Goal: Task Accomplishment & Management: Manage account settings

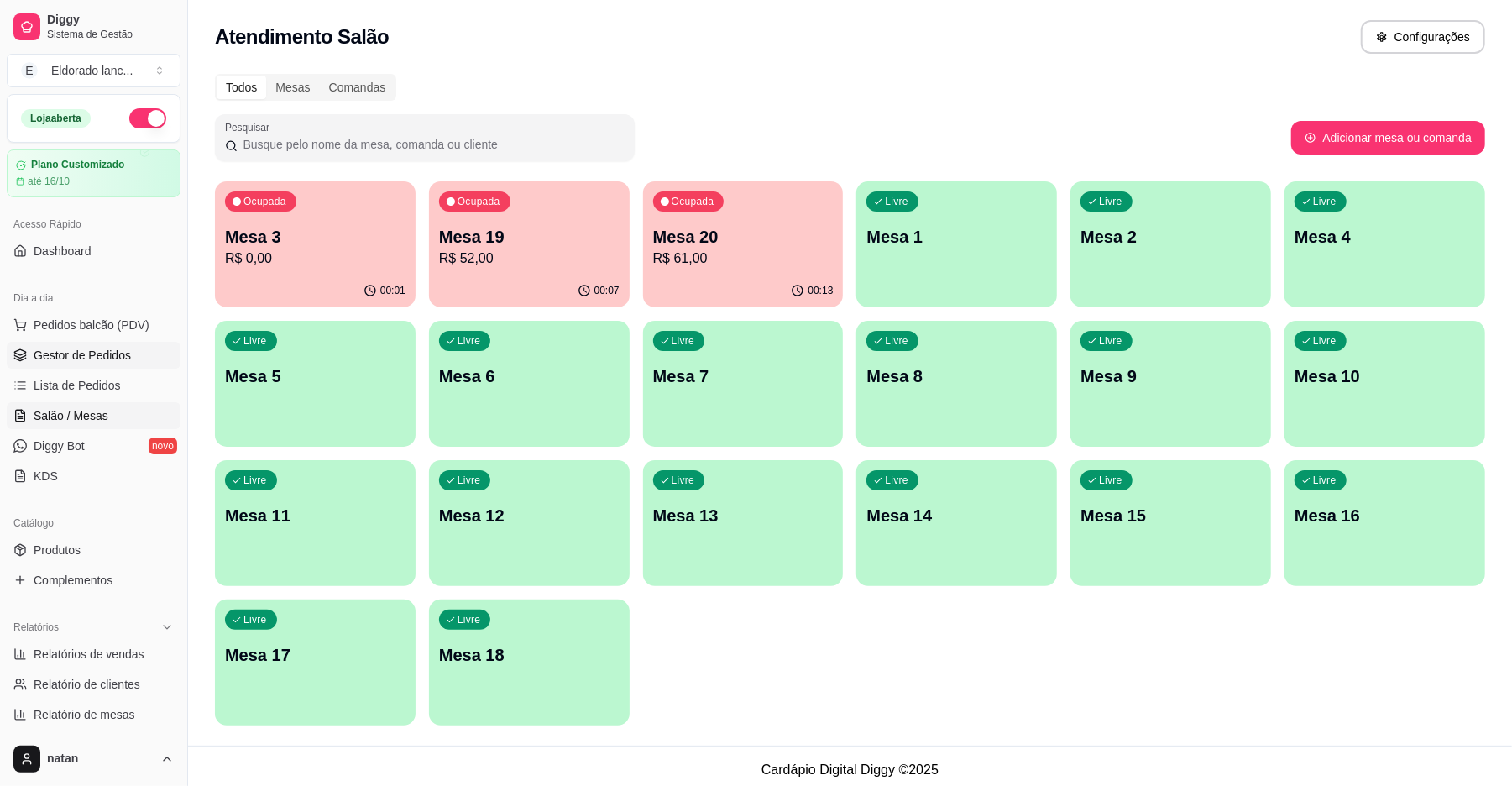
click at [84, 353] on span "Gestor de Pedidos" at bounding box center [82, 355] width 98 height 17
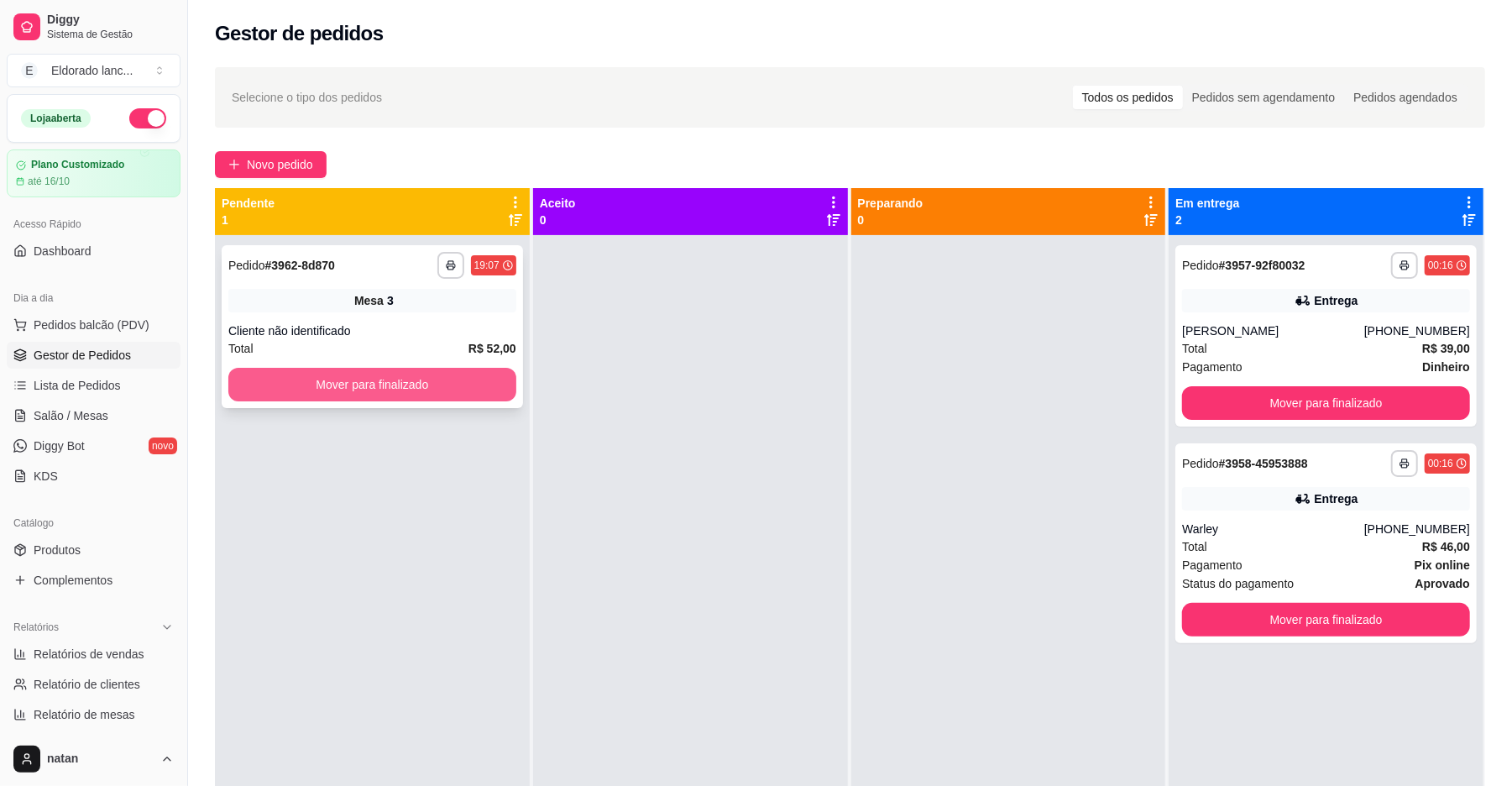
click at [253, 376] on button "Mover para finalizado" at bounding box center [372, 384] width 288 height 34
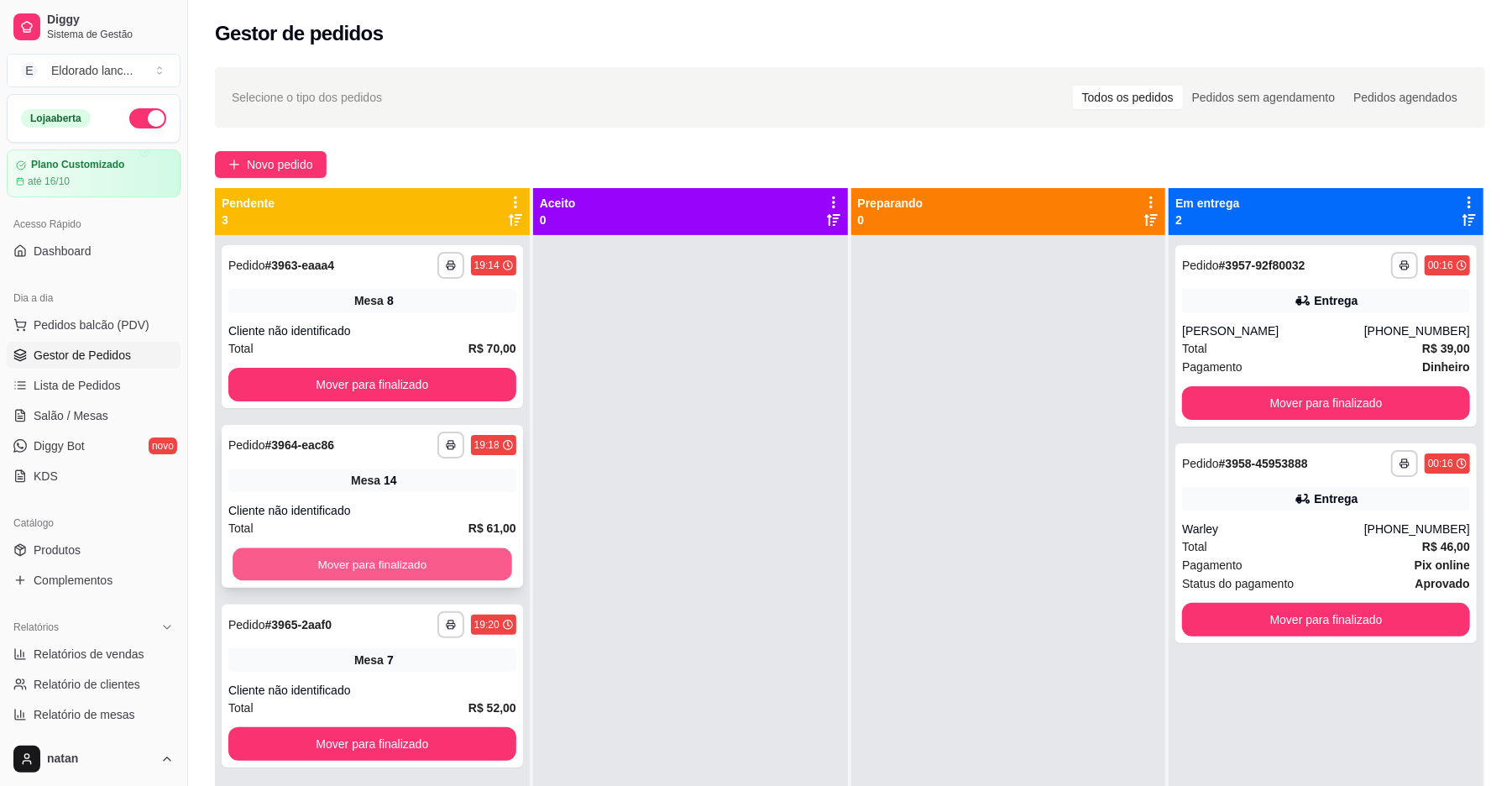
click at [404, 571] on button "Mover para finalizado" at bounding box center [372, 564] width 279 height 33
click at [404, 571] on div "Mover para finalizado" at bounding box center [372, 564] width 288 height 34
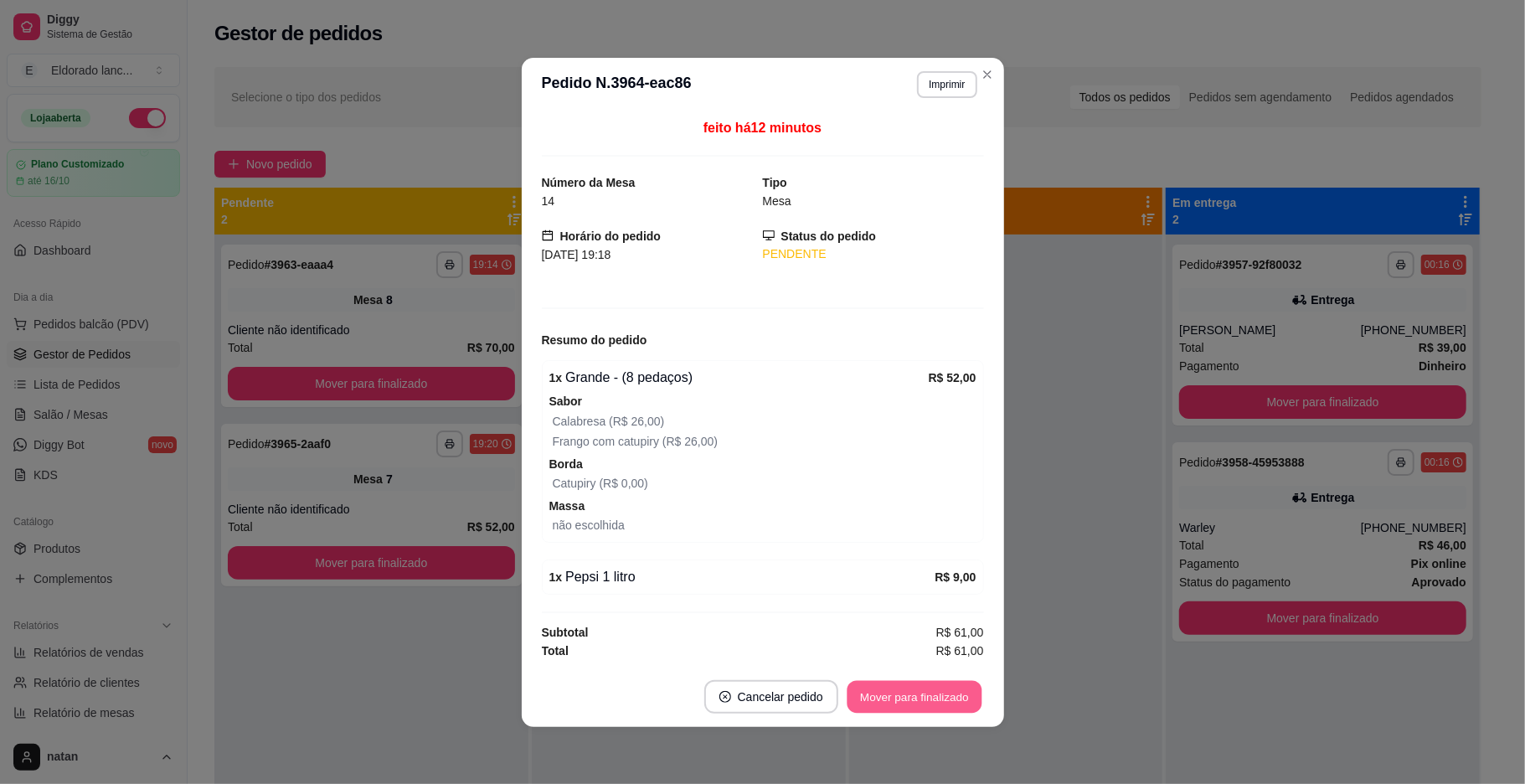
click at [859, 697] on button "Mover para finalizado" at bounding box center [913, 696] width 135 height 33
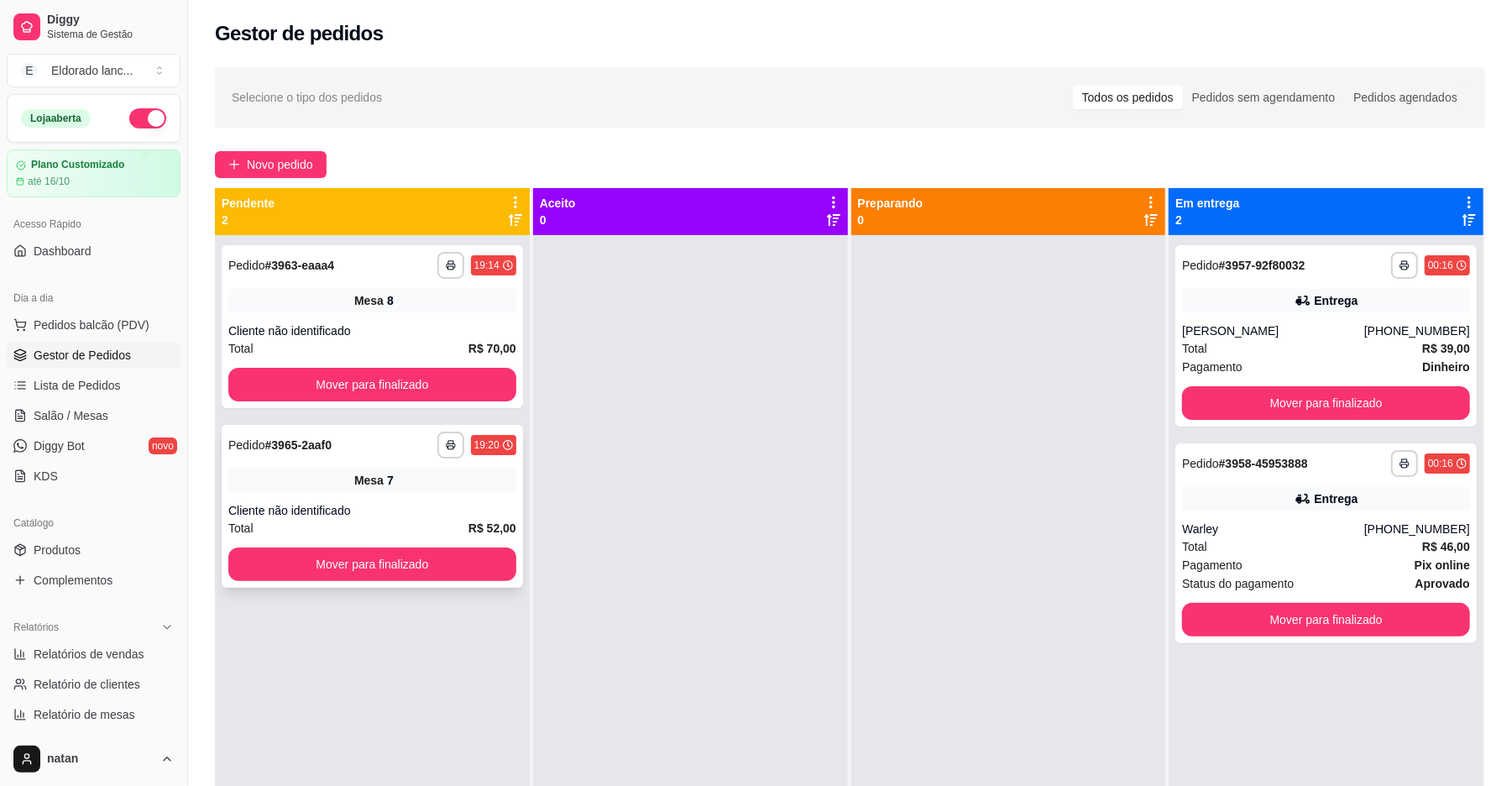
click at [324, 444] on strong "# 3965-2aaf0" at bounding box center [298, 445] width 66 height 14
click at [322, 401] on div "**********" at bounding box center [372, 327] width 301 height 163
click at [322, 385] on button "Mover para finalizado" at bounding box center [372, 385] width 279 height 33
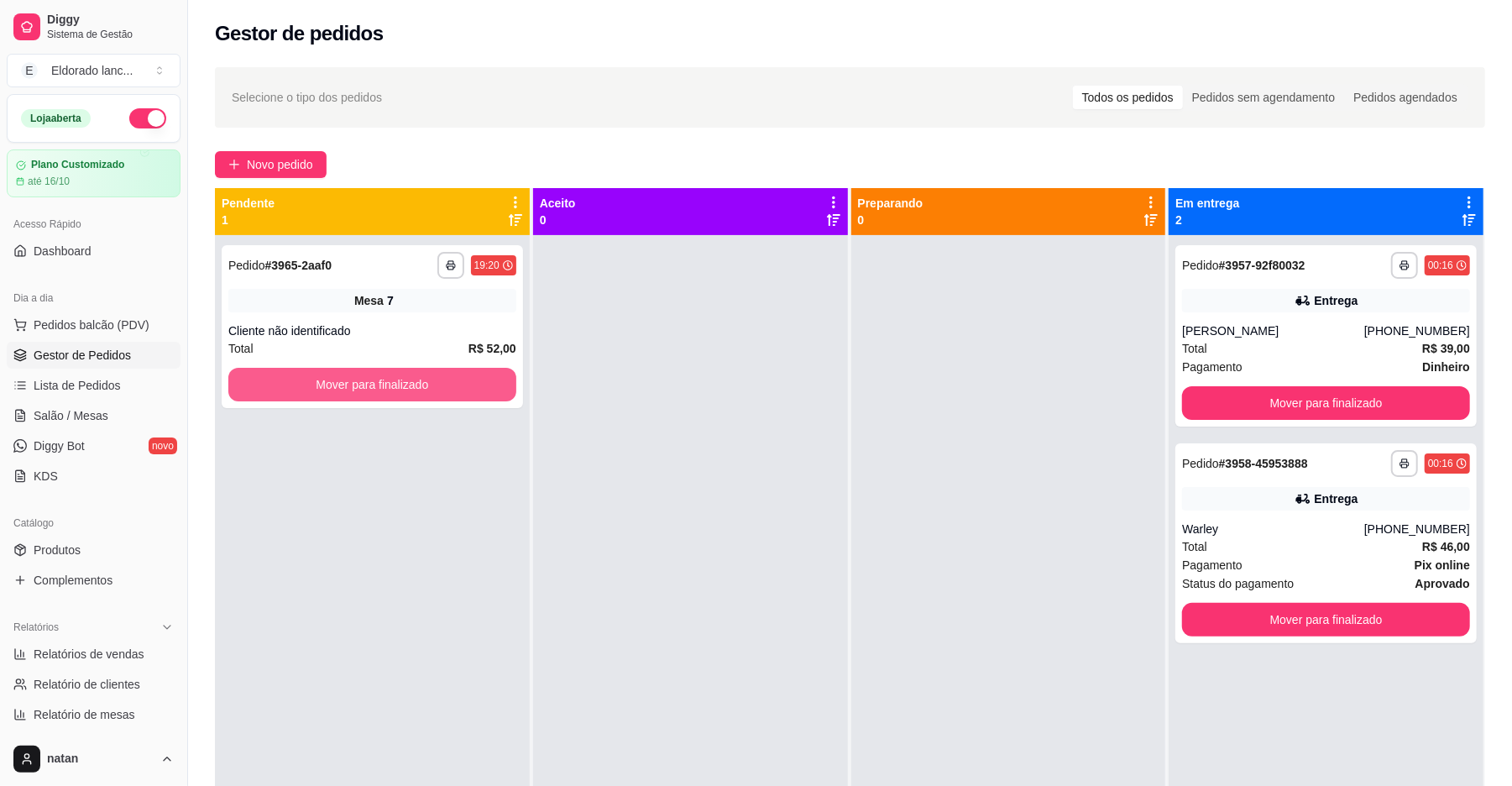
click at [322, 385] on button "Mover para finalizado" at bounding box center [372, 384] width 288 height 34
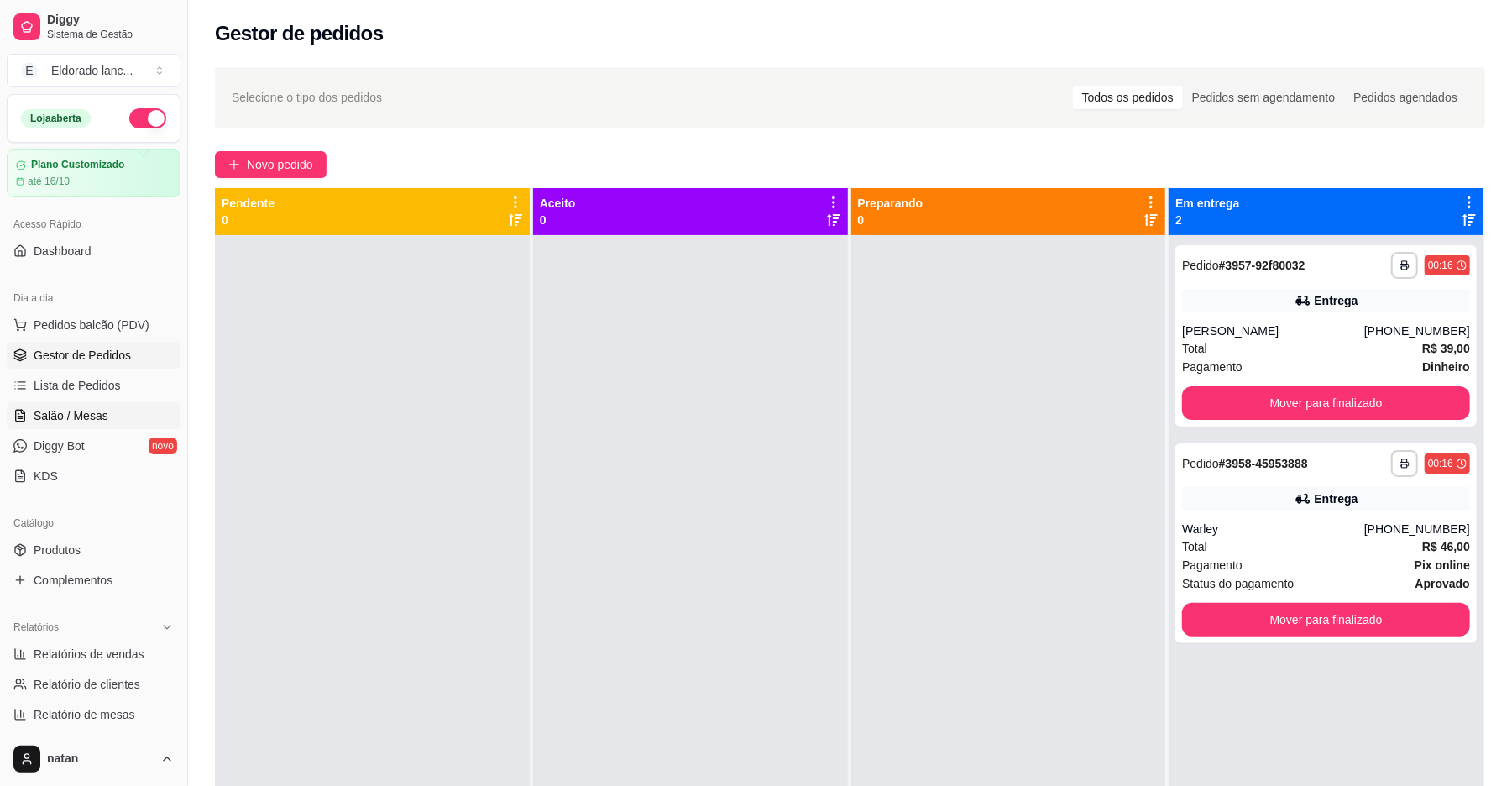
click at [87, 417] on span "Salão / Mesas" at bounding box center [71, 416] width 75 height 17
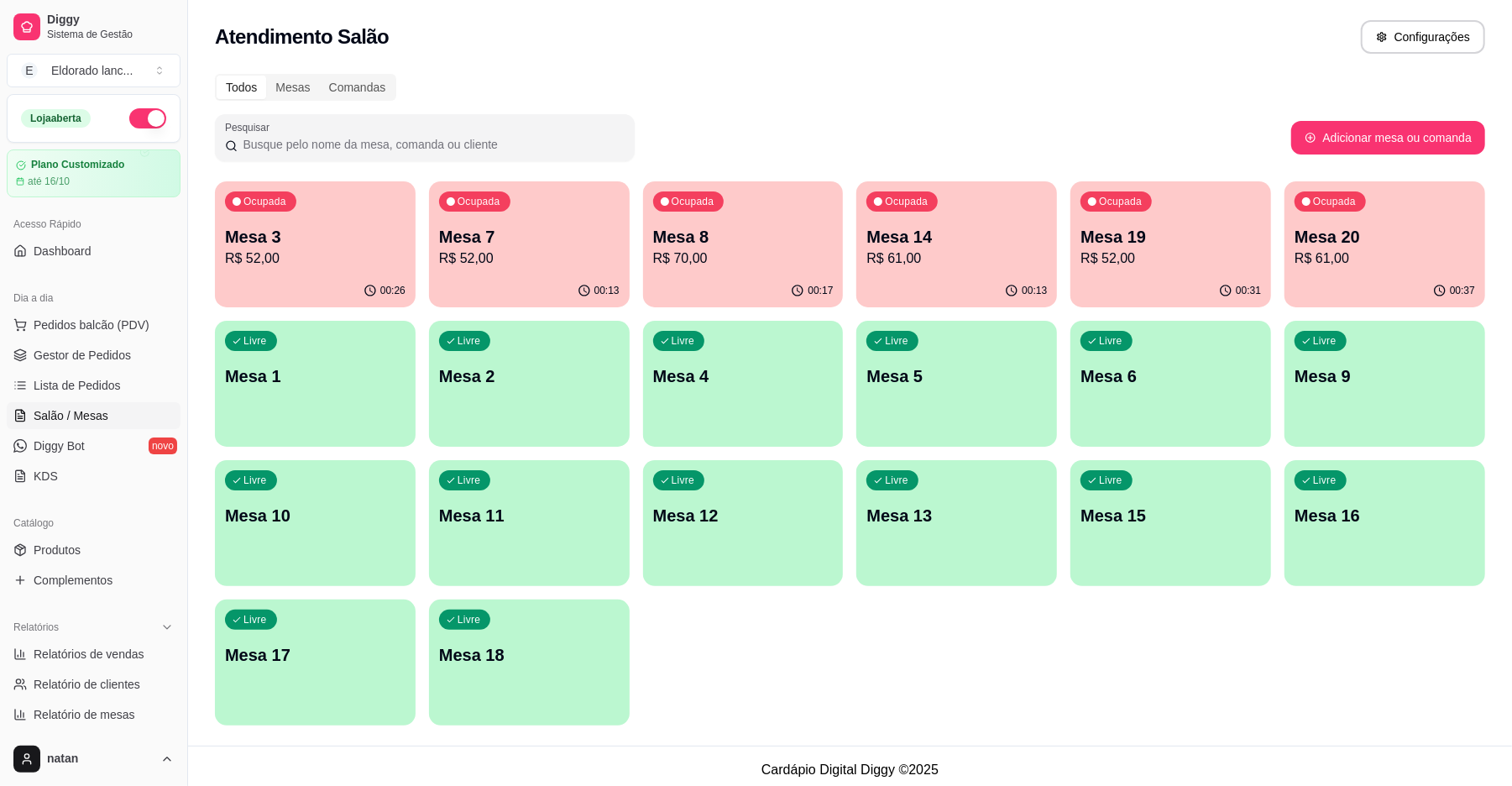
click at [1216, 269] on div "Ocupada Mesa 19 R$ 52,00" at bounding box center [1171, 227] width 201 height 93
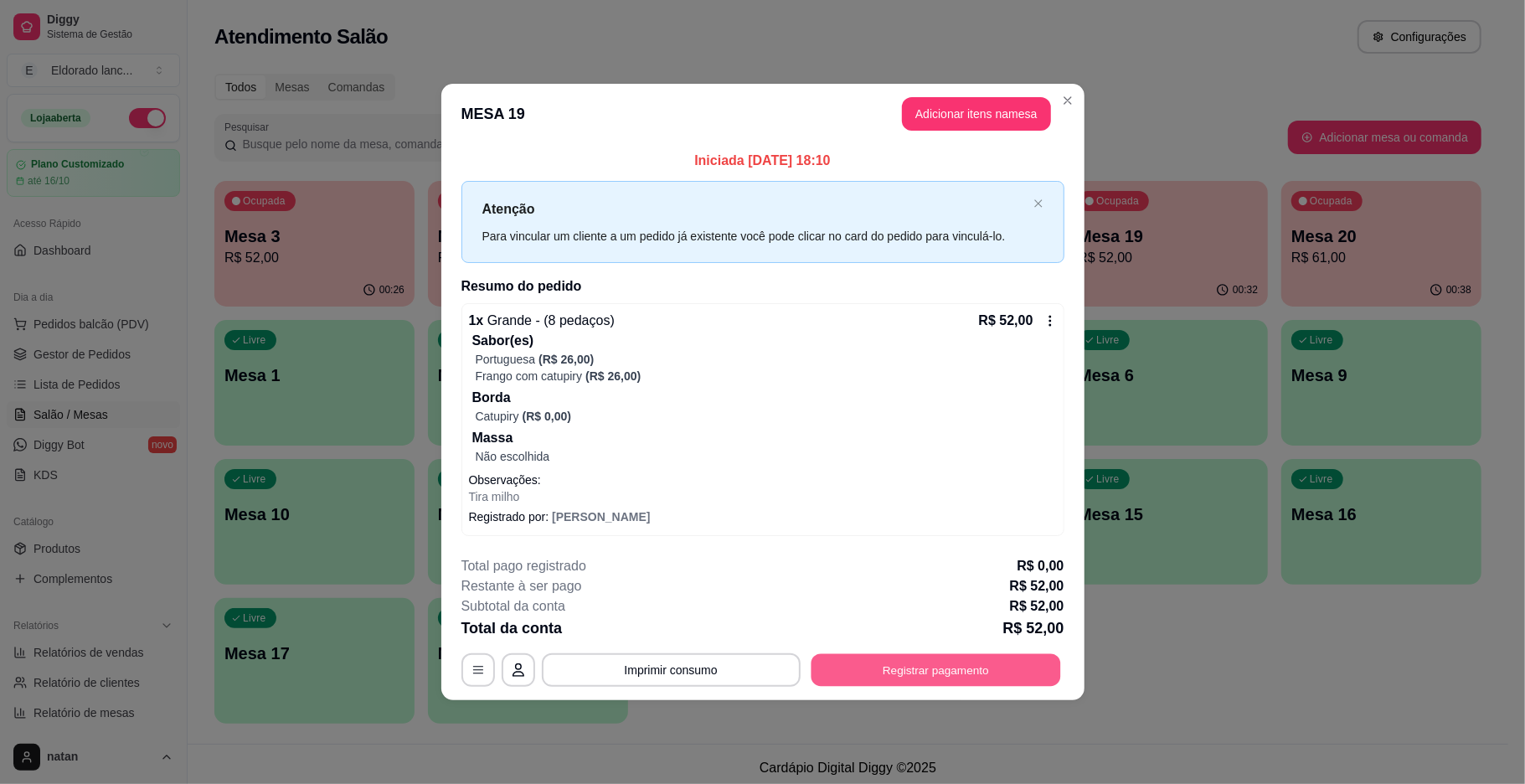
click at [896, 660] on button "Registrar pagamento" at bounding box center [935, 669] width 249 height 33
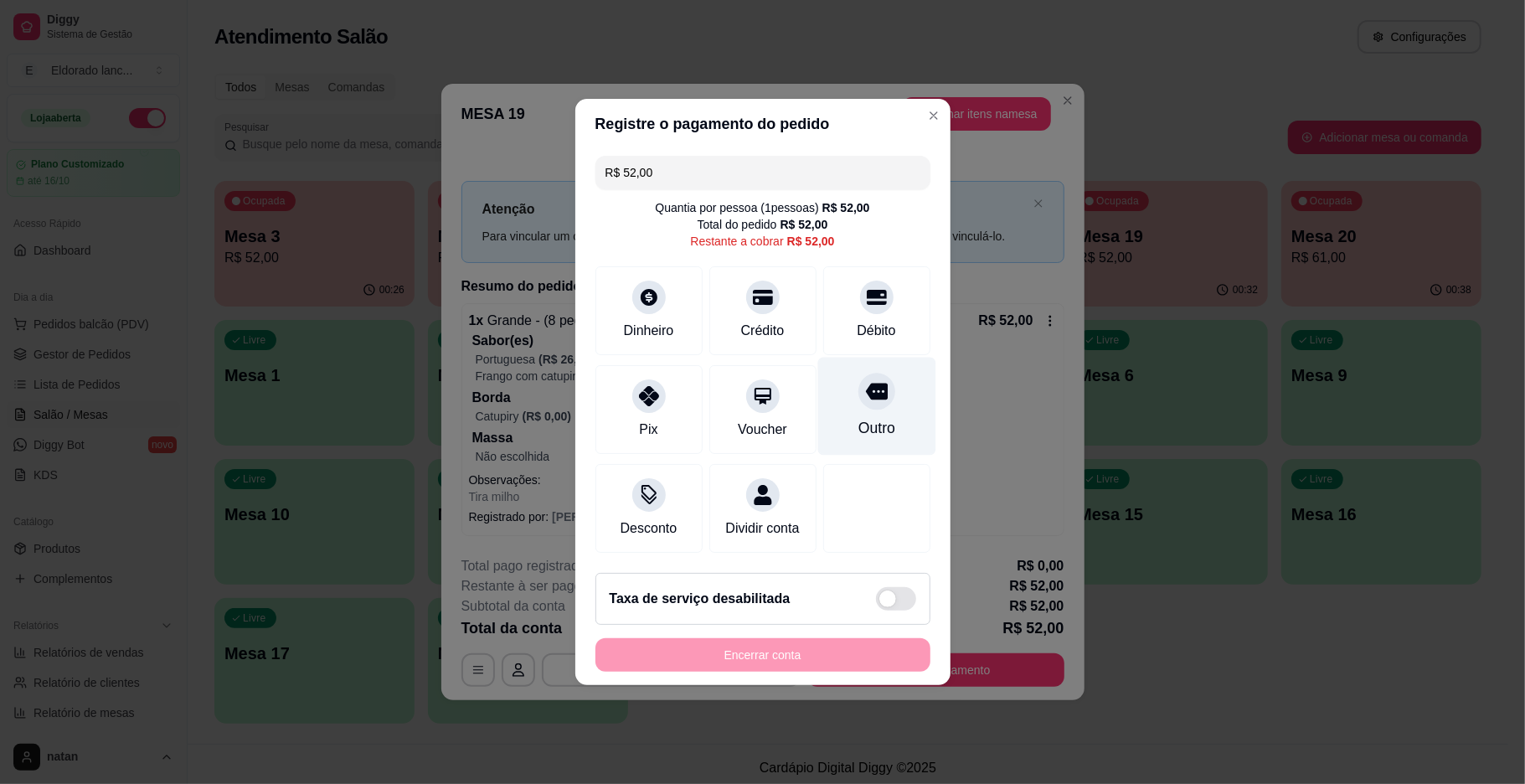
click at [865, 384] on icon at bounding box center [876, 392] width 22 height 17
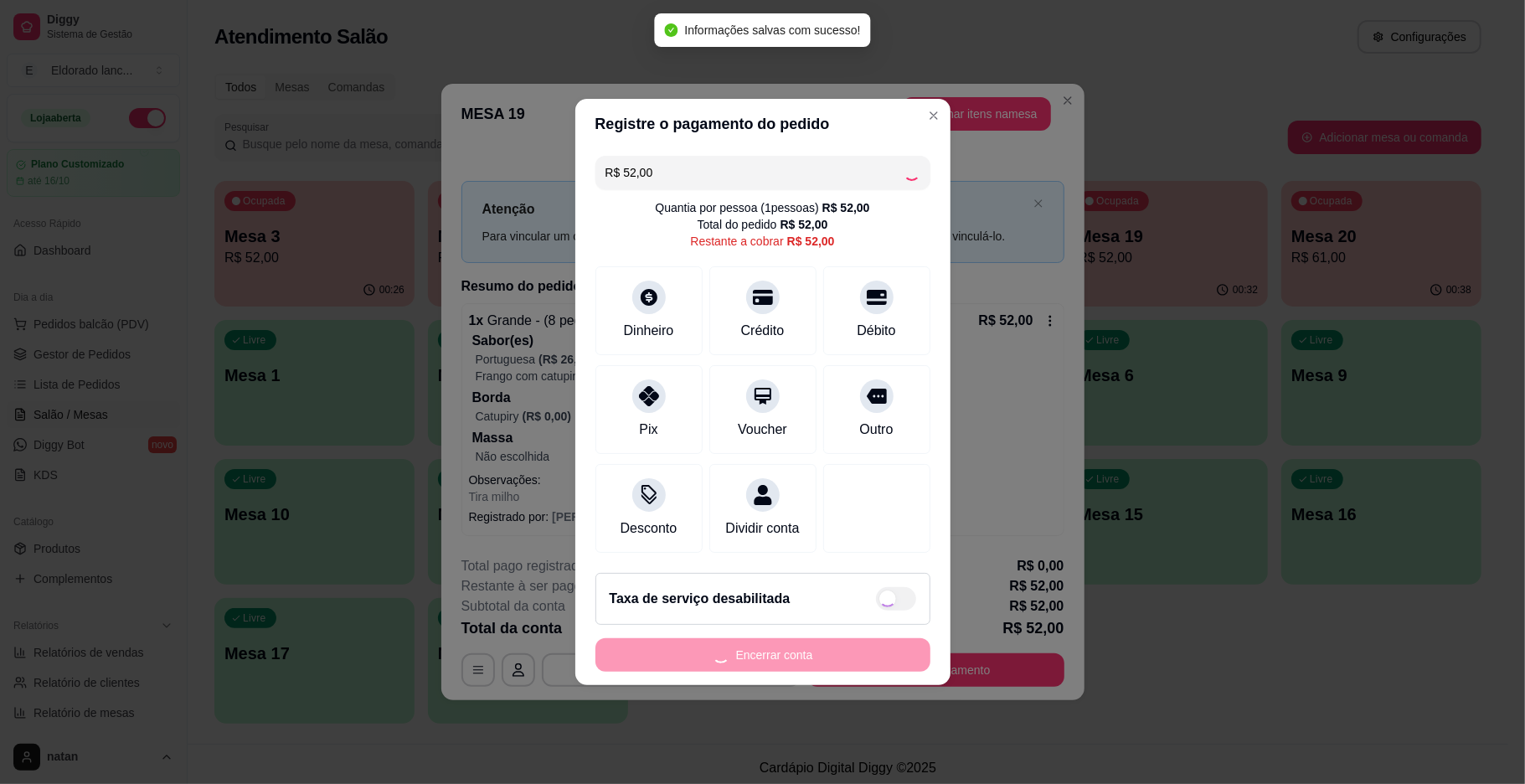
type input "R$ 0,00"
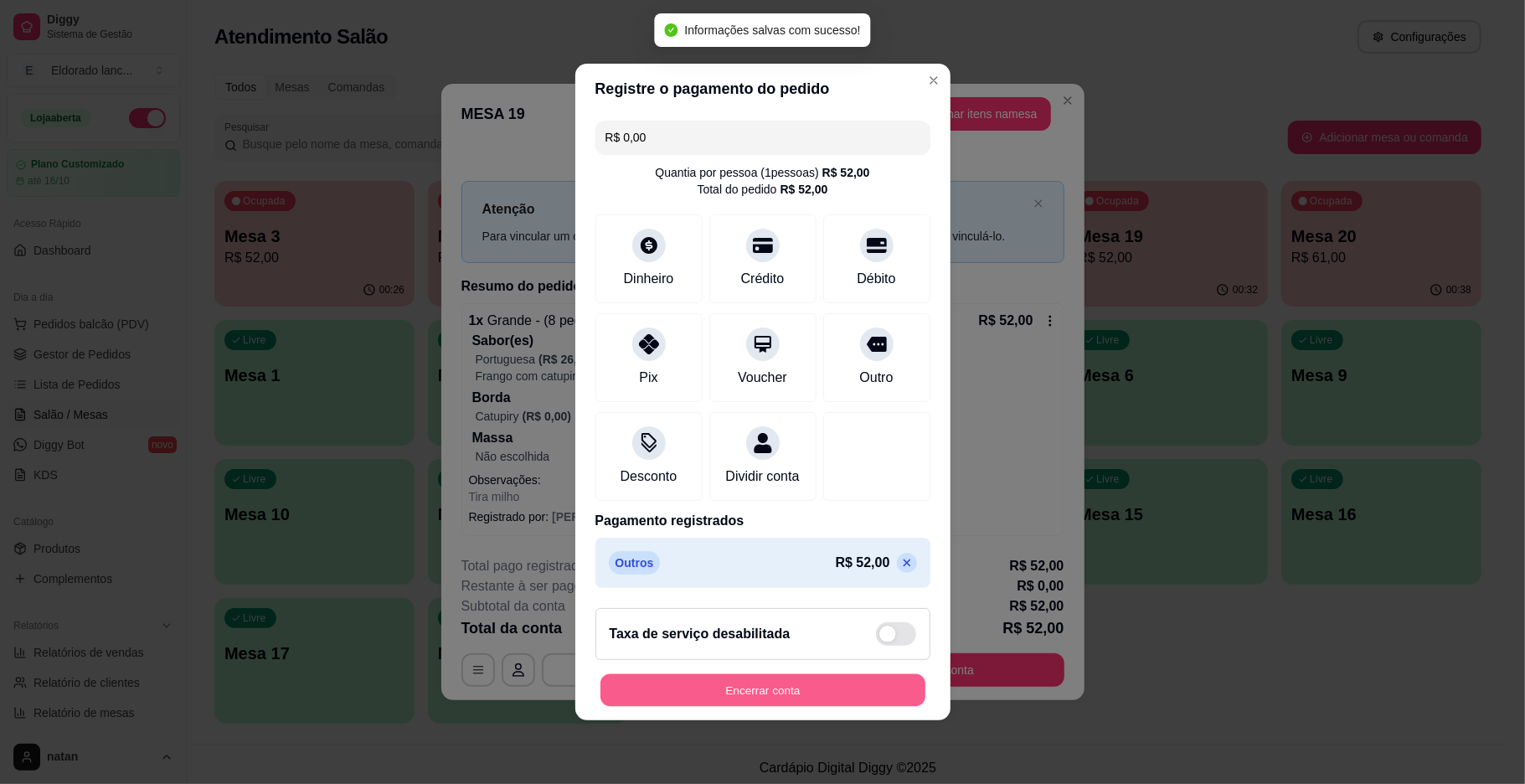
click at [772, 707] on button "Encerrar conta" at bounding box center [763, 690] width 325 height 33
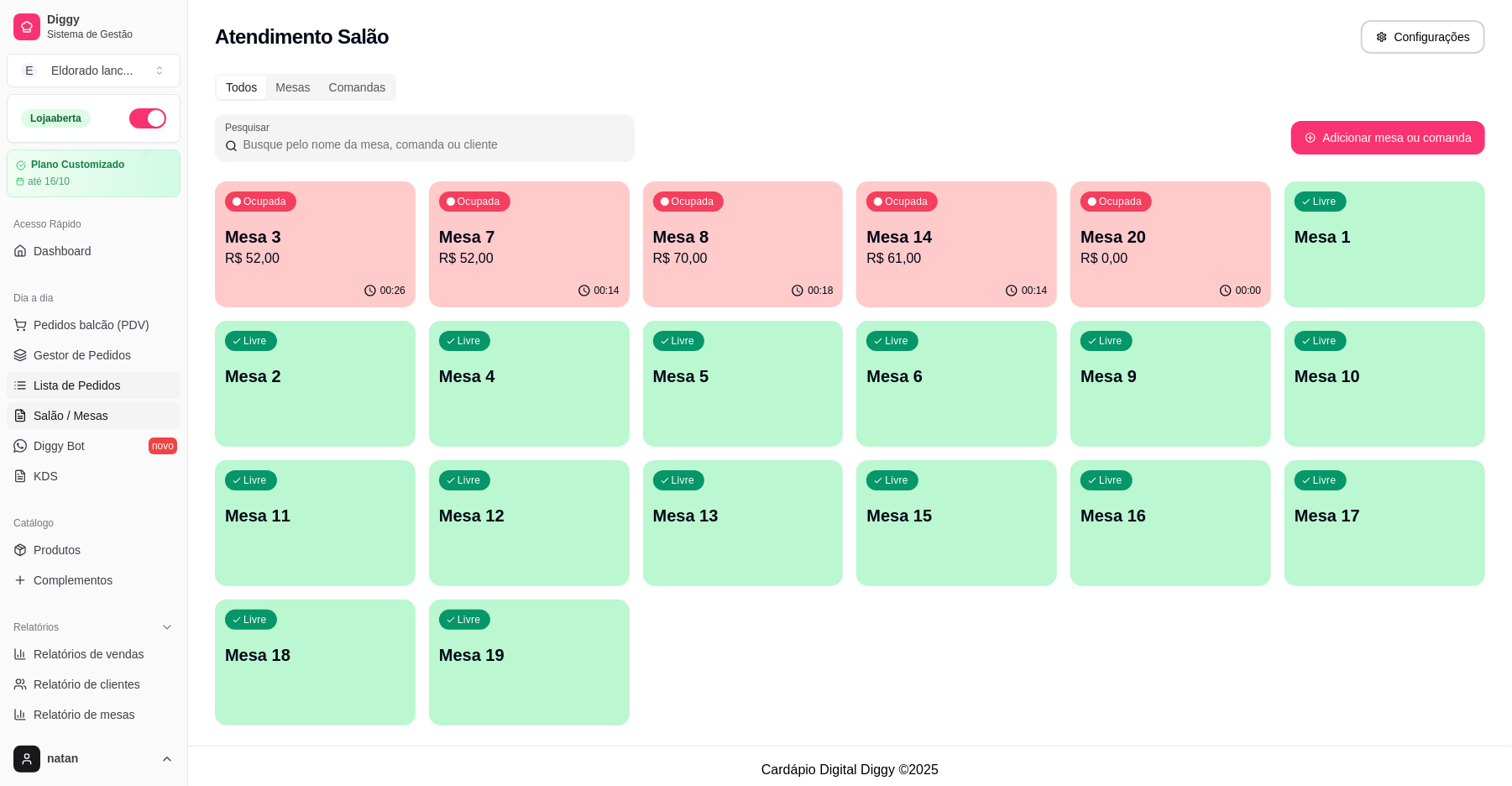
click at [110, 387] on span "Lista de Pedidos" at bounding box center [77, 385] width 87 height 17
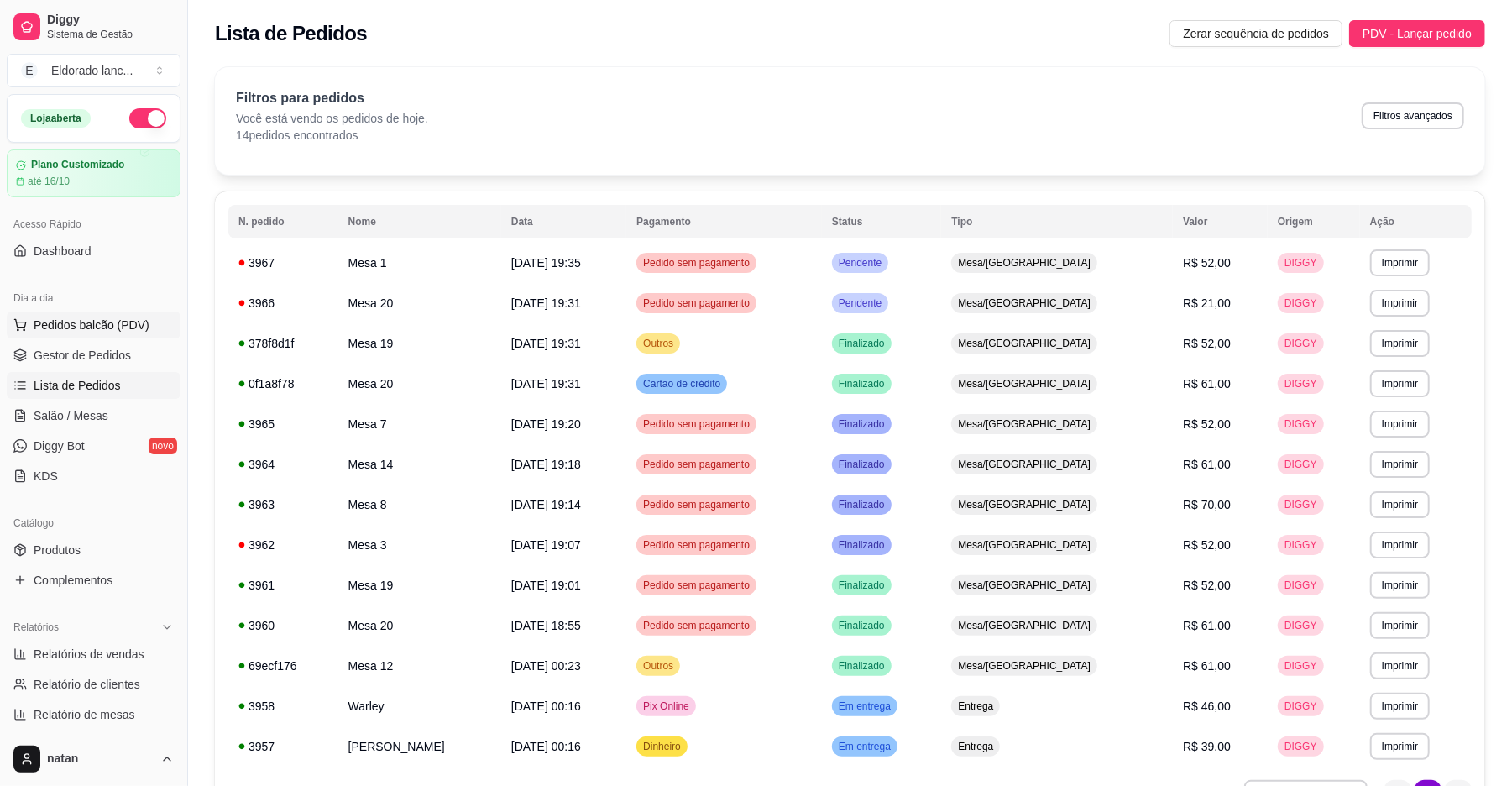
click at [115, 332] on span "Pedidos balcão (PDV)" at bounding box center [91, 325] width 116 height 17
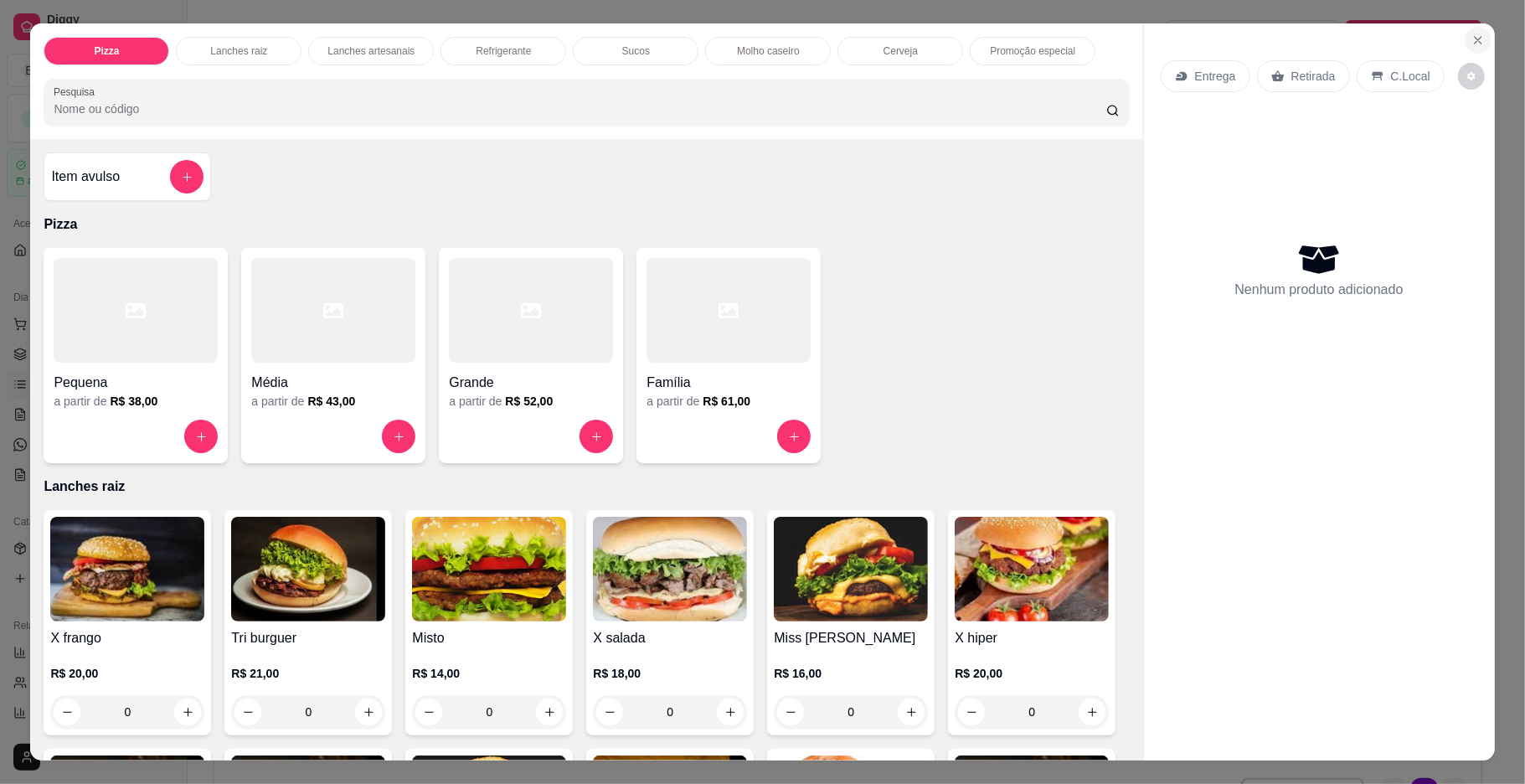
click at [1472, 42] on icon "Close" at bounding box center [1478, 40] width 14 height 14
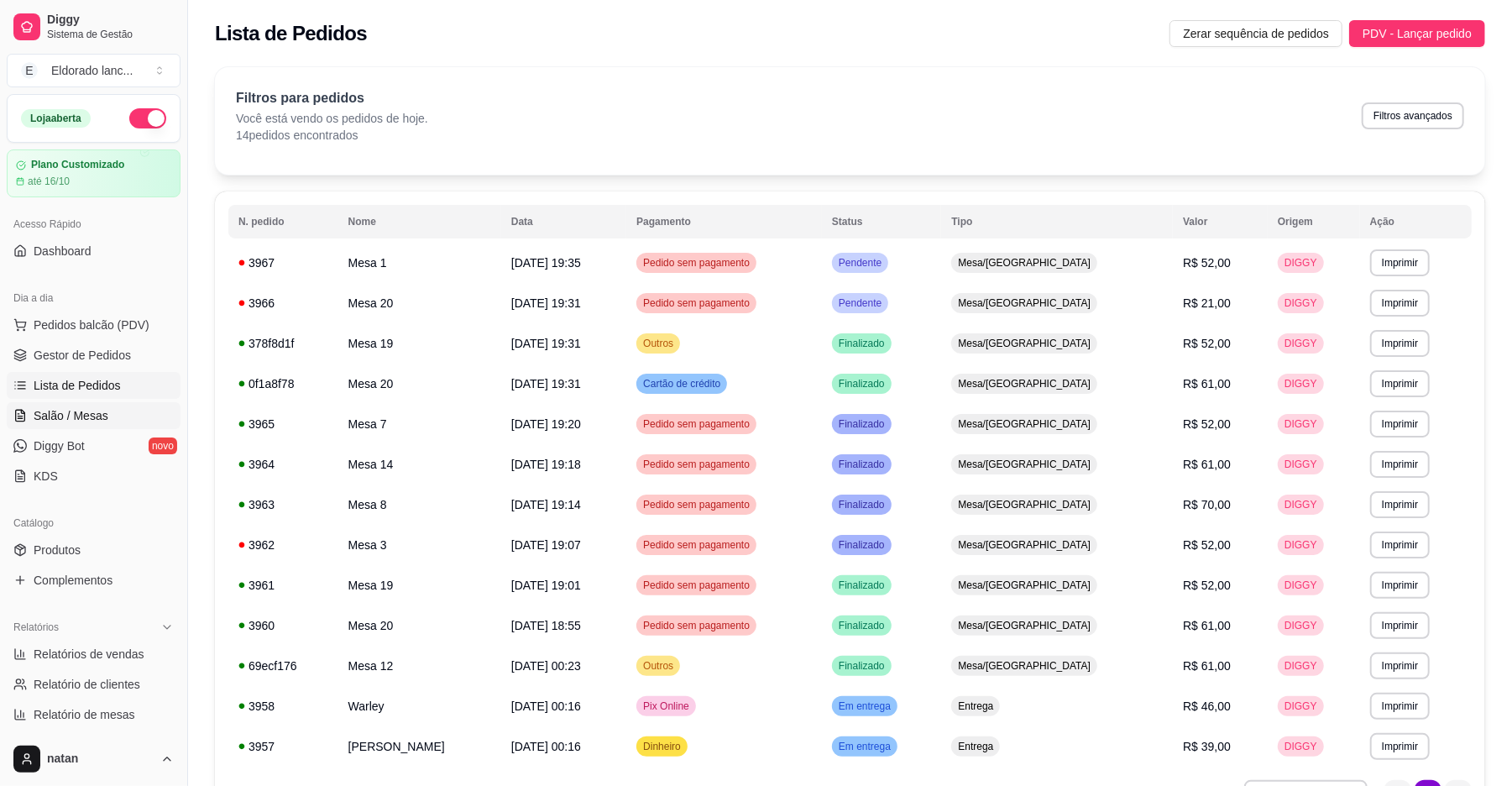
click at [57, 411] on span "Salão / Mesas" at bounding box center [71, 416] width 75 height 17
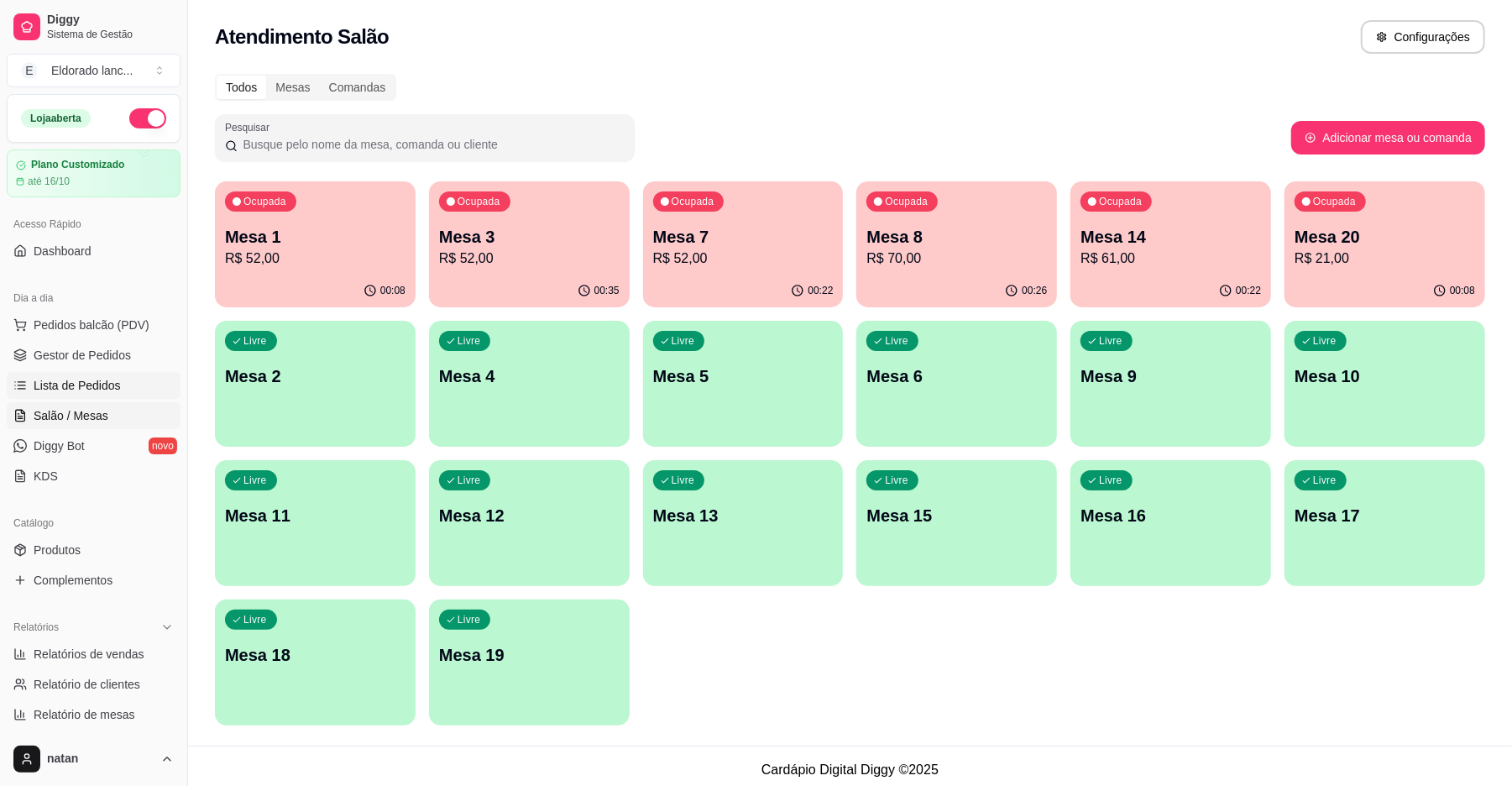
click at [125, 380] on link "Lista de Pedidos" at bounding box center [93, 386] width 174 height 27
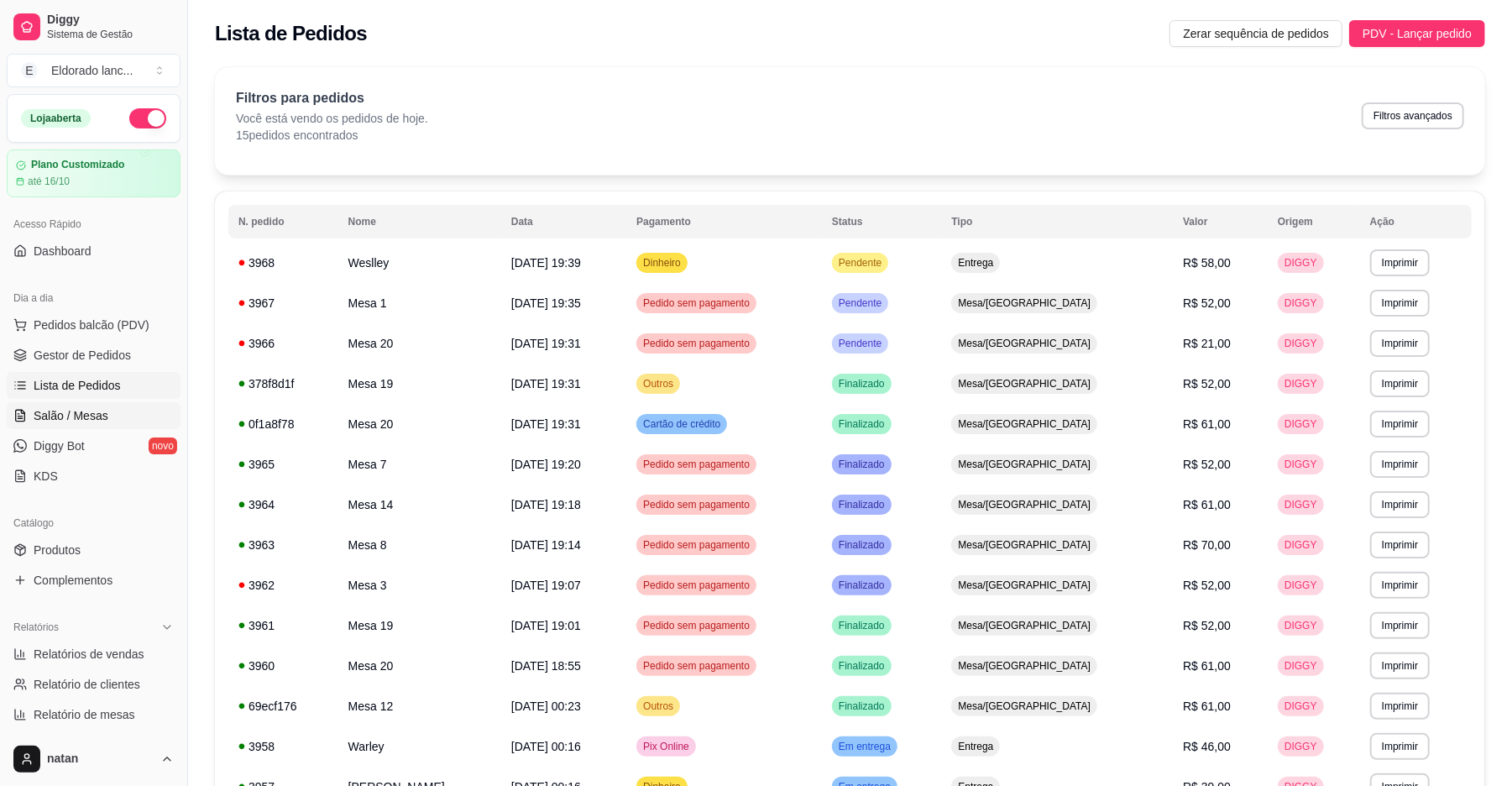
click at [121, 409] on link "Salão / Mesas" at bounding box center [93, 416] width 174 height 27
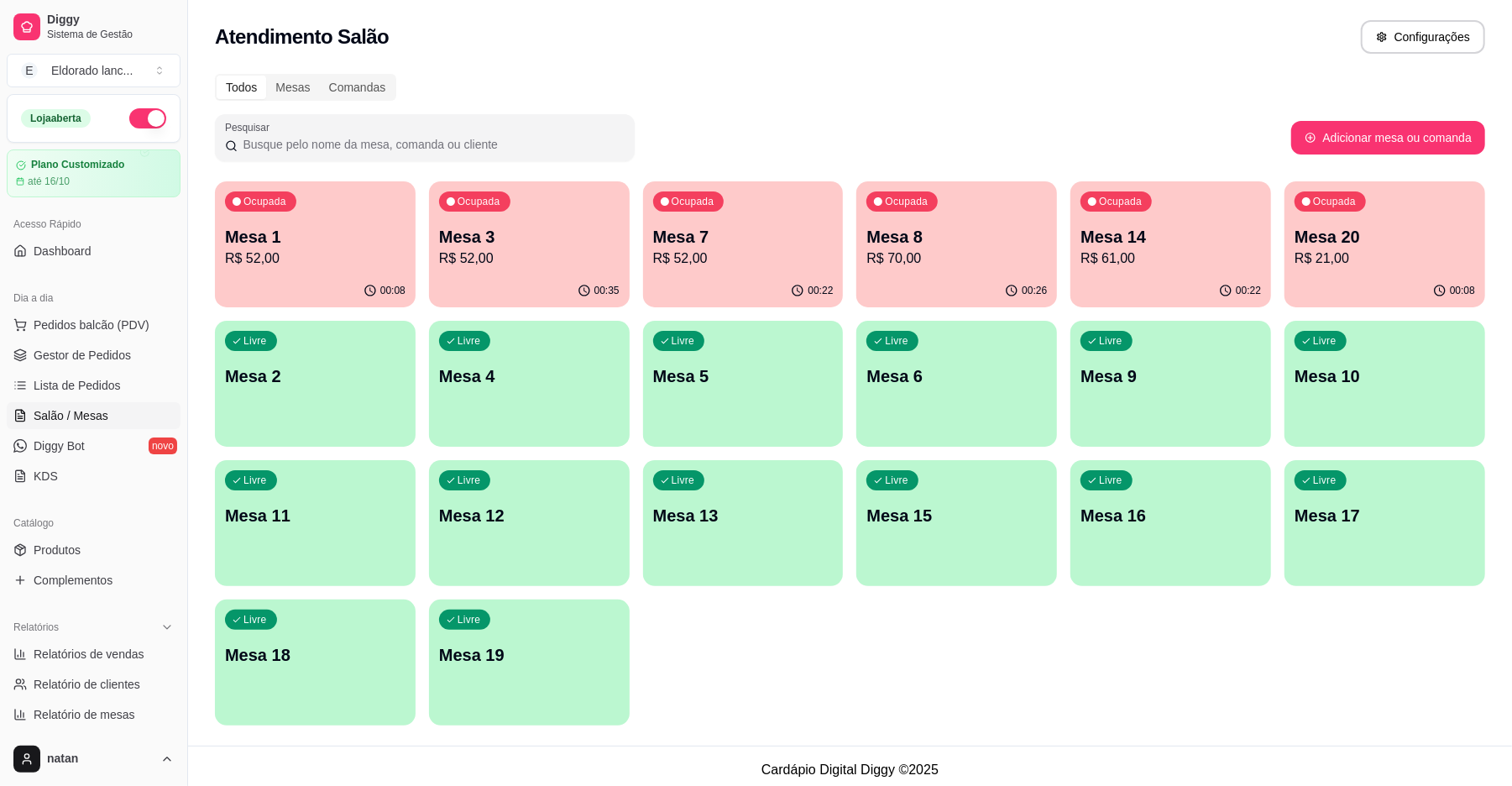
click at [1146, 253] on p "R$ 61,00" at bounding box center [1170, 258] width 180 height 20
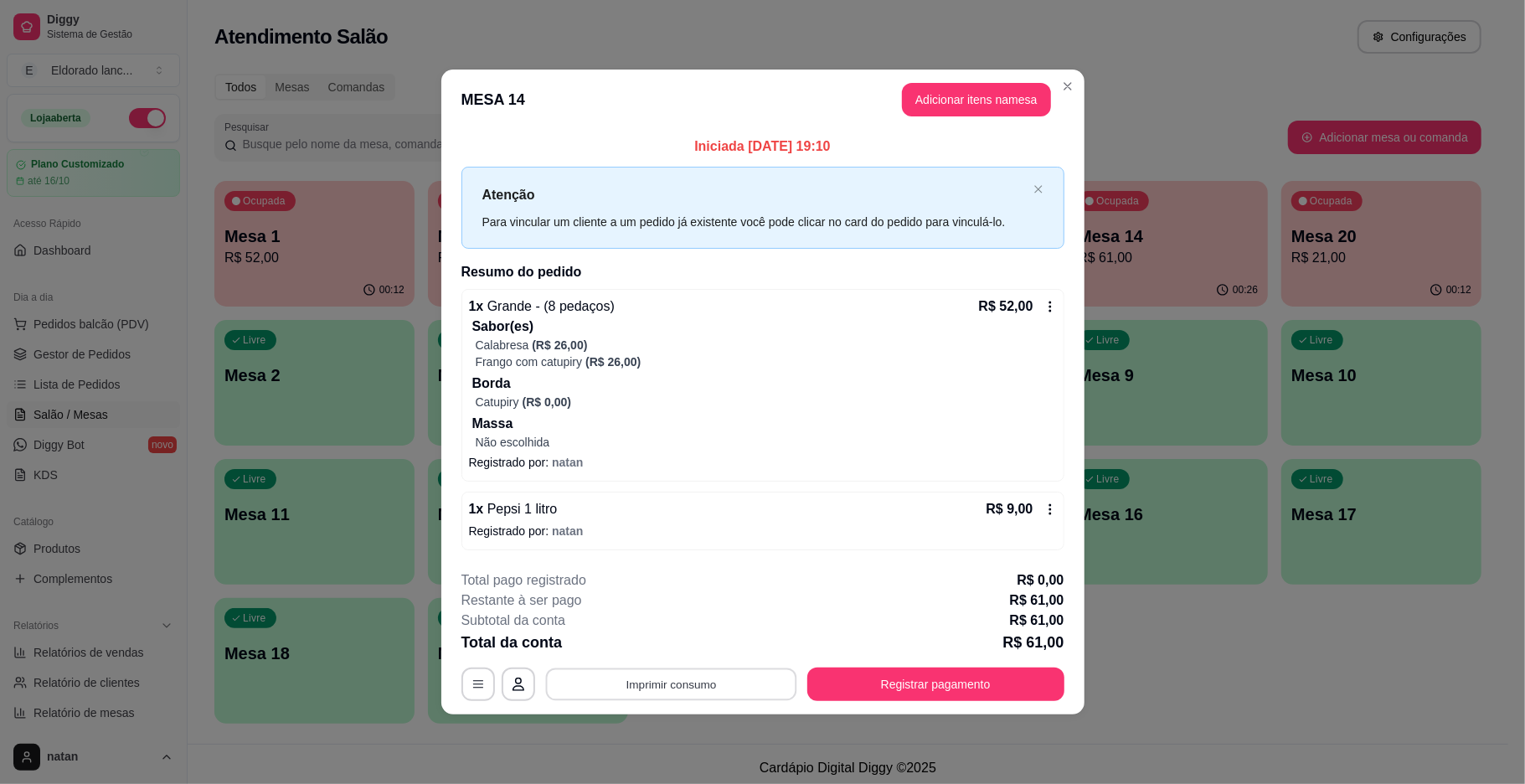
click at [731, 677] on button "Imprimir consumo" at bounding box center [671, 684] width 251 height 33
click at [682, 654] on button "IMPRESSORA" at bounding box center [676, 646] width 117 height 26
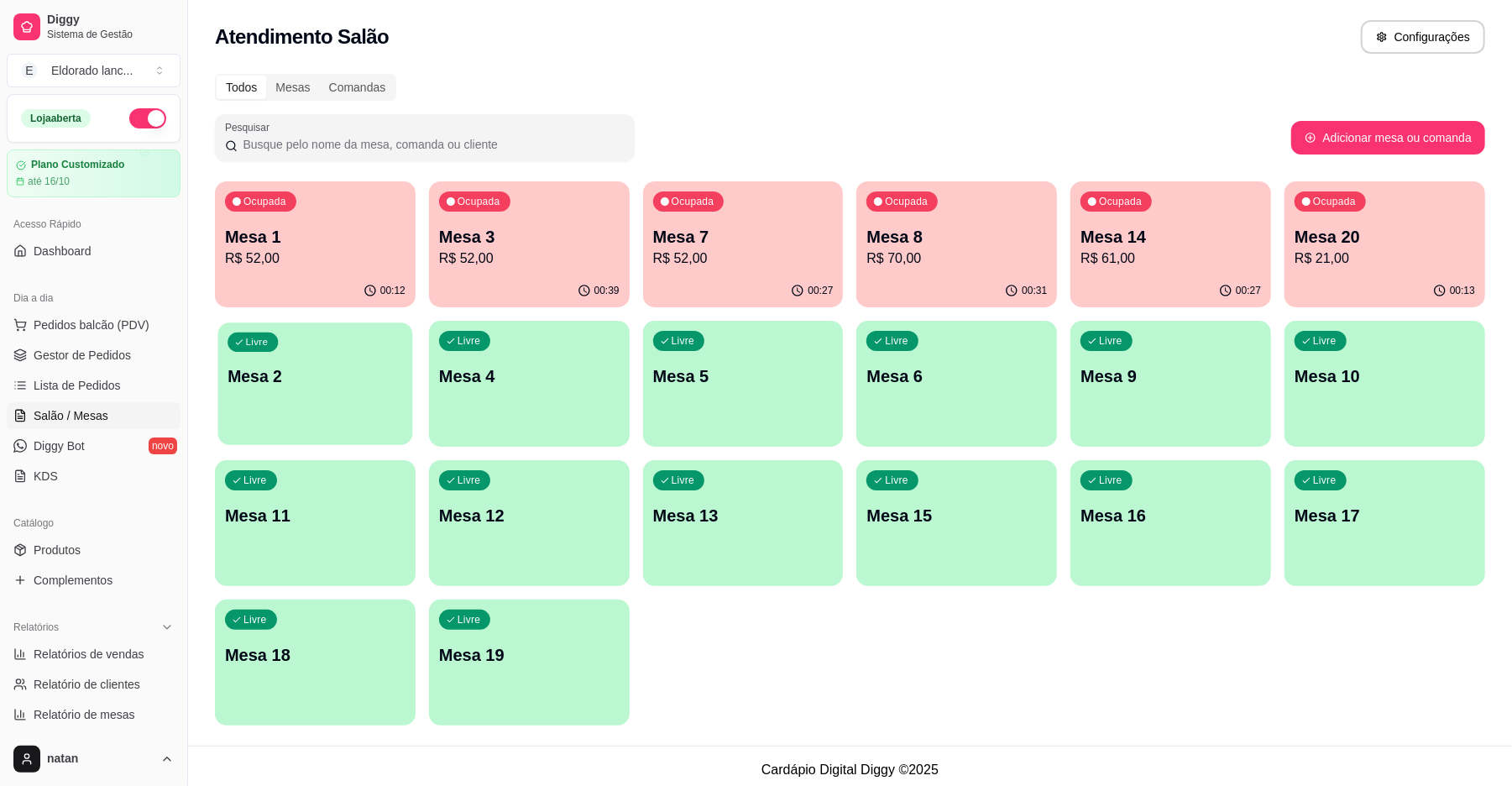
click at [319, 371] on p "Mesa 2" at bounding box center [314, 376] width 175 height 23
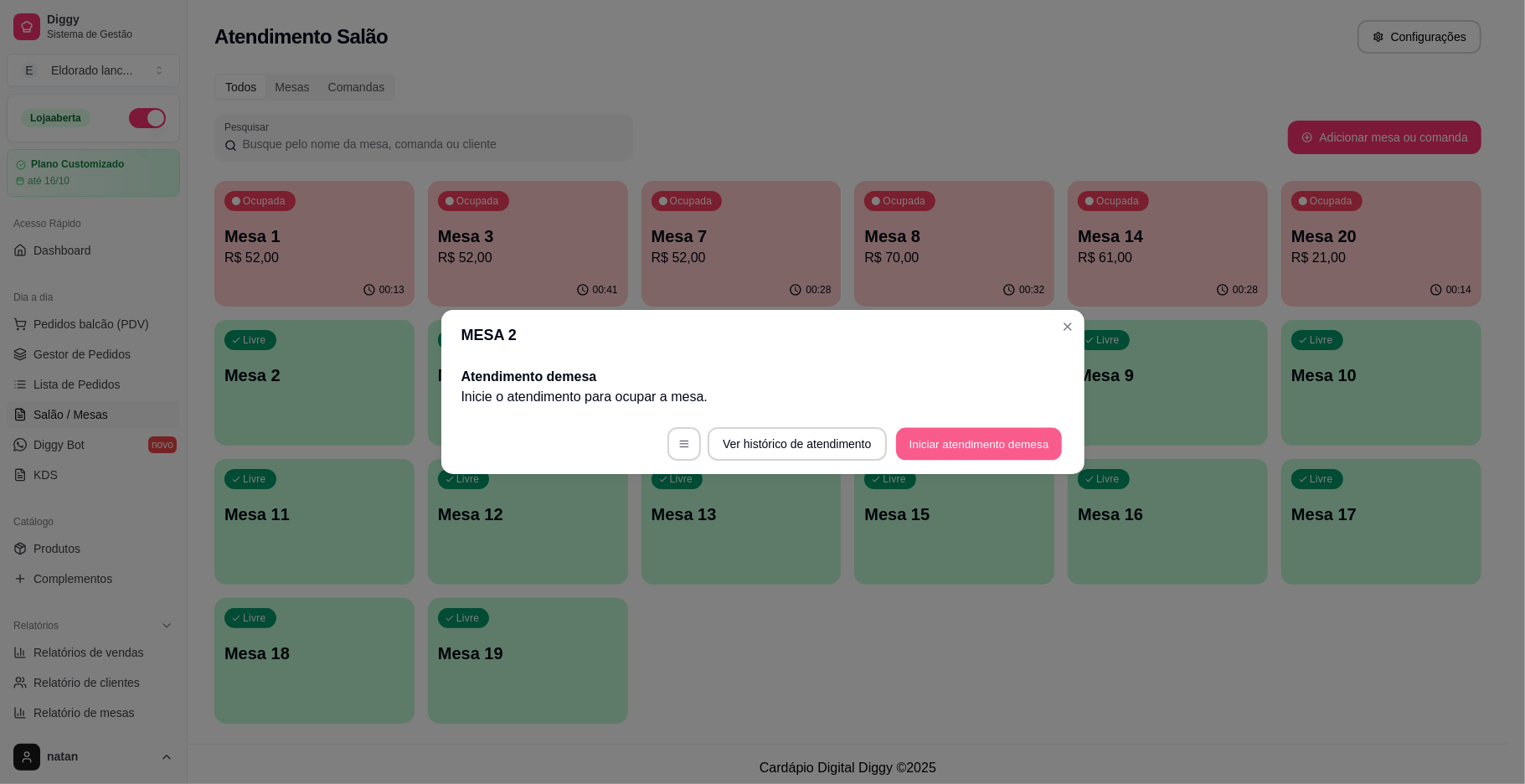
click at [913, 430] on button "Iniciar atendimento de mesa" at bounding box center [979, 444] width 166 height 33
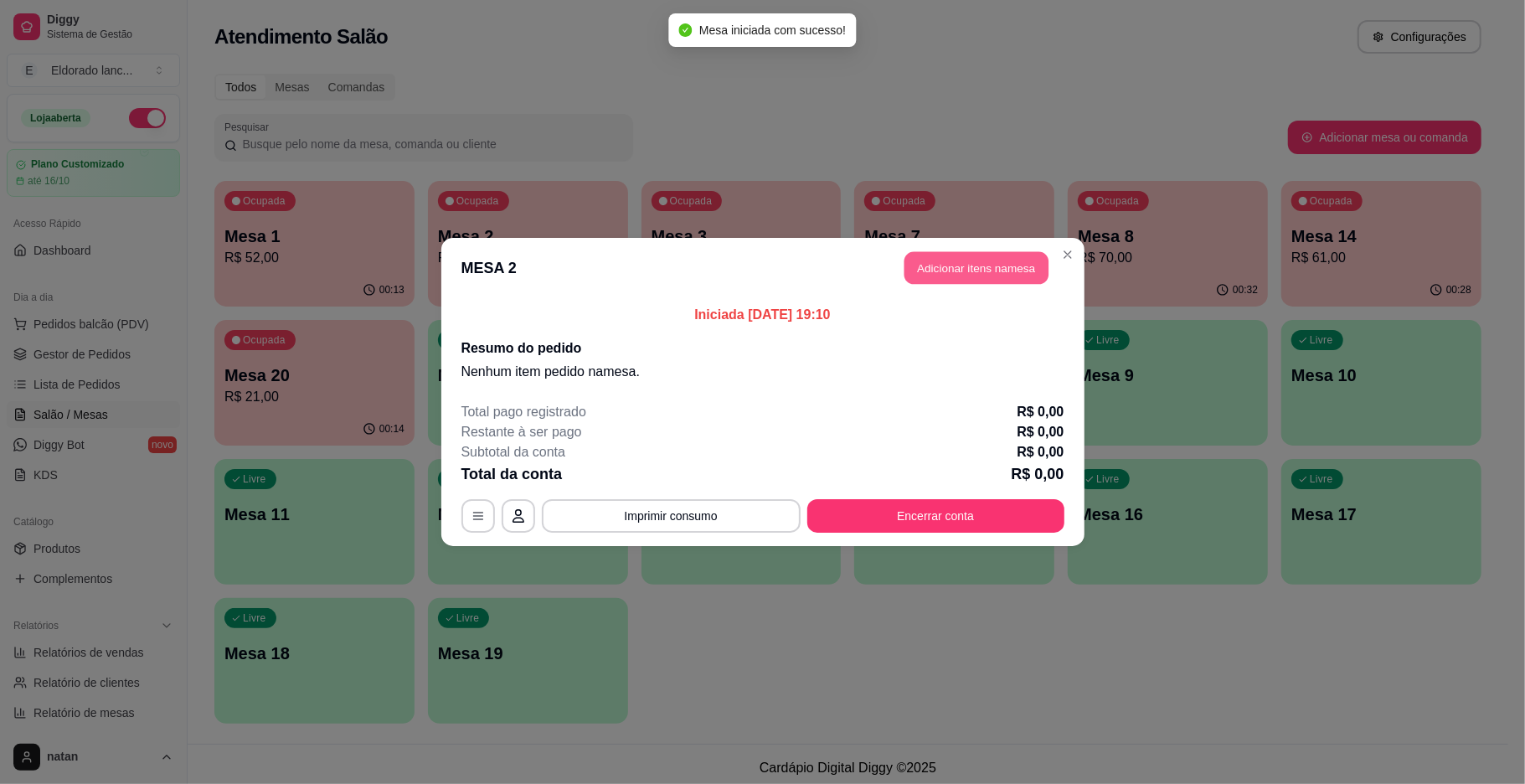
click at [938, 266] on button "Adicionar itens na mesa" at bounding box center [976, 268] width 144 height 33
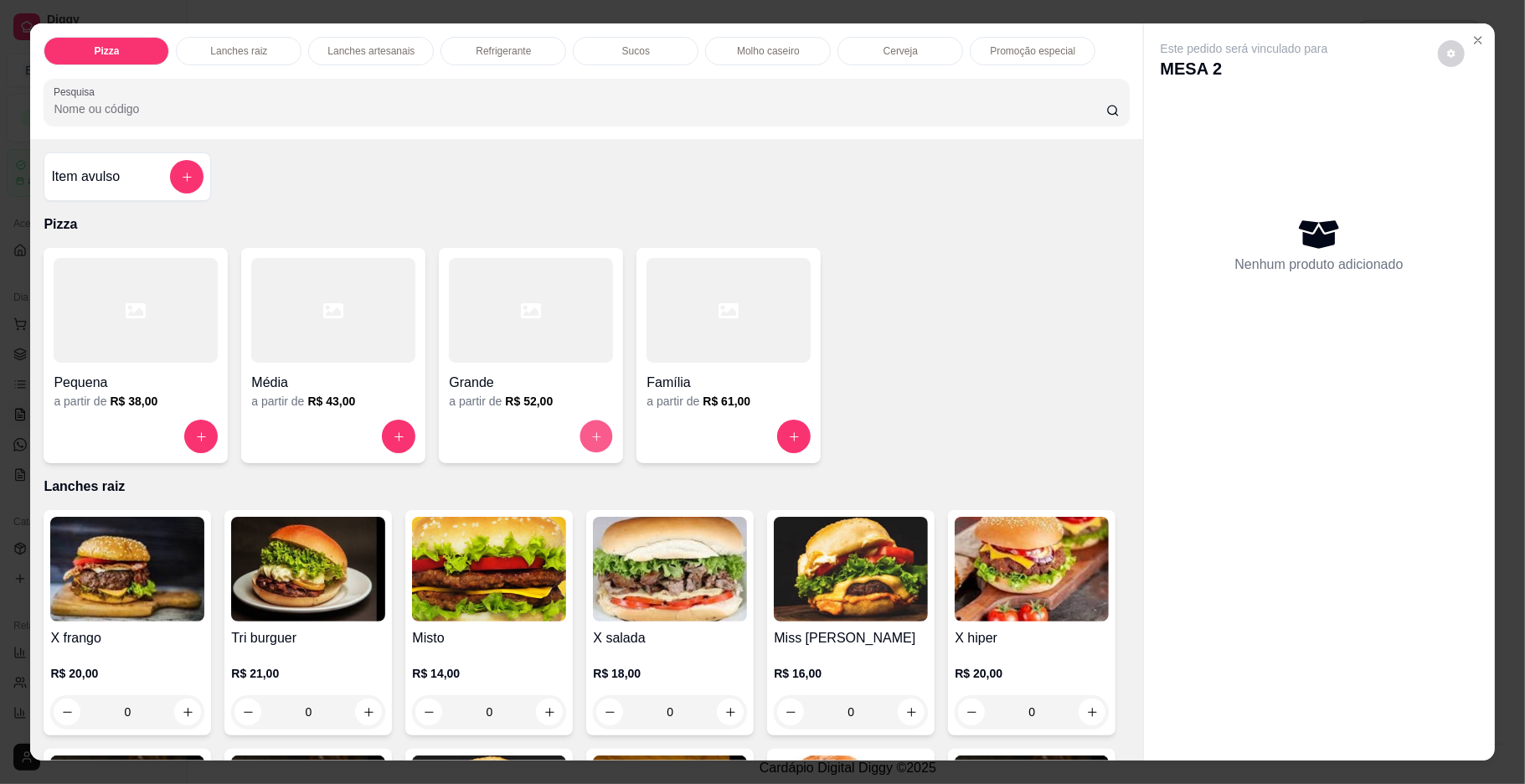
click at [591, 436] on icon "increase-product-quantity" at bounding box center [597, 437] width 13 height 13
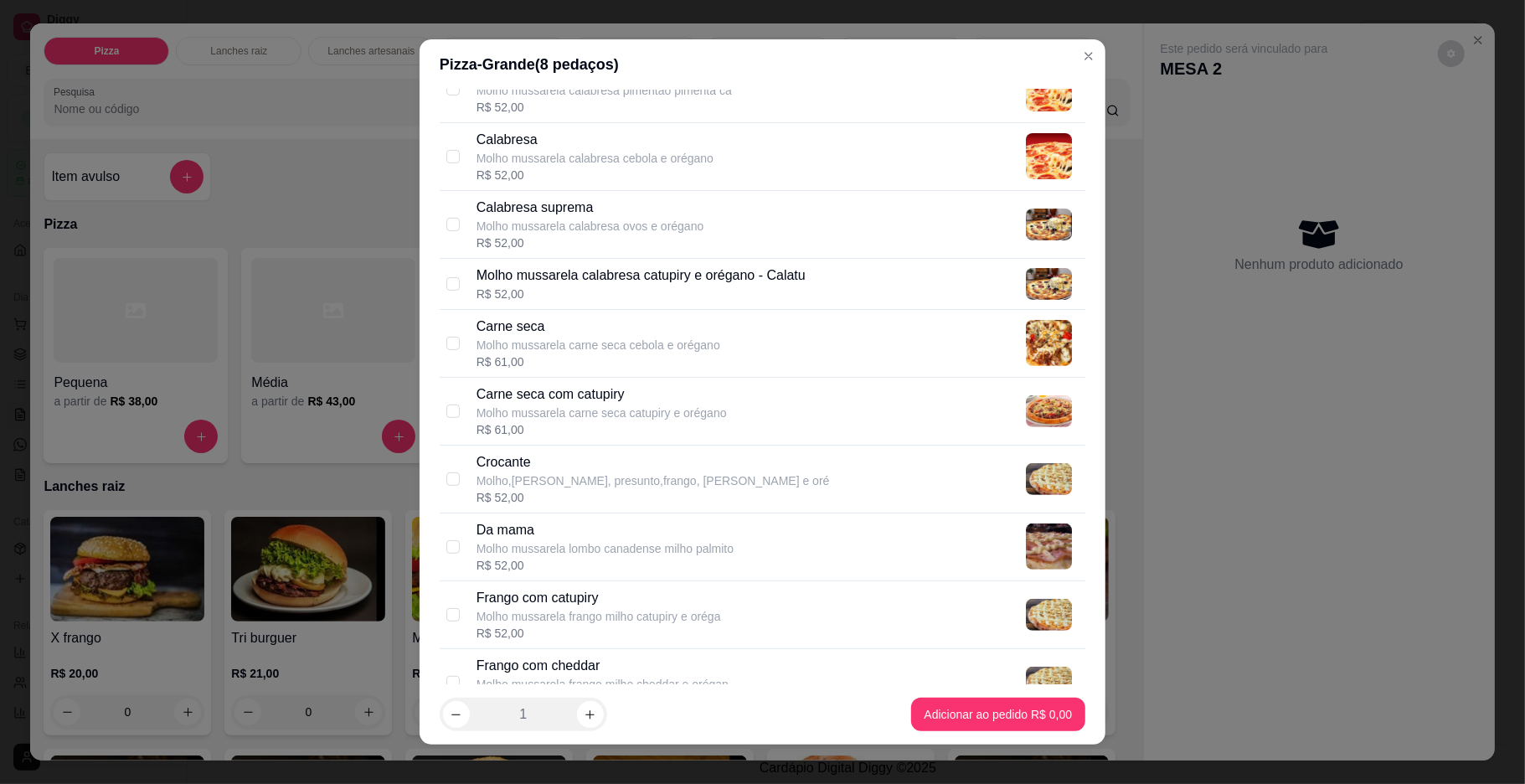
scroll to position [470, 0]
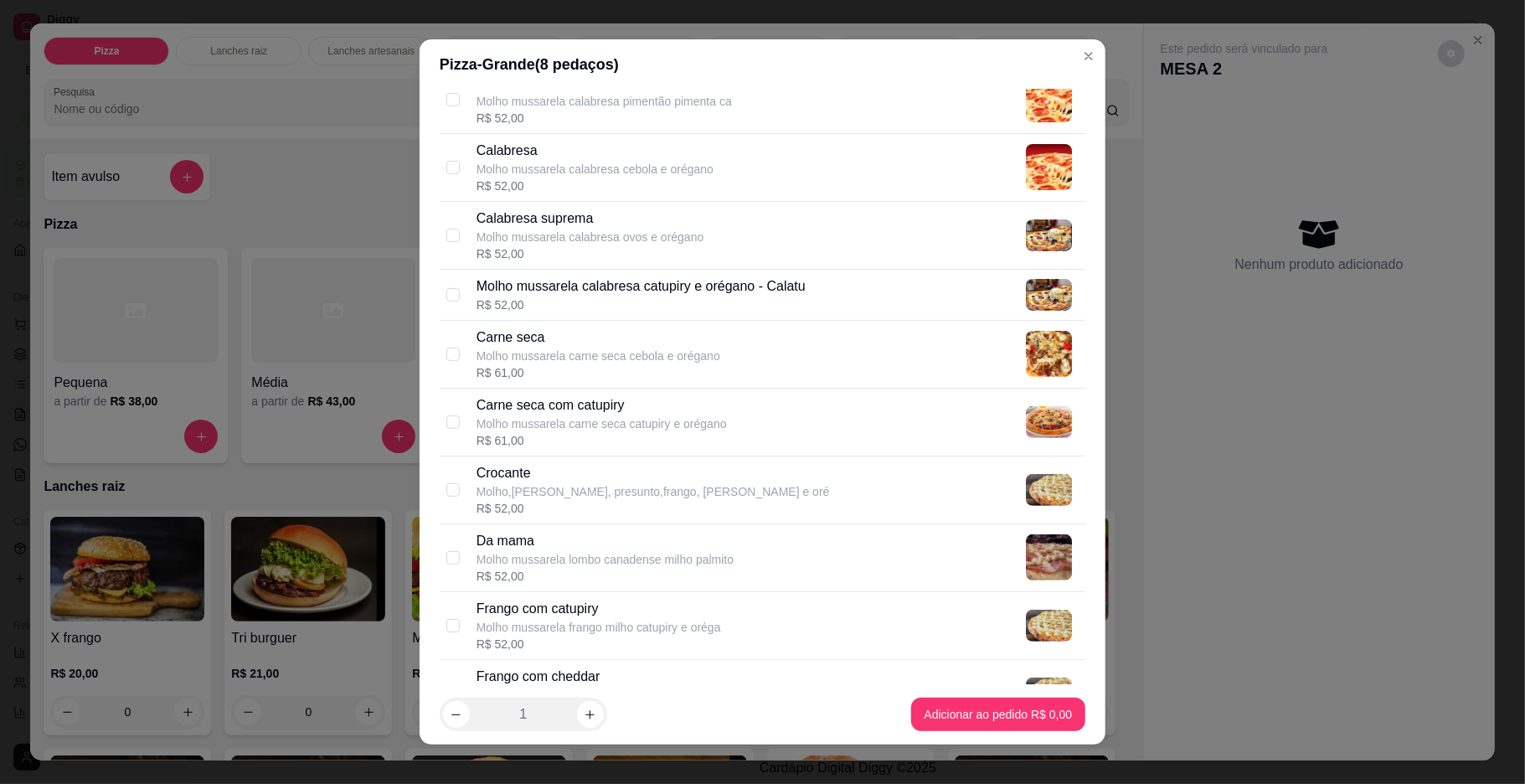
click at [440, 173] on div "Calabresa Molho mussarela calabresa cebola e orégano R$ 52,00" at bounding box center [762, 167] width 646 height 68
checkbox input "true"
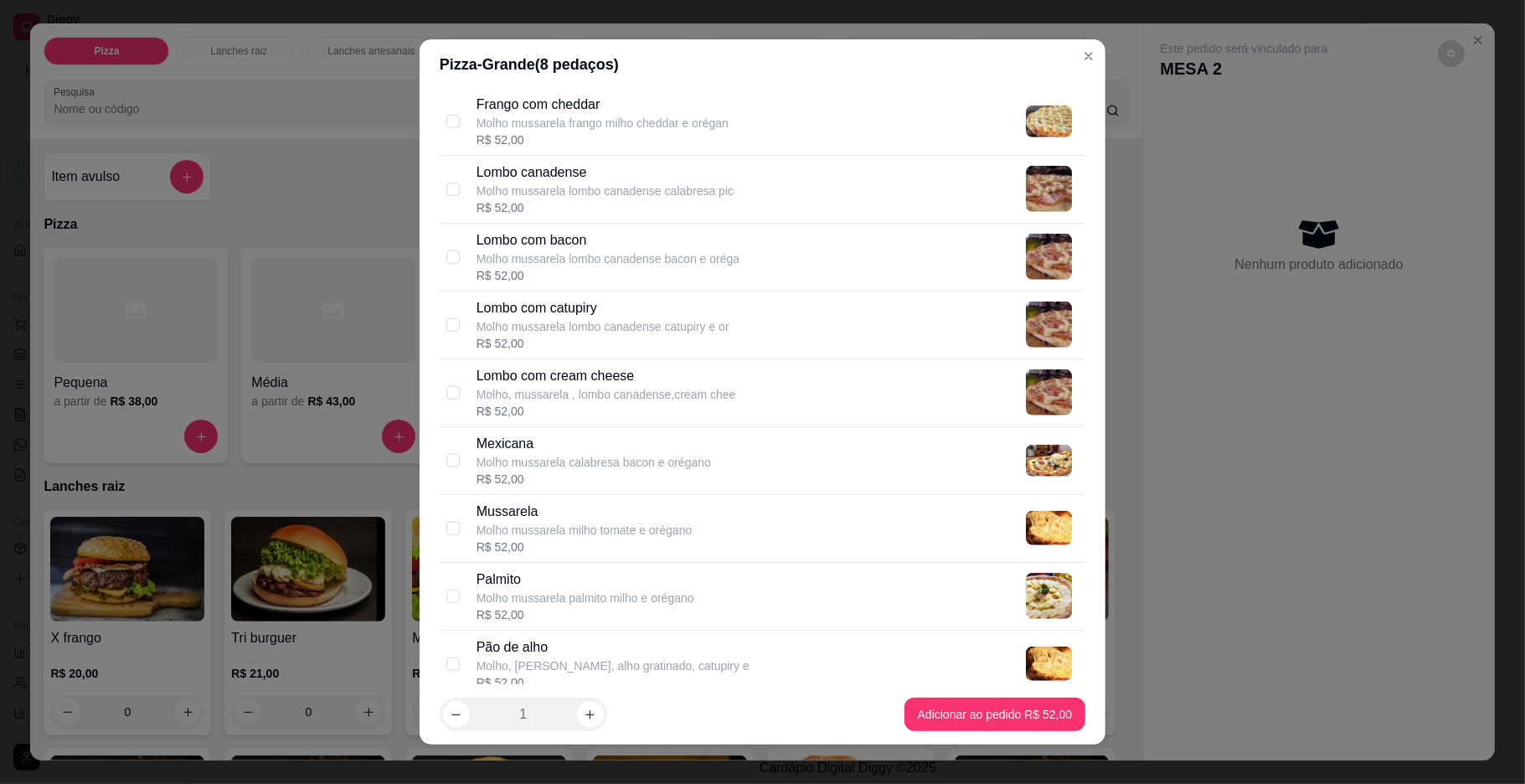
scroll to position [1083, 0]
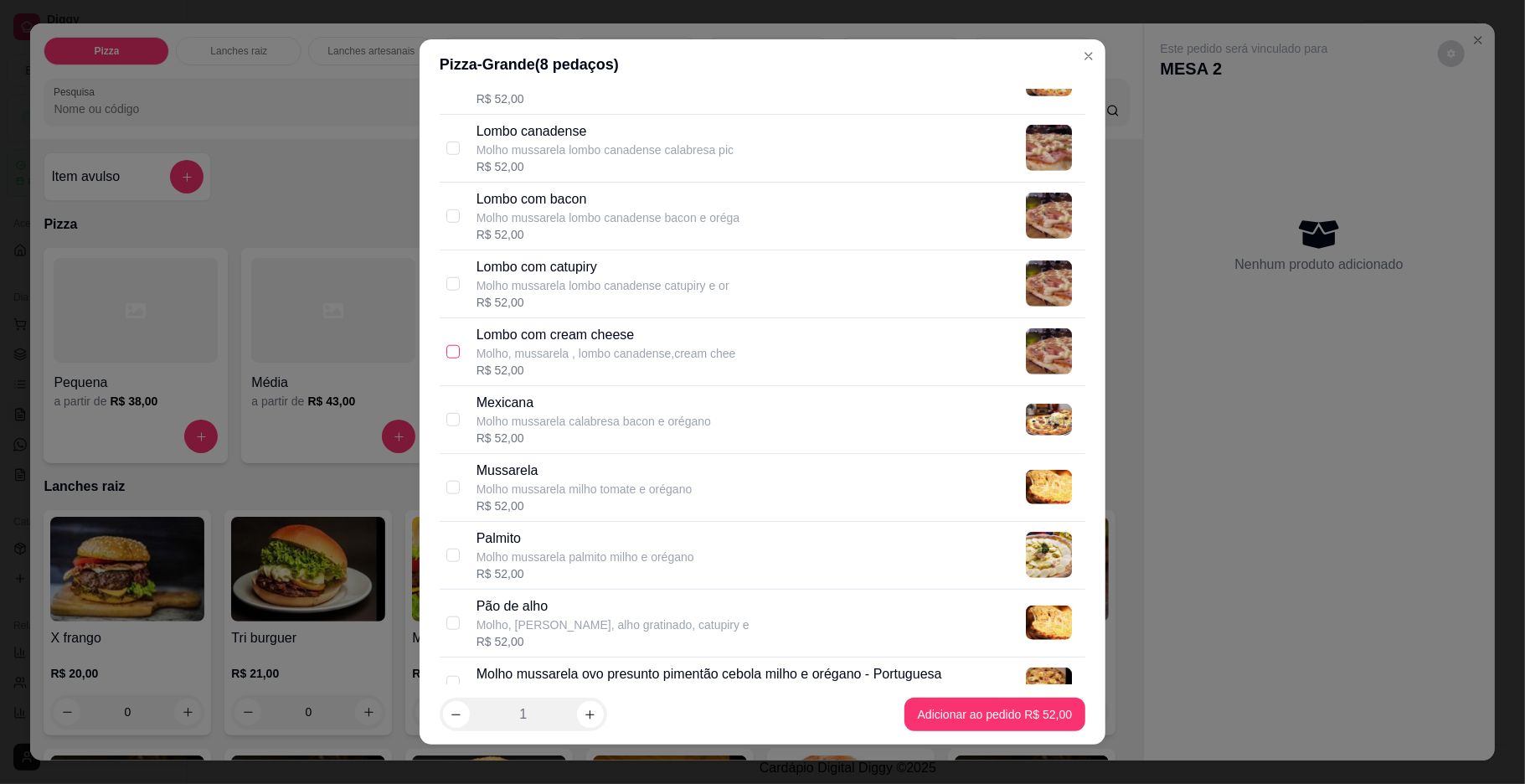
click at [446, 359] on input "checkbox" at bounding box center [453, 351] width 14 height 14
checkbox input "true"
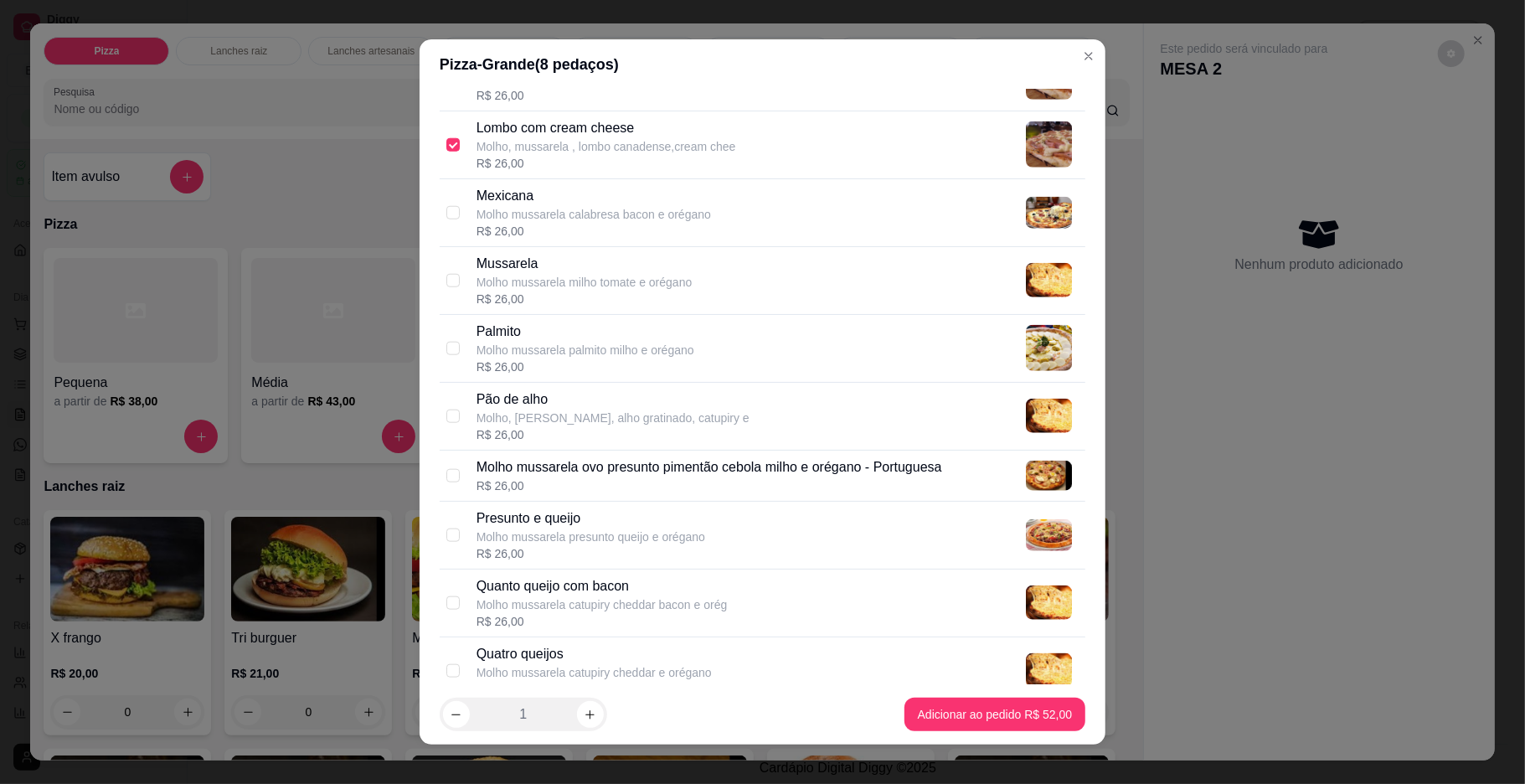
scroll to position [1923, 0]
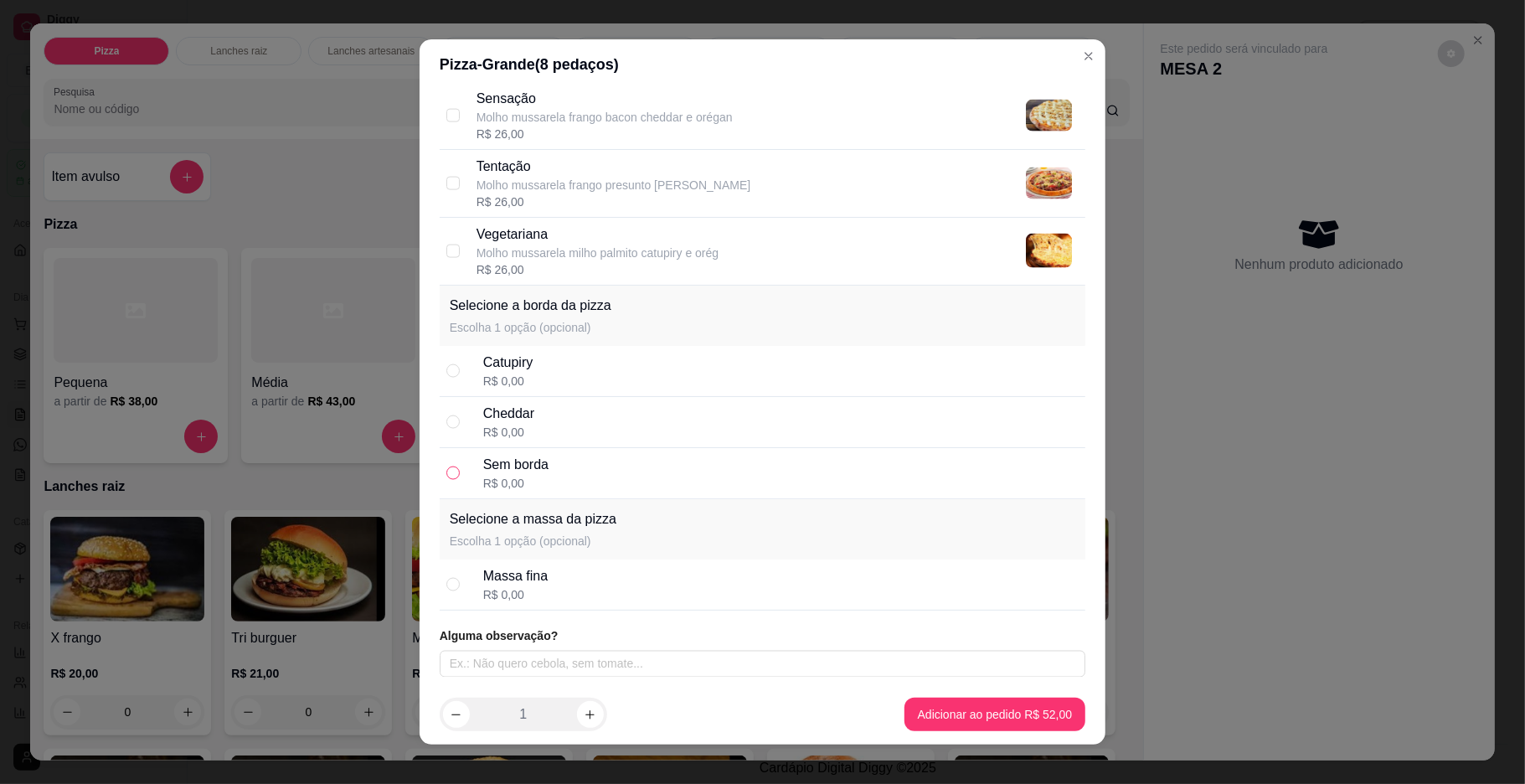
click at [446, 477] on input "radio" at bounding box center [453, 472] width 14 height 14
radio input "true"
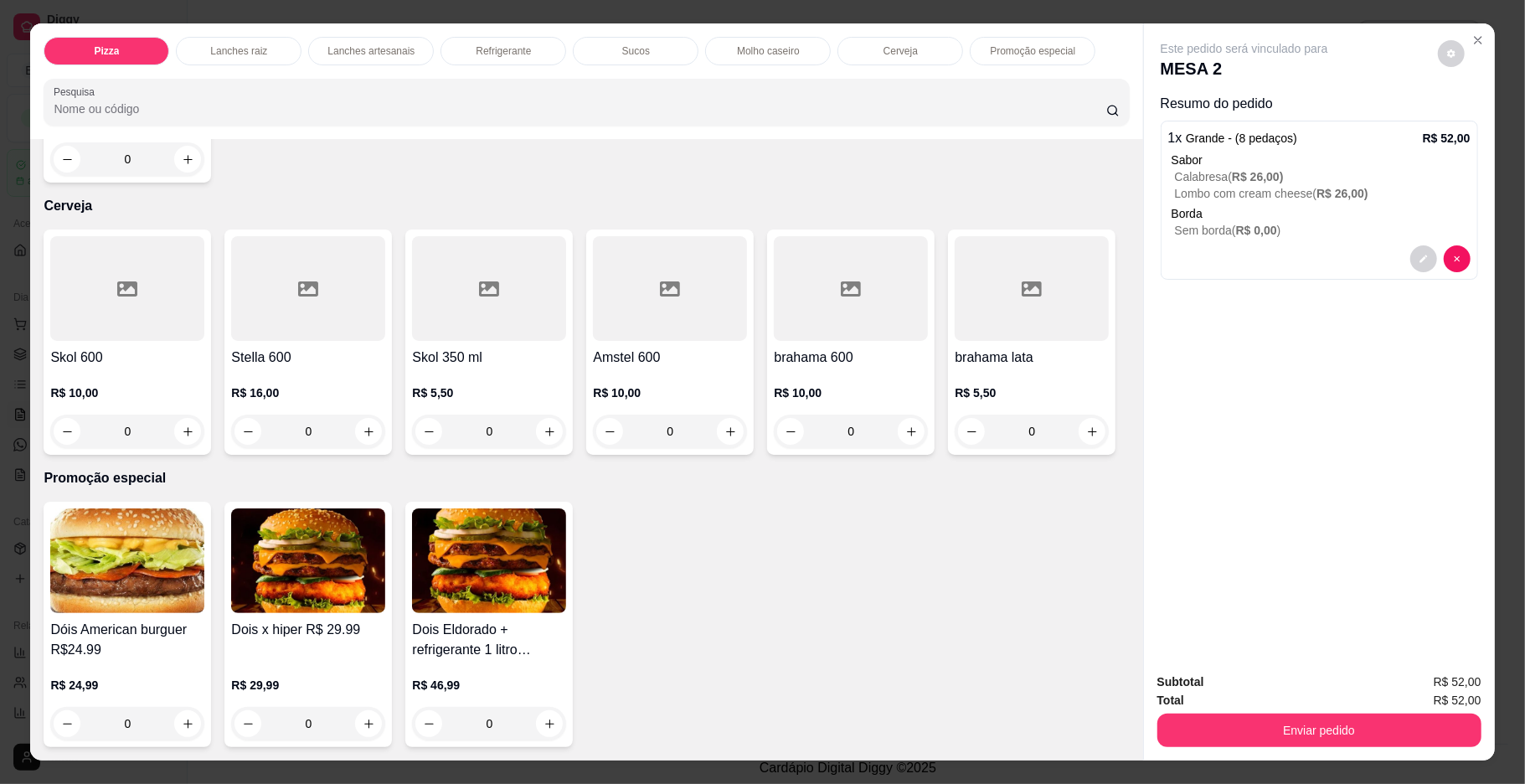
scroll to position [3562, 0]
click at [905, 435] on icon "increase-product-quantity" at bounding box center [912, 432] width 13 height 13
type input "1"
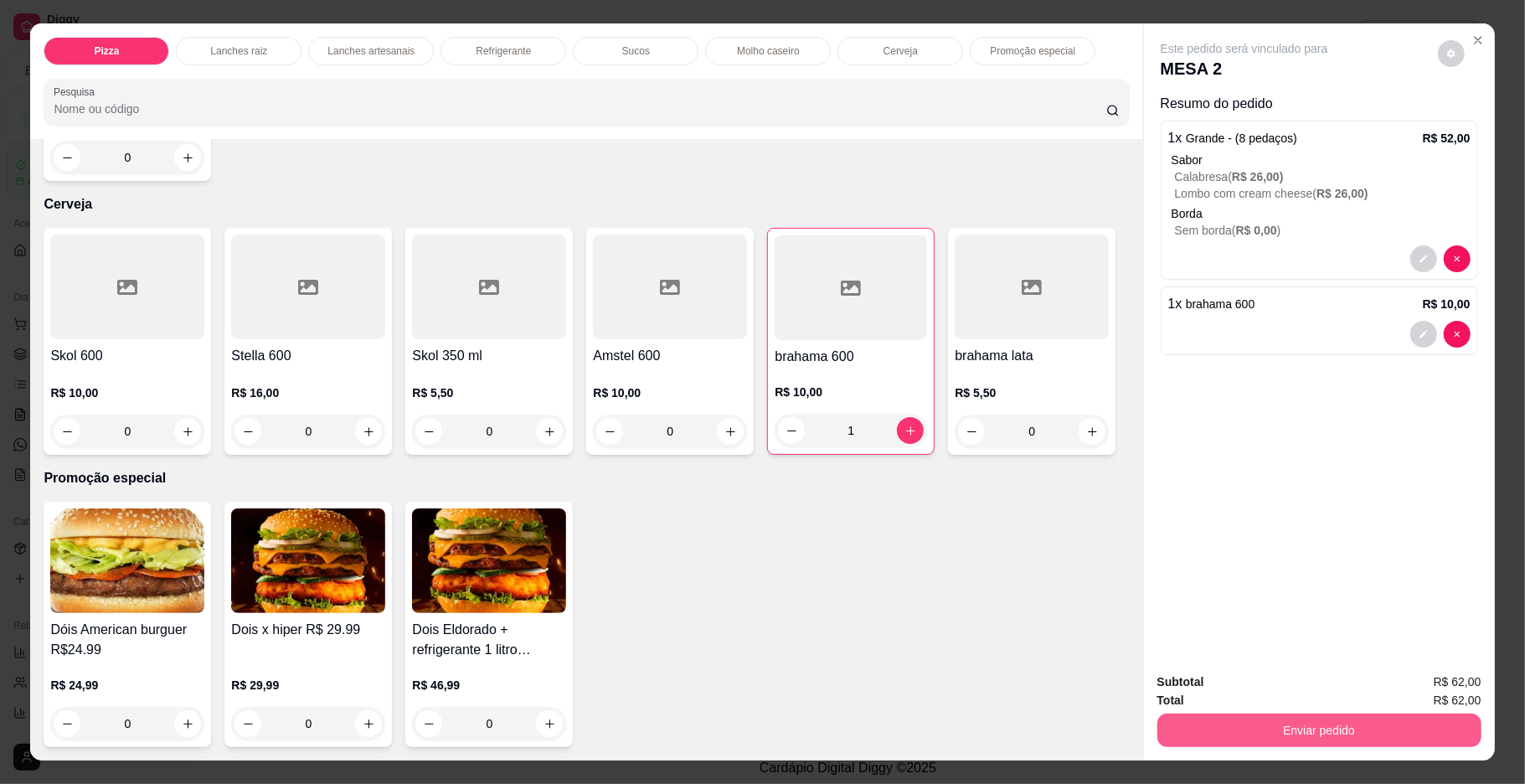
click at [1190, 729] on button "Enviar pedido" at bounding box center [1319, 730] width 324 height 33
click at [1412, 692] on button "Enviar pedido" at bounding box center [1436, 688] width 92 height 31
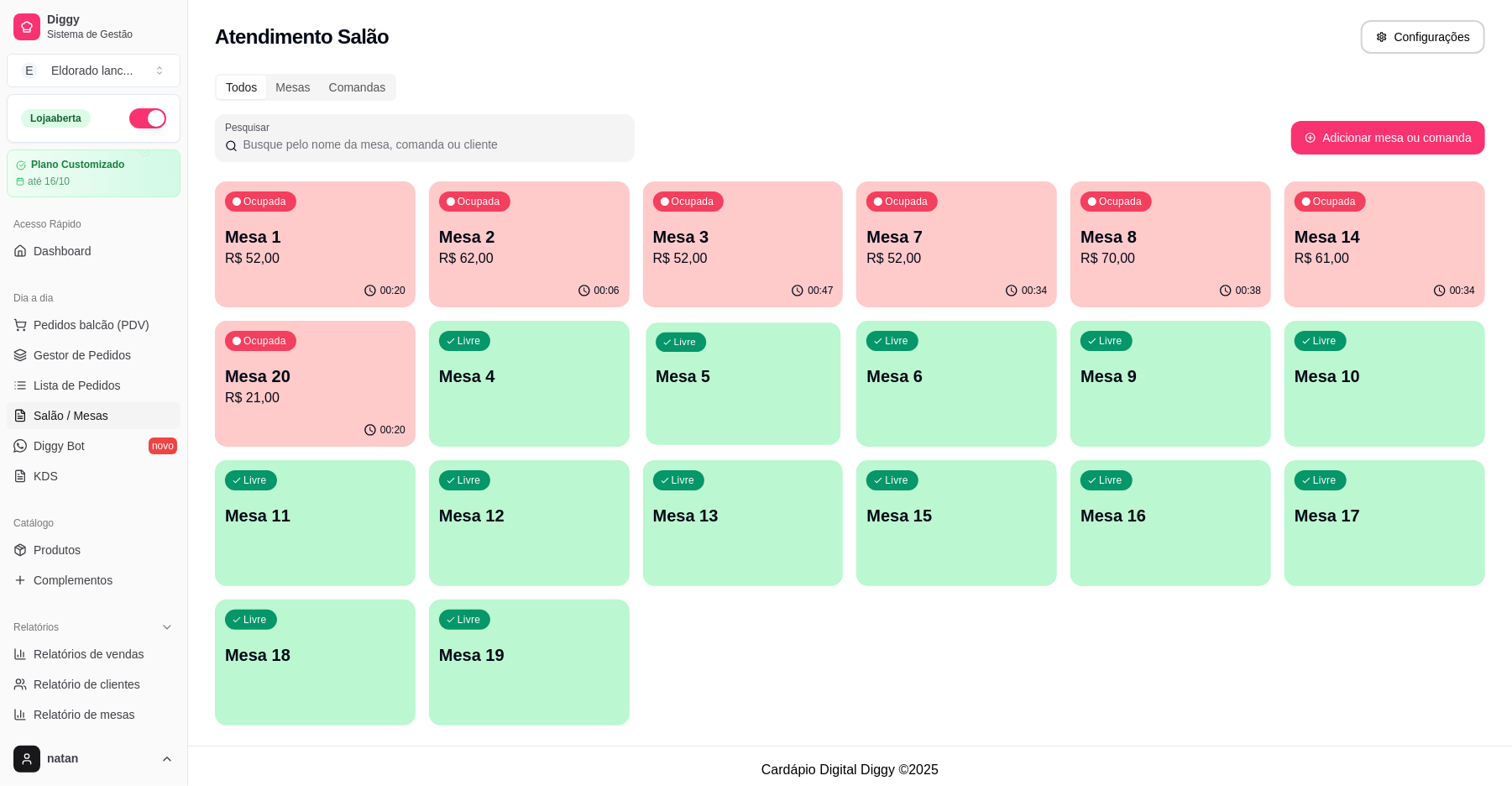
click at [753, 386] on p "Mesa 5" at bounding box center [742, 376] width 175 height 23
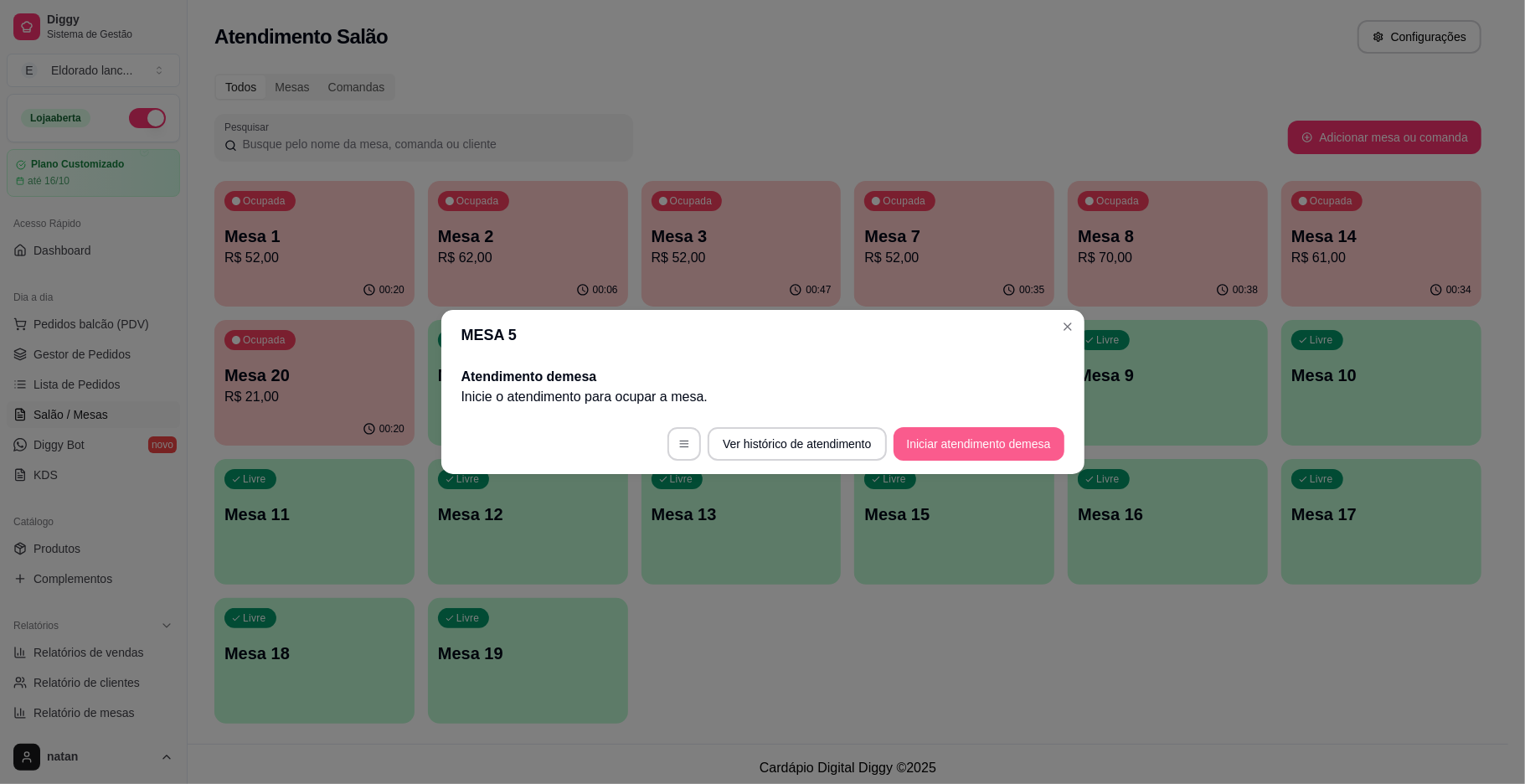
click at [969, 450] on button "Iniciar atendimento de mesa" at bounding box center [978, 443] width 171 height 33
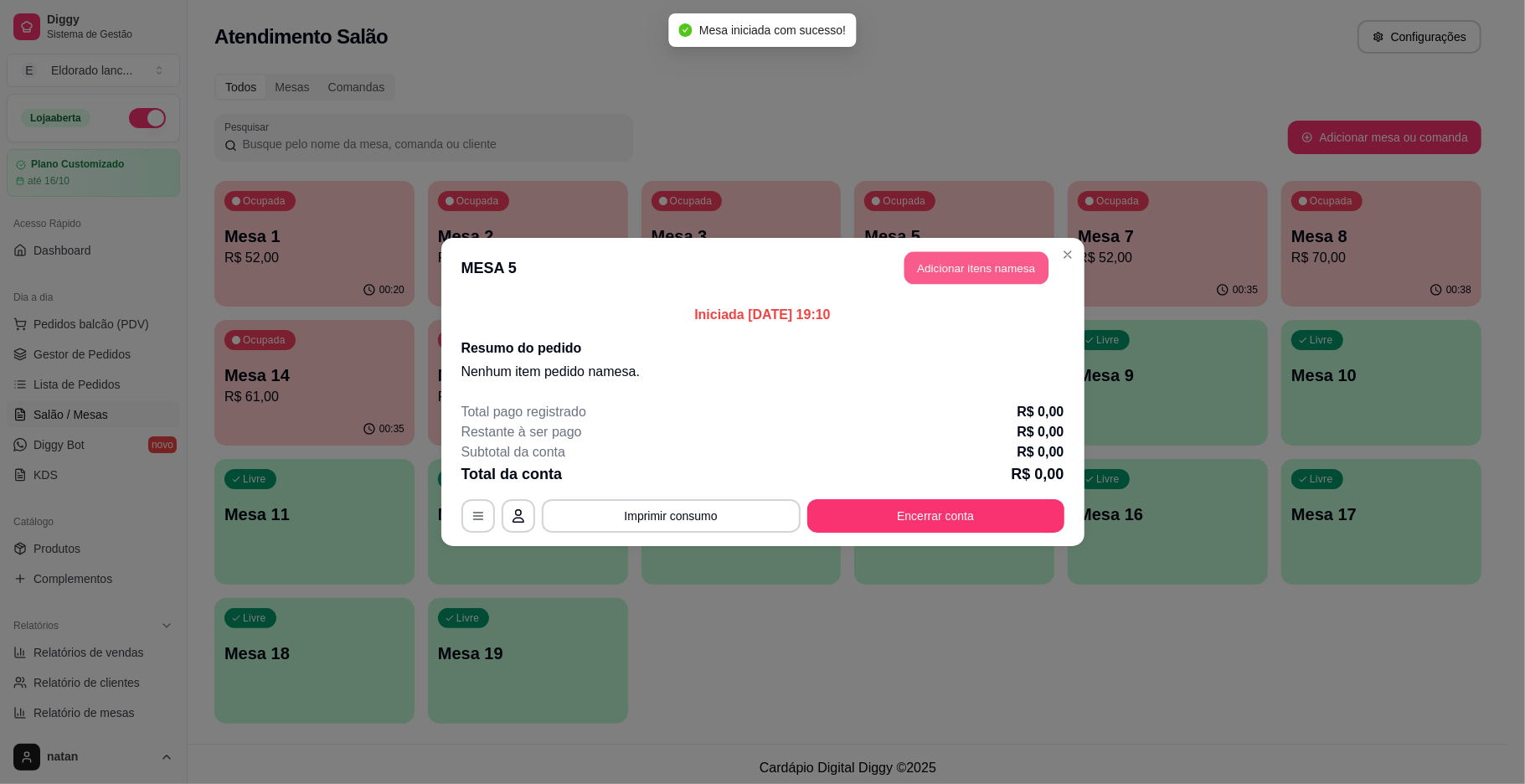
click at [961, 266] on button "Adicionar itens na mesa" at bounding box center [976, 268] width 144 height 33
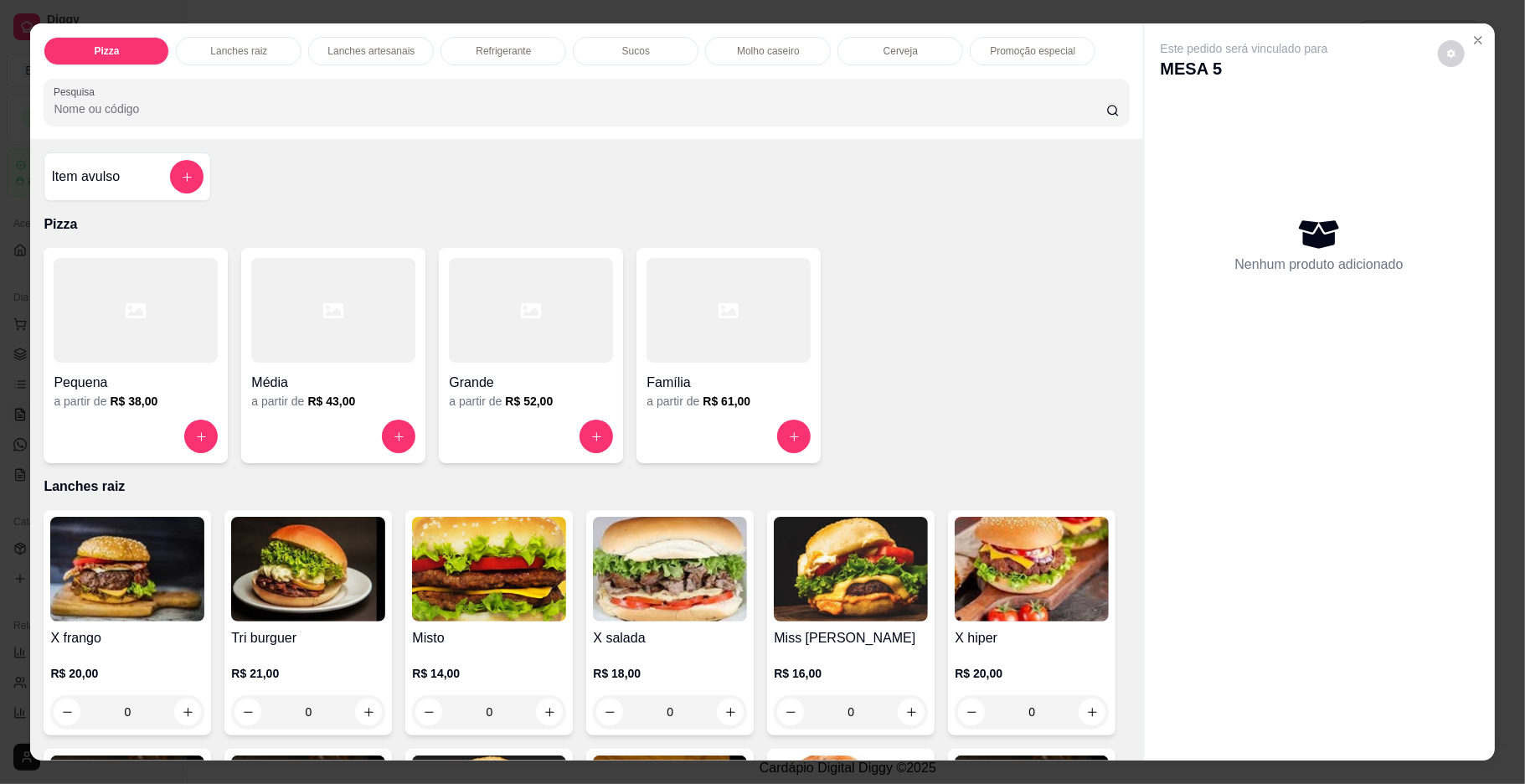
click at [408, 454] on div "Média a partir de R$ 43,00" at bounding box center [333, 355] width 184 height 215
click at [388, 427] on button "increase-product-quantity" at bounding box center [399, 436] width 33 height 33
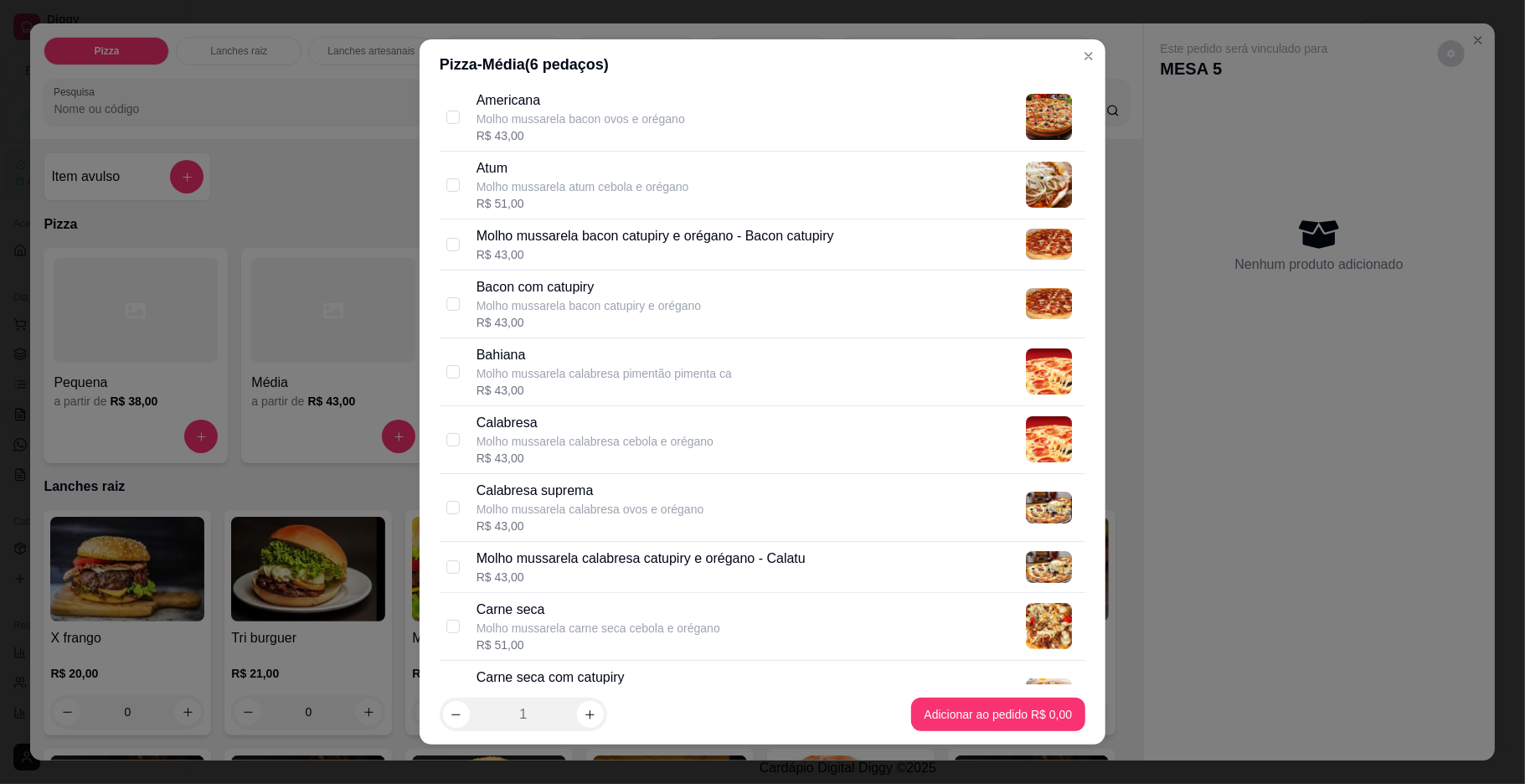
scroll to position [212, 0]
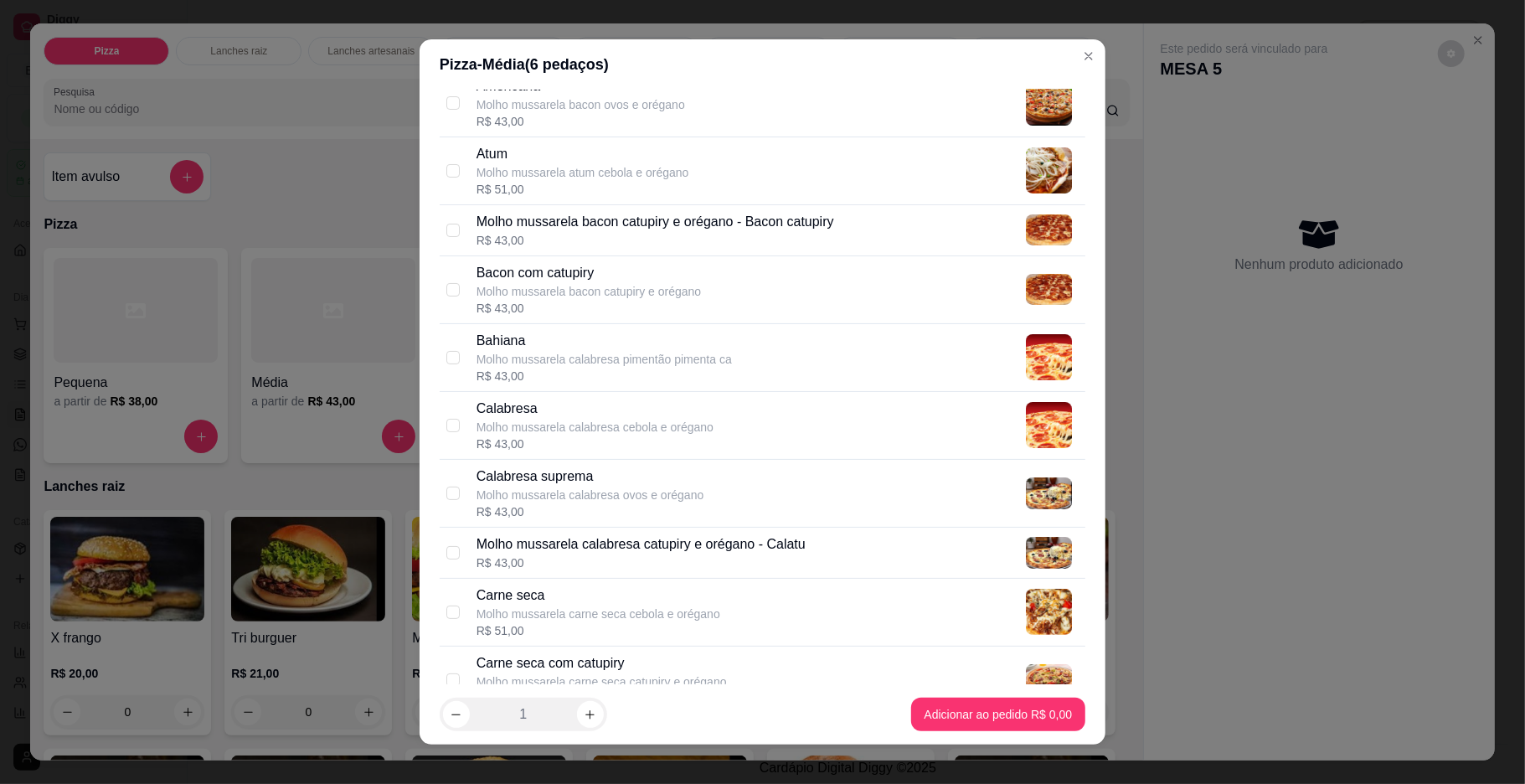
click at [453, 419] on div "Calabresa Molho mussarela calabresa cebola e orégano R$ 43,00" at bounding box center [762, 425] width 646 height 68
checkbox input "true"
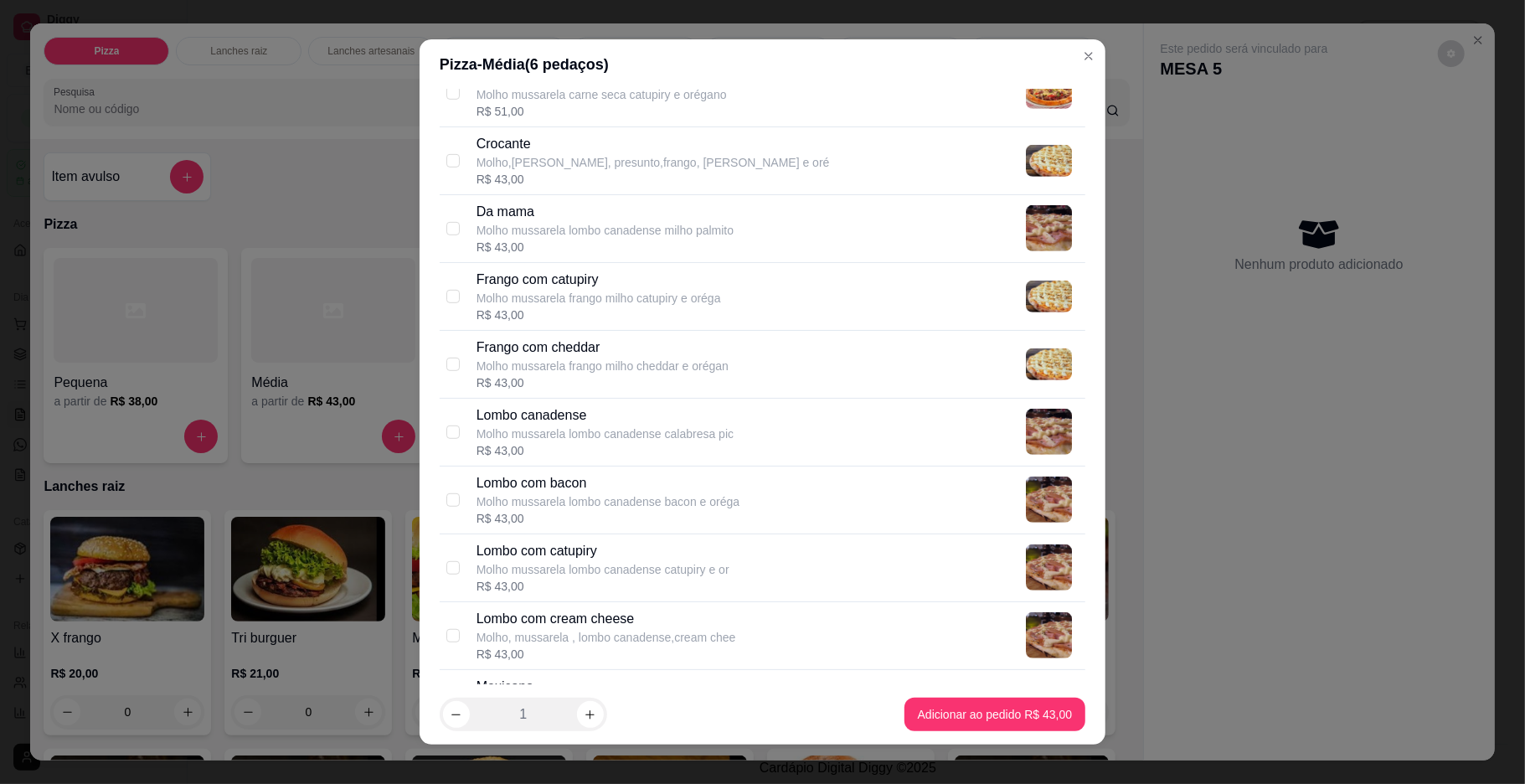
scroll to position [821, 0]
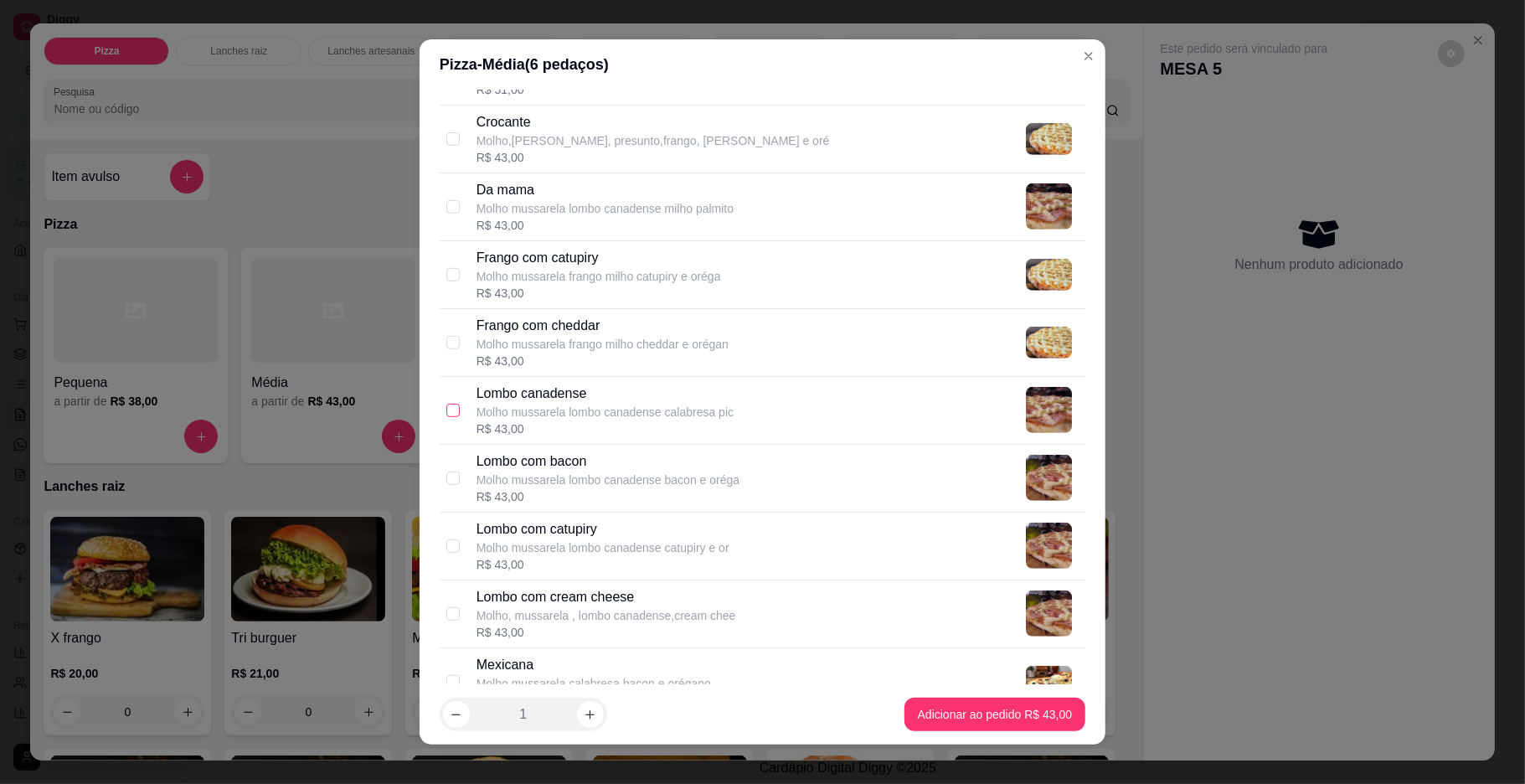
click at [446, 412] on input "checkbox" at bounding box center [453, 410] width 14 height 14
checkbox input "true"
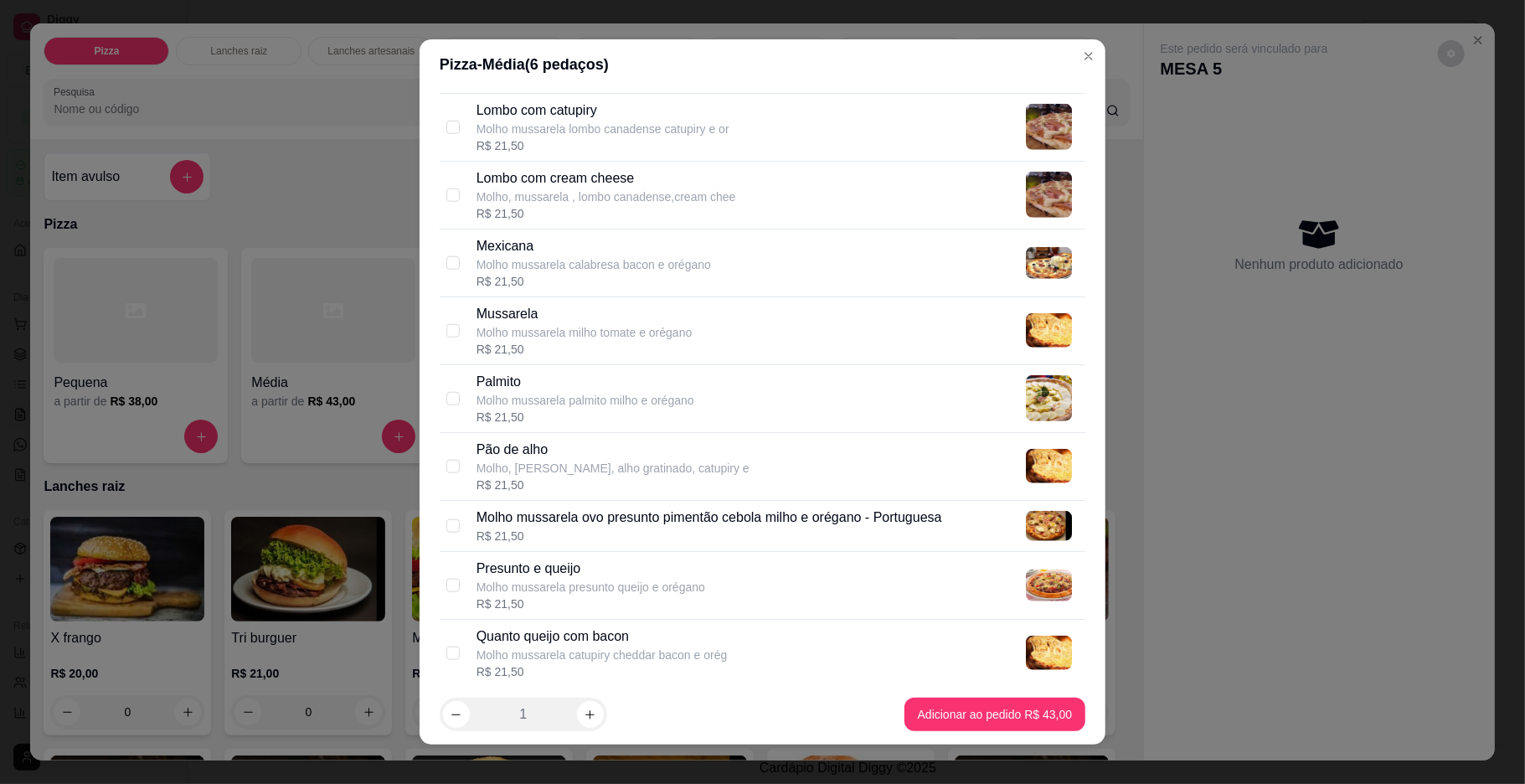
scroll to position [1923, 0]
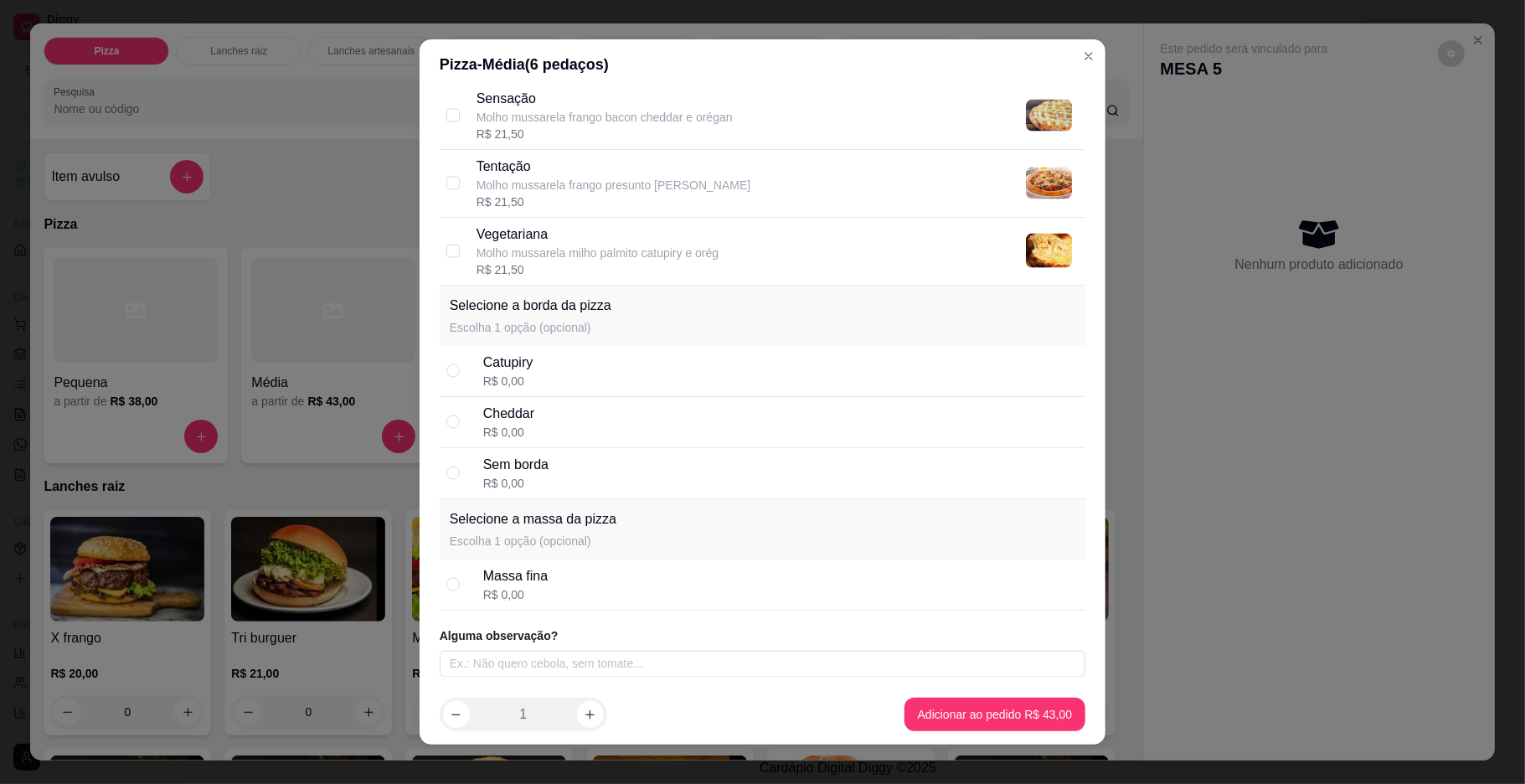
click at [459, 422] on div "Cheddar R$ 0,00" at bounding box center [762, 422] width 646 height 51
radio input "true"
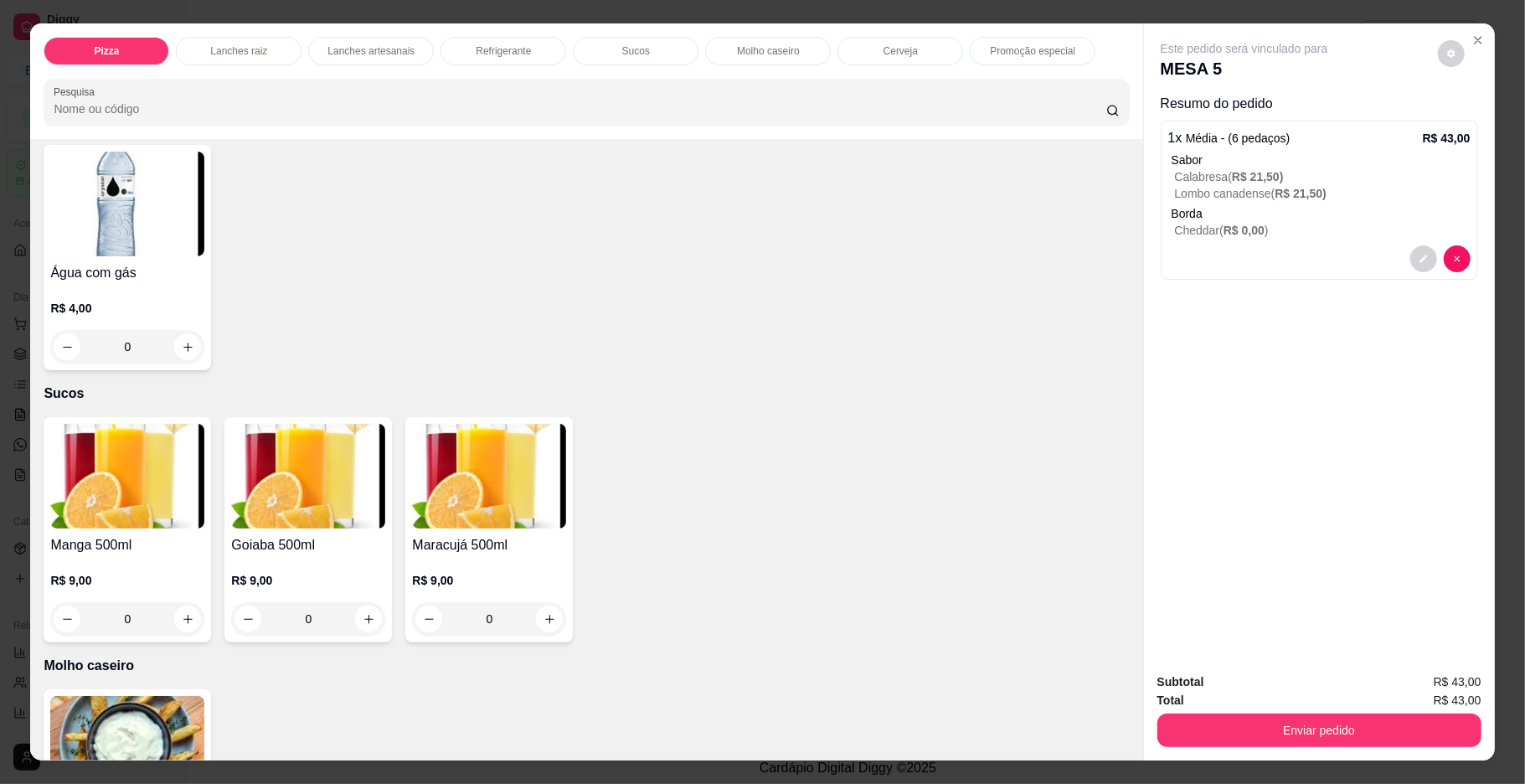
scroll to position [2369, 0]
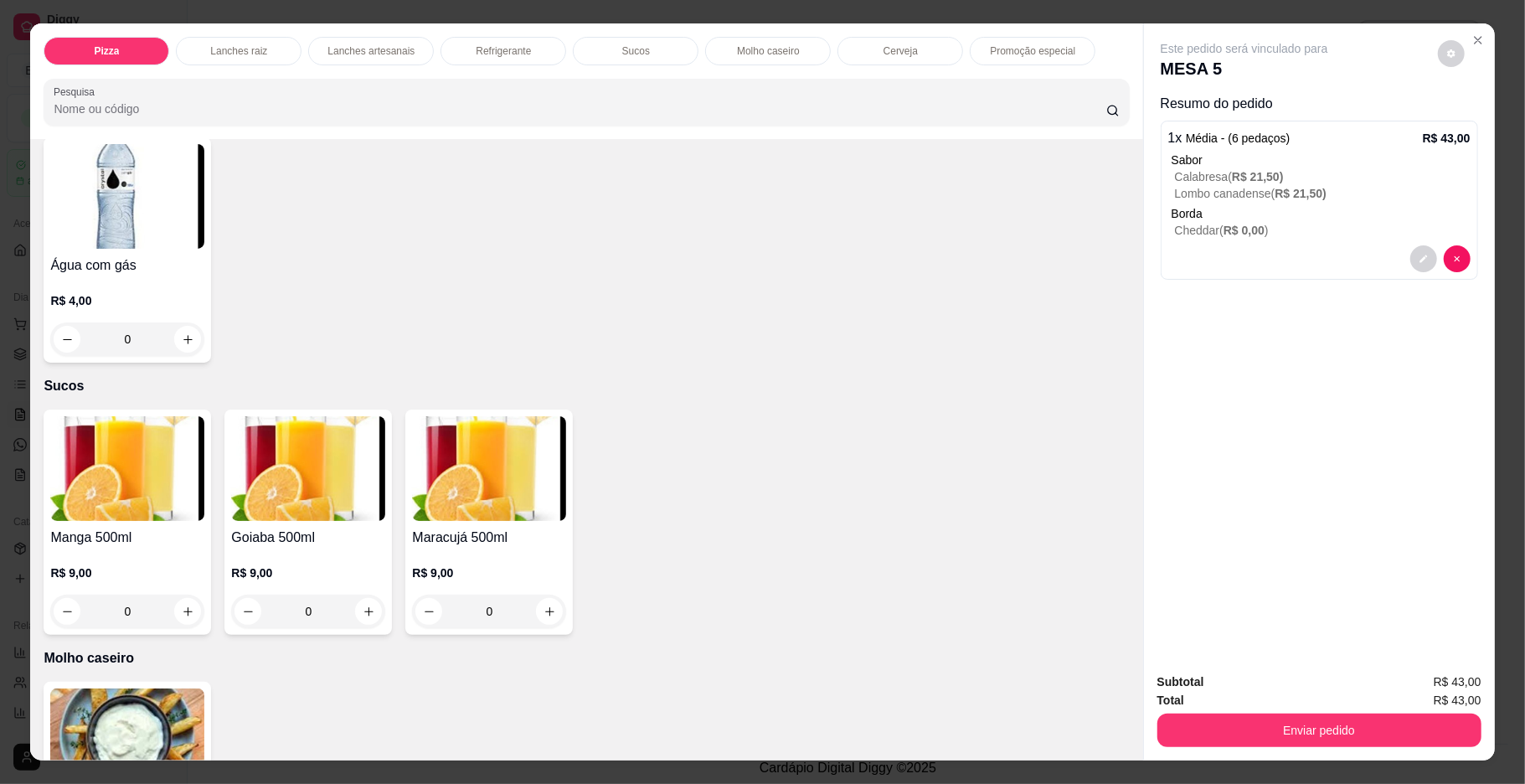
click at [182, 107] on icon "increase-product-quantity" at bounding box center [188, 101] width 13 height 13
type input "1"
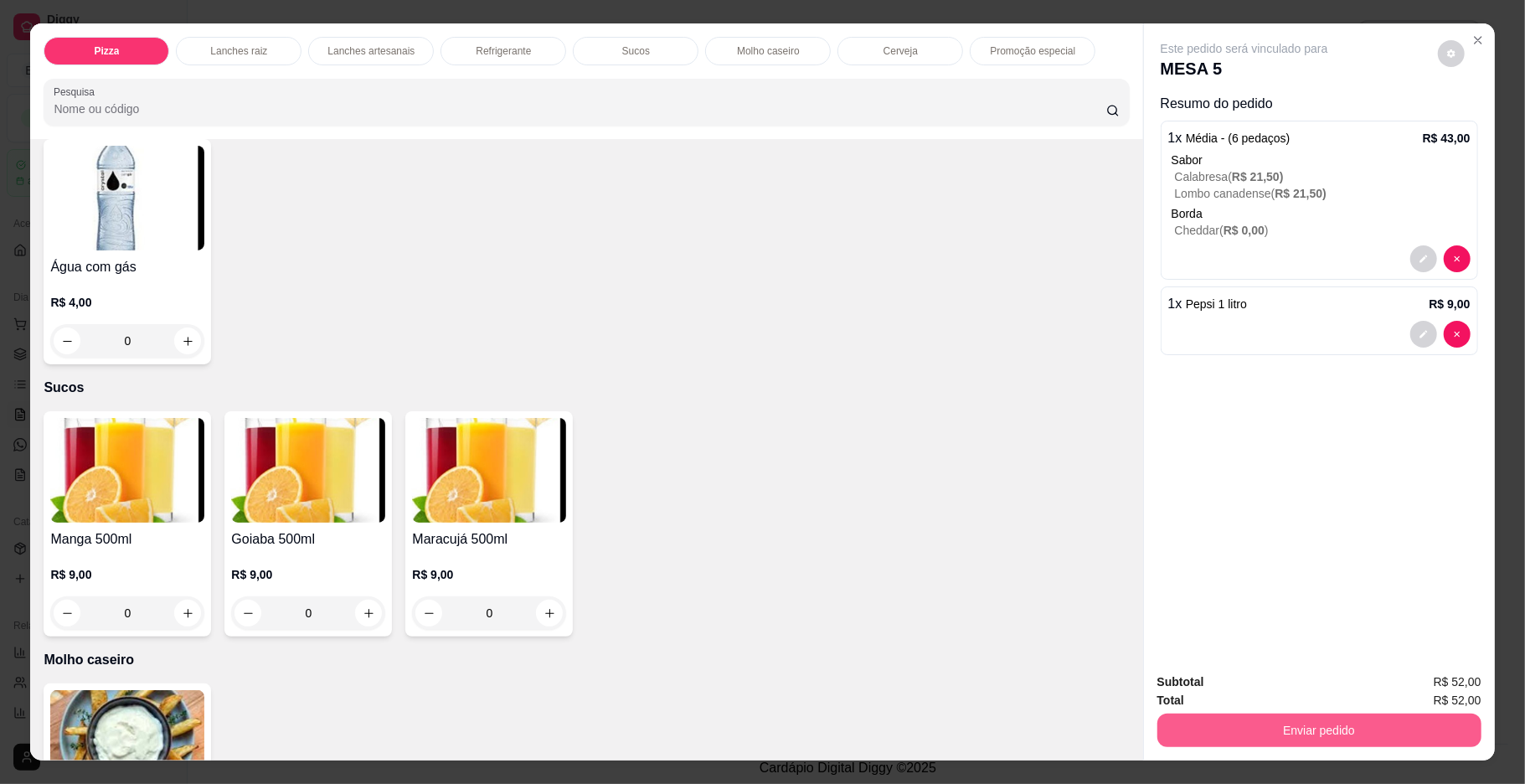
click at [1211, 730] on button "Enviar pedido" at bounding box center [1319, 730] width 324 height 33
click at [1417, 677] on button "Enviar pedido" at bounding box center [1436, 688] width 92 height 31
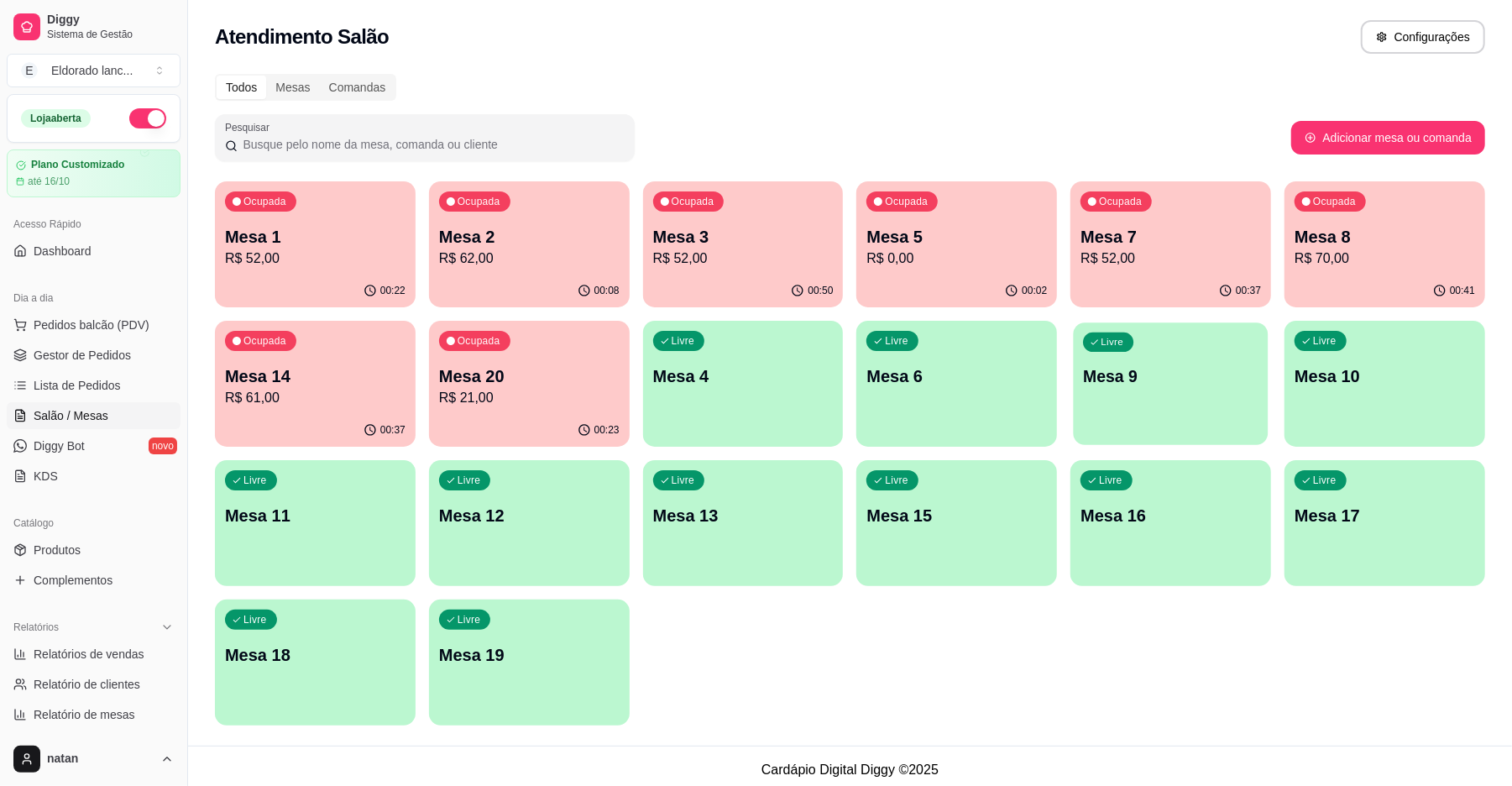
click at [1163, 380] on p "Mesa 9" at bounding box center [1171, 376] width 175 height 23
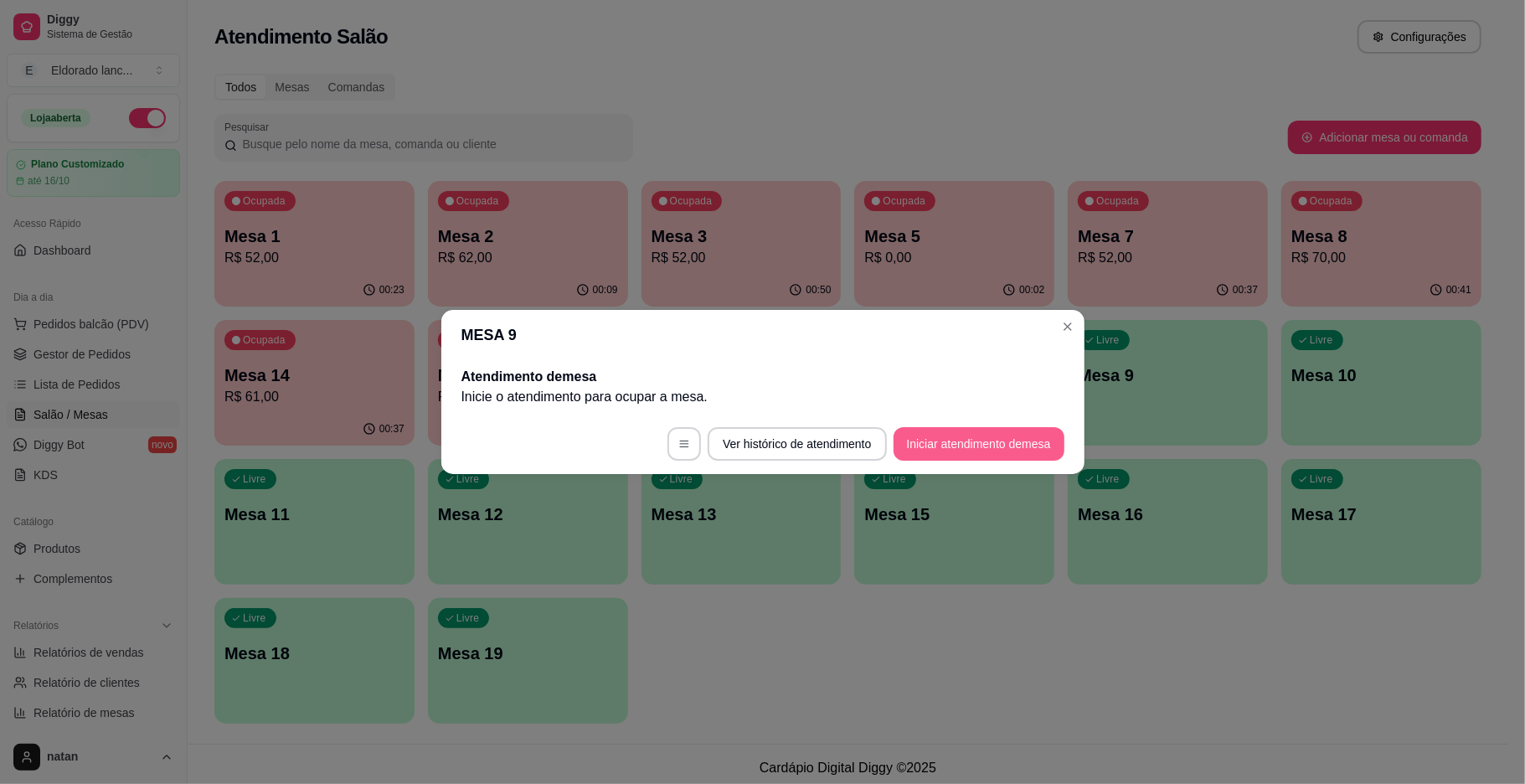
click at [967, 446] on button "Iniciar atendimento de mesa" at bounding box center [978, 443] width 171 height 33
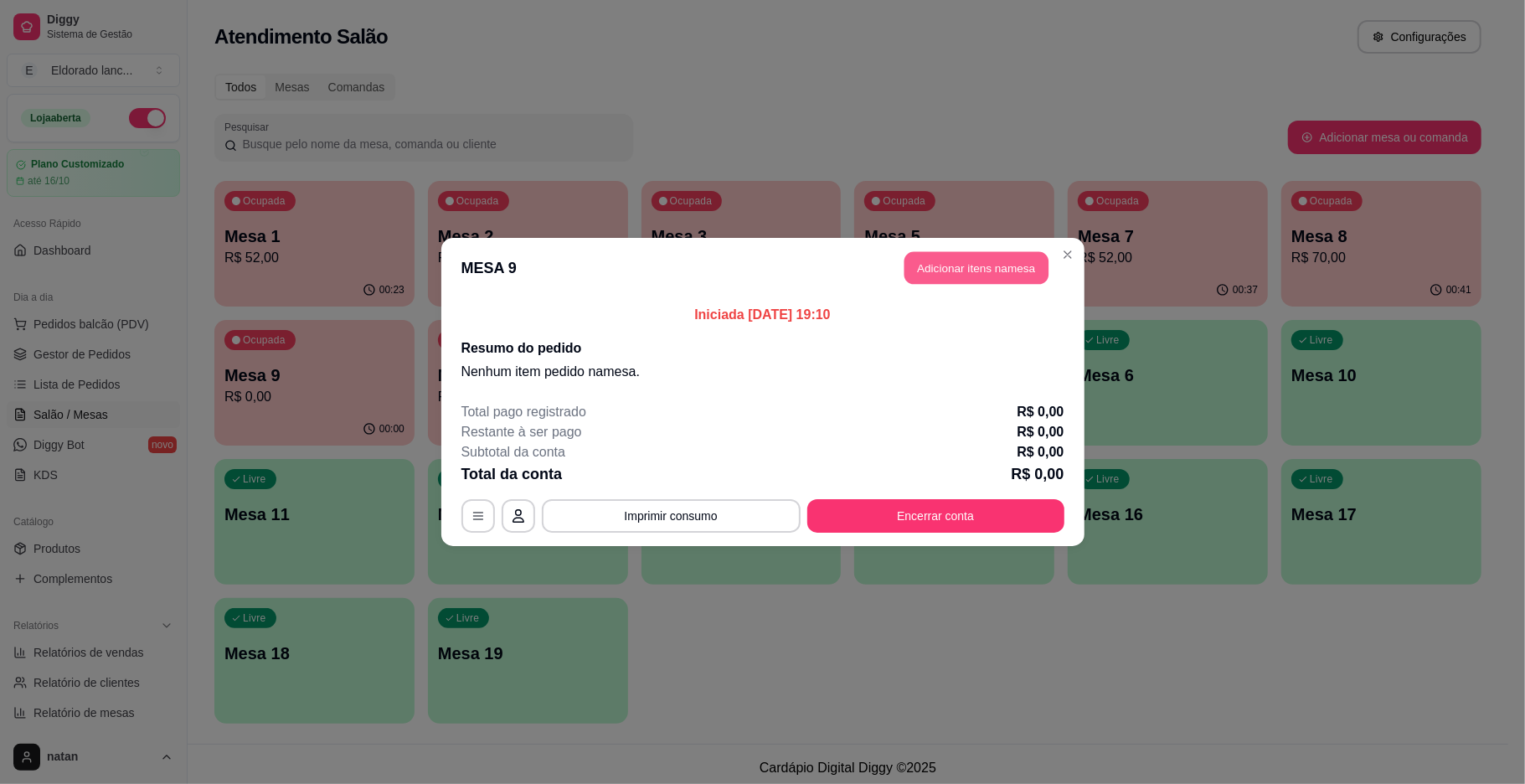
click at [963, 269] on button "Adicionar itens na mesa" at bounding box center [976, 268] width 144 height 33
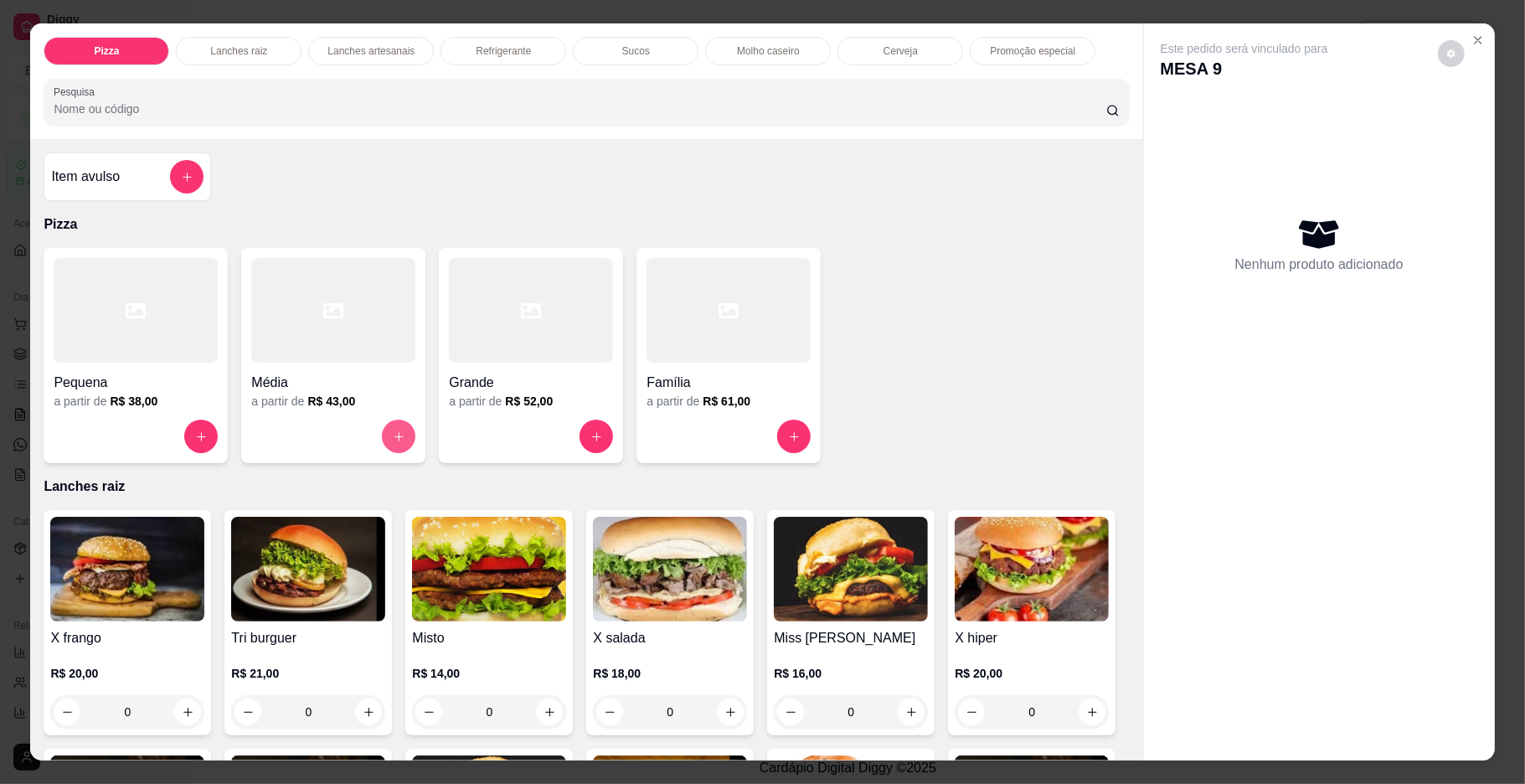
click at [382, 432] on button "increase-product-quantity" at bounding box center [398, 436] width 33 height 33
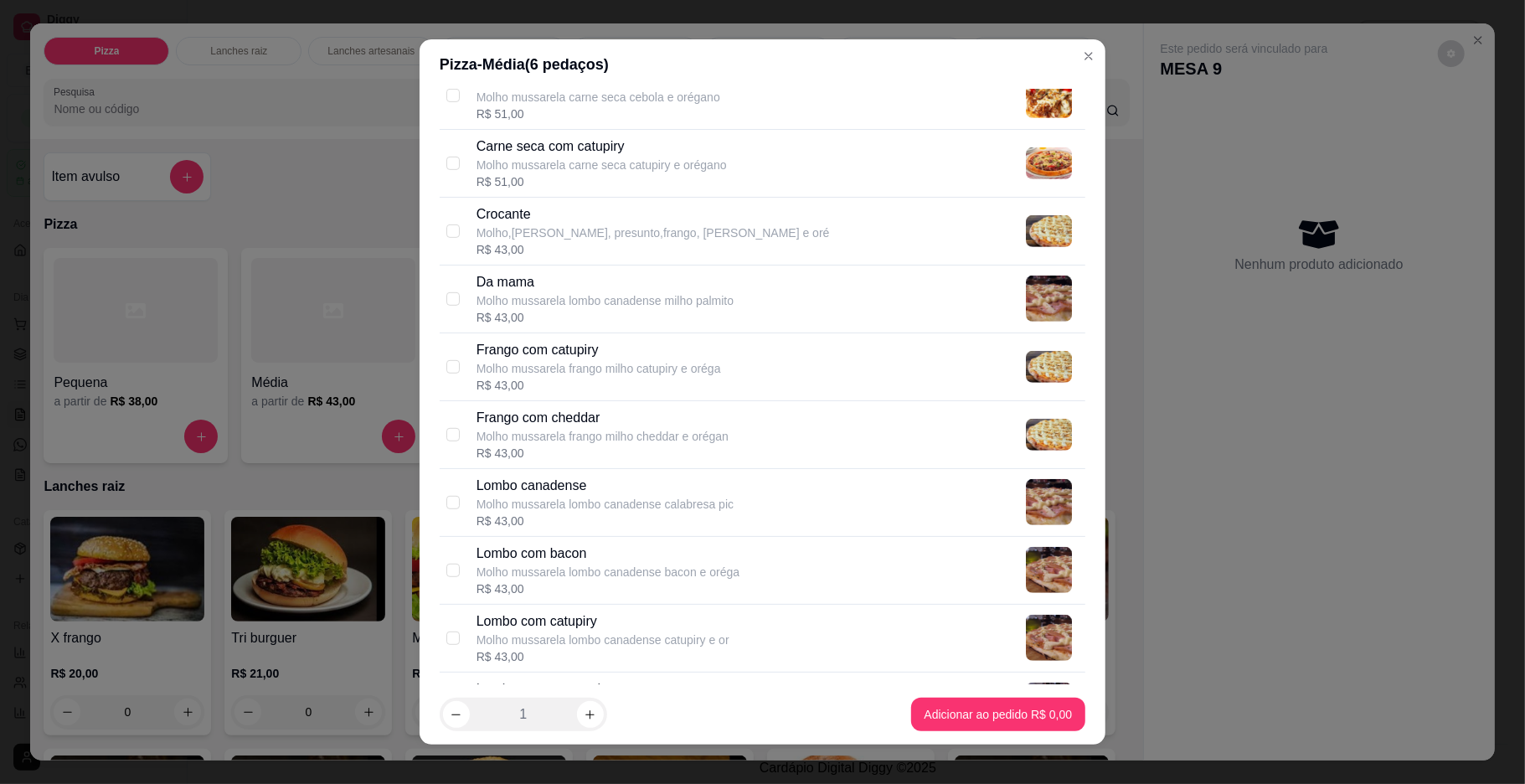
scroll to position [795, 0]
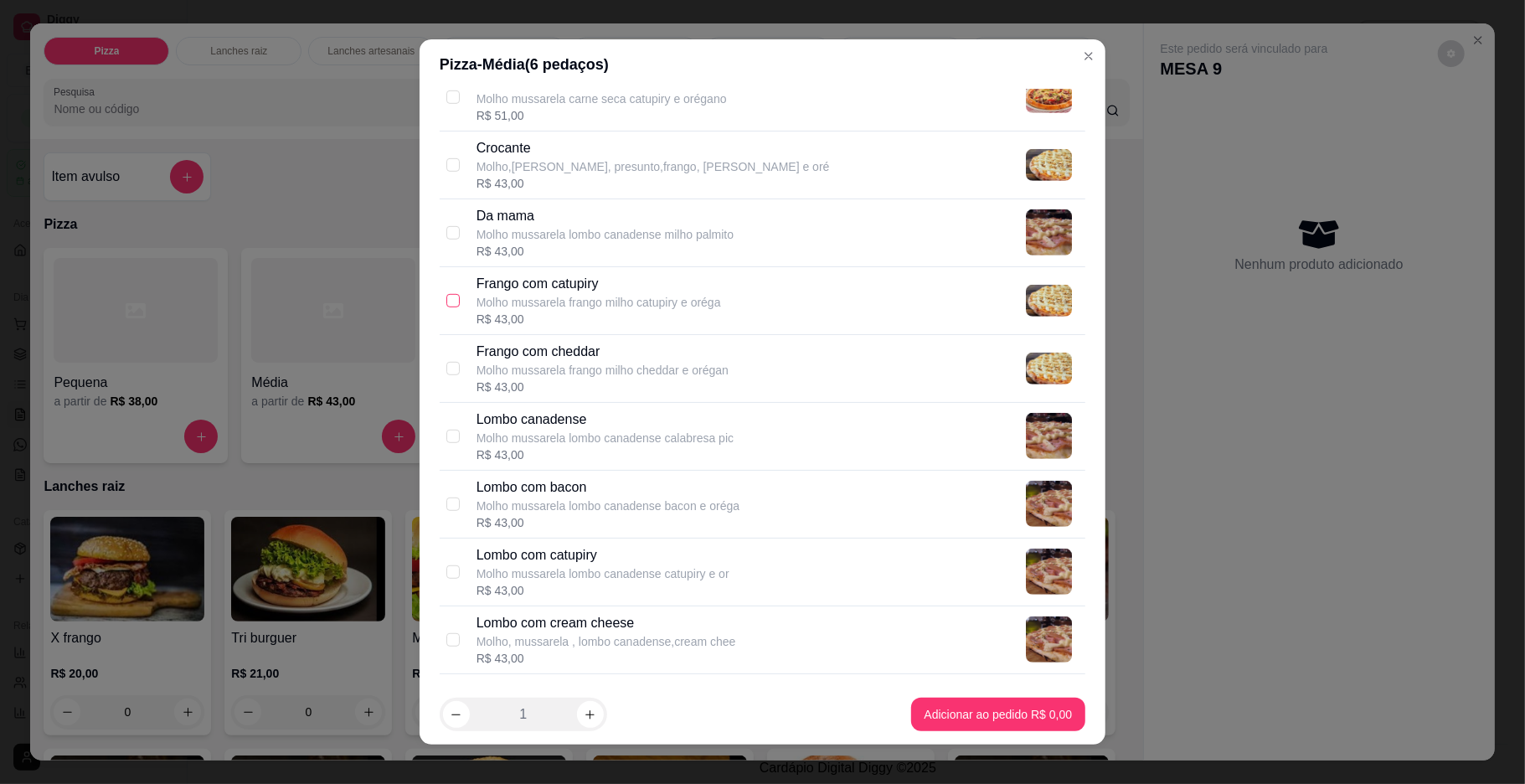
click at [446, 307] on input "checkbox" at bounding box center [453, 300] width 14 height 14
checkbox input "true"
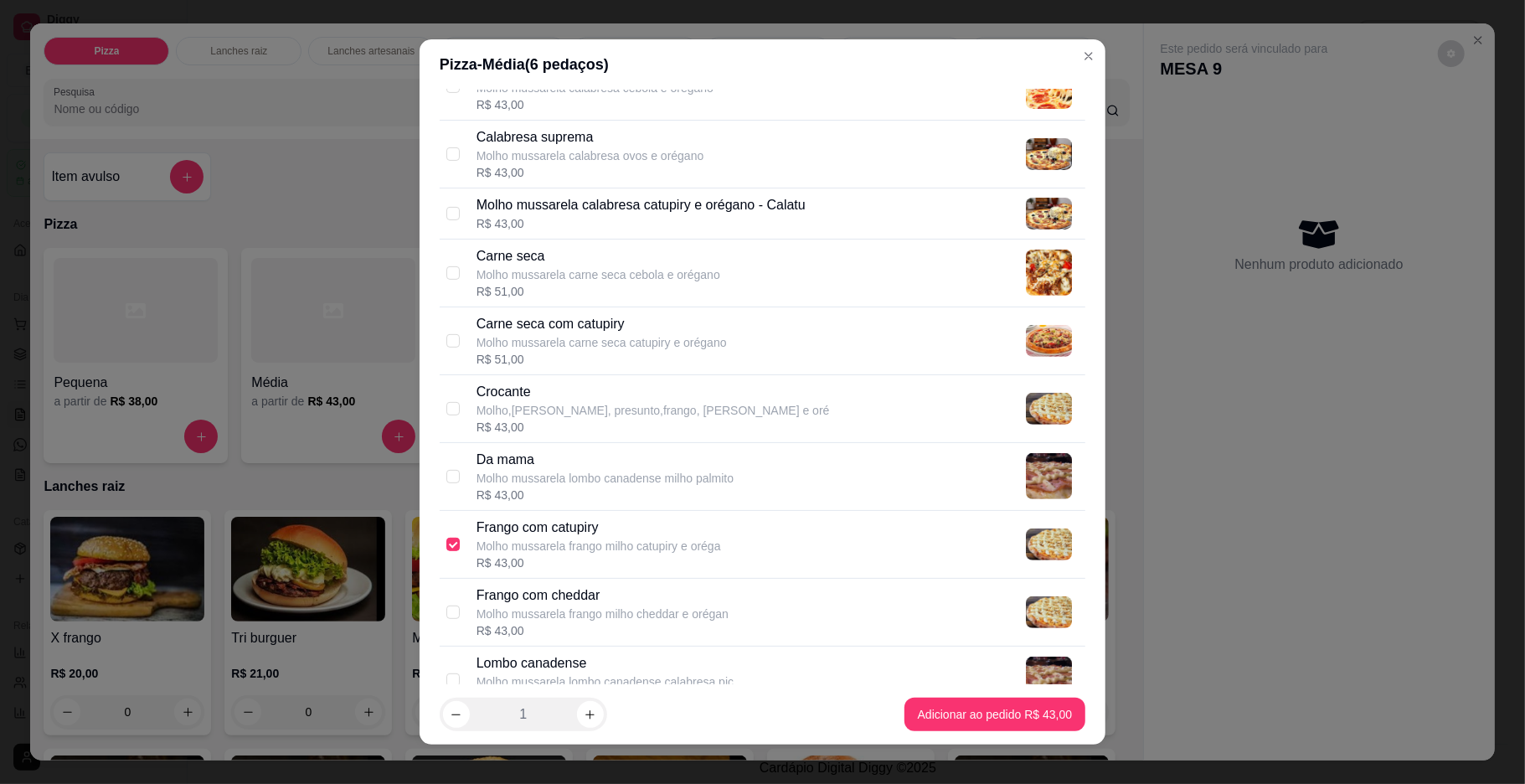
scroll to position [500, 0]
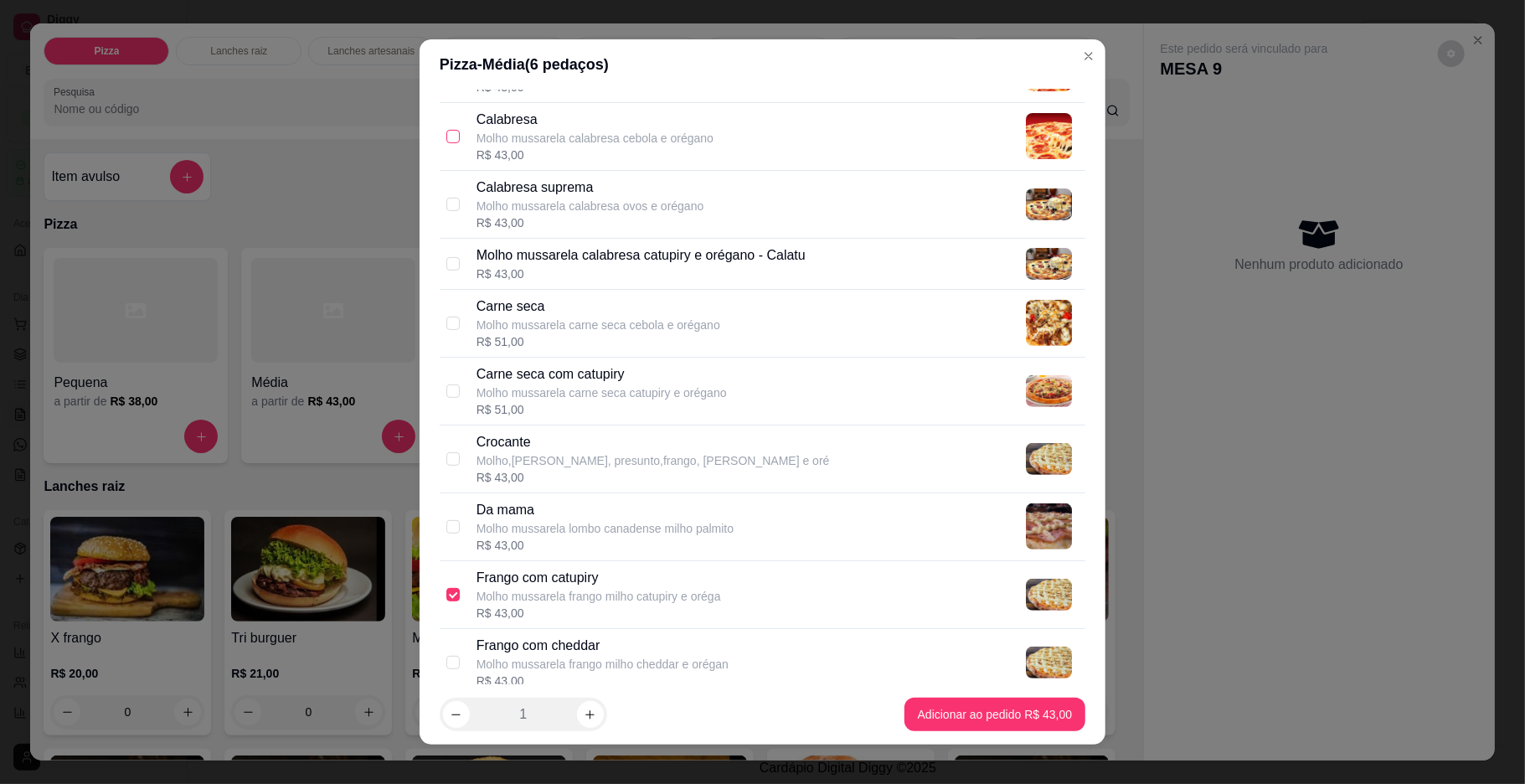
click at [446, 131] on input "checkbox" at bounding box center [453, 136] width 14 height 14
checkbox input "true"
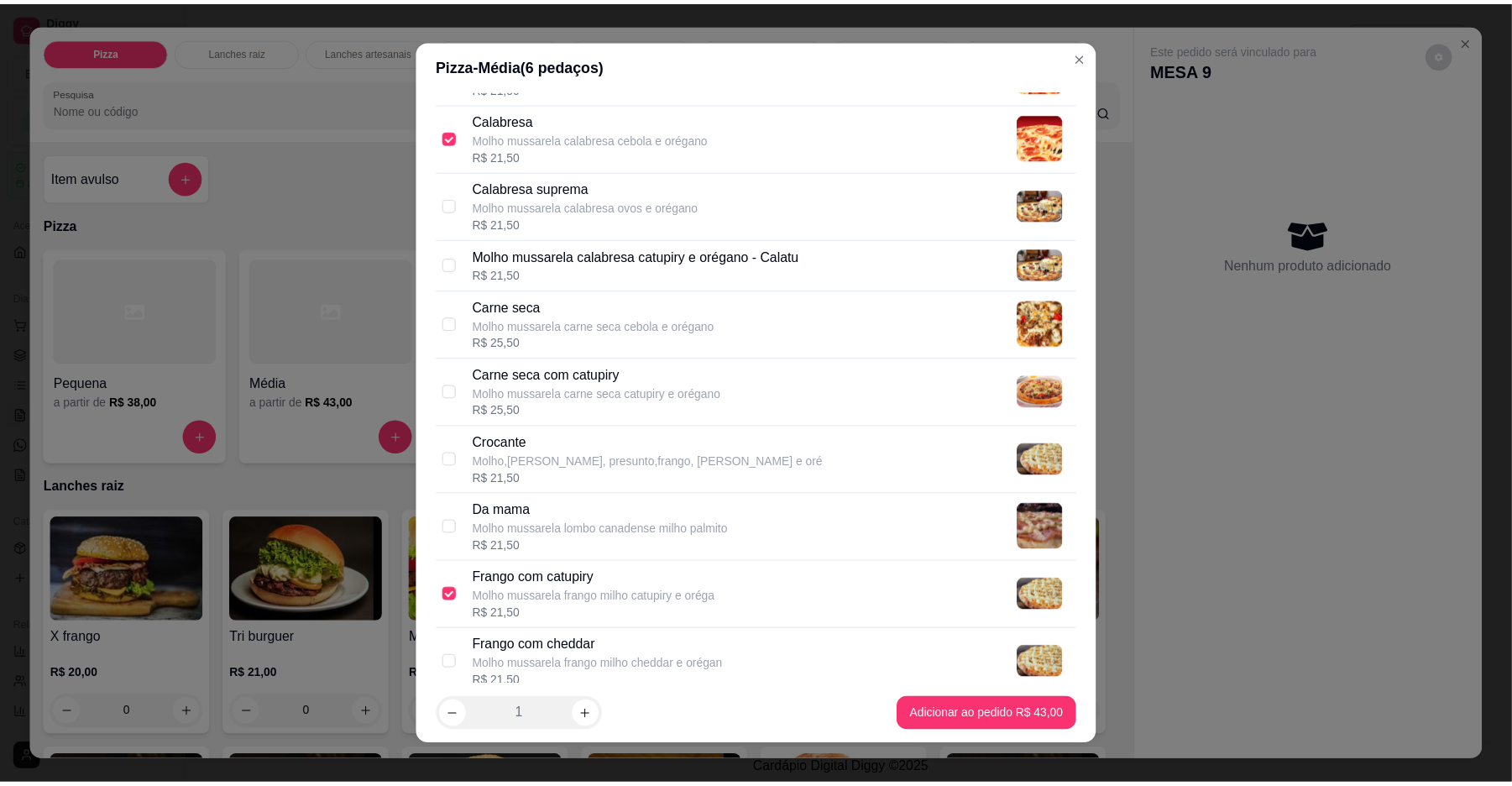
scroll to position [1821, 0]
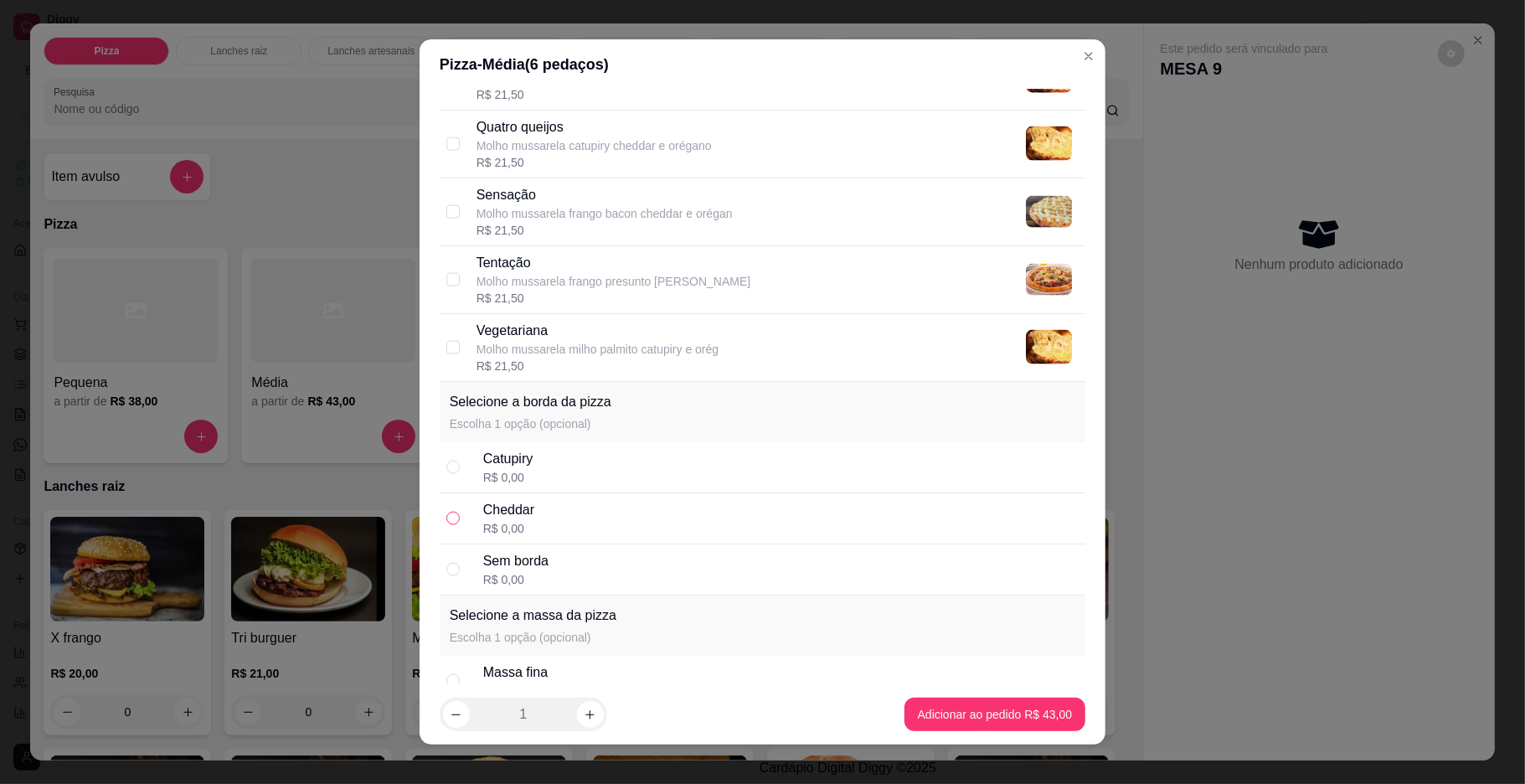
click at [446, 523] on input "radio" at bounding box center [453, 518] width 14 height 14
radio input "true"
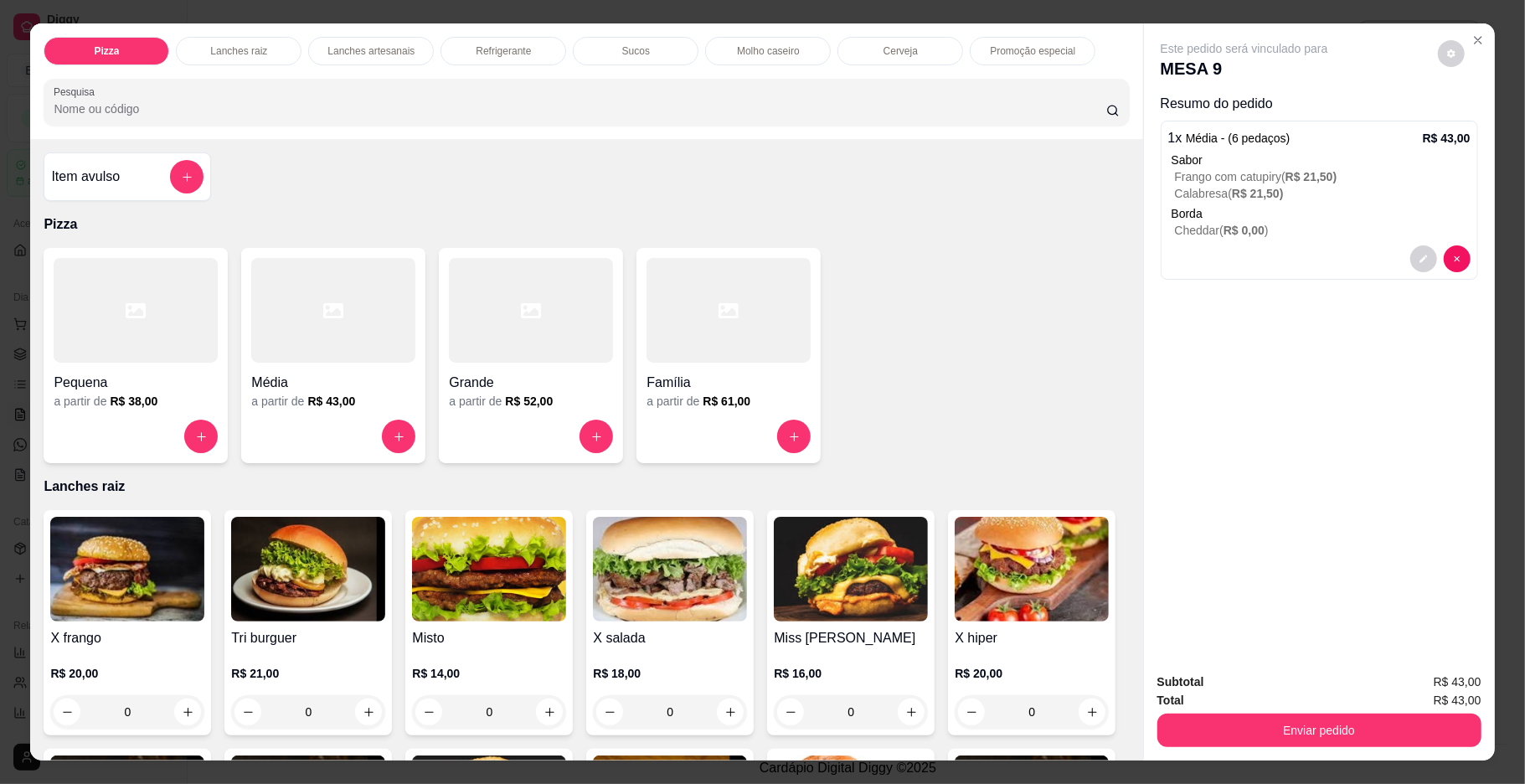
click at [1147, 724] on div "Subtotal R$ 43,00 Total R$ 43,00 Enviar pedido" at bounding box center [1319, 710] width 351 height 101
click at [1186, 729] on button "Enviar pedido" at bounding box center [1319, 731] width 314 height 33
click at [1401, 688] on button "Enviar pedido" at bounding box center [1436, 688] width 95 height 32
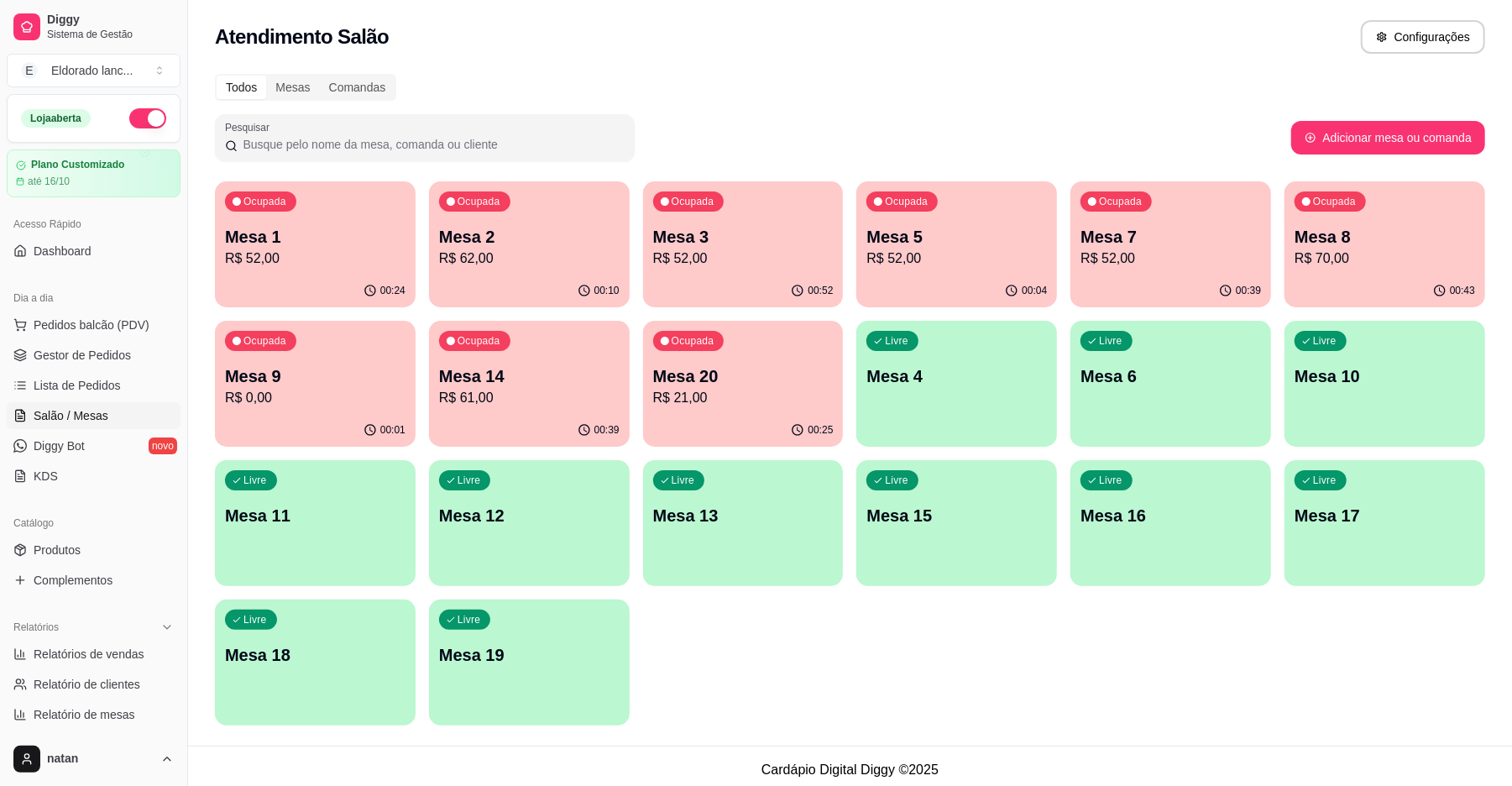
click at [98, 340] on ul "Pedidos balcão (PDV) Gestor de Pedidos Lista de Pedidos Salão / Mesas Diggy Bot…" at bounding box center [93, 400] width 174 height 178
click at [1412, 236] on p "Mesa 8" at bounding box center [1383, 236] width 175 height 23
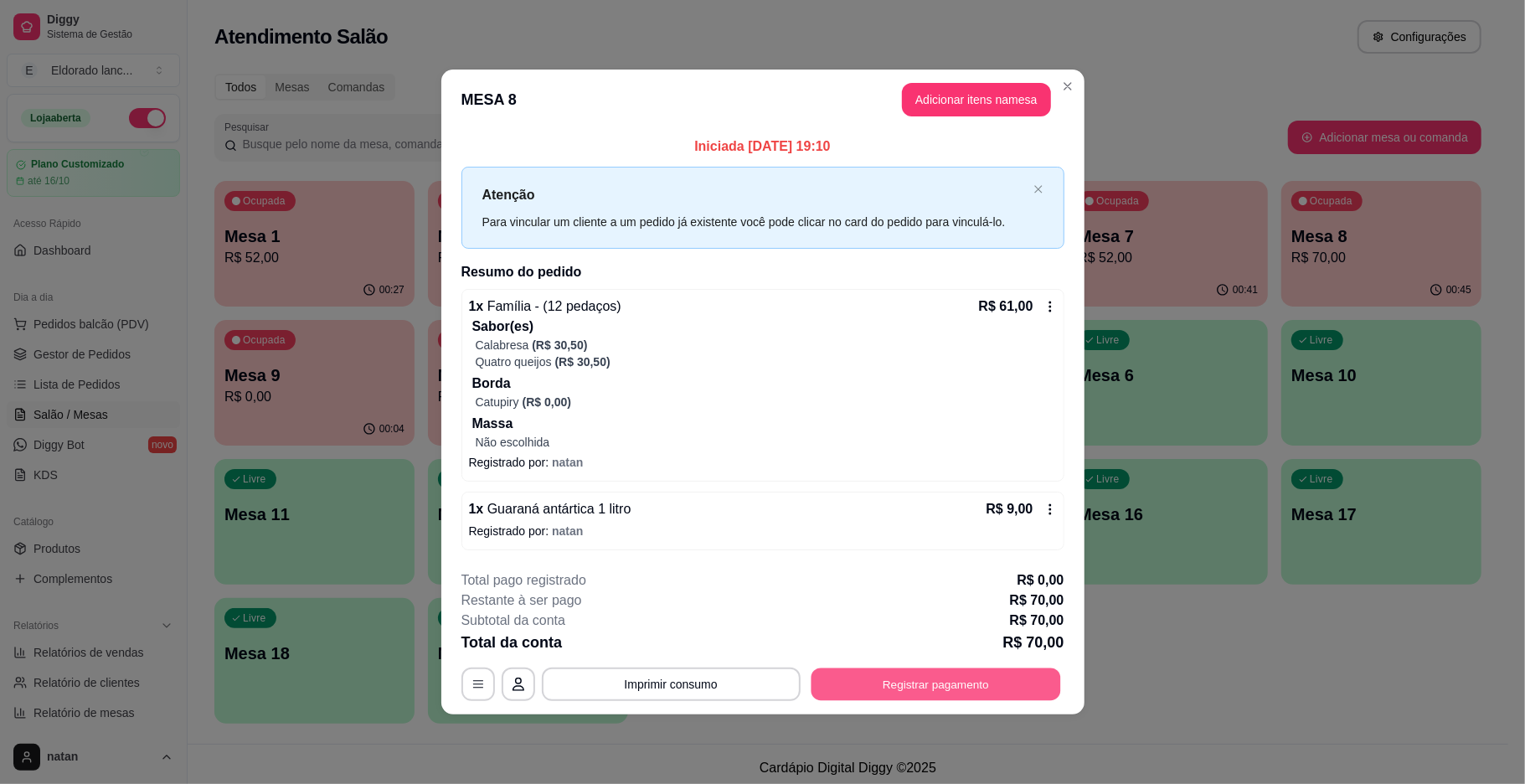
click at [838, 686] on button "Registrar pagamento" at bounding box center [935, 684] width 249 height 33
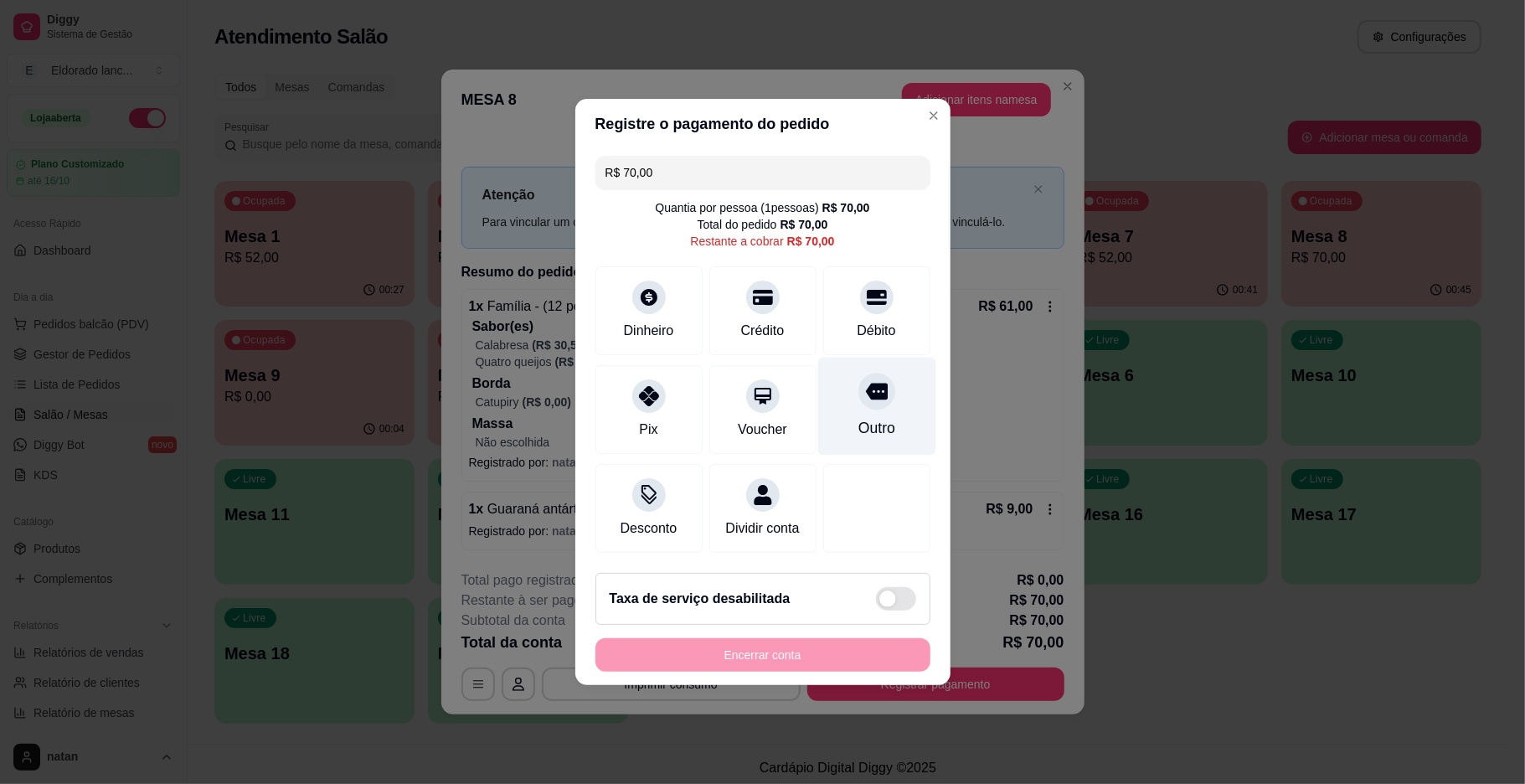
click at [862, 422] on div "Outro" at bounding box center [875, 428] width 37 height 22
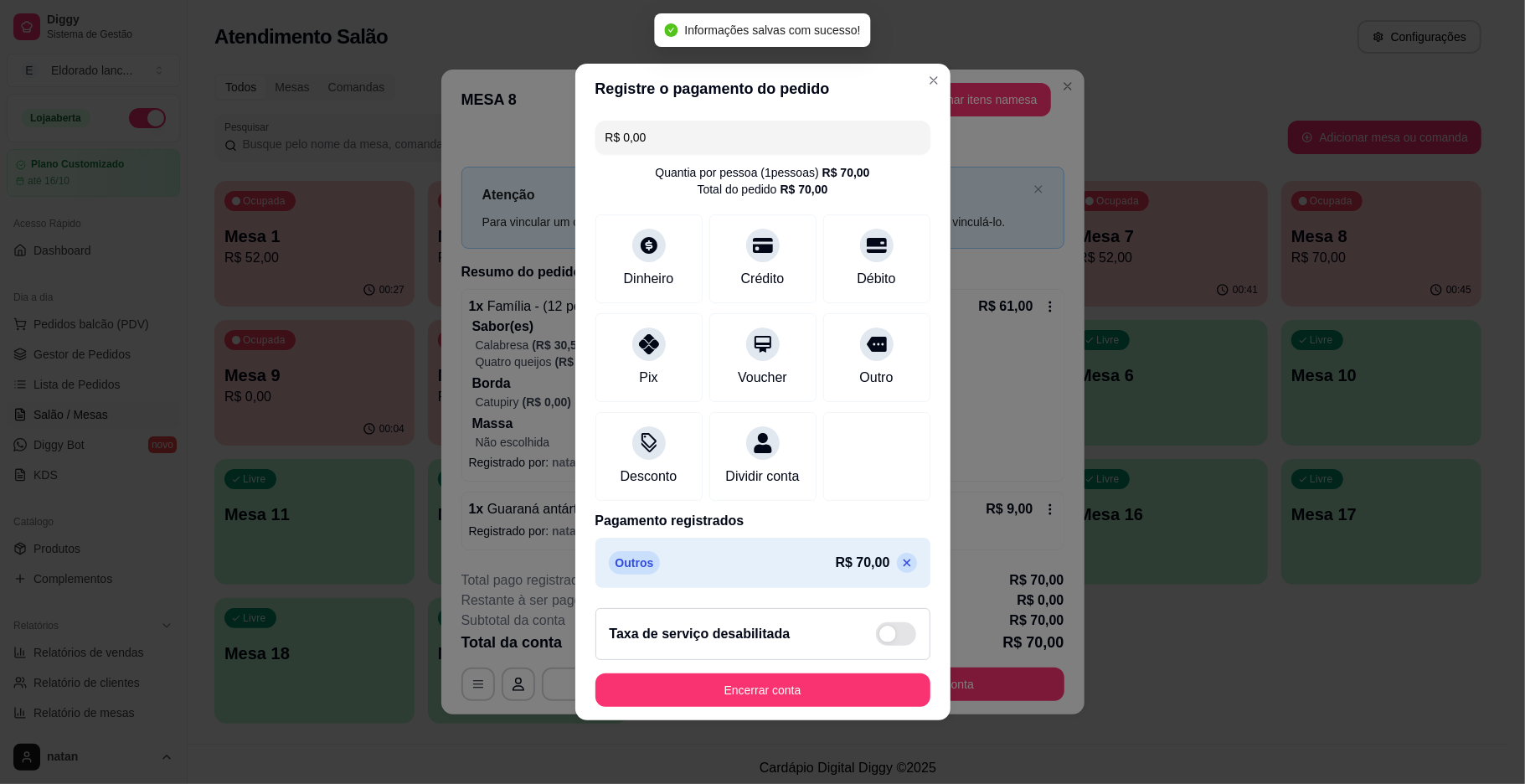
type input "R$ 0,00"
click at [796, 718] on footer "Taxa de serviço desabilitada Encerrar conta" at bounding box center [762, 657] width 375 height 126
click at [796, 707] on button "Encerrar conta" at bounding box center [763, 690] width 325 height 33
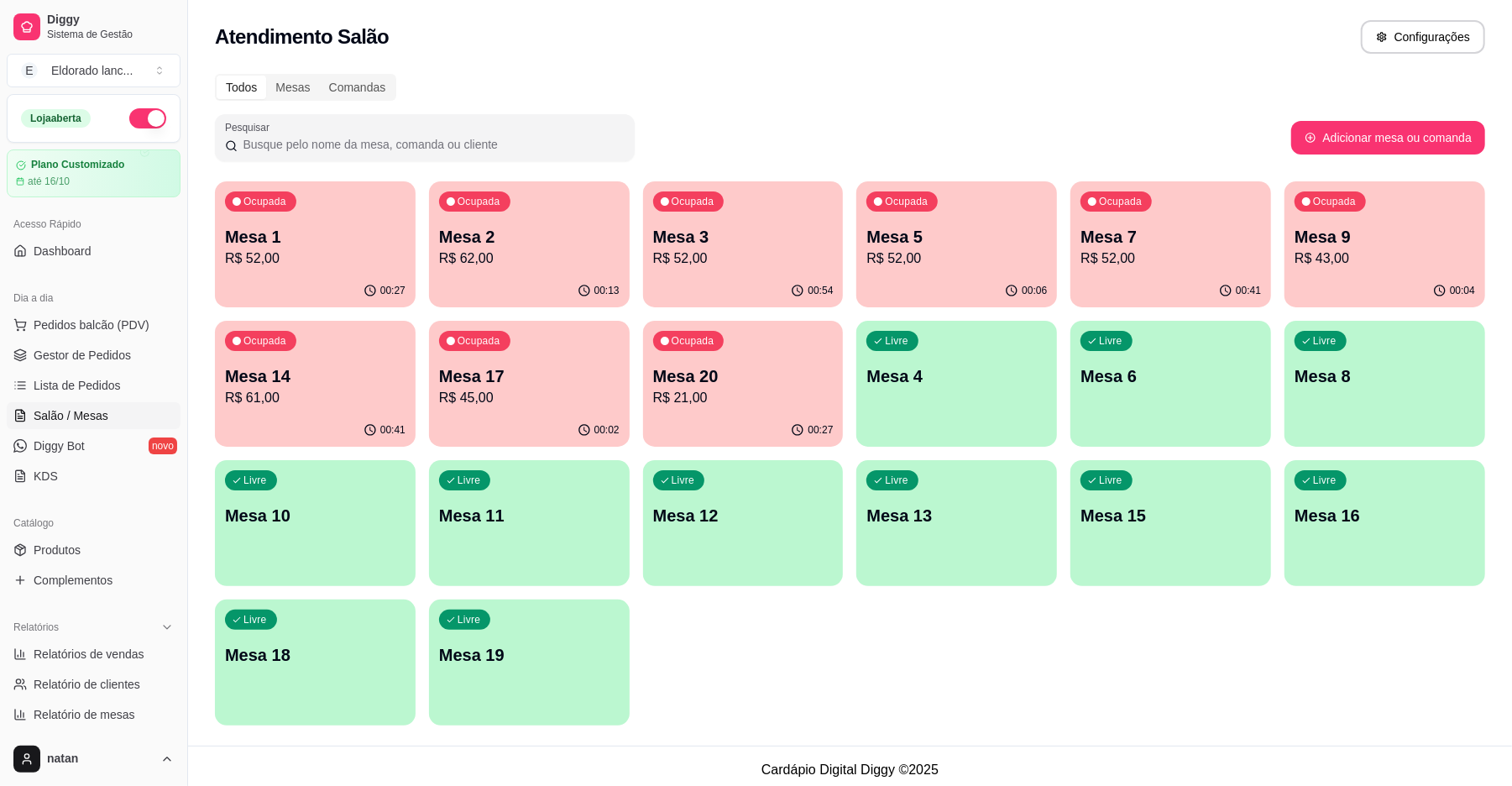
click at [850, 705] on div "Ocupada Mesa 1 R$ 52,00 00:27 Ocupada Mesa 2 R$ 62,00 00:13 Ocupada Mesa 3 R$ 5…" at bounding box center [849, 453] width 1270 height 544
click at [554, 262] on p "R$ 62,00" at bounding box center [529, 257] width 175 height 19
click at [1165, 213] on div "Ocupada Mesa 7 R$ 52,00" at bounding box center [1171, 227] width 201 height 93
click at [796, 714] on div "Ocupada Mesa 1 R$ 52,00 00:28 Ocupada Mesa 2 R$ 62,00 00:14 Ocupada Mesa 3 R$ 5…" at bounding box center [849, 453] width 1270 height 544
click at [62, 344] on link "Gestor de Pedidos" at bounding box center [93, 355] width 174 height 27
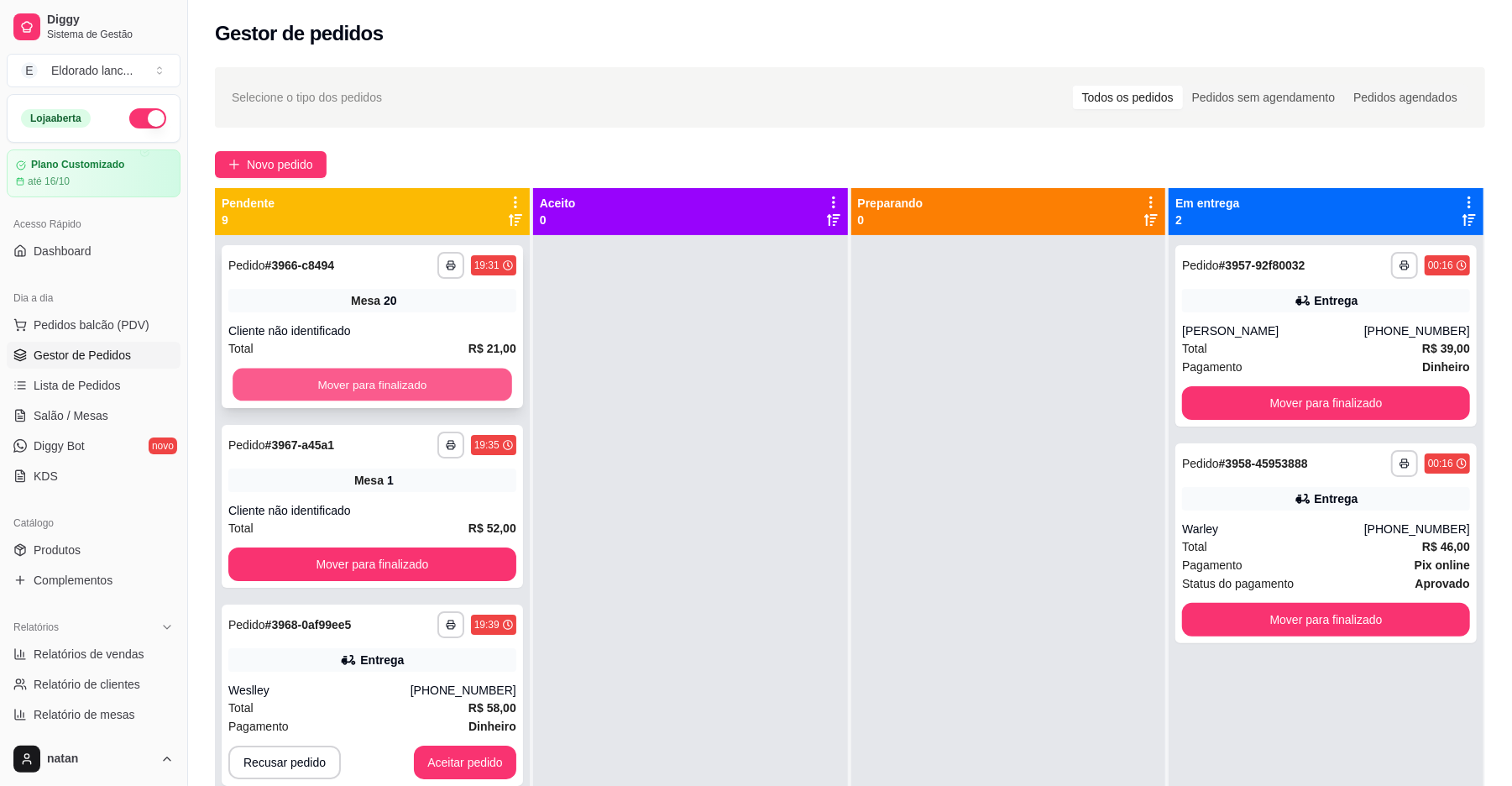
click at [285, 384] on button "Mover para finalizado" at bounding box center [372, 385] width 279 height 33
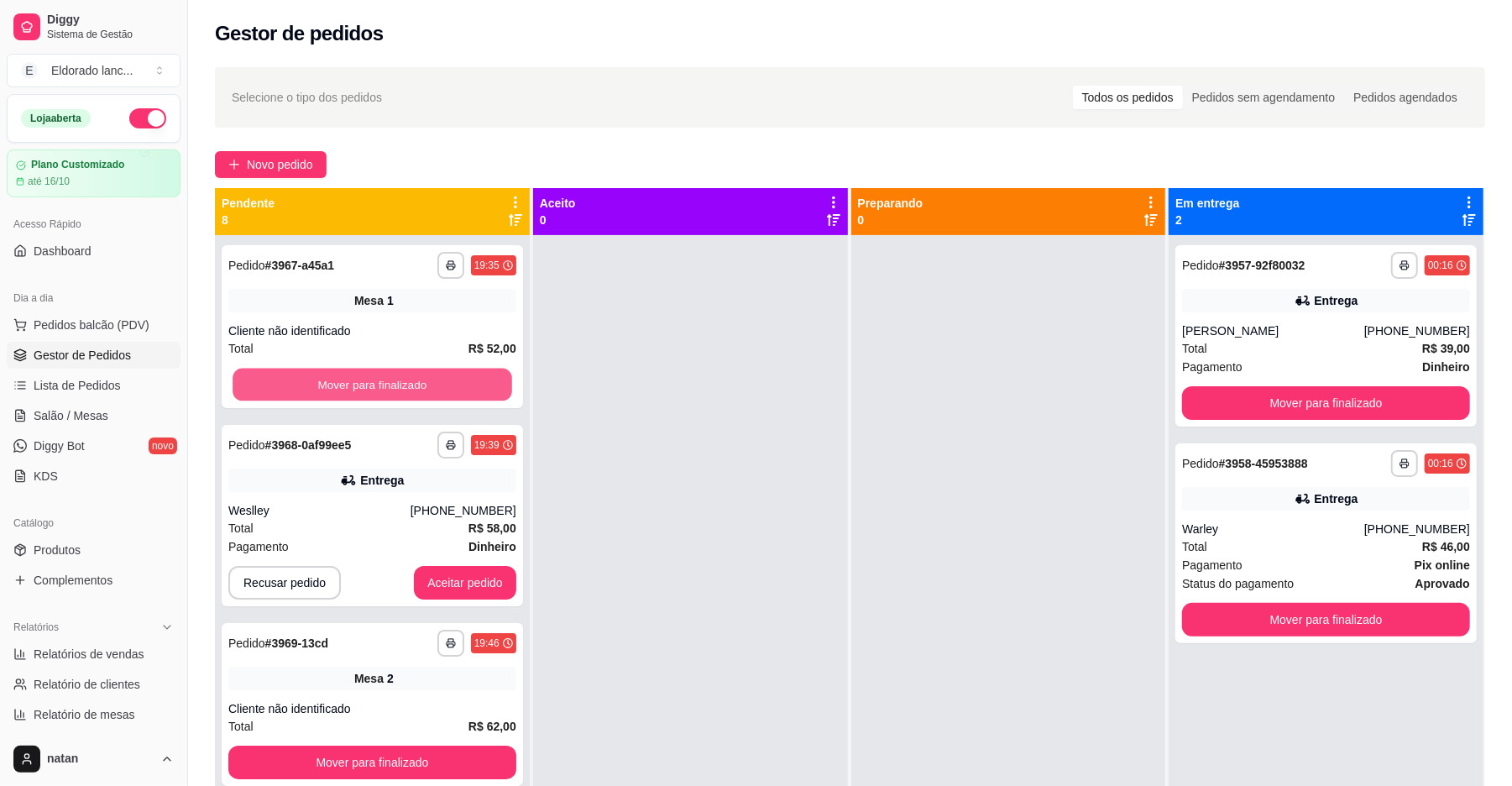
click at [285, 384] on button "Mover para finalizado" at bounding box center [372, 385] width 279 height 33
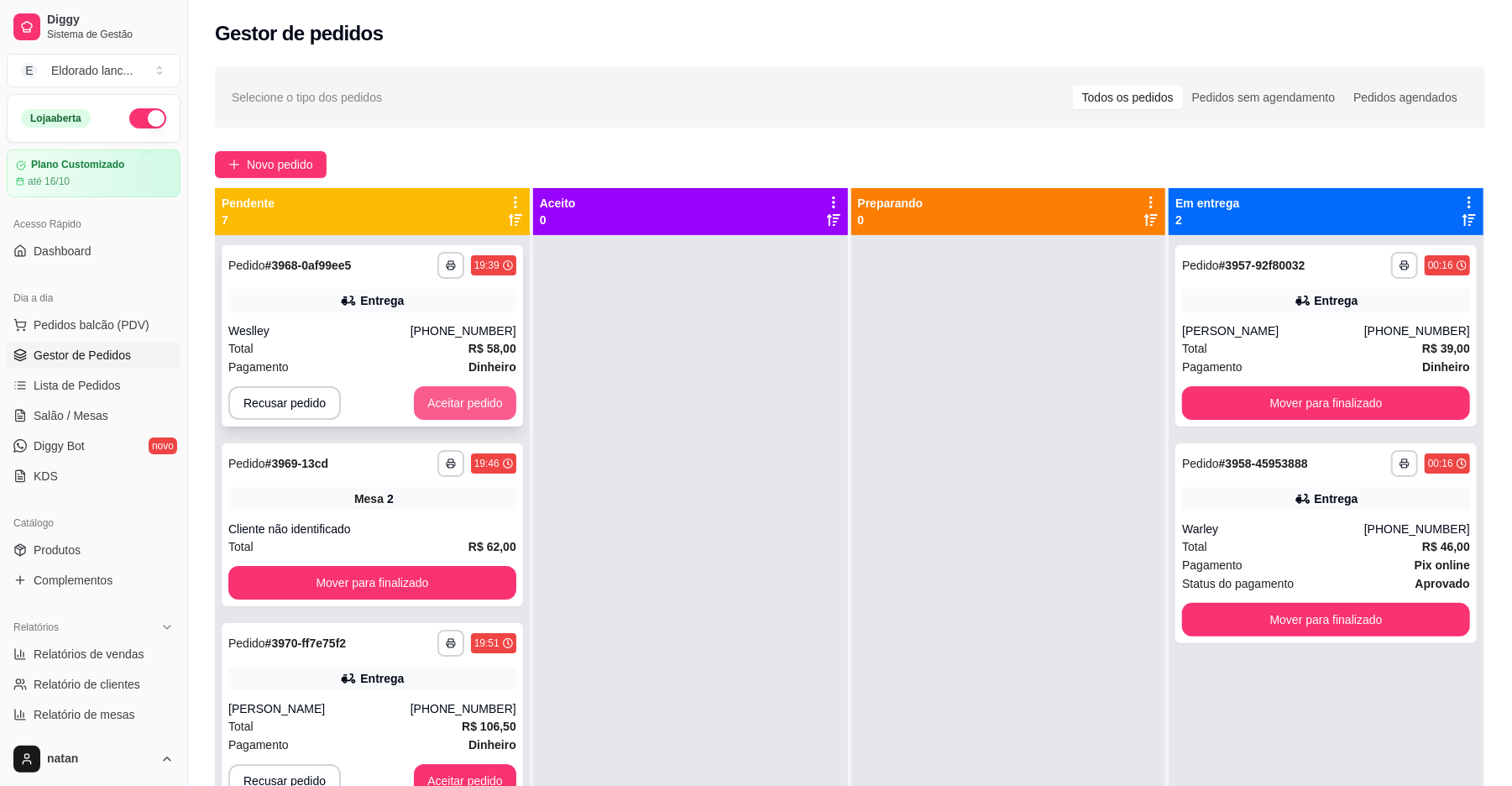
click at [446, 410] on button "Aceitar pedido" at bounding box center [464, 402] width 102 height 34
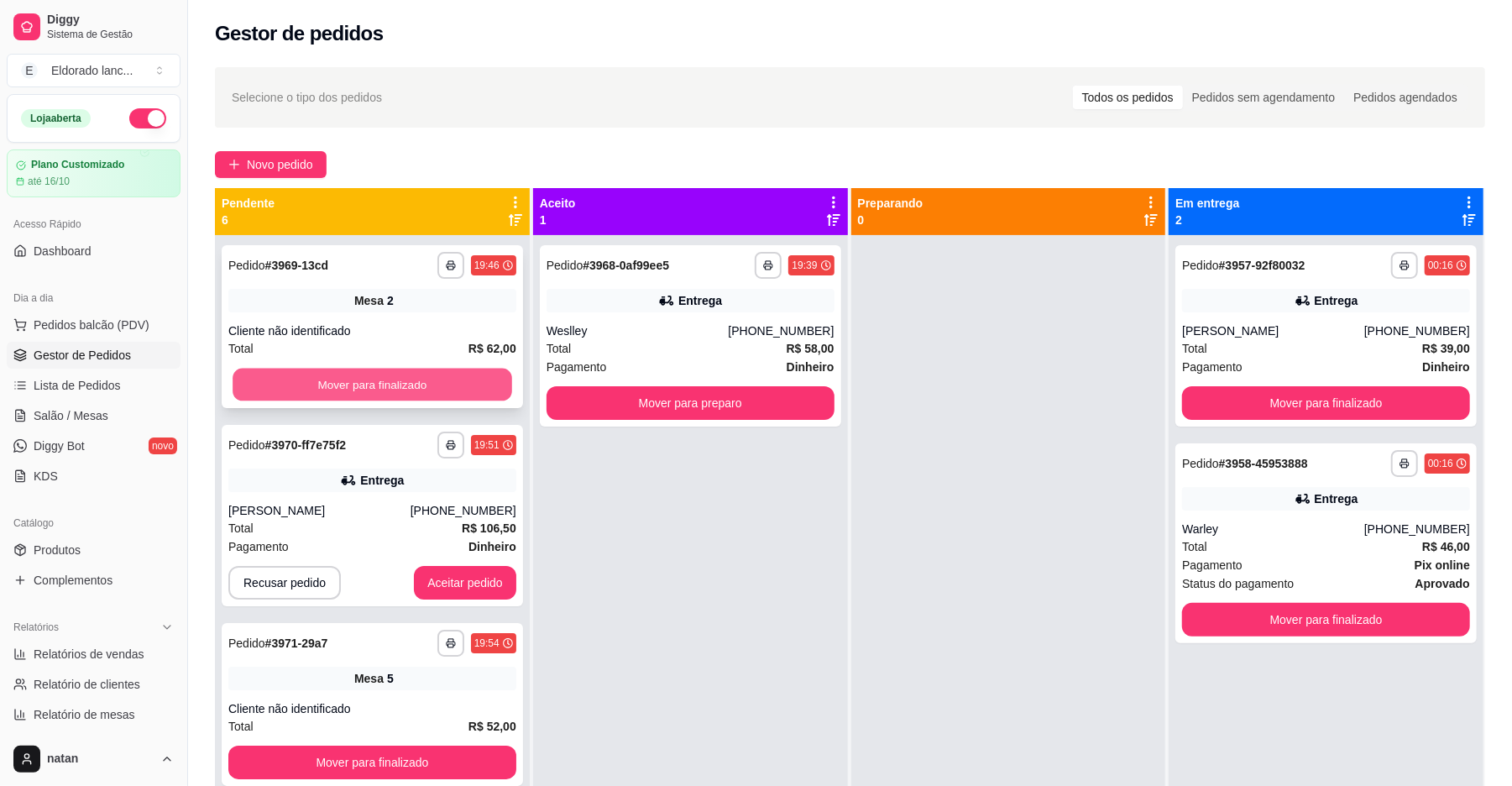
click at [446, 383] on button "Mover para finalizado" at bounding box center [372, 385] width 279 height 33
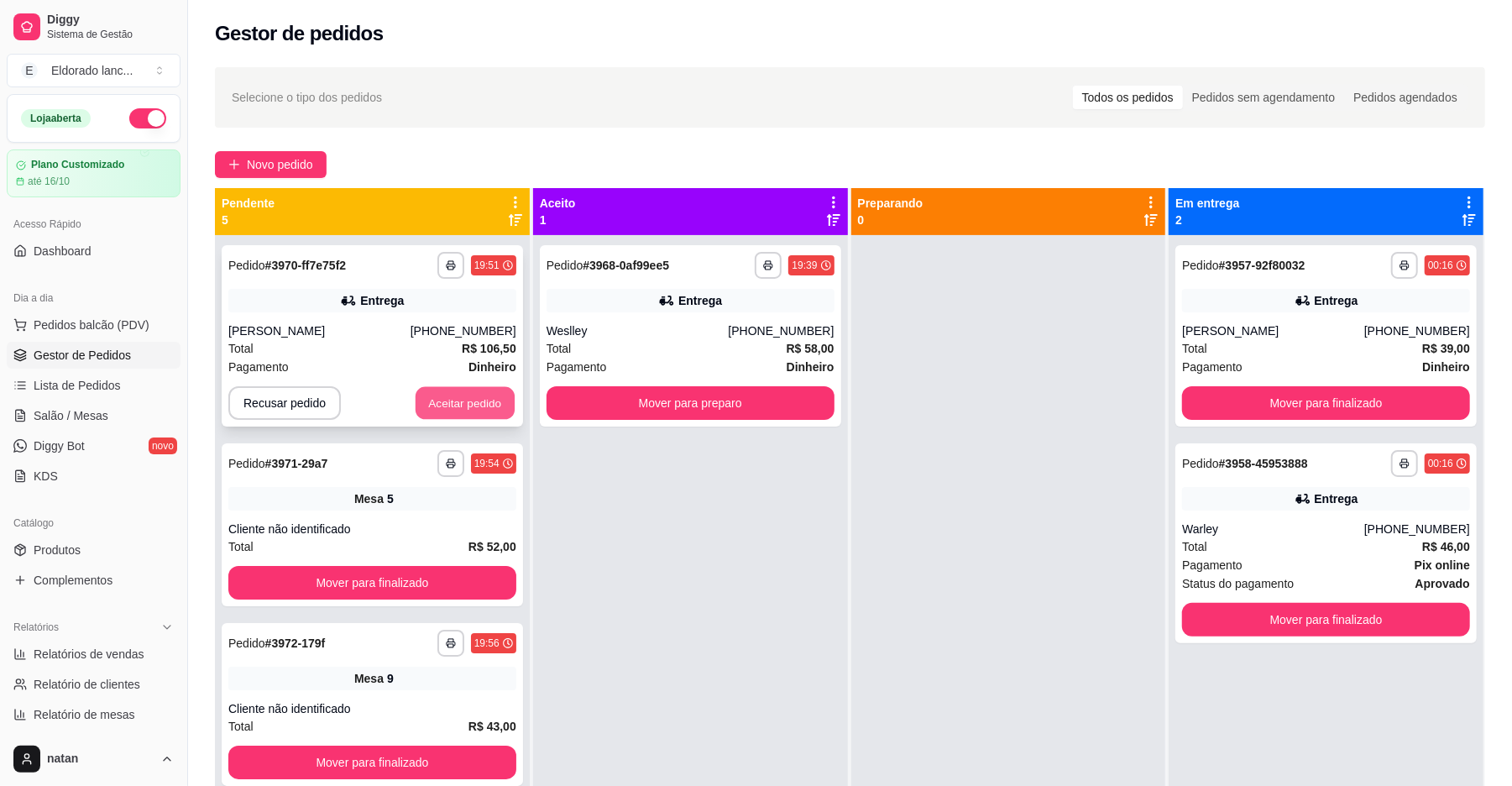
click at [446, 401] on button "Aceitar pedido" at bounding box center [464, 403] width 99 height 33
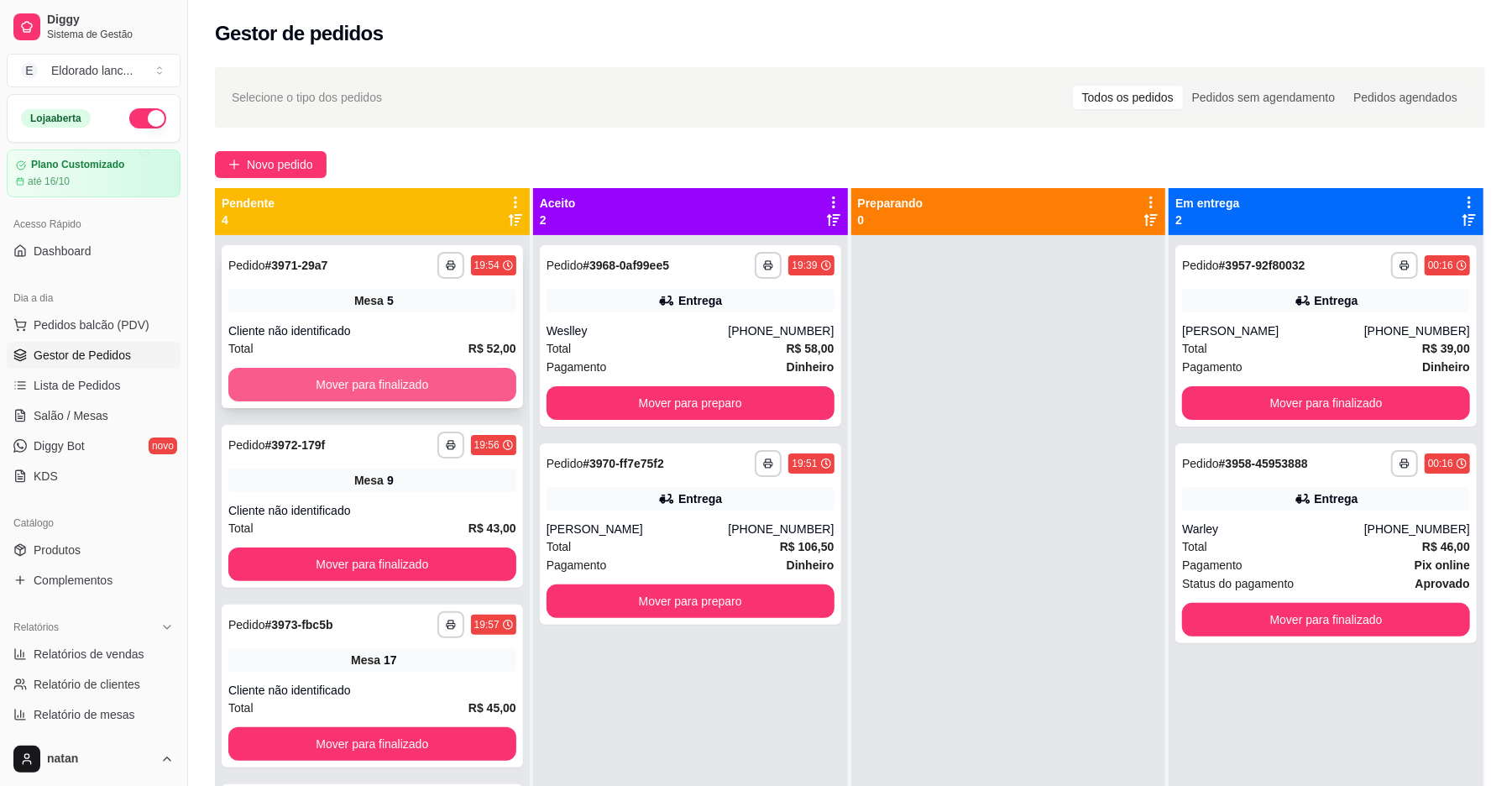
click at [445, 379] on button "Mover para finalizado" at bounding box center [372, 384] width 288 height 34
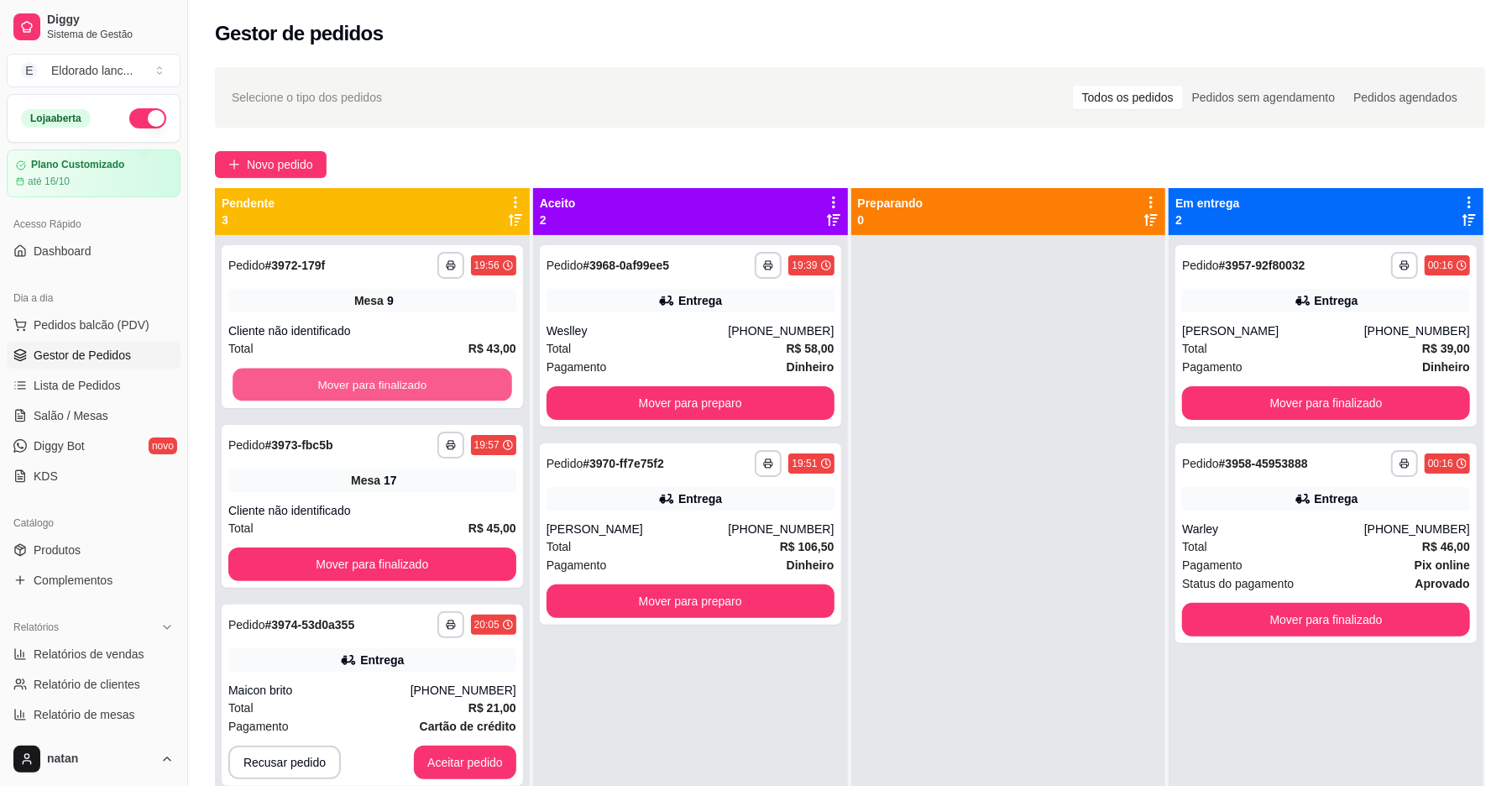
click at [445, 379] on button "Mover para finalizado" at bounding box center [372, 385] width 279 height 33
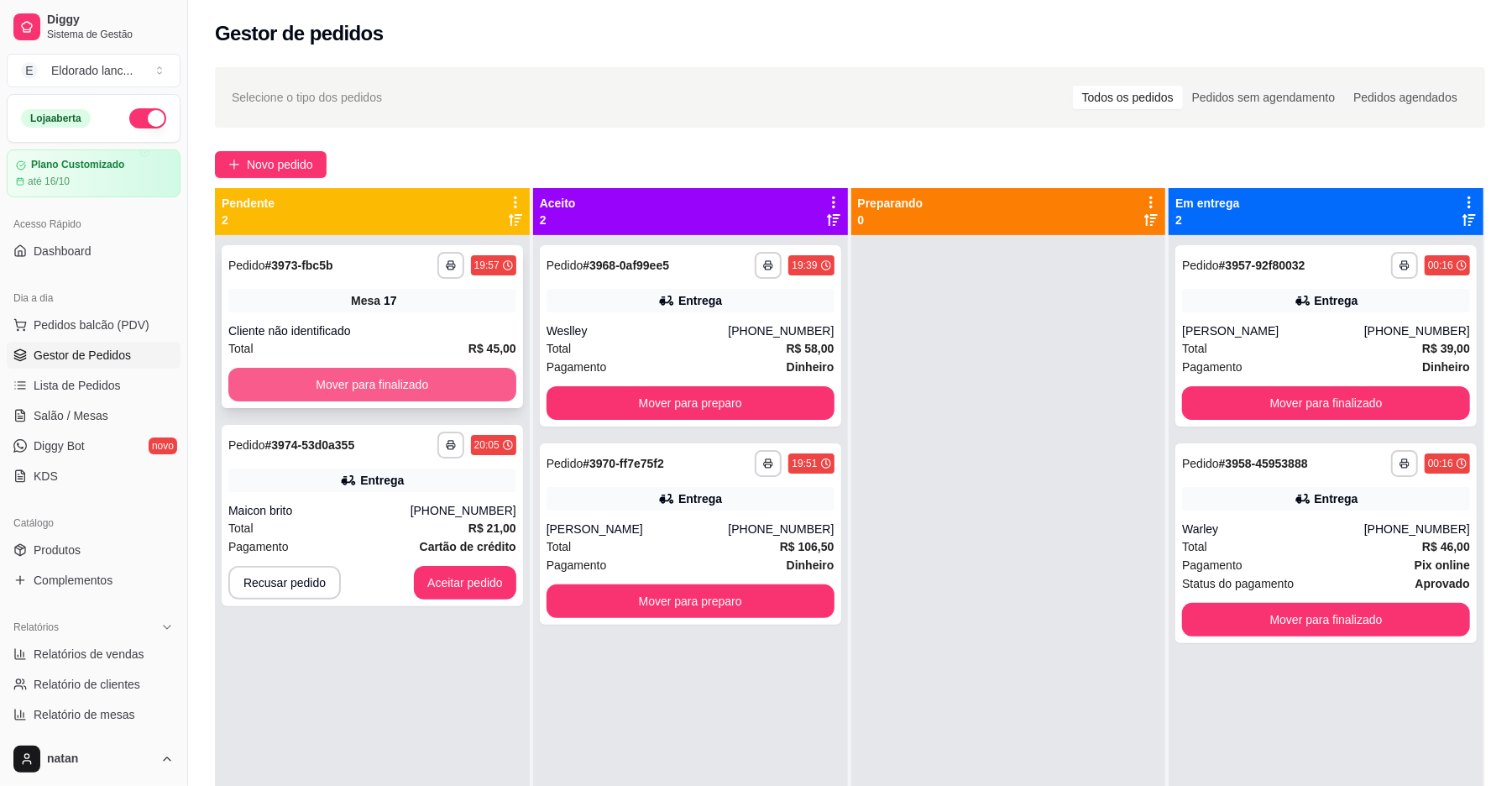
click at [454, 379] on button "Mover para finalizado" at bounding box center [372, 384] width 288 height 34
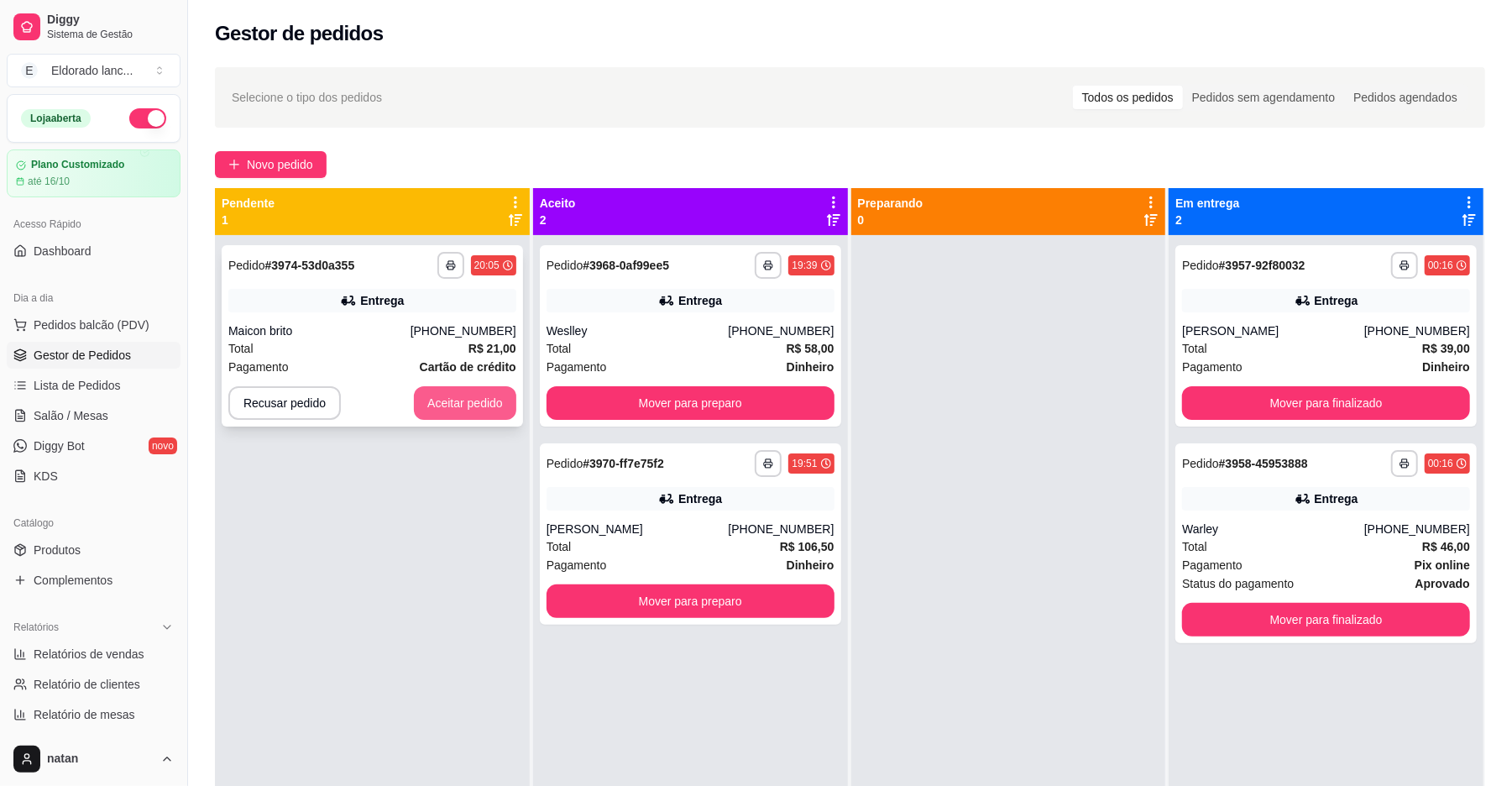
click at [462, 398] on button "Aceitar pedido" at bounding box center [464, 402] width 102 height 34
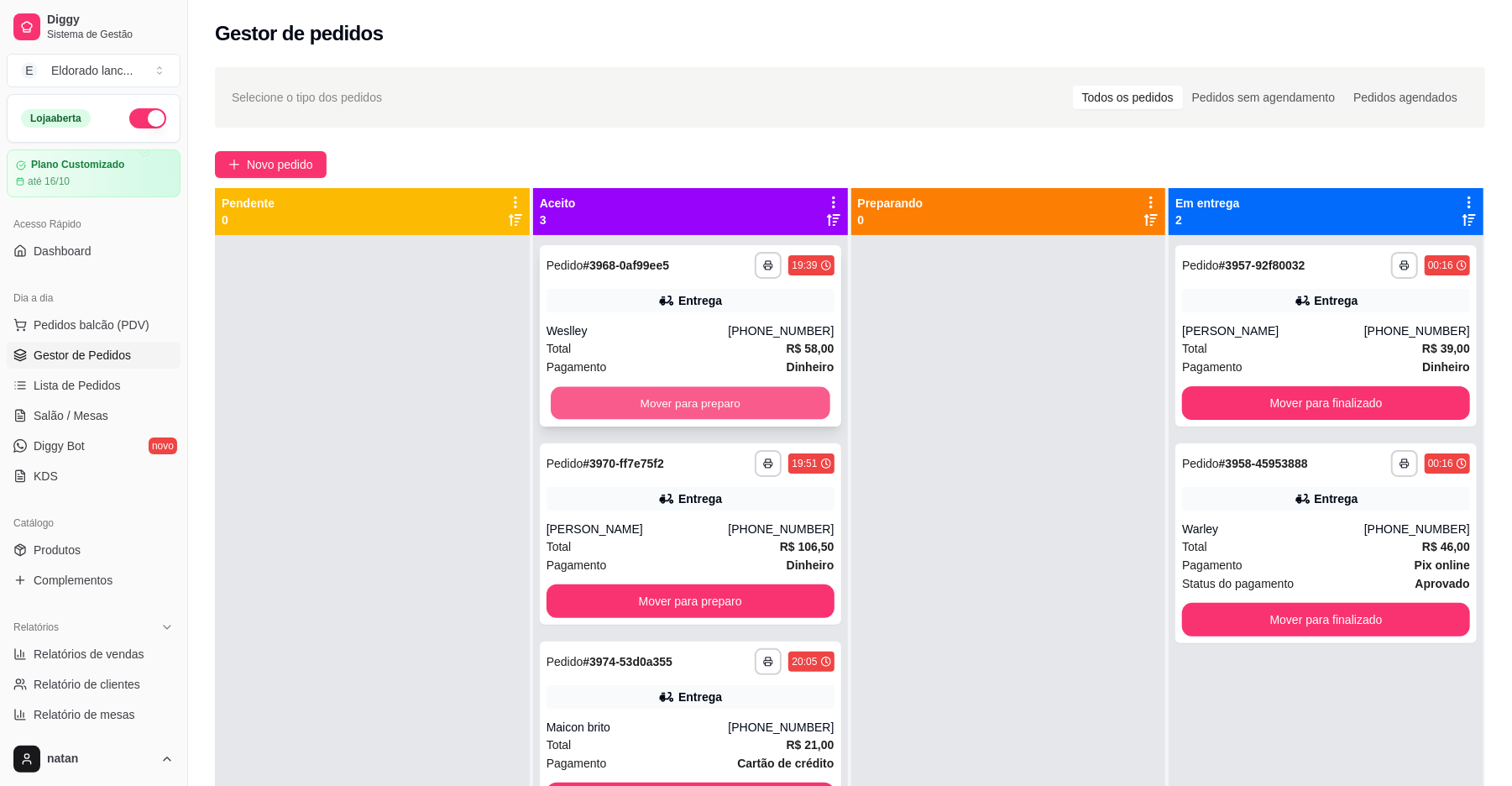
click at [550, 395] on button "Mover para preparo" at bounding box center [690, 403] width 279 height 33
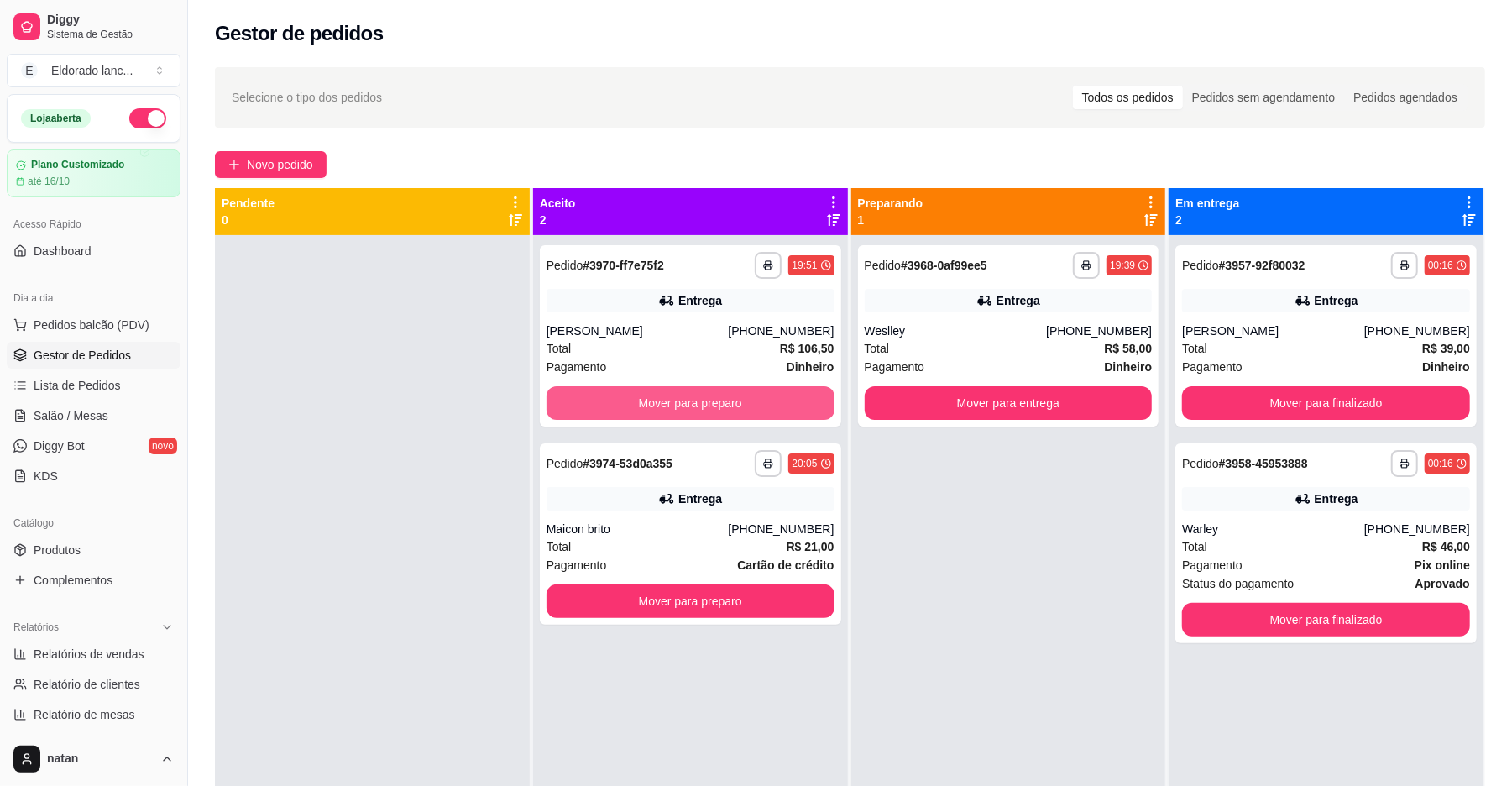
click at [549, 395] on button "Mover para preparo" at bounding box center [691, 402] width 288 height 34
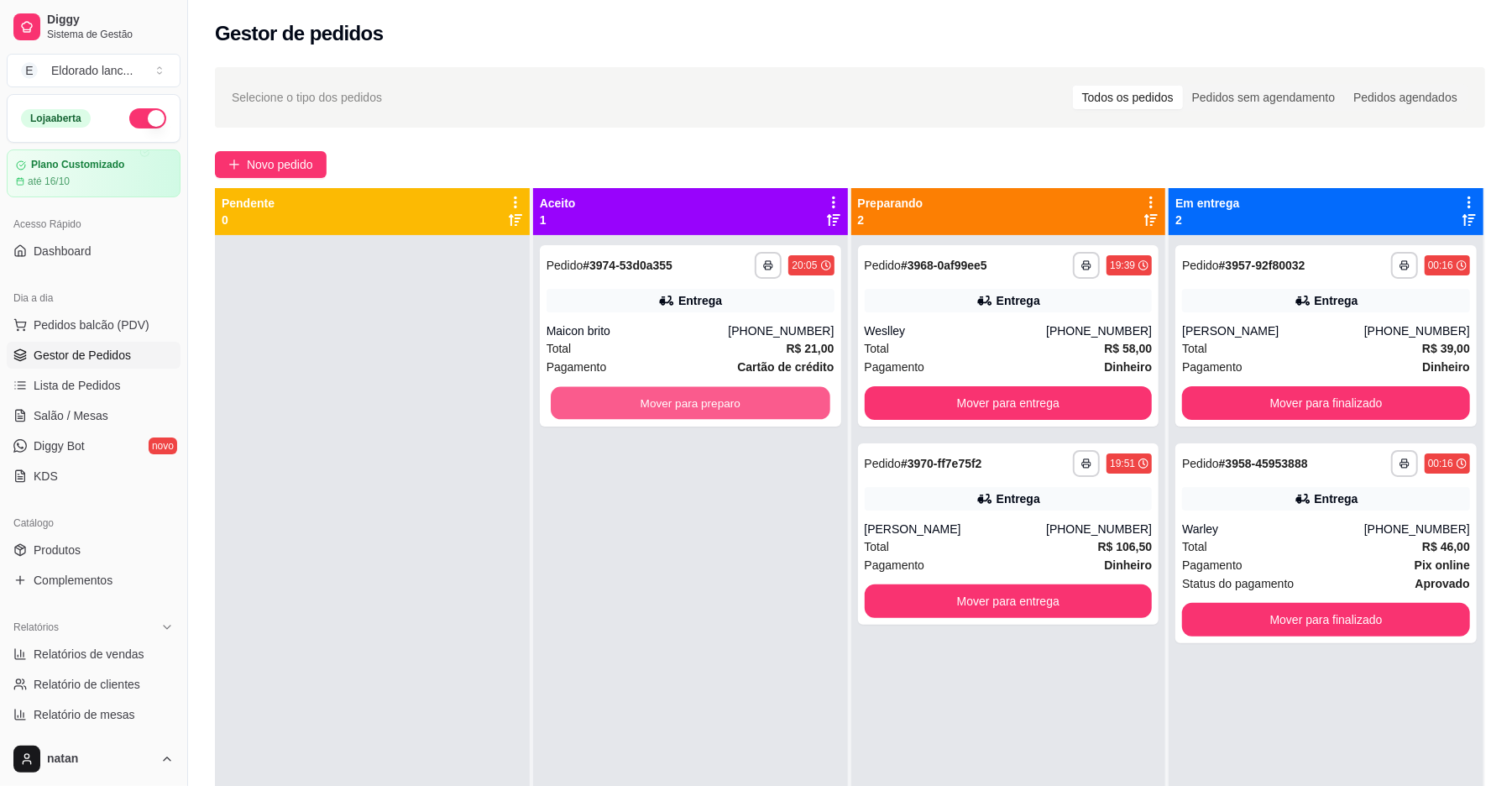
click at [550, 395] on button "Mover para preparo" at bounding box center [690, 403] width 279 height 33
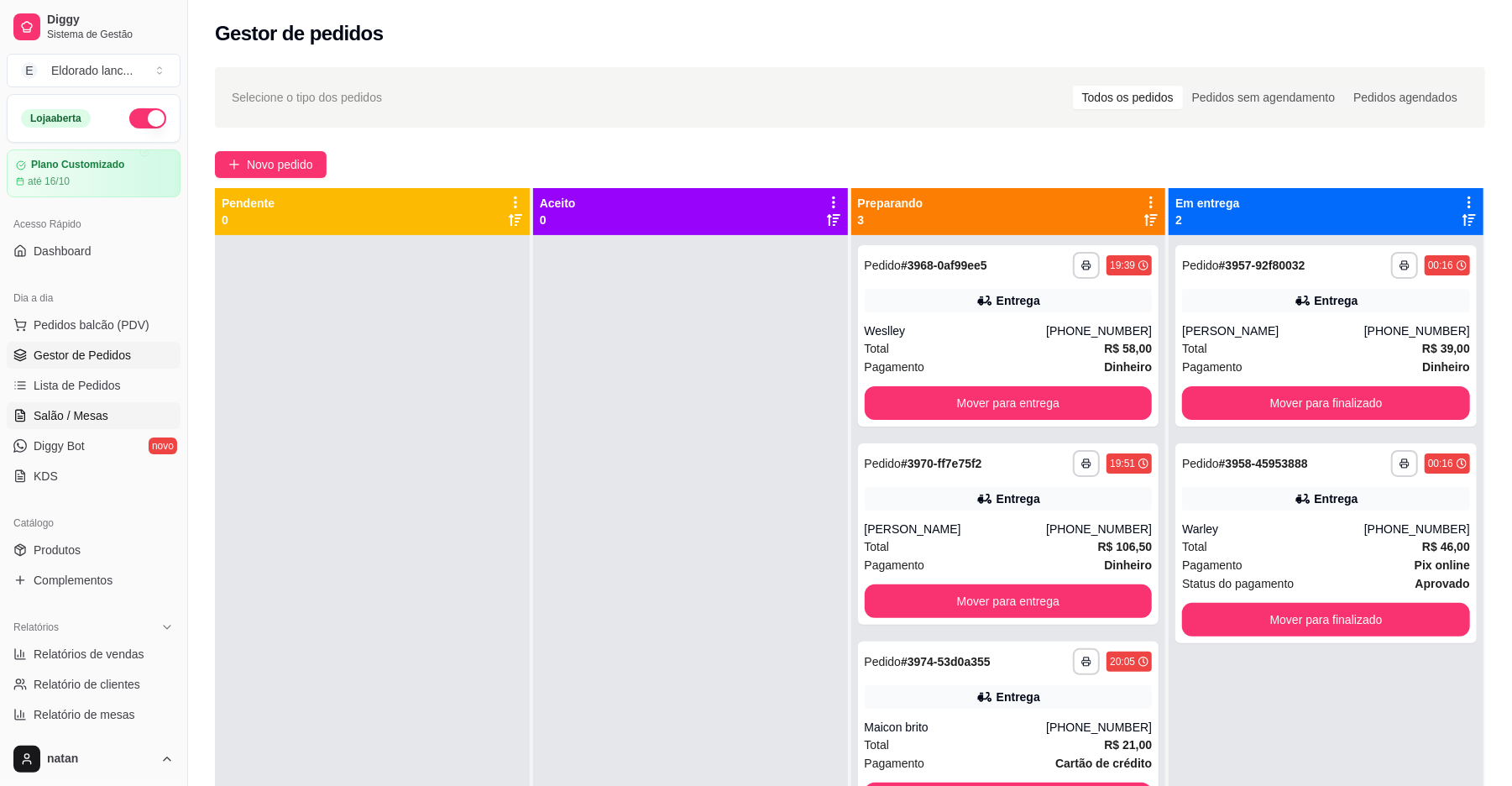
click at [88, 409] on span "Salão / Mesas" at bounding box center [71, 416] width 75 height 17
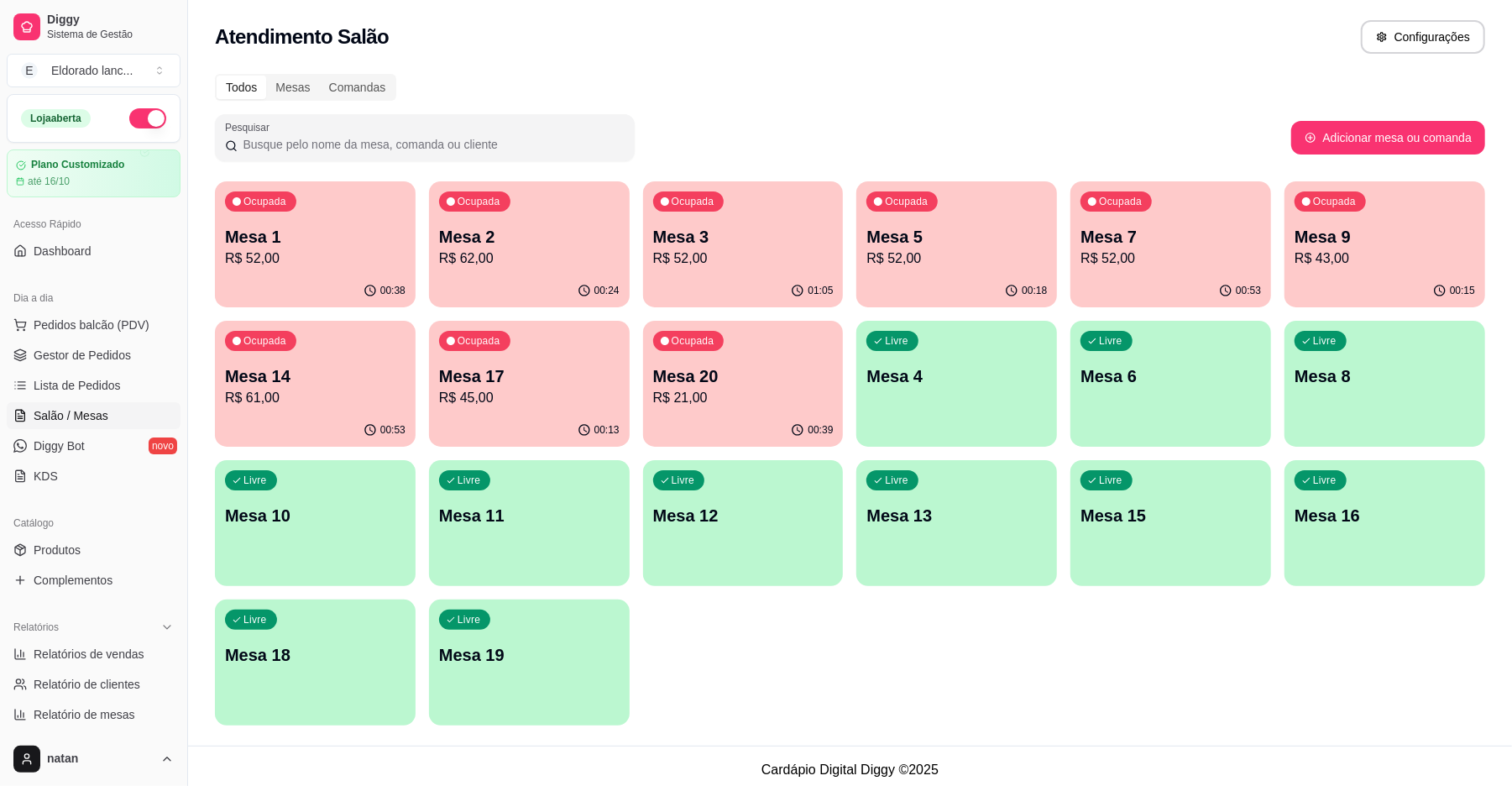
click at [266, 403] on p "R$ 61,00" at bounding box center [314, 398] width 180 height 20
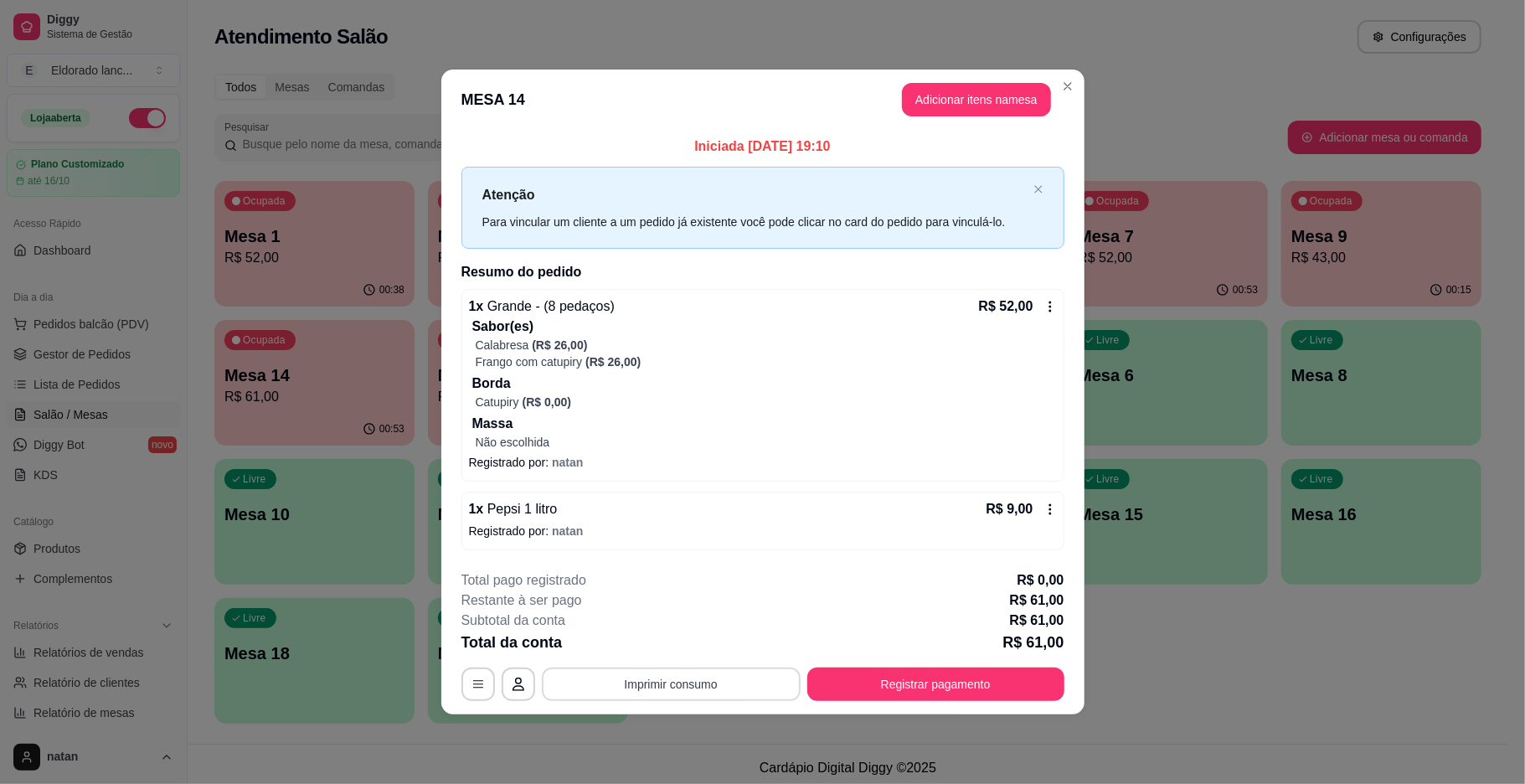
click at [661, 680] on button "Imprimir consumo" at bounding box center [671, 684] width 258 height 33
click at [664, 651] on button "IMPRESSORA" at bounding box center [676, 646] width 117 height 26
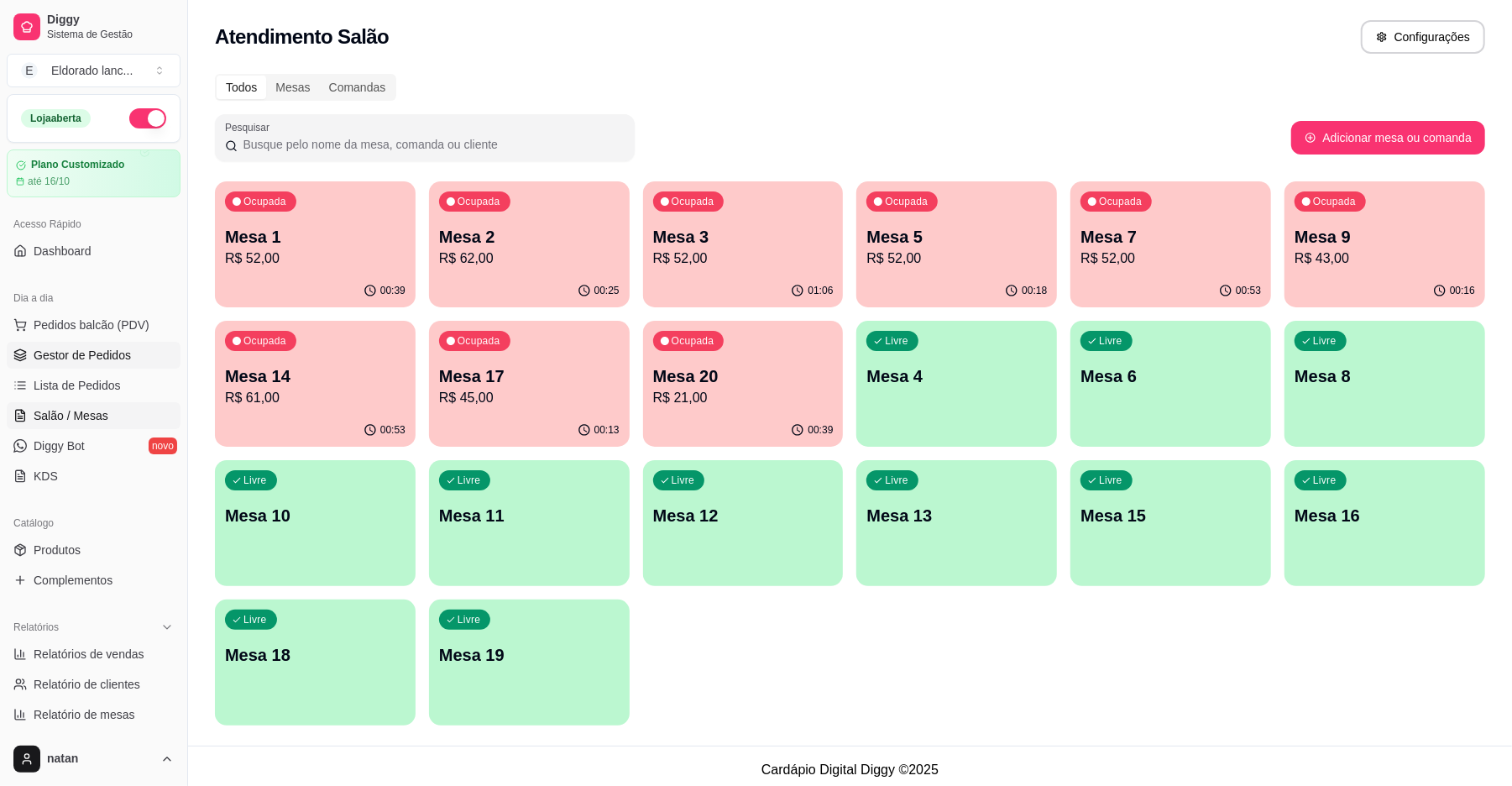
click at [98, 356] on span "Gestor de Pedidos" at bounding box center [82, 355] width 98 height 17
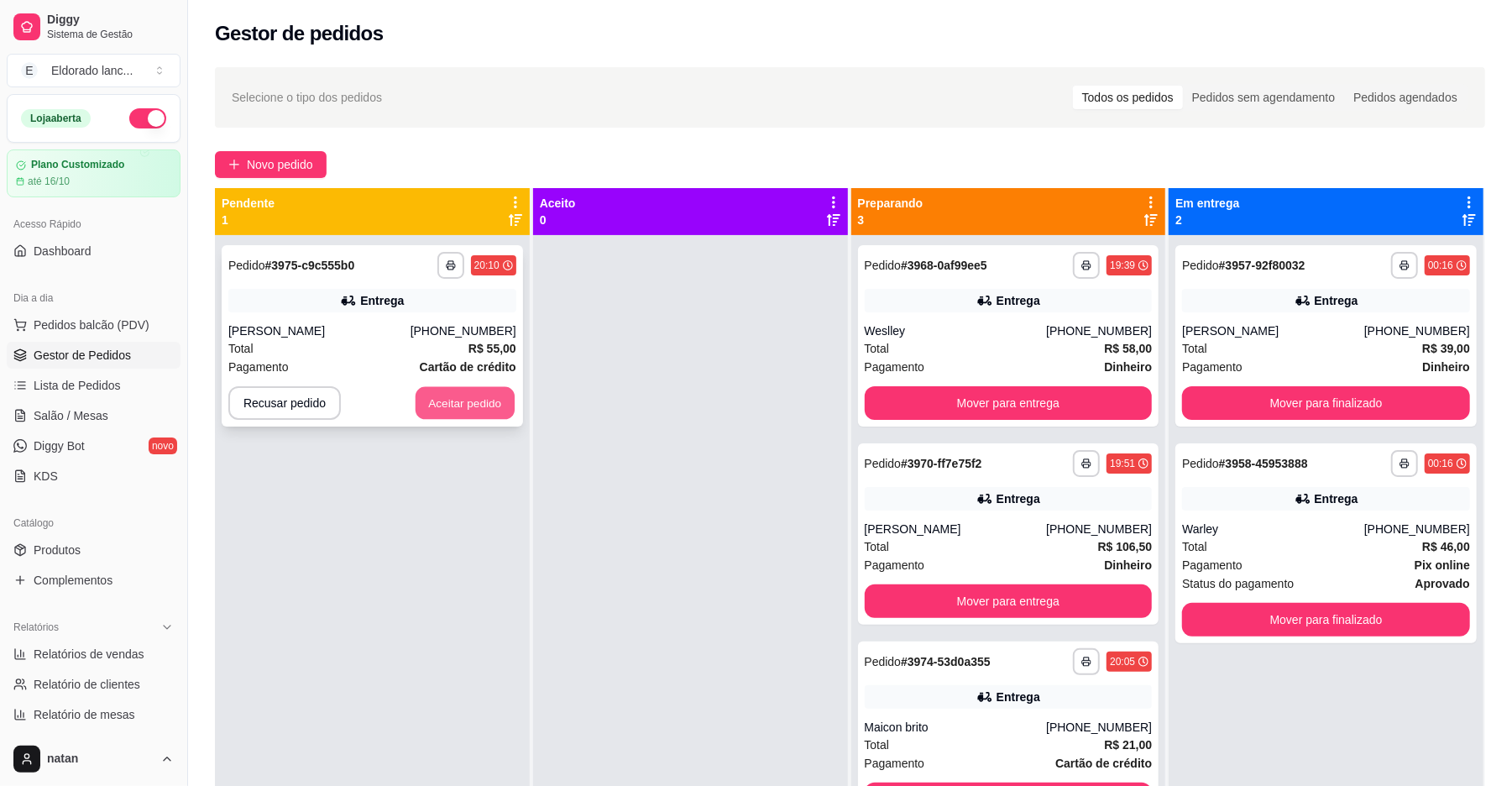
click at [423, 405] on button "Aceitar pedido" at bounding box center [464, 403] width 99 height 33
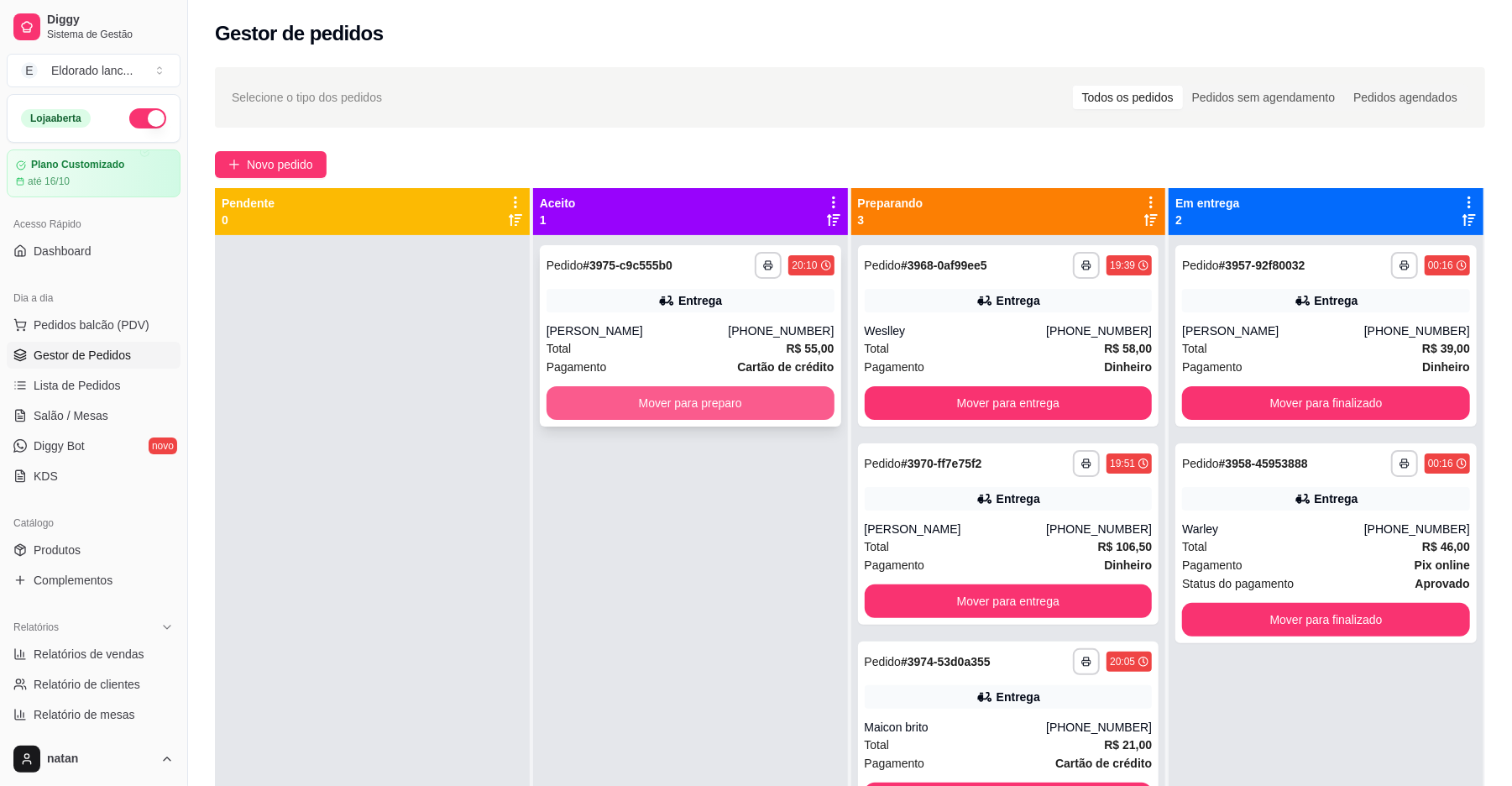
click at [571, 404] on button "Mover para preparo" at bounding box center [691, 402] width 288 height 34
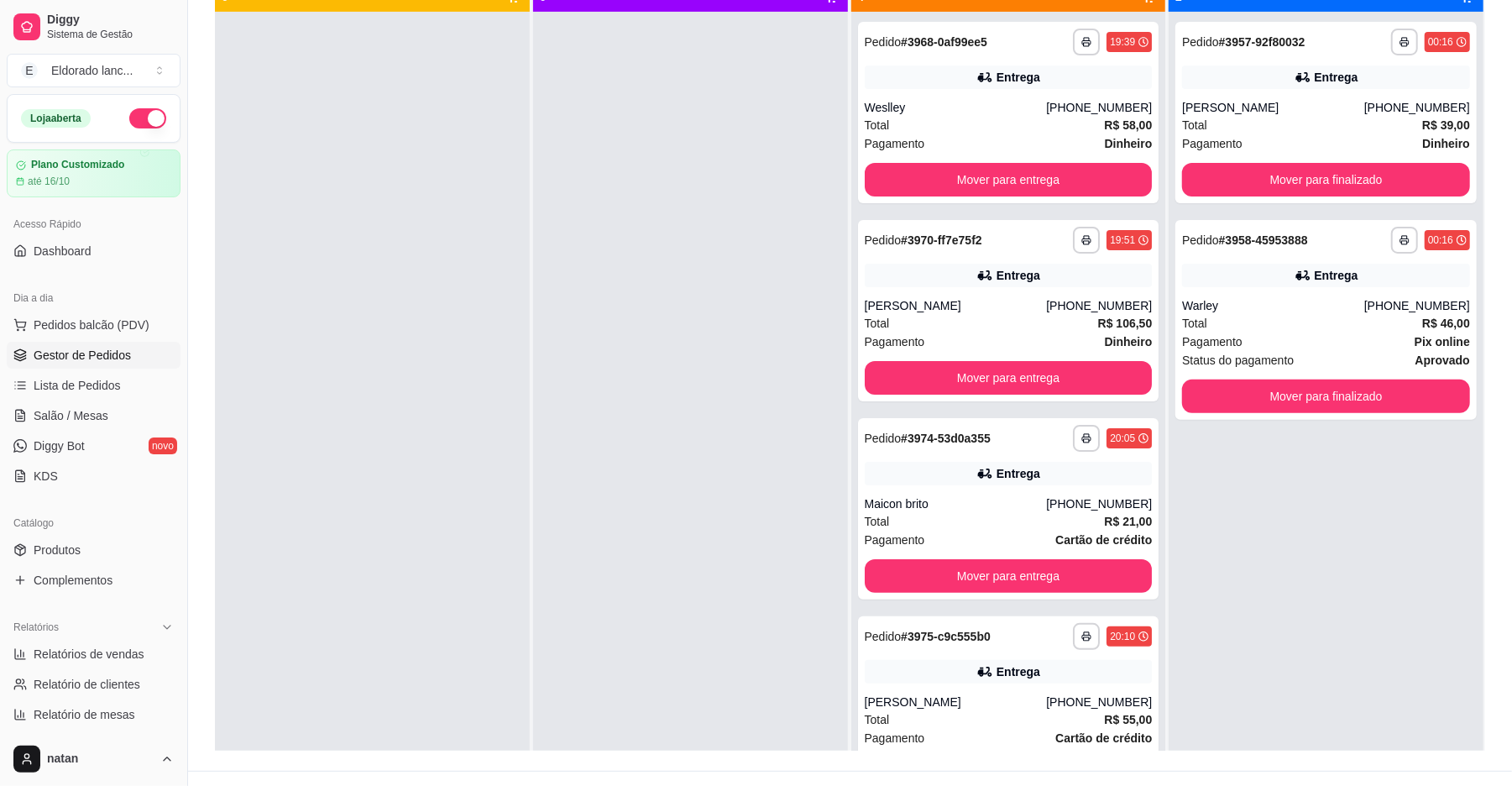
scroll to position [256, 0]
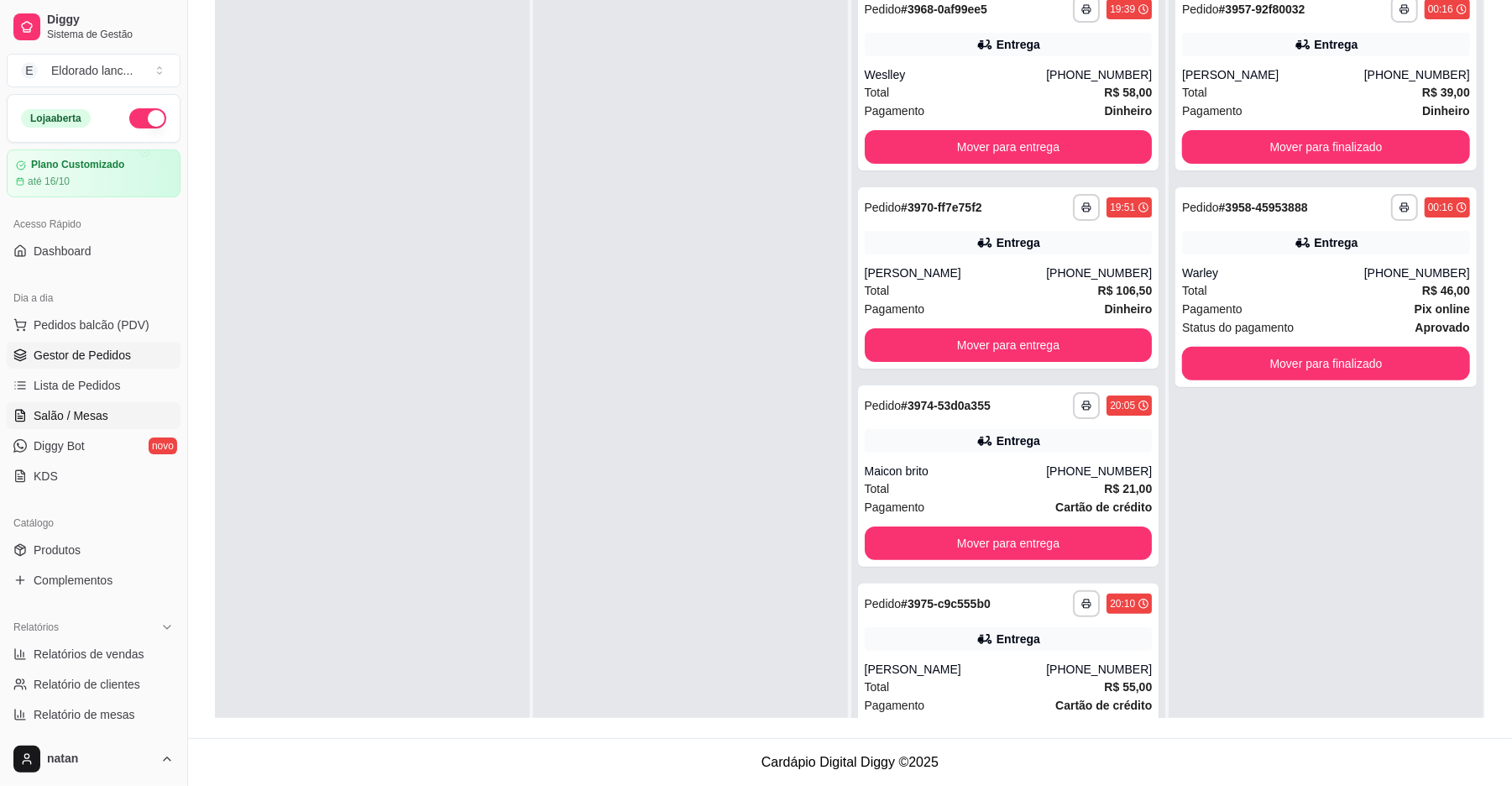
click at [105, 421] on link "Salão / Mesas" at bounding box center [93, 416] width 174 height 27
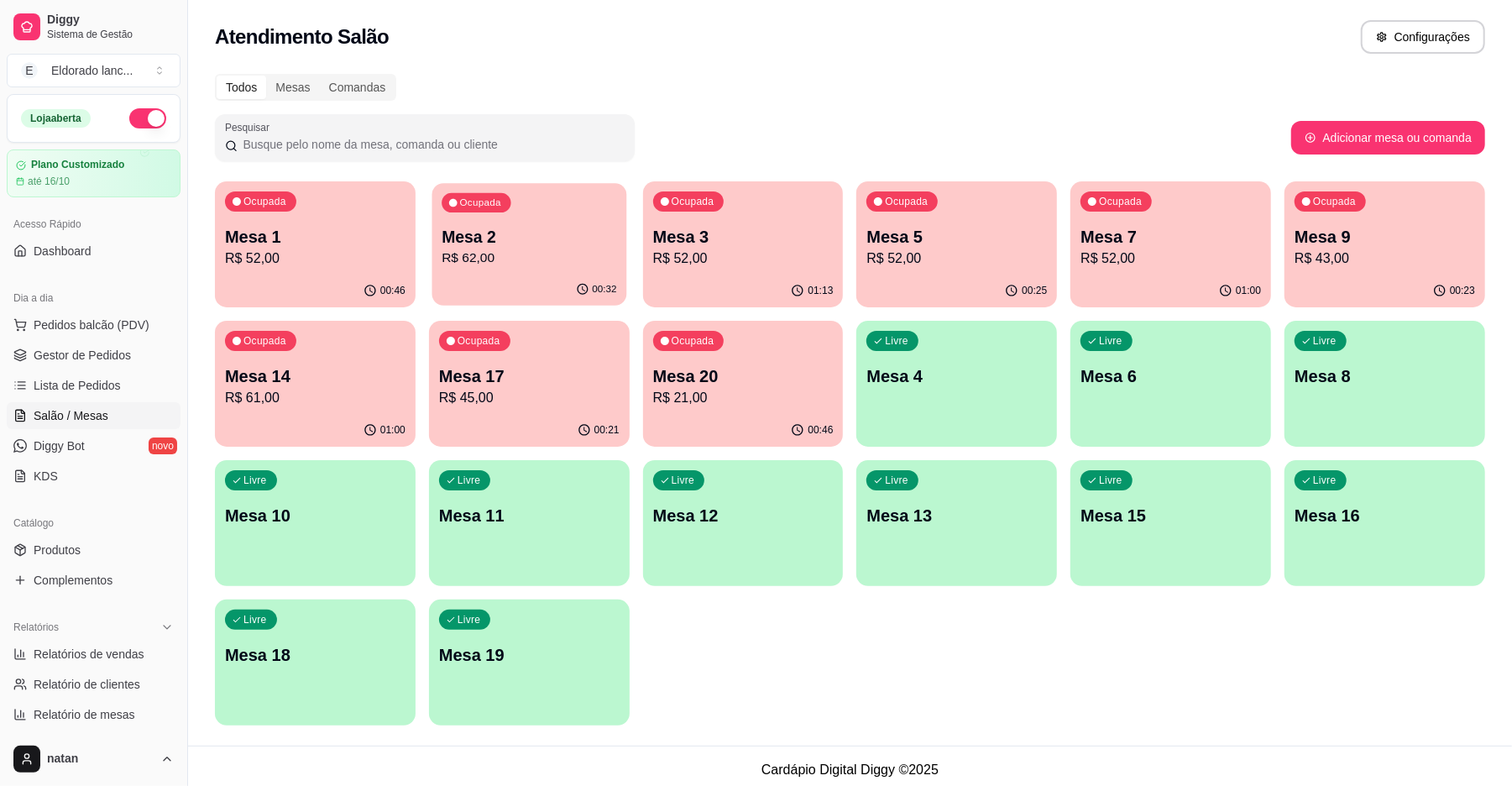
click at [503, 249] on p "R$ 62,00" at bounding box center [529, 257] width 175 height 19
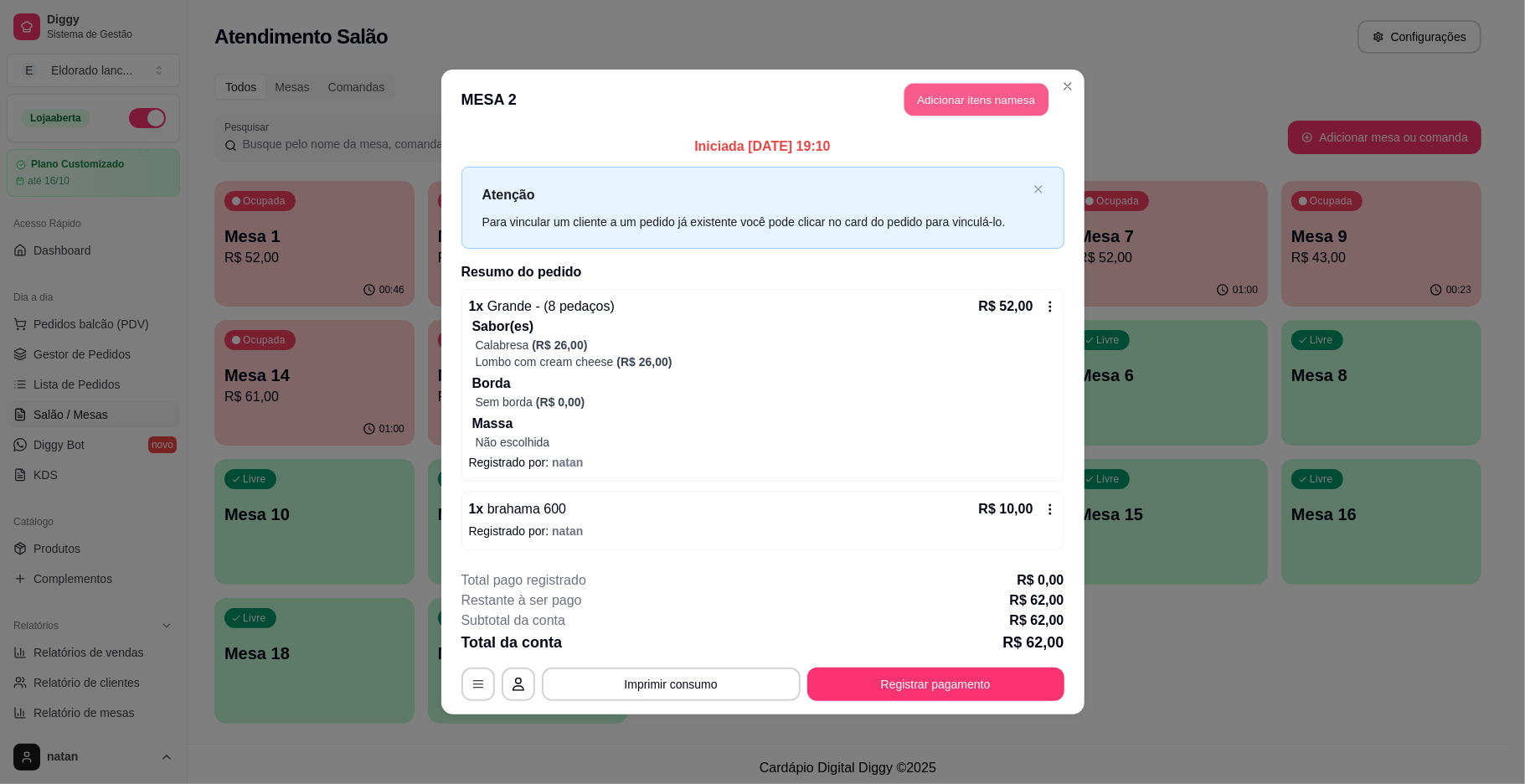
click at [1000, 95] on button "Adicionar itens na mesa" at bounding box center [976, 100] width 144 height 33
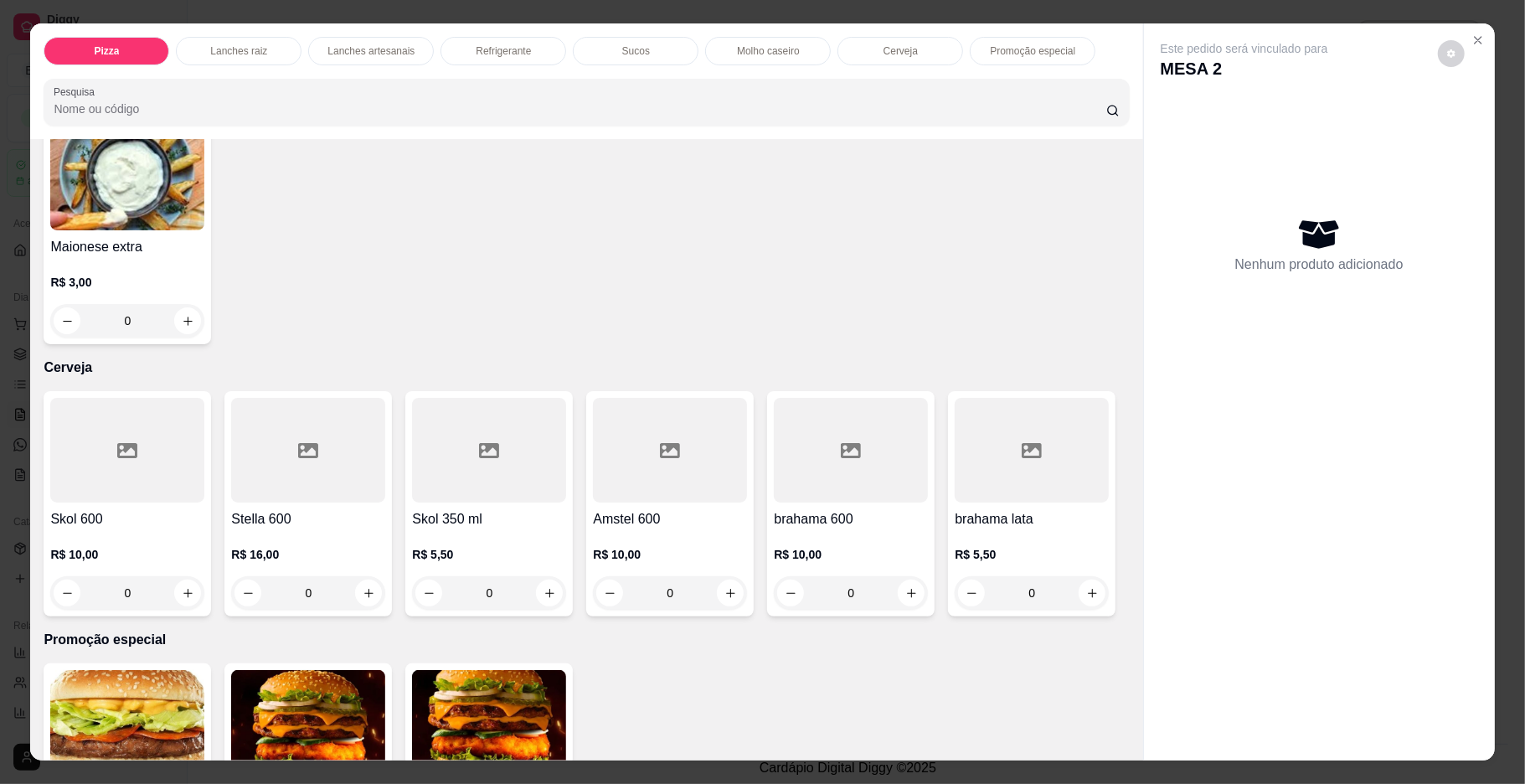
scroll to position [2949, 0]
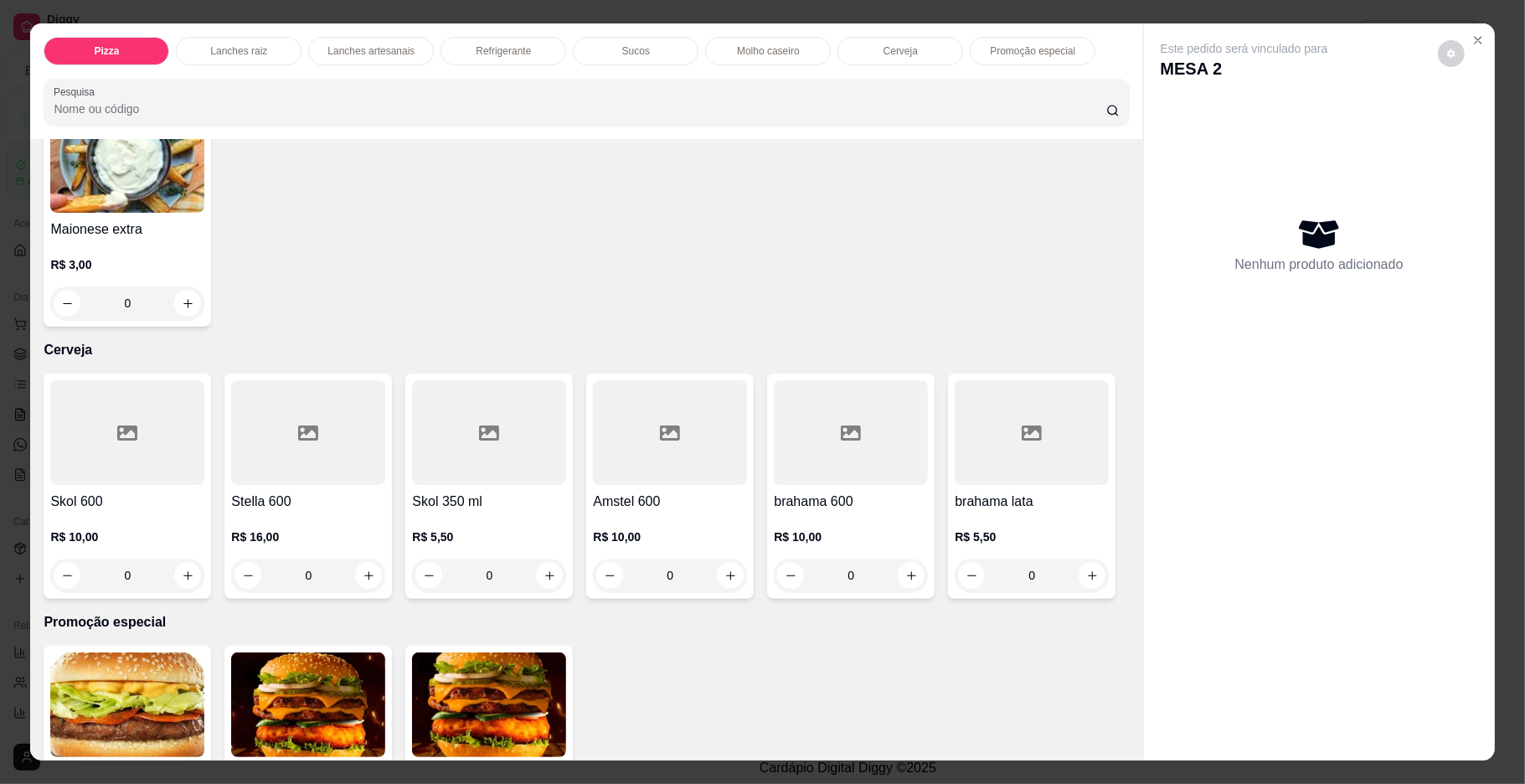
click at [362, 38] on icon "increase-product-quantity" at bounding box center [369, 32] width 13 height 13
type input "1"
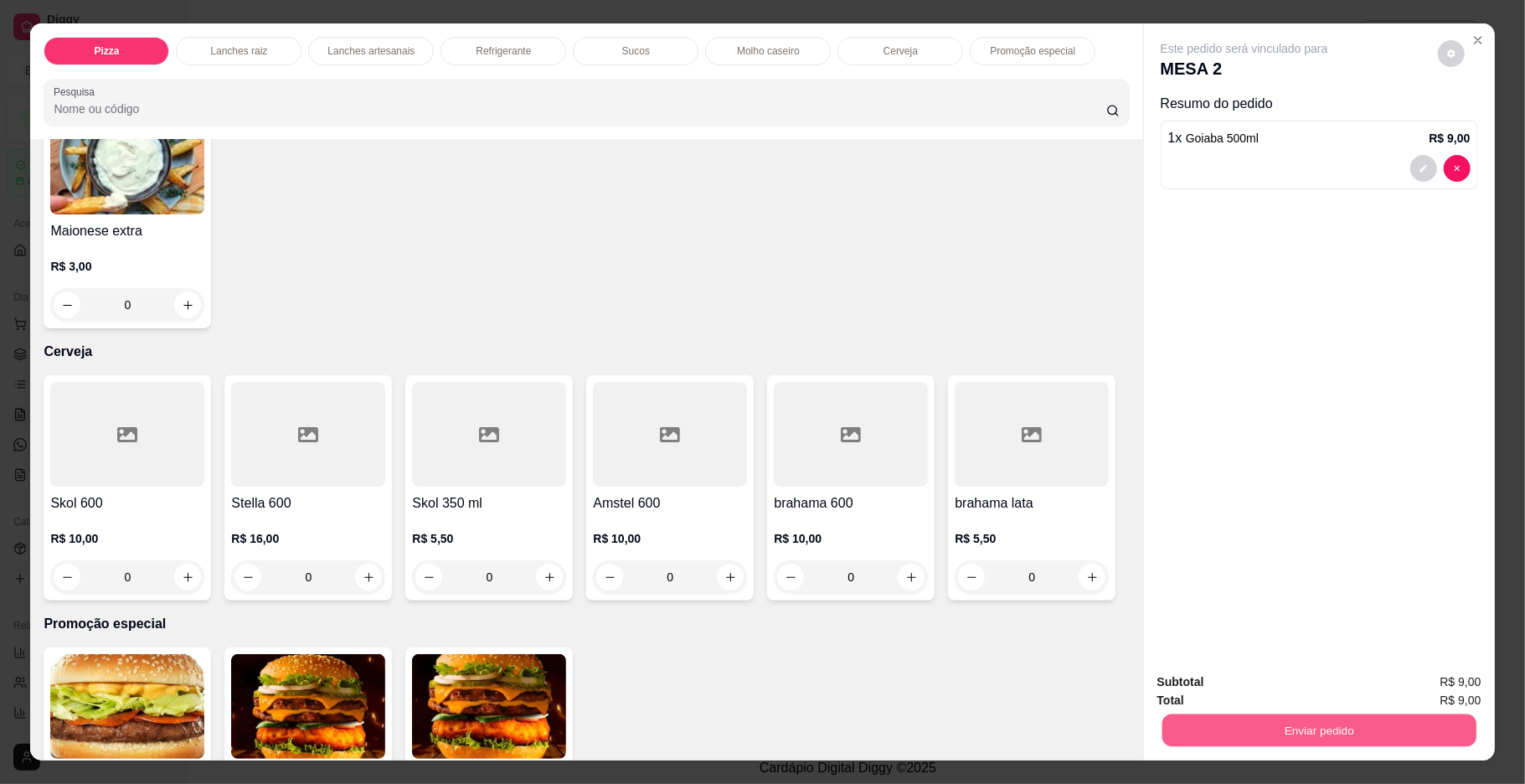
click at [1221, 738] on button "Enviar pedido" at bounding box center [1319, 731] width 314 height 33
click at [1432, 694] on button "Enviar pedido" at bounding box center [1436, 688] width 95 height 32
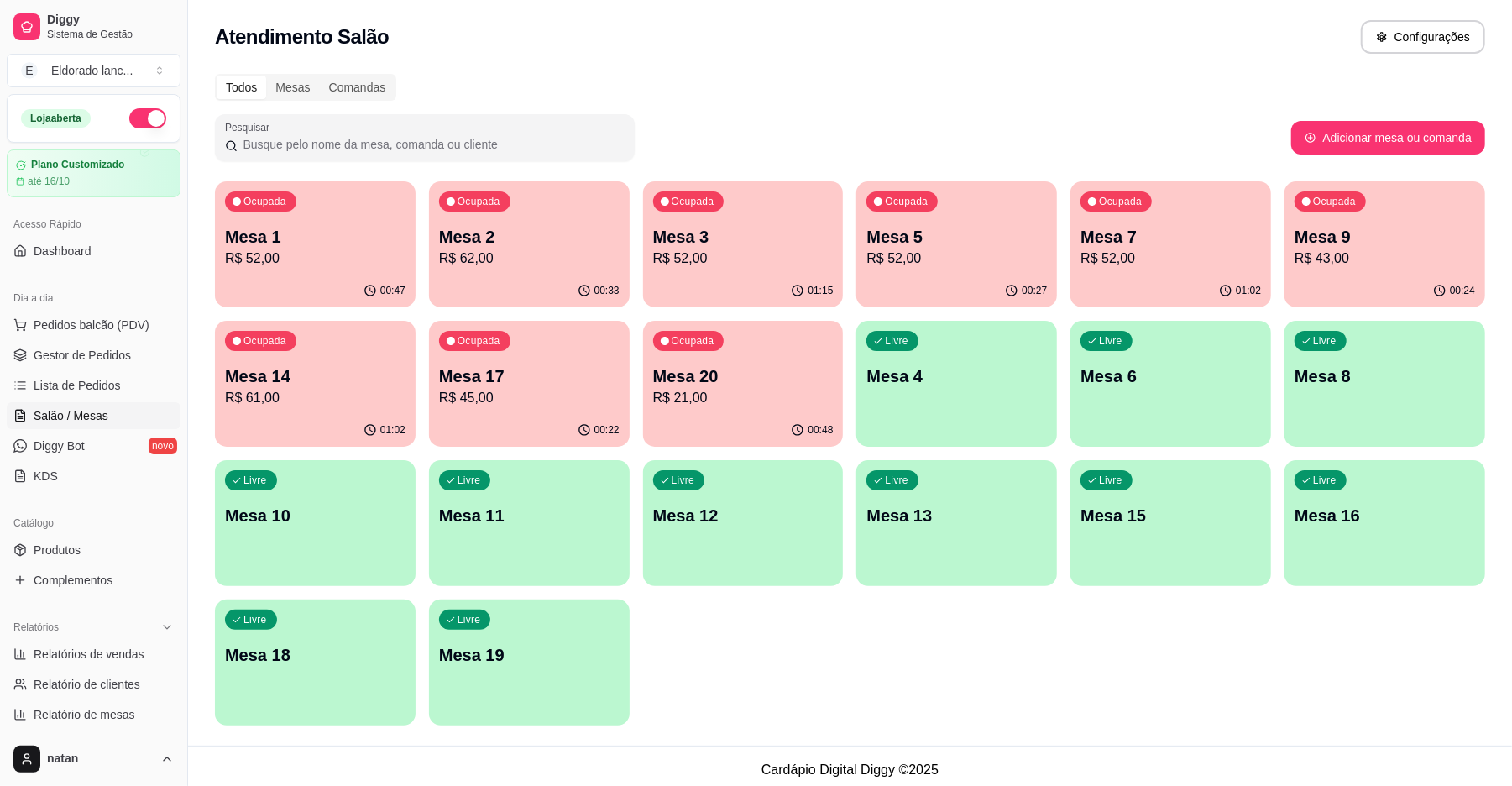
click at [586, 368] on p "Mesa 17" at bounding box center [529, 376] width 180 height 24
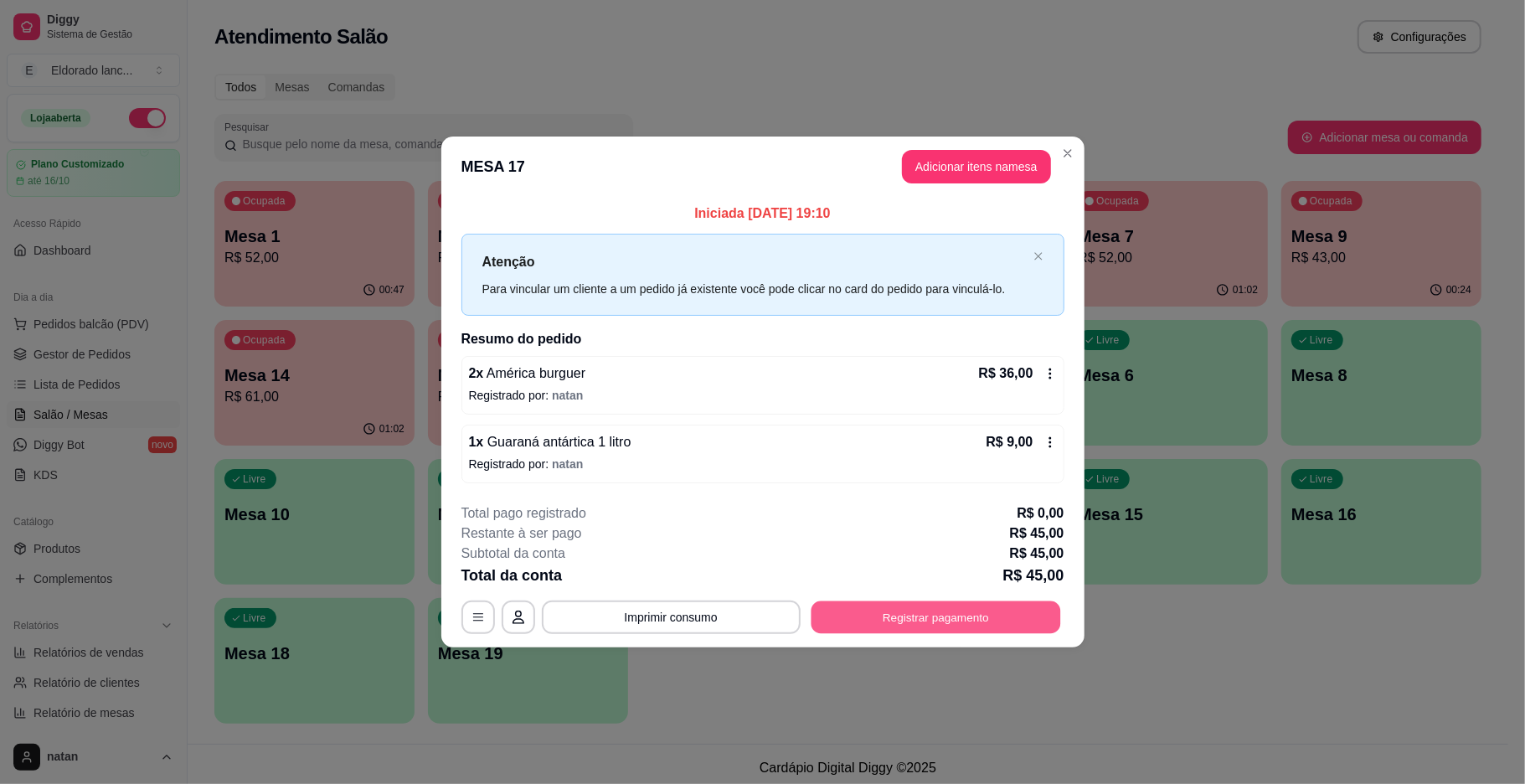
click at [852, 627] on button "Registrar pagamento" at bounding box center [935, 617] width 249 height 33
click at [728, 618] on button "Imprimir consumo" at bounding box center [671, 617] width 251 height 33
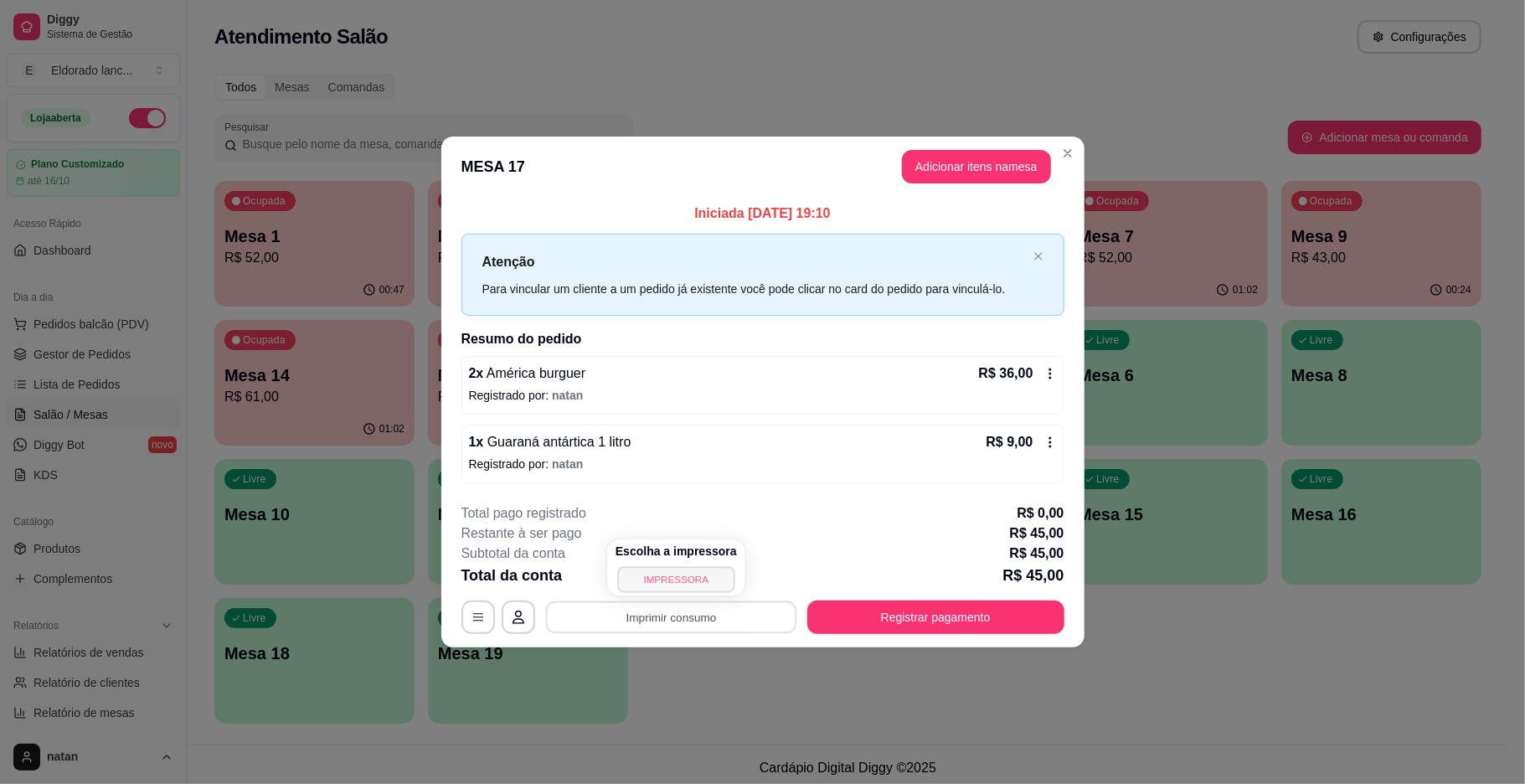
click at [692, 583] on button "IMPRESSORA" at bounding box center [676, 579] width 117 height 26
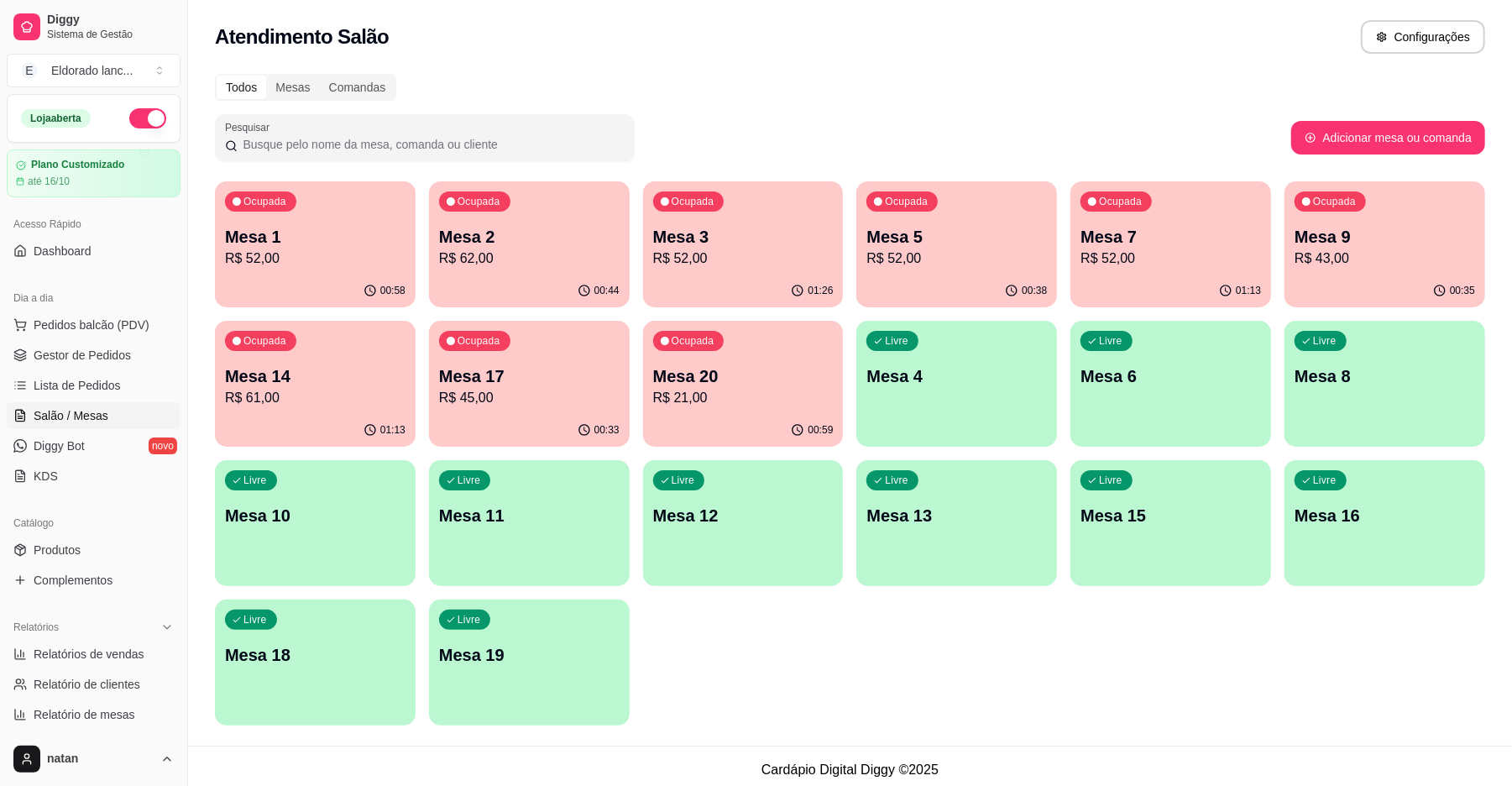
click at [571, 391] on p "R$ 45,00" at bounding box center [529, 398] width 180 height 20
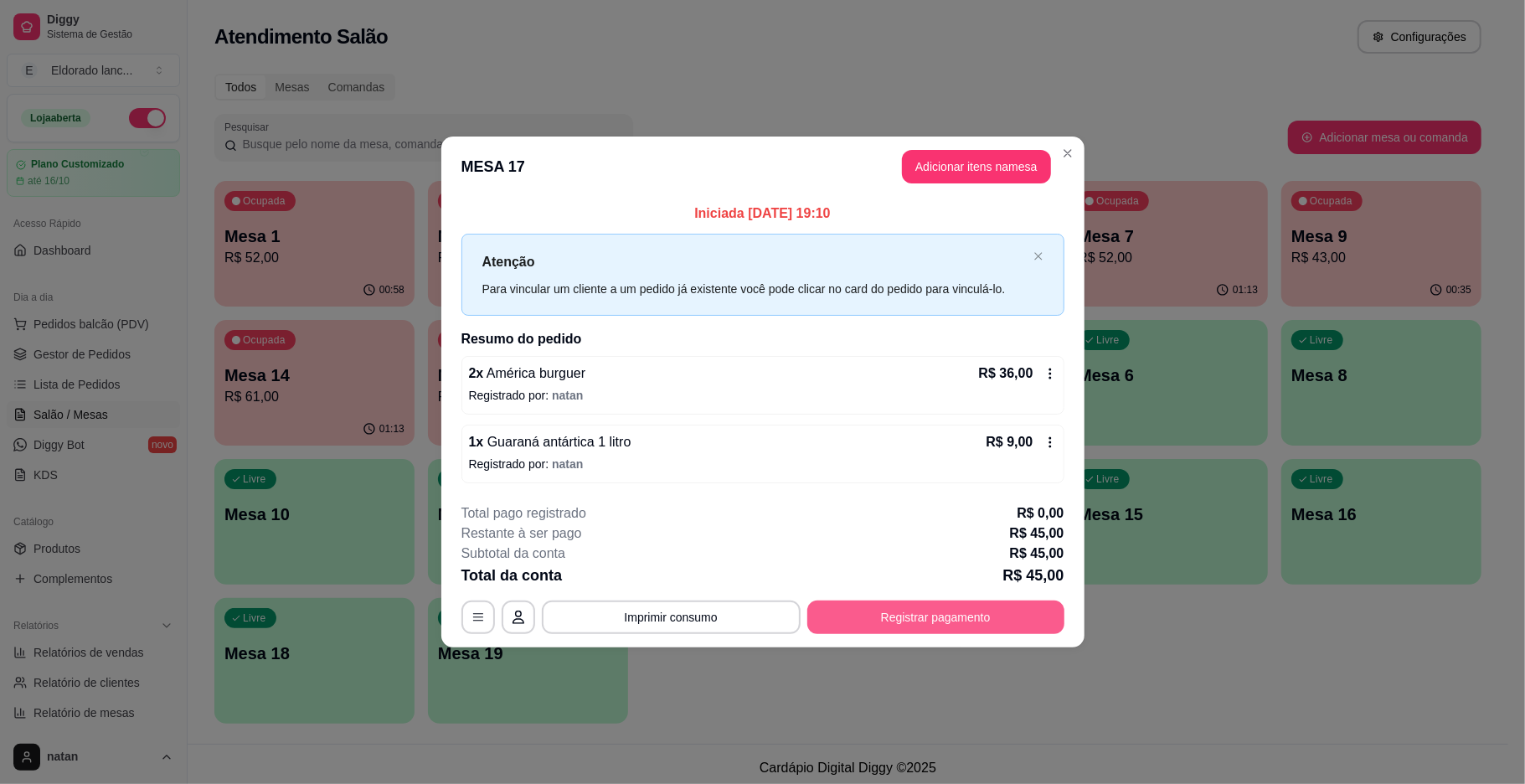
click at [912, 607] on button "Registrar pagamento" at bounding box center [936, 617] width 257 height 33
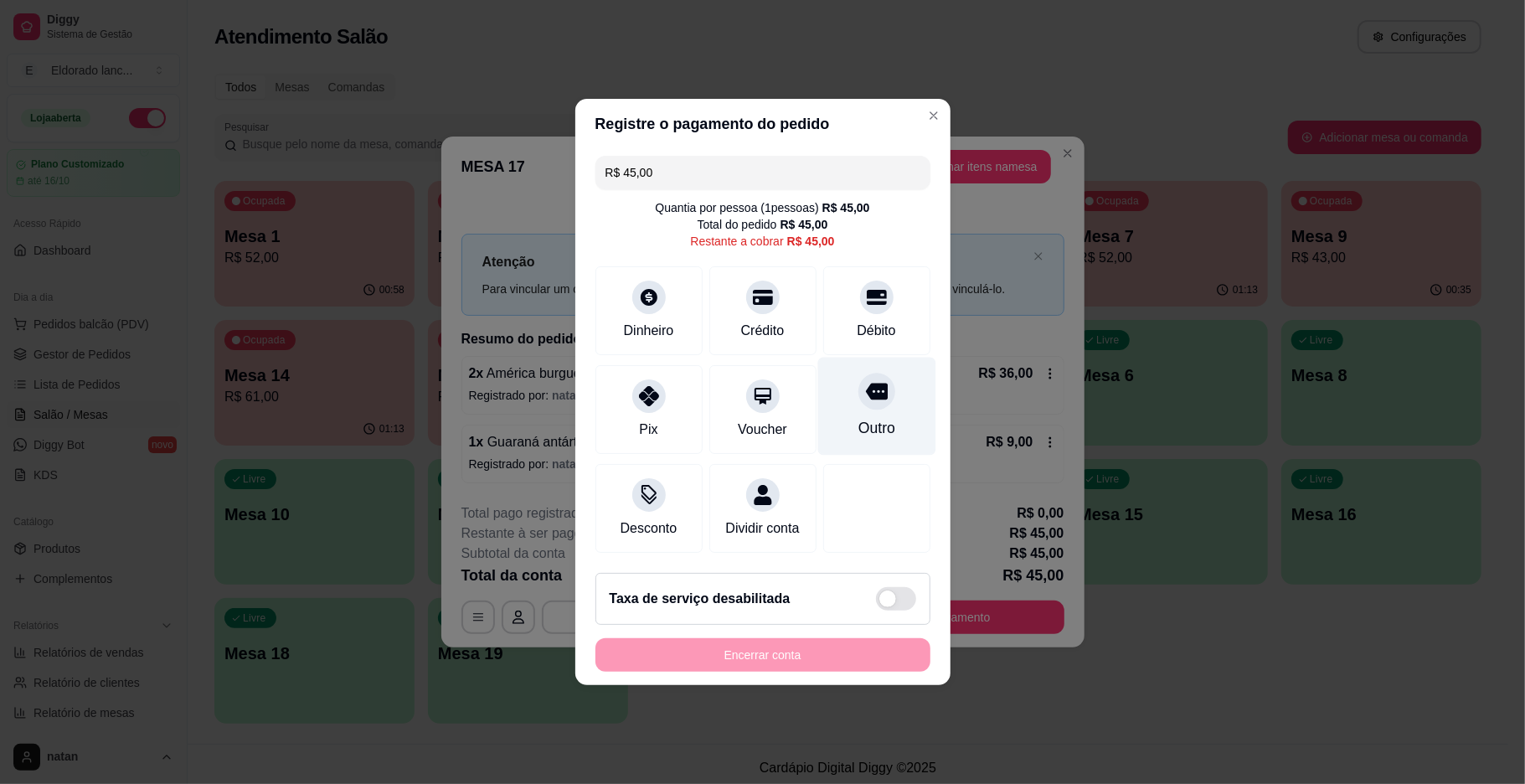
click at [893, 380] on div "Outro" at bounding box center [876, 406] width 118 height 98
type input "R$ 0,00"
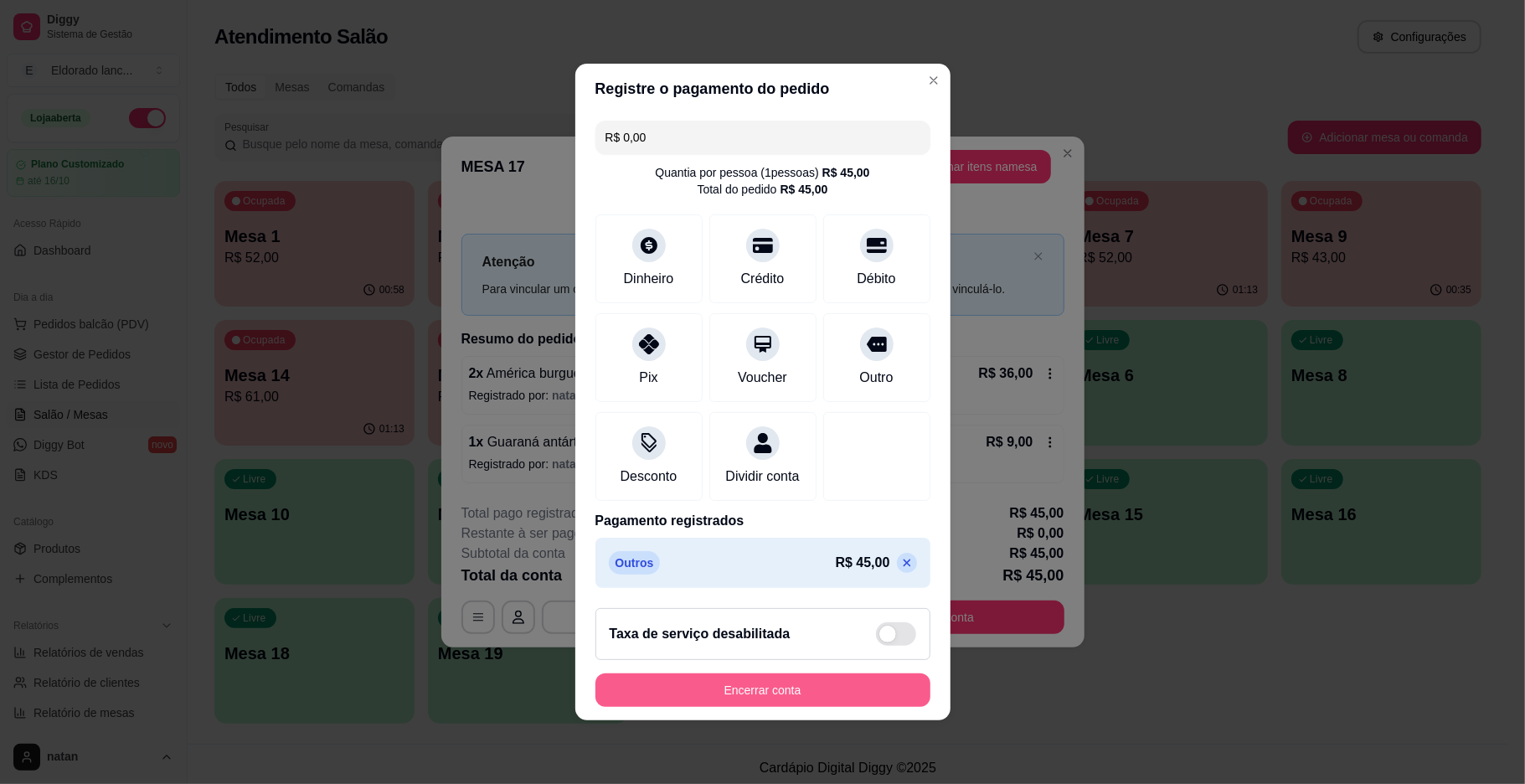
click at [751, 684] on footer "Taxa de serviço desabilitada Encerrar conta" at bounding box center [762, 657] width 375 height 126
click at [748, 705] on button "Encerrar conta" at bounding box center [762, 689] width 335 height 33
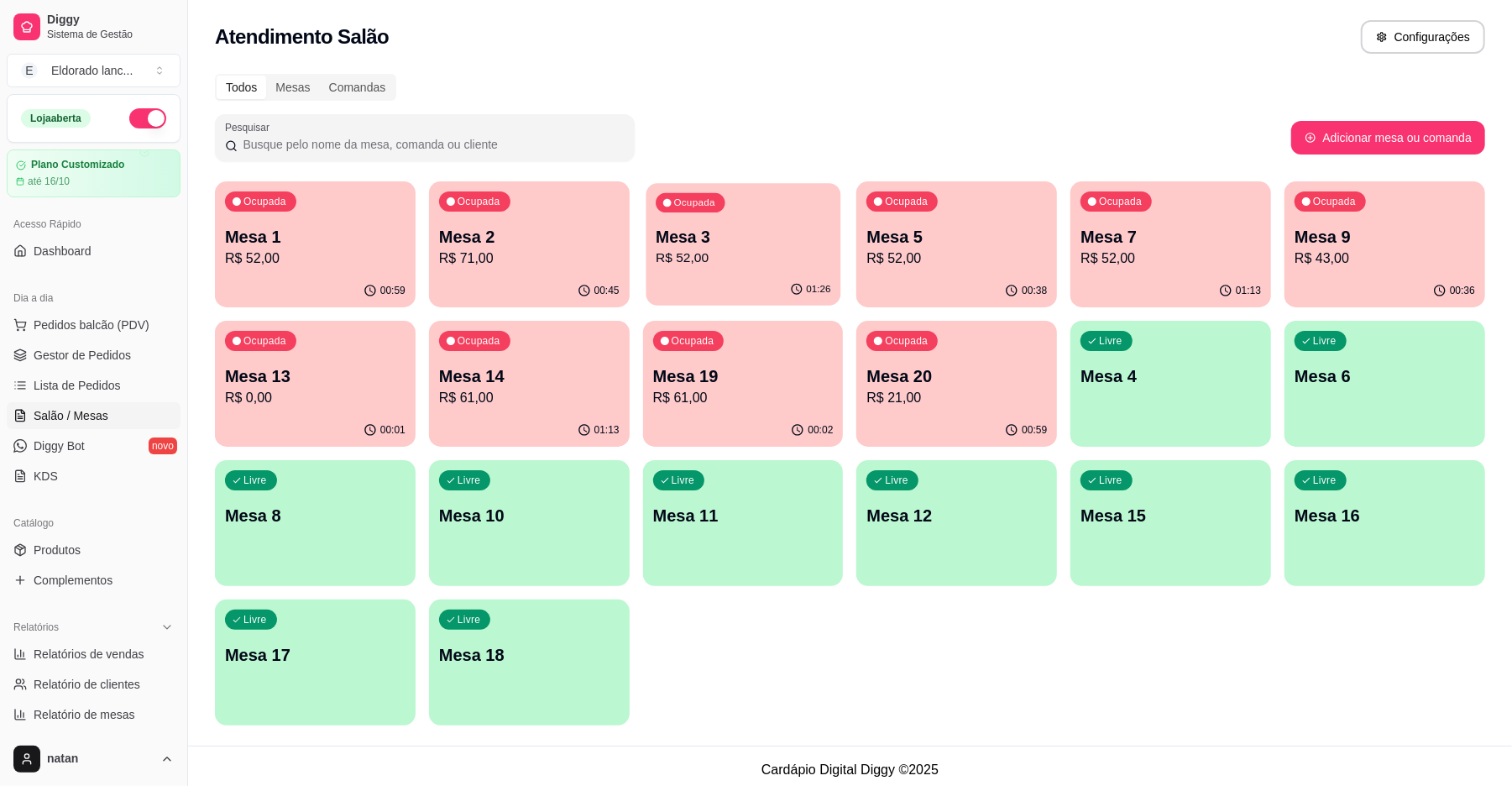
click at [717, 235] on p "Mesa 3" at bounding box center [742, 236] width 175 height 23
click at [1063, 778] on footer "Cardápio Digital Diggy © 2025" at bounding box center [850, 769] width 1324 height 48
click at [1083, 733] on div "Todos Mesas Comandas Pesquisar Adicionar mesa ou comanda Ocupada Mesa 1 R$ 52,0…" at bounding box center [850, 404] width 1324 height 682
click at [670, 263] on p "R$ 52,00" at bounding box center [742, 258] width 180 height 20
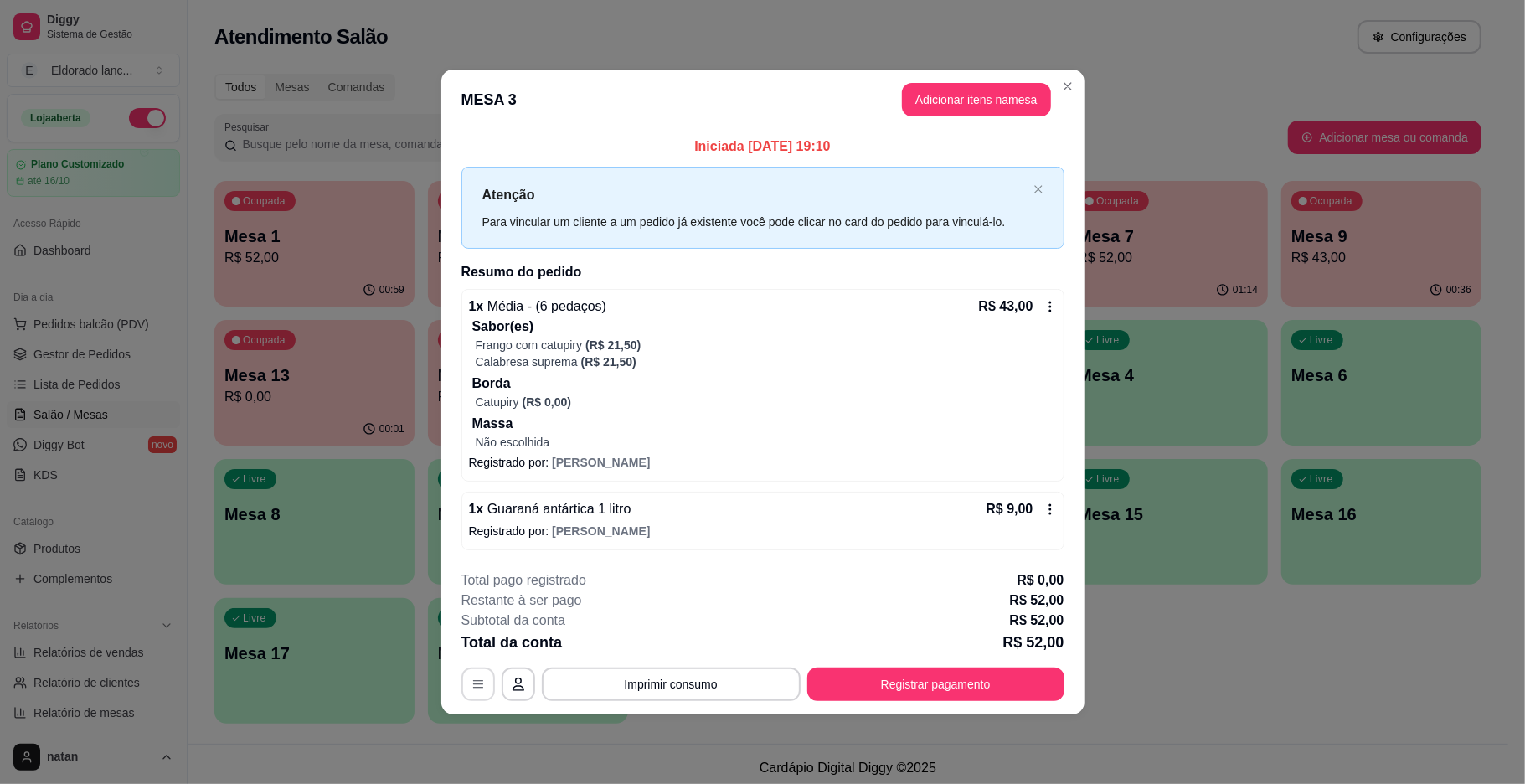
click at [486, 692] on button "button" at bounding box center [478, 684] width 33 height 33
click at [490, 678] on button "button" at bounding box center [478, 684] width 33 height 33
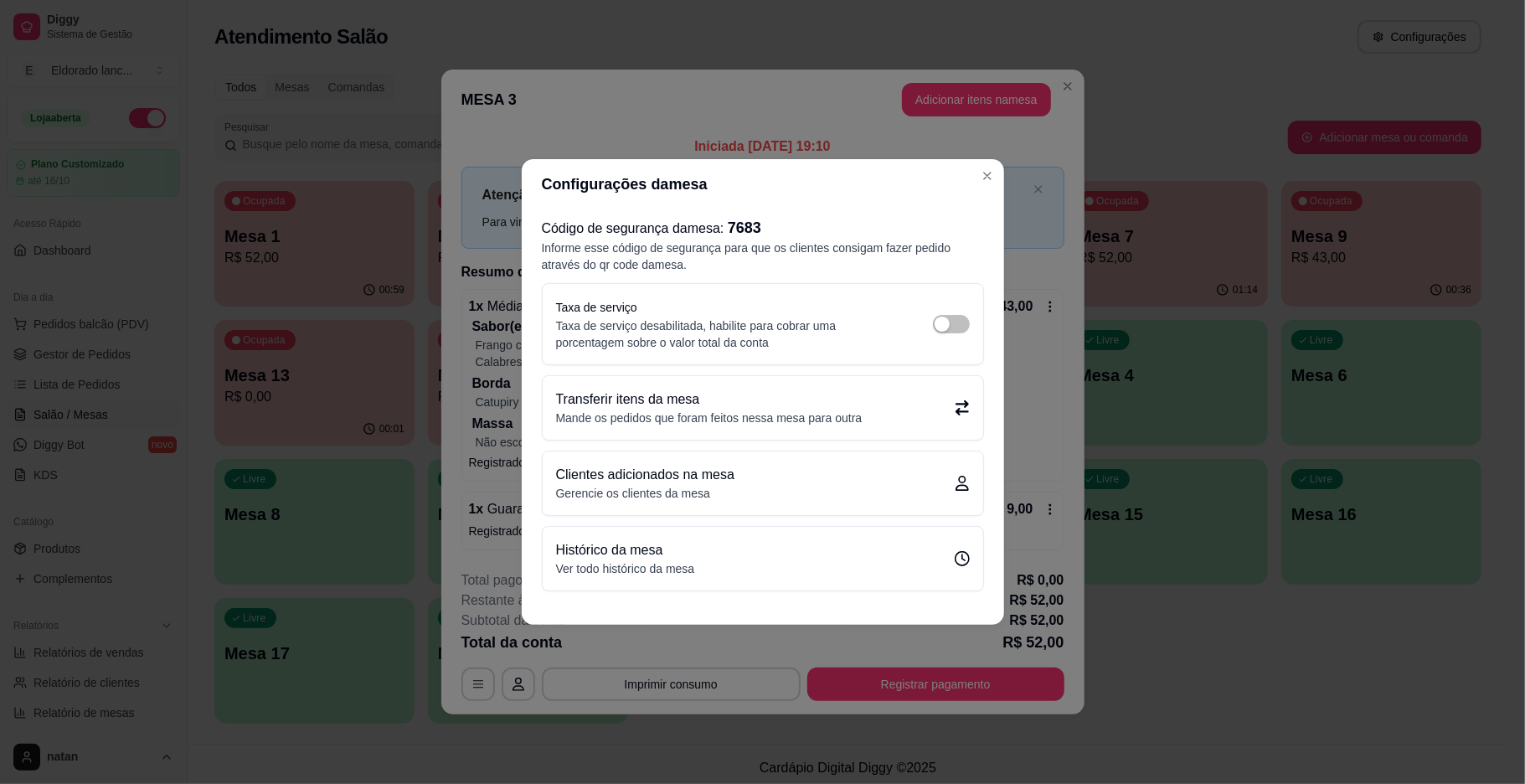
click at [771, 433] on div "Transferir itens da mesa Mande os pedidos que foram feitos nessa mesa para outra" at bounding box center [763, 407] width 441 height 63
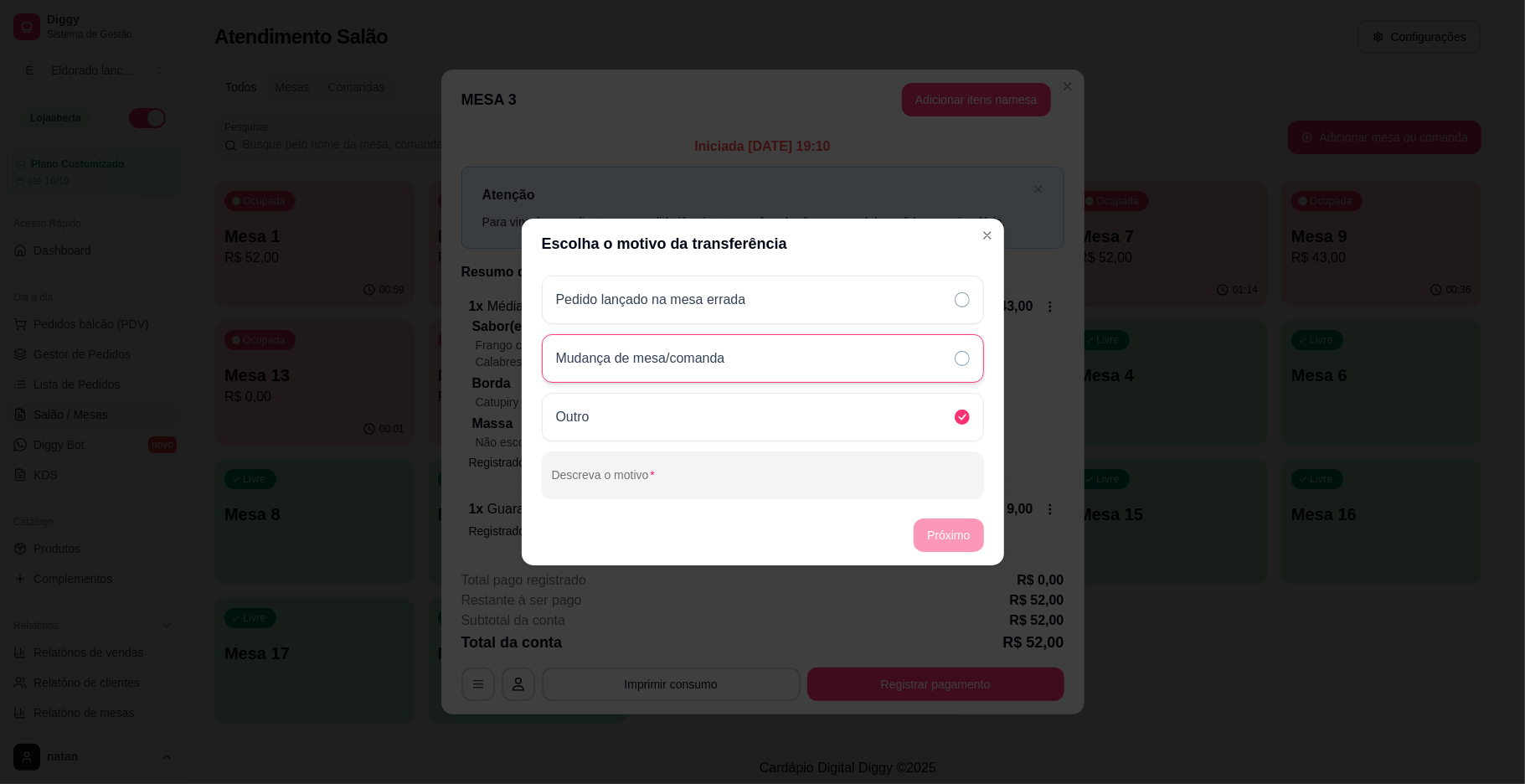
click at [695, 352] on p "Mudança de mesa/comanda" at bounding box center [641, 359] width 169 height 20
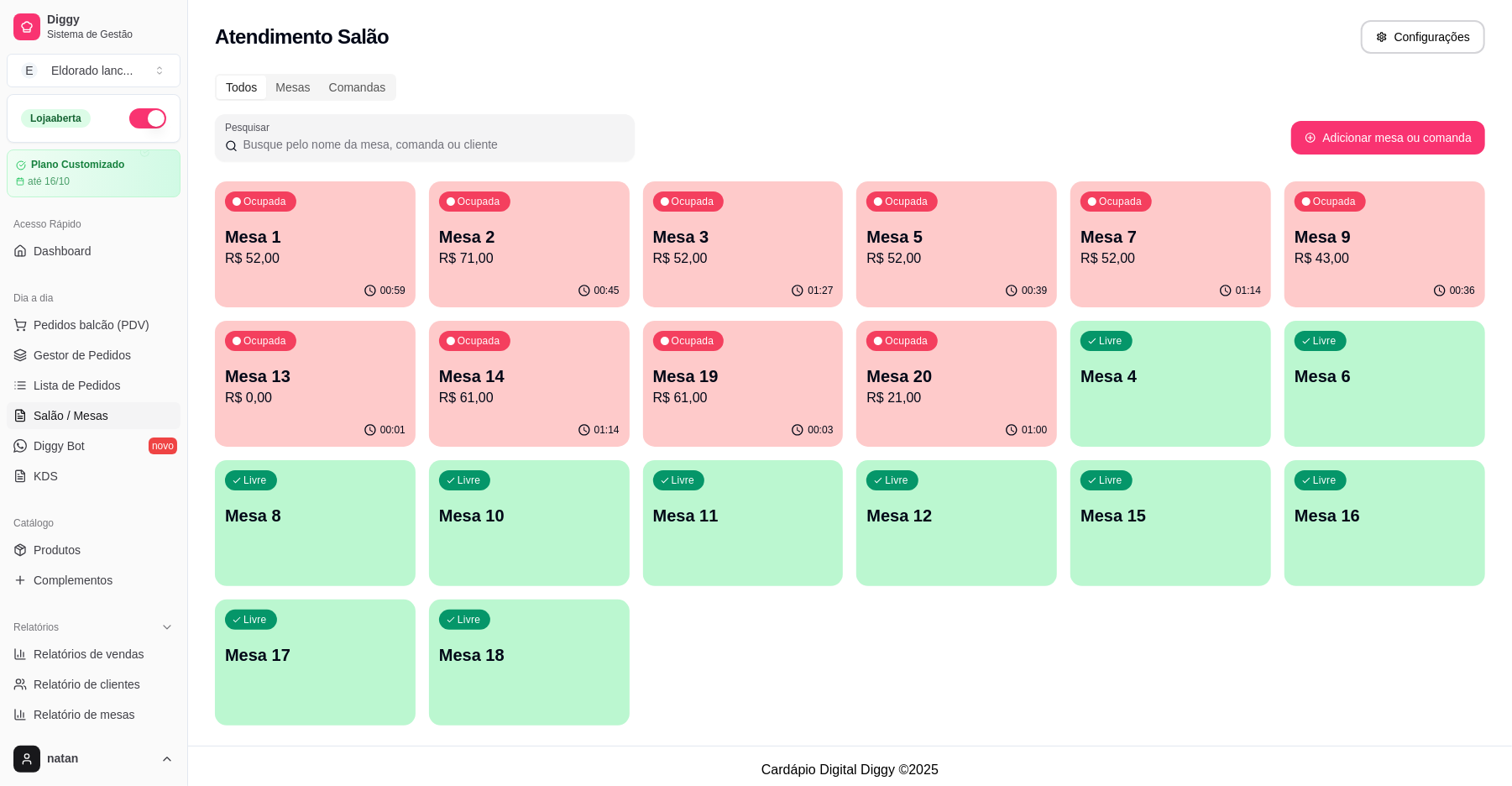
click at [741, 265] on p "R$ 52,00" at bounding box center [742, 258] width 180 height 20
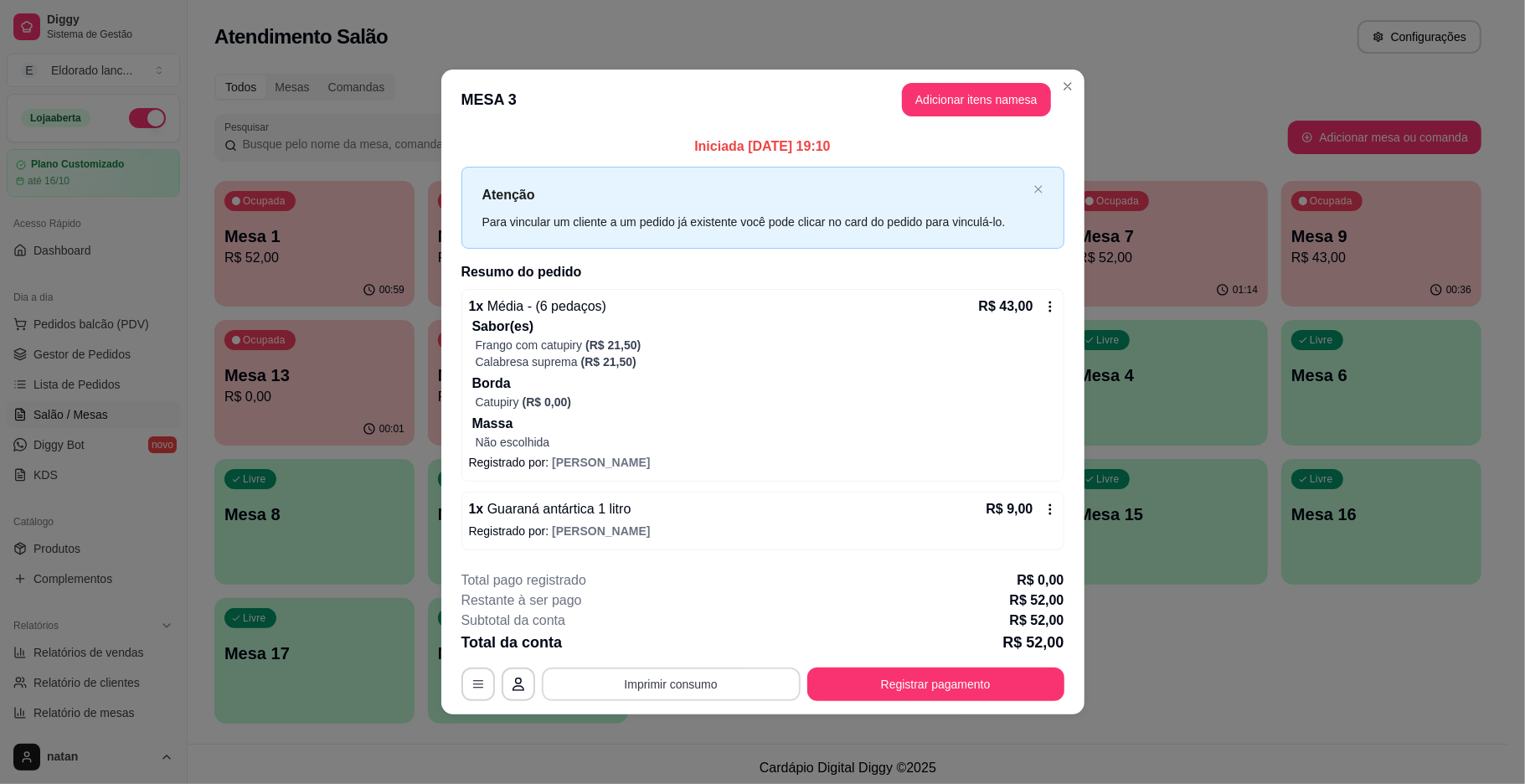
click at [711, 675] on button "Imprimir consumo" at bounding box center [671, 684] width 258 height 33
click at [700, 633] on button "IMPRESSORA" at bounding box center [676, 647] width 121 height 27
drag, startPoint x: 700, startPoint y: 633, endPoint x: 707, endPoint y: 638, distance: 8.6
click at [707, 638] on div "Escolha a impressora IMPRESSORA" at bounding box center [676, 634] width 138 height 57
click at [1204, 647] on div "Ocupada Mesa 1 R$ 52,00 00:59 Ocupada Mesa 2 R$ 71,00 00:45 Ocupada Mesa 3 R$ 5…" at bounding box center [847, 452] width 1268 height 543
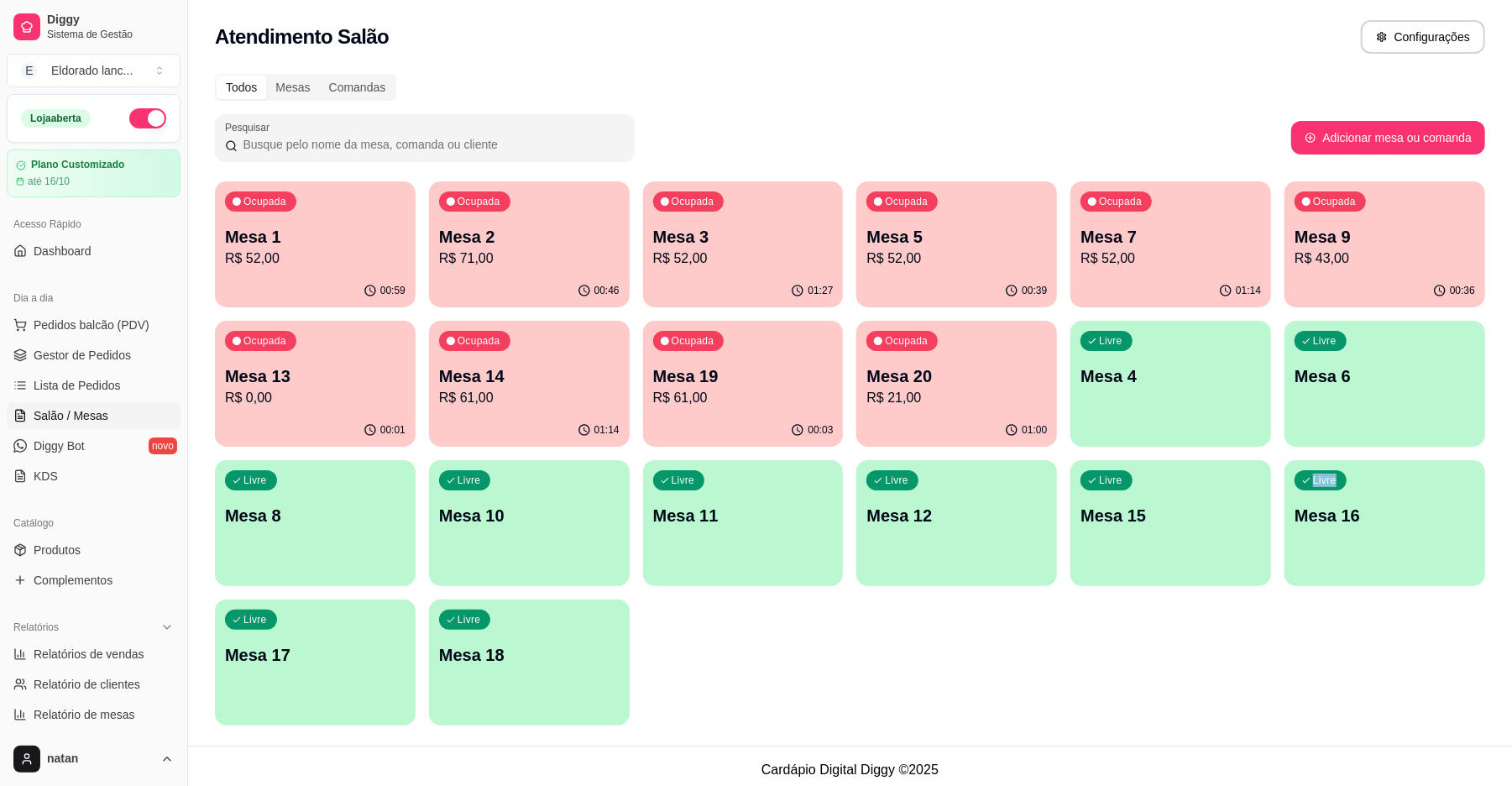
click at [924, 400] on p "R$ 21,00" at bounding box center [956, 398] width 180 height 20
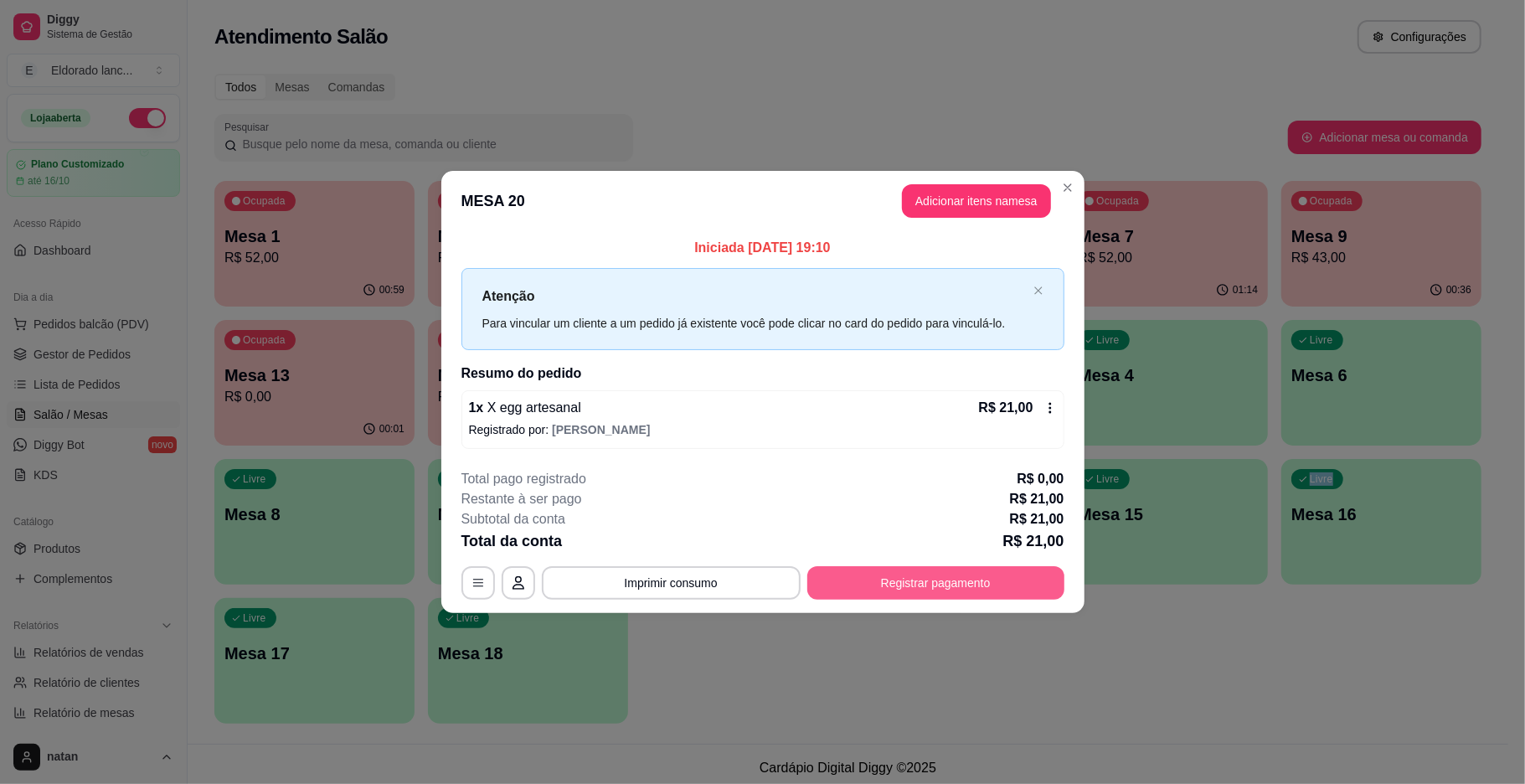
click at [811, 574] on button "Registrar pagamento" at bounding box center [936, 583] width 257 height 33
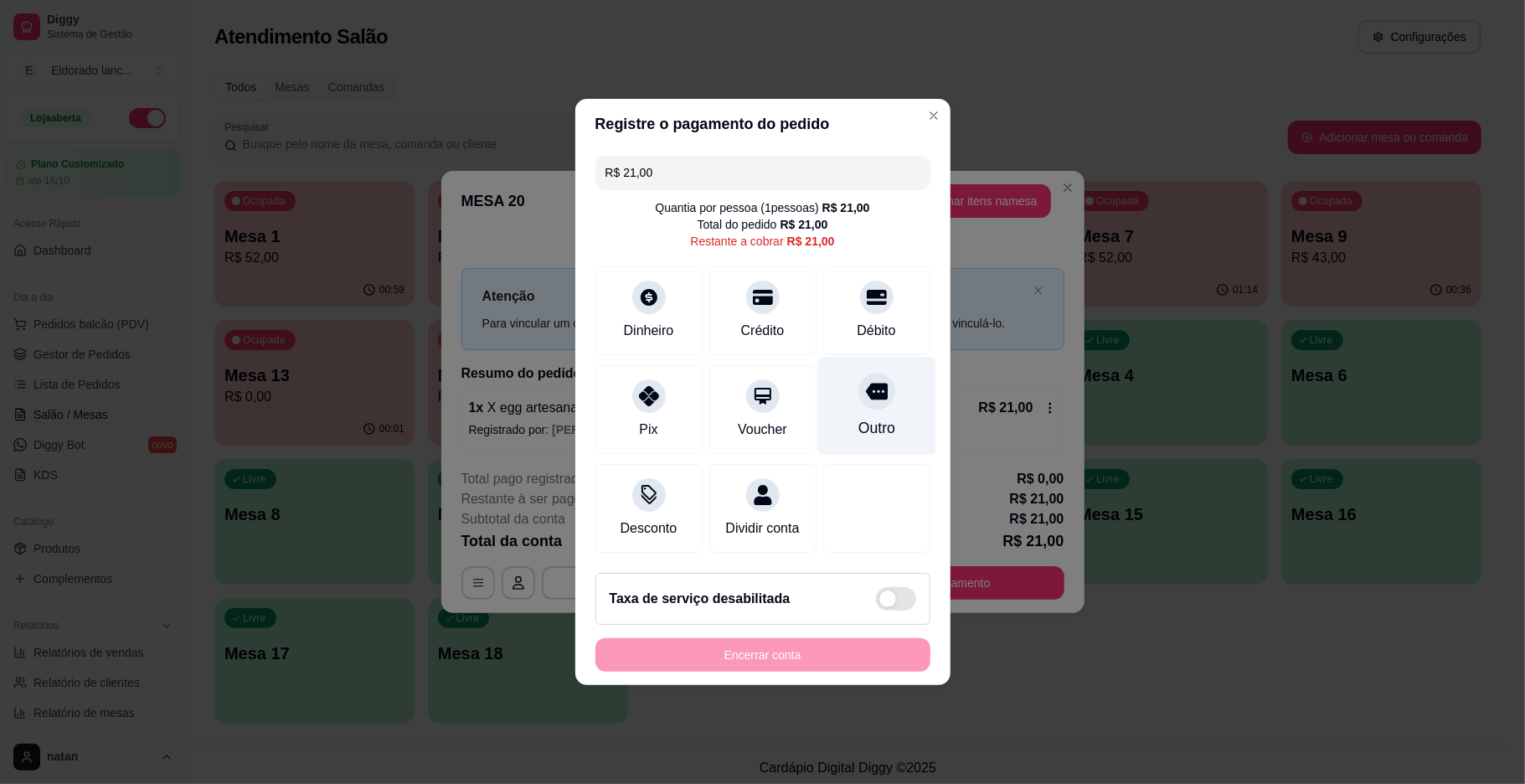
click at [857, 424] on div "Outro" at bounding box center [875, 428] width 37 height 22
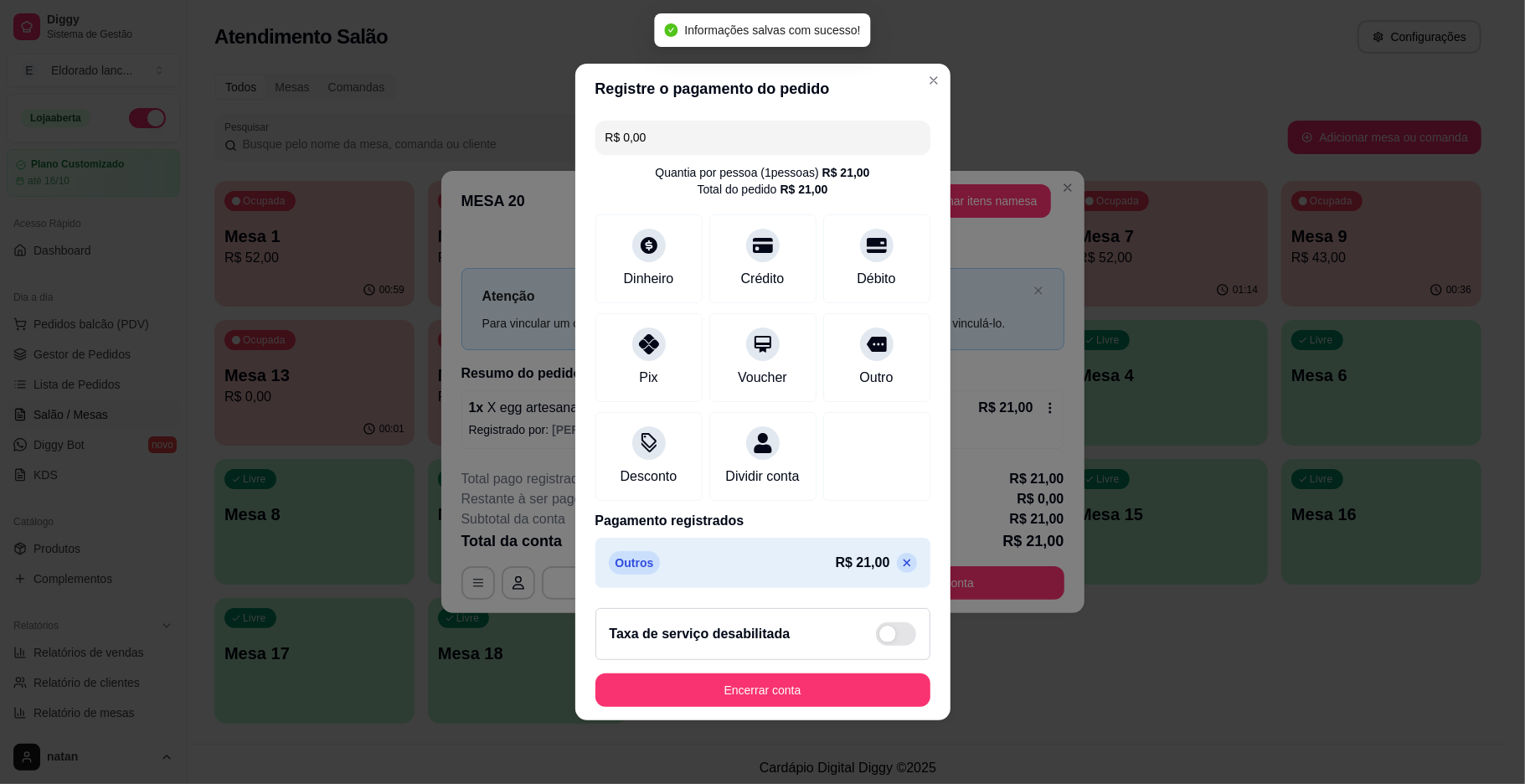
type input "R$ 0,00"
click at [779, 707] on button "Encerrar conta" at bounding box center [762, 689] width 335 height 33
click at [779, 707] on div "Encerrar conta" at bounding box center [762, 689] width 335 height 33
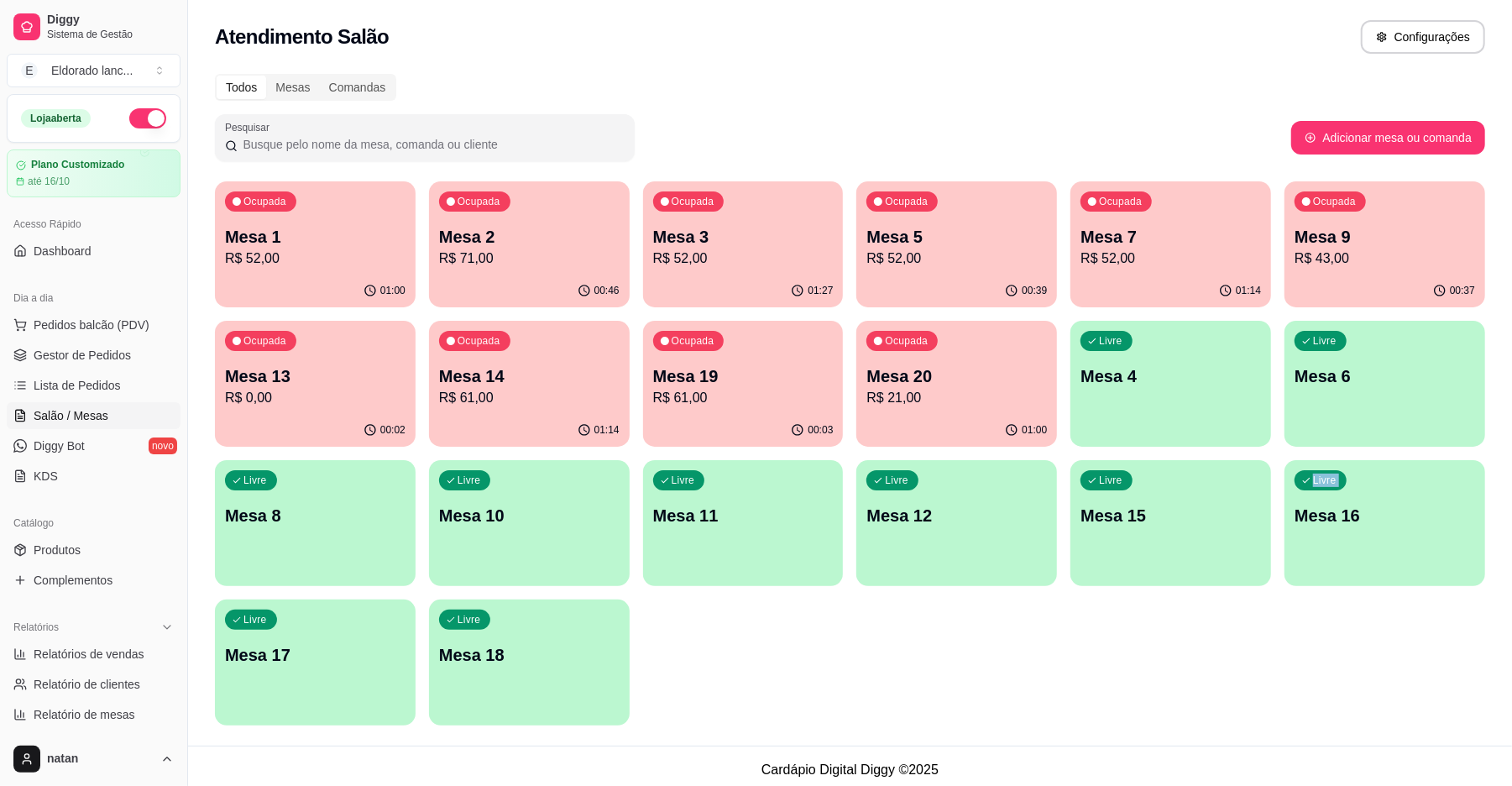
click at [1145, 662] on div "Ocupada Mesa 1 R$ 52,00 01:00 Ocupada Mesa 2 R$ 71,00 00:46 Ocupada Mesa 3 R$ 5…" at bounding box center [849, 453] width 1270 height 544
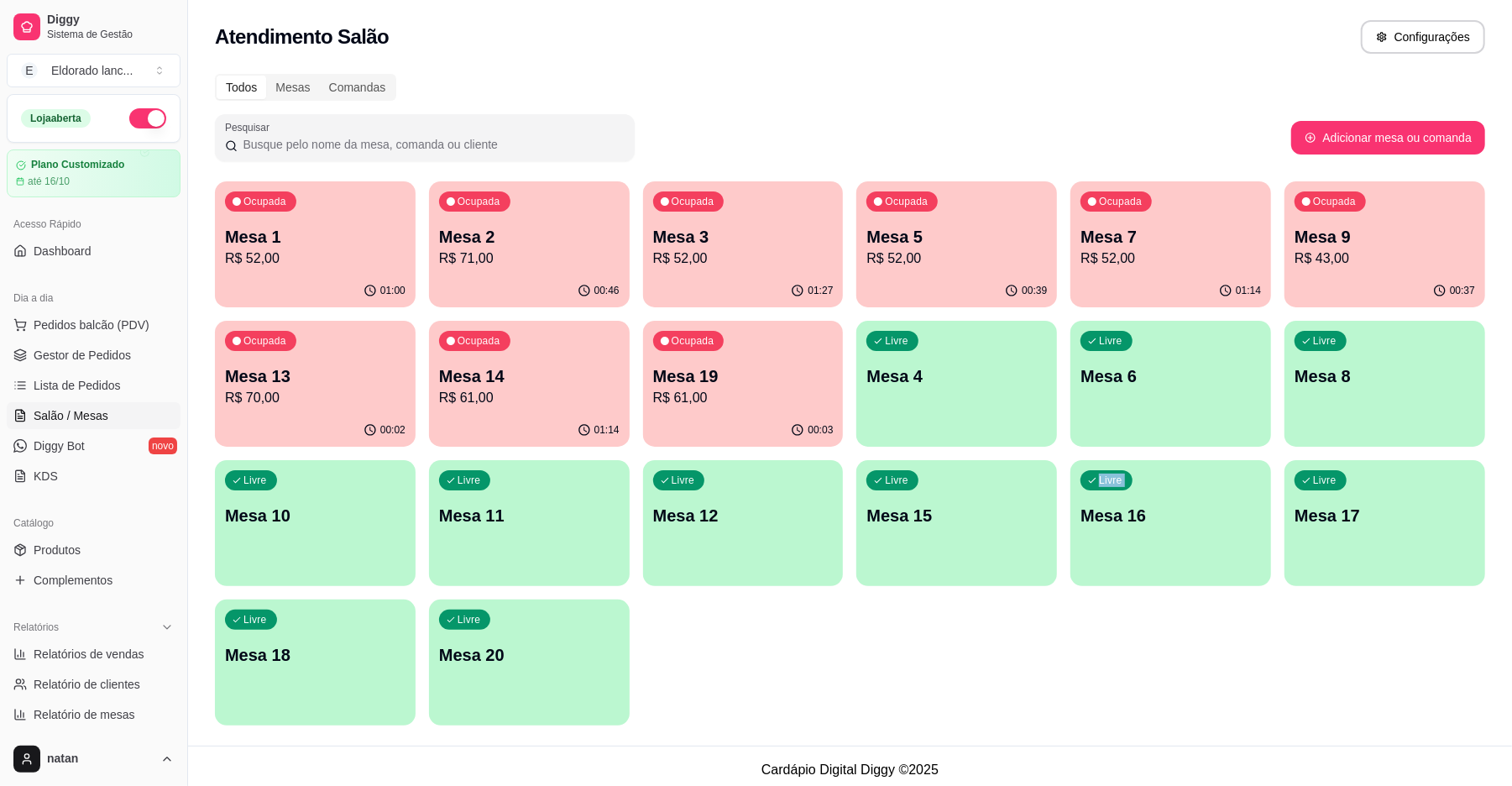
click at [685, 253] on p "R$ 52,00" at bounding box center [742, 258] width 180 height 20
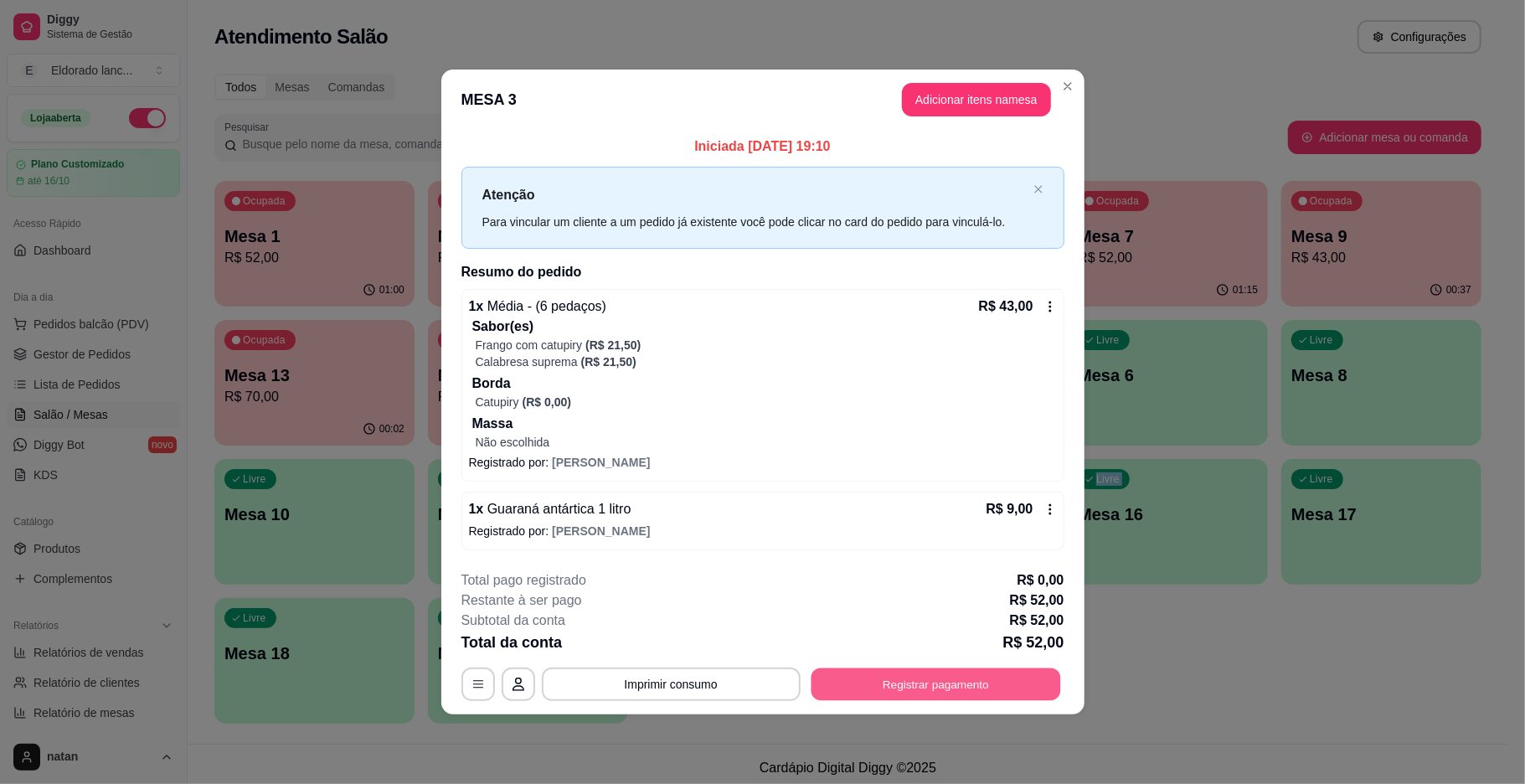
click at [943, 672] on button "Registrar pagamento" at bounding box center [935, 684] width 249 height 33
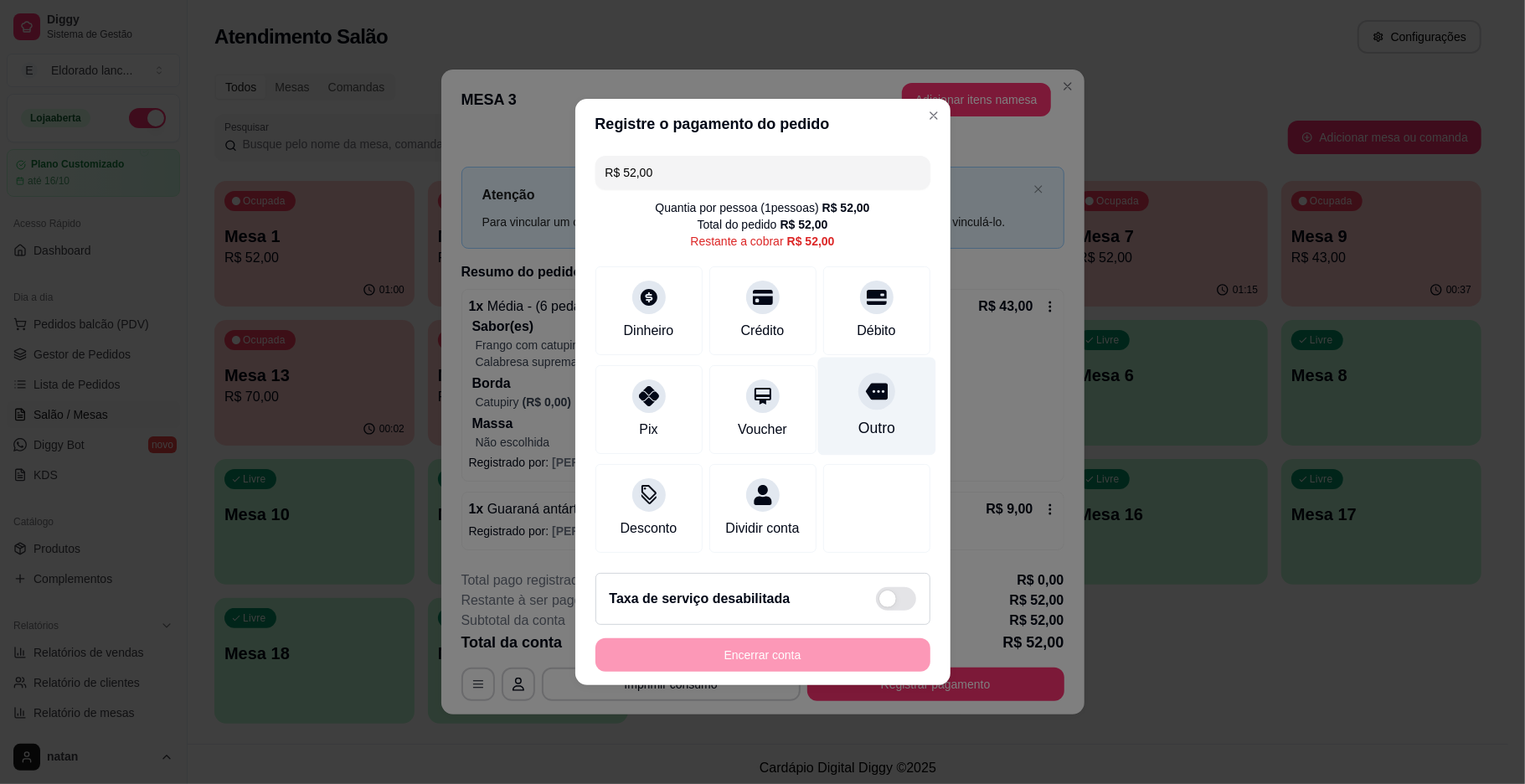
click at [859, 398] on div at bounding box center [876, 391] width 37 height 37
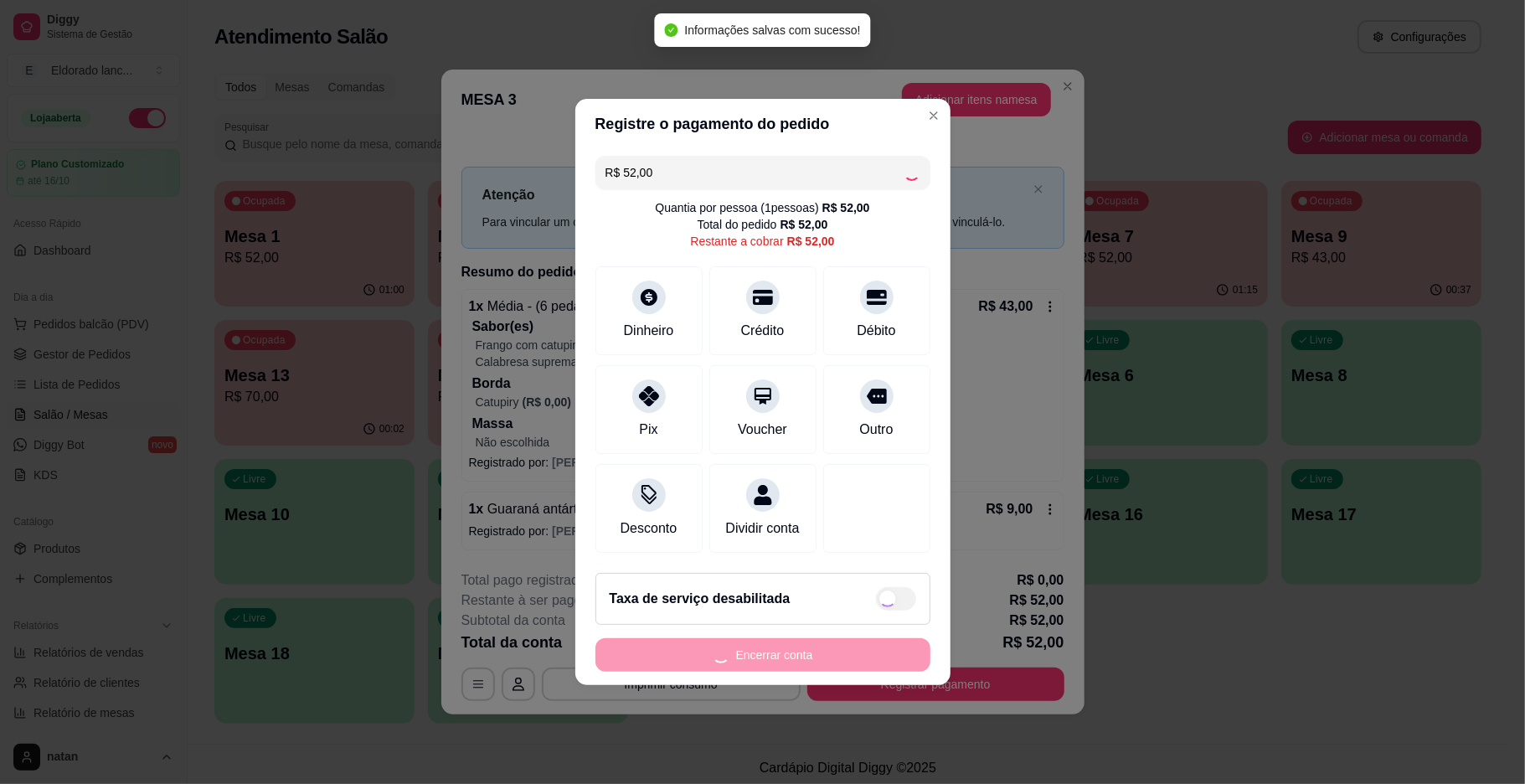
type input "R$ 0,00"
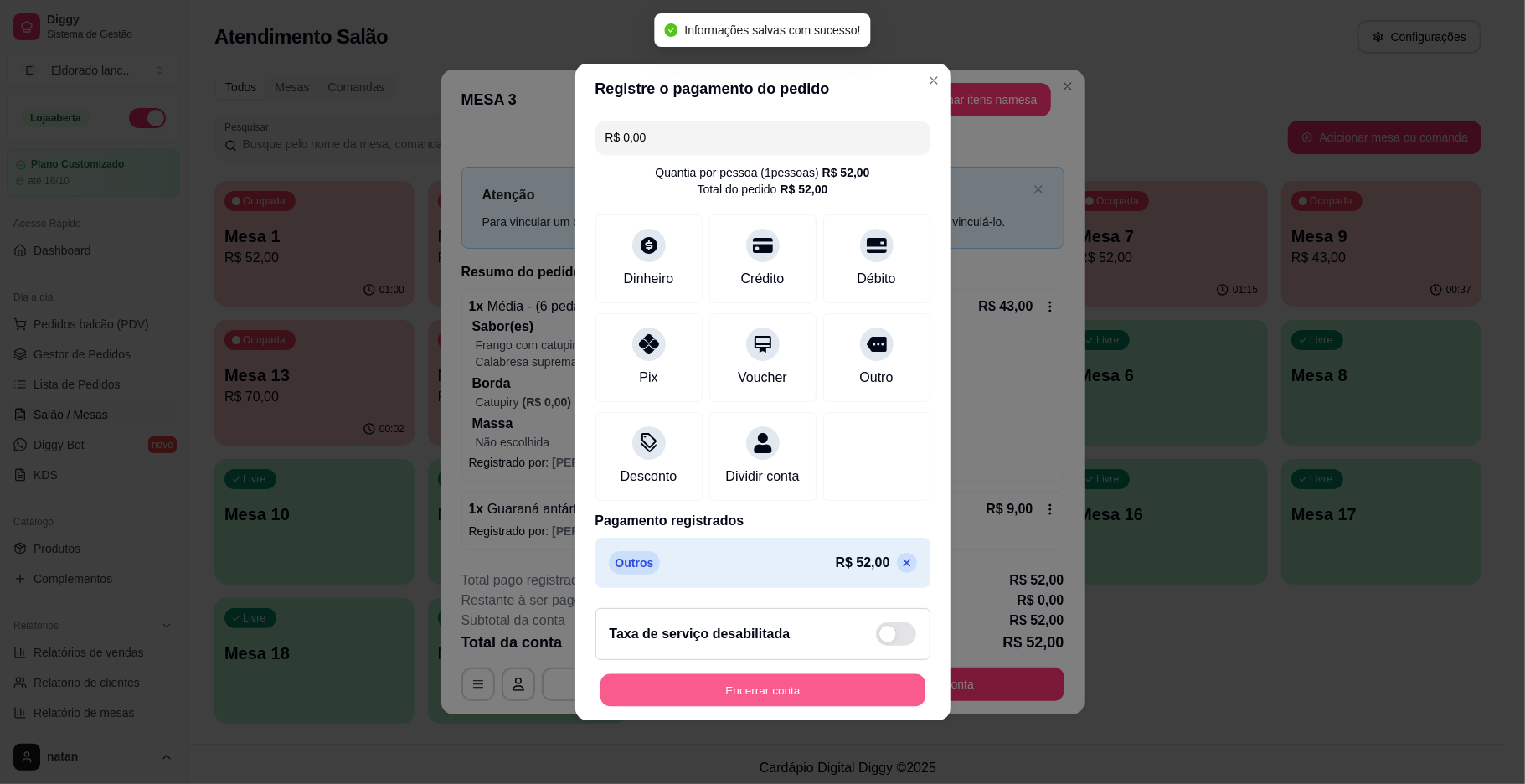
click at [828, 707] on button "Encerrar conta" at bounding box center [763, 690] width 325 height 33
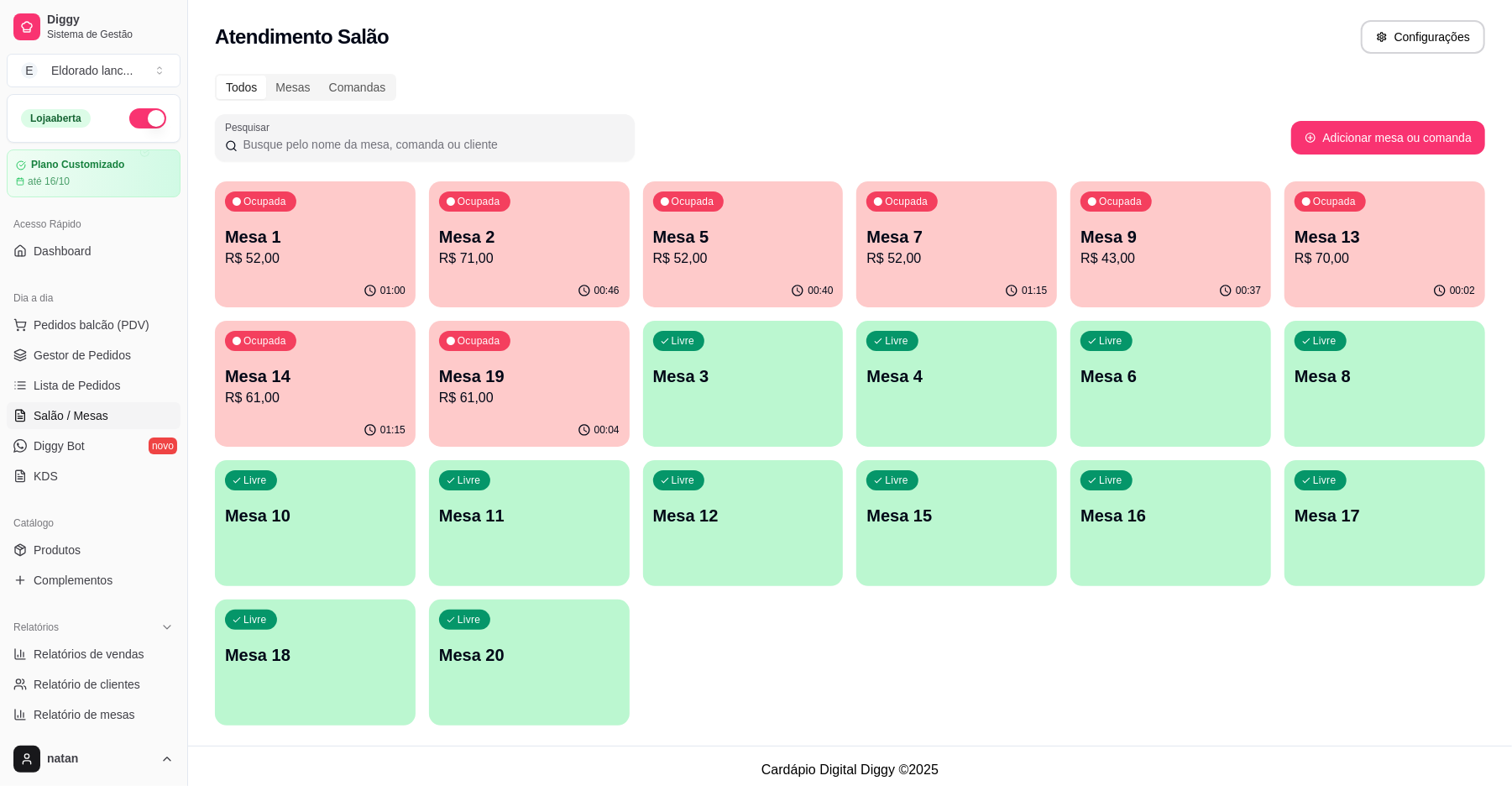
click at [346, 379] on p "Mesa 14" at bounding box center [314, 376] width 180 height 24
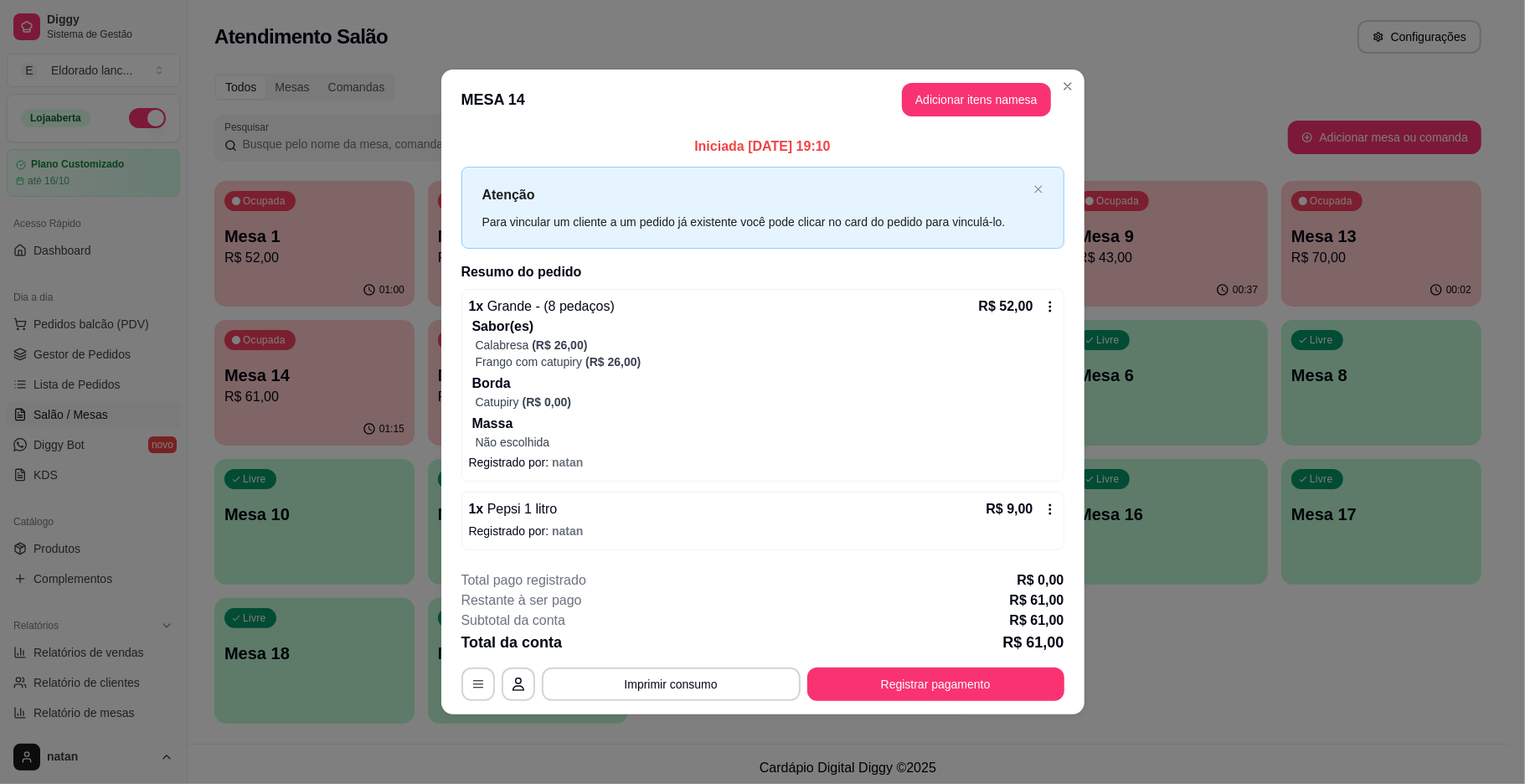
click at [567, 419] on p "Massa" at bounding box center [764, 424] width 585 height 20
click at [946, 95] on button "Adicionar itens na mesa" at bounding box center [977, 99] width 149 height 33
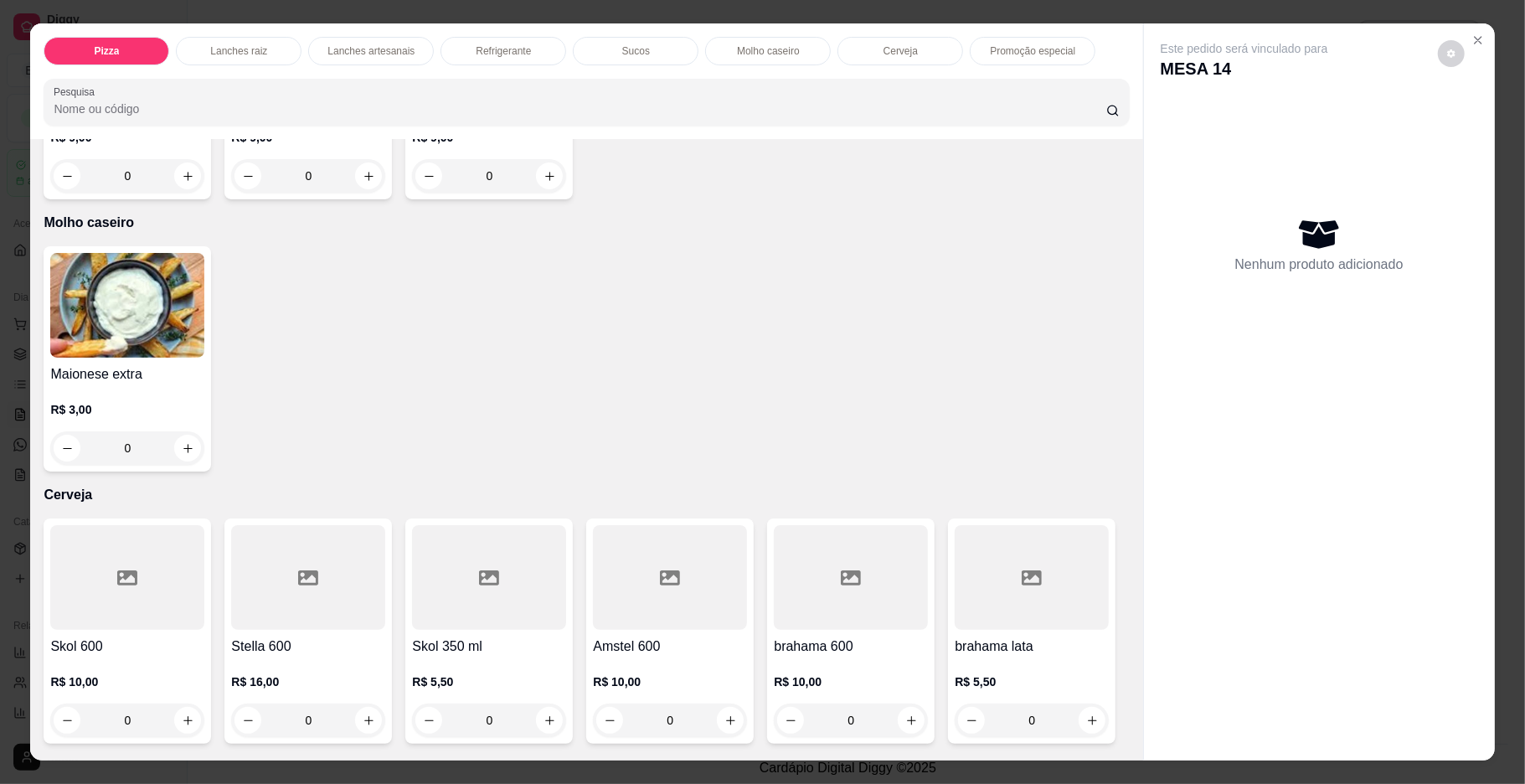
scroll to position [2925, 0]
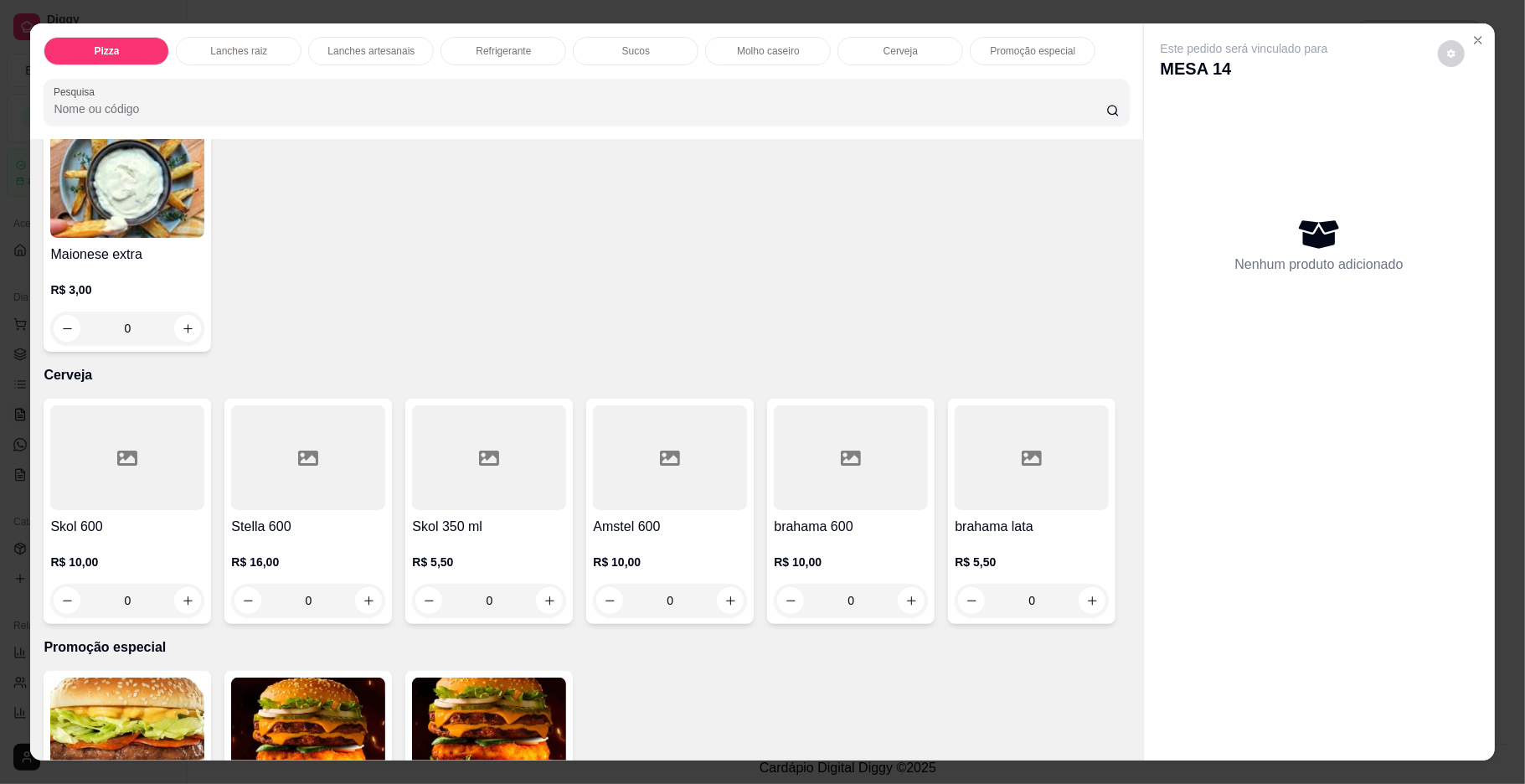
click at [1144, 586] on div "Este pedido será vinculado para MESA 14 Nenhum produto adicionado" at bounding box center [1319, 378] width 351 height 710
click at [362, 63] on icon "increase-product-quantity" at bounding box center [369, 57] width 13 height 13
type input "1"
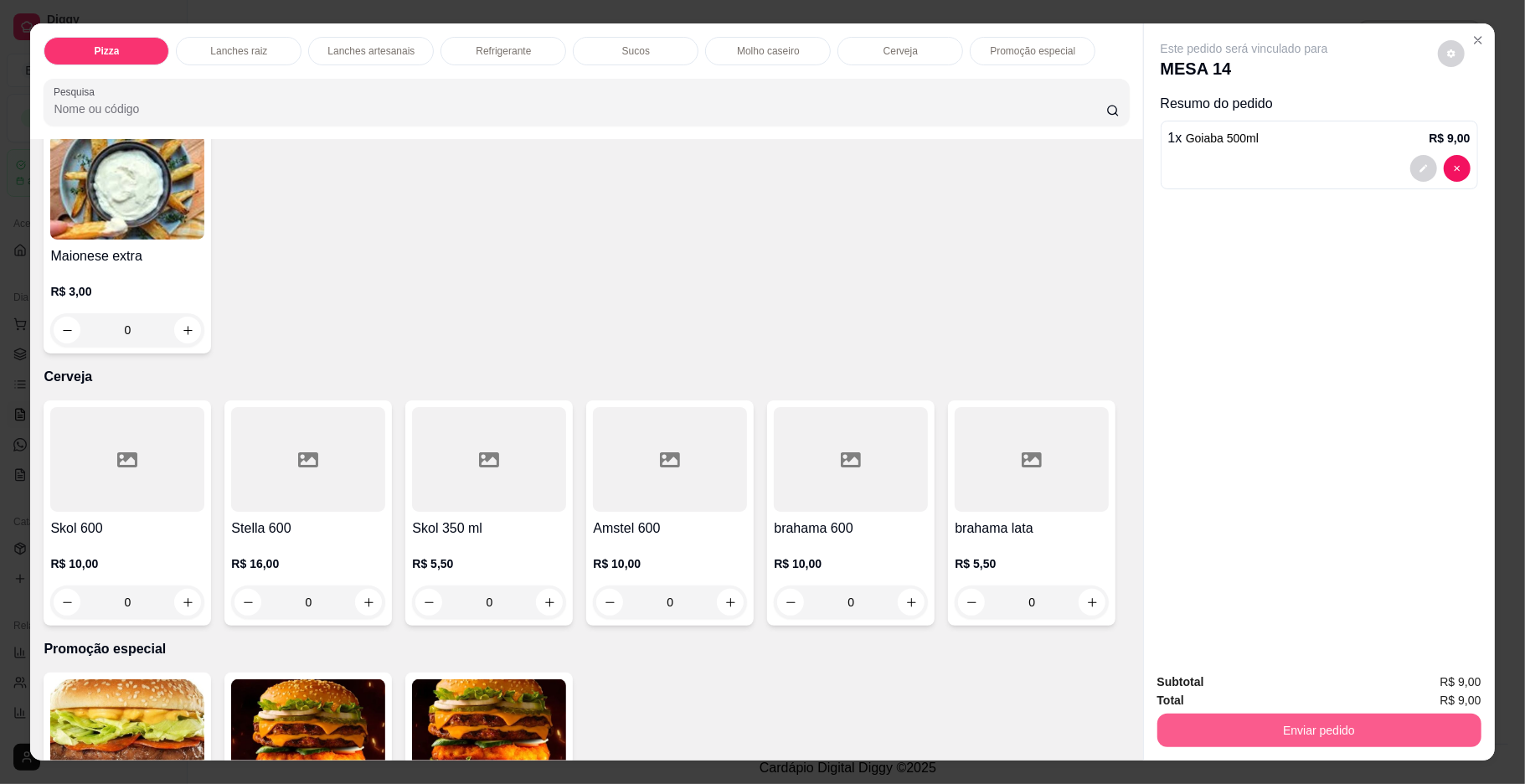
click at [1247, 722] on button "Enviar pedido" at bounding box center [1319, 730] width 324 height 33
click at [1410, 695] on button "Enviar pedido" at bounding box center [1436, 688] width 95 height 32
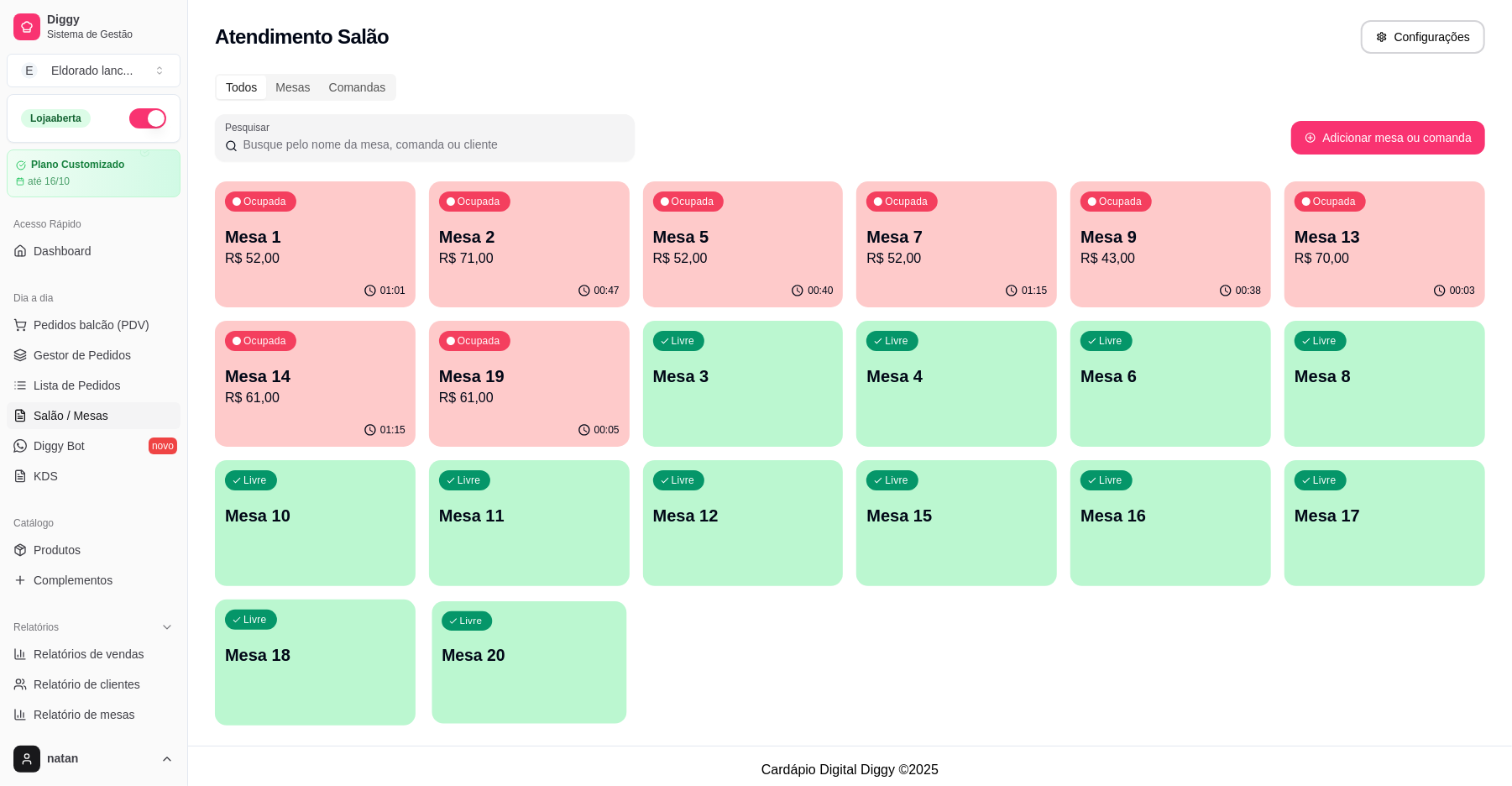
click at [512, 611] on div "Livre Mesa 20" at bounding box center [529, 652] width 195 height 102
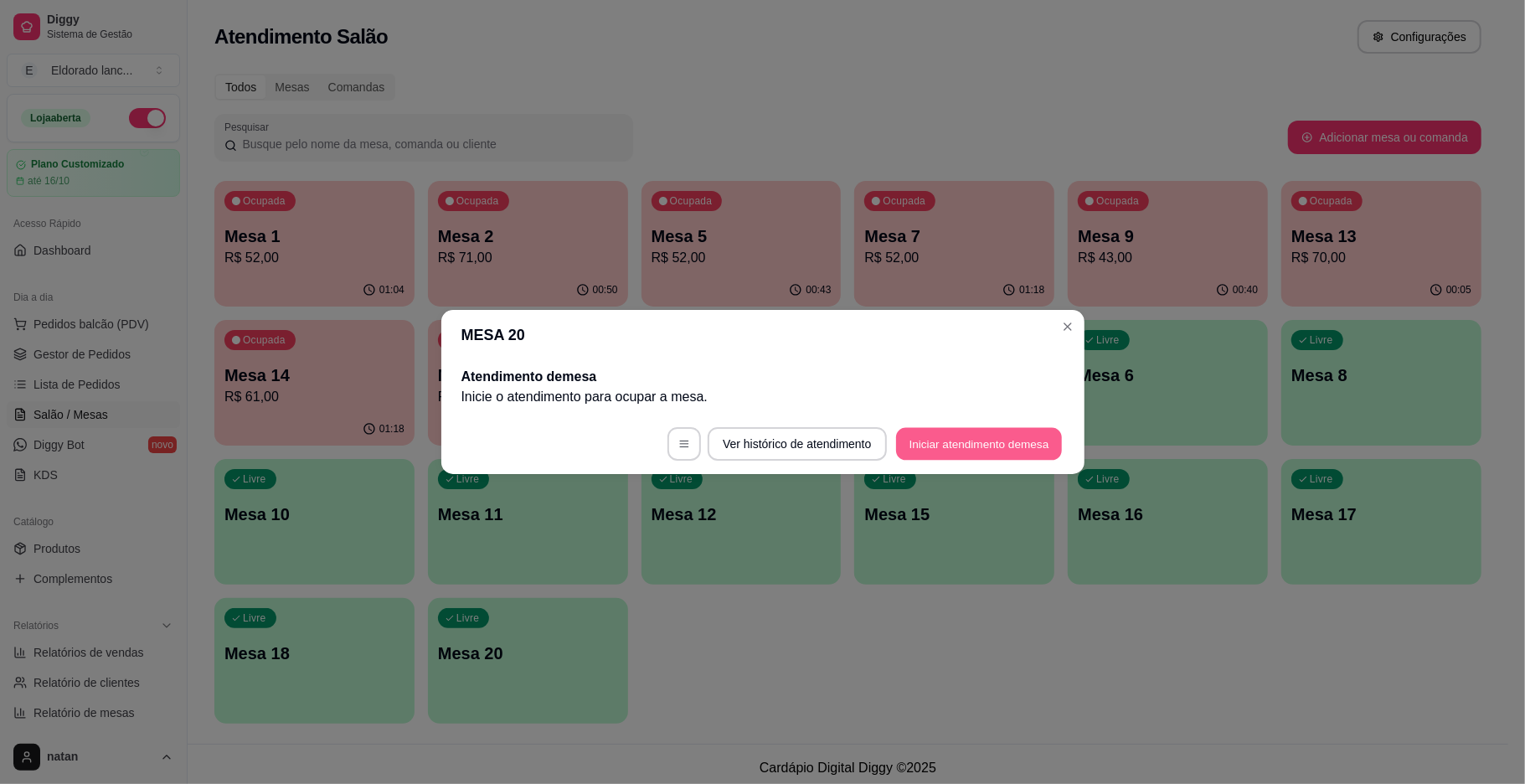
click at [1024, 434] on button "Iniciar atendimento de mesa" at bounding box center [979, 444] width 166 height 33
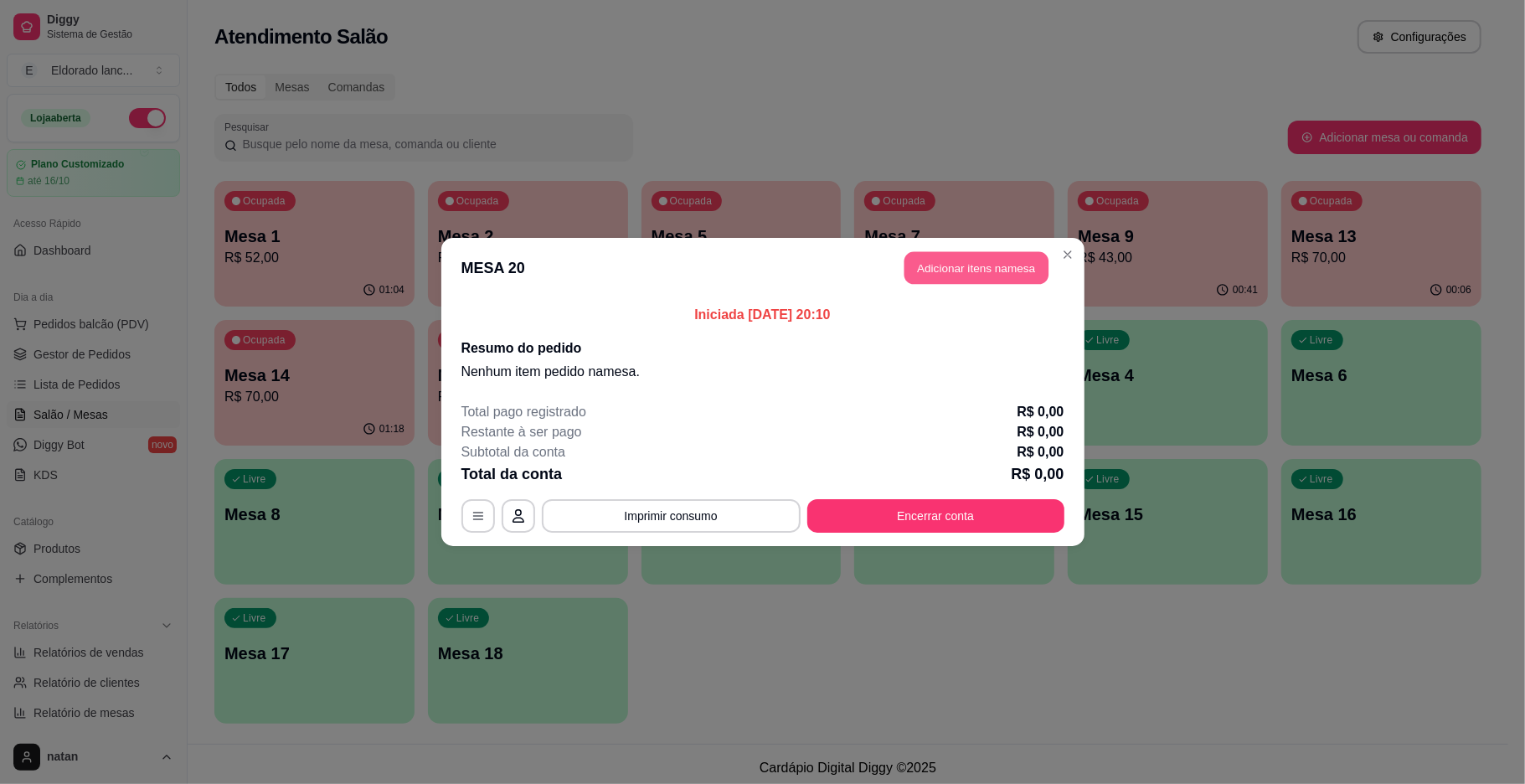
click at [957, 258] on button "Adicionar itens na mesa" at bounding box center [976, 268] width 144 height 33
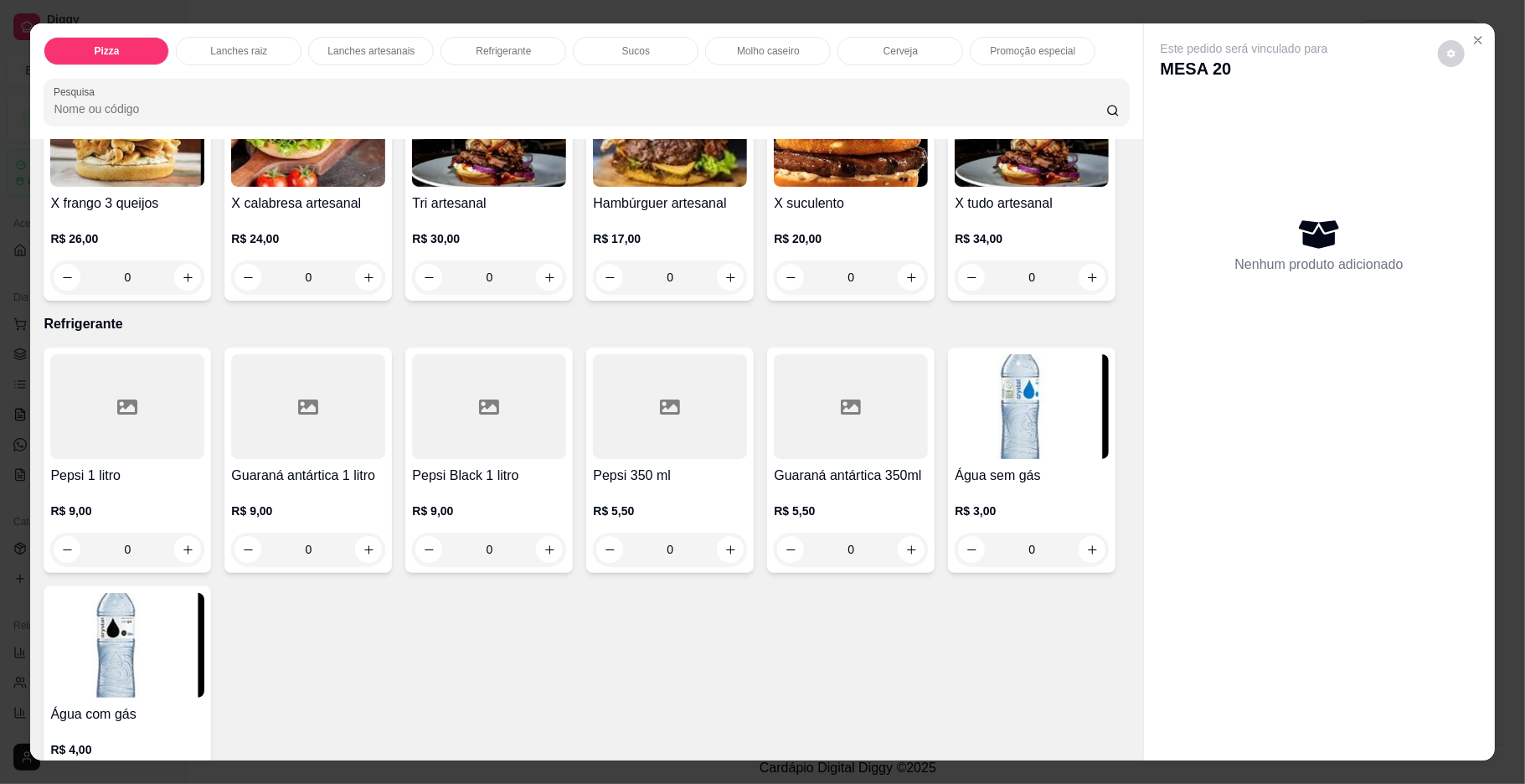
scroll to position [1965, 0]
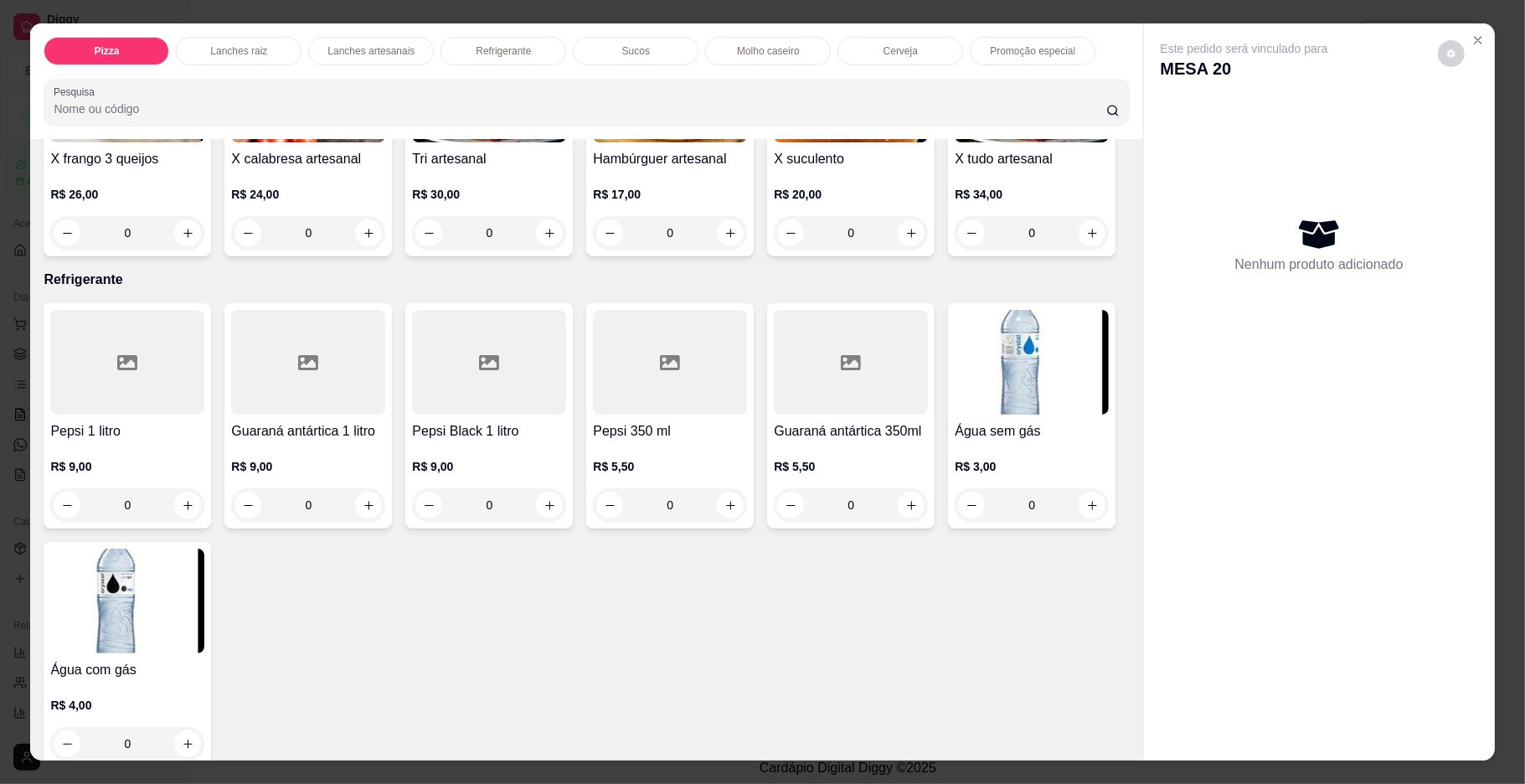
click at [955, 249] on div "0" at bounding box center [1032, 232] width 154 height 33
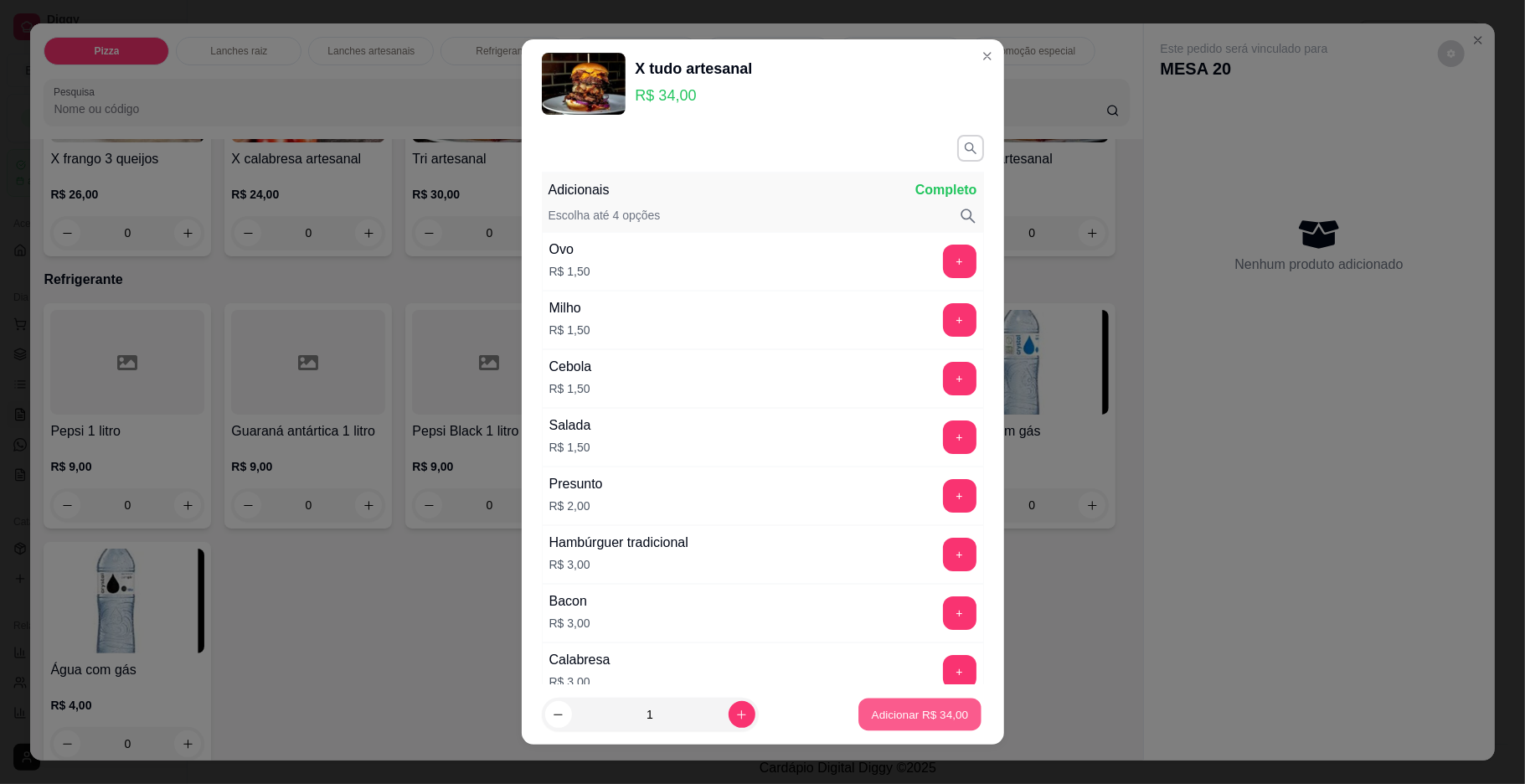
click at [878, 707] on p "Adicionar R$ 34,00" at bounding box center [921, 715] width 98 height 16
type input "1"
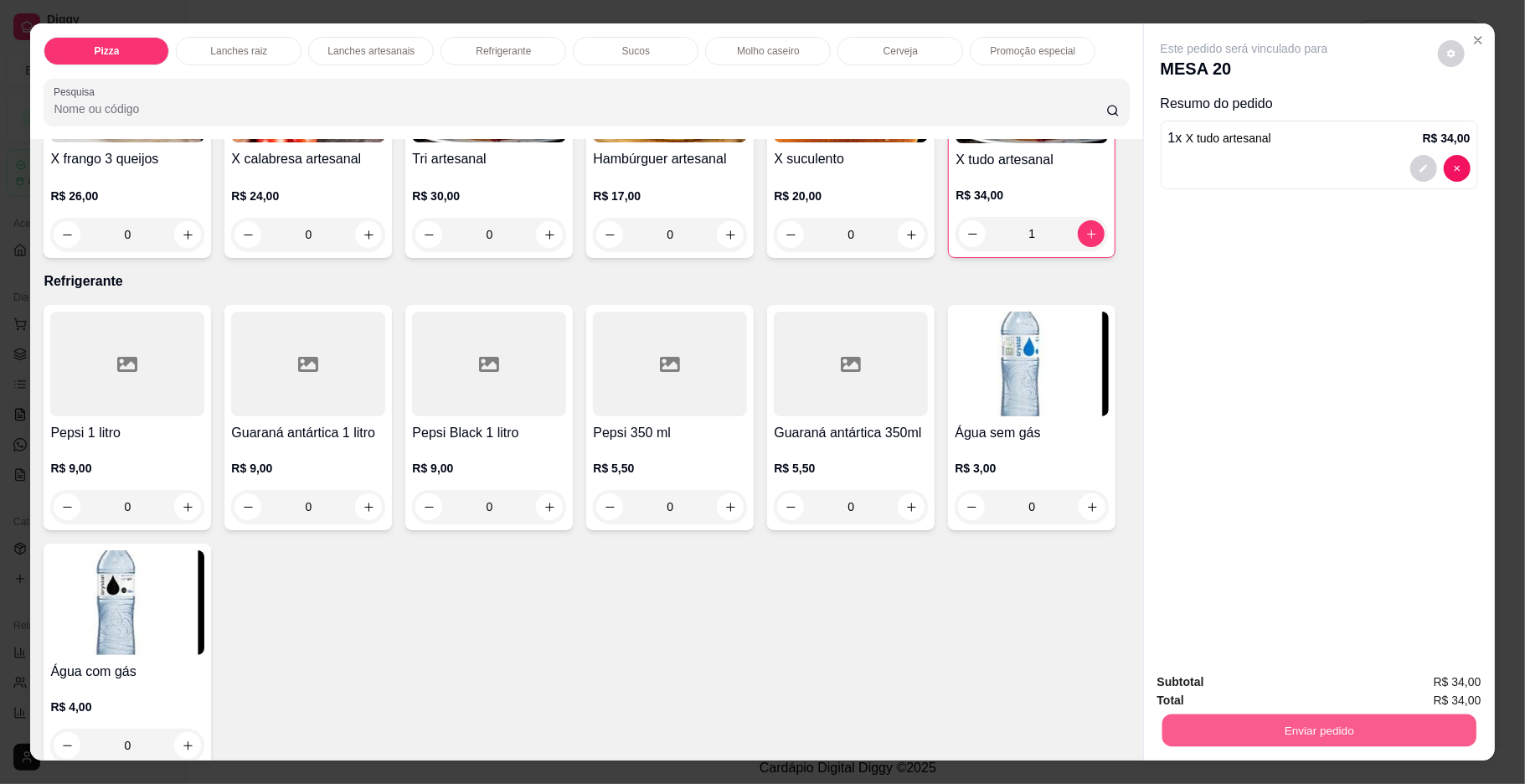
click at [1214, 734] on button "Enviar pedido" at bounding box center [1319, 731] width 314 height 33
click at [1438, 684] on button "Enviar pedido" at bounding box center [1436, 688] width 95 height 32
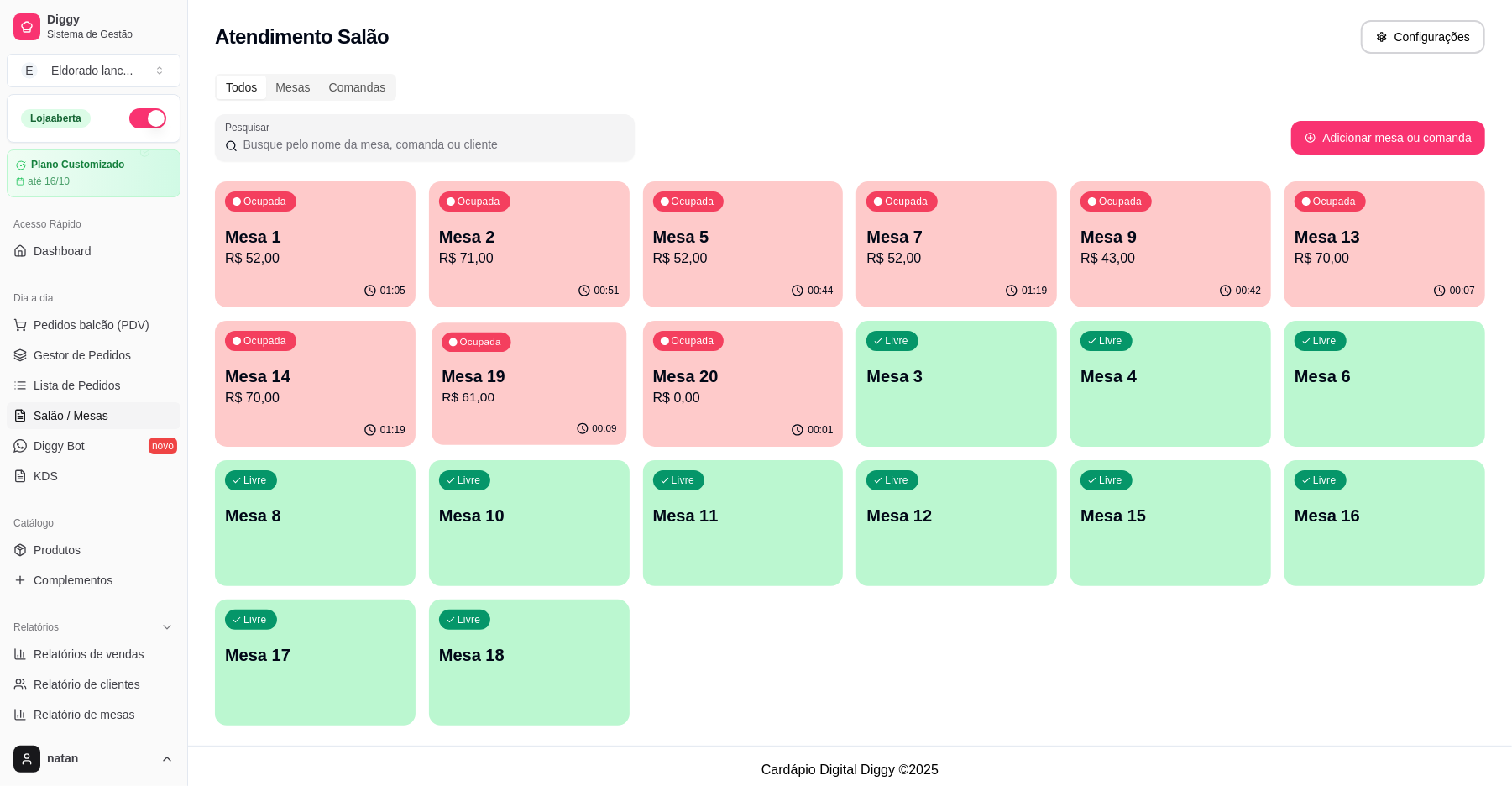
click at [569, 348] on div "Ocupada Mesa 19 R$ 61,00" at bounding box center [529, 368] width 195 height 91
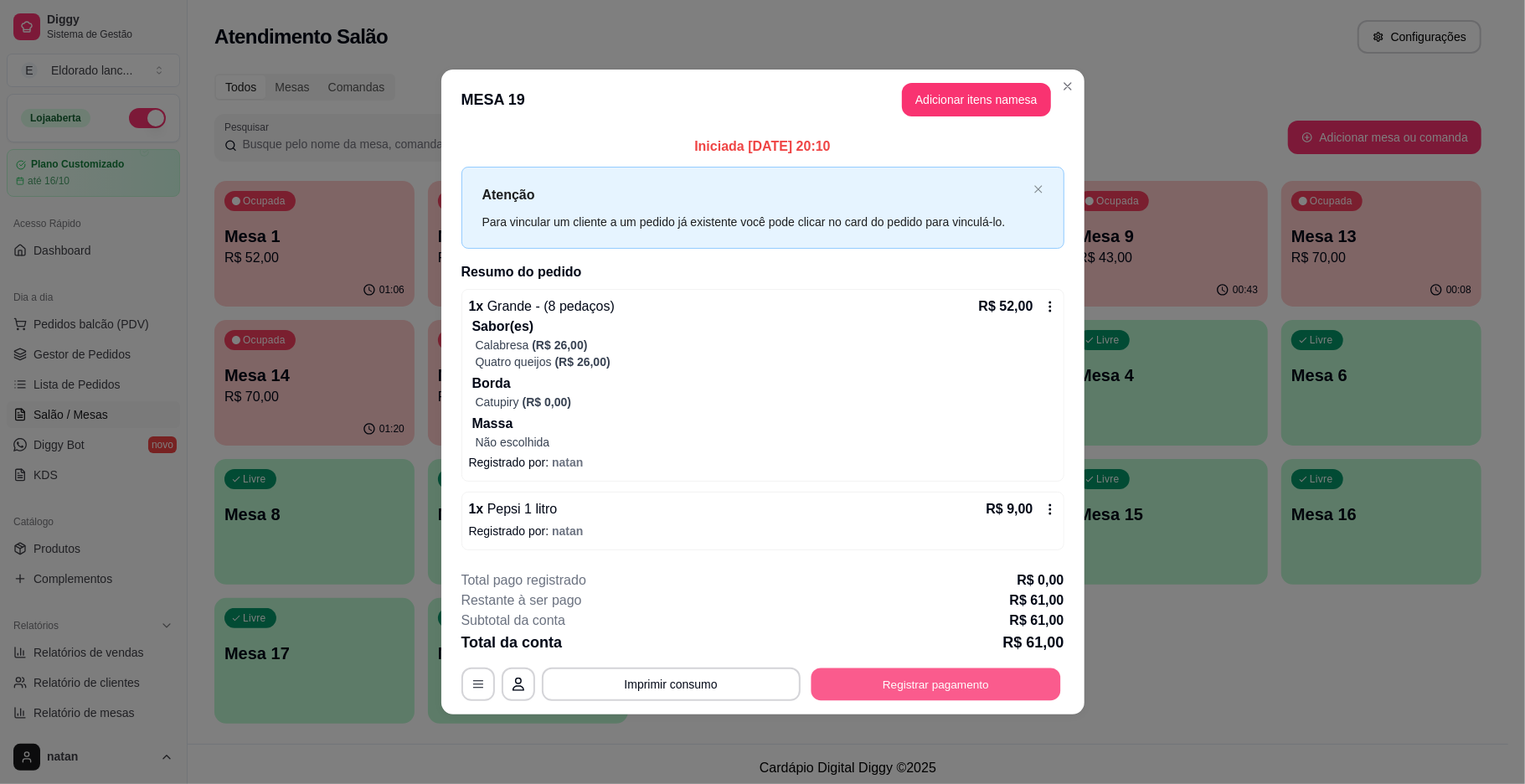
click at [972, 673] on button "Registrar pagamento" at bounding box center [935, 684] width 249 height 33
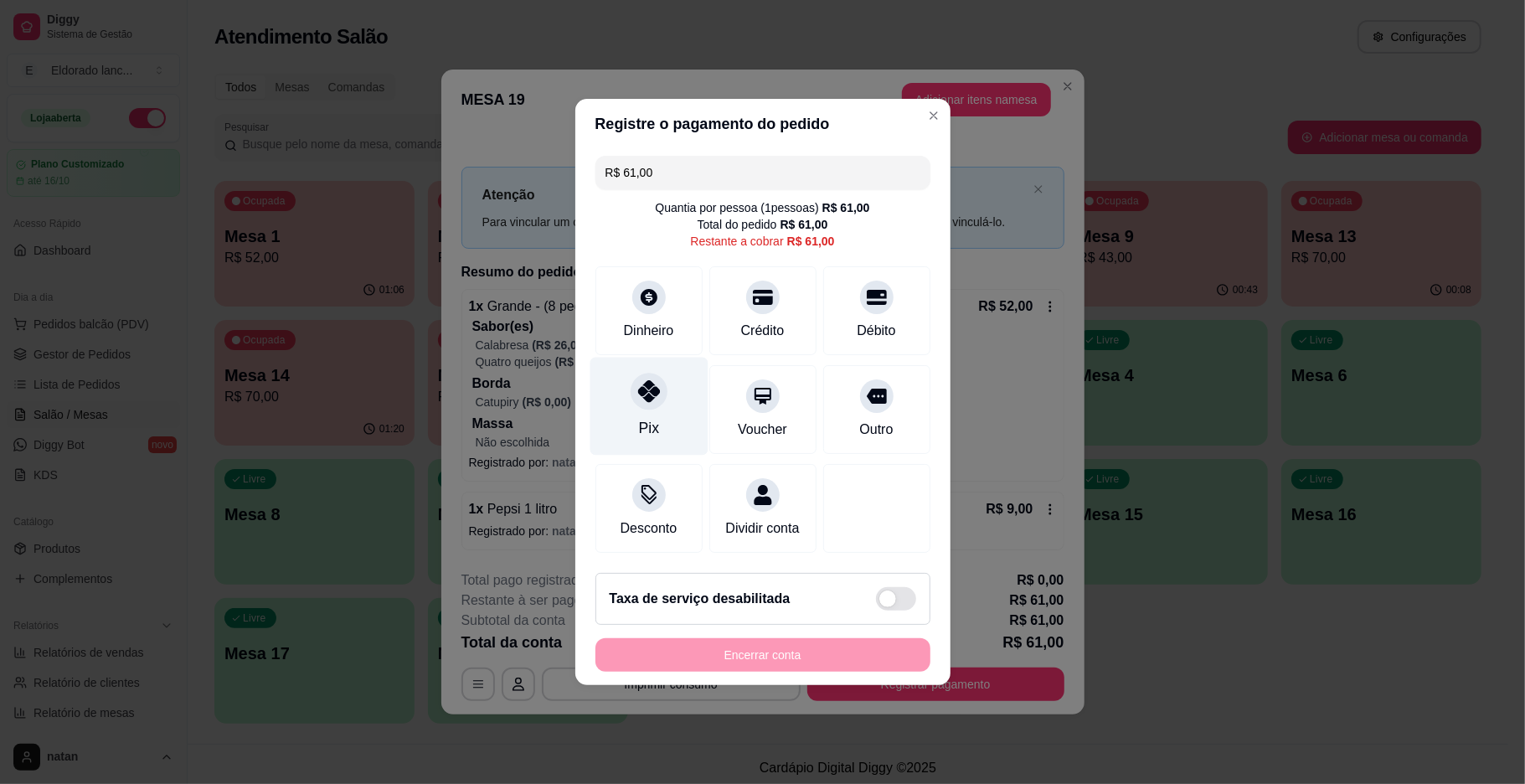
click at [647, 380] on icon at bounding box center [649, 391] width 22 height 22
type input "R$ 0,00"
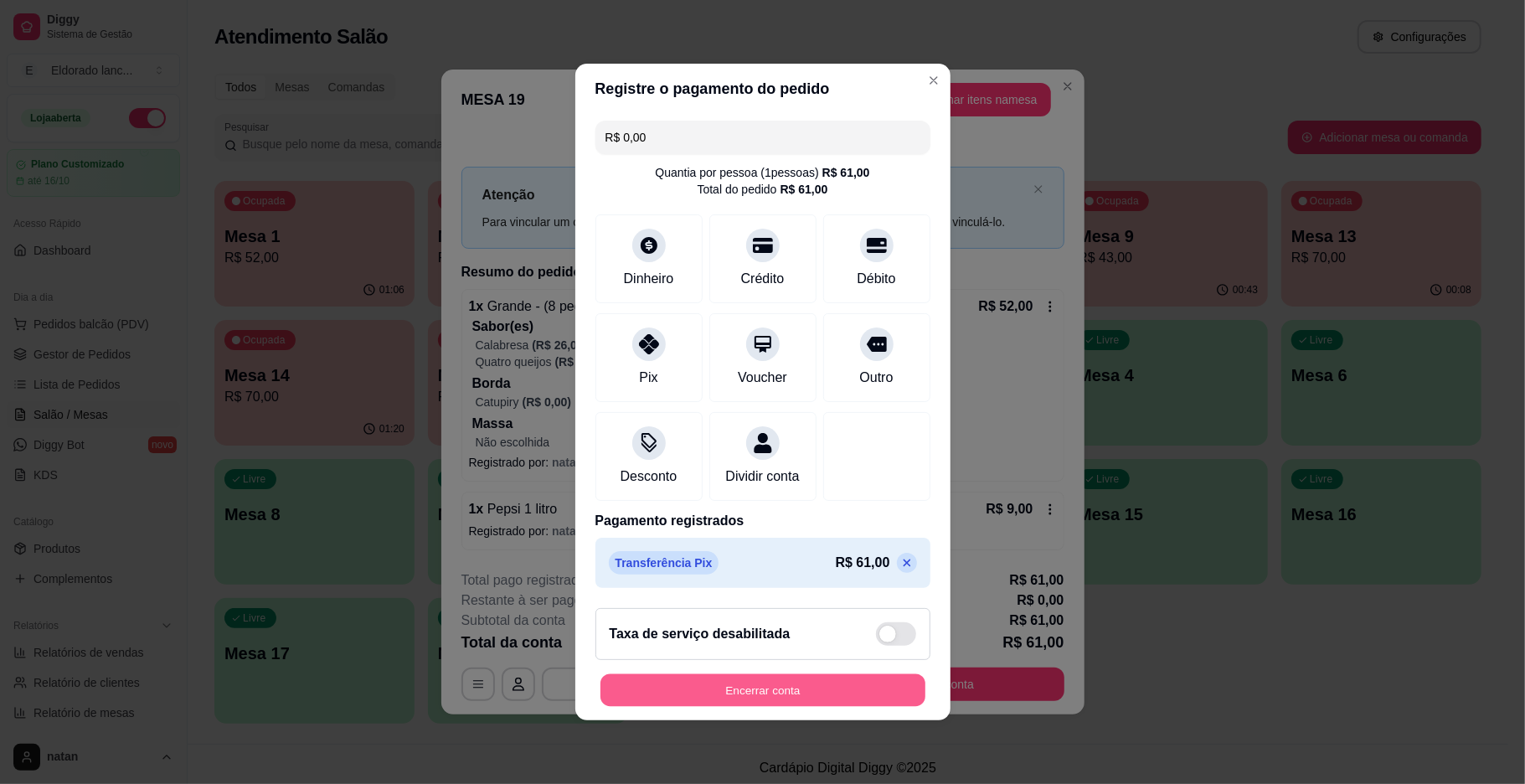
click at [825, 707] on button "Encerrar conta" at bounding box center [763, 690] width 325 height 33
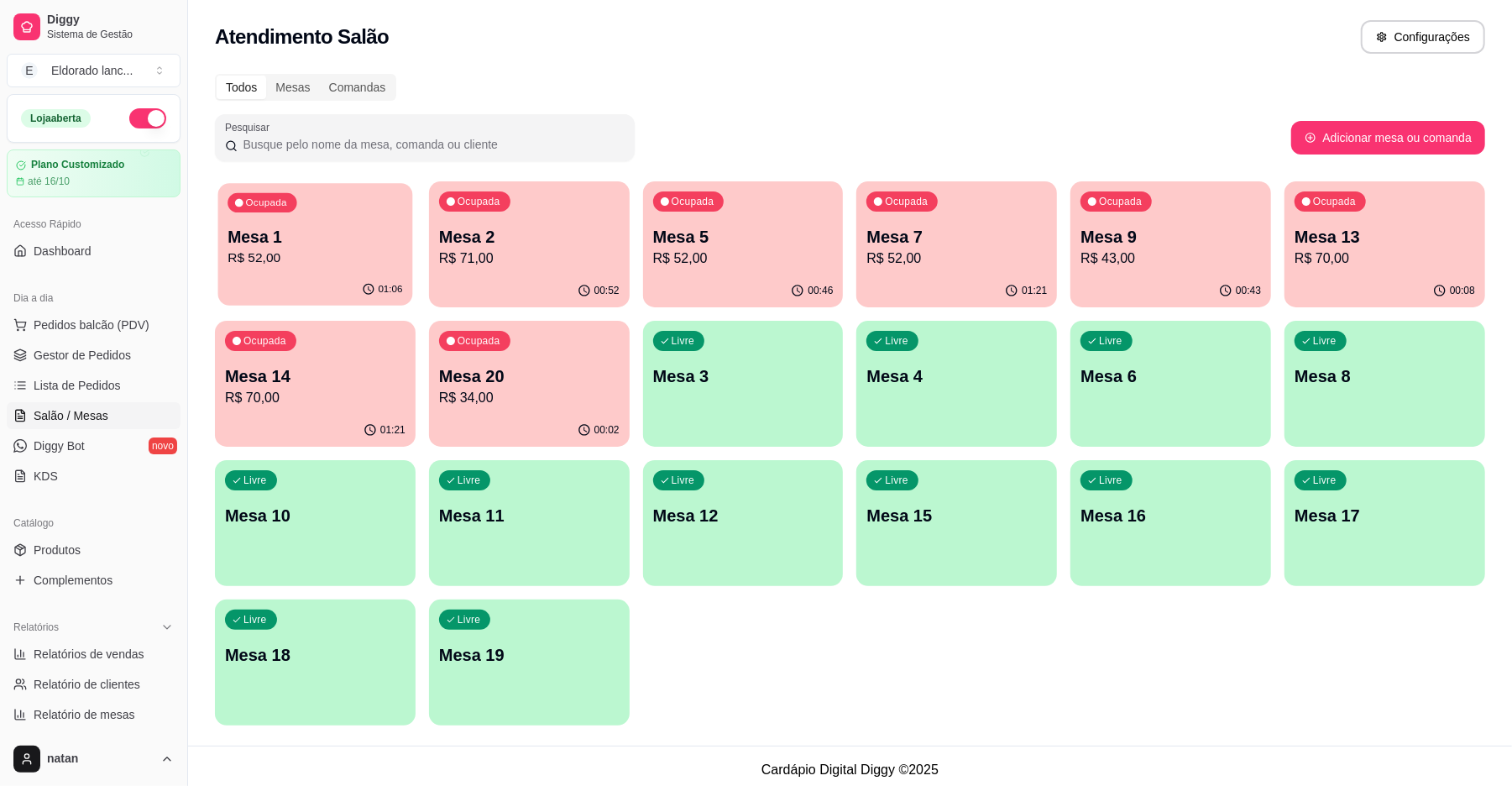
click at [354, 247] on div "Mesa 1 R$ 52,00" at bounding box center [314, 246] width 175 height 42
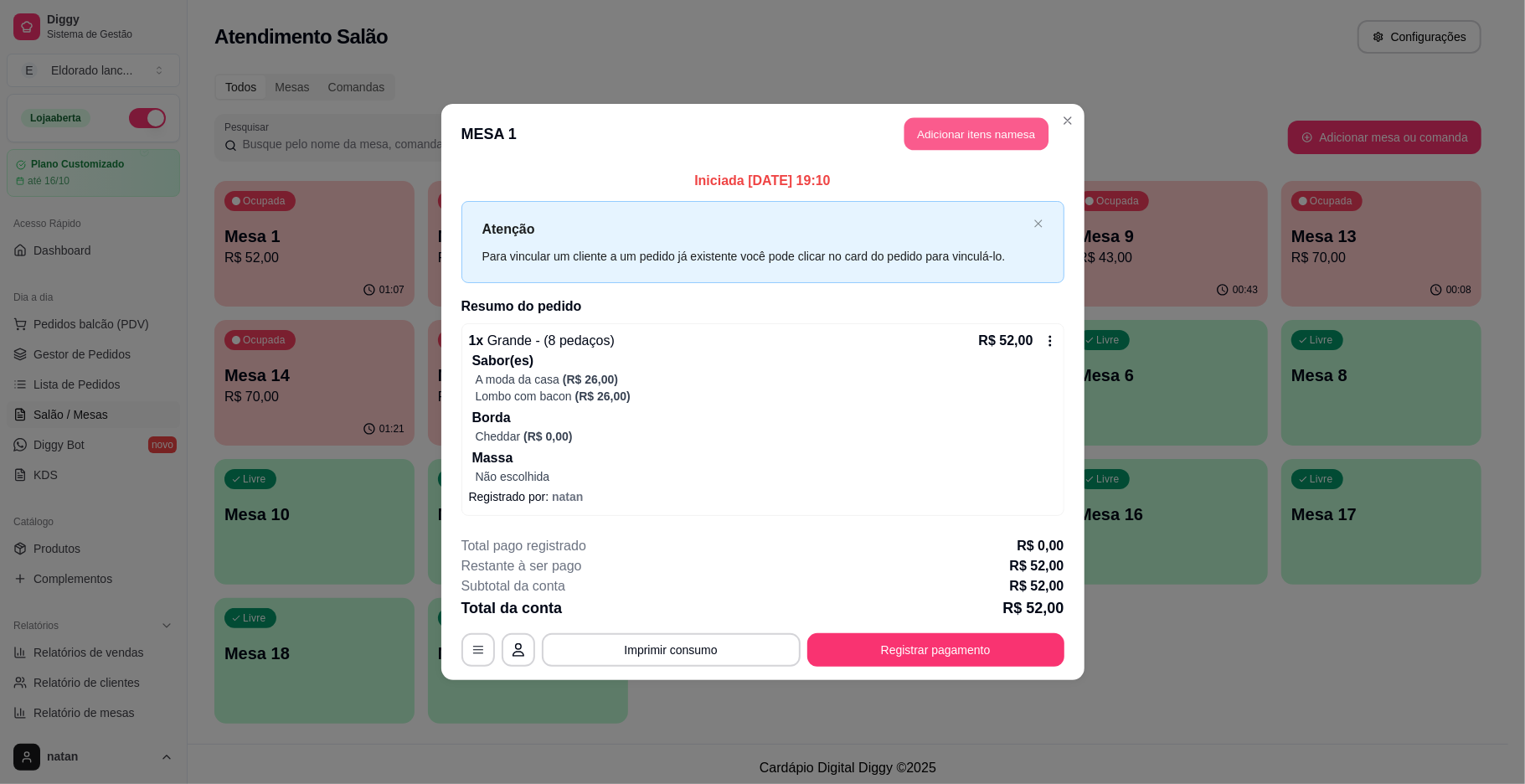
click at [960, 127] on button "Adicionar itens na mesa" at bounding box center [976, 135] width 144 height 33
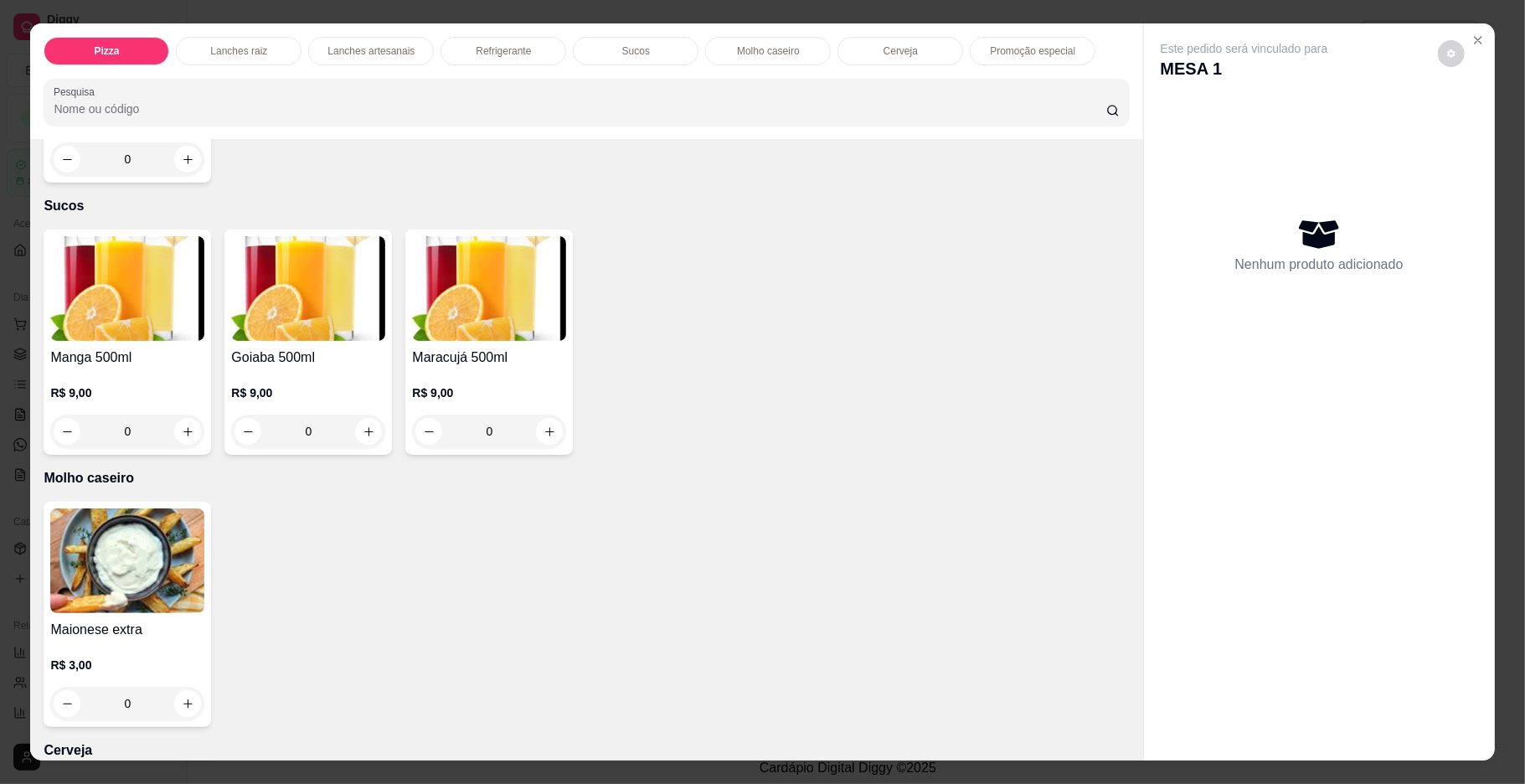
scroll to position [2583, 0]
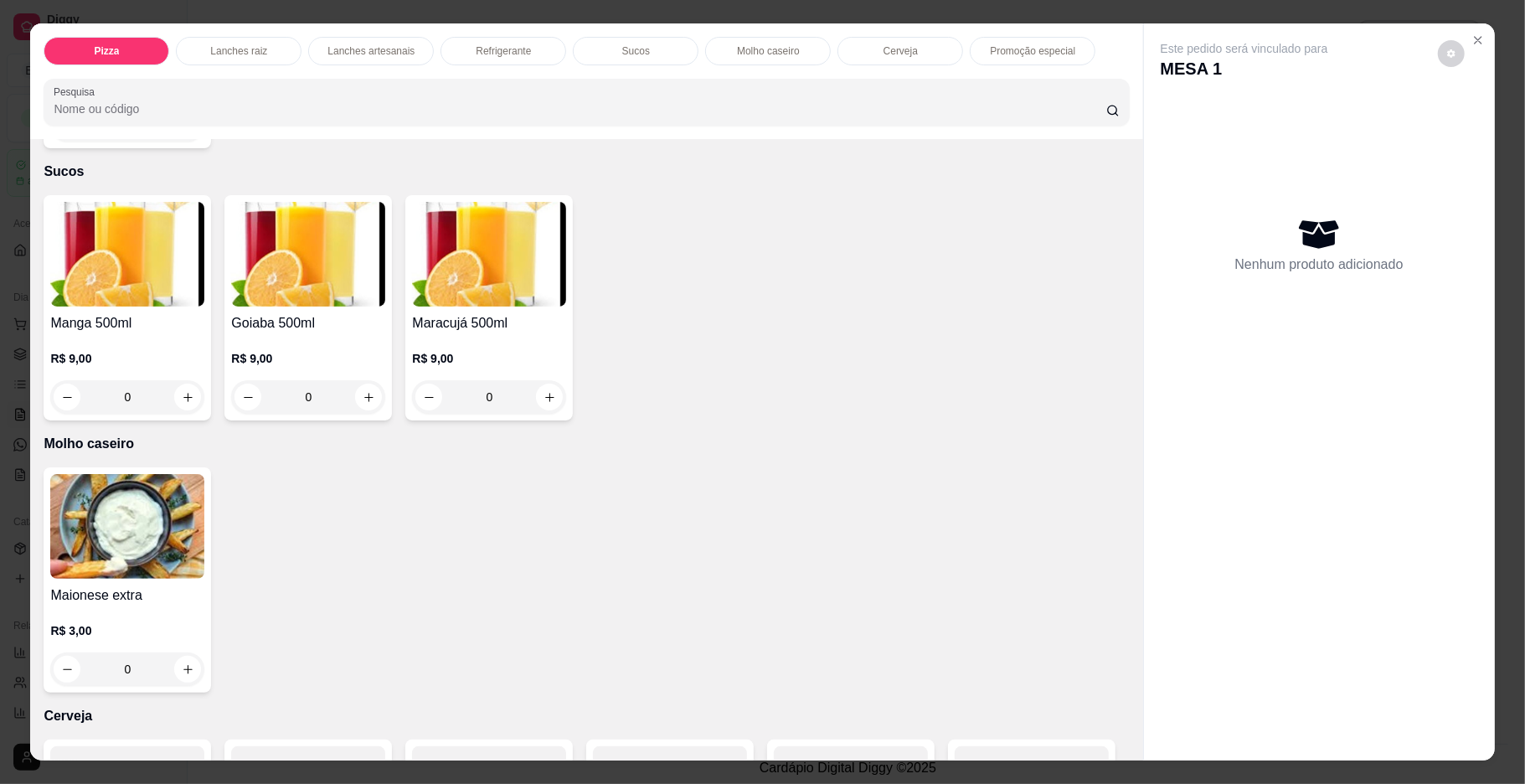
type input "1"
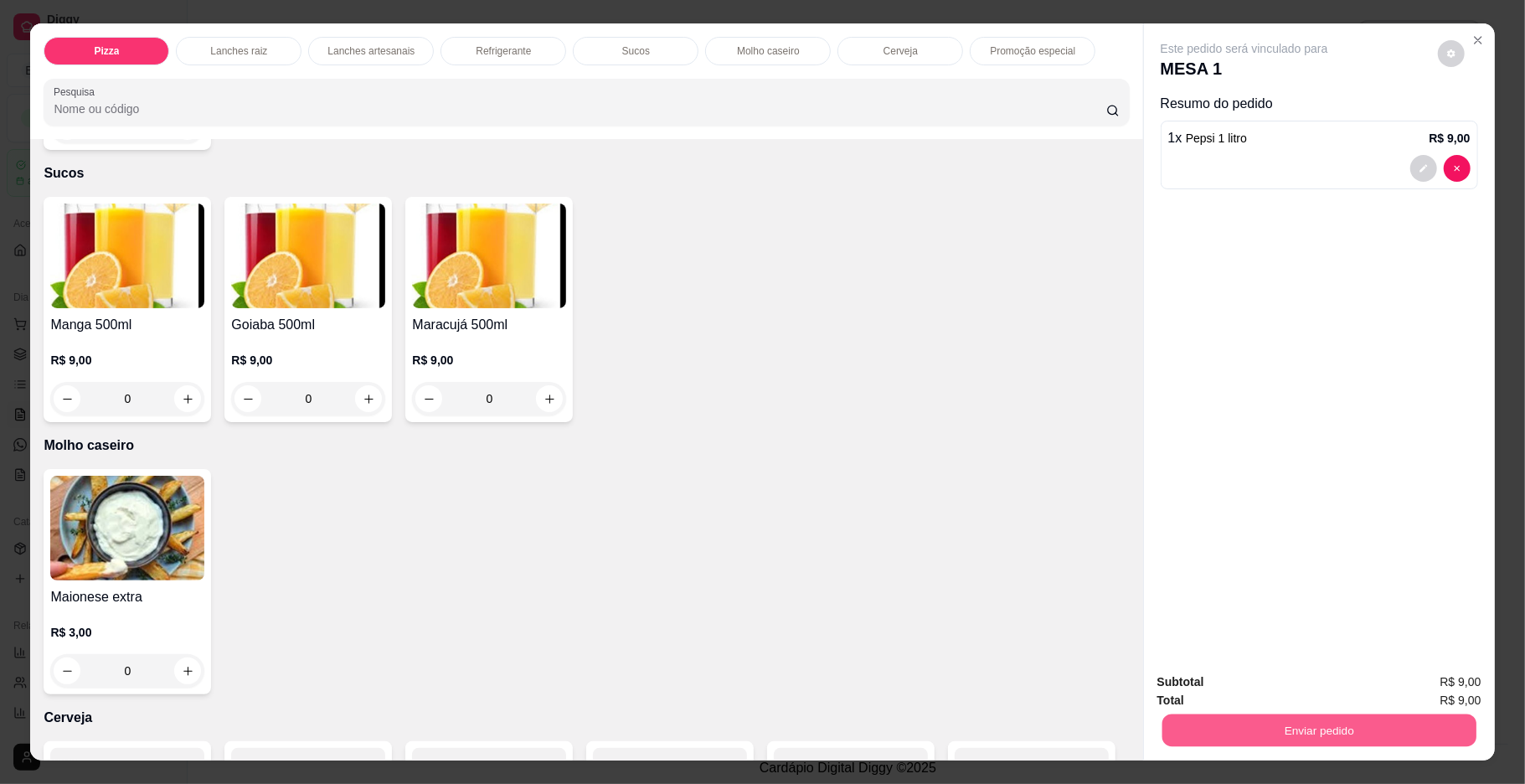
click at [1234, 715] on button "Enviar pedido" at bounding box center [1319, 731] width 314 height 33
click at [1414, 684] on button "Enviar pedido" at bounding box center [1436, 688] width 92 height 31
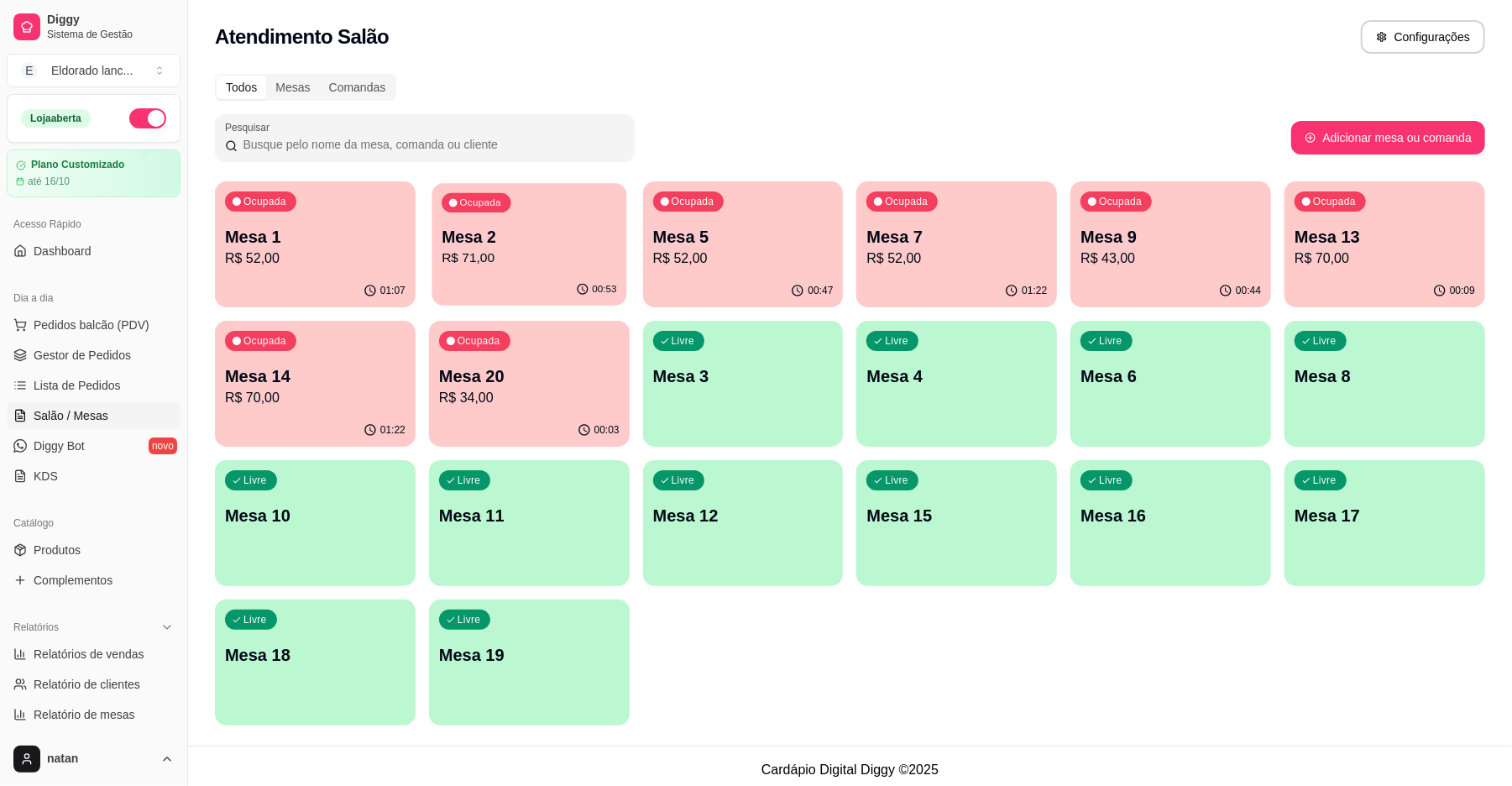
click at [524, 267] on p "R$ 71,00" at bounding box center [529, 257] width 175 height 19
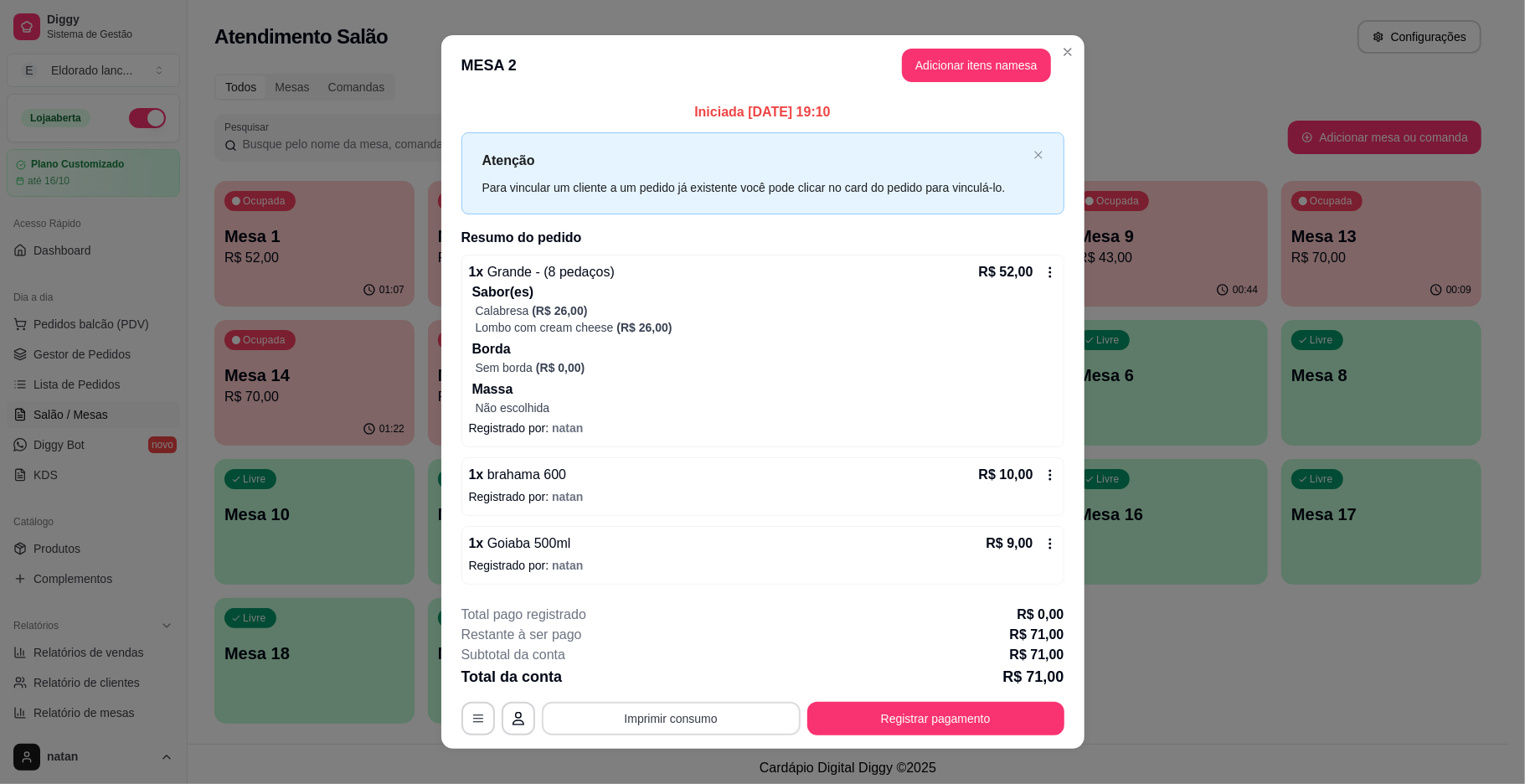
click at [702, 717] on button "Imprimir consumo" at bounding box center [671, 718] width 258 height 33
click at [688, 685] on button "IMPRESSORA" at bounding box center [668, 680] width 117 height 26
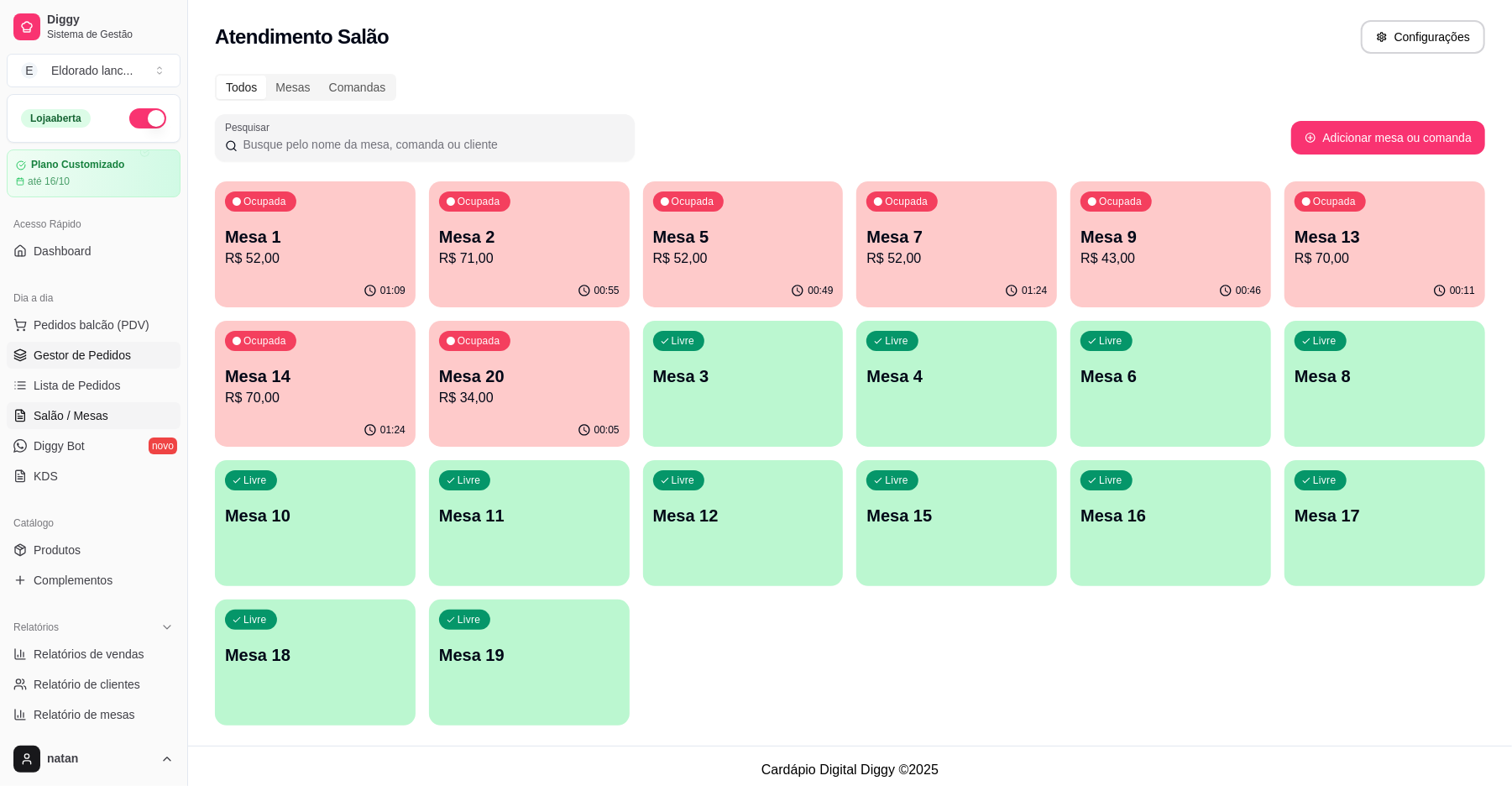
click at [118, 350] on span "Gestor de Pedidos" at bounding box center [82, 355] width 98 height 17
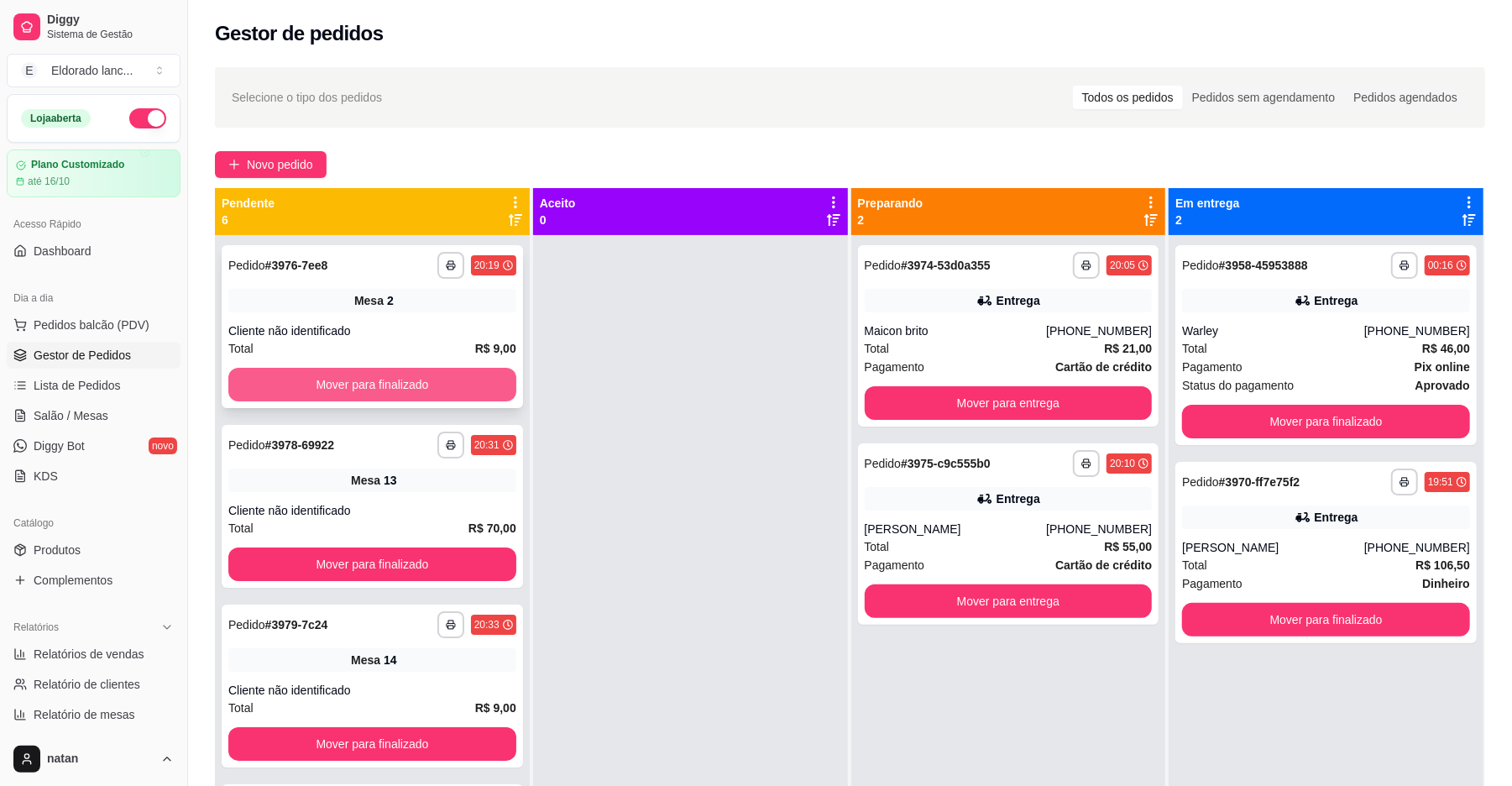
click at [324, 375] on button "Mover para finalizado" at bounding box center [372, 384] width 288 height 34
click at [342, 378] on button "Mover para finalizado" at bounding box center [372, 384] width 288 height 34
click at [358, 377] on button "Mover para finalizado" at bounding box center [372, 385] width 279 height 33
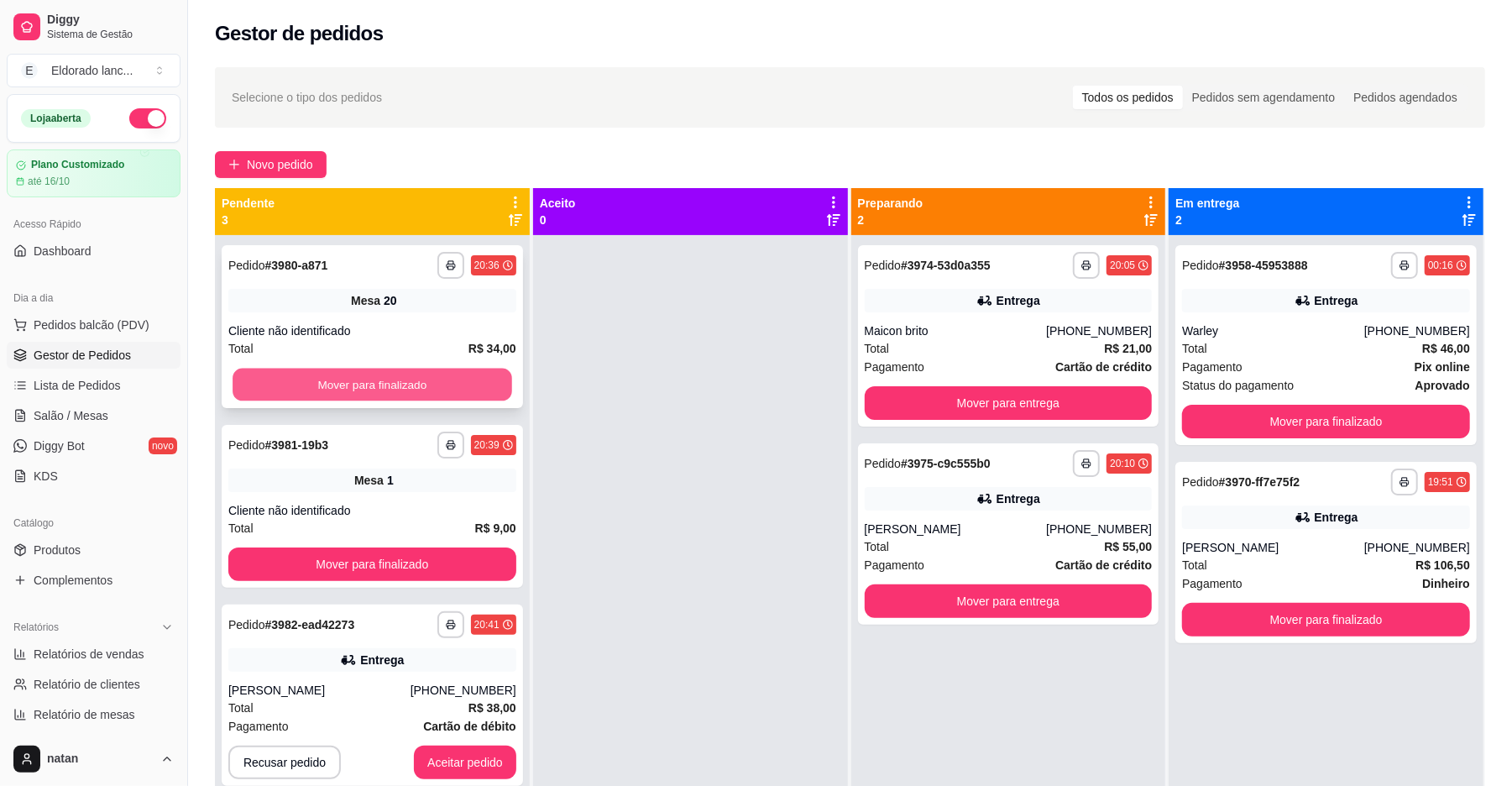
click at [407, 379] on button "Mover para finalizado" at bounding box center [372, 385] width 279 height 33
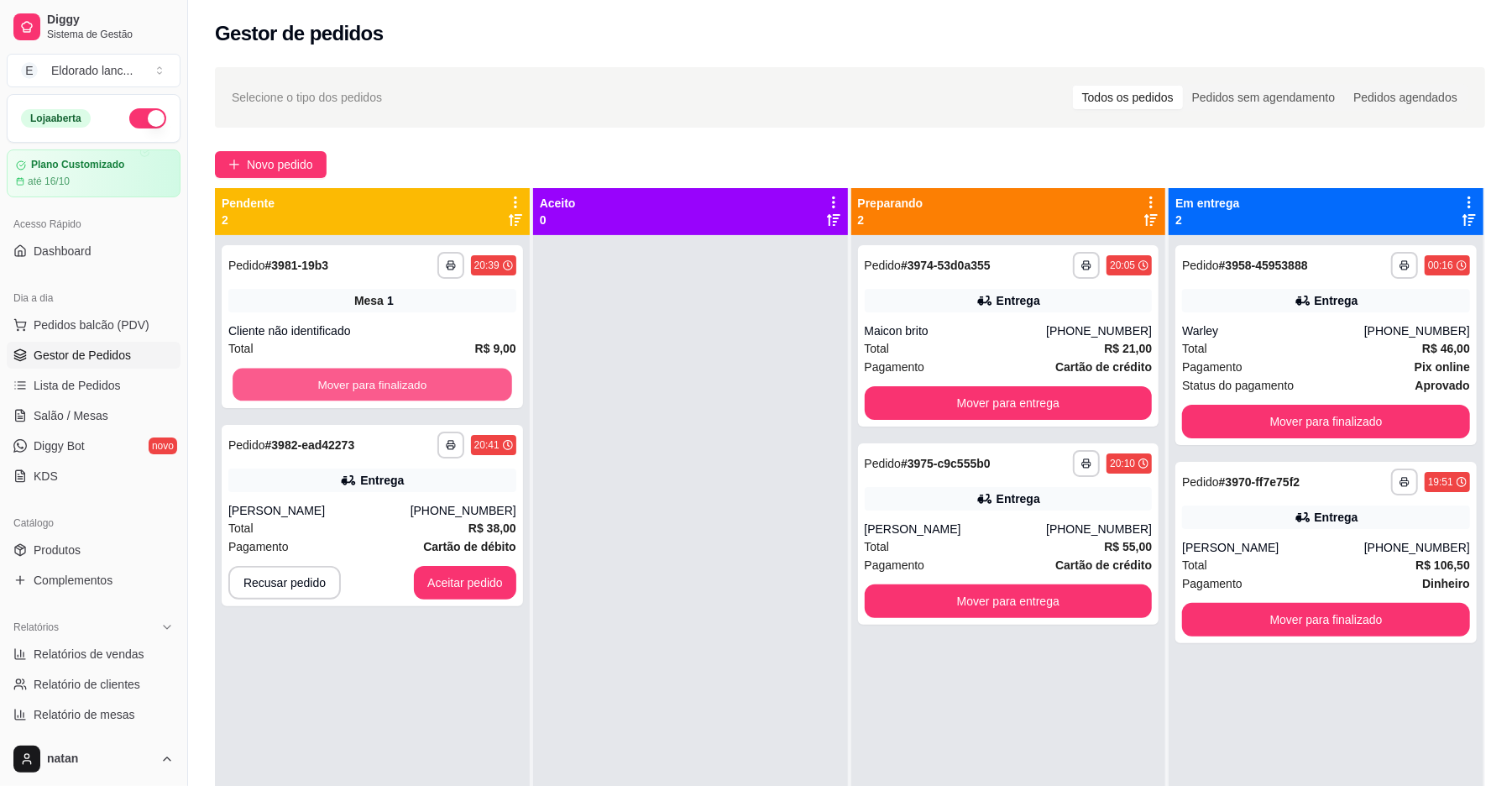
click at [407, 379] on button "Mover para finalizado" at bounding box center [372, 385] width 279 height 33
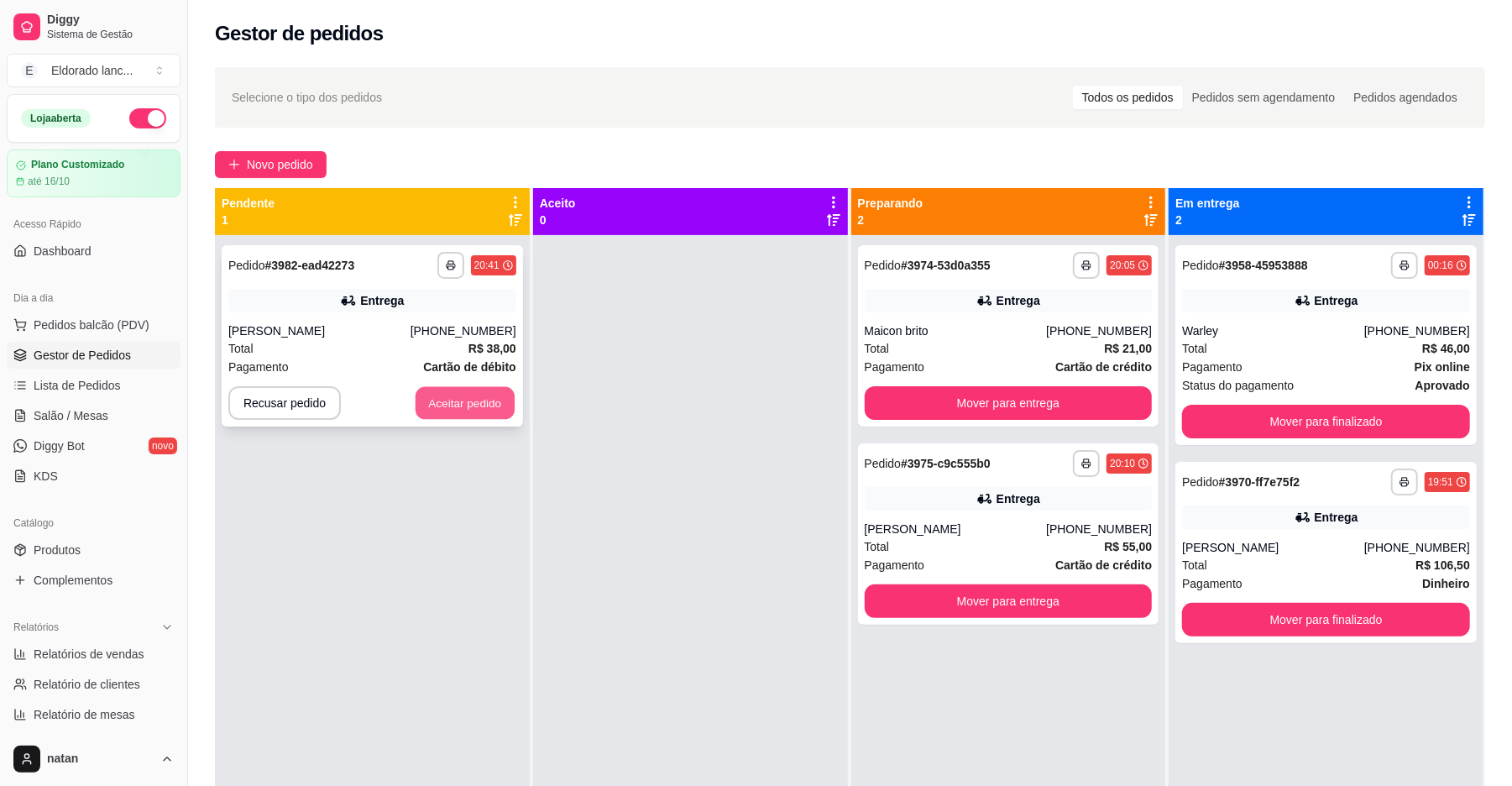
click at [436, 393] on button "Aceitar pedido" at bounding box center [464, 403] width 99 height 33
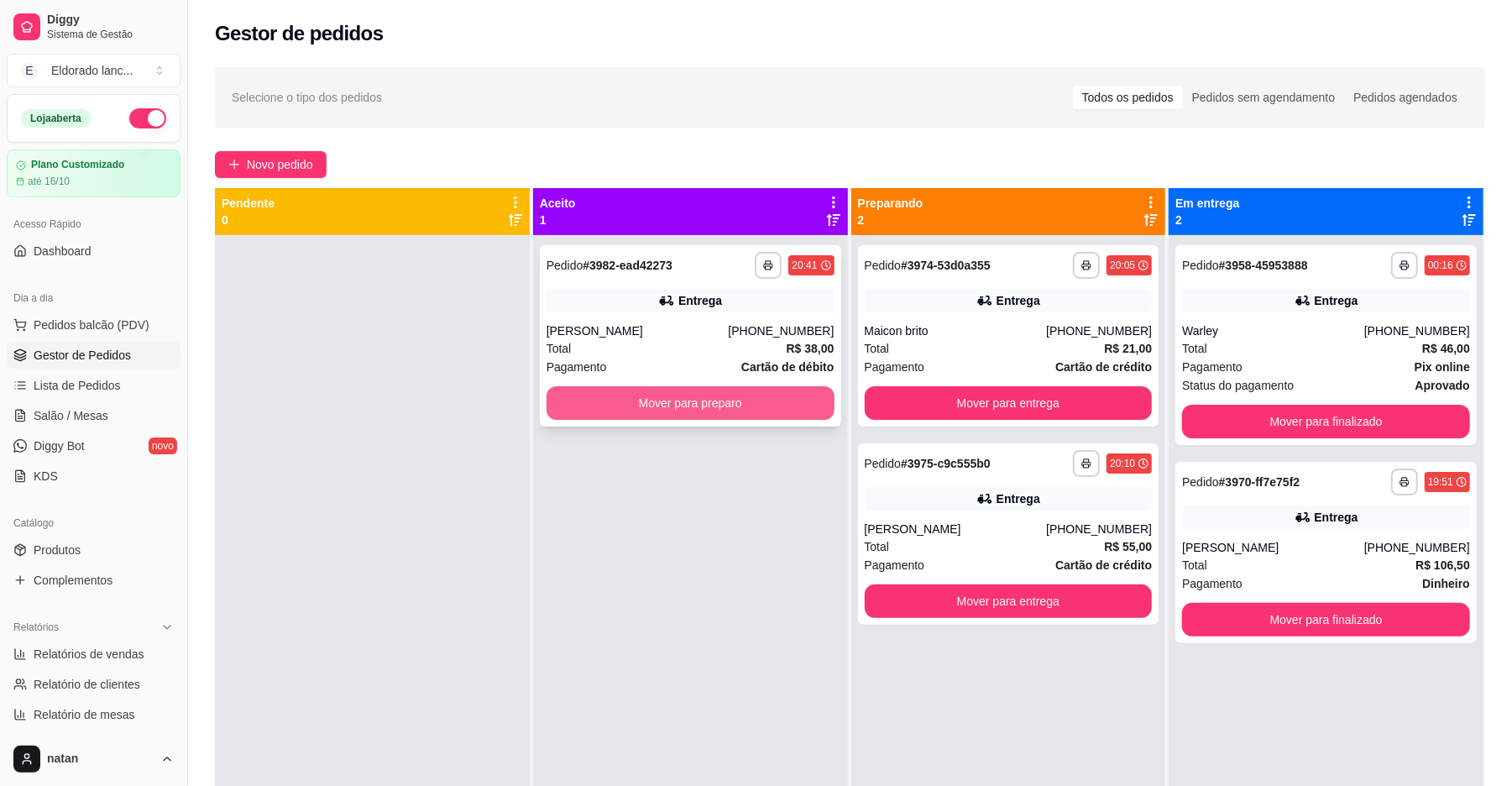
click at [651, 407] on button "Mover para preparo" at bounding box center [691, 402] width 288 height 34
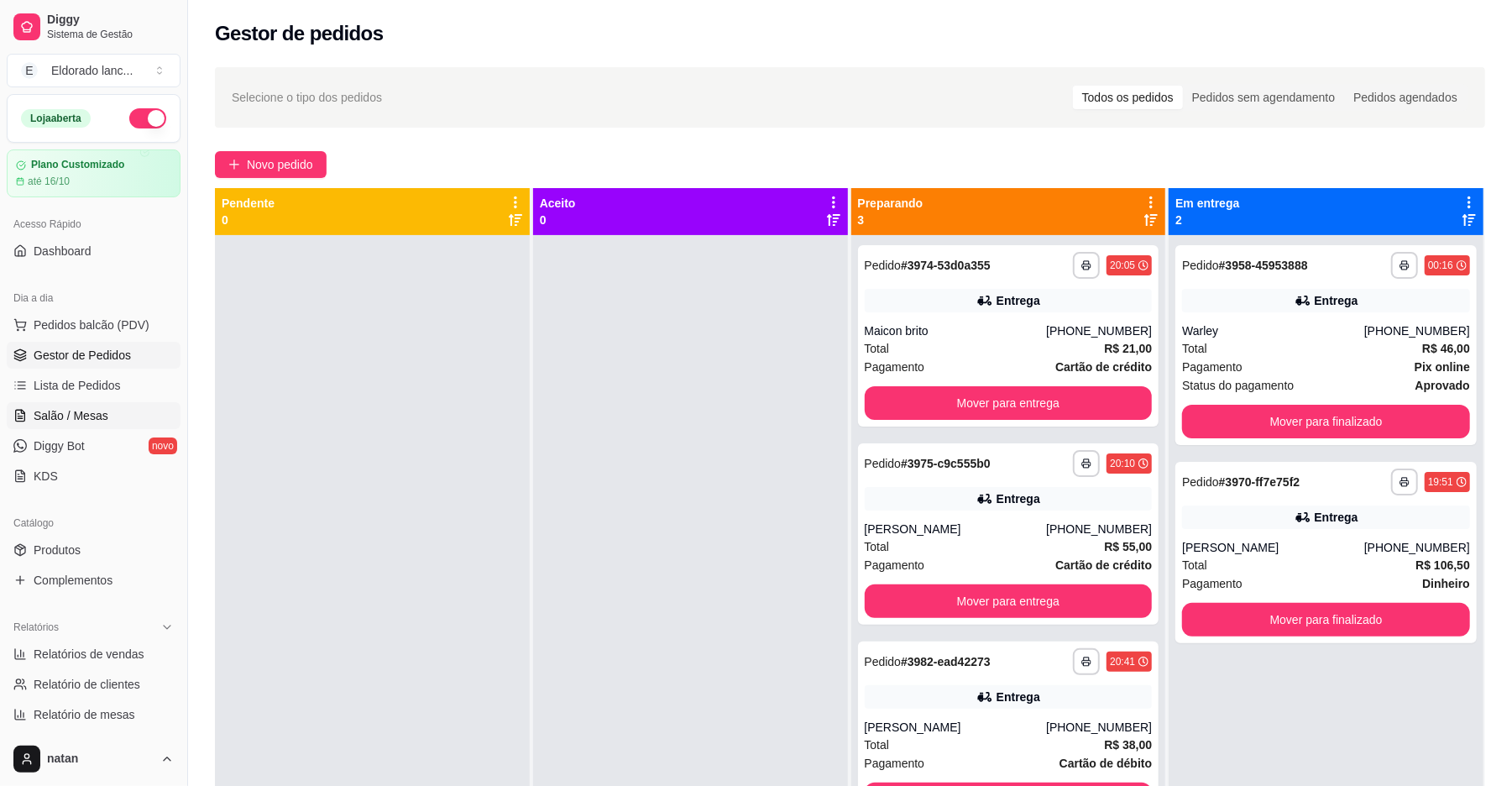
click at [108, 417] on link "Salão / Mesas" at bounding box center [93, 416] width 174 height 27
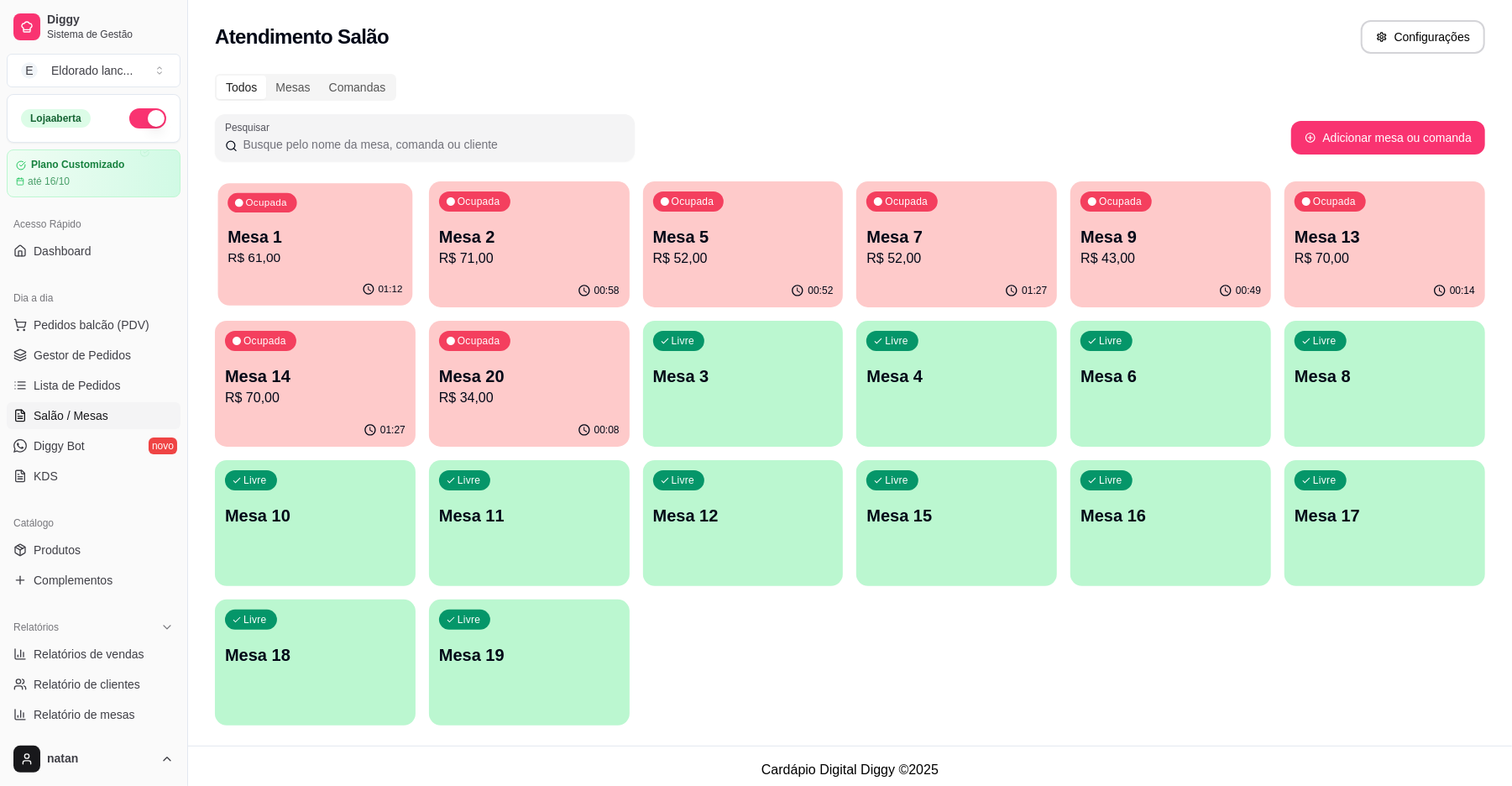
click at [333, 242] on p "Mesa 1" at bounding box center [314, 236] width 175 height 23
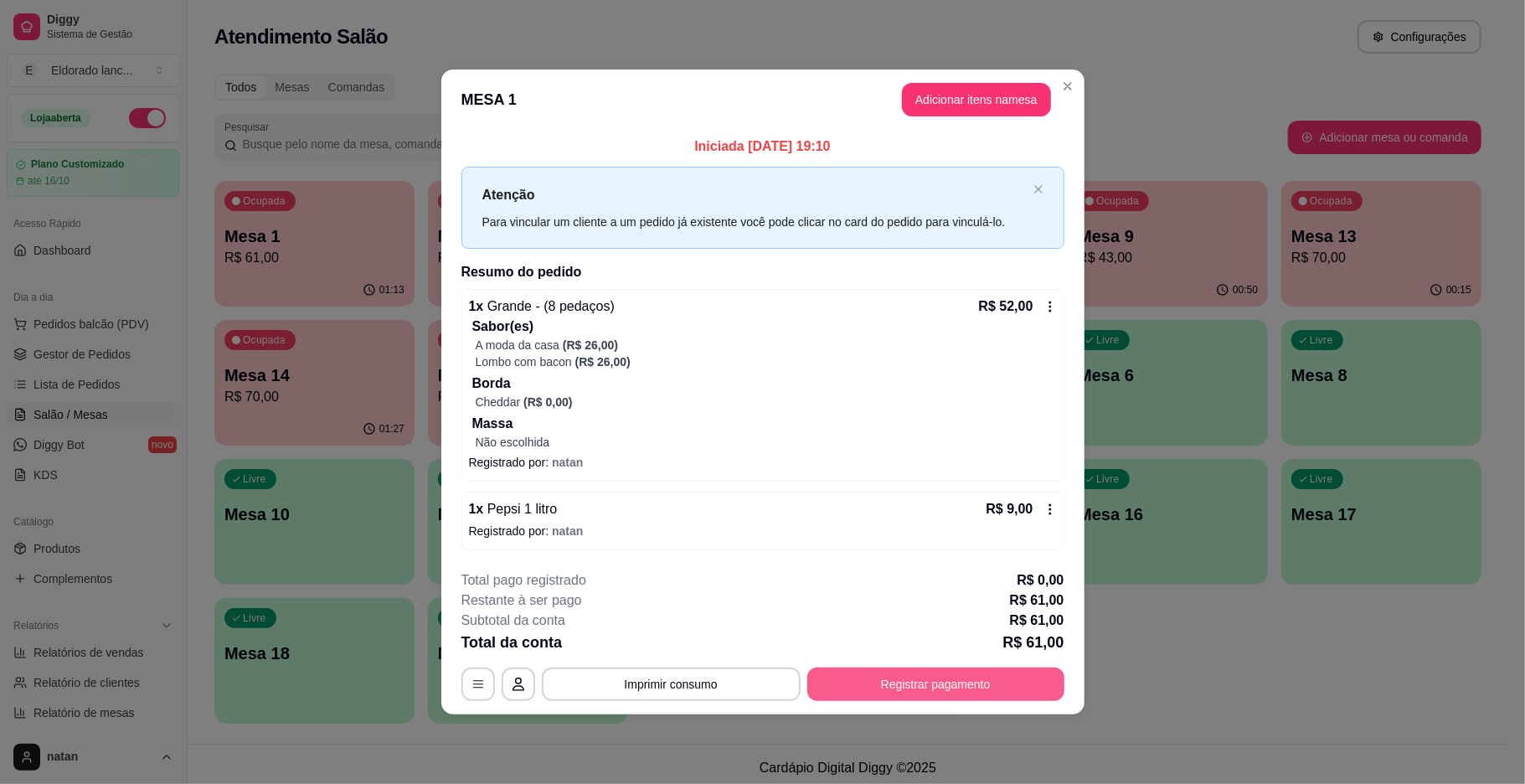
click at [947, 692] on button "Registrar pagamento" at bounding box center [936, 684] width 257 height 33
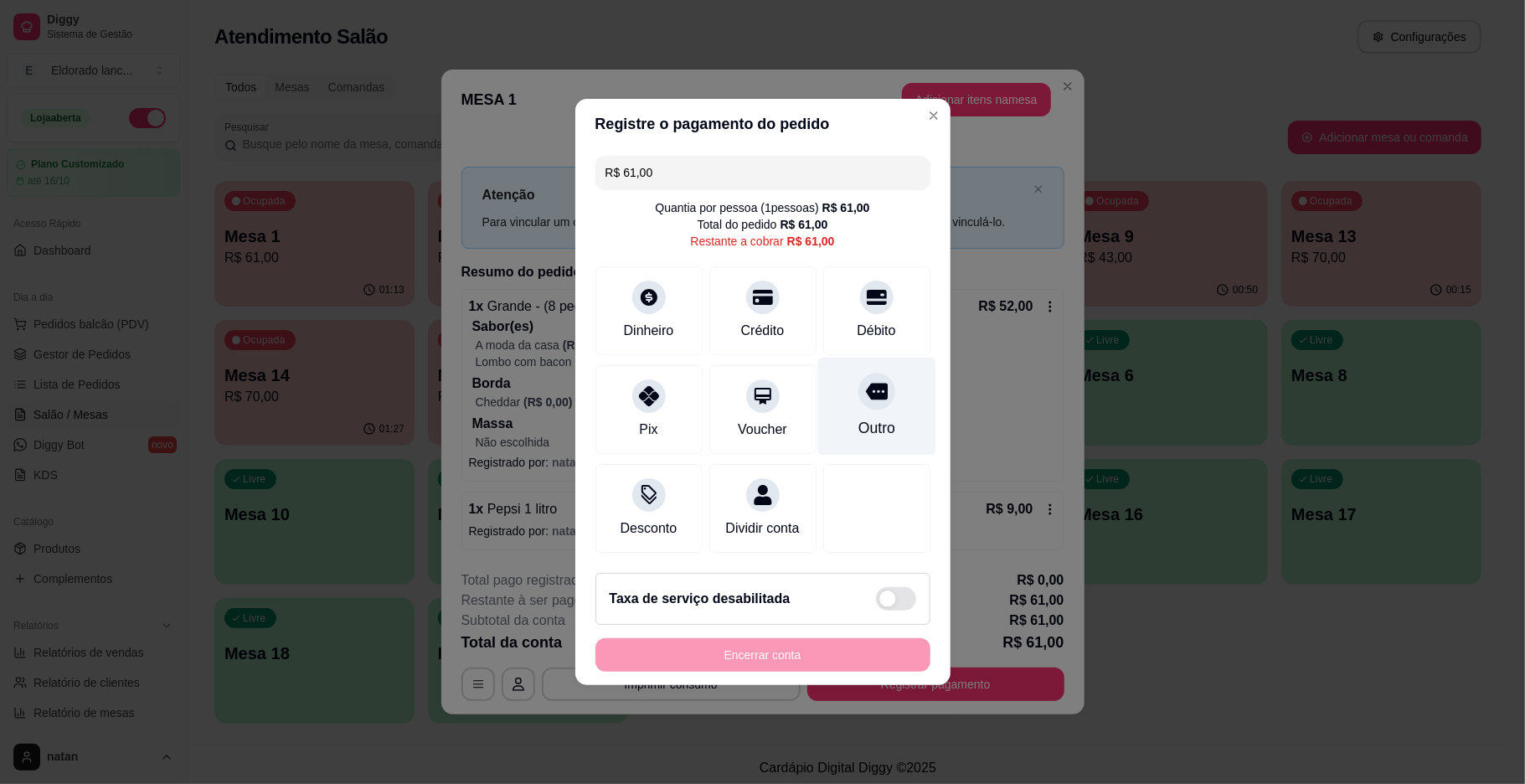
click at [884, 403] on div "Outro" at bounding box center [876, 406] width 118 height 98
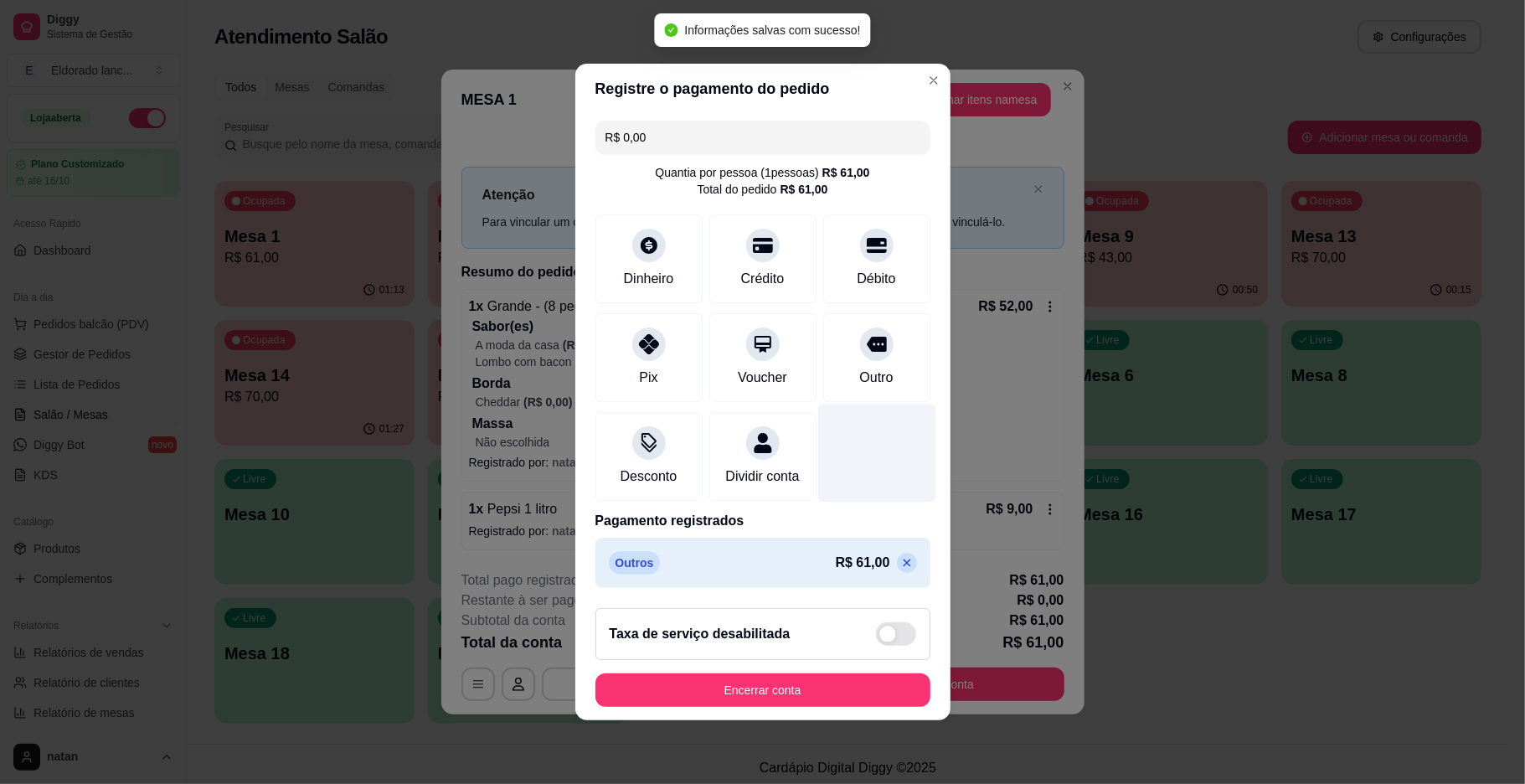
type input "R$ 0,00"
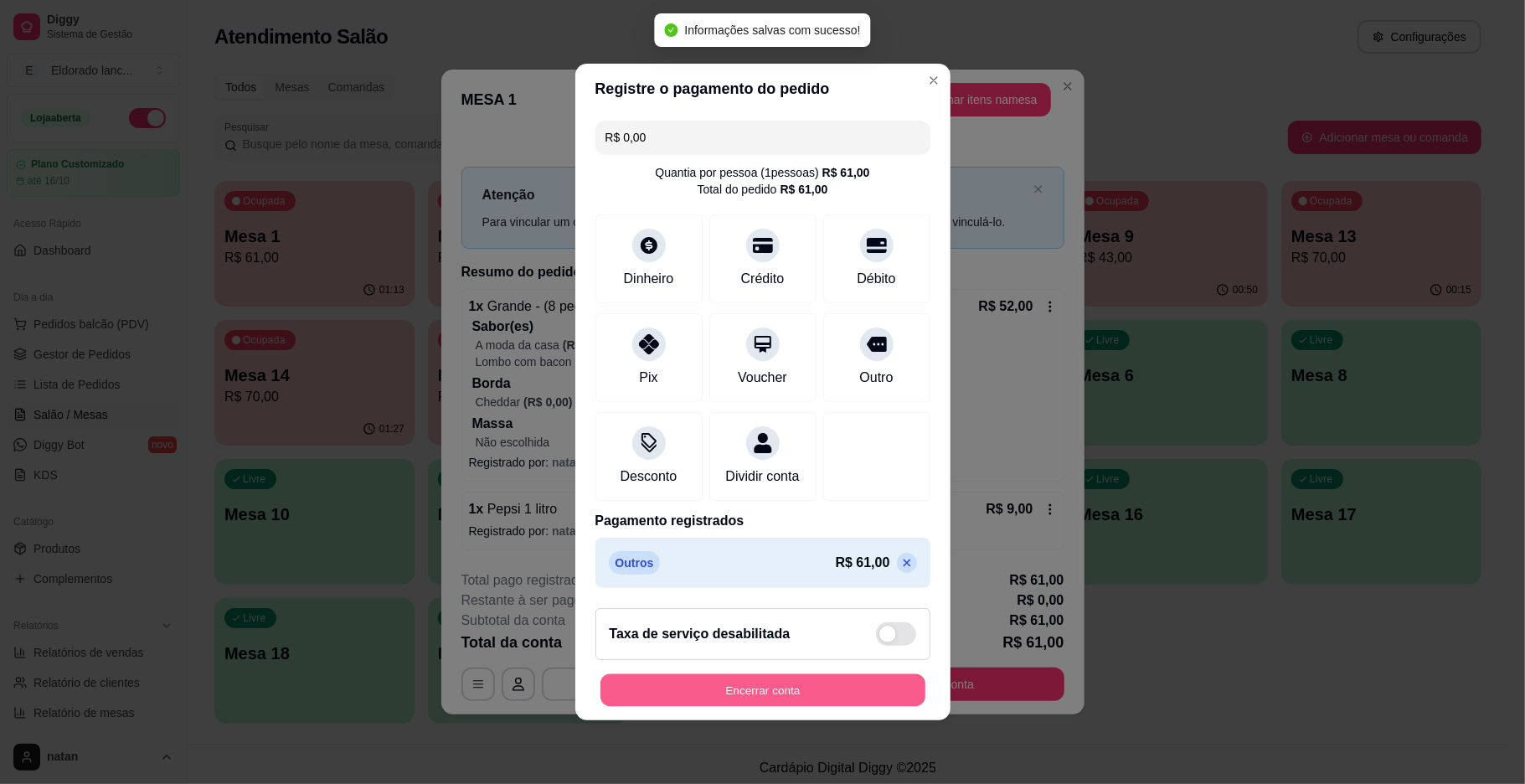
click at [788, 698] on button "Encerrar conta" at bounding box center [763, 690] width 325 height 33
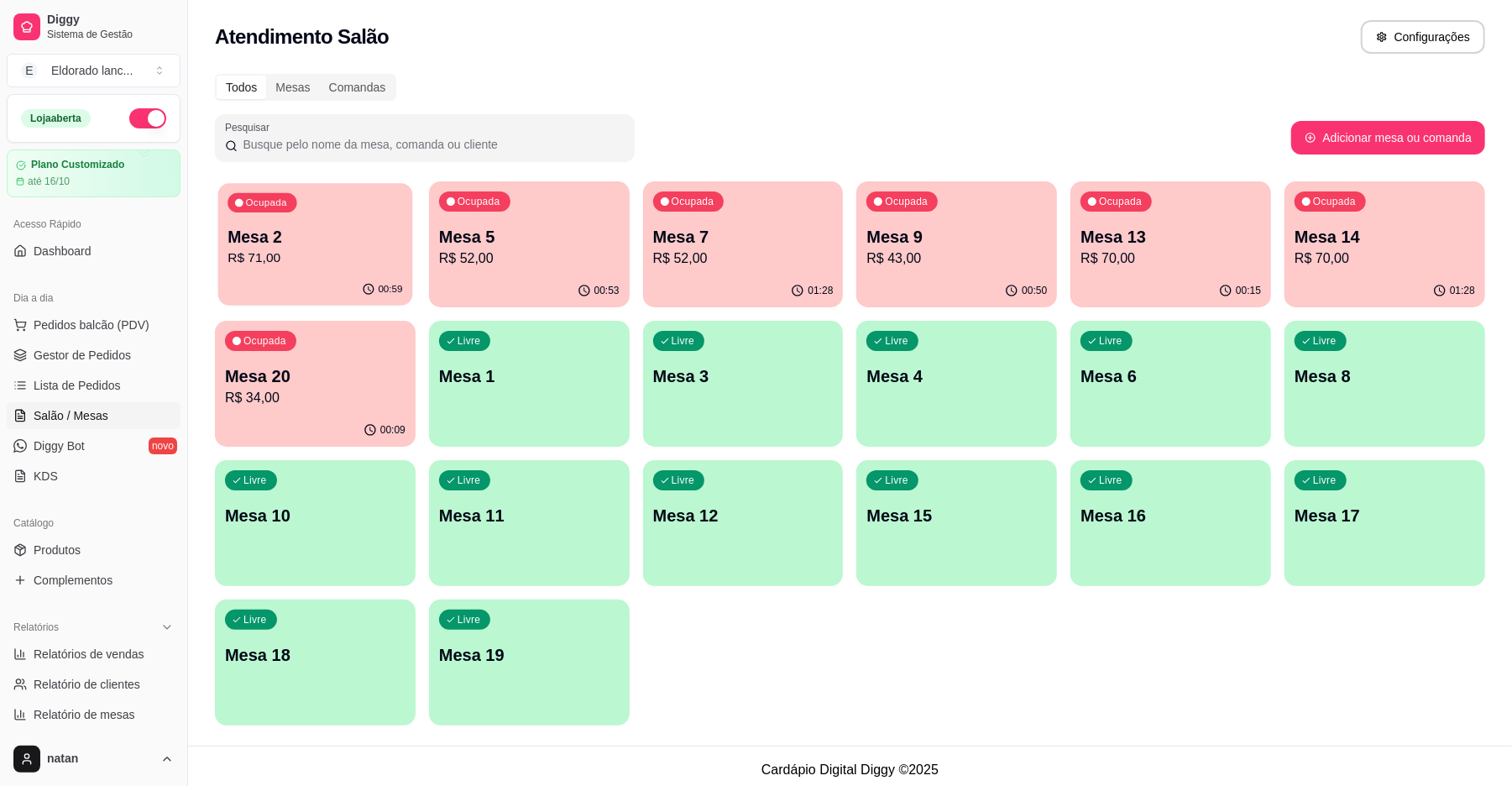
click at [350, 271] on div "Ocupada Mesa 2 R$ 71,00" at bounding box center [315, 228] width 195 height 91
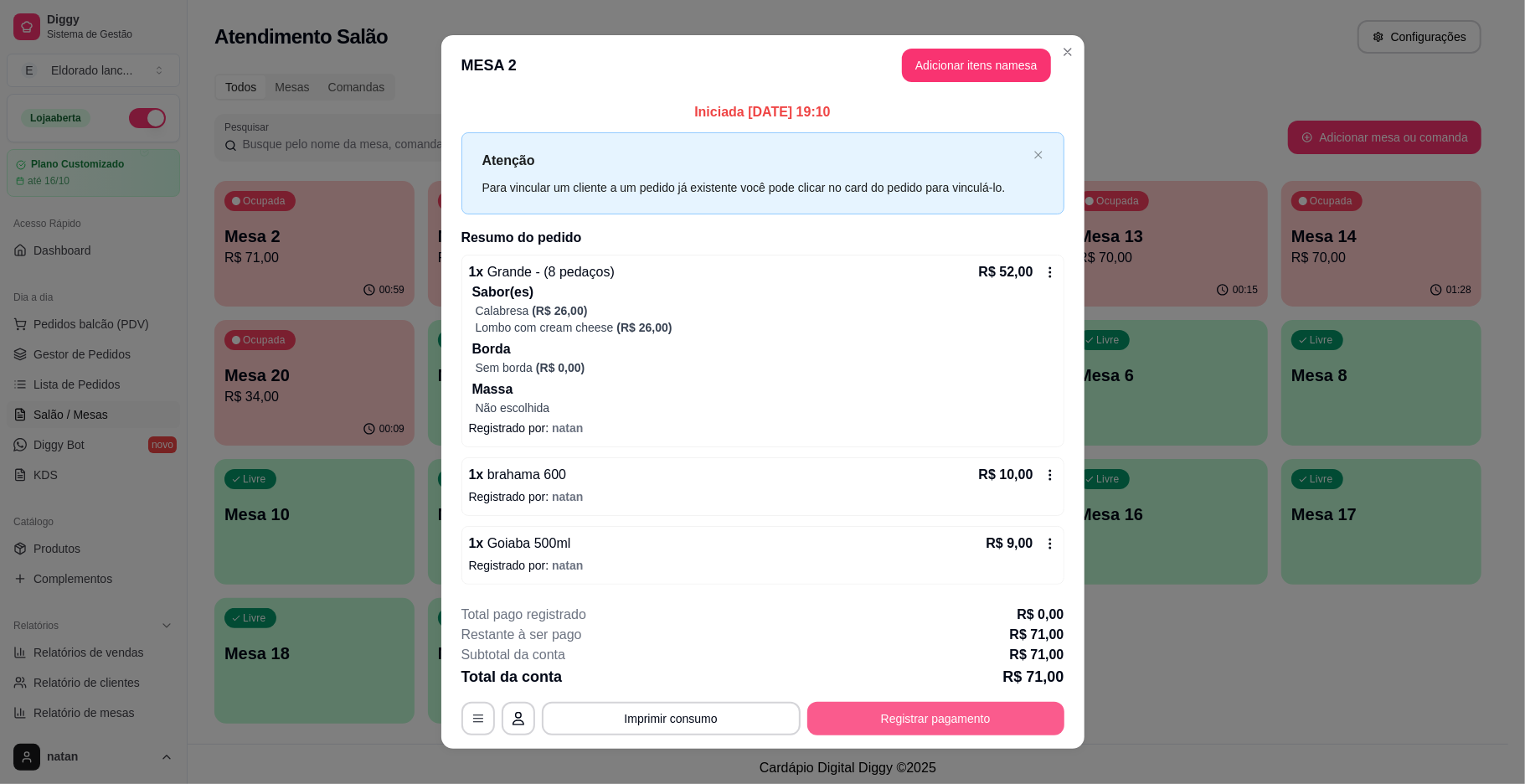
click at [915, 718] on button "Registrar pagamento" at bounding box center [936, 718] width 257 height 33
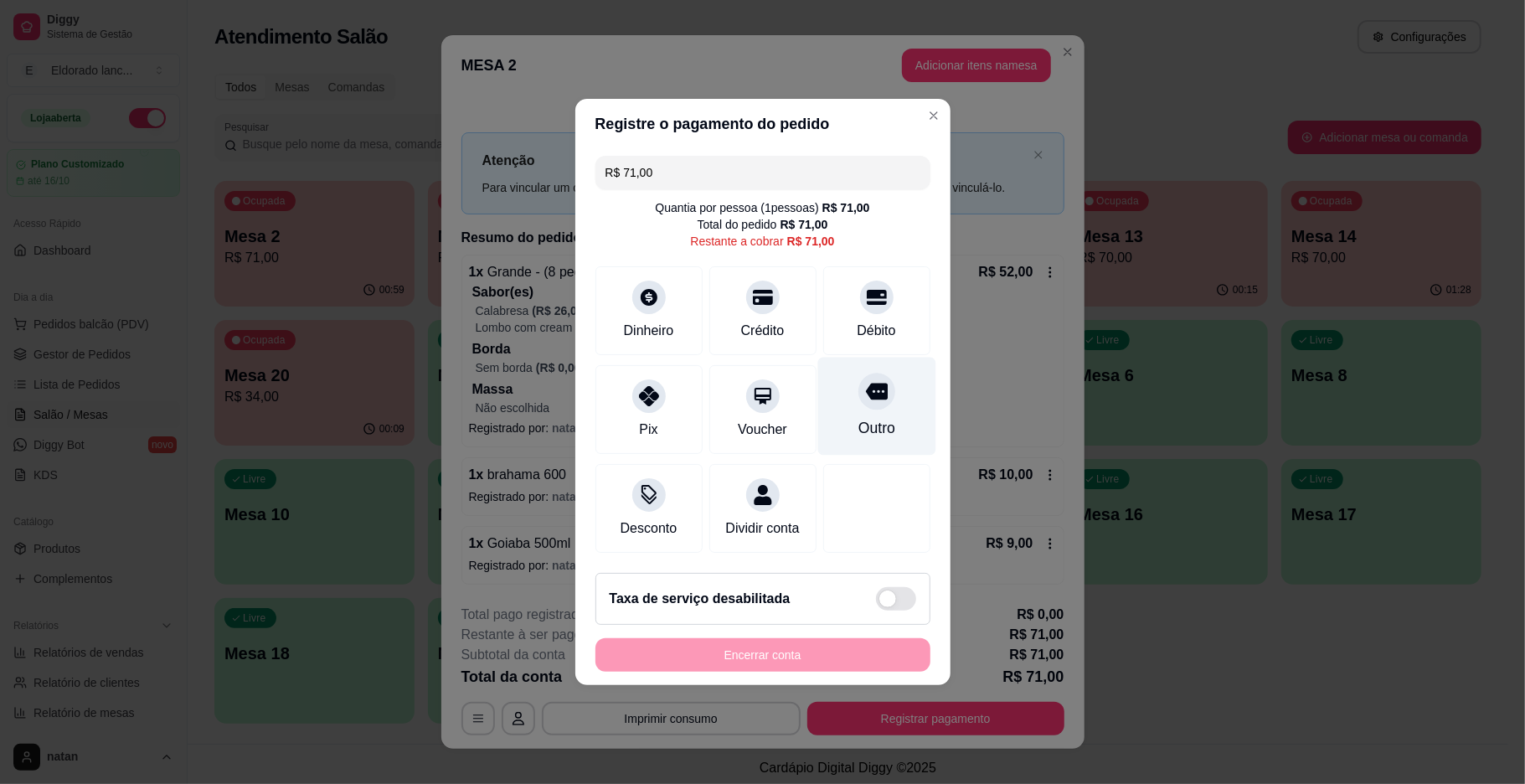
click at [857, 417] on div "Outro" at bounding box center [875, 428] width 37 height 22
type input "R$ 0,00"
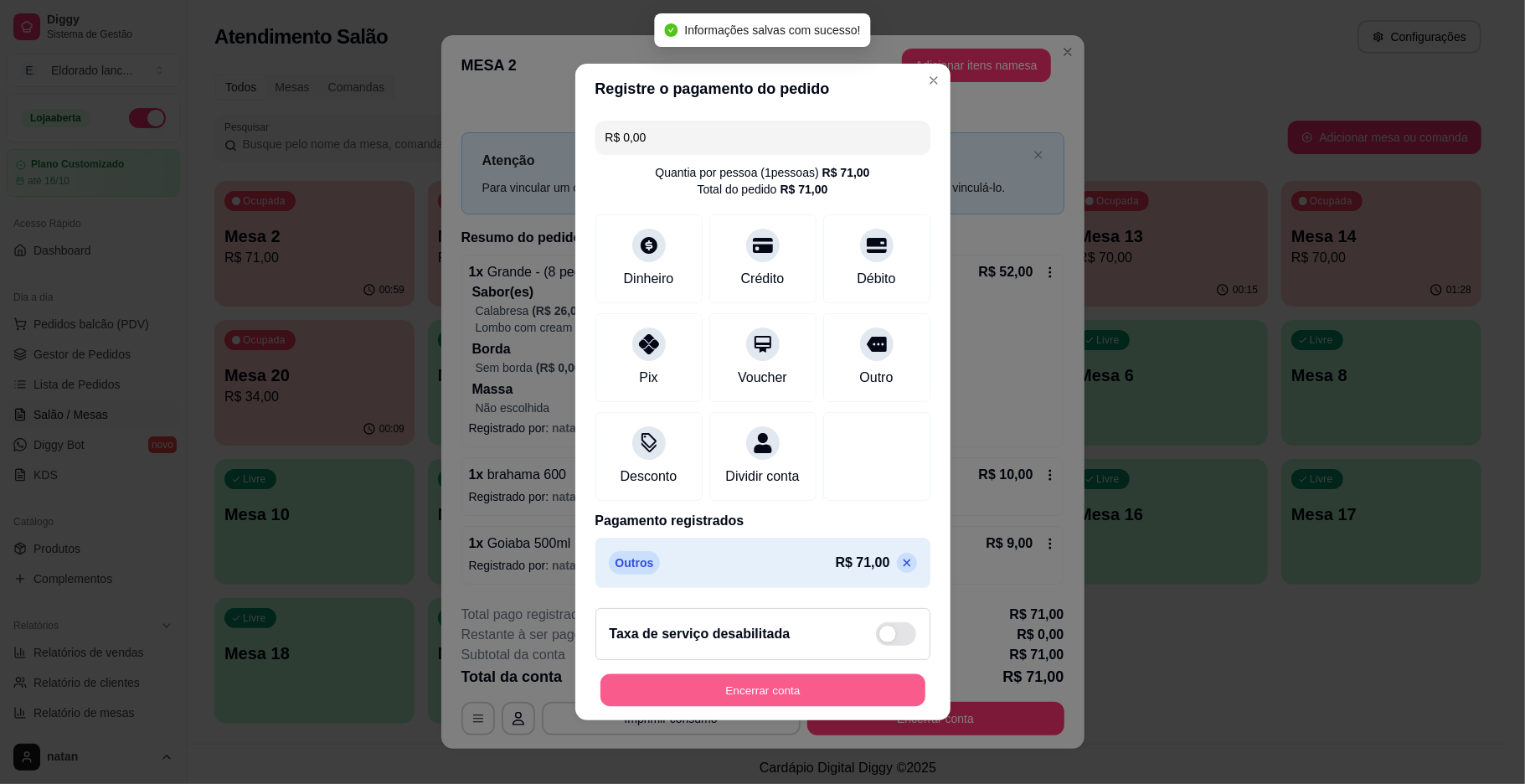
click at [786, 691] on button "Encerrar conta" at bounding box center [763, 690] width 325 height 33
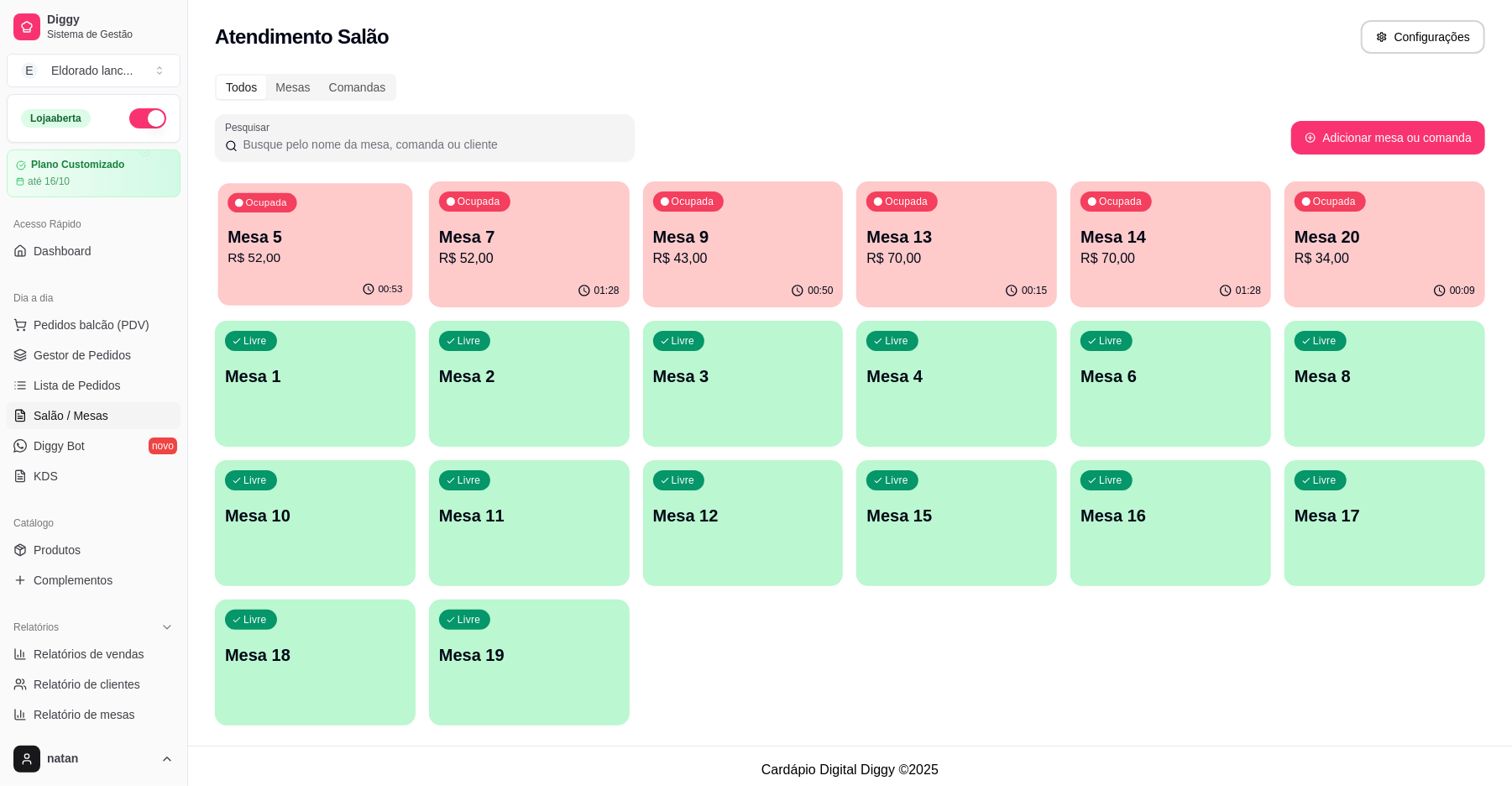
click at [322, 235] on p "Mesa 5" at bounding box center [314, 236] width 175 height 23
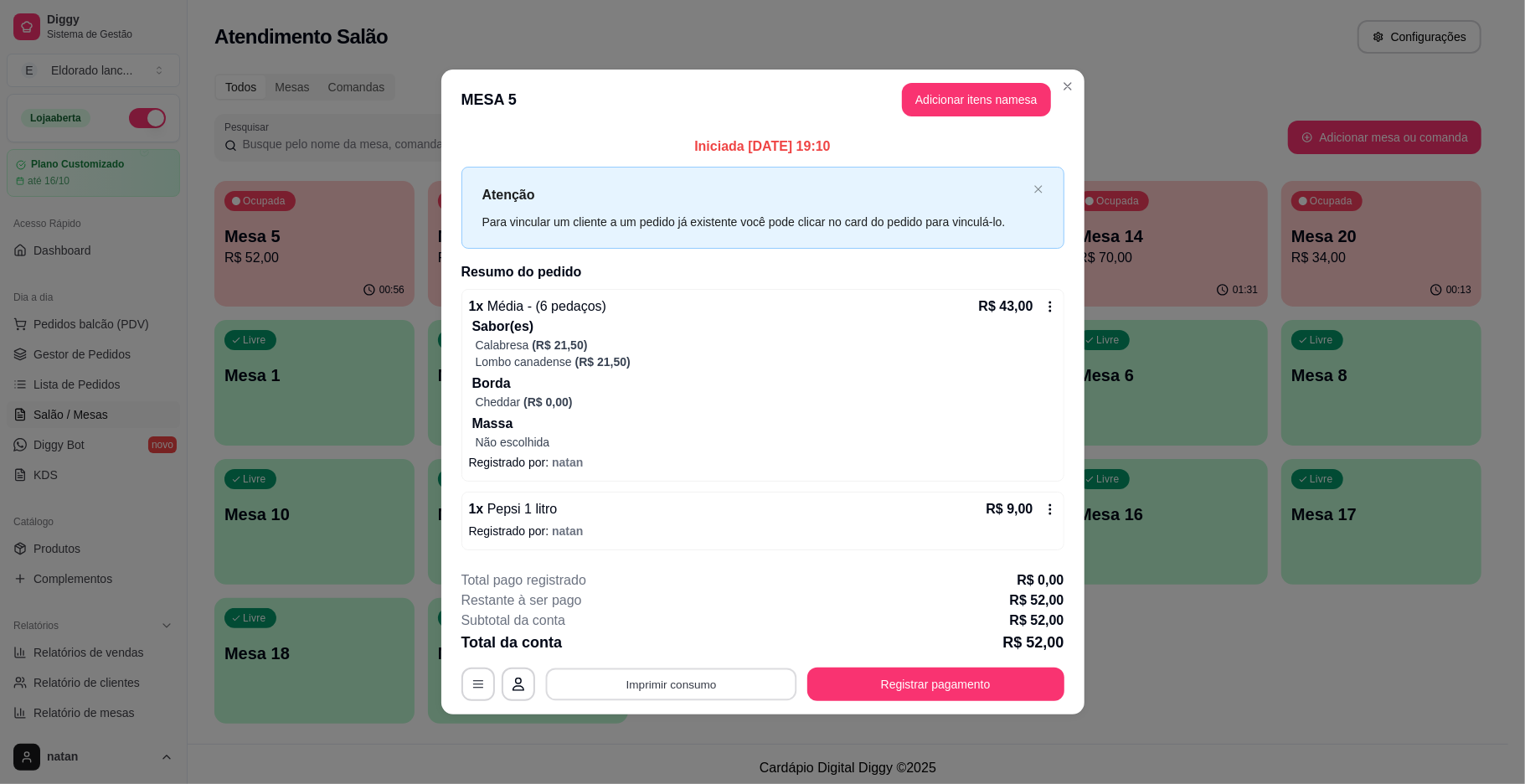
click at [718, 681] on button "Imprimir consumo" at bounding box center [671, 684] width 251 height 33
click at [691, 644] on button "IMPRESSORA" at bounding box center [676, 647] width 121 height 27
click at [865, 672] on button "Registrar pagamento" at bounding box center [935, 684] width 249 height 33
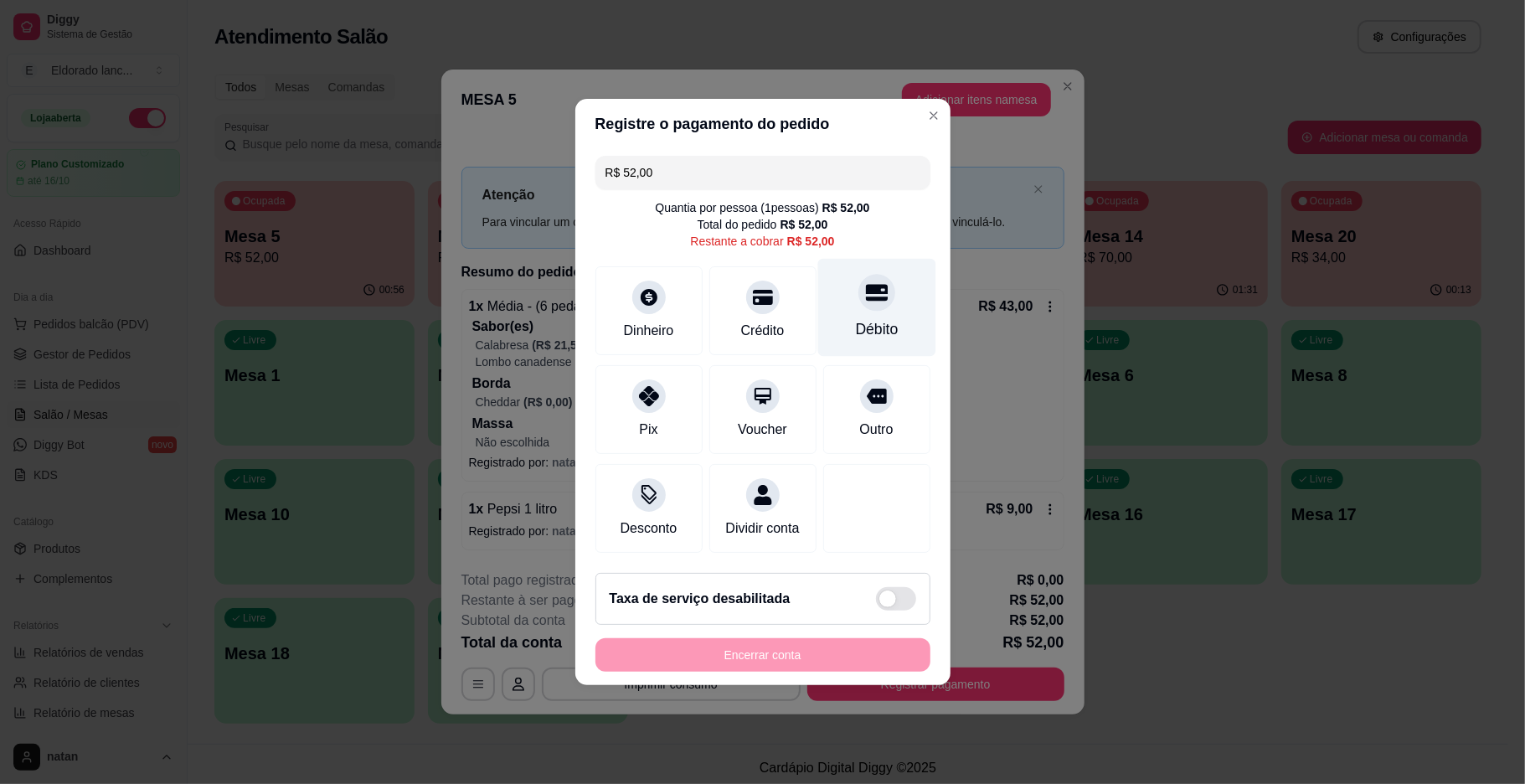
click at [862, 294] on div at bounding box center [876, 292] width 37 height 37
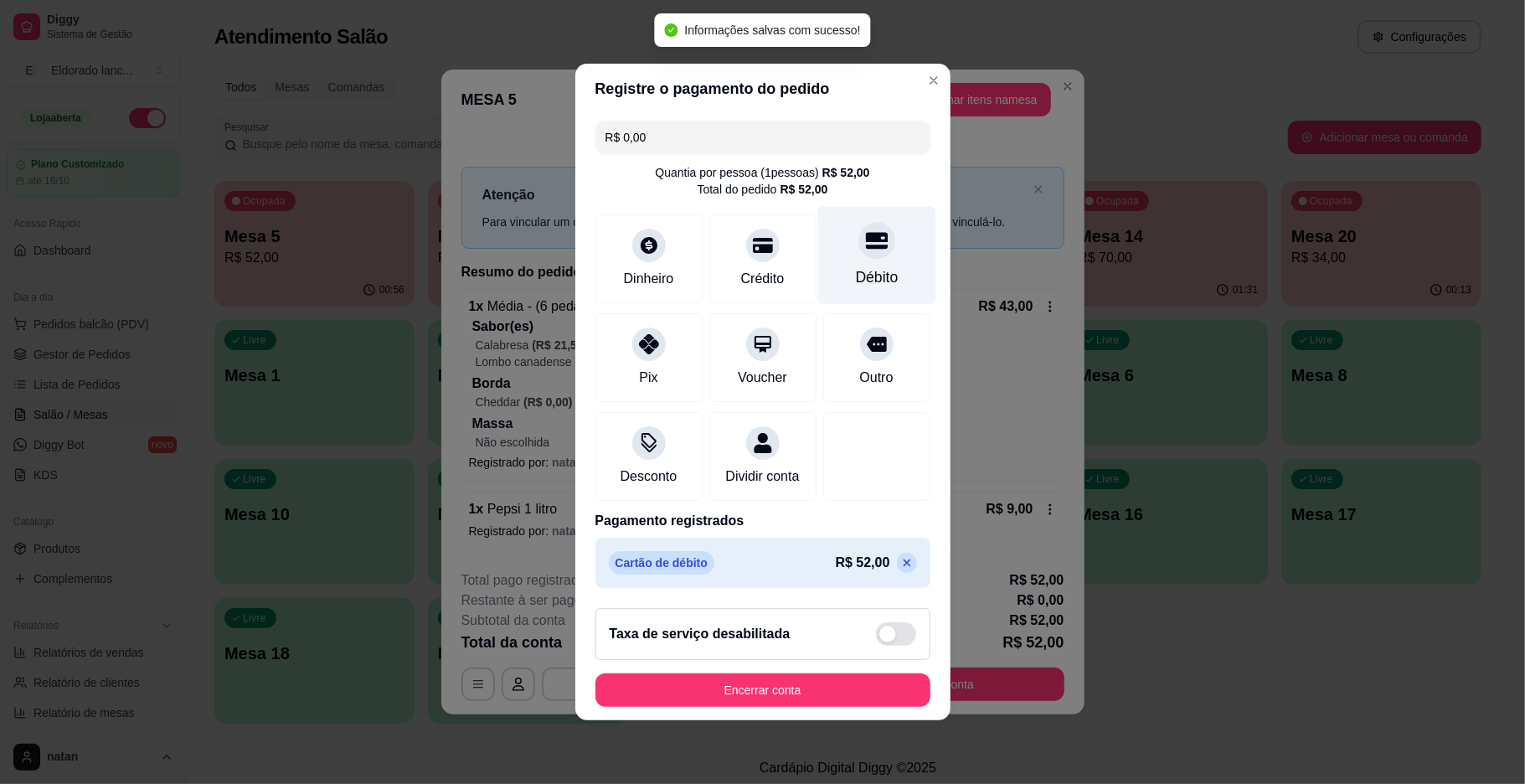
type input "R$ 0,00"
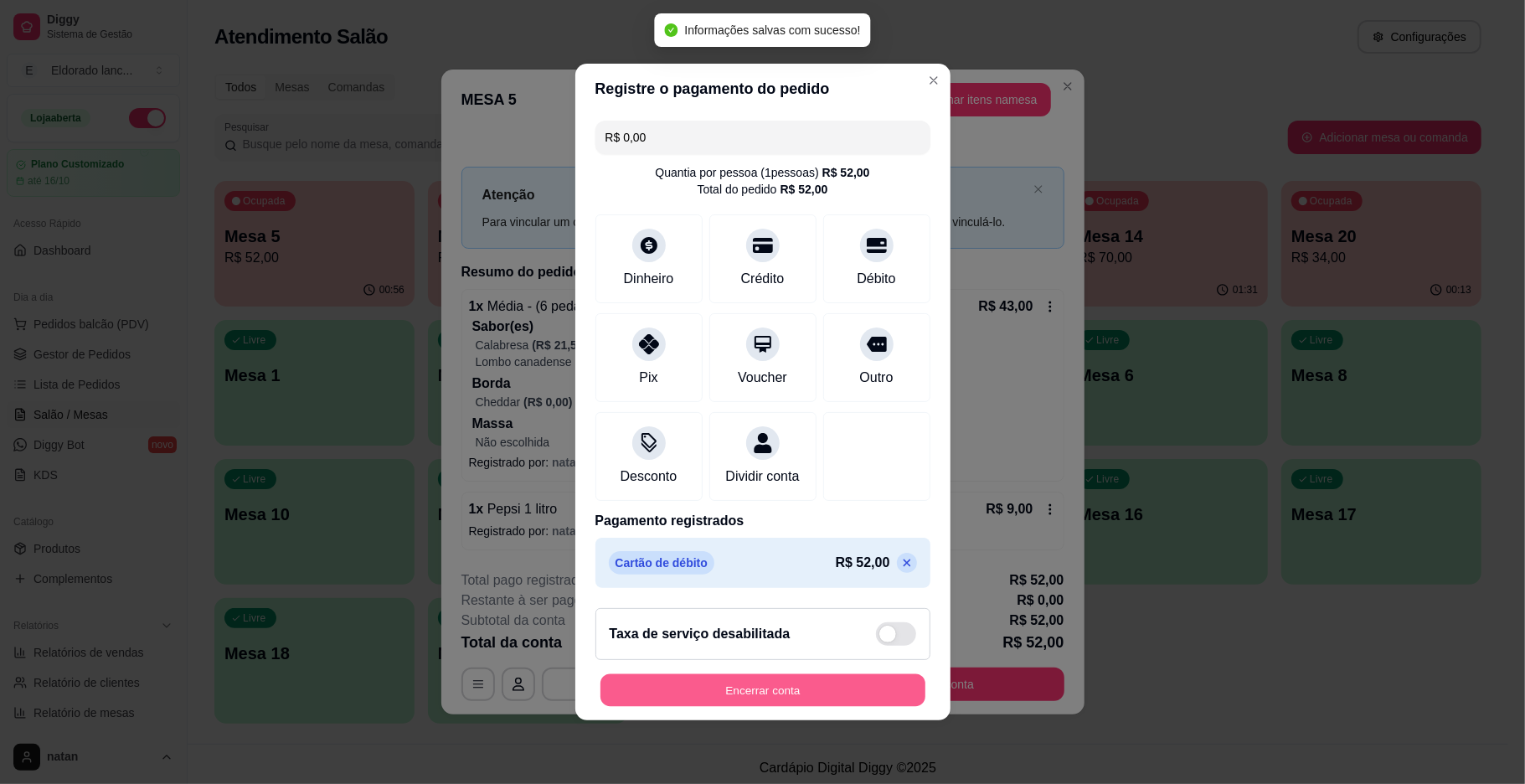
click at [707, 705] on button "Encerrar conta" at bounding box center [763, 690] width 325 height 33
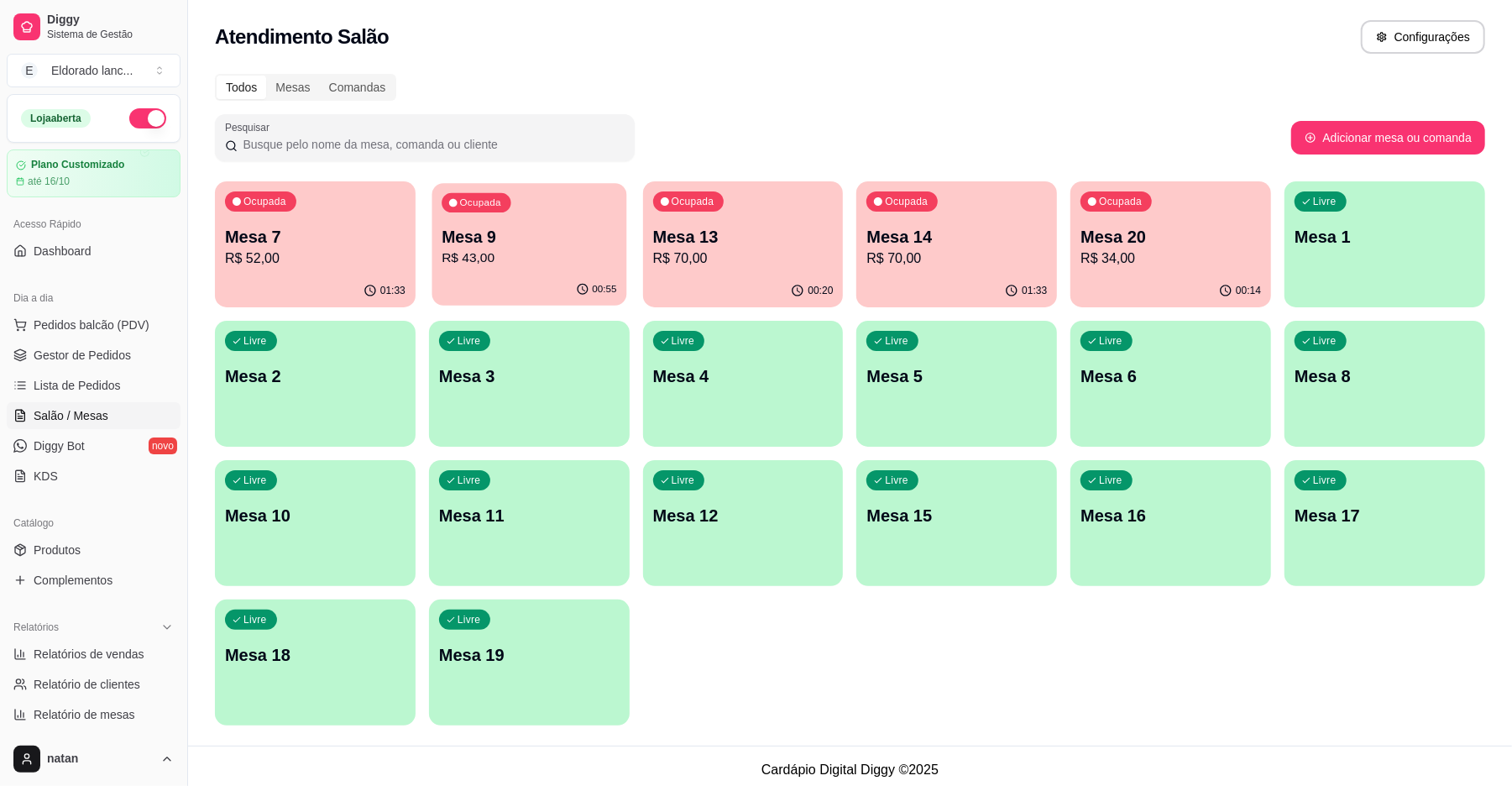
click at [564, 265] on p "R$ 43,00" at bounding box center [529, 257] width 175 height 19
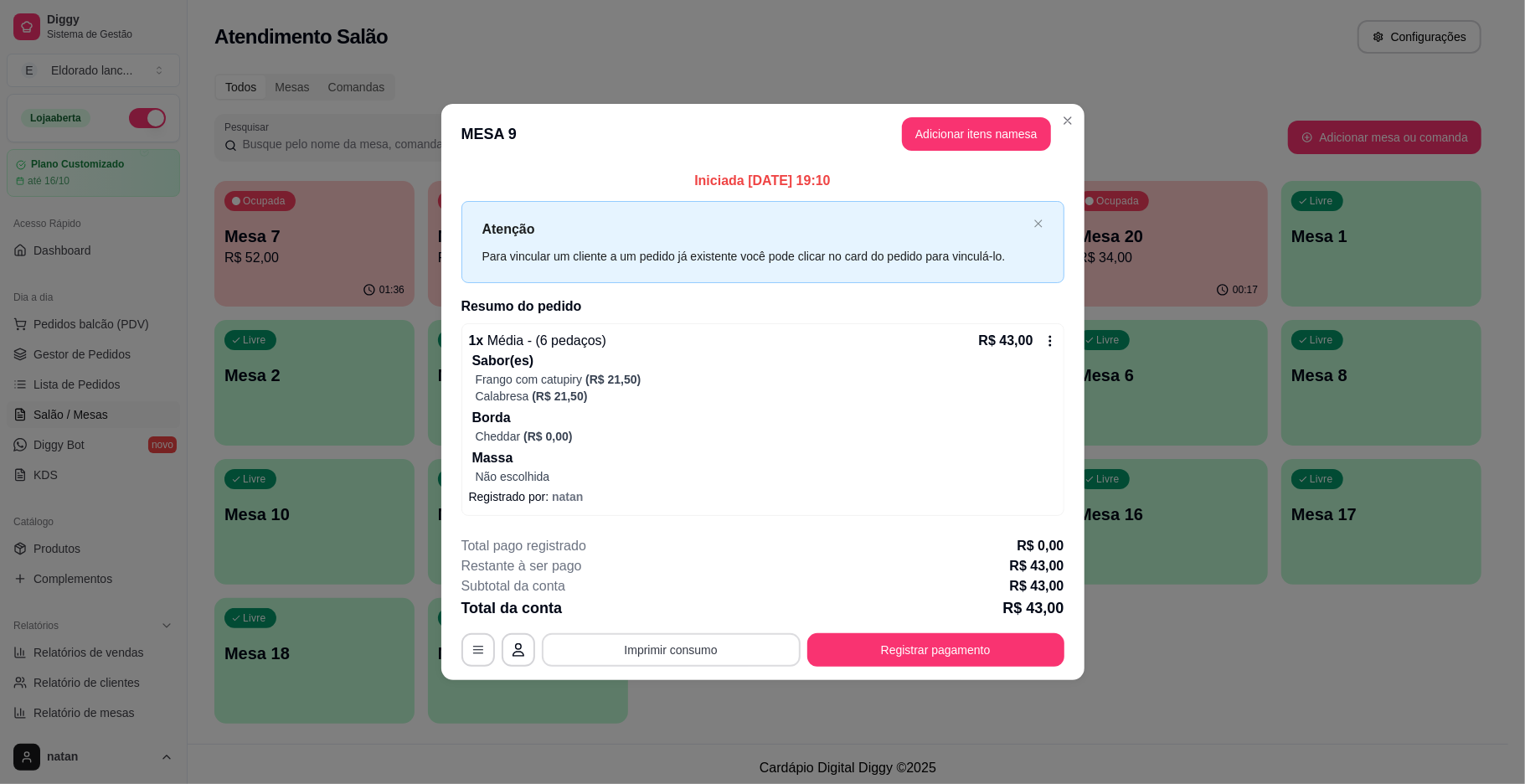
click at [643, 641] on button "Imprimir consumo" at bounding box center [671, 649] width 258 height 33
click at [999, 728] on div "**********" at bounding box center [762, 392] width 1525 height 784
click at [951, 121] on button "Adicionar itens na mesa" at bounding box center [976, 135] width 144 height 33
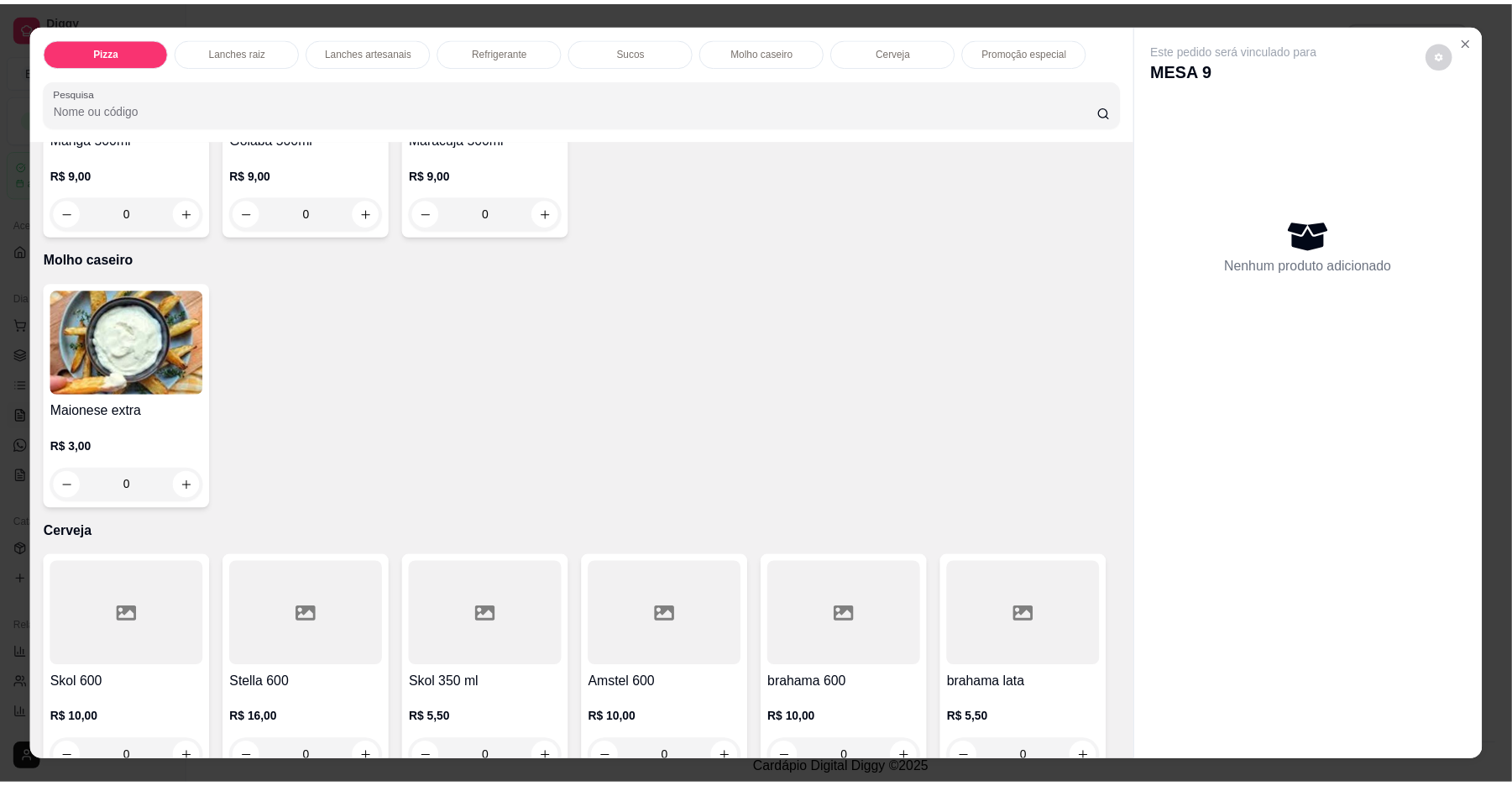
scroll to position [2821, 0]
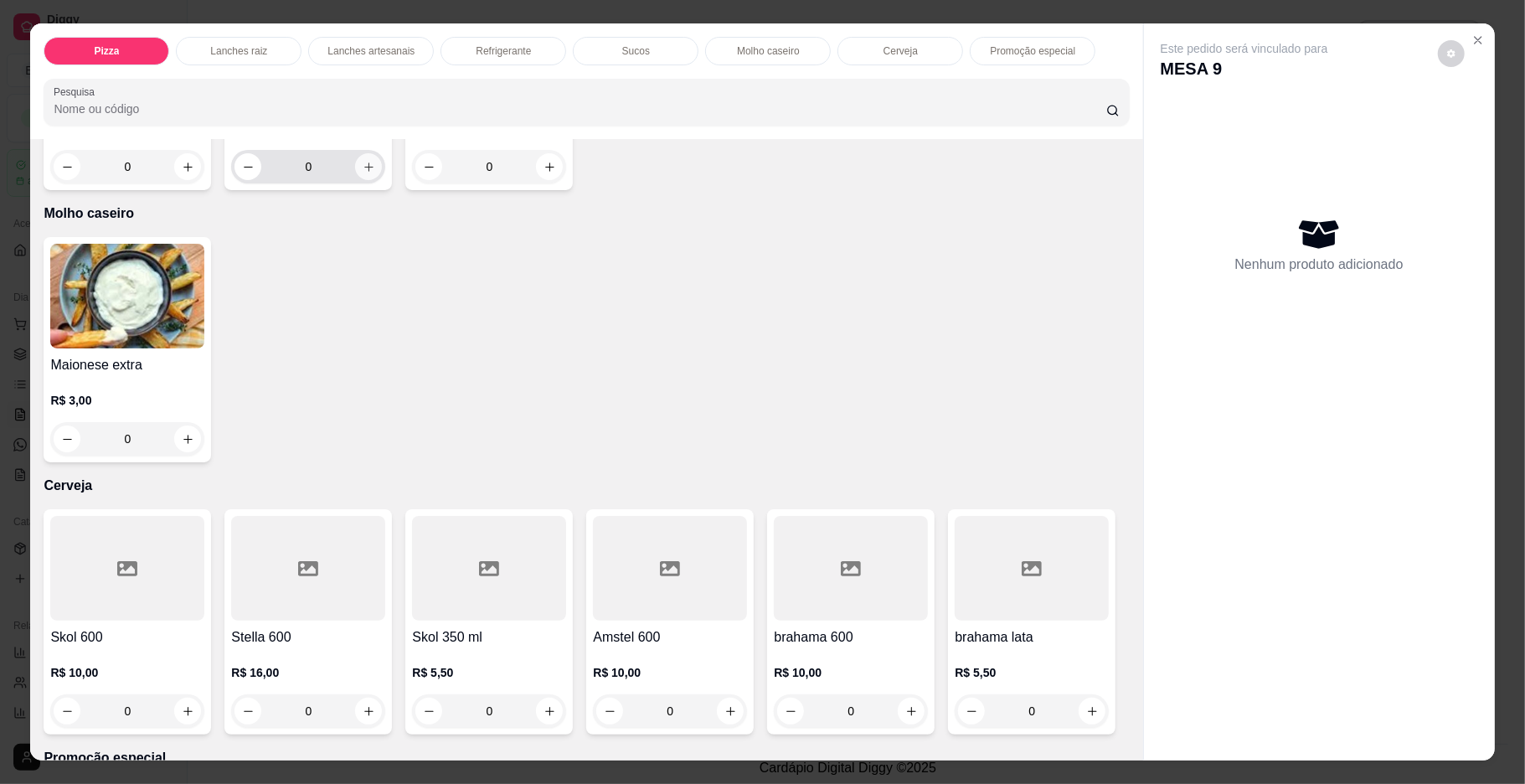
click at [355, 180] on button "increase-product-quantity" at bounding box center [369, 167] width 27 height 27
type input "1"
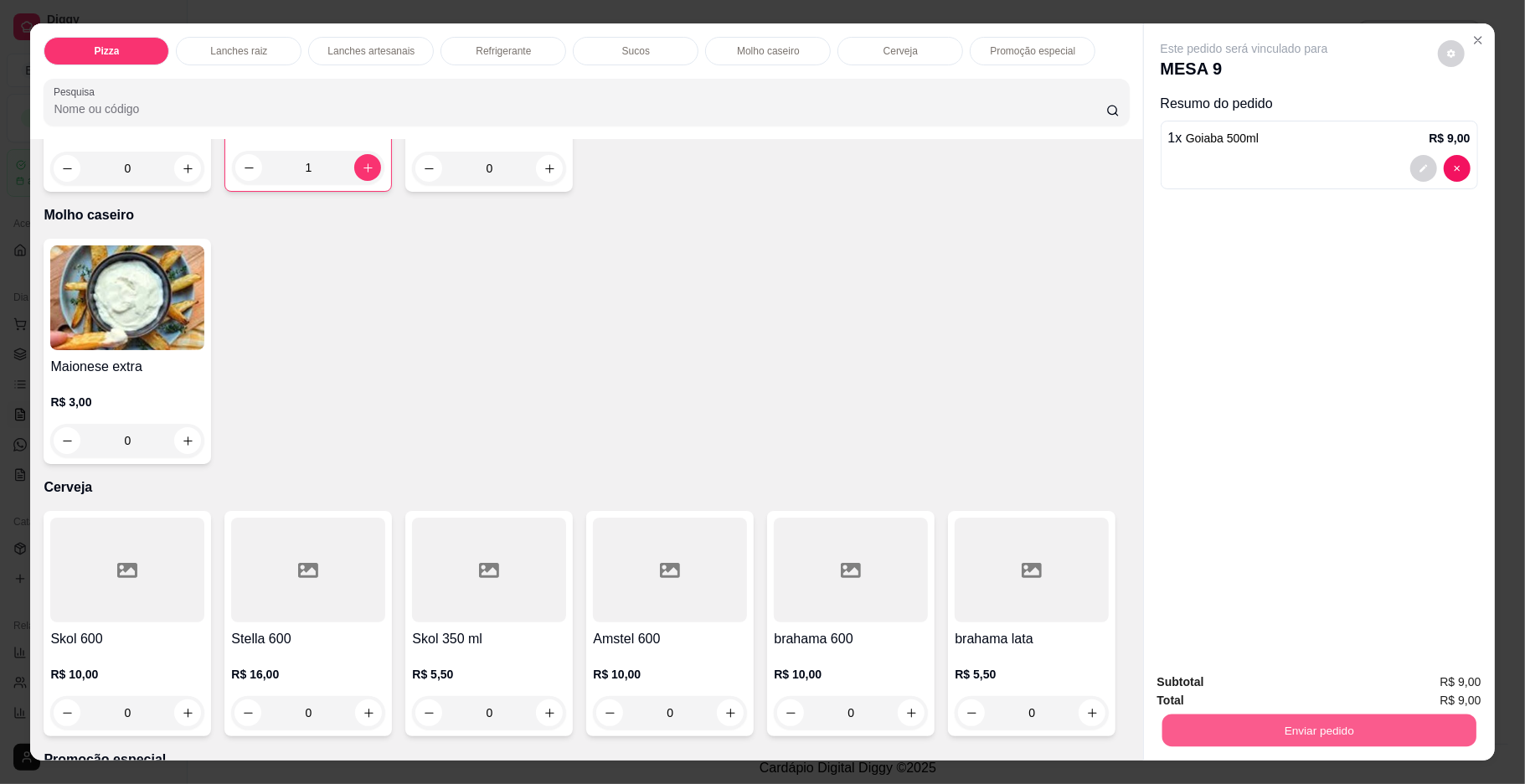
click at [1296, 725] on button "Enviar pedido" at bounding box center [1319, 731] width 314 height 33
click at [1445, 685] on button "Enviar pedido" at bounding box center [1436, 688] width 95 height 32
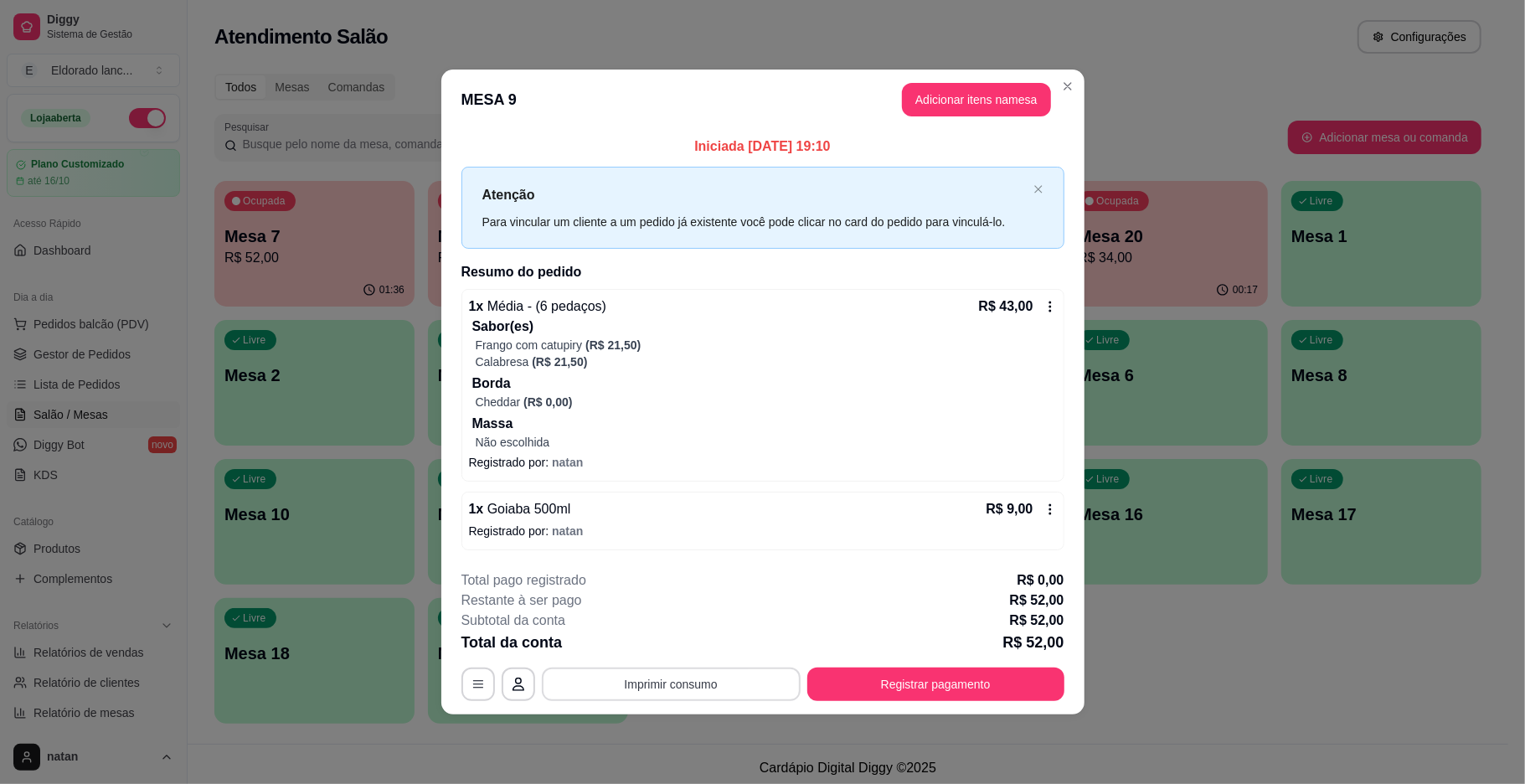
click at [638, 691] on button "Imprimir consumo" at bounding box center [671, 684] width 258 height 33
click at [661, 641] on button "IMPRESSORA" at bounding box center [676, 646] width 117 height 26
click at [893, 673] on button "Registrar pagamento" at bounding box center [935, 684] width 249 height 33
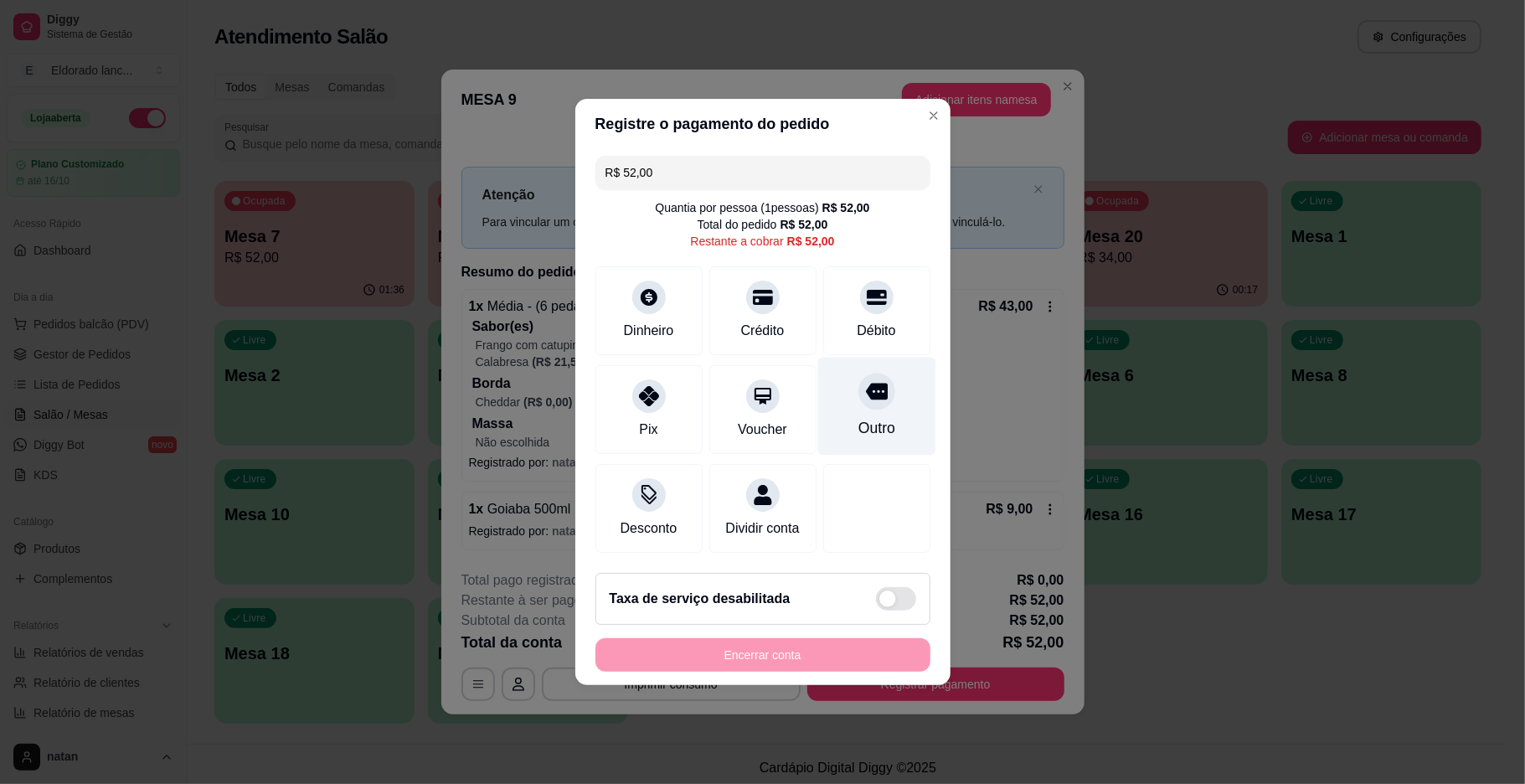
click at [865, 384] on icon at bounding box center [876, 392] width 22 height 17
type input "R$ 0,00"
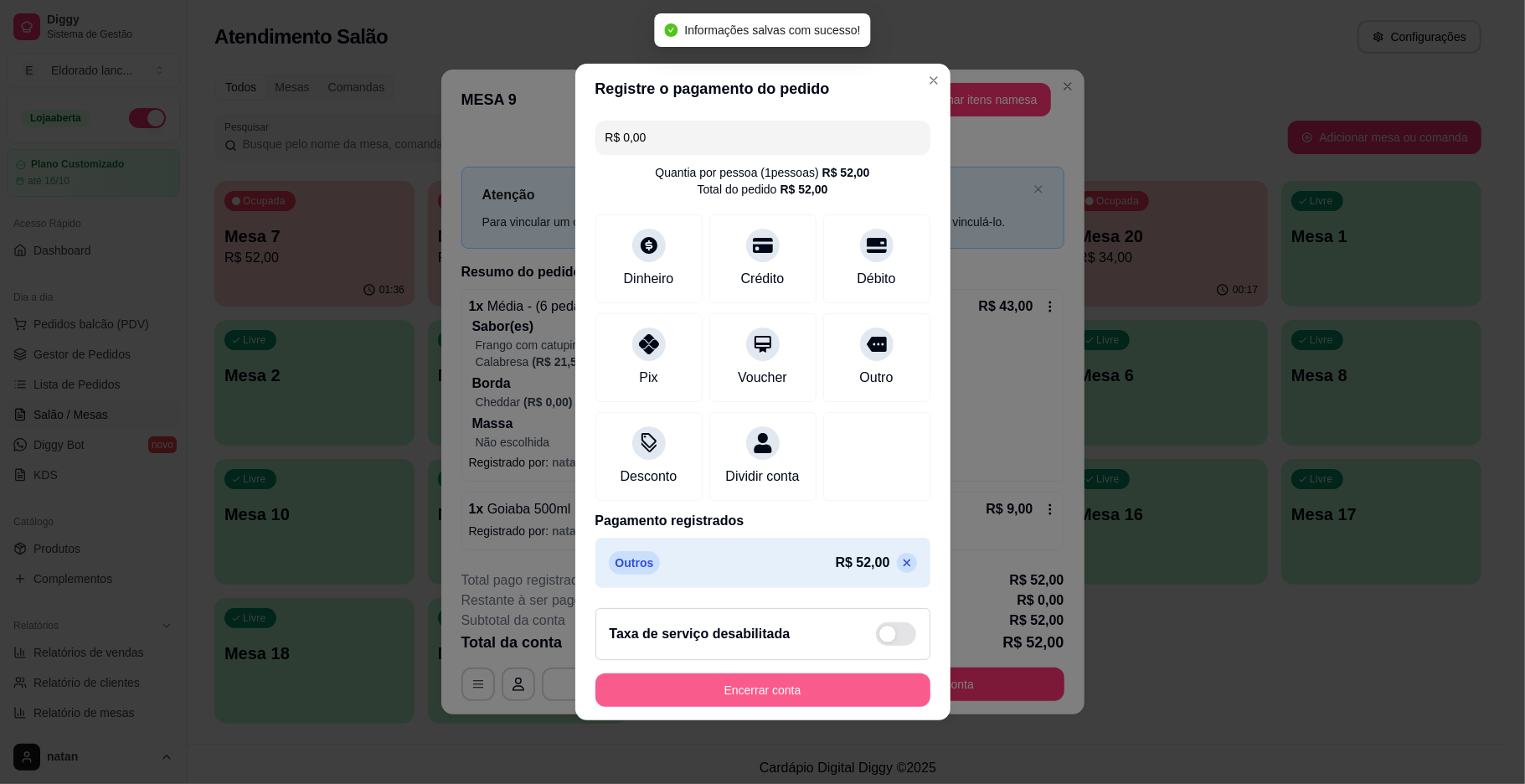
click at [768, 695] on button "Encerrar conta" at bounding box center [762, 689] width 335 height 33
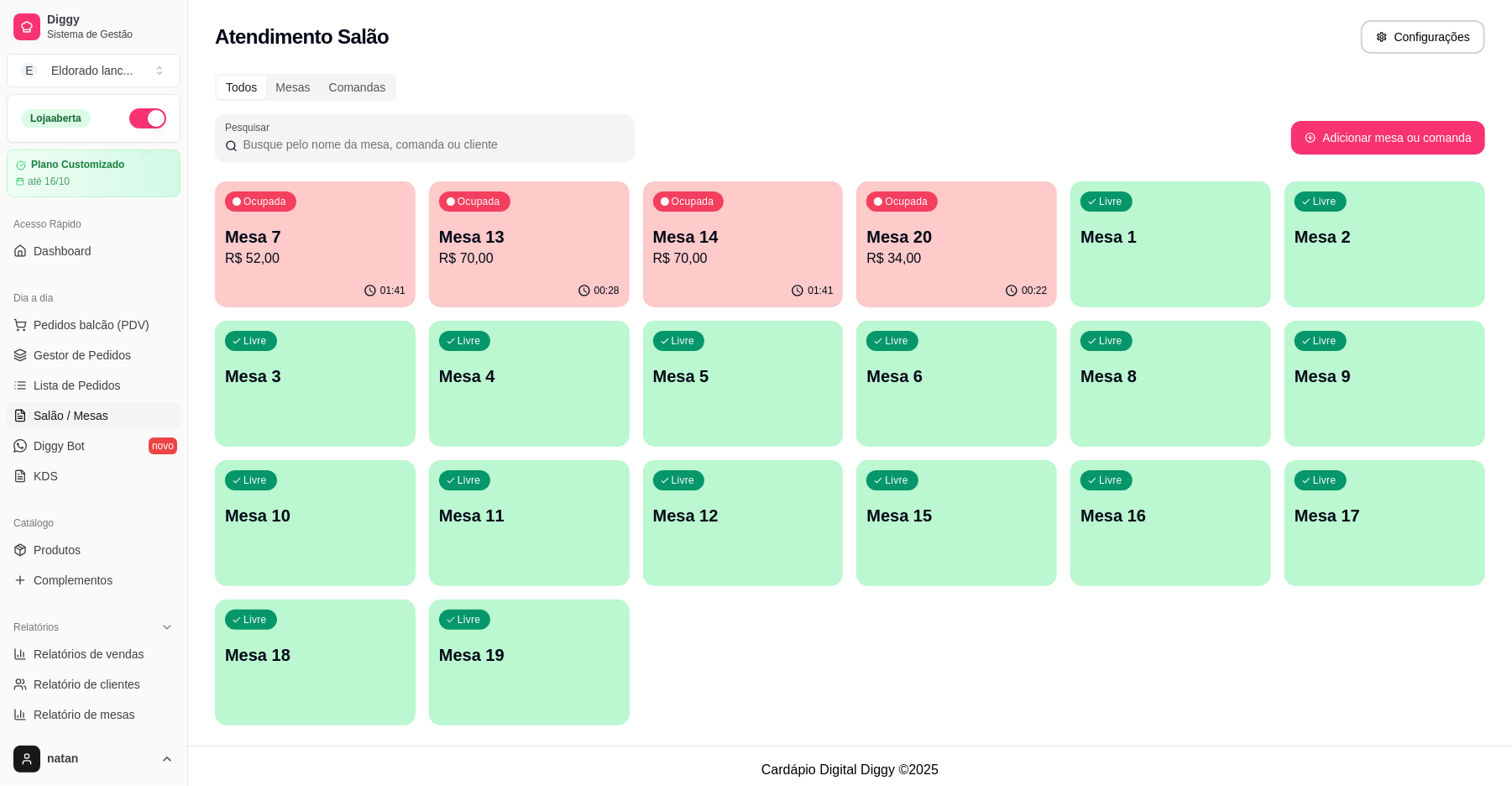
click at [1004, 265] on p "R$ 34,00" at bounding box center [956, 258] width 180 height 20
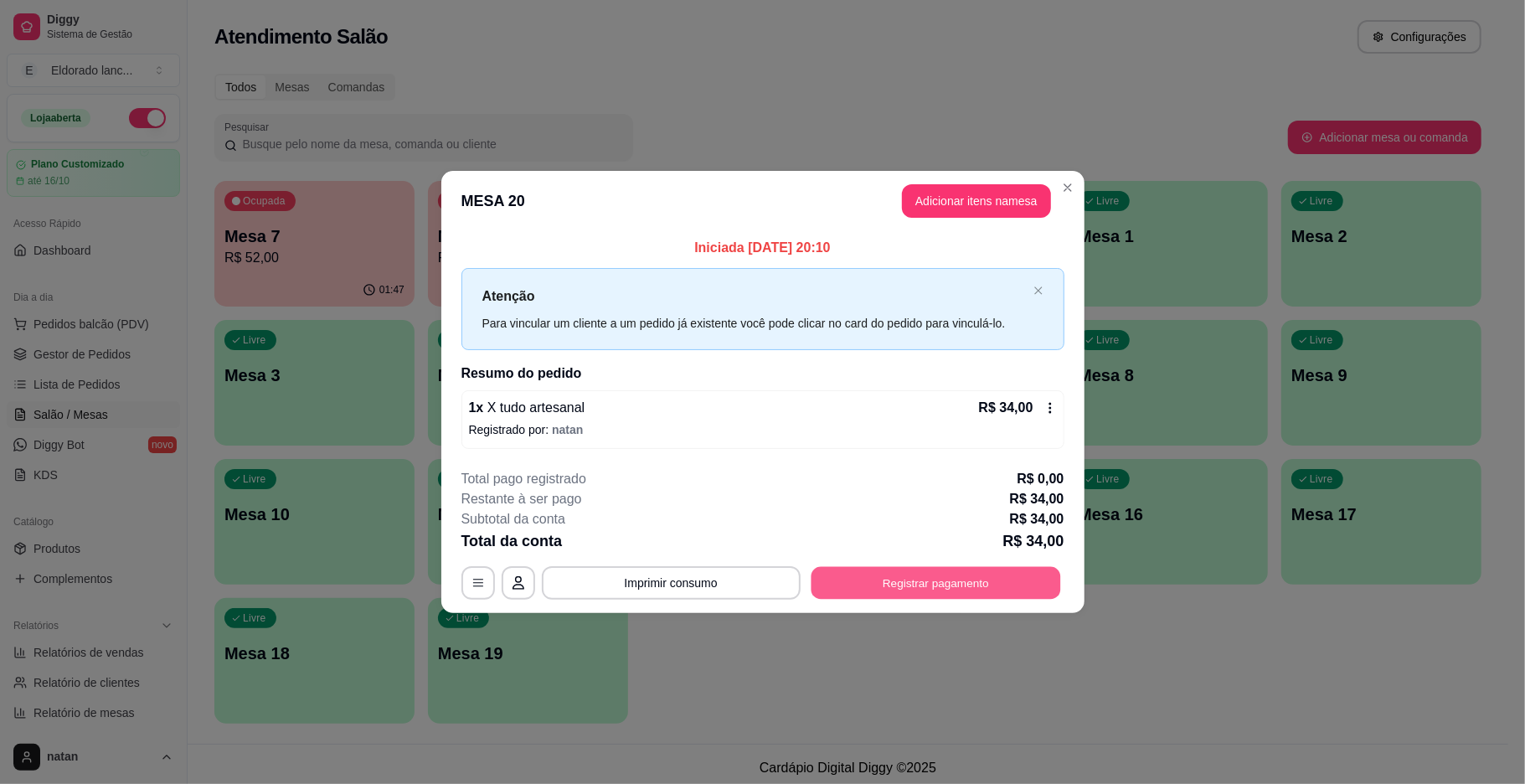
click at [945, 574] on button "Registrar pagamento" at bounding box center [935, 583] width 249 height 33
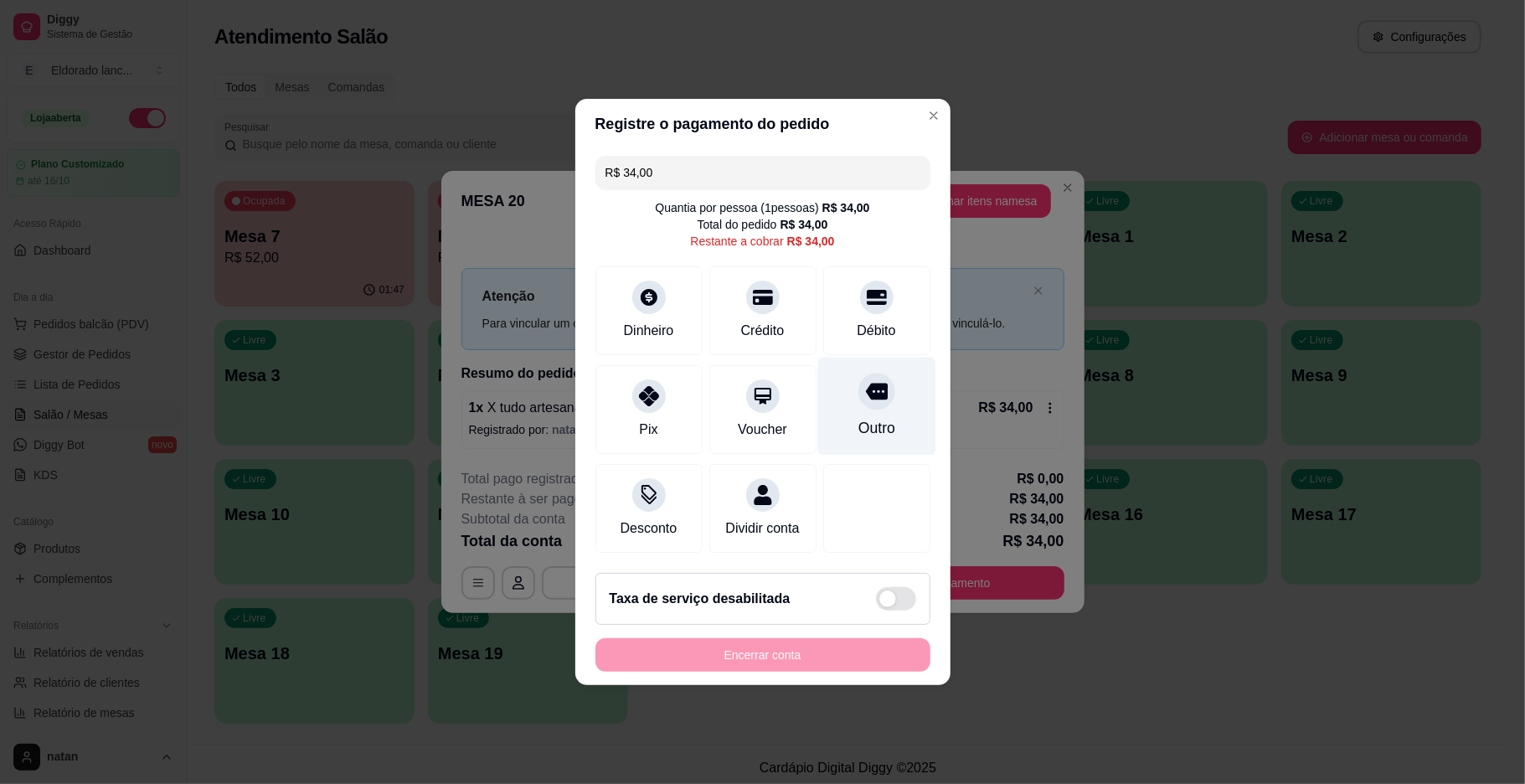
click at [865, 386] on icon at bounding box center [876, 392] width 22 height 17
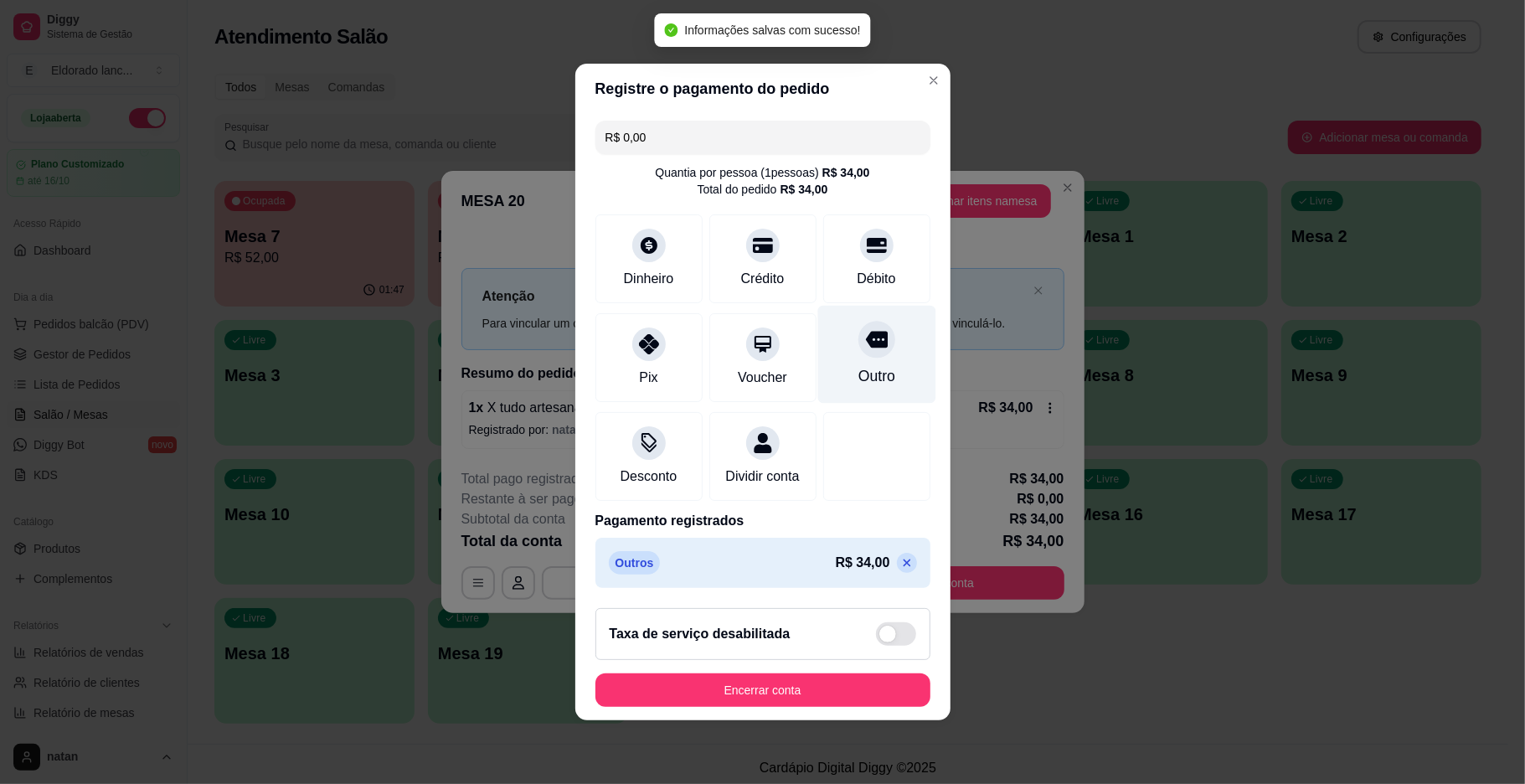
type input "R$ 0,00"
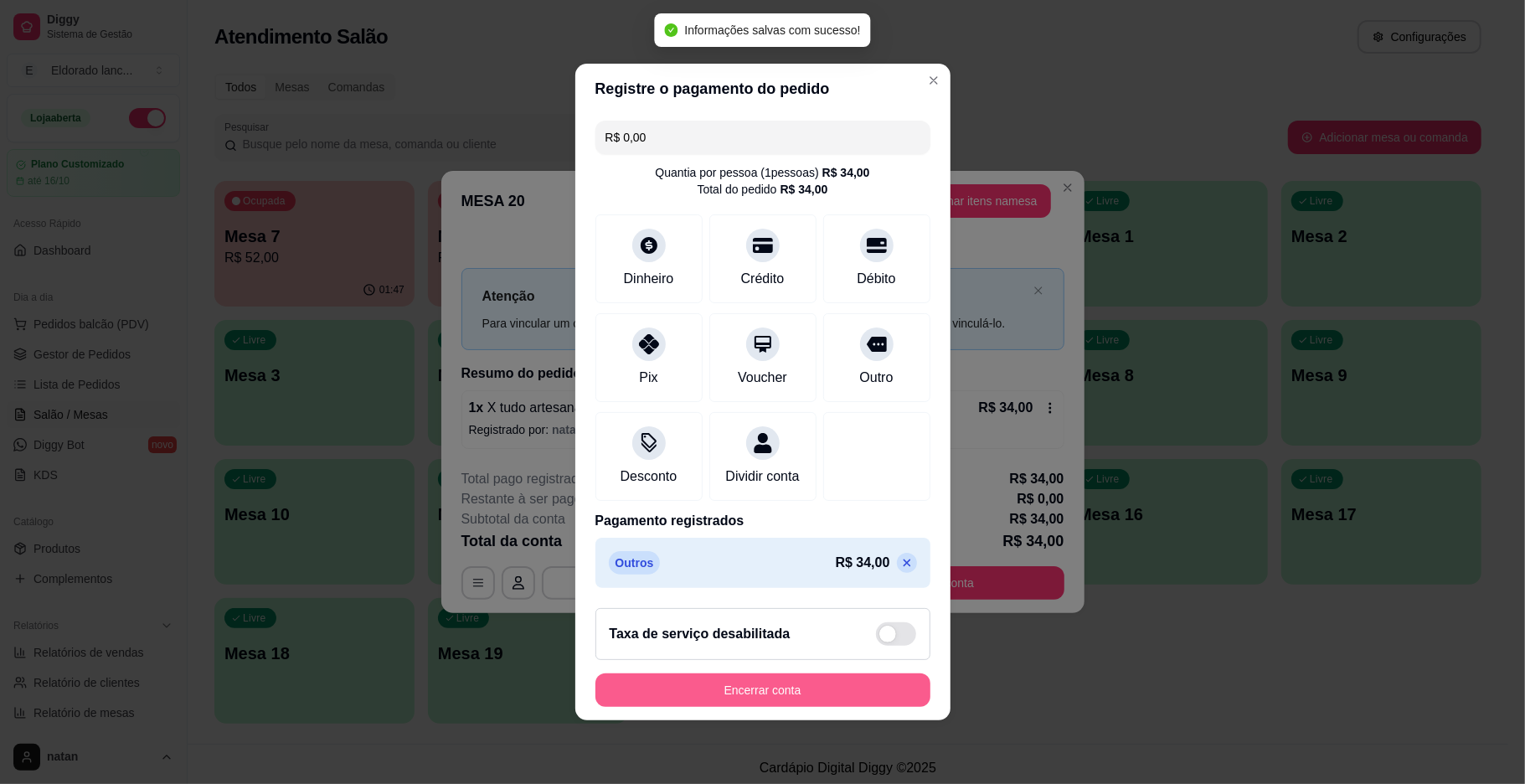
click at [842, 690] on button "Encerrar conta" at bounding box center [762, 689] width 335 height 33
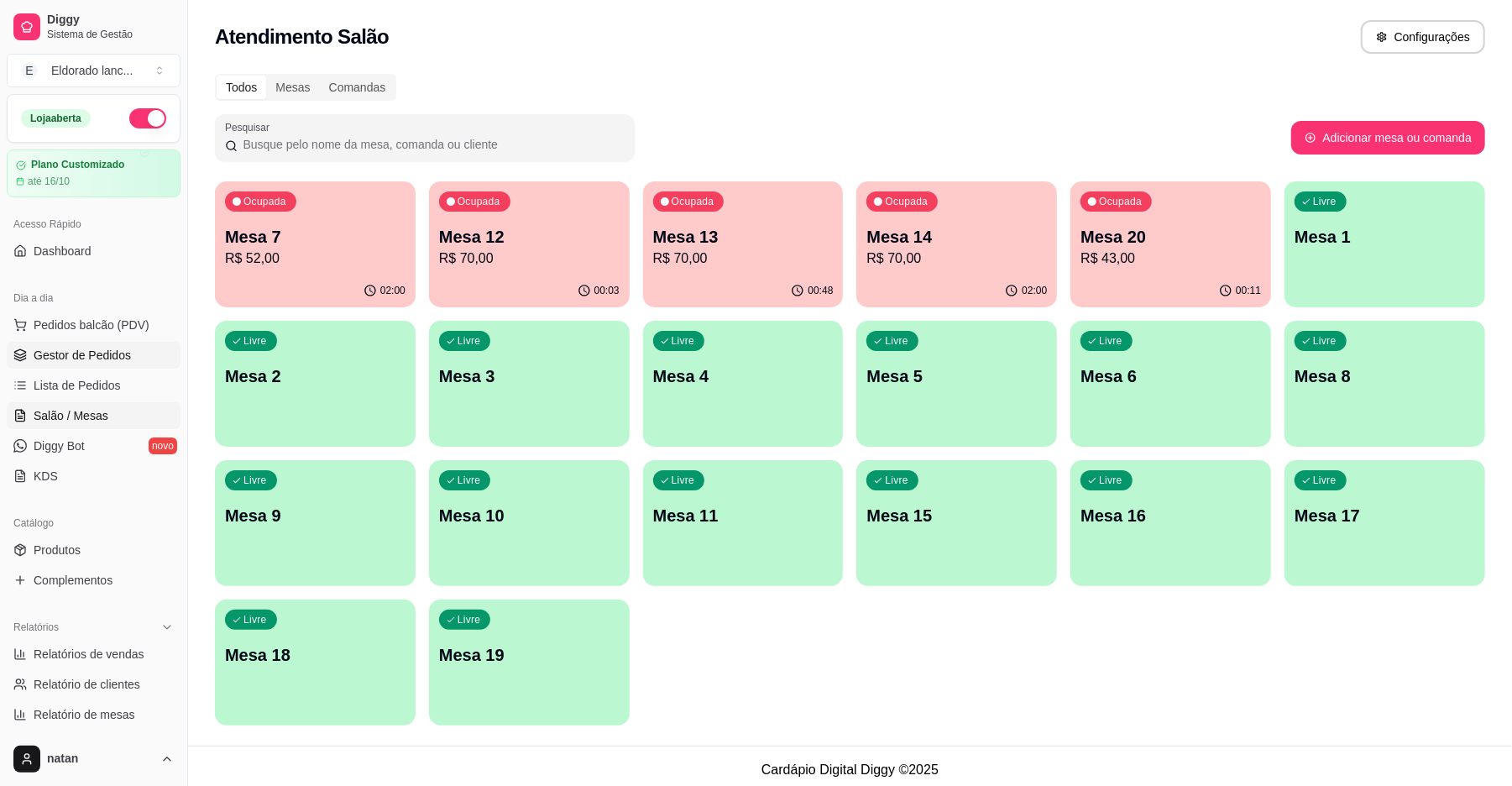
click at [92, 352] on span "Gestor de Pedidos" at bounding box center [82, 355] width 98 height 17
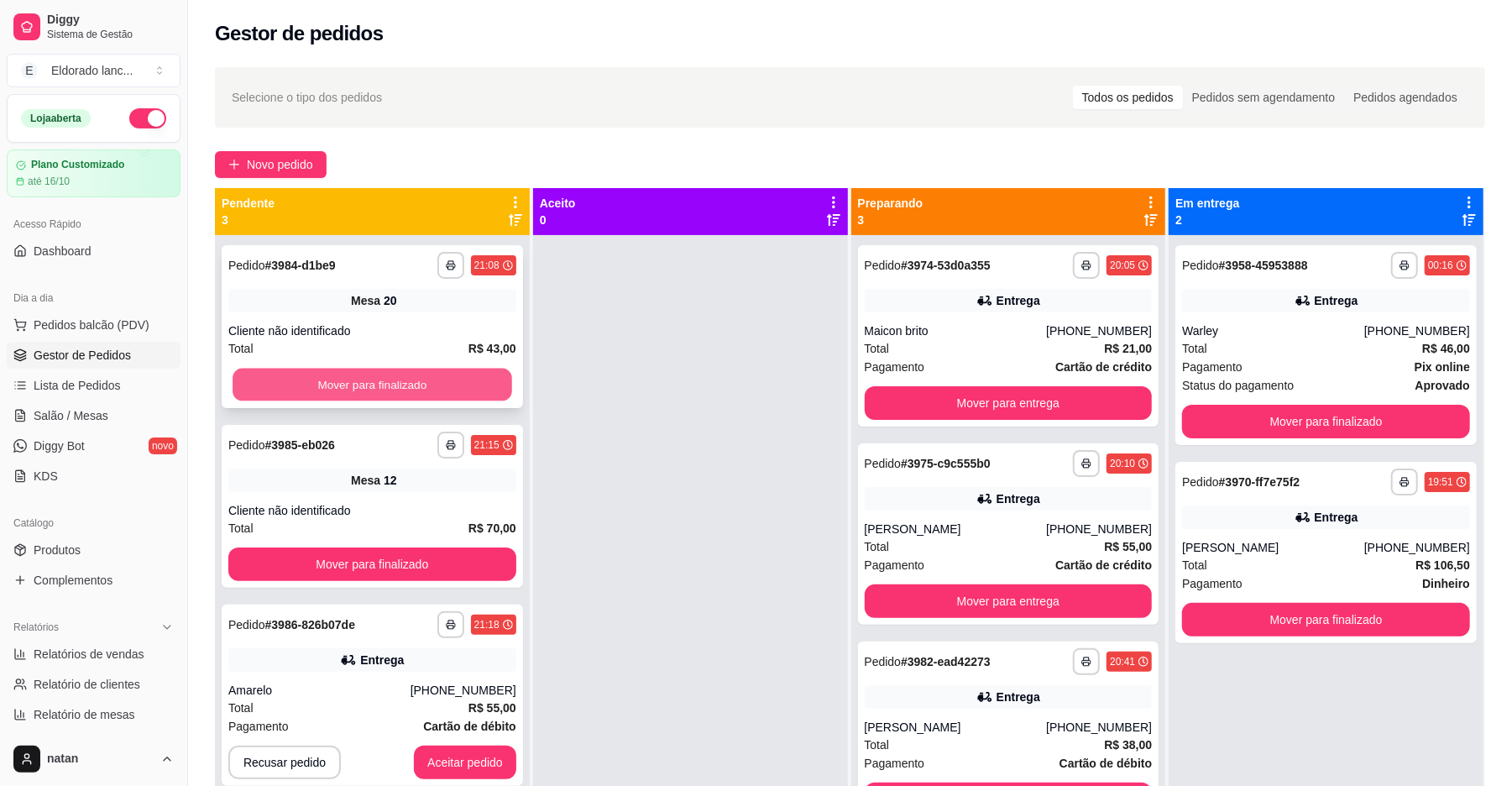
click at [294, 391] on button "Mover para finalizado" at bounding box center [372, 385] width 279 height 33
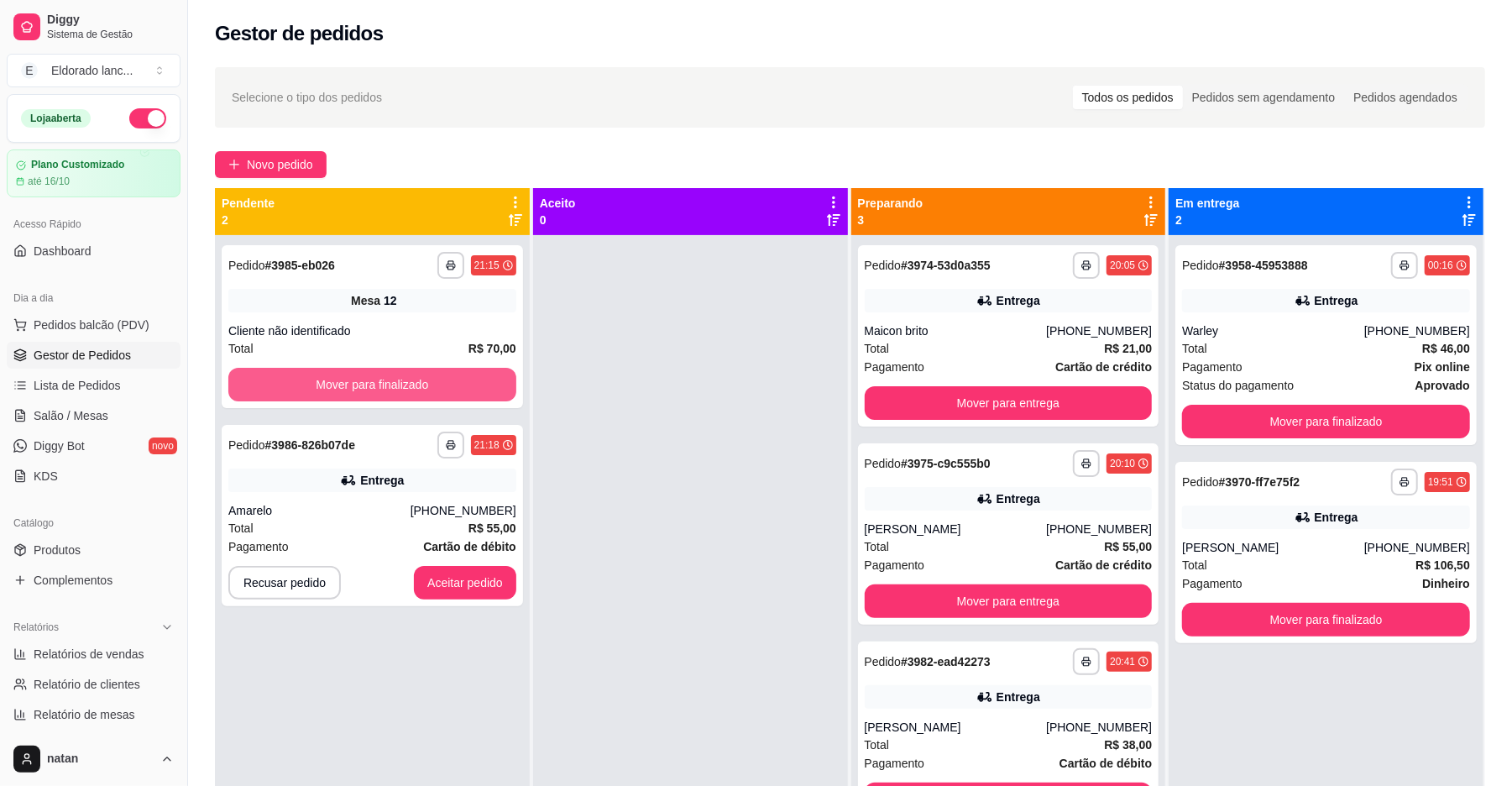
click at [294, 391] on button "Mover para finalizado" at bounding box center [372, 384] width 288 height 34
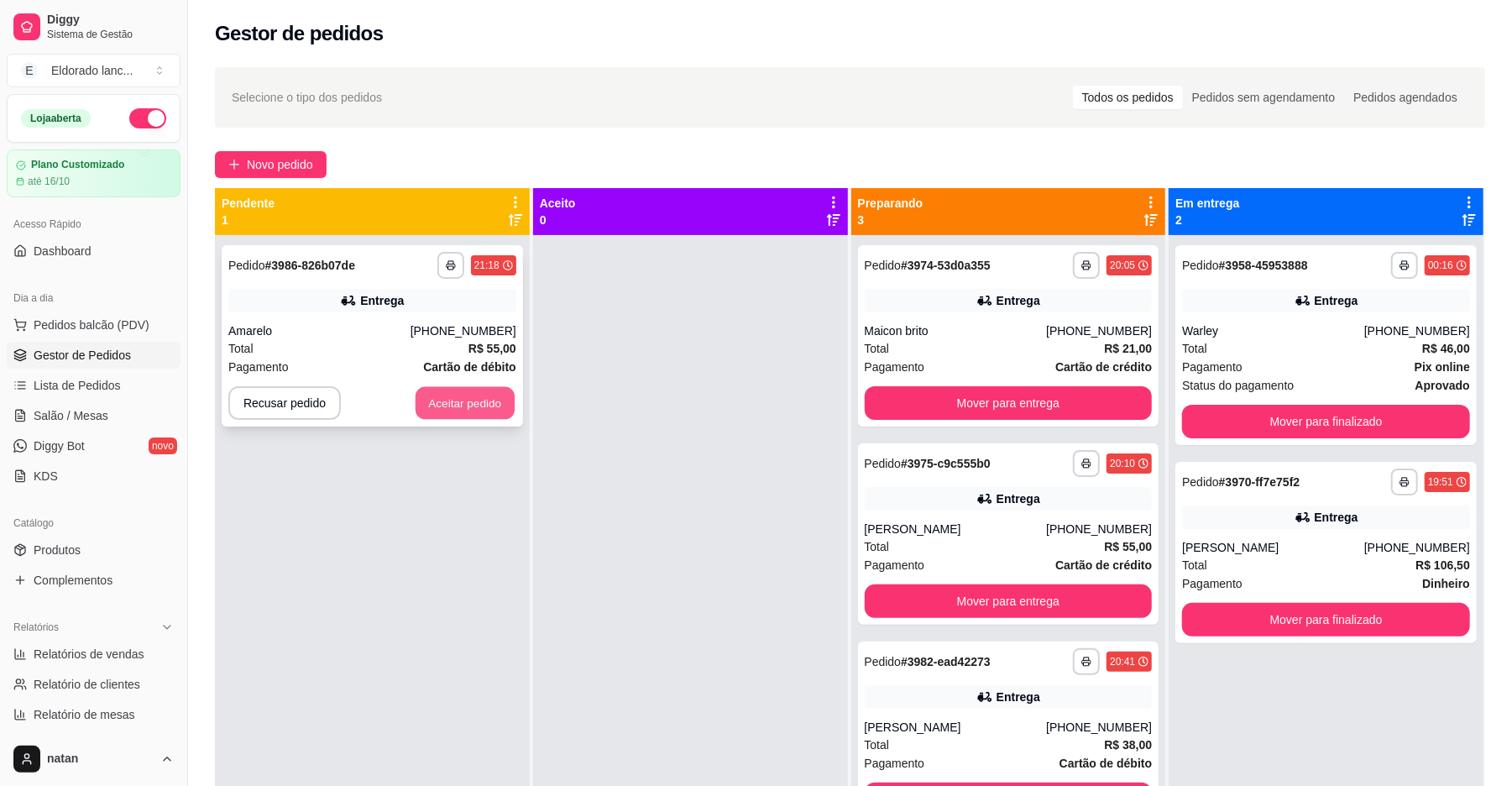
click at [455, 418] on button "Aceitar pedido" at bounding box center [464, 403] width 99 height 33
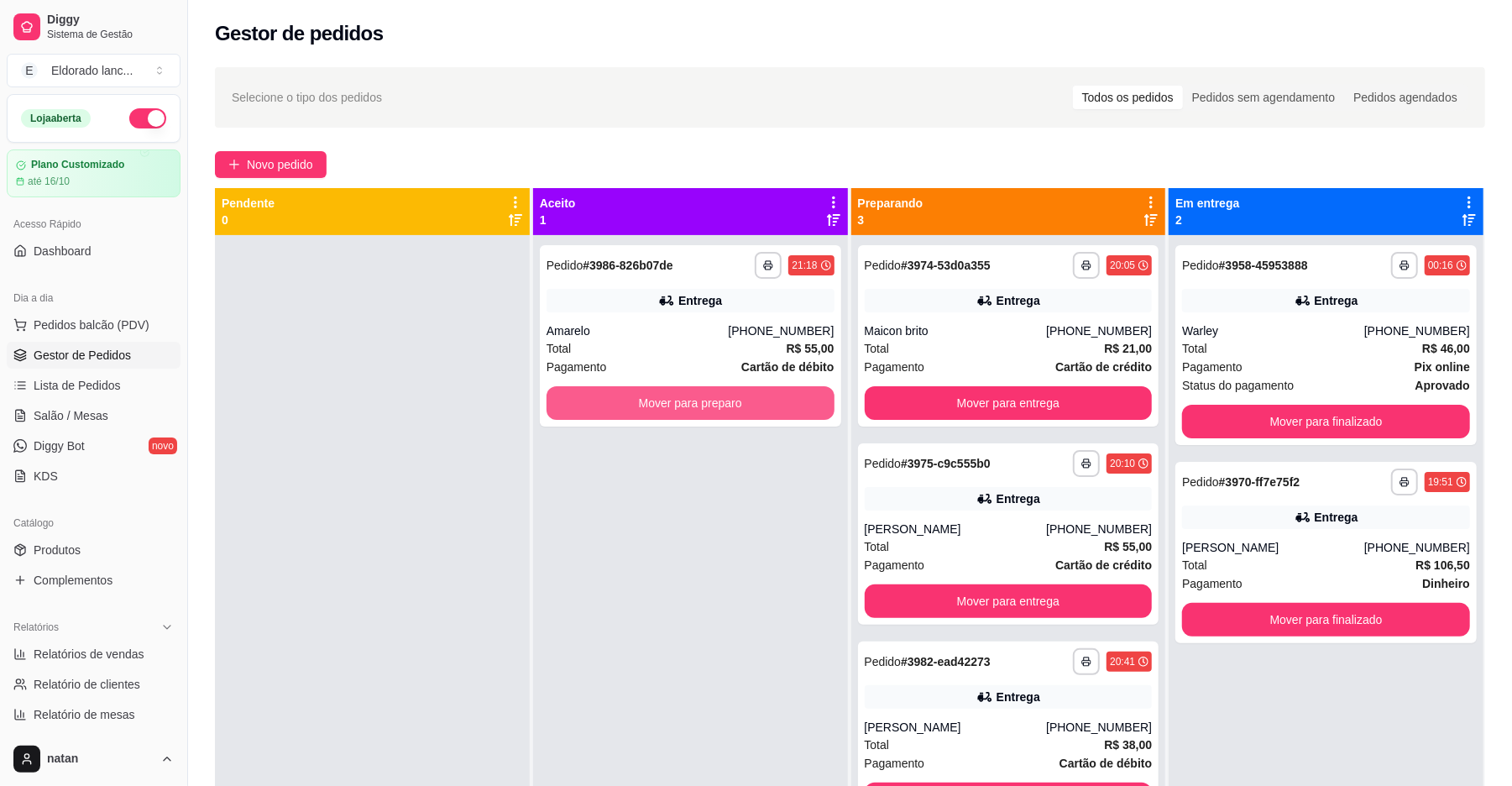
click at [599, 418] on button "Mover para preparo" at bounding box center [691, 402] width 288 height 34
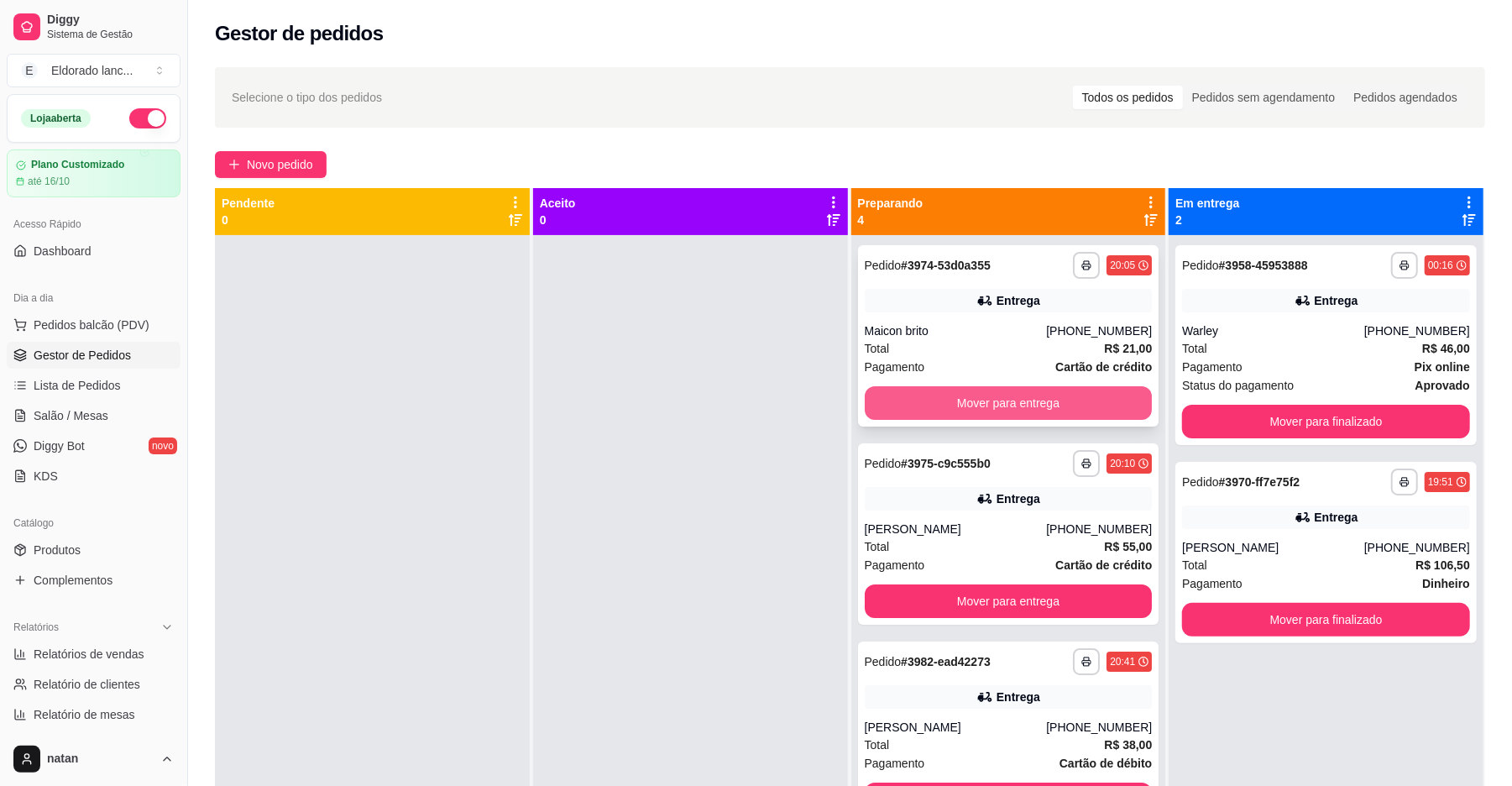
click at [995, 400] on button "Mover para entrega" at bounding box center [1009, 402] width 288 height 34
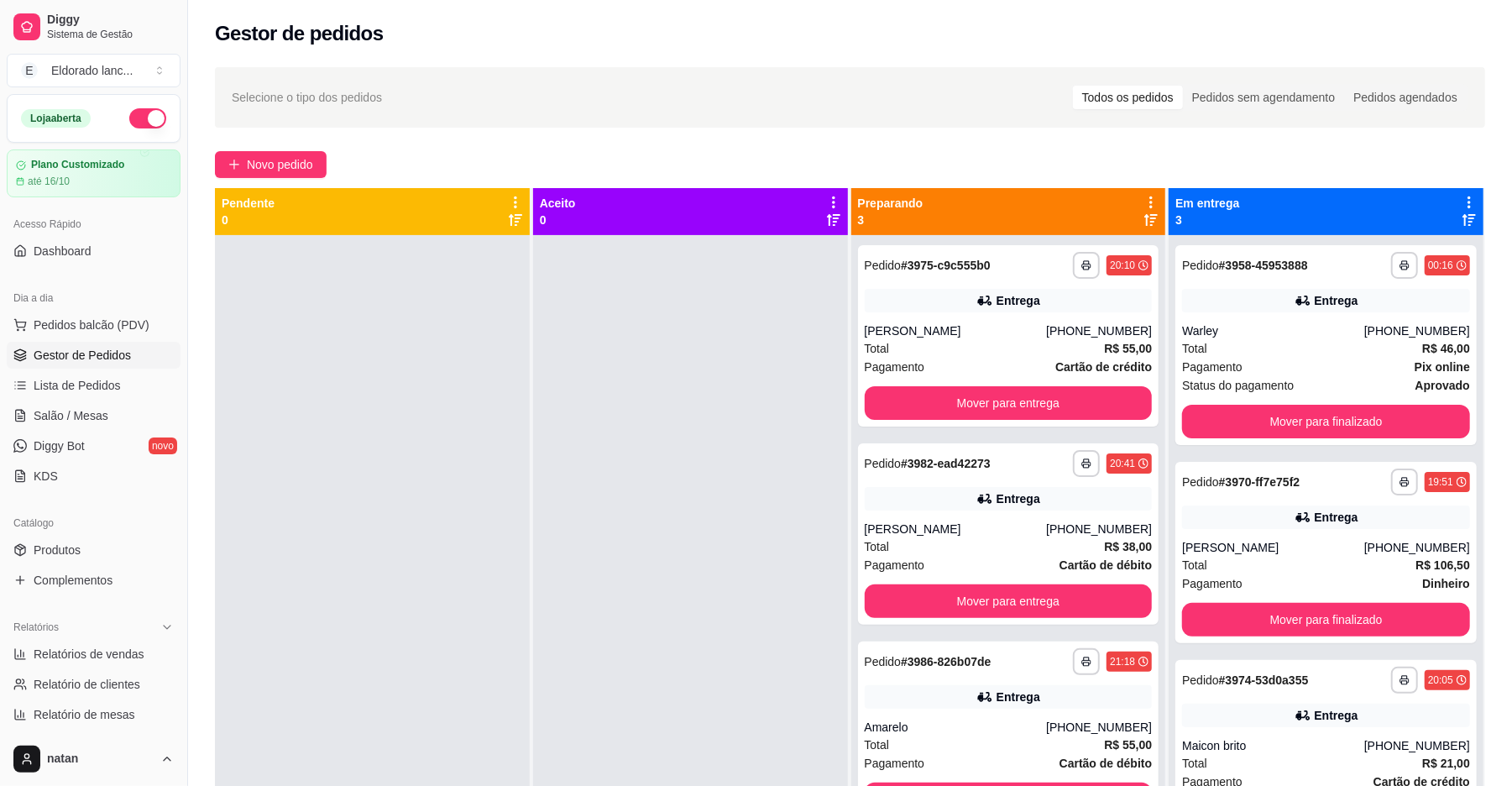
click at [623, 456] on div at bounding box center [691, 628] width 315 height 786
click at [95, 418] on span "Salão / Mesas" at bounding box center [71, 416] width 75 height 17
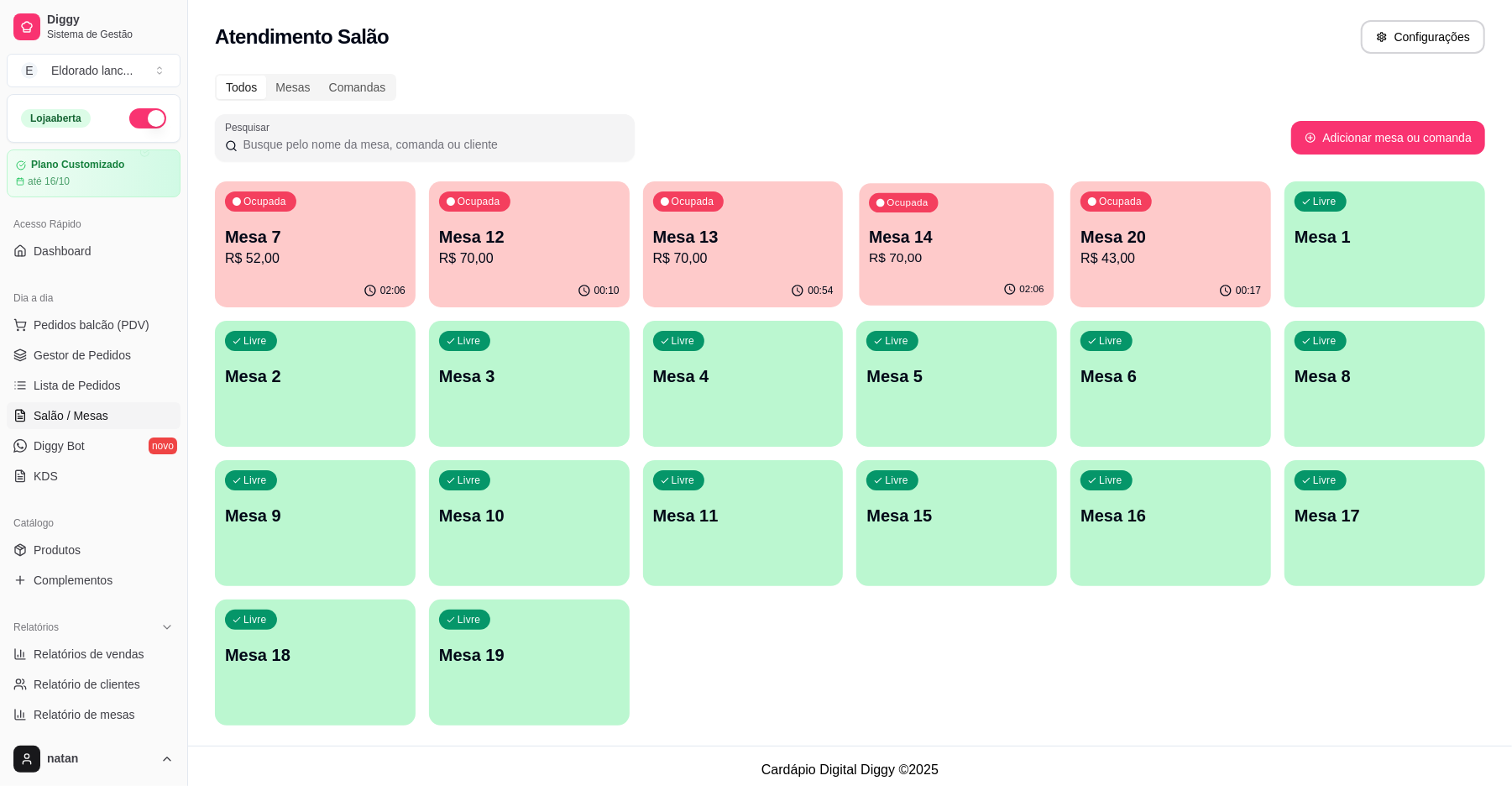
click at [894, 270] on div "Ocupada Mesa 14 R$ 70,00" at bounding box center [956, 228] width 195 height 91
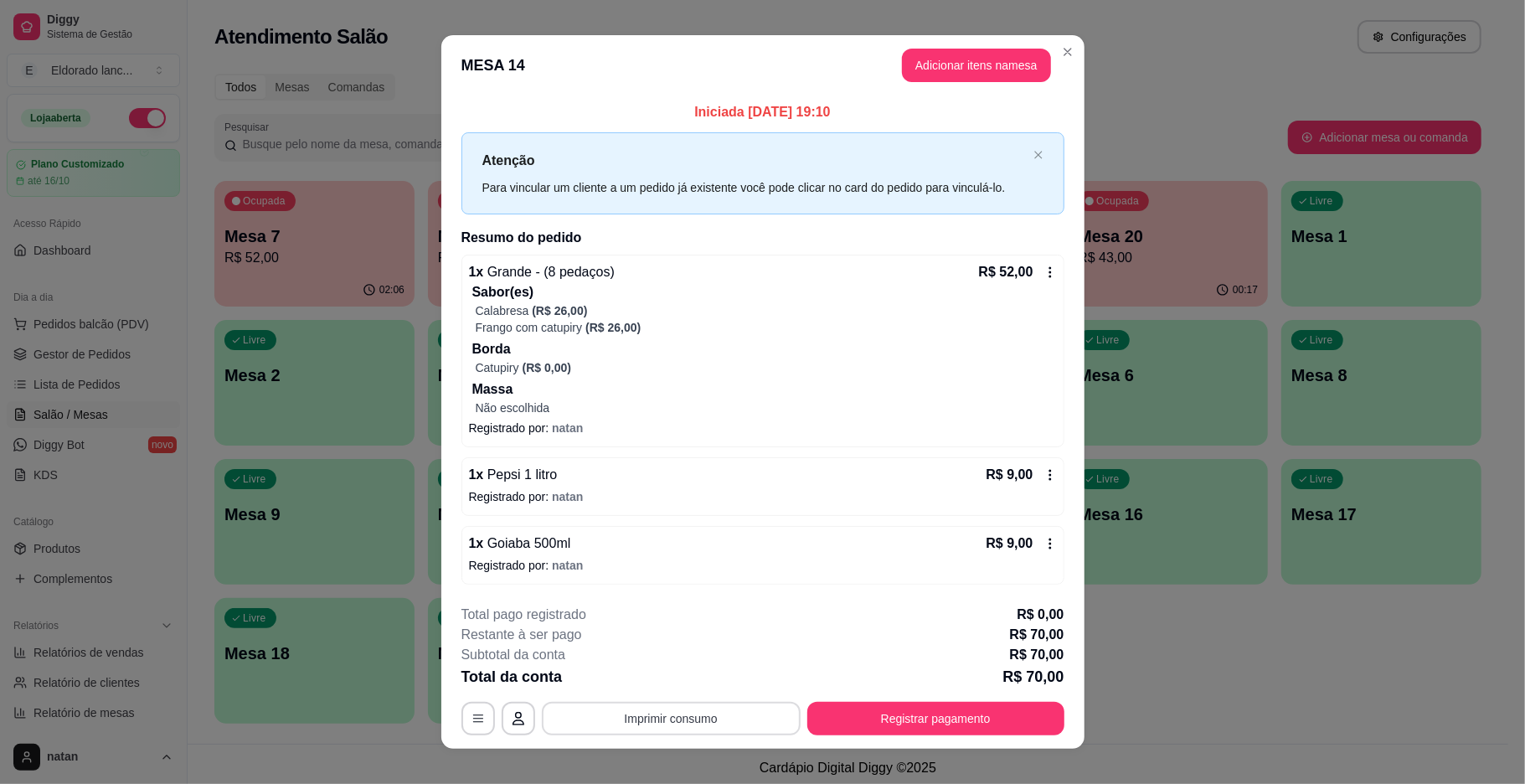
click at [729, 714] on button "Imprimir consumo" at bounding box center [671, 718] width 258 height 33
click at [695, 680] on button "IMPRESSORA" at bounding box center [668, 681] width 121 height 27
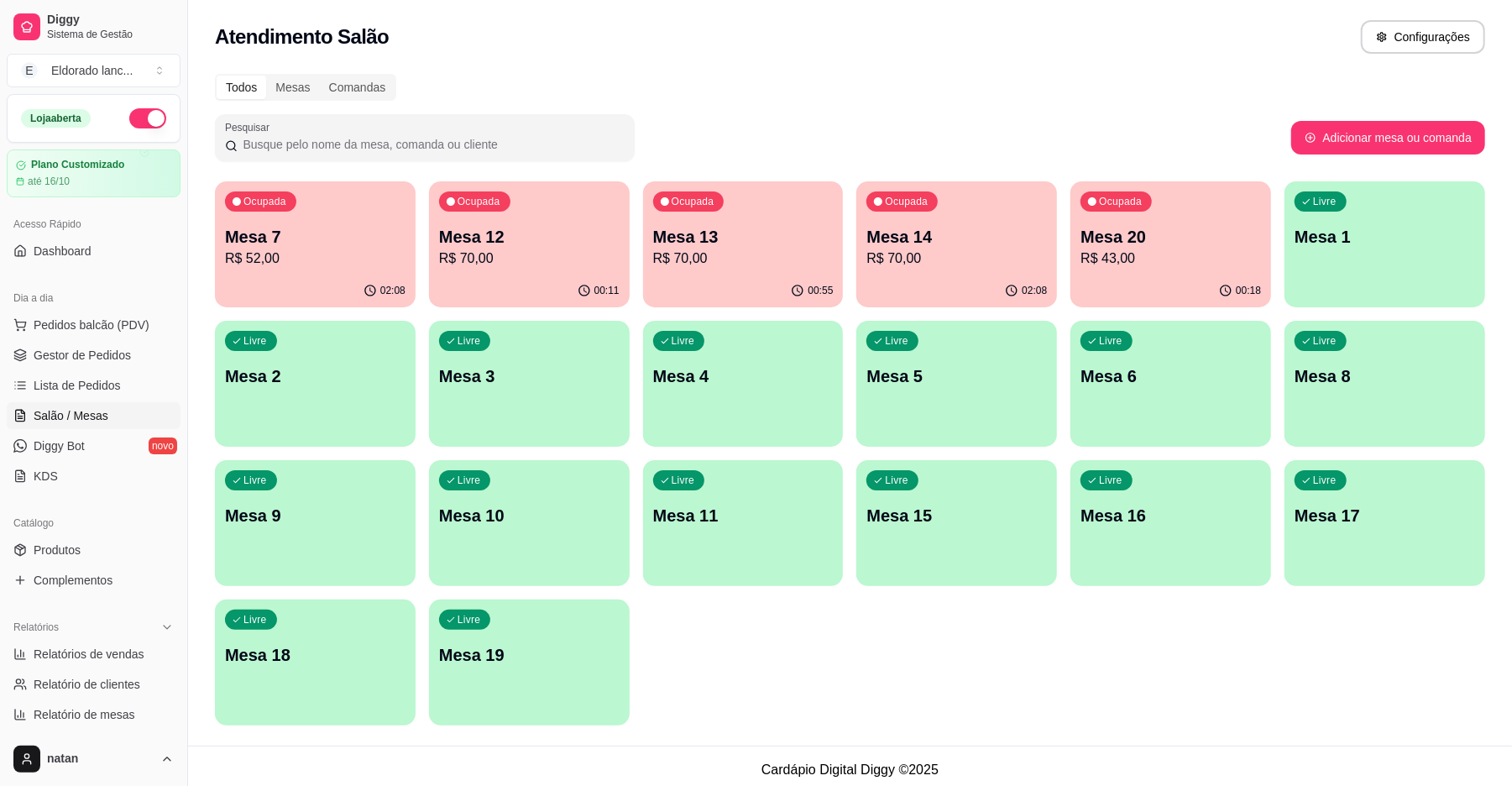
click at [1059, 51] on div "Atendimento Salão Configurações" at bounding box center [849, 36] width 1270 height 34
click at [1133, 228] on p "Mesa 20" at bounding box center [1171, 236] width 175 height 23
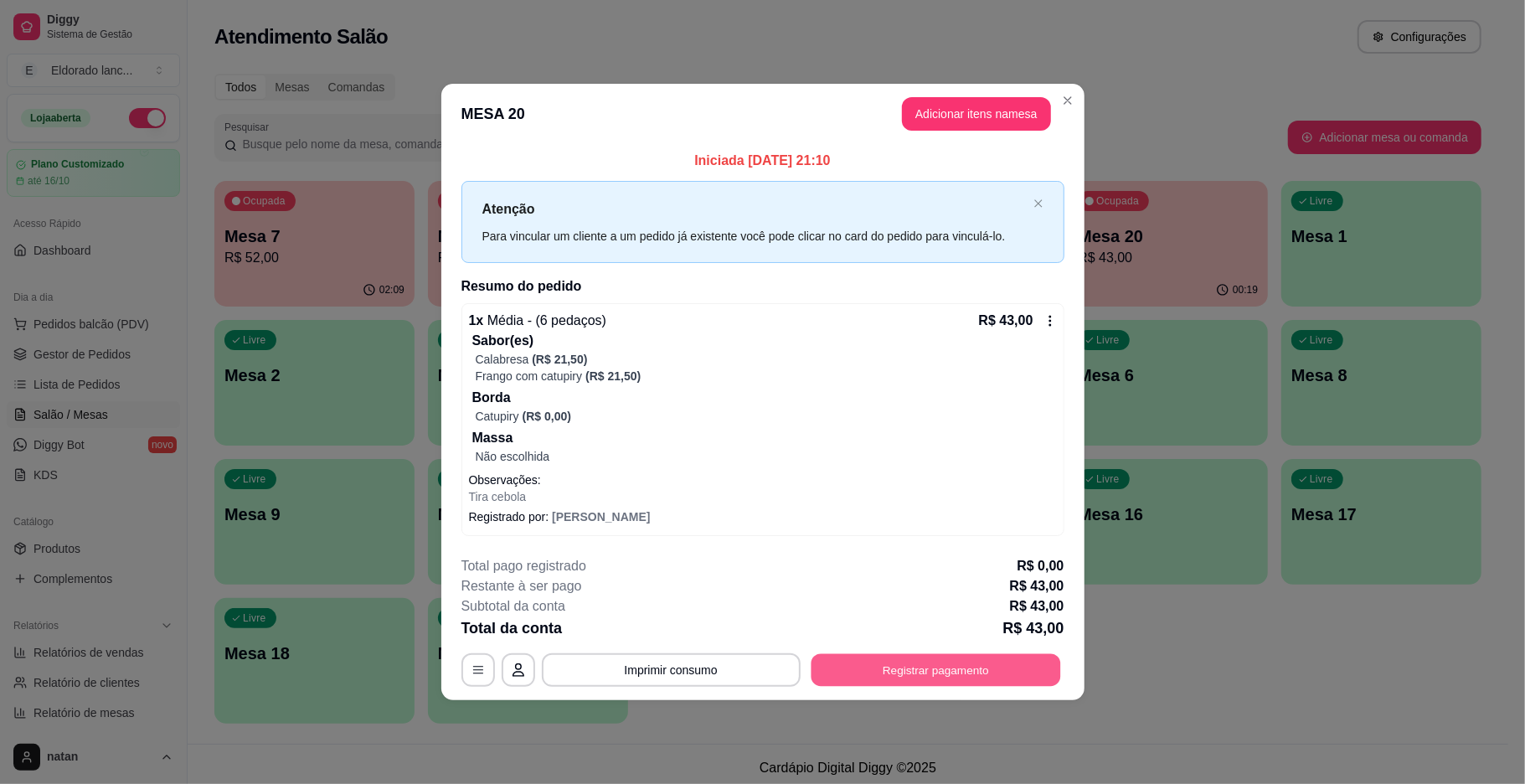
click at [902, 658] on button "Registrar pagamento" at bounding box center [935, 669] width 249 height 33
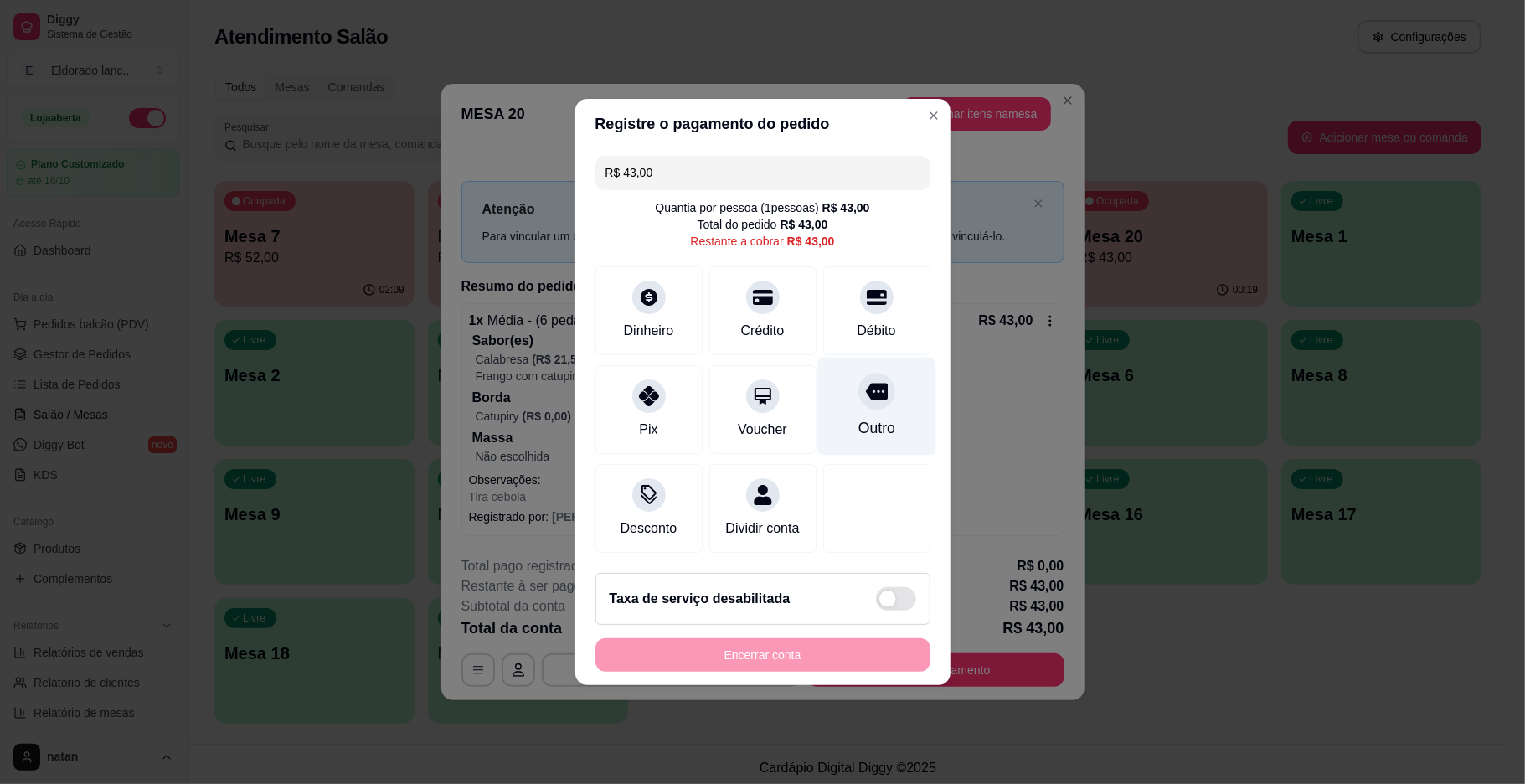
click at [865, 382] on icon at bounding box center [876, 391] width 22 height 22
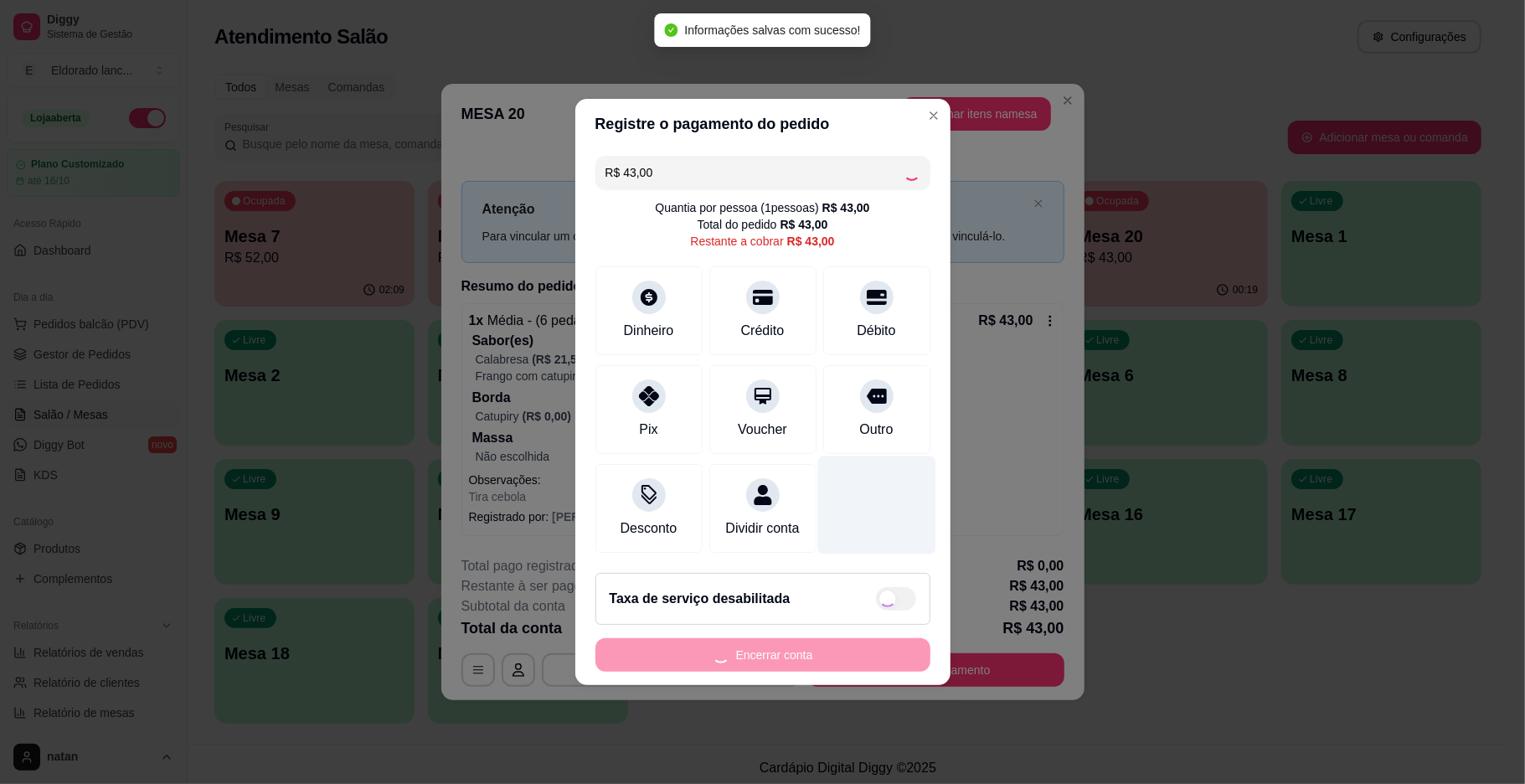
type input "R$ 0,00"
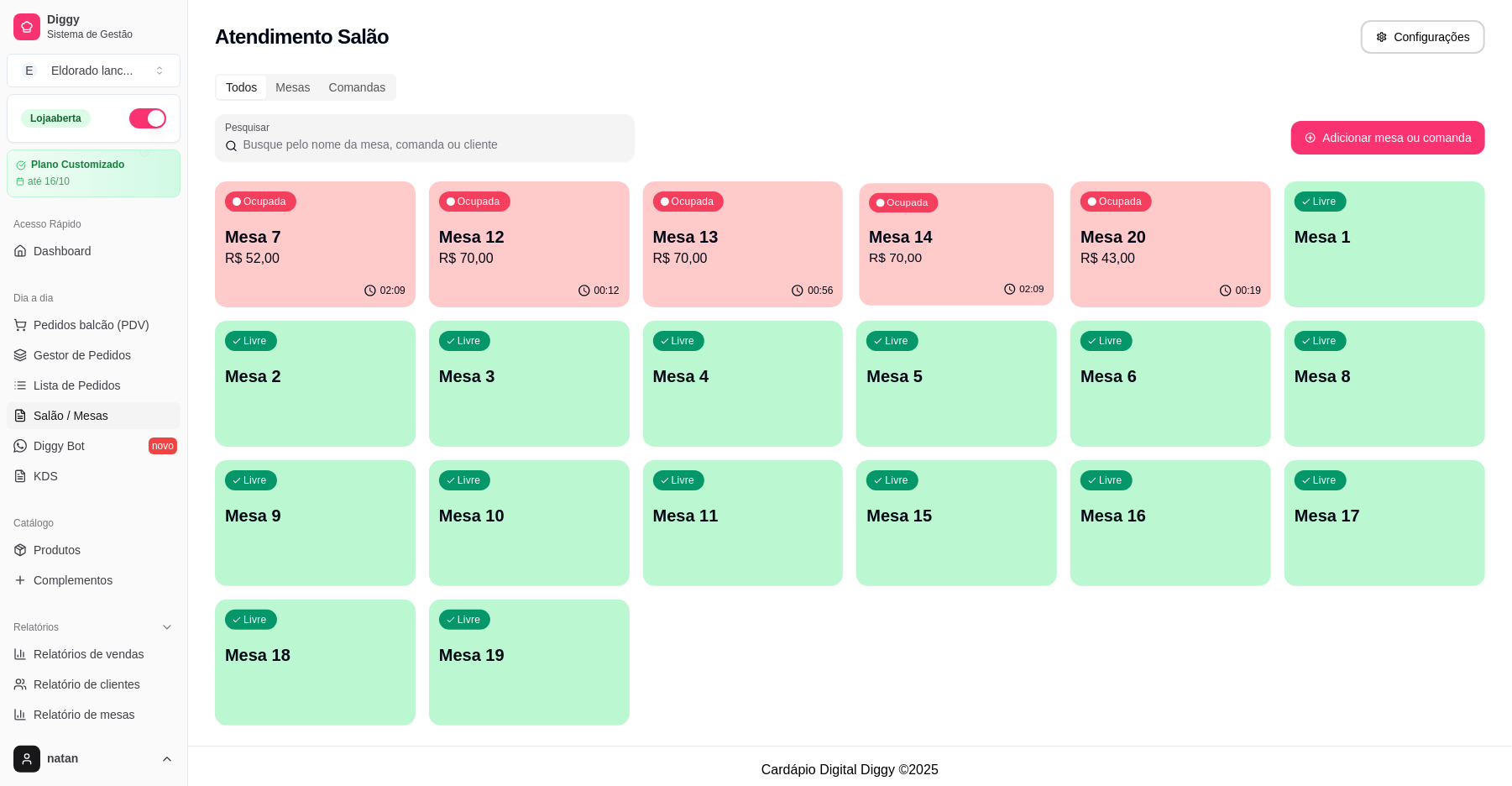
click at [942, 225] on p "Mesa 14" at bounding box center [957, 236] width 175 height 23
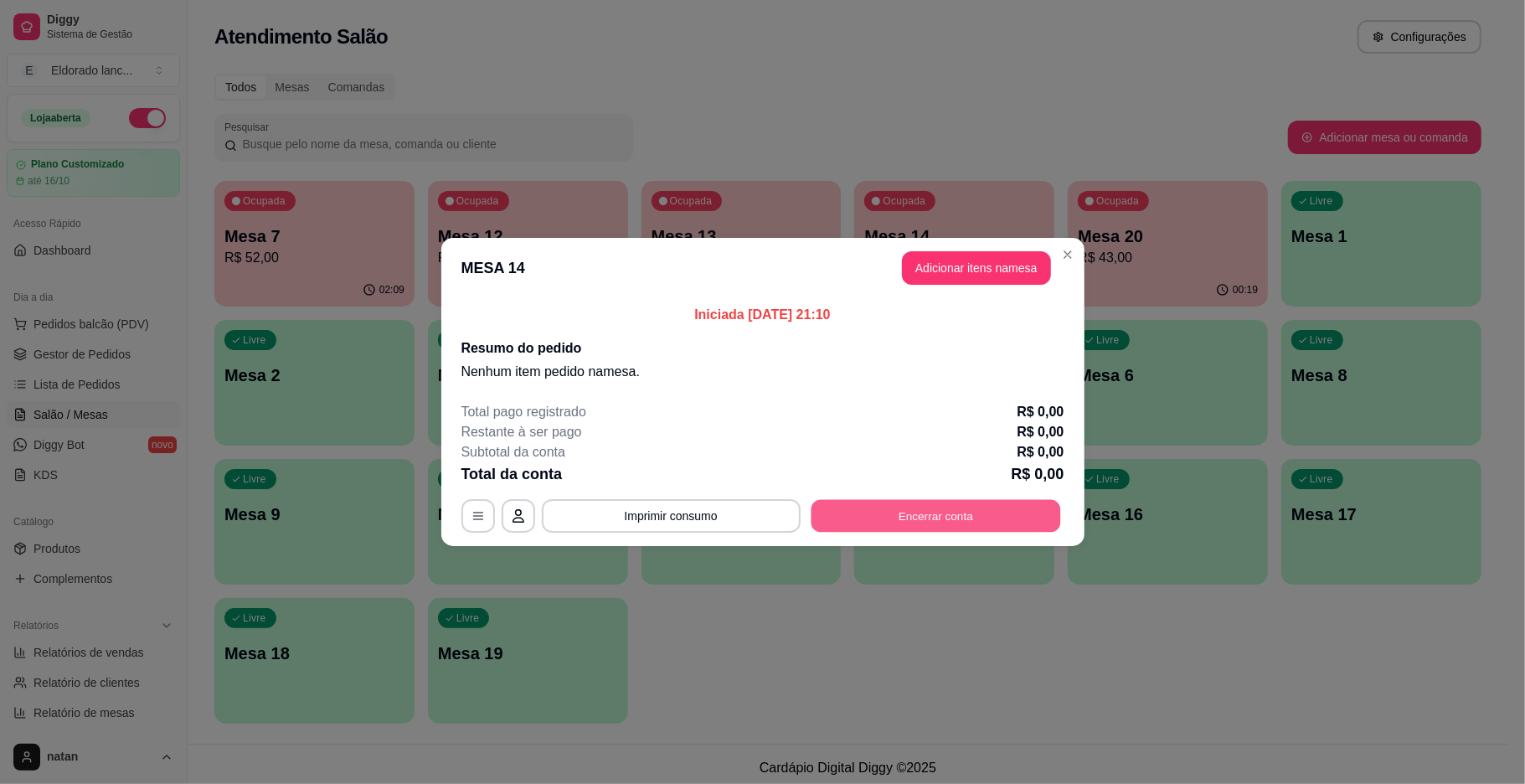
click at [961, 510] on button "Encerrar conta" at bounding box center [935, 517] width 249 height 33
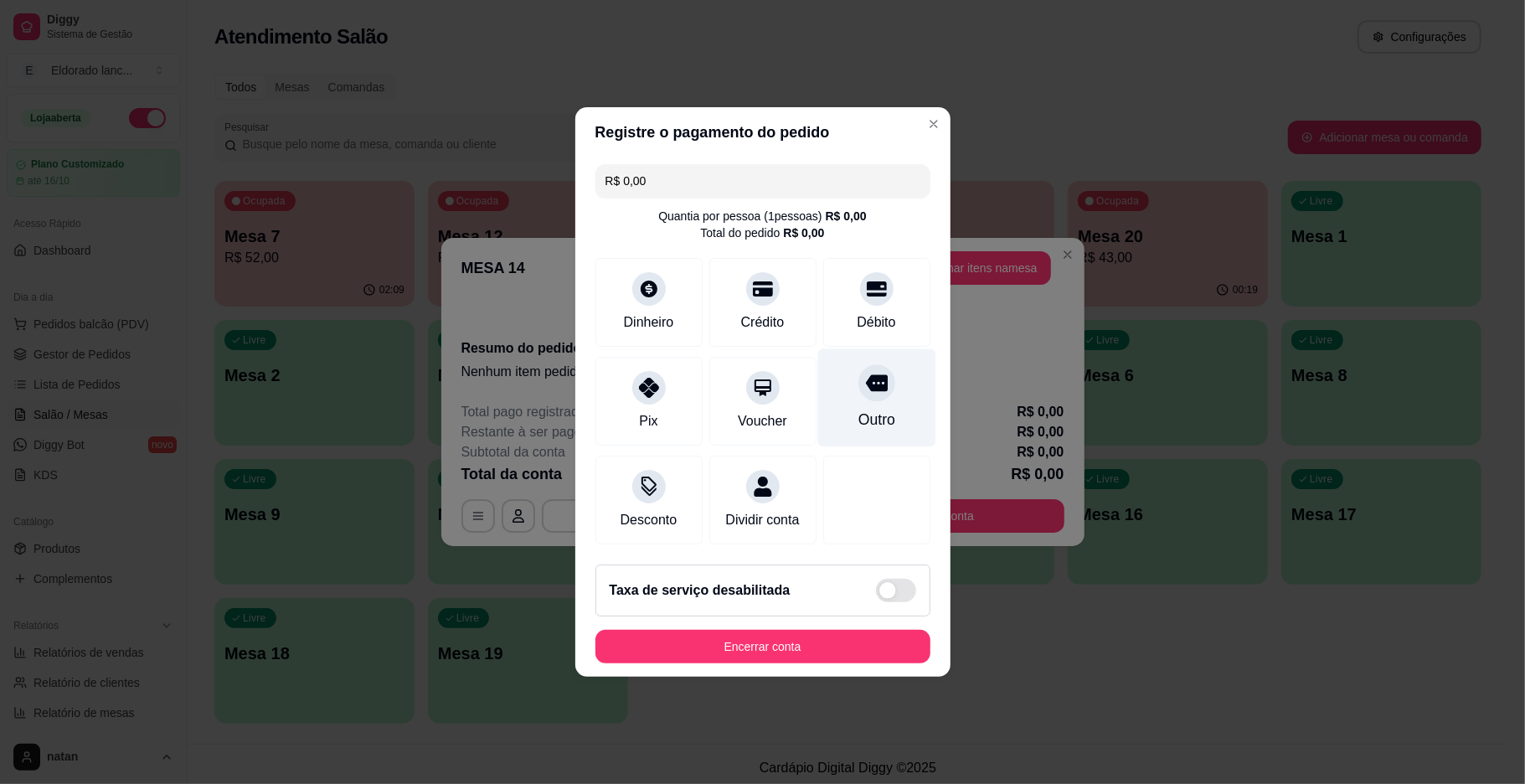
click at [865, 375] on icon at bounding box center [876, 383] width 22 height 17
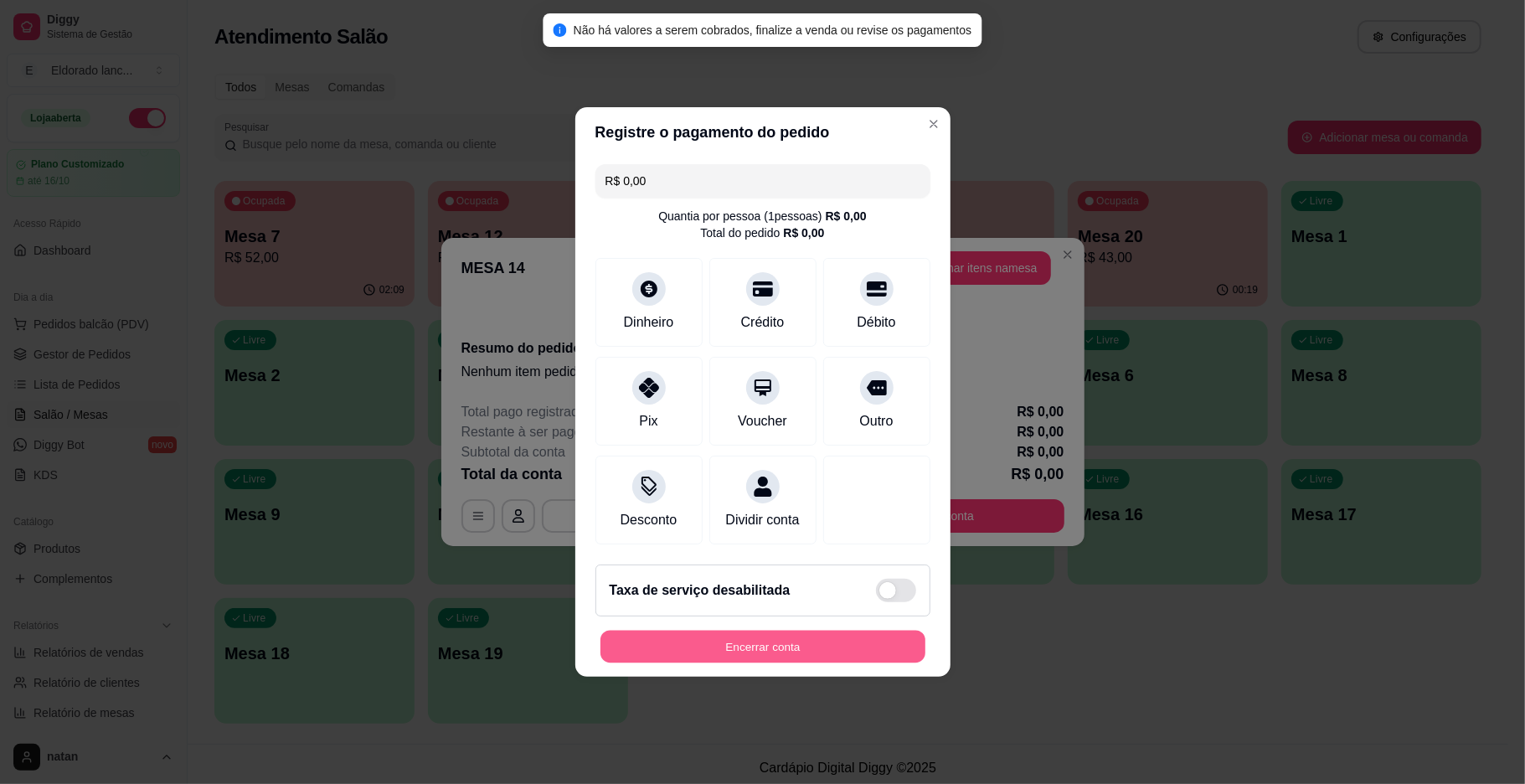
click at [762, 663] on button "Encerrar conta" at bounding box center [763, 647] width 325 height 33
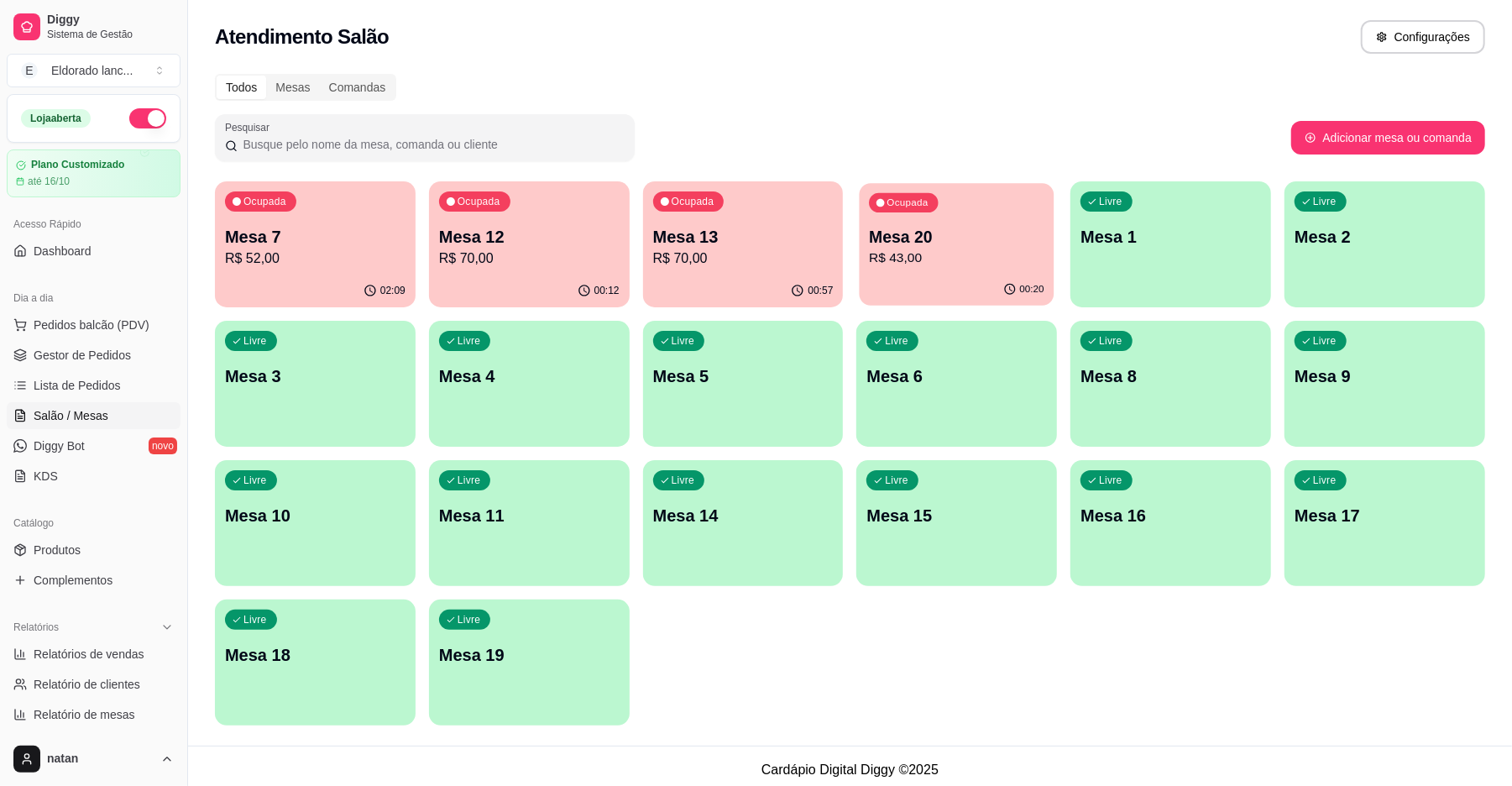
click at [1006, 254] on p "R$ 43,00" at bounding box center [957, 257] width 175 height 19
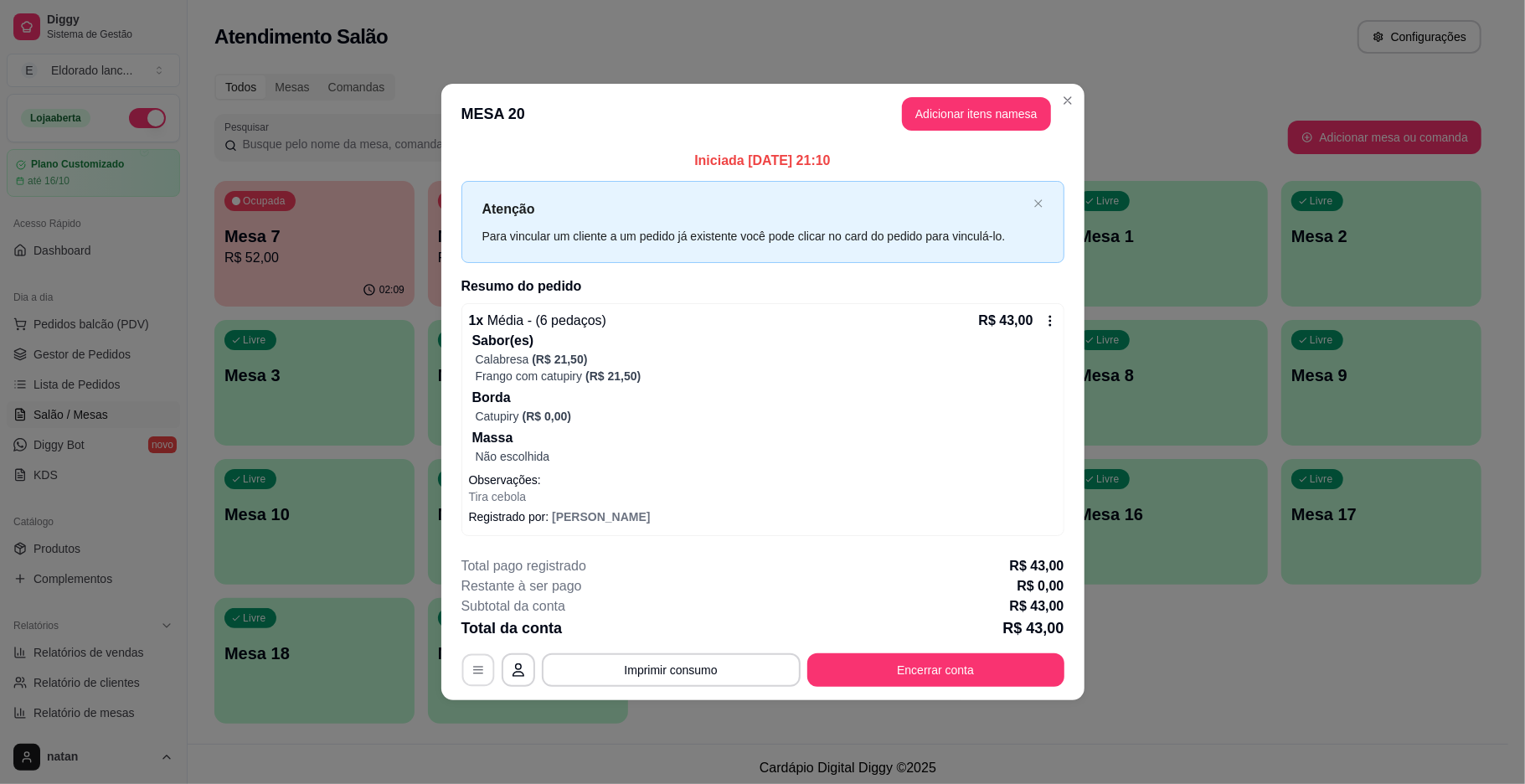
click at [466, 671] on button "button" at bounding box center [478, 669] width 33 height 33
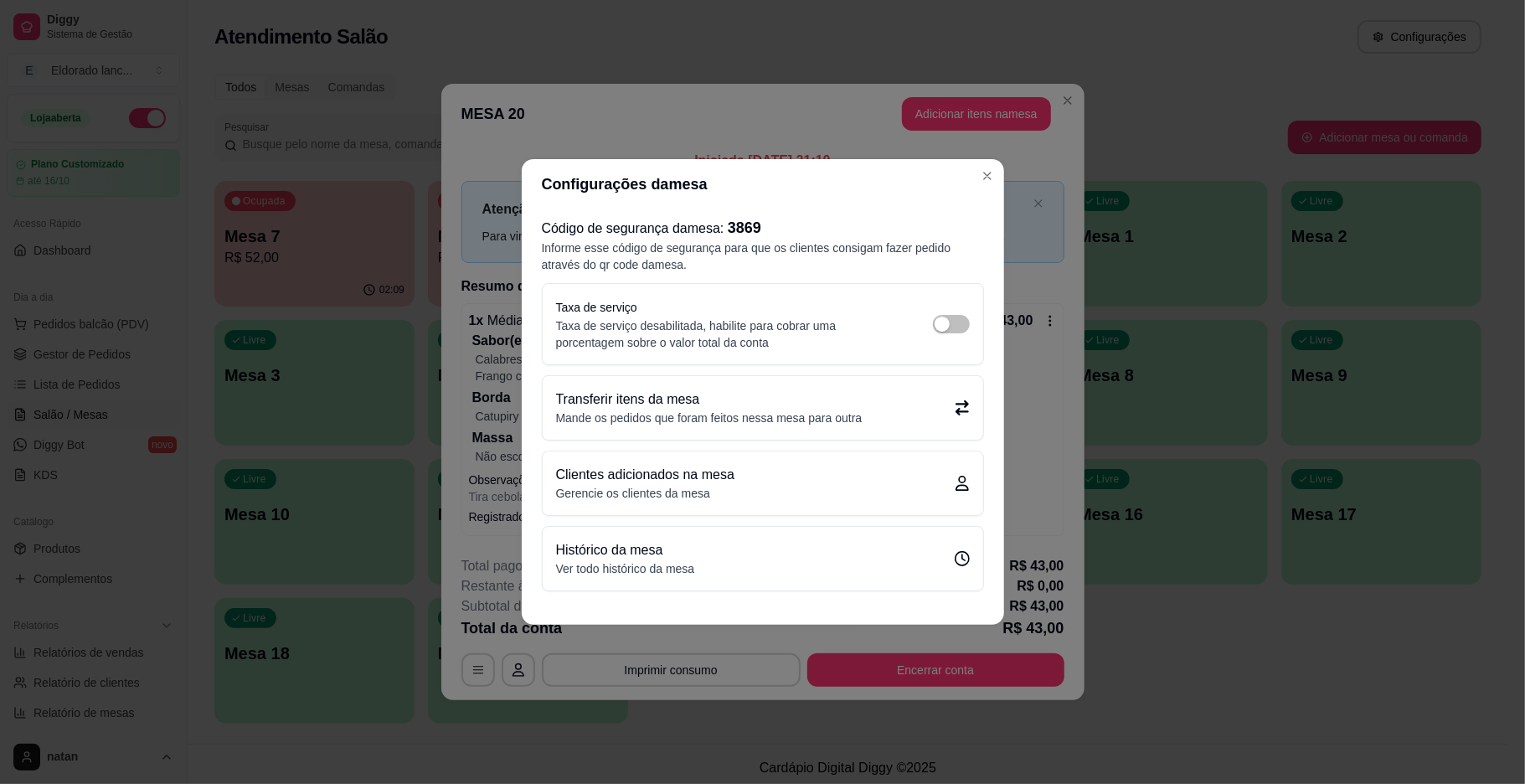
click at [762, 396] on p "Transferir itens da mesa" at bounding box center [709, 399] width 306 height 20
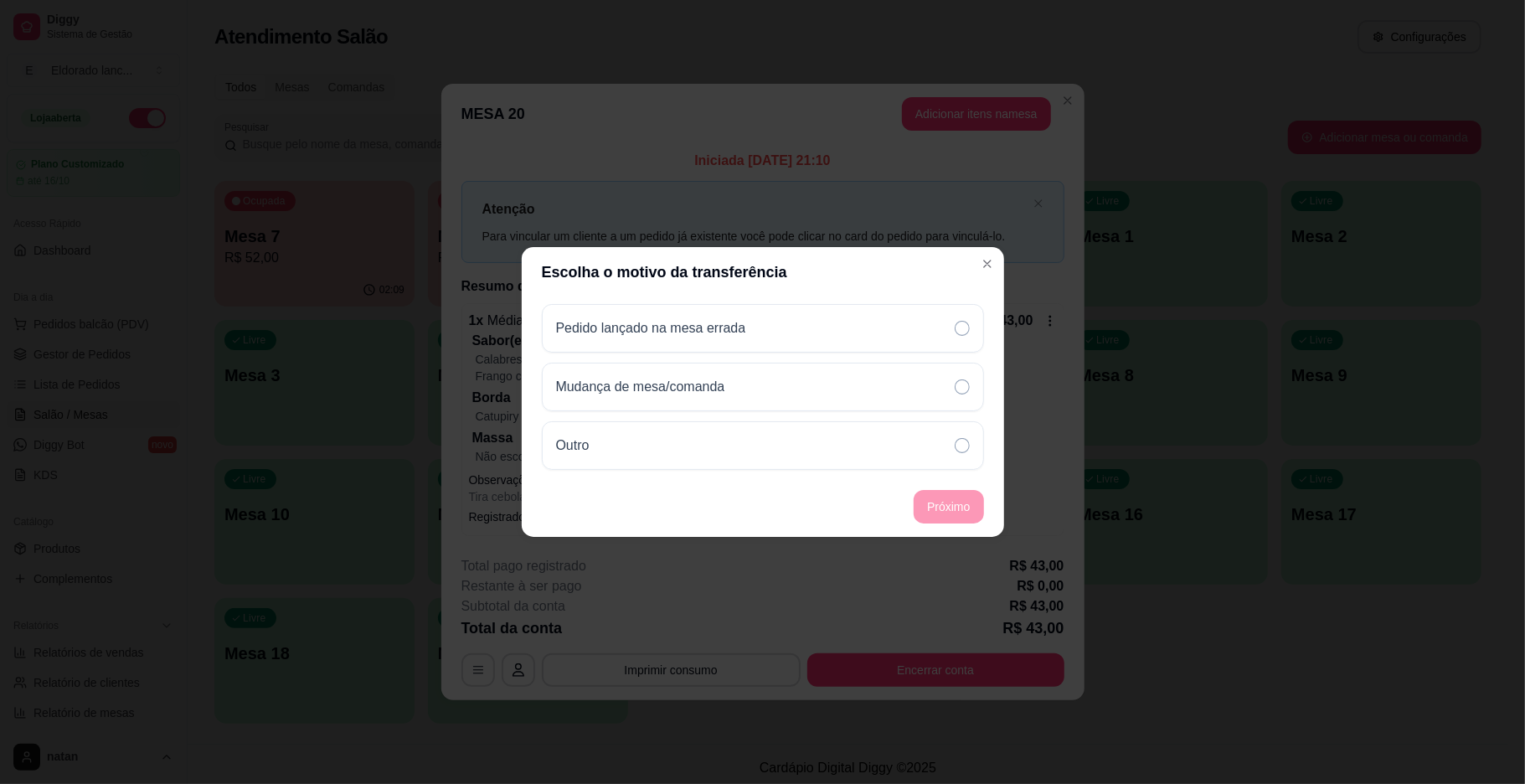
click at [762, 396] on div "Mudança de mesa/comanda" at bounding box center [763, 387] width 443 height 49
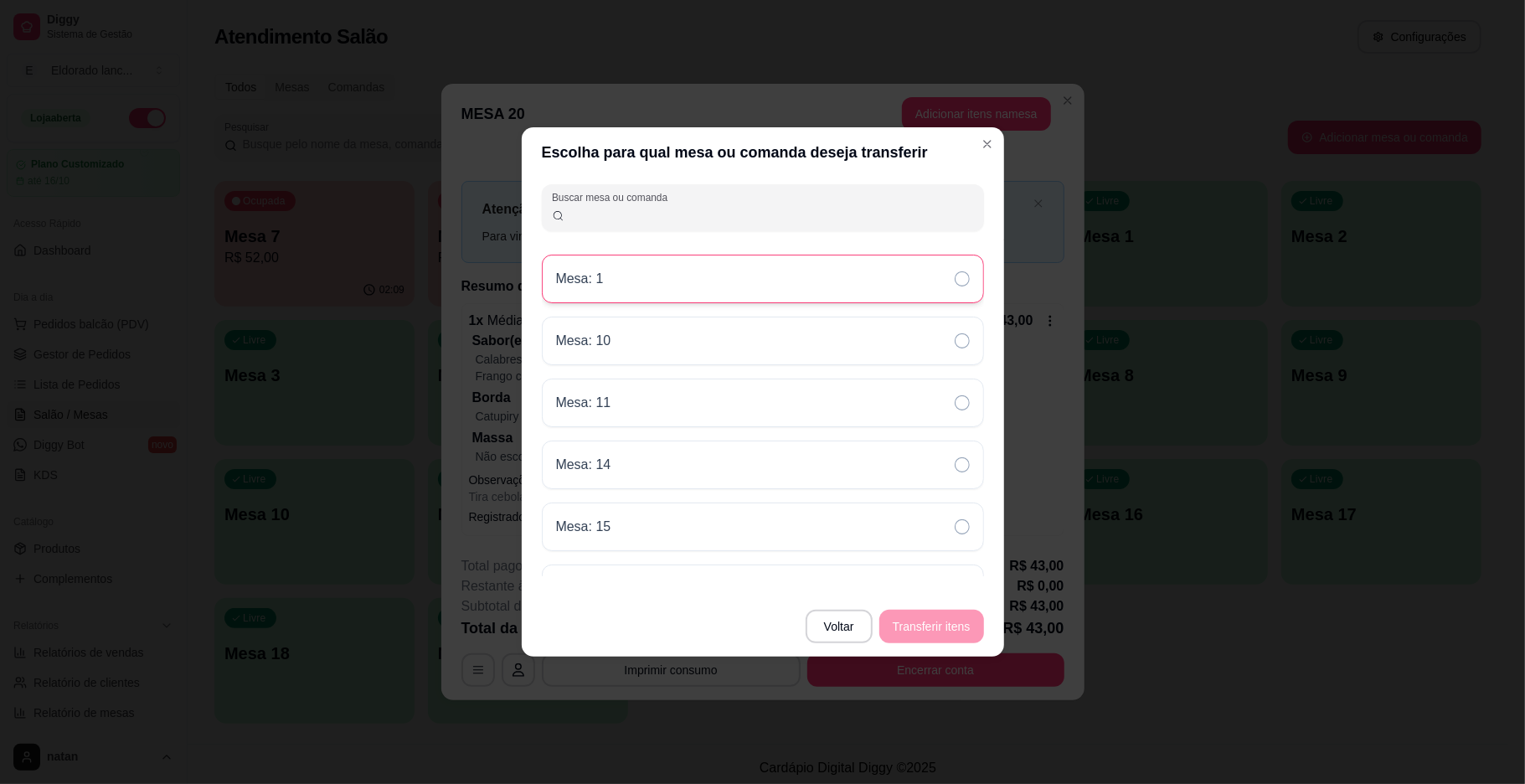
click at [872, 266] on div "Mesa: 1" at bounding box center [763, 279] width 443 height 49
click at [938, 617] on button "Transferir itens" at bounding box center [932, 626] width 105 height 33
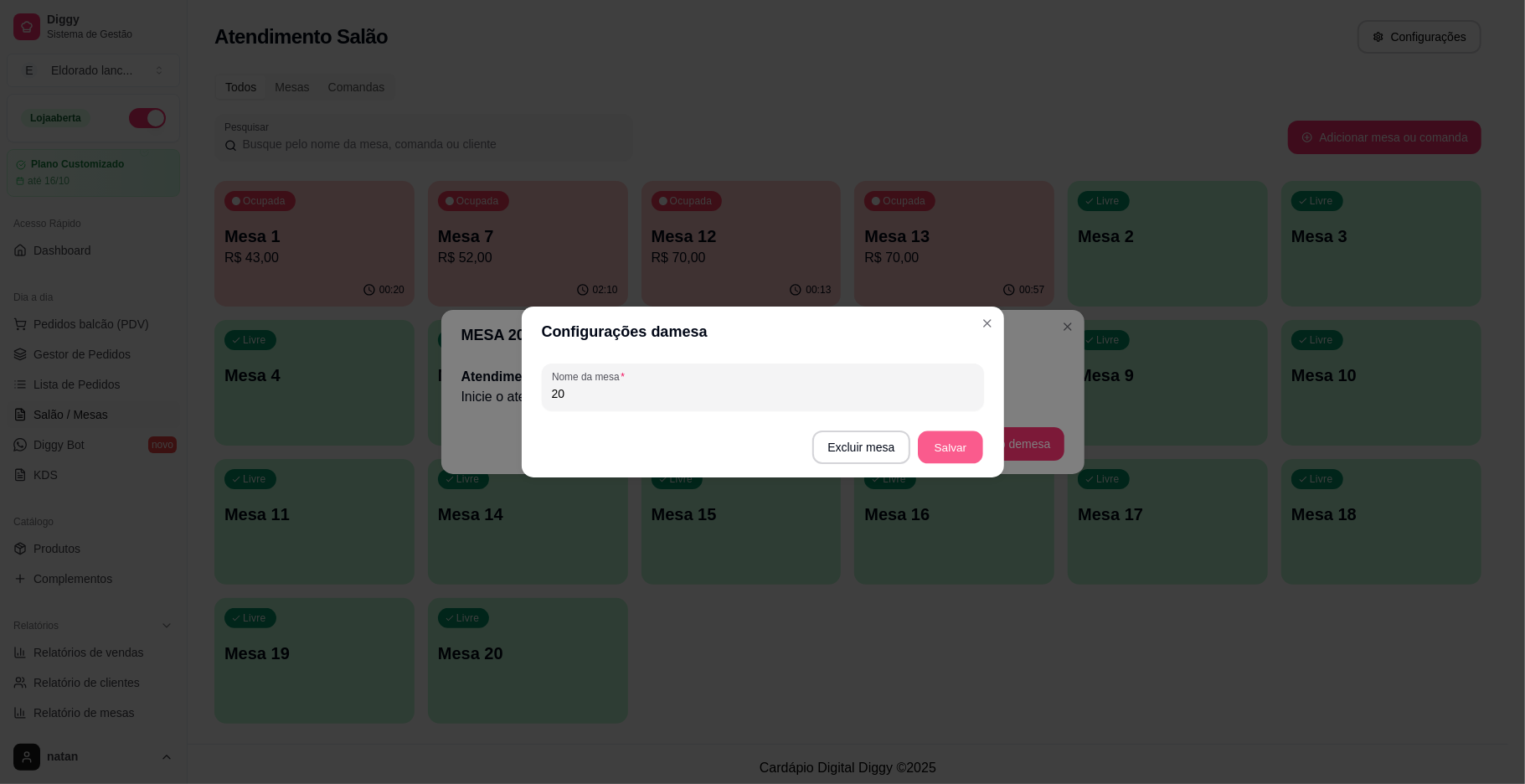
click at [949, 451] on button "Salvar" at bounding box center [950, 447] width 65 height 33
click at [963, 455] on button "Salvar" at bounding box center [950, 447] width 67 height 33
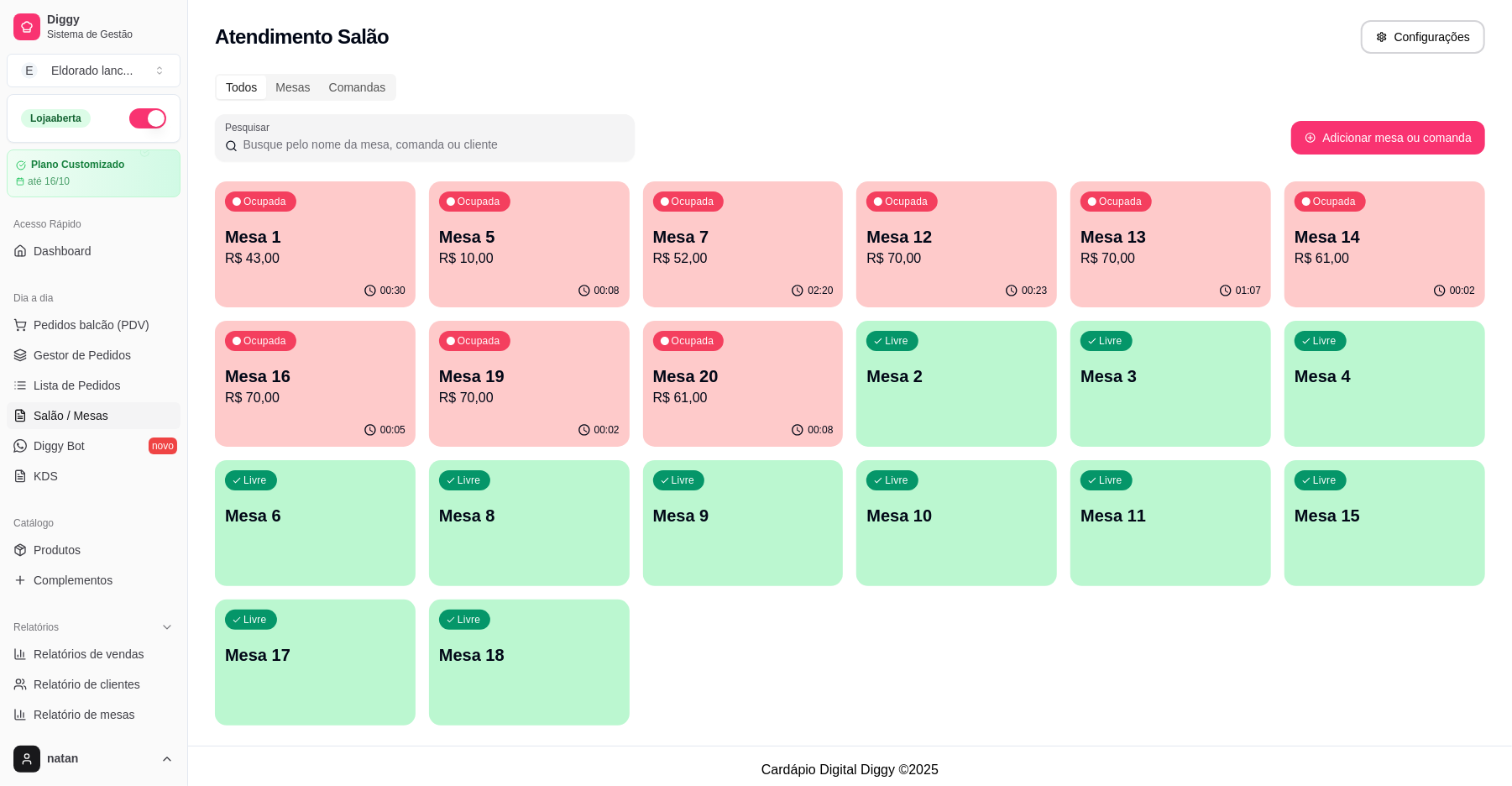
click at [895, 233] on p "Mesa 12" at bounding box center [956, 236] width 180 height 24
click at [1148, 240] on p "Mesa 13" at bounding box center [1171, 236] width 175 height 23
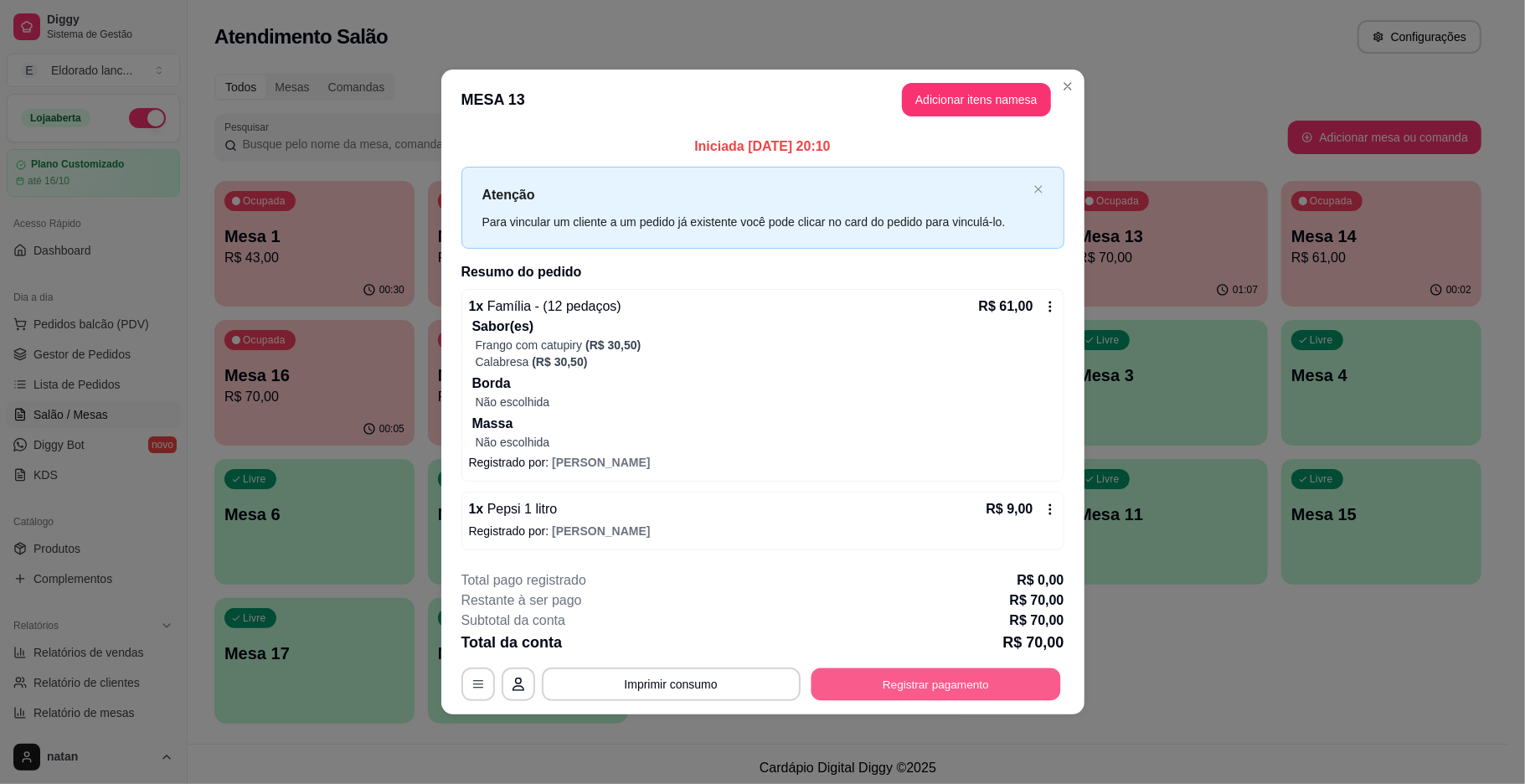
click at [972, 673] on button "Registrar pagamento" at bounding box center [935, 684] width 249 height 33
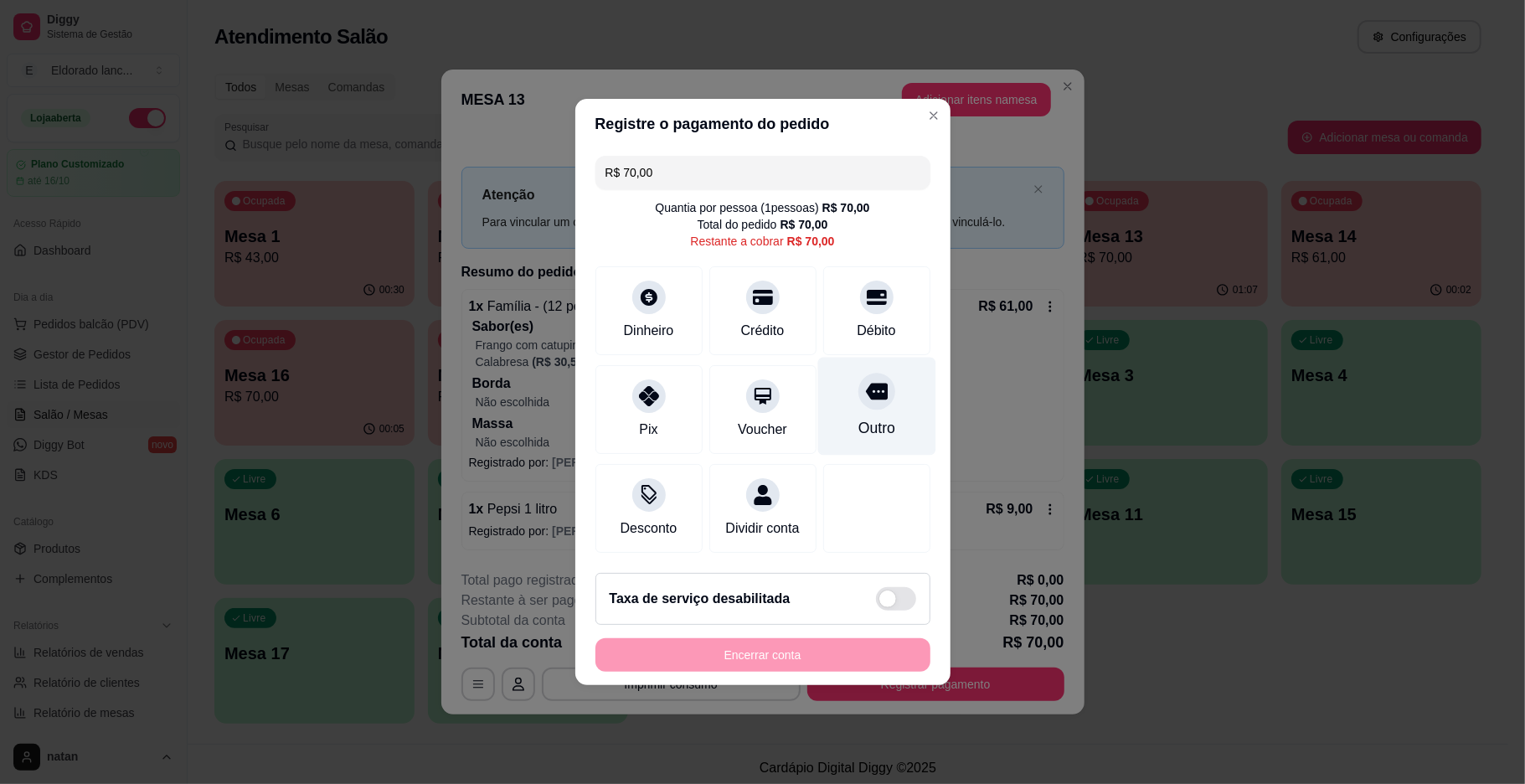
click at [866, 417] on div "Outro" at bounding box center [875, 428] width 37 height 22
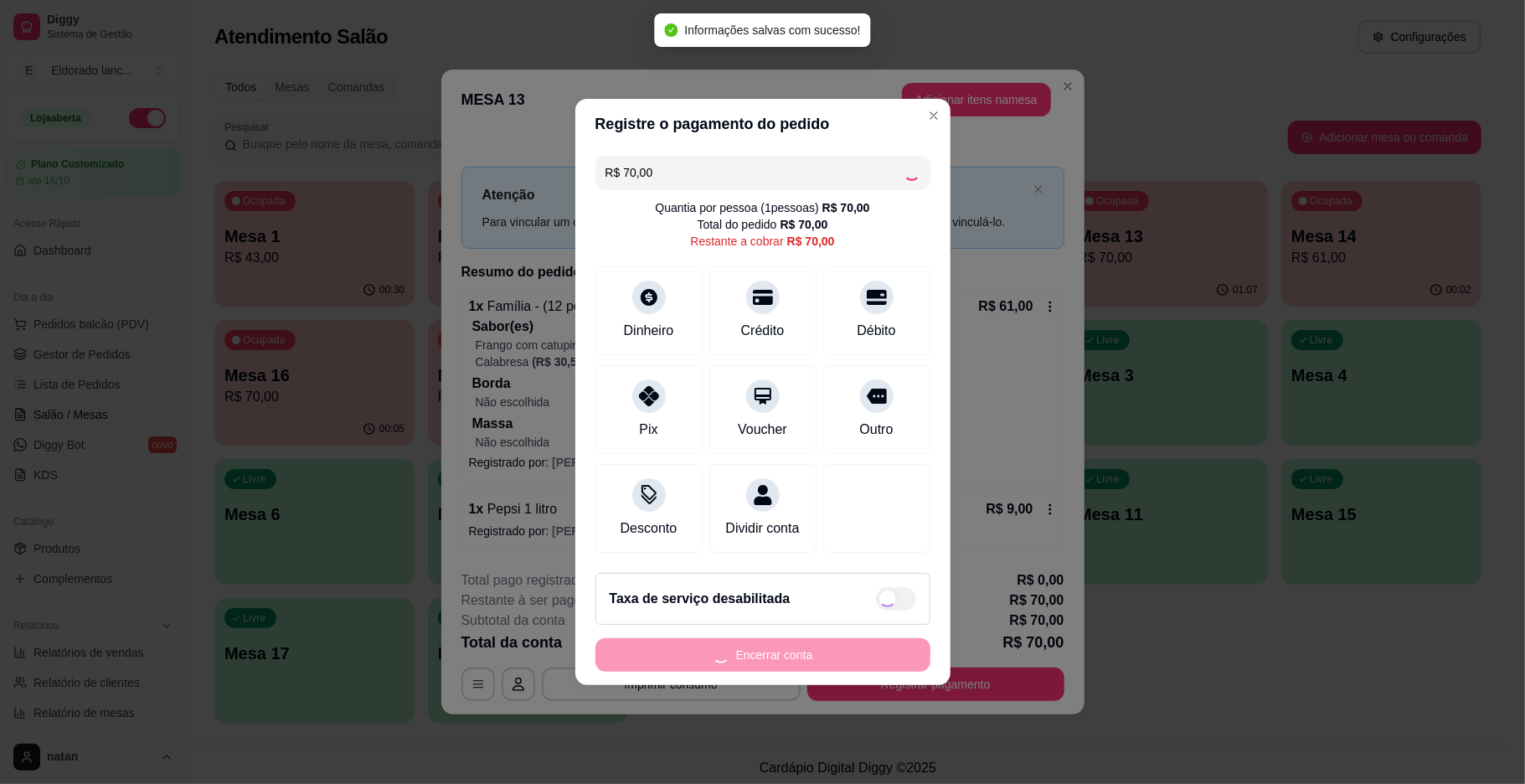
type input "R$ 0,00"
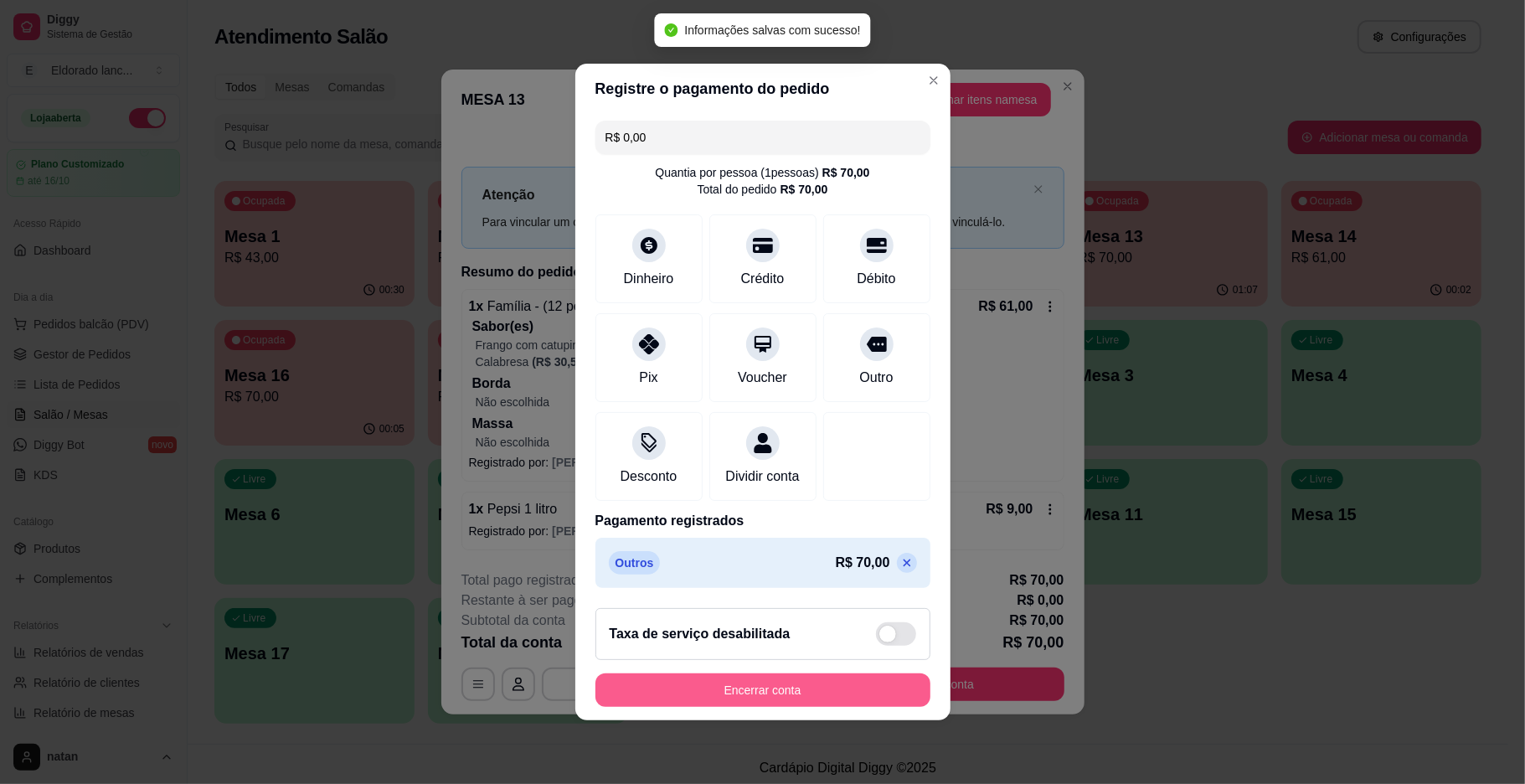
click at [788, 692] on button "Encerrar conta" at bounding box center [762, 689] width 335 height 33
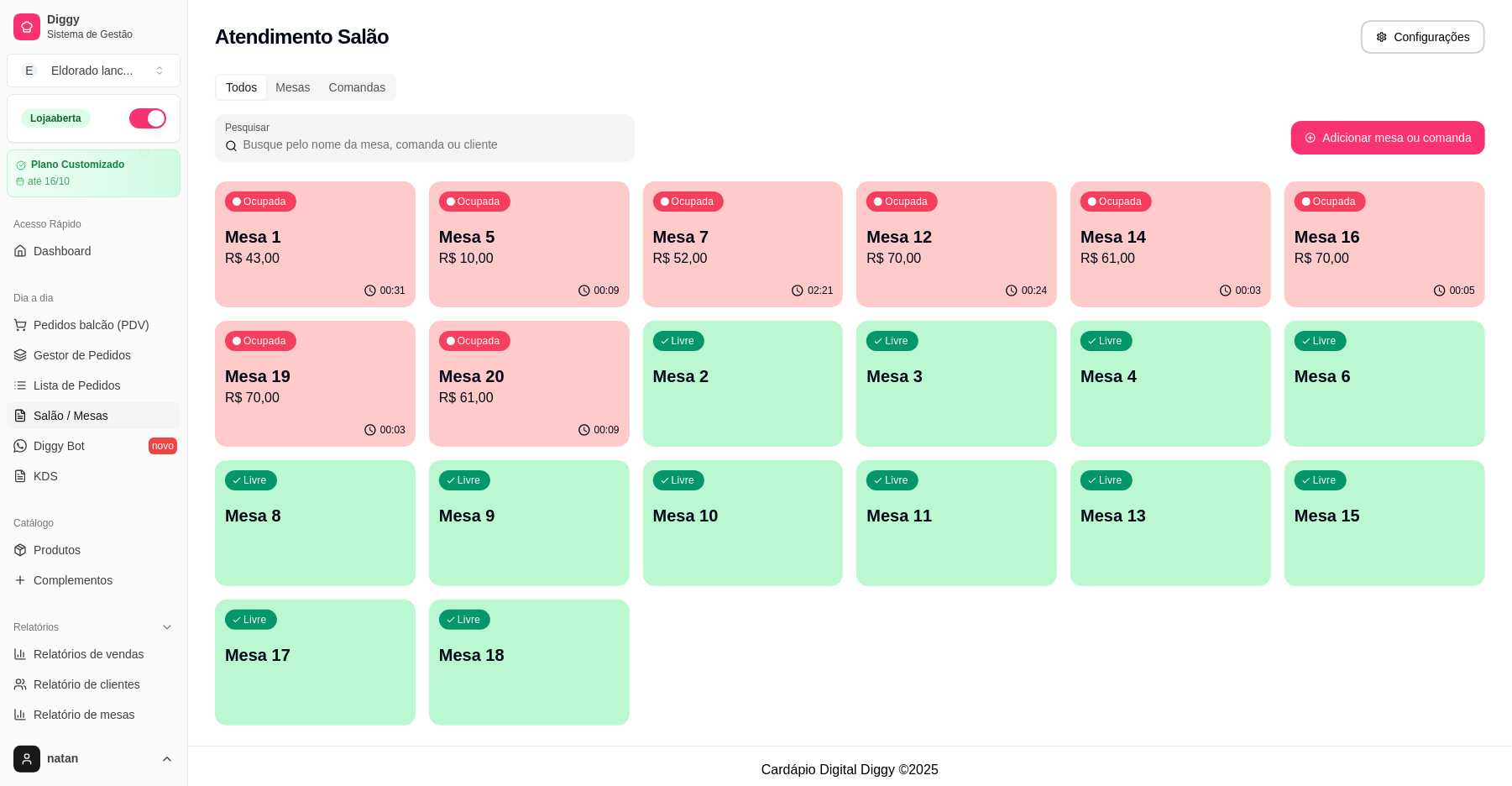
click at [1148, 263] on p "R$ 61,00" at bounding box center [1170, 258] width 180 height 20
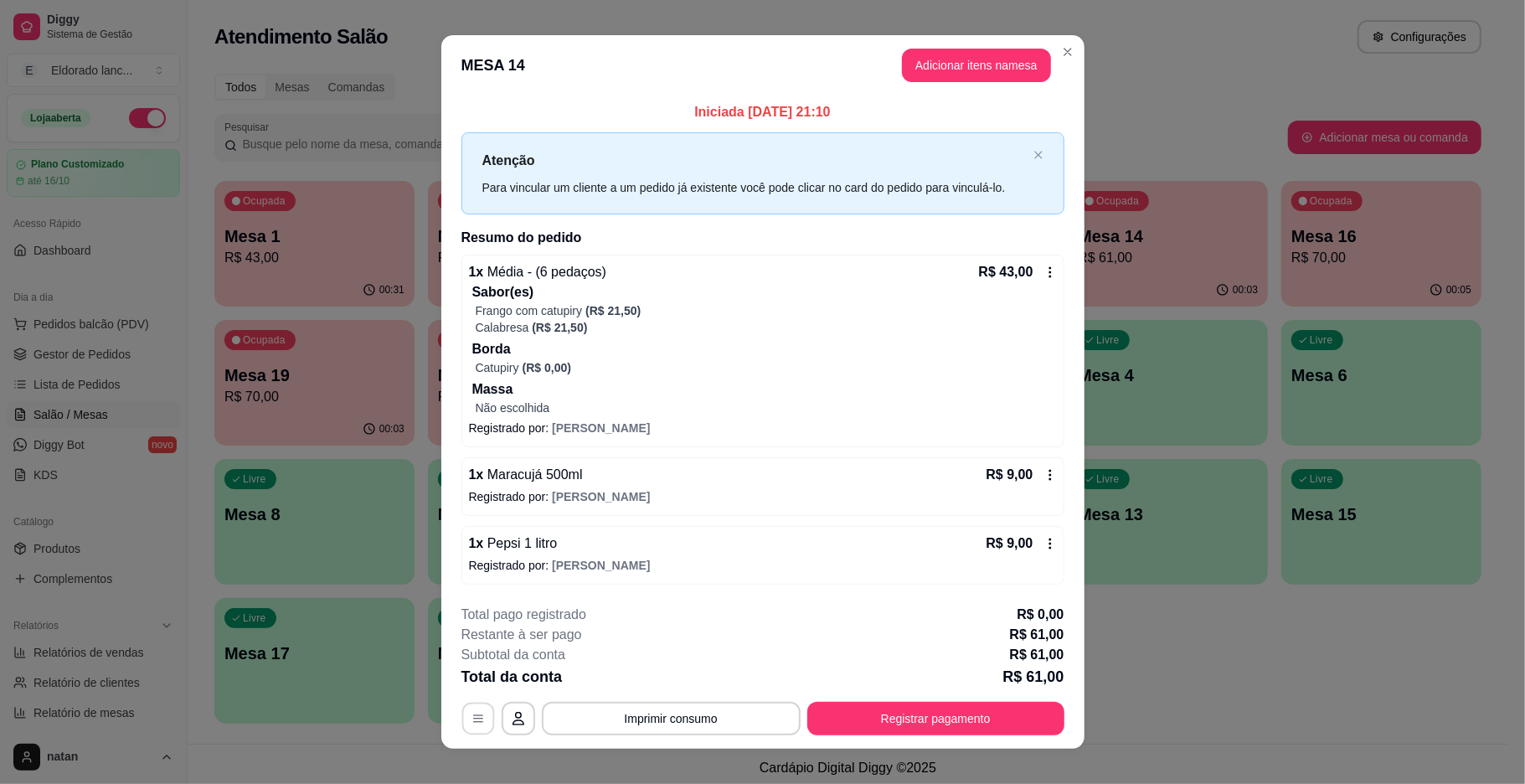
click at [473, 718] on icon "button" at bounding box center [478, 718] width 10 height 7
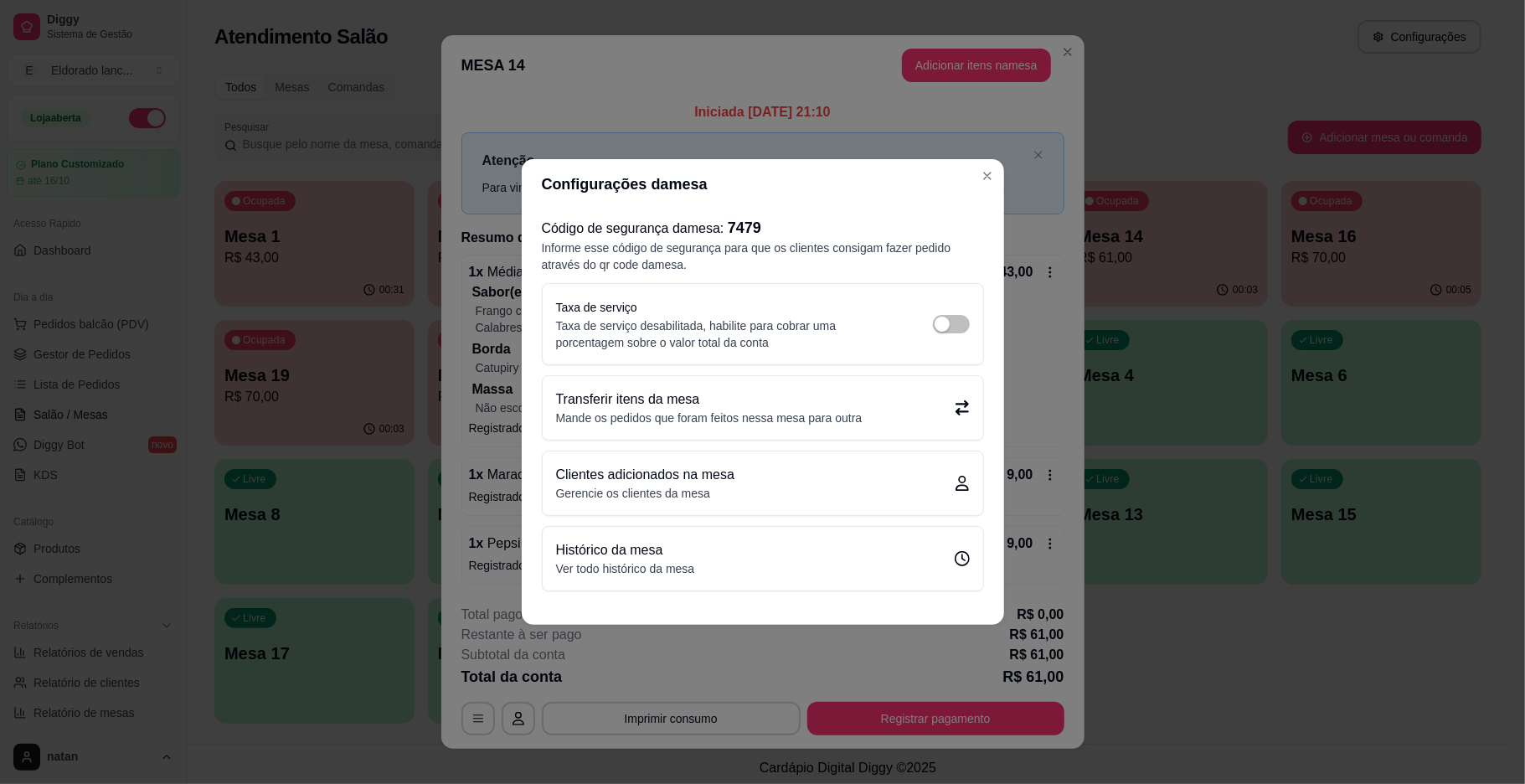
click at [688, 412] on p "Mande os pedidos que foram feitos nessa mesa para outra" at bounding box center [709, 417] width 306 height 17
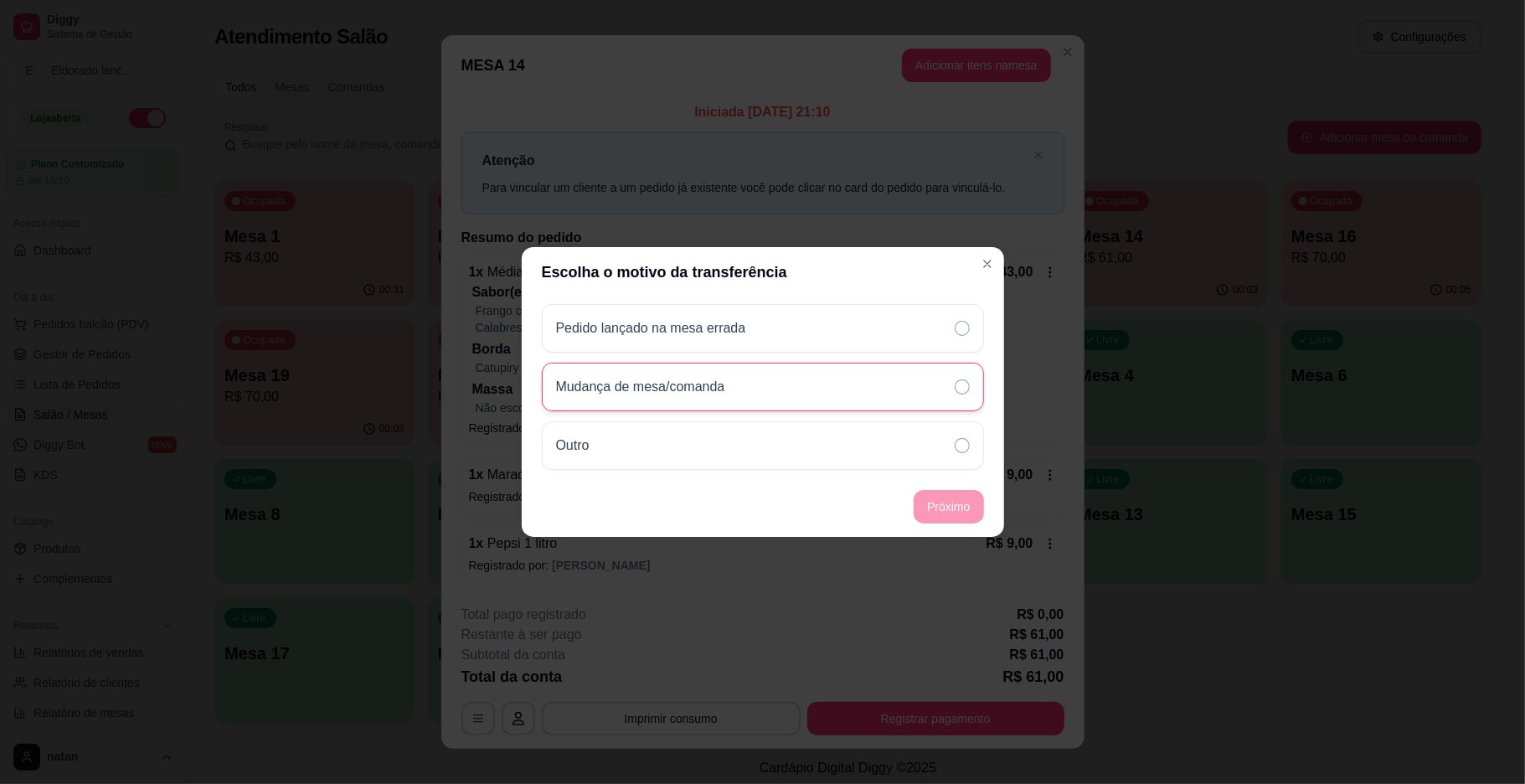
click at [695, 400] on div "Mudança de mesa/comanda" at bounding box center [763, 387] width 443 height 49
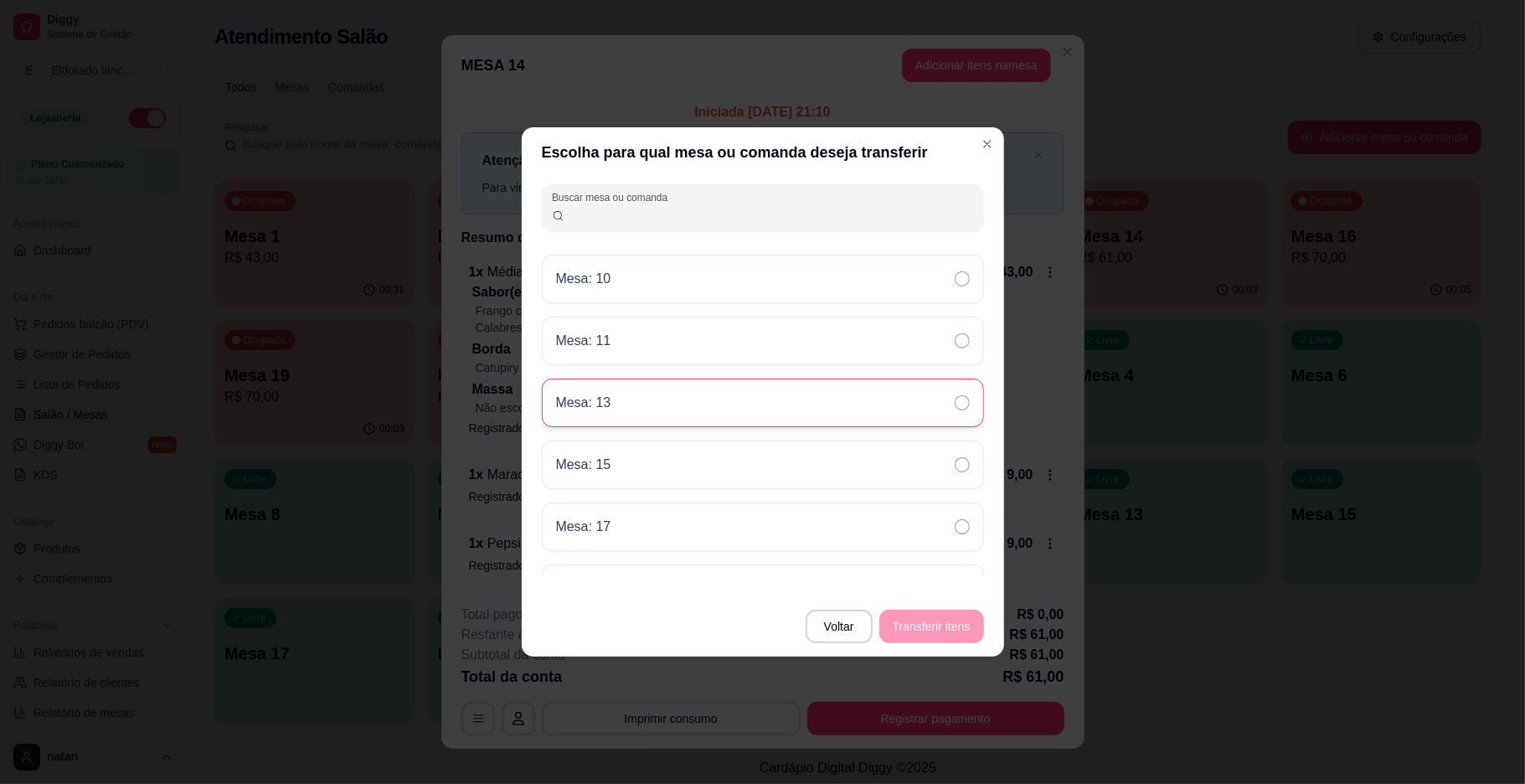
click at [818, 419] on div "Mesa: 13" at bounding box center [763, 403] width 443 height 49
click at [936, 624] on button "Transferir itens" at bounding box center [932, 626] width 105 height 33
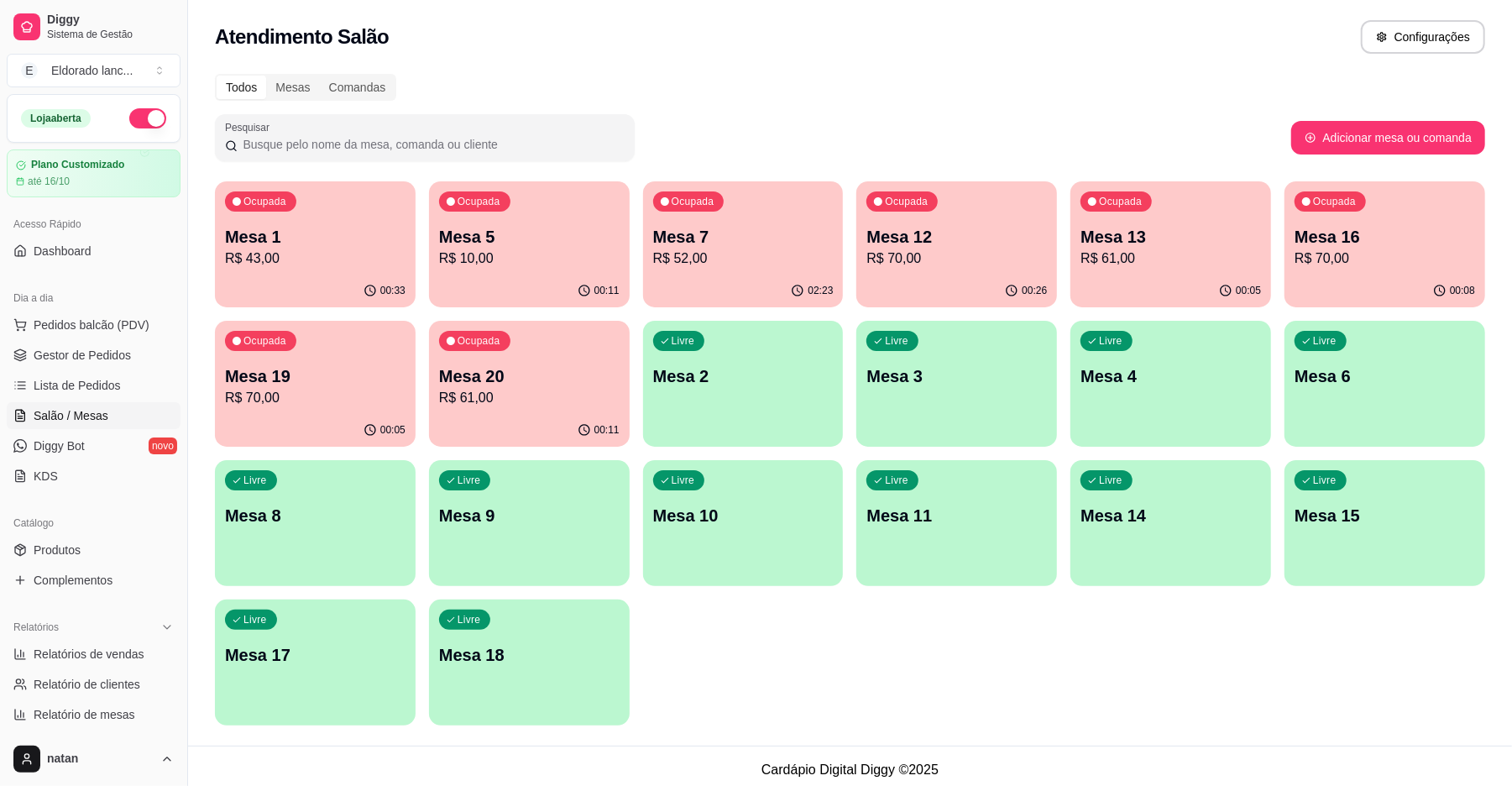
click at [294, 236] on p "Mesa 1" at bounding box center [314, 236] width 180 height 24
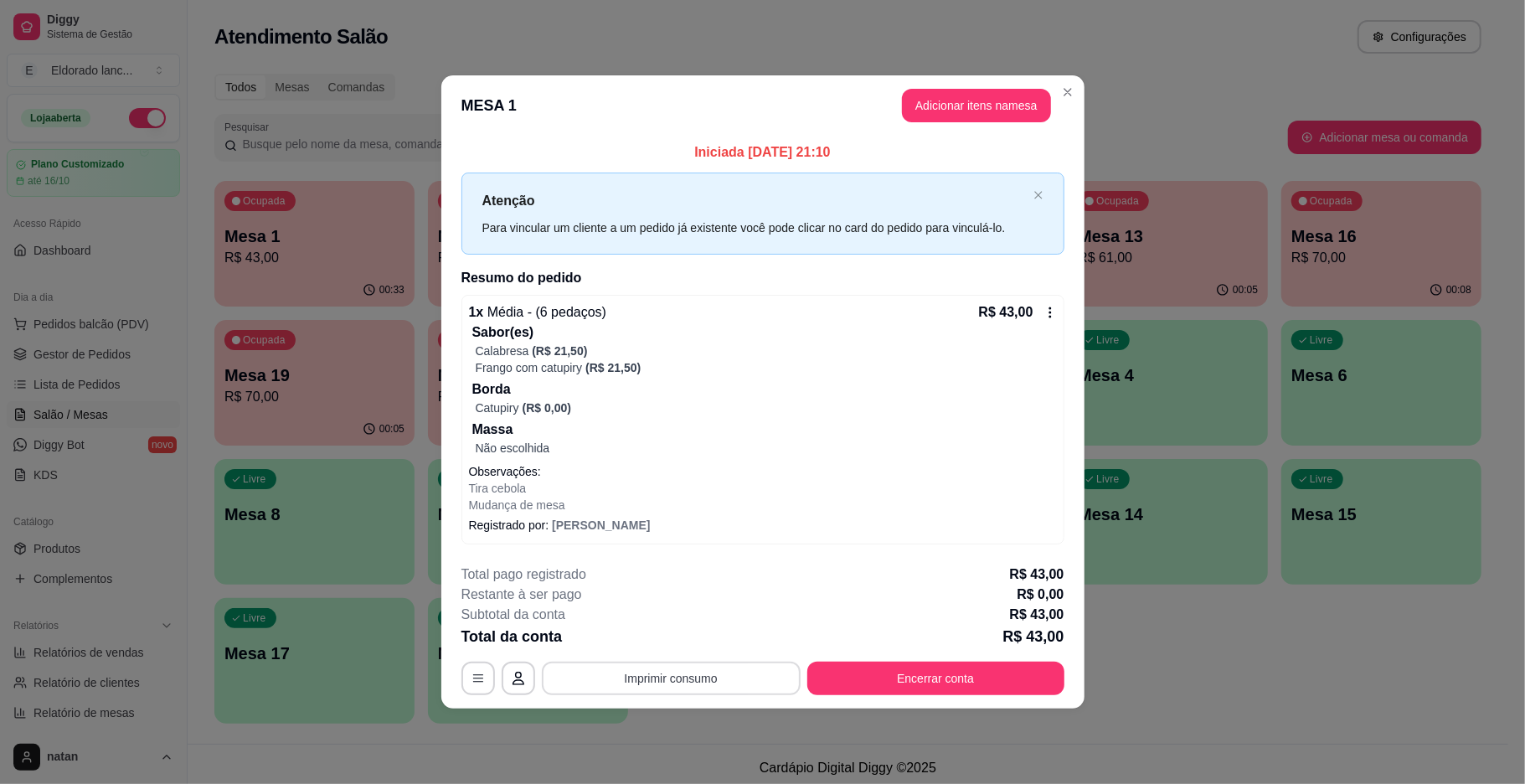
click at [721, 682] on button "Imprimir consumo" at bounding box center [671, 677] width 258 height 33
click at [690, 633] on button "IMPRESSORA" at bounding box center [676, 640] width 121 height 27
click at [939, 98] on button "Adicionar itens na mesa" at bounding box center [977, 105] width 149 height 33
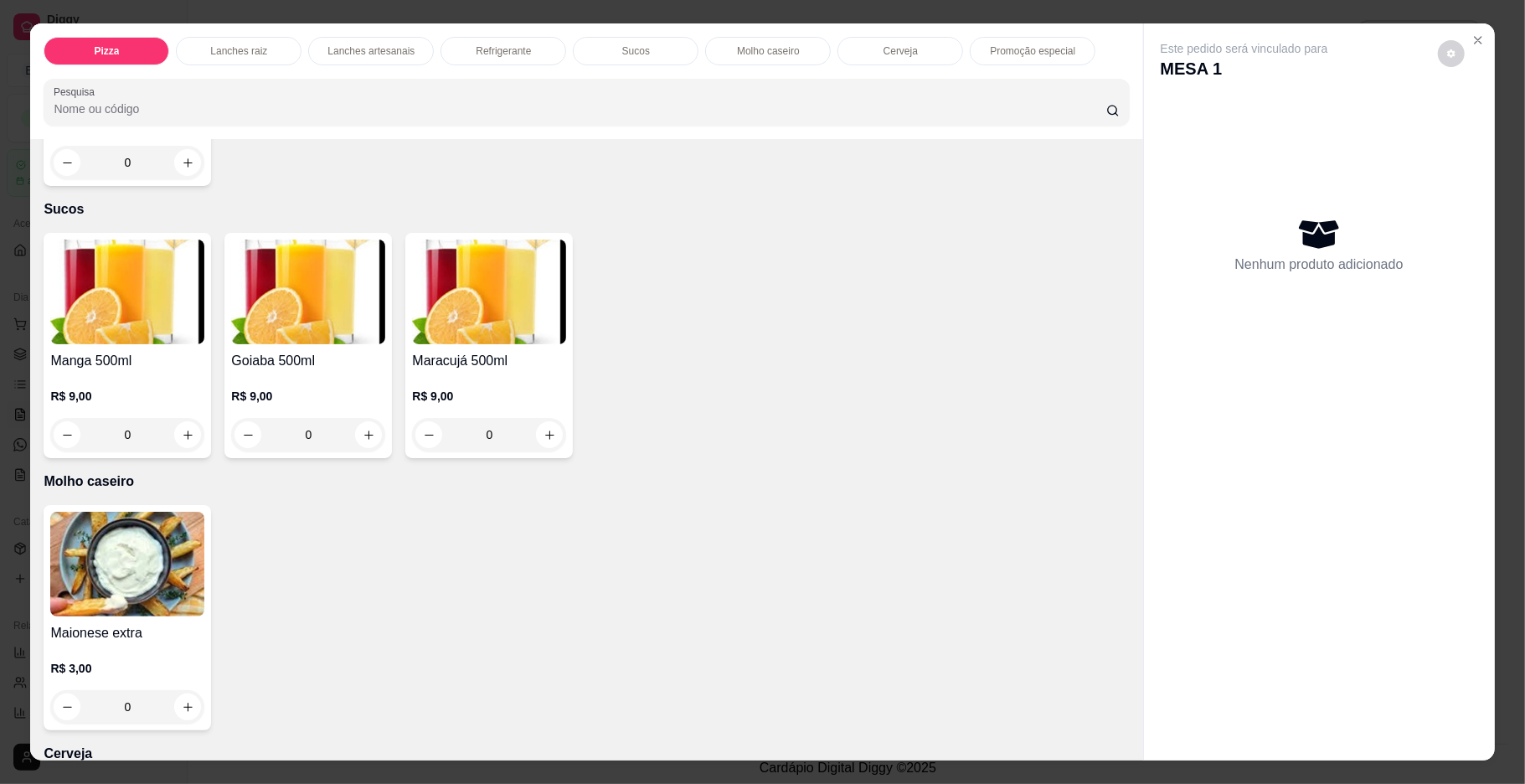
scroll to position [2500, 0]
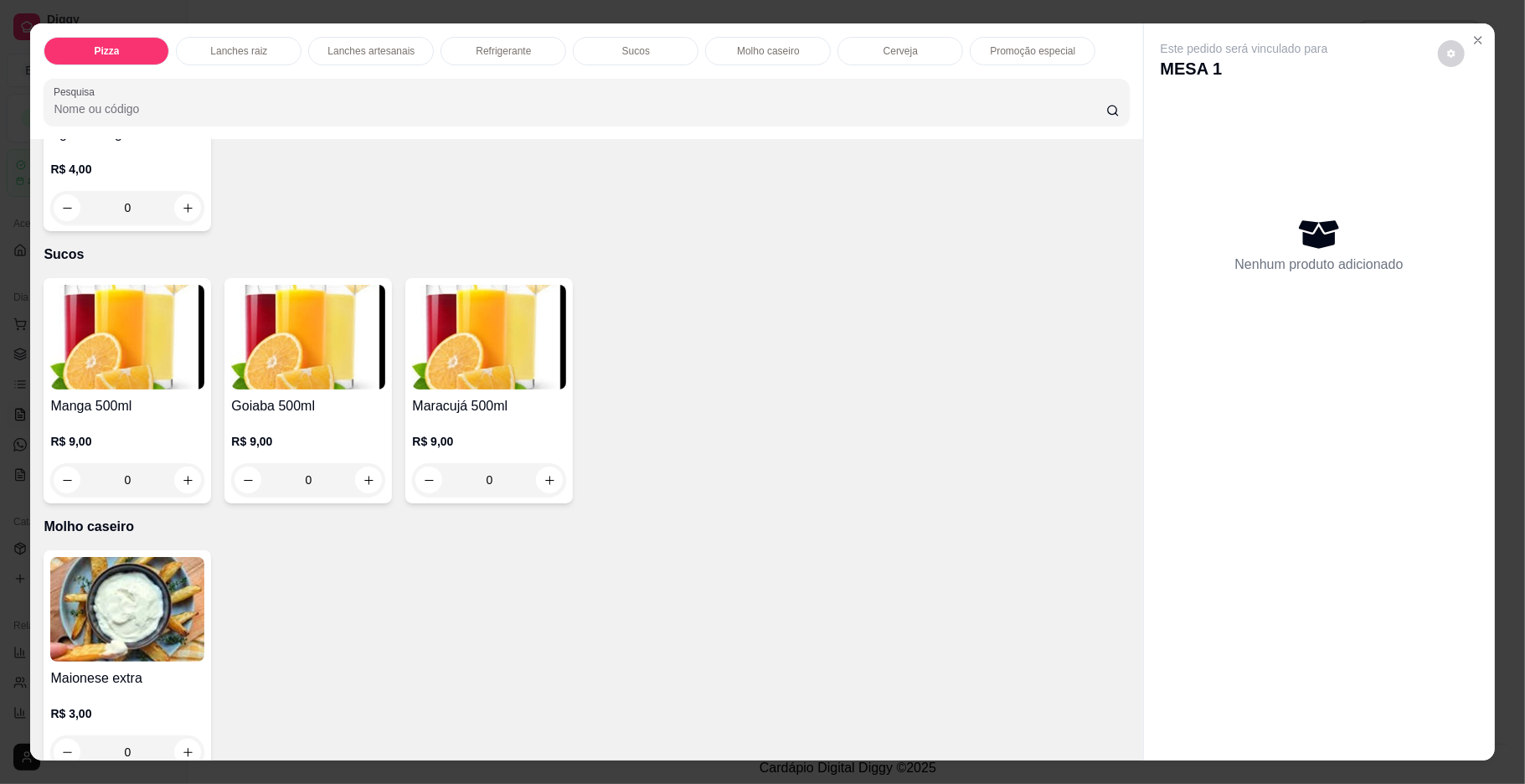
type input "1"
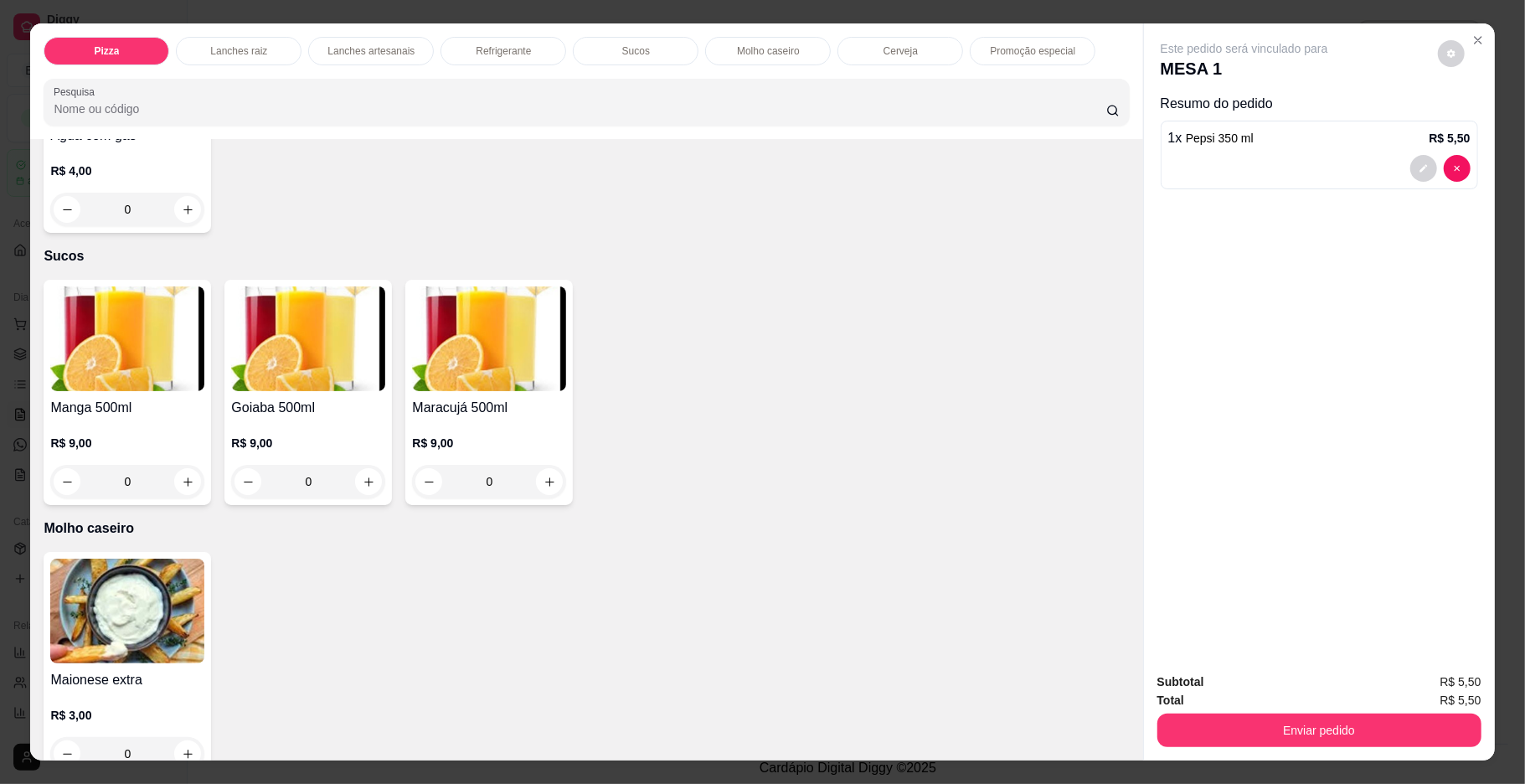
type input "1"
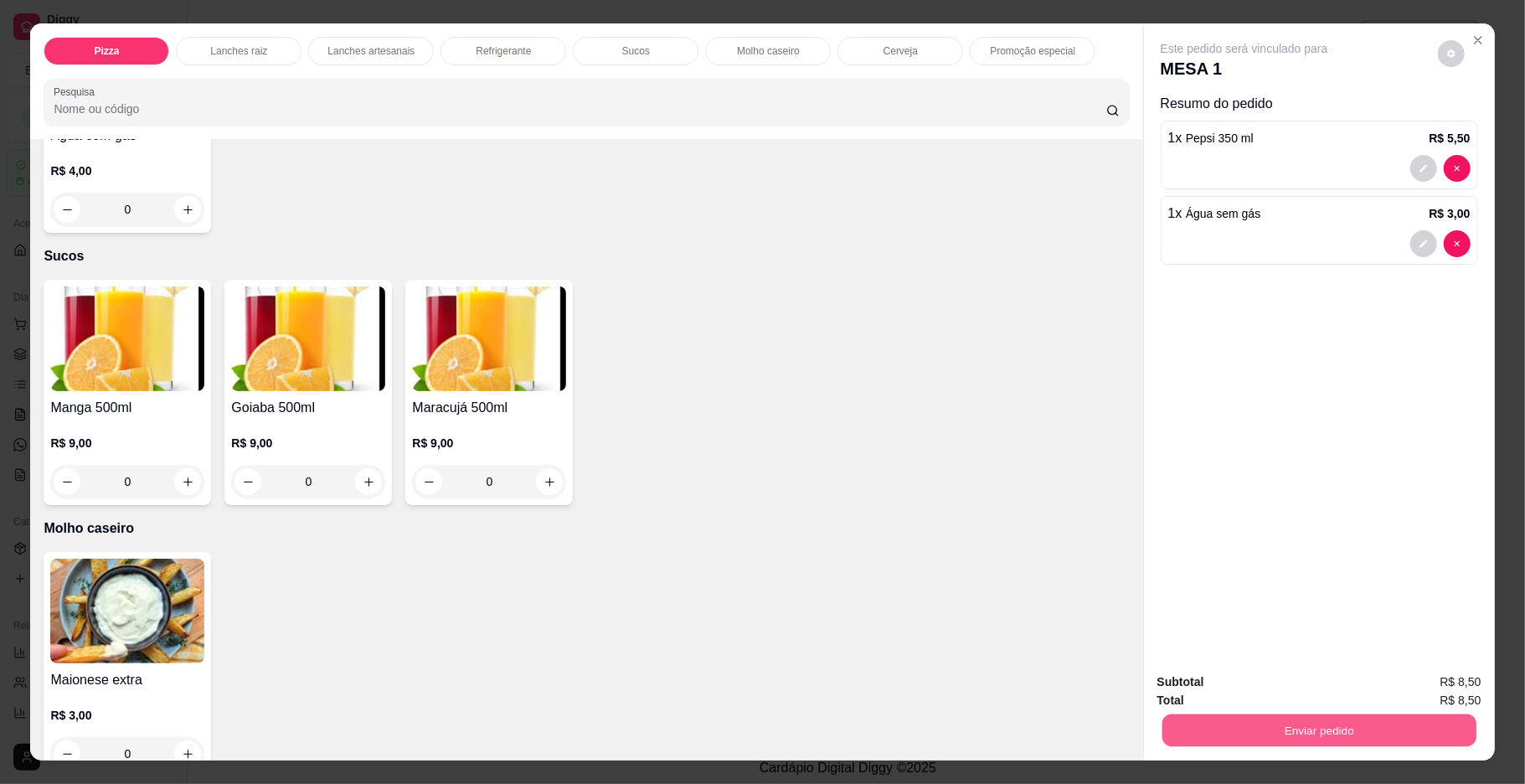
click at [1278, 741] on button "Enviar pedido" at bounding box center [1319, 731] width 314 height 33
click at [1414, 688] on button "Enviar pedido" at bounding box center [1436, 688] width 92 height 31
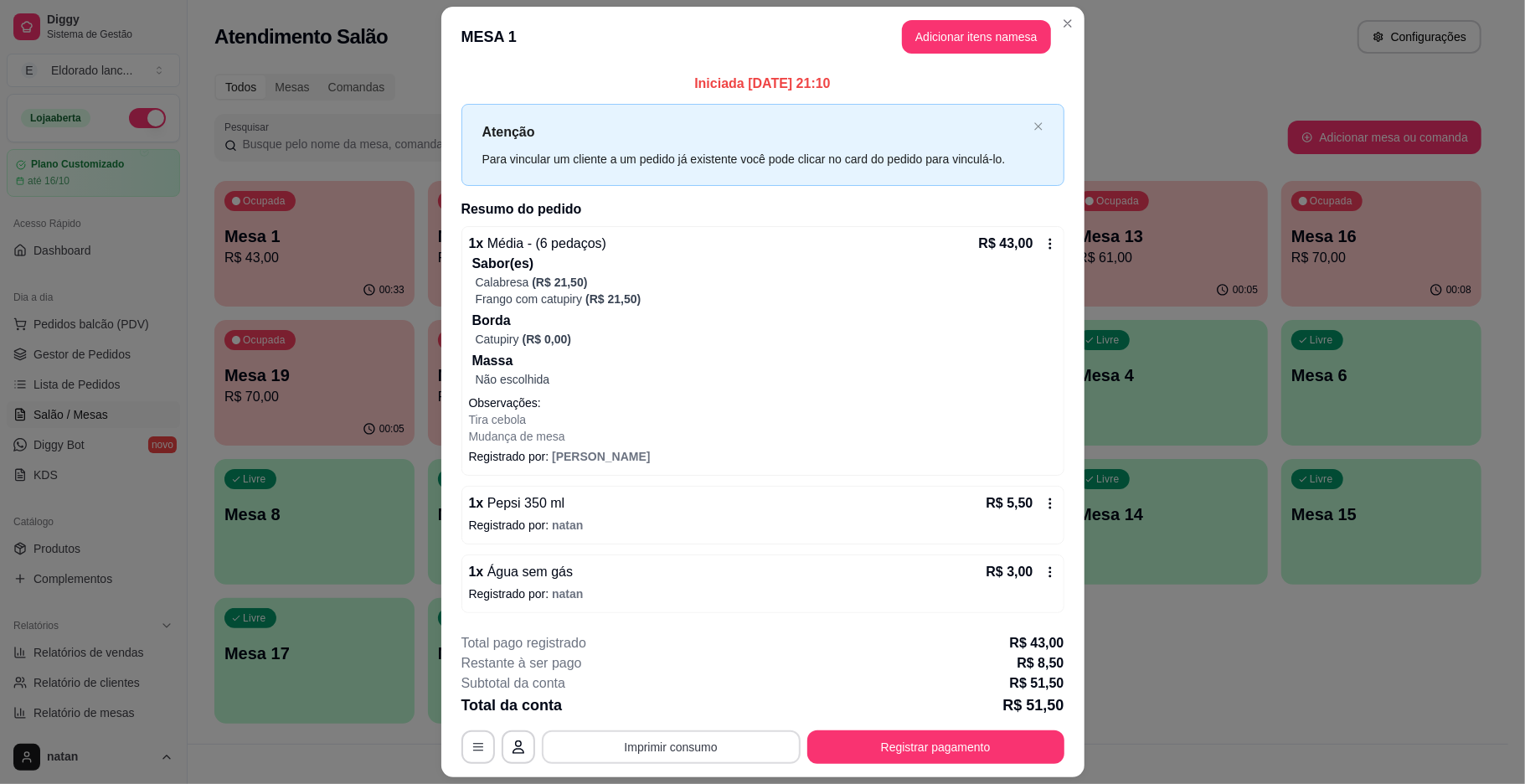
click at [661, 742] on button "Imprimir consumo" at bounding box center [671, 746] width 258 height 33
click at [665, 708] on button "IMPRESSORA" at bounding box center [668, 709] width 121 height 27
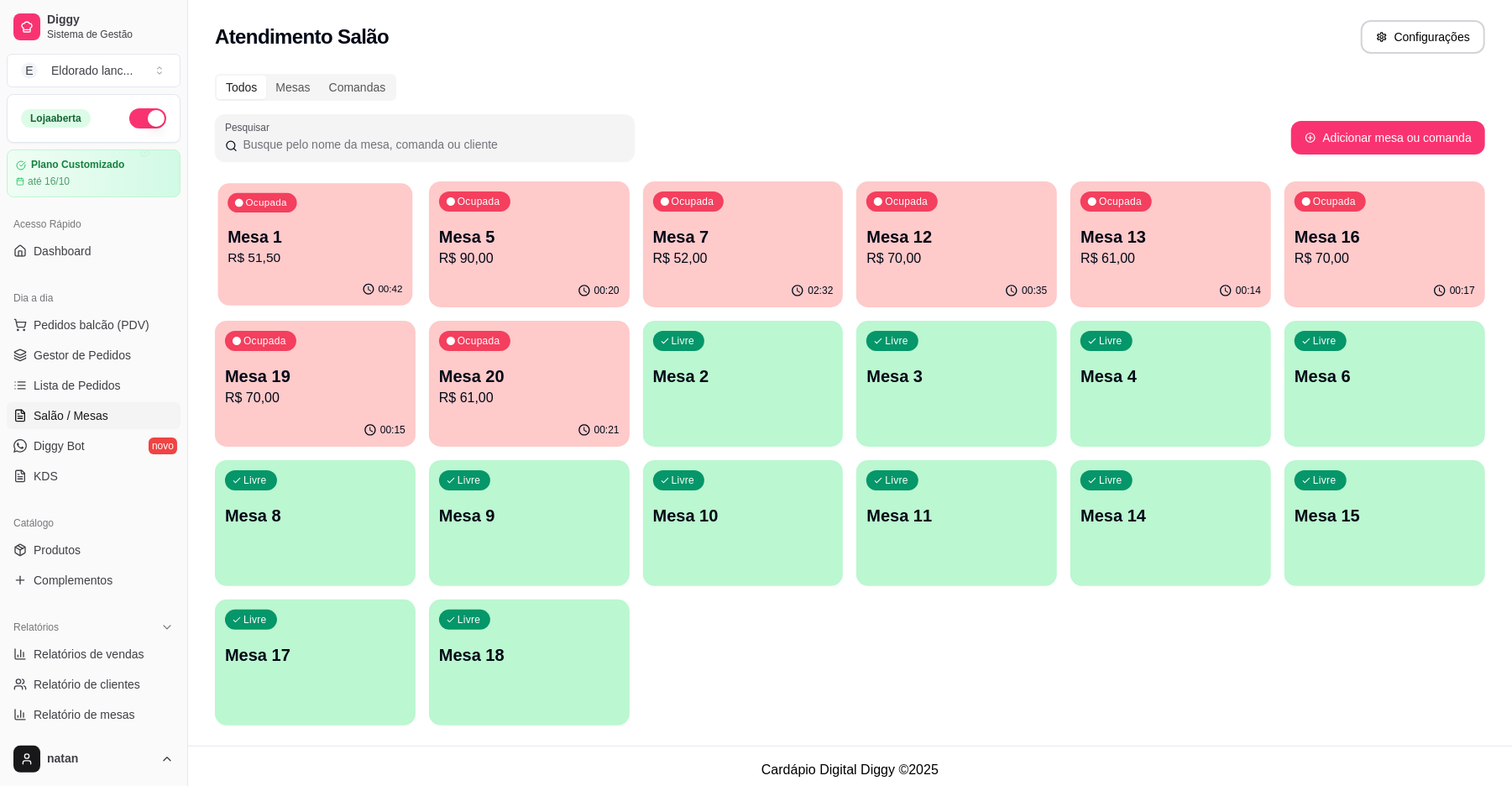
click at [276, 259] on p "R$ 51,50" at bounding box center [314, 257] width 175 height 19
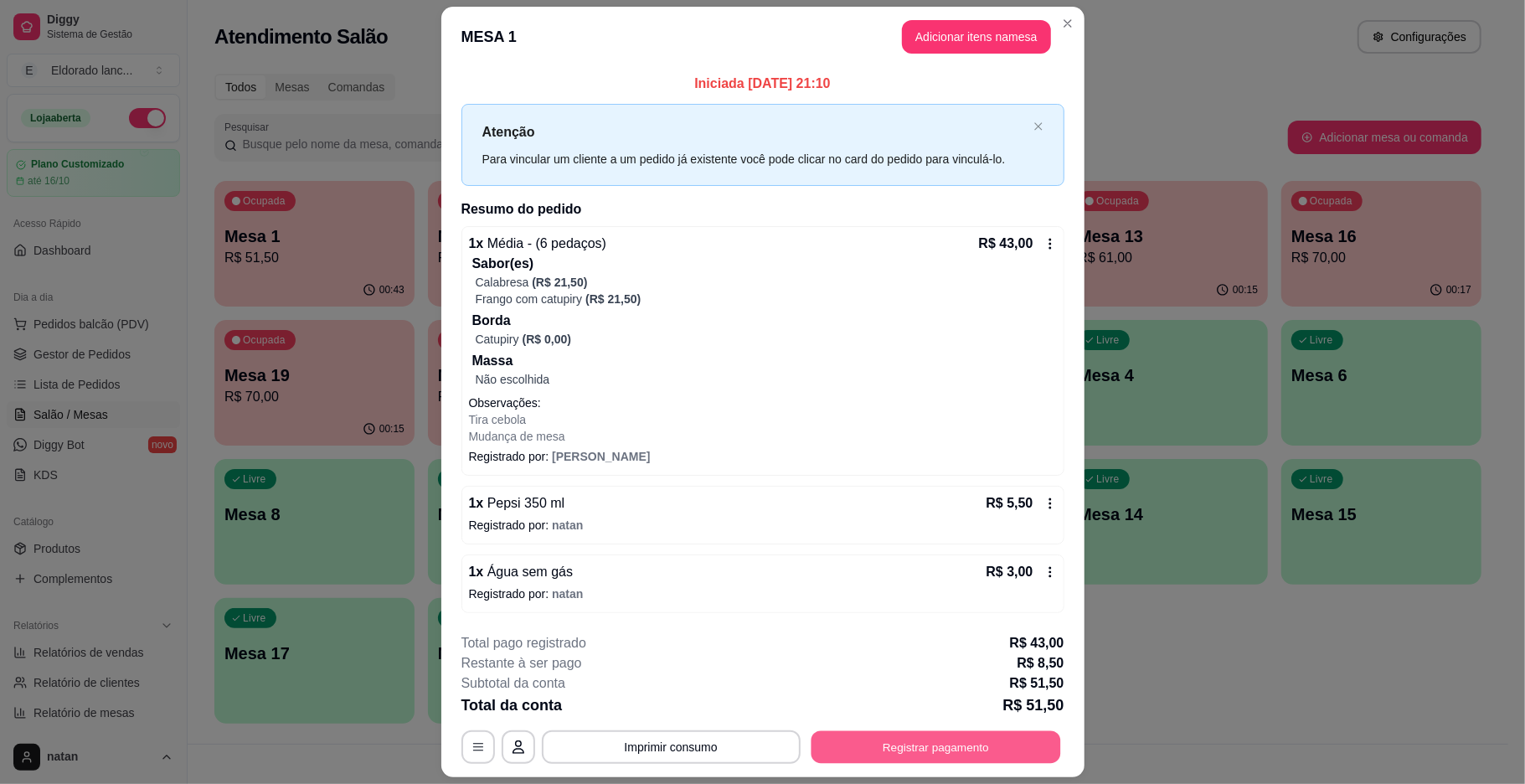
click at [916, 745] on button "Registrar pagamento" at bounding box center [935, 746] width 249 height 33
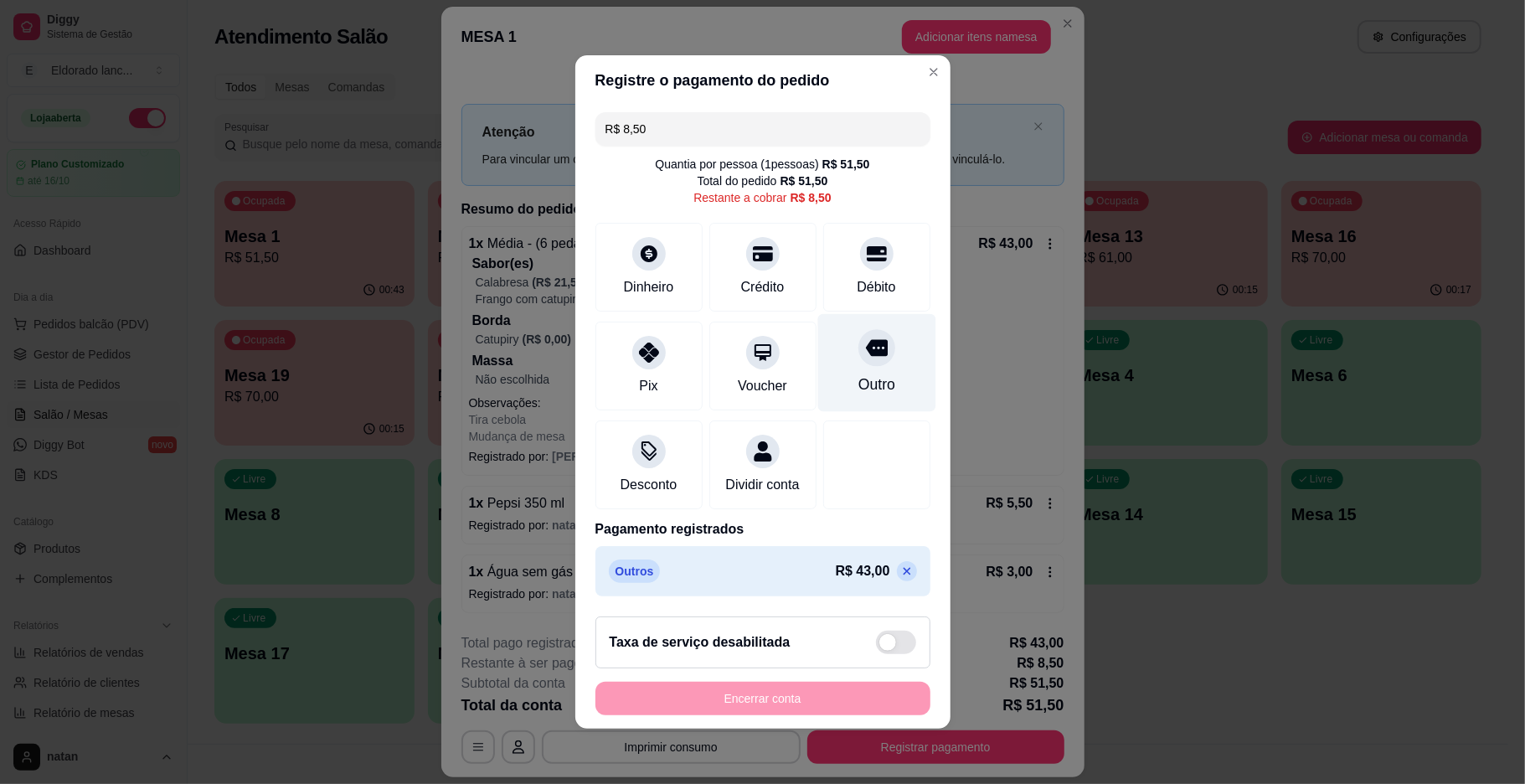
click at [868, 335] on div at bounding box center [876, 347] width 37 height 37
type input "R$ 0,00"
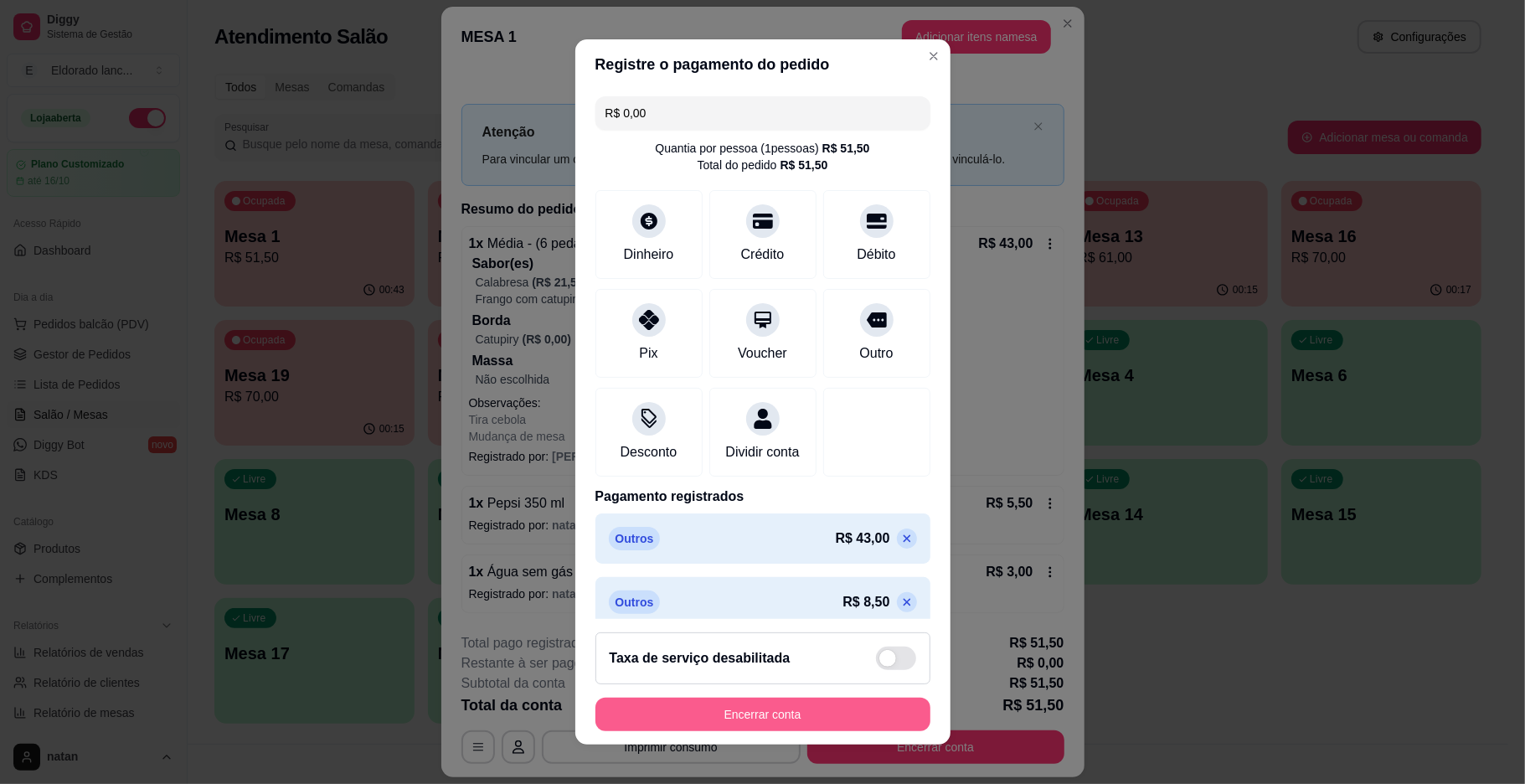
click at [728, 707] on button "Encerrar conta" at bounding box center [762, 714] width 335 height 33
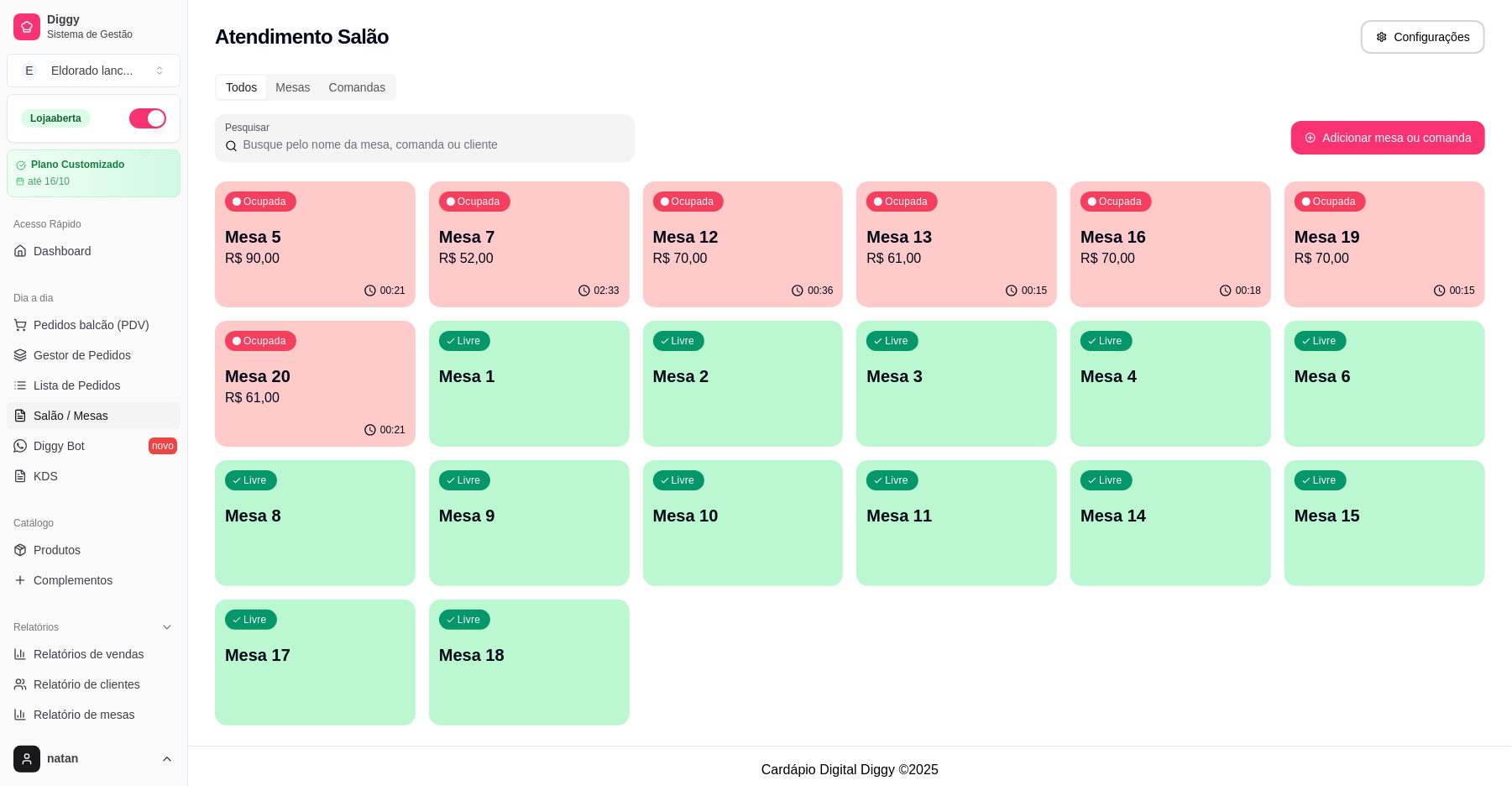
click at [799, 234] on p "Mesa 12" at bounding box center [742, 236] width 180 height 24
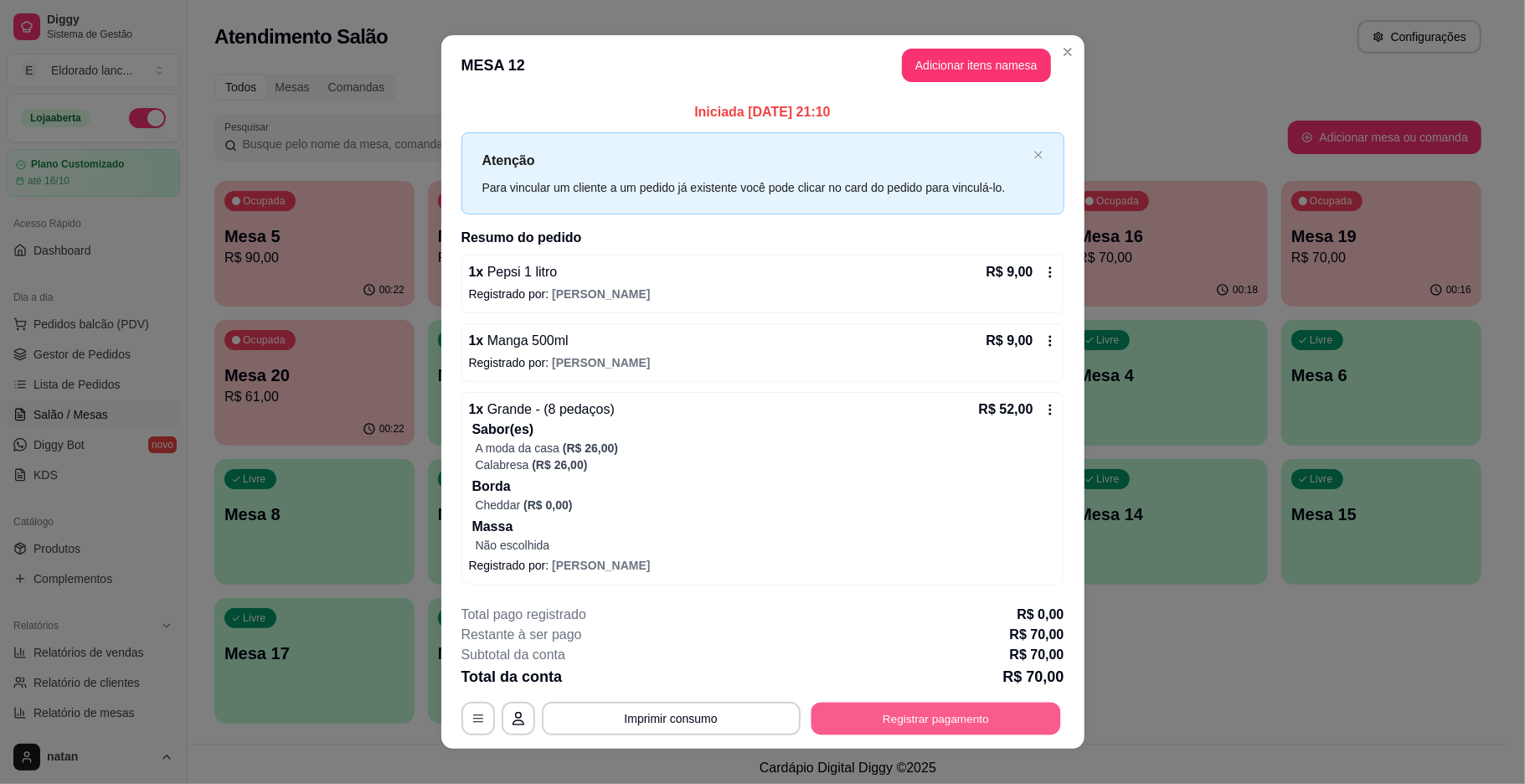
click at [871, 714] on button "Registrar pagamento" at bounding box center [935, 718] width 249 height 33
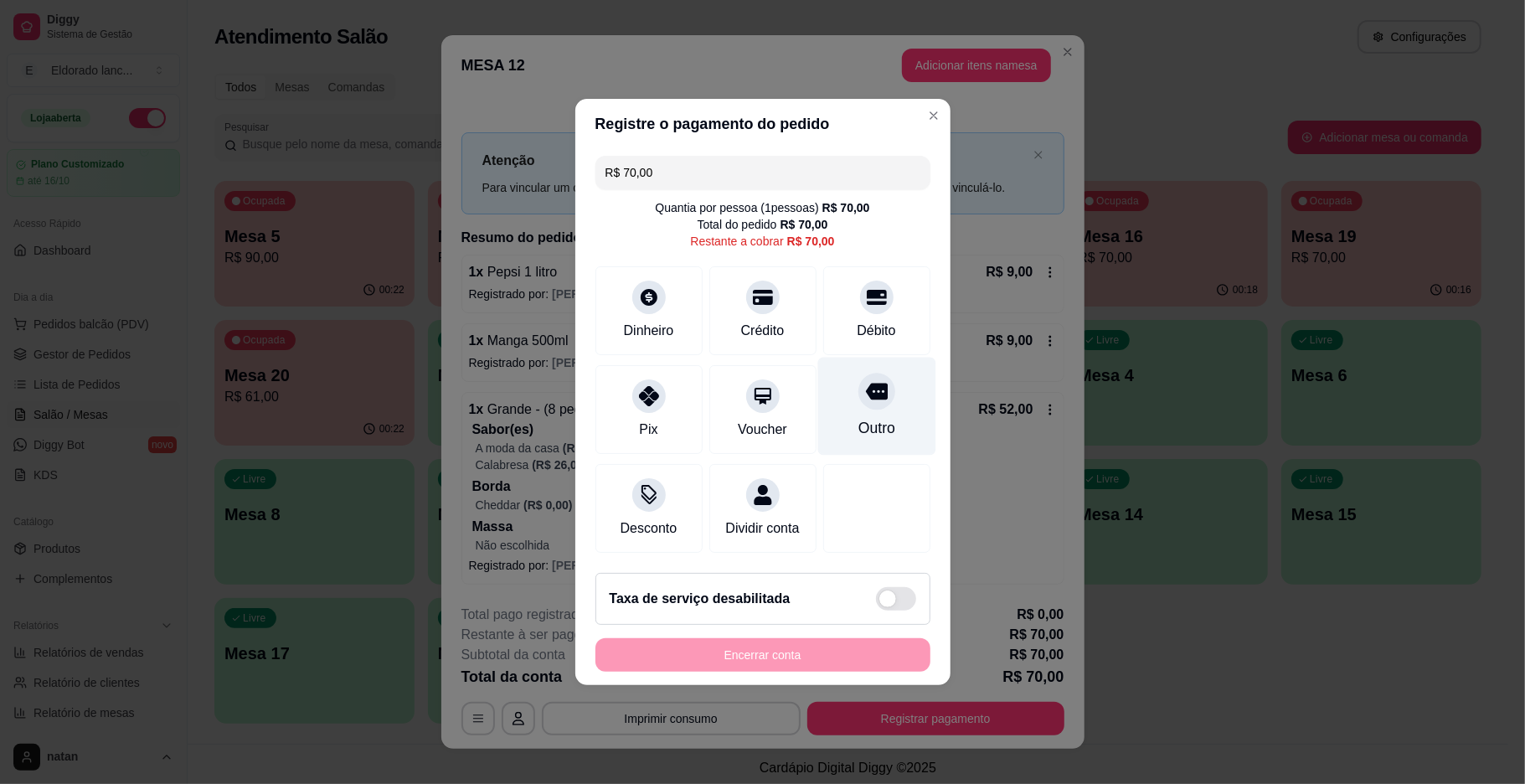
click at [865, 386] on icon at bounding box center [876, 391] width 22 height 22
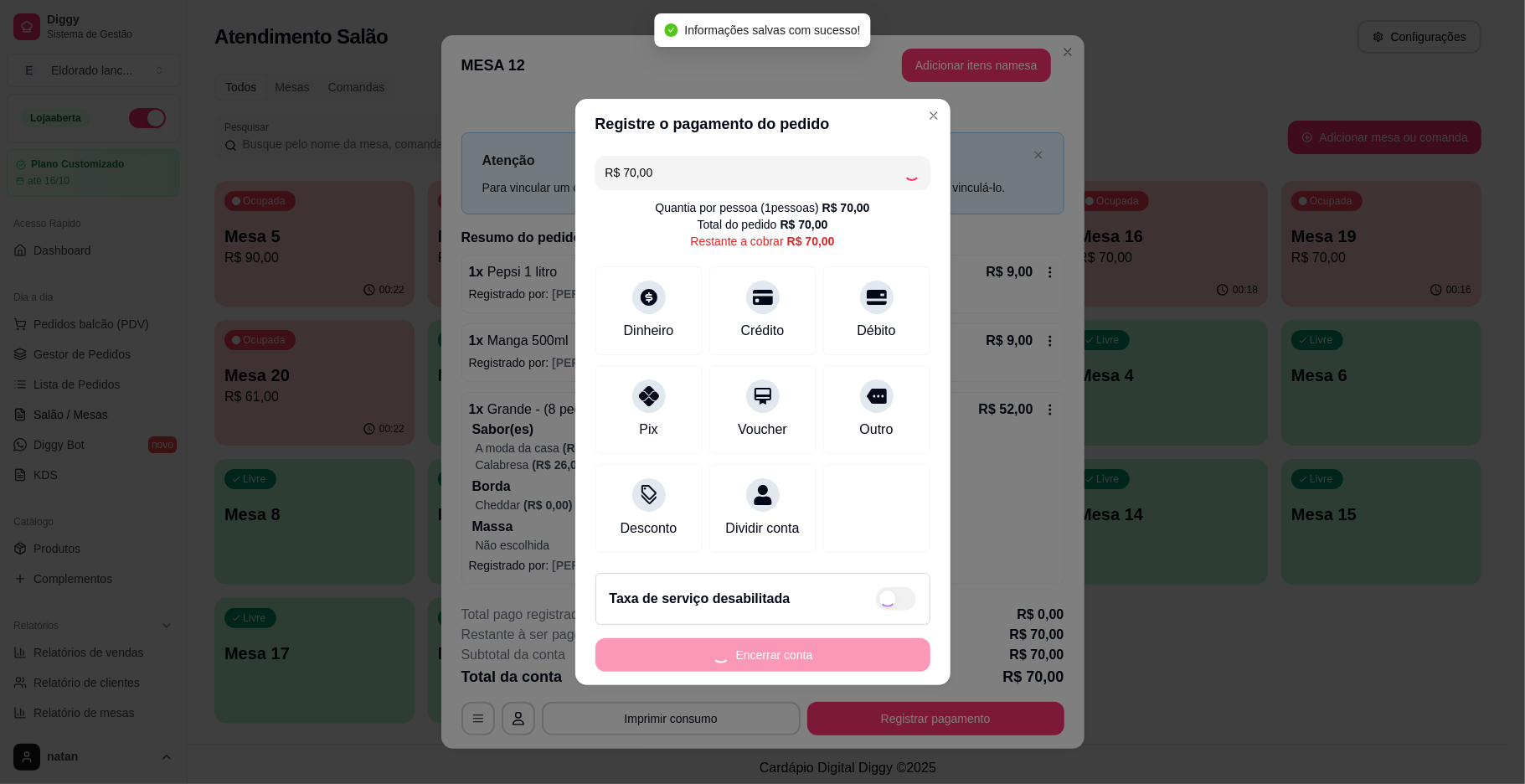
type input "R$ 0,00"
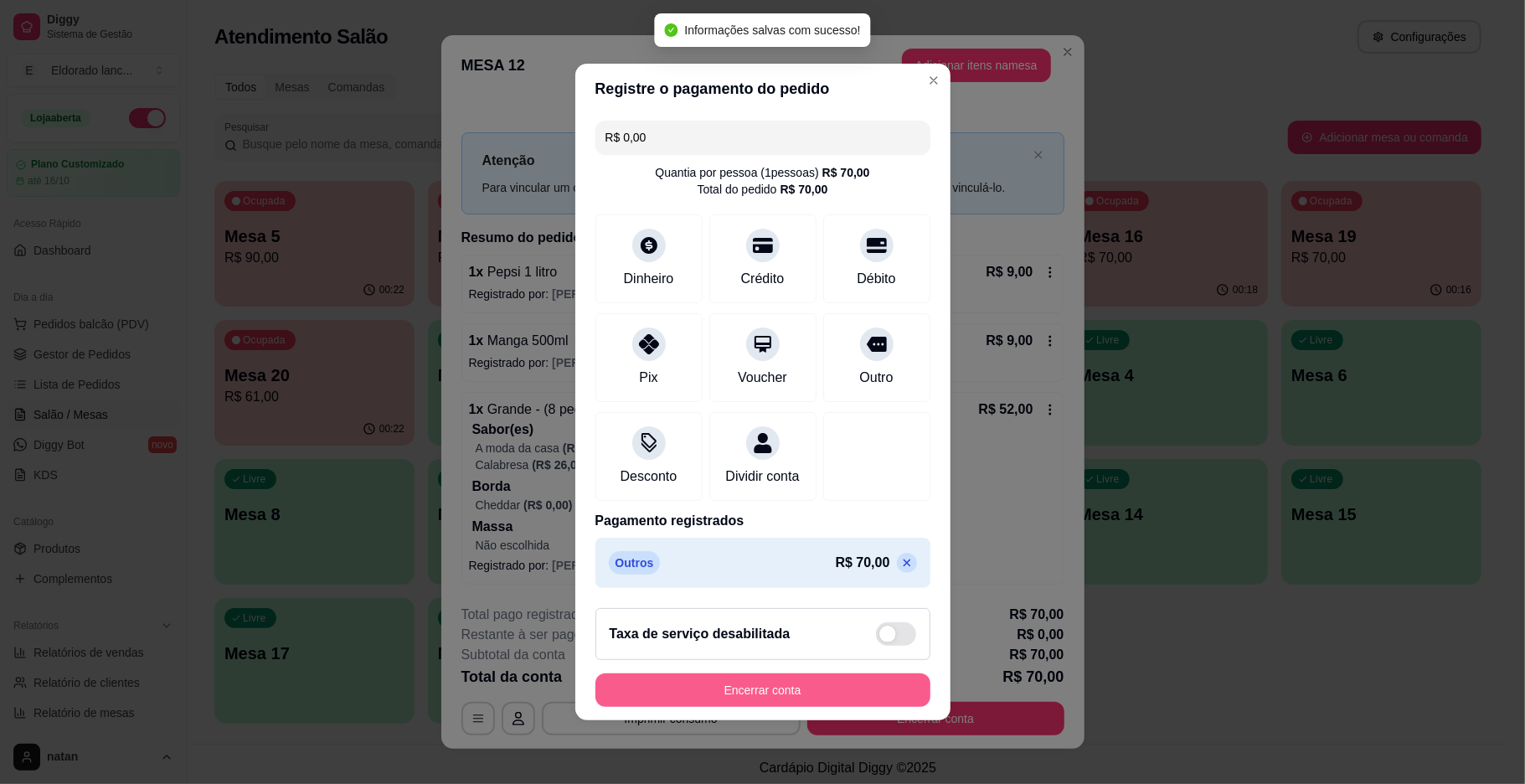
click at [735, 707] on button "Encerrar conta" at bounding box center [762, 689] width 335 height 33
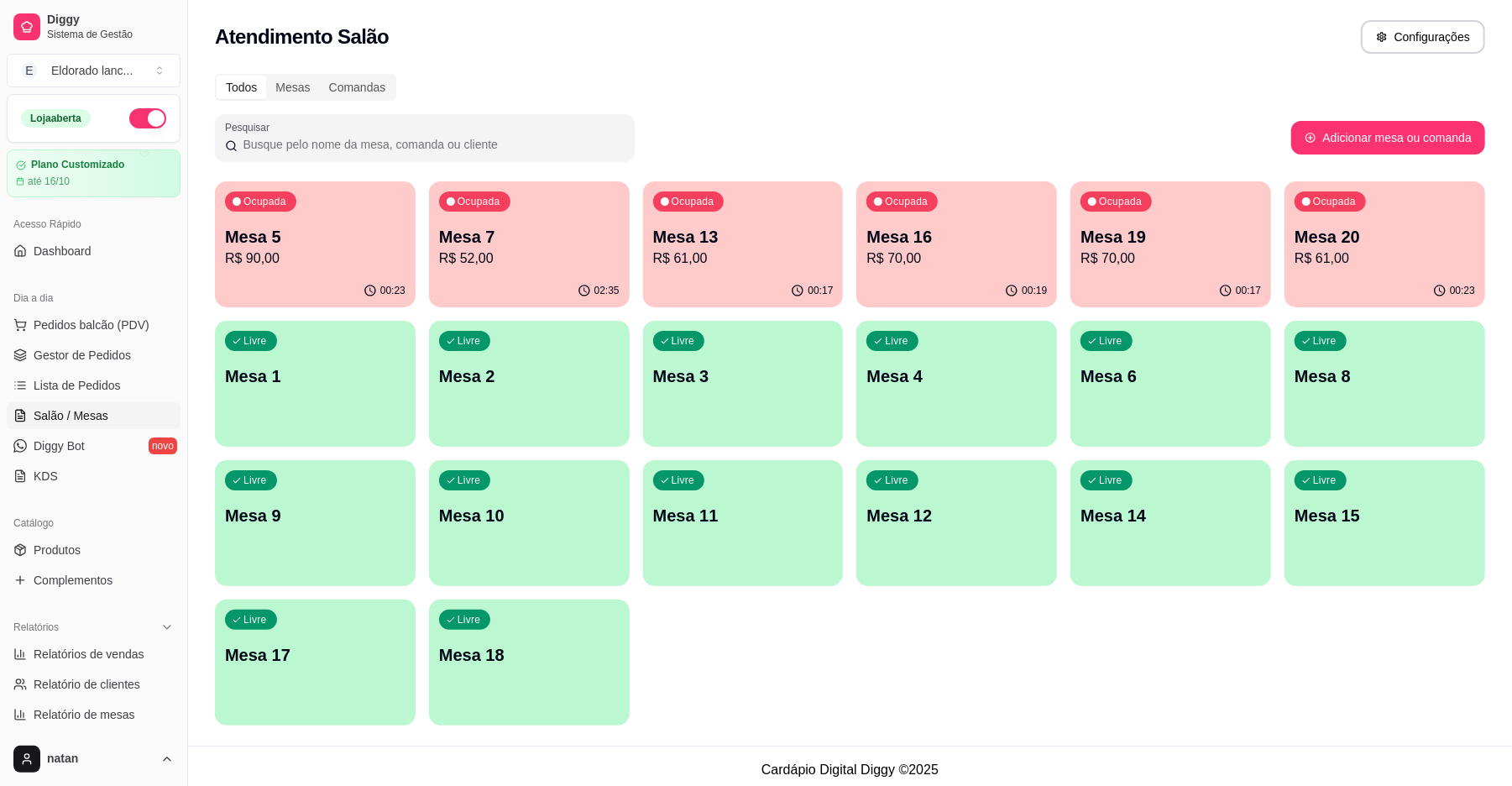
click at [561, 242] on p "Mesa 7" at bounding box center [529, 236] width 180 height 24
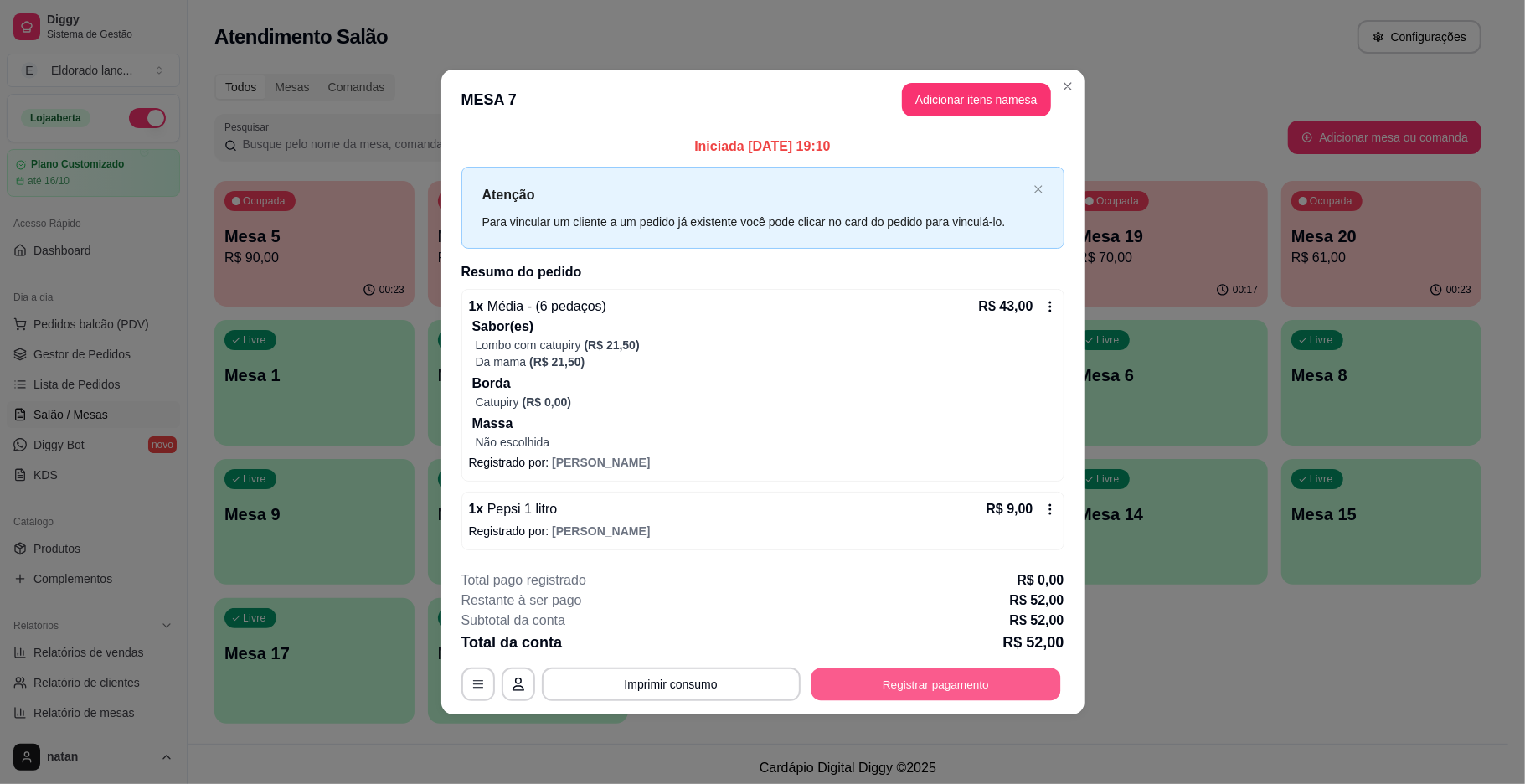
click at [843, 681] on button "Registrar pagamento" at bounding box center [935, 684] width 249 height 33
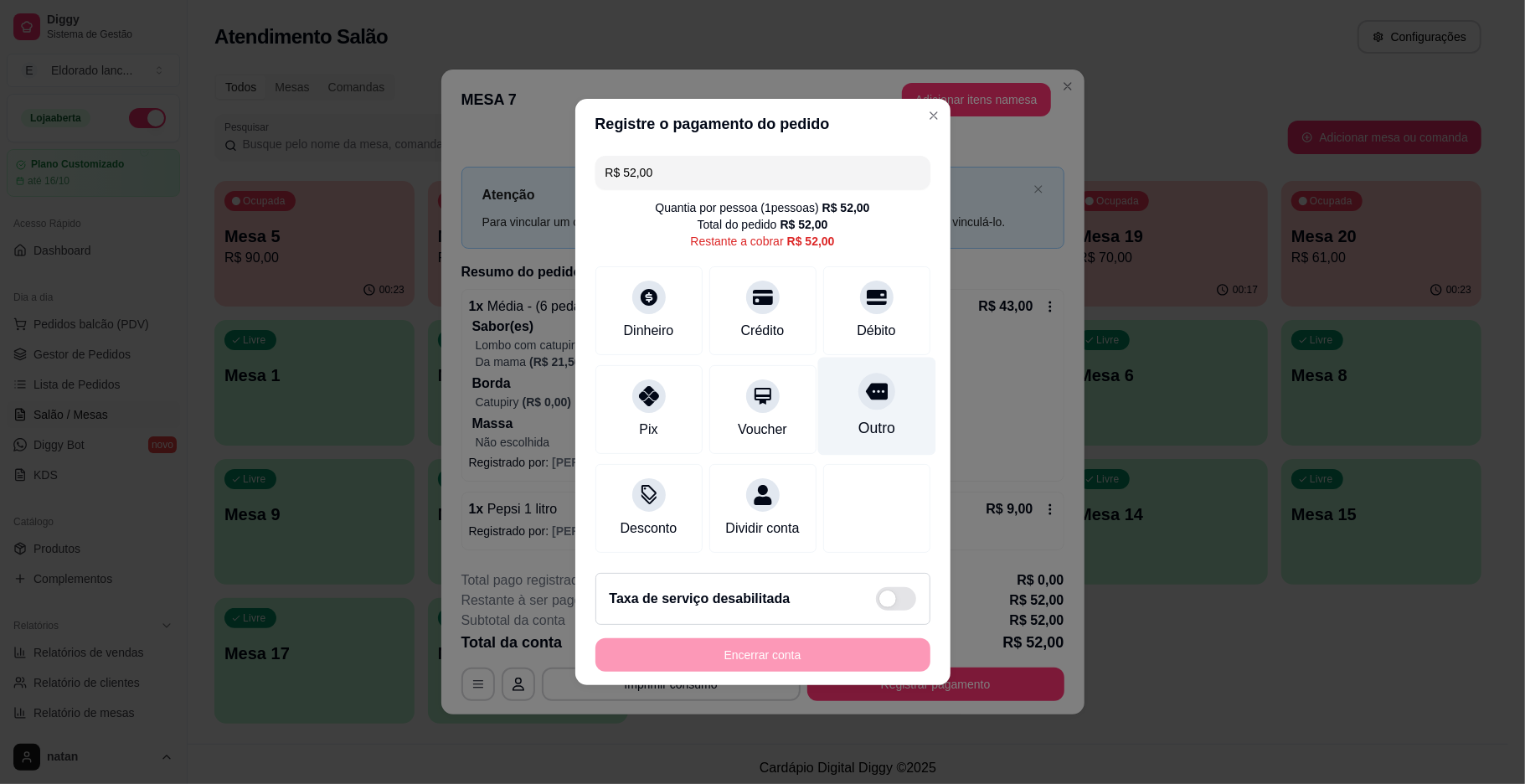
click at [842, 404] on div "Outro" at bounding box center [876, 406] width 118 height 98
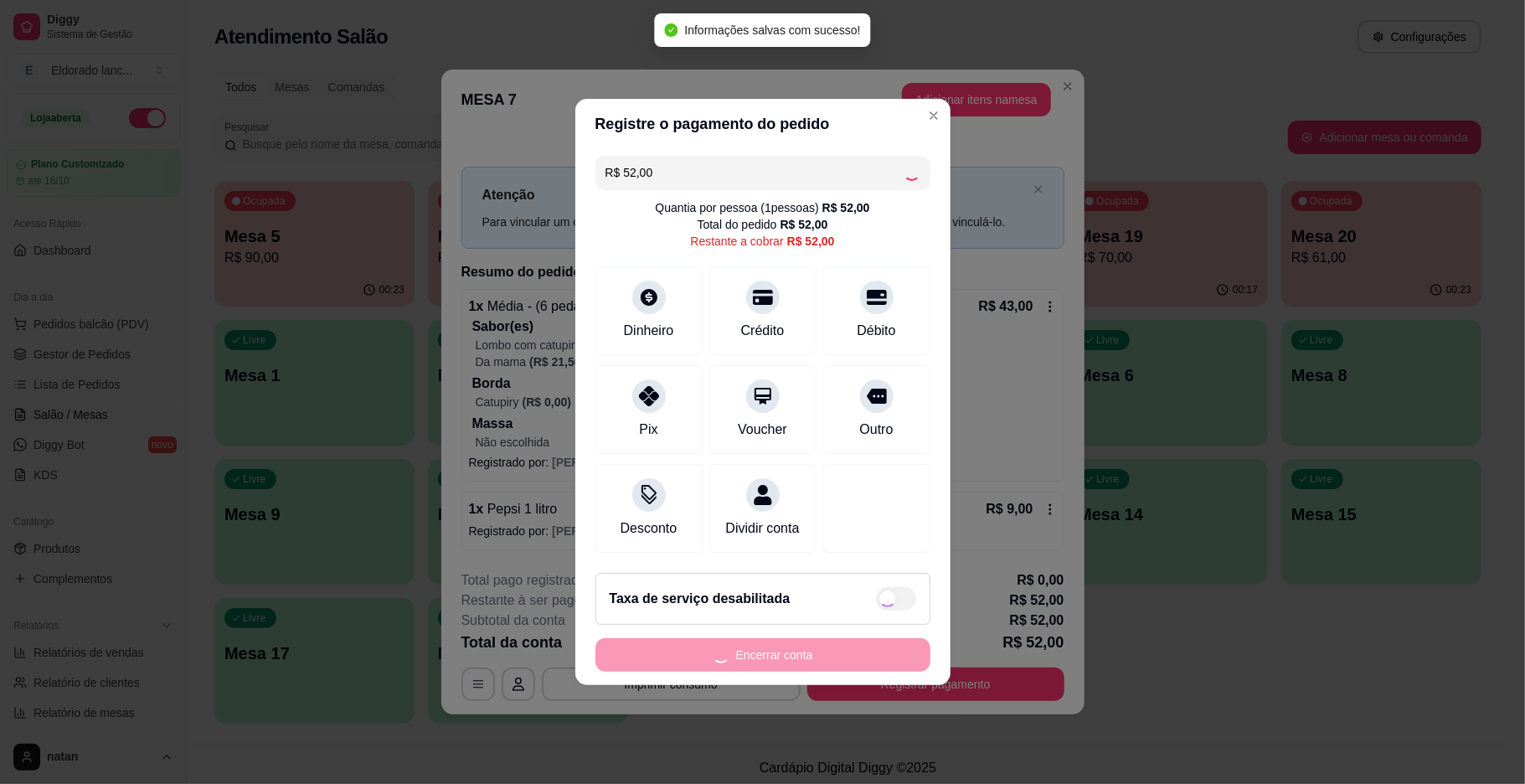
type input "R$ 0,00"
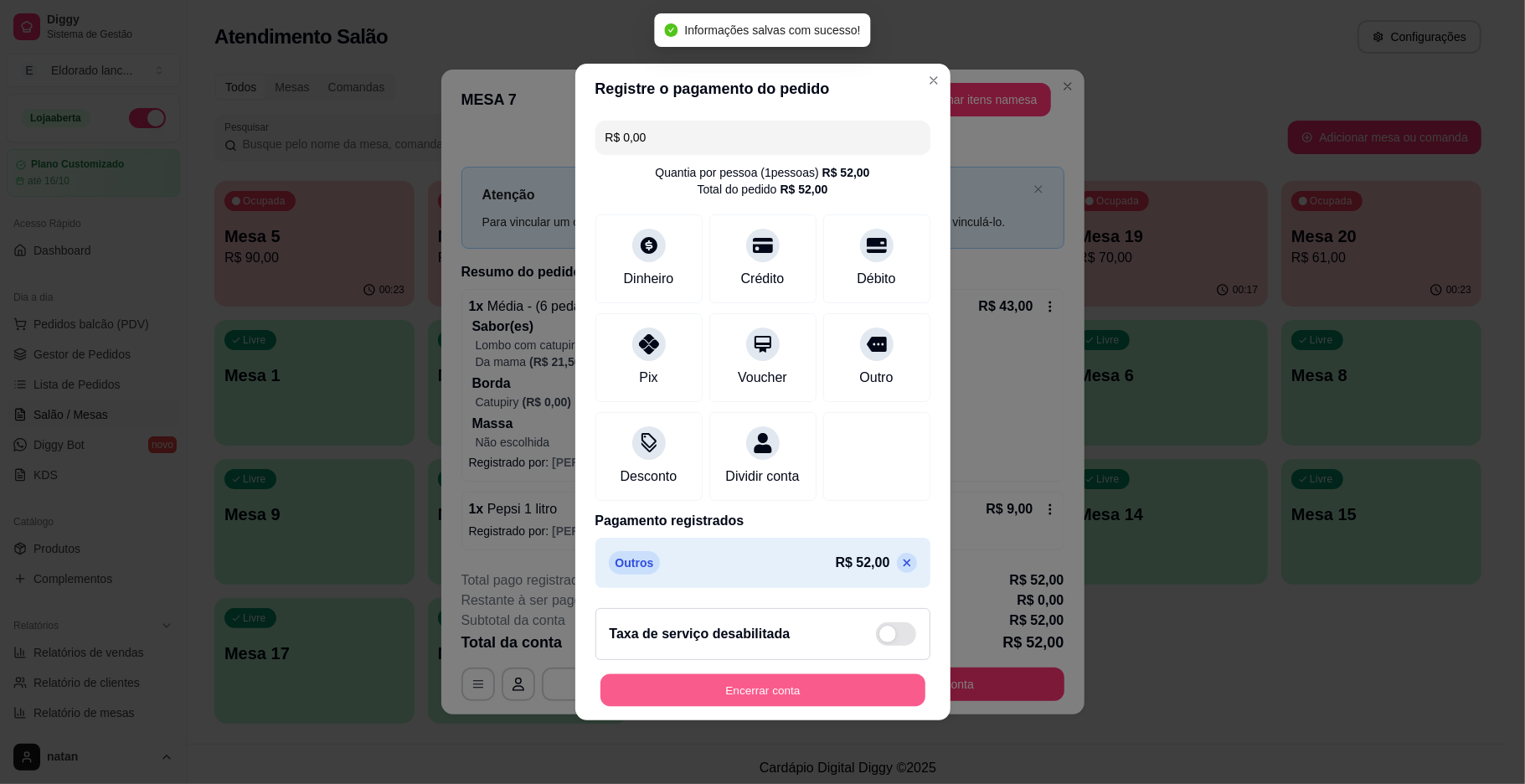
click at [809, 695] on button "Encerrar conta" at bounding box center [763, 690] width 325 height 33
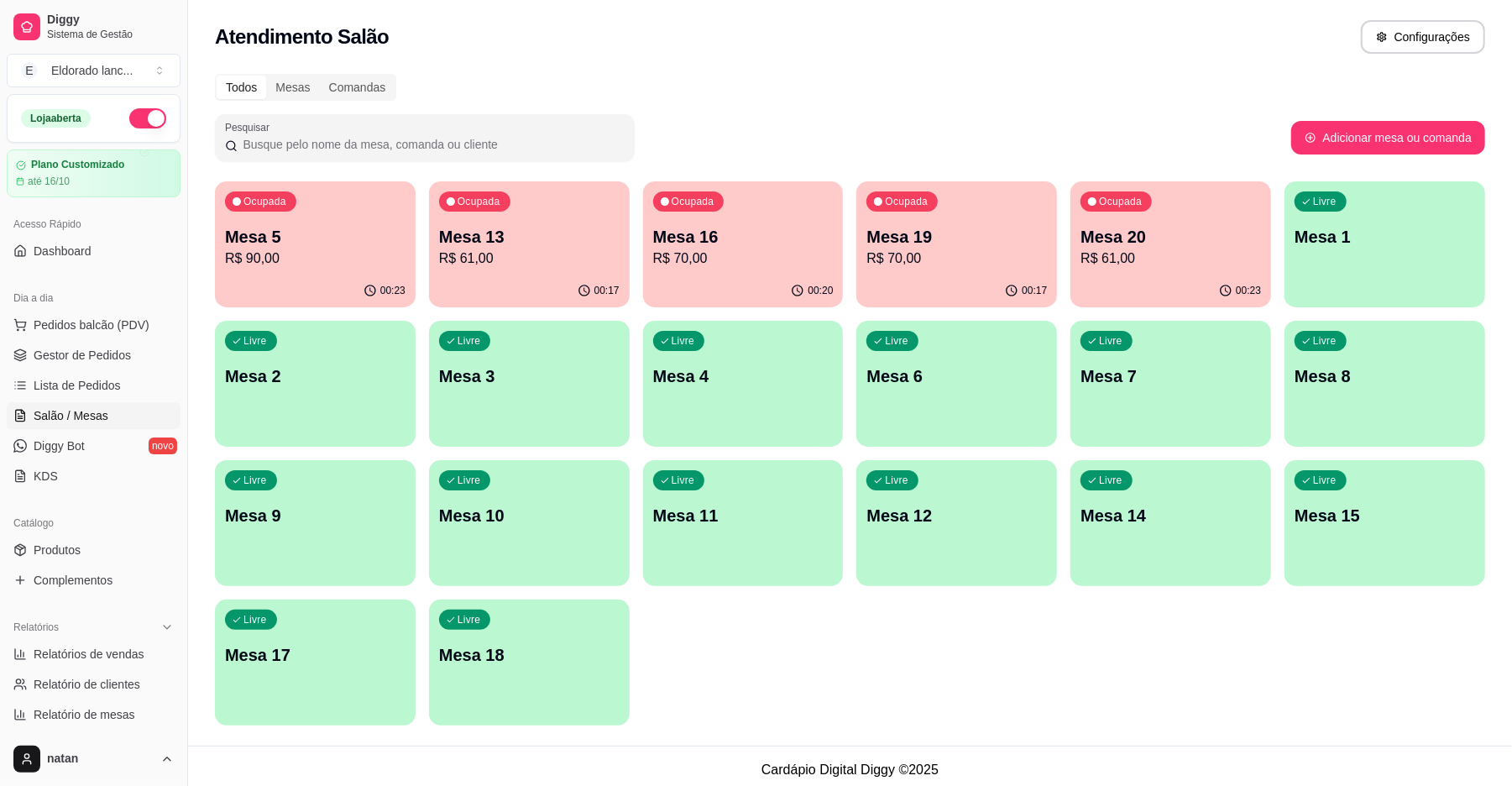
click at [538, 245] on p "Mesa 13" at bounding box center [529, 236] width 180 height 24
click at [493, 247] on p "Mesa 13" at bounding box center [529, 236] width 180 height 24
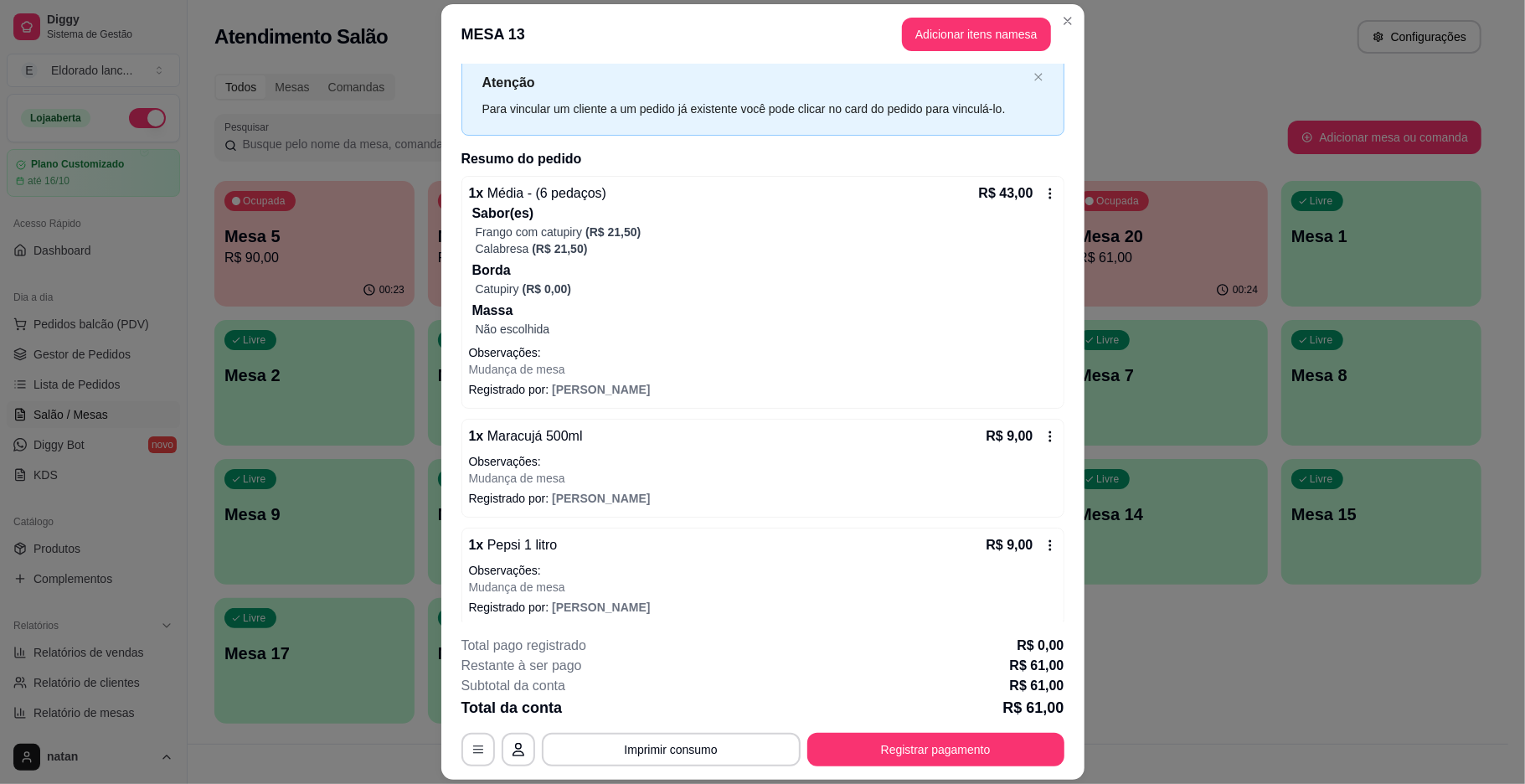
scroll to position [59, 0]
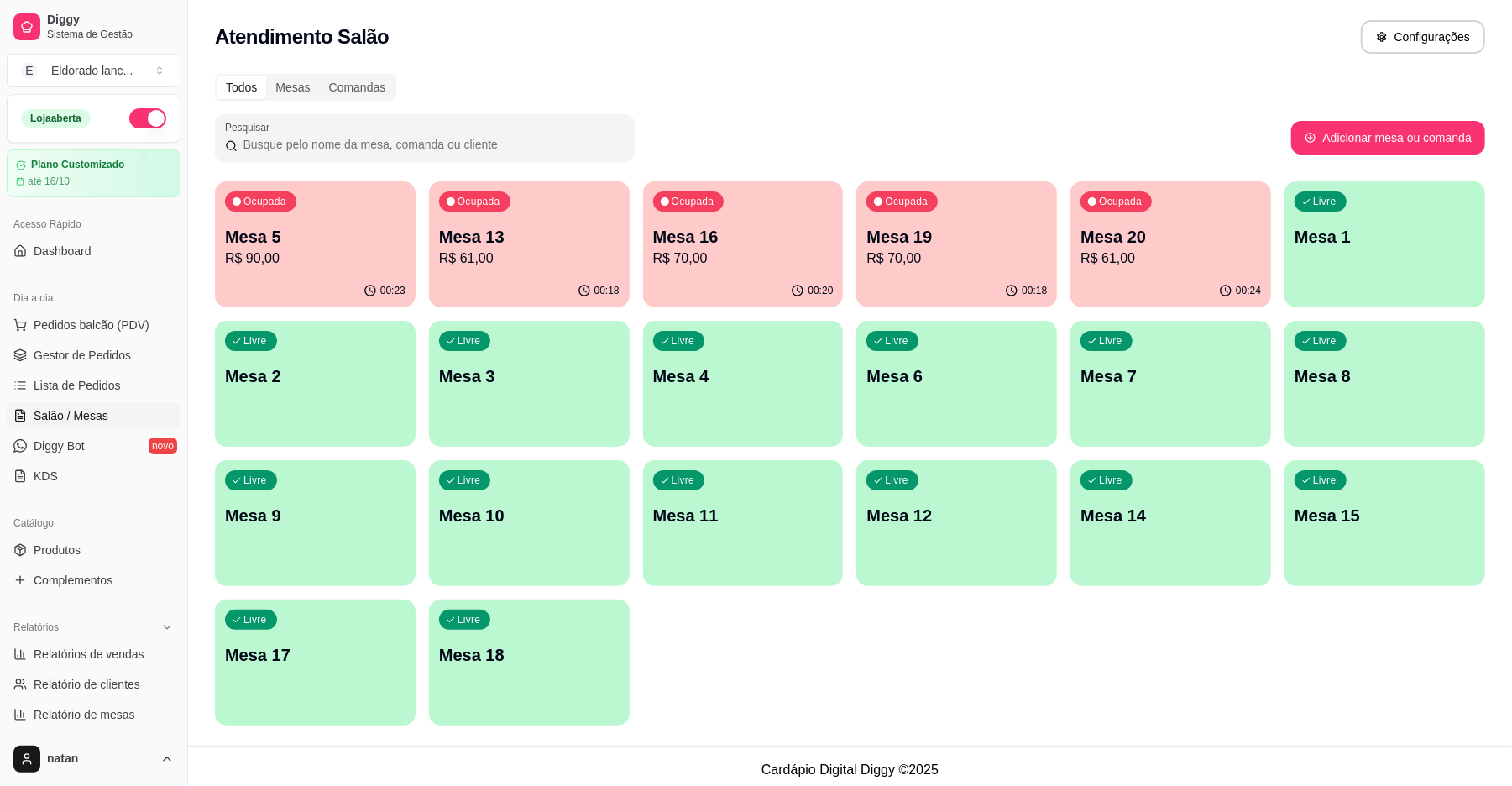
click at [985, 256] on p "R$ 70,00" at bounding box center [956, 258] width 180 height 20
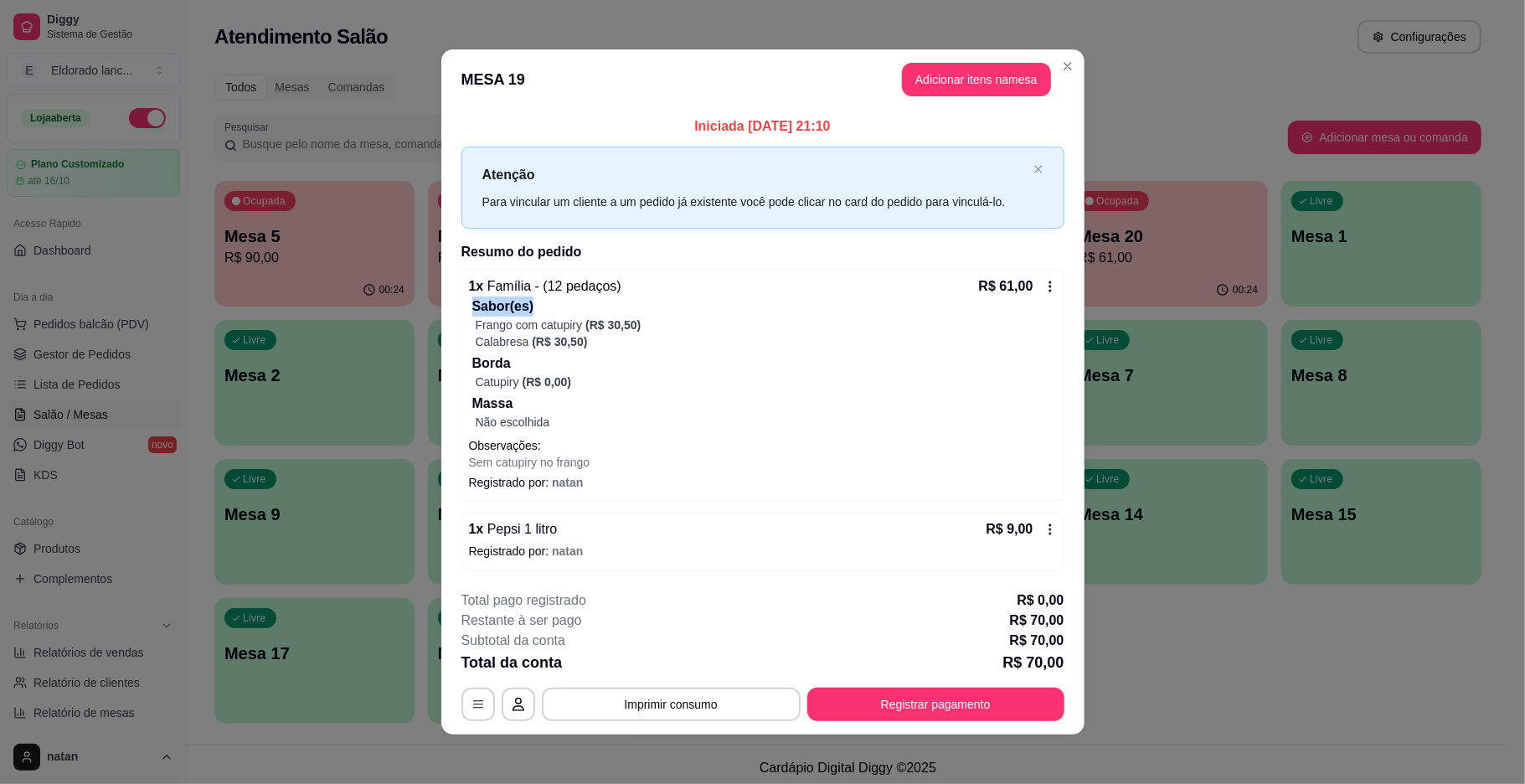
drag, startPoint x: 1059, startPoint y: 303, endPoint x: 1053, endPoint y: 292, distance: 12.5
click at [1053, 292] on div "Iniciada [DATE] 21:10 Atenção Para vincular um cliente a um pedido já existente…" at bounding box center [763, 342] width 643 height 466
click at [1053, 292] on div "1 x Família - (12 pedaços) R$ 61,00 Sabor(es) Frango com catupiry (R$ 30,50) Ca…" at bounding box center [763, 386] width 603 height 233
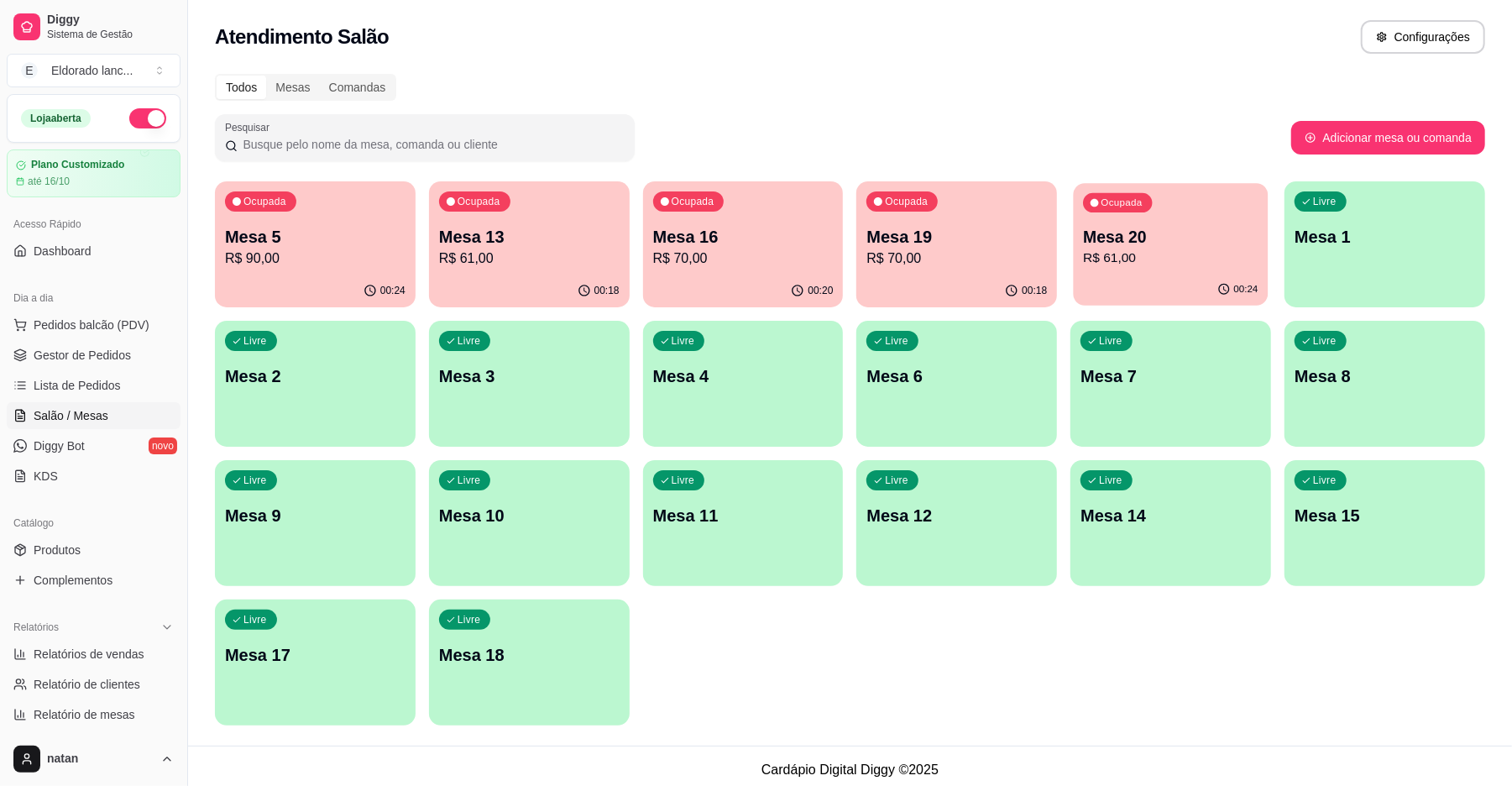
click at [1146, 244] on p "Mesa 20" at bounding box center [1171, 236] width 175 height 23
click at [404, 262] on div "Ocupada Mesa 5 R$ 90,00" at bounding box center [315, 228] width 195 height 91
click at [924, 272] on div "Ocupada Mesa 19 R$ 70,00" at bounding box center [956, 228] width 195 height 91
click at [1192, 243] on p "Mesa 20" at bounding box center [1170, 236] width 180 height 24
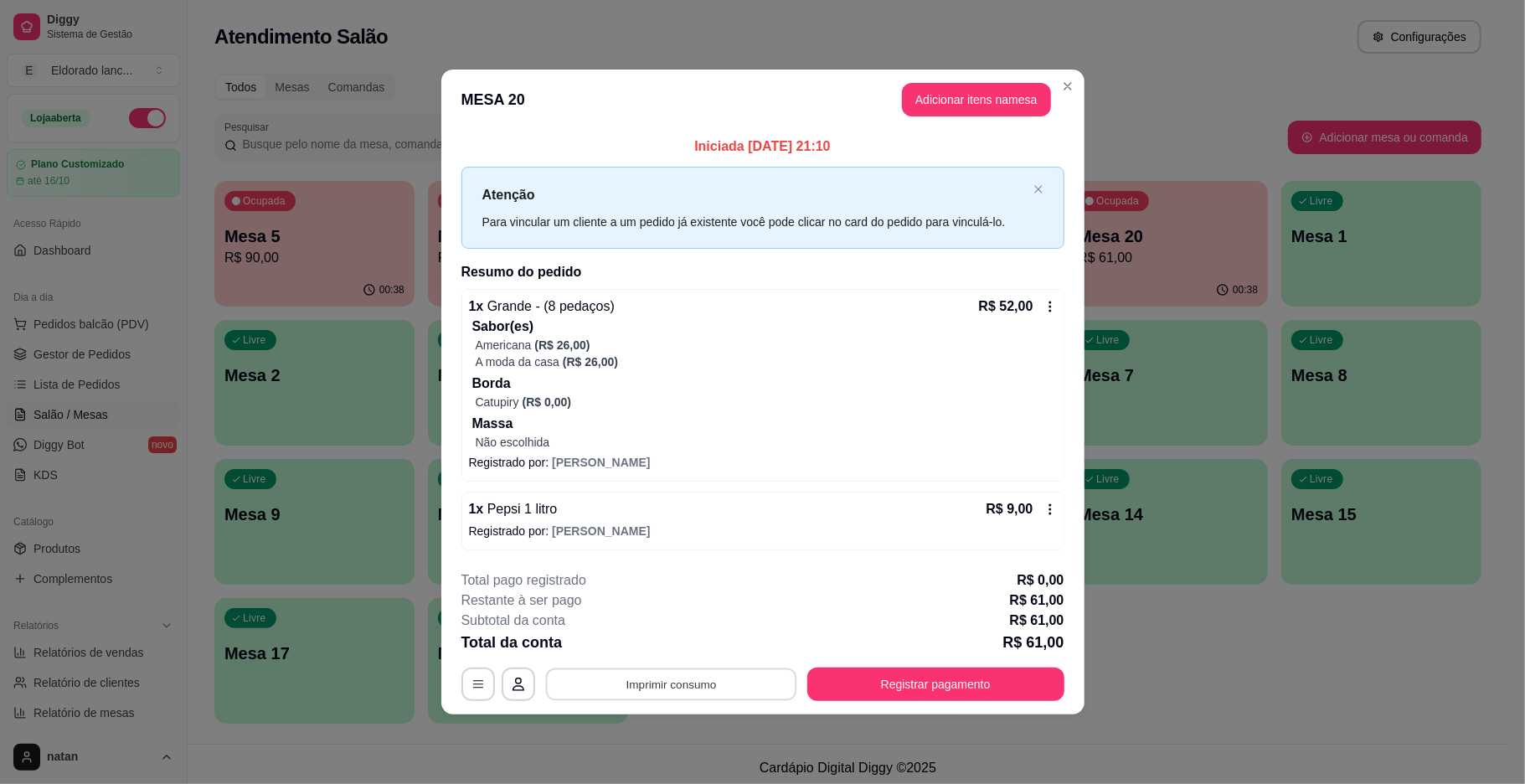
click at [717, 690] on button "Imprimir consumo" at bounding box center [671, 684] width 251 height 33
click at [672, 638] on button "IMPRESSORA" at bounding box center [676, 646] width 117 height 26
click at [978, 684] on button "Registrar pagamento" at bounding box center [936, 684] width 257 height 33
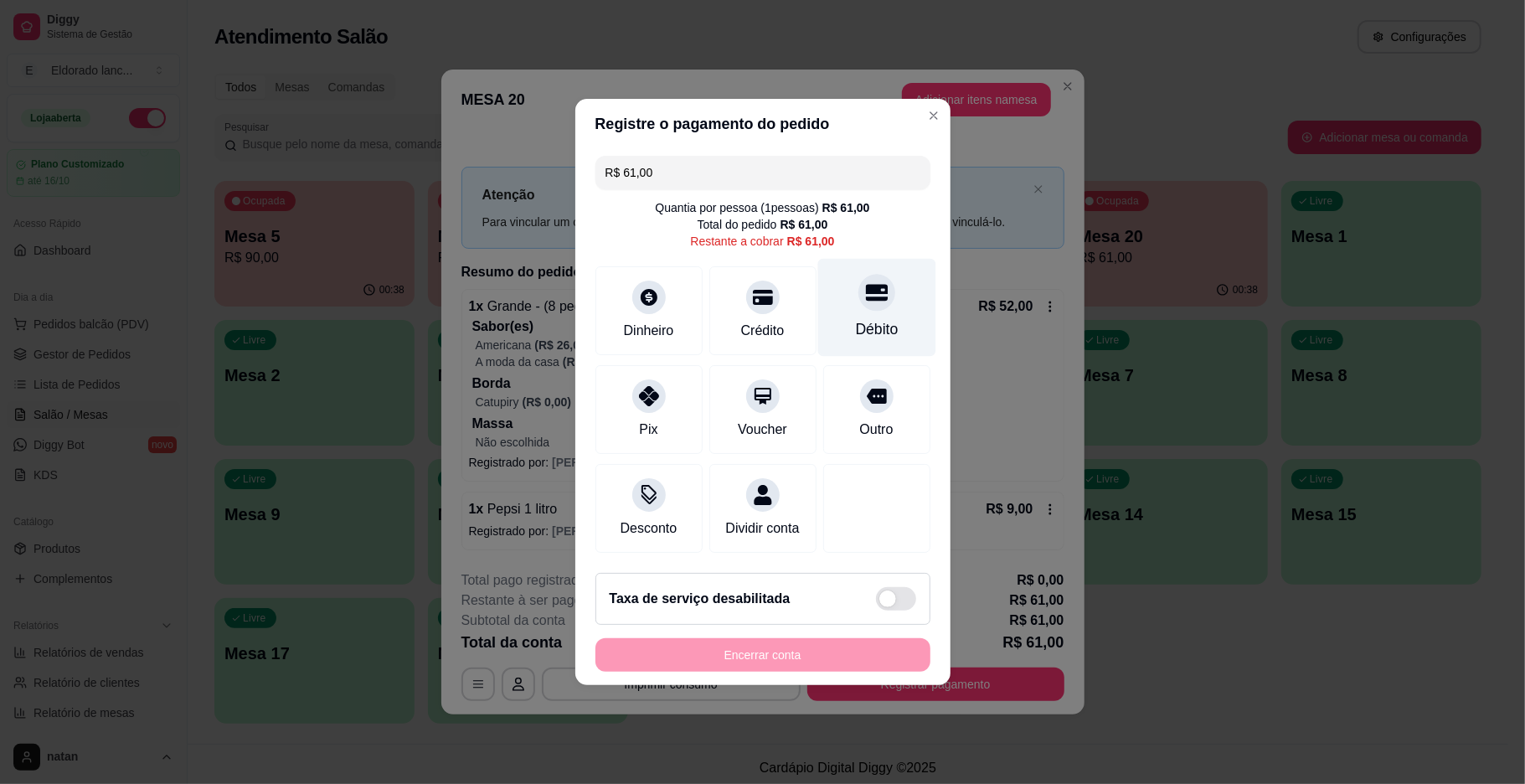
click at [868, 319] on div "Débito" at bounding box center [876, 329] width 42 height 22
type input "R$ 0,00"
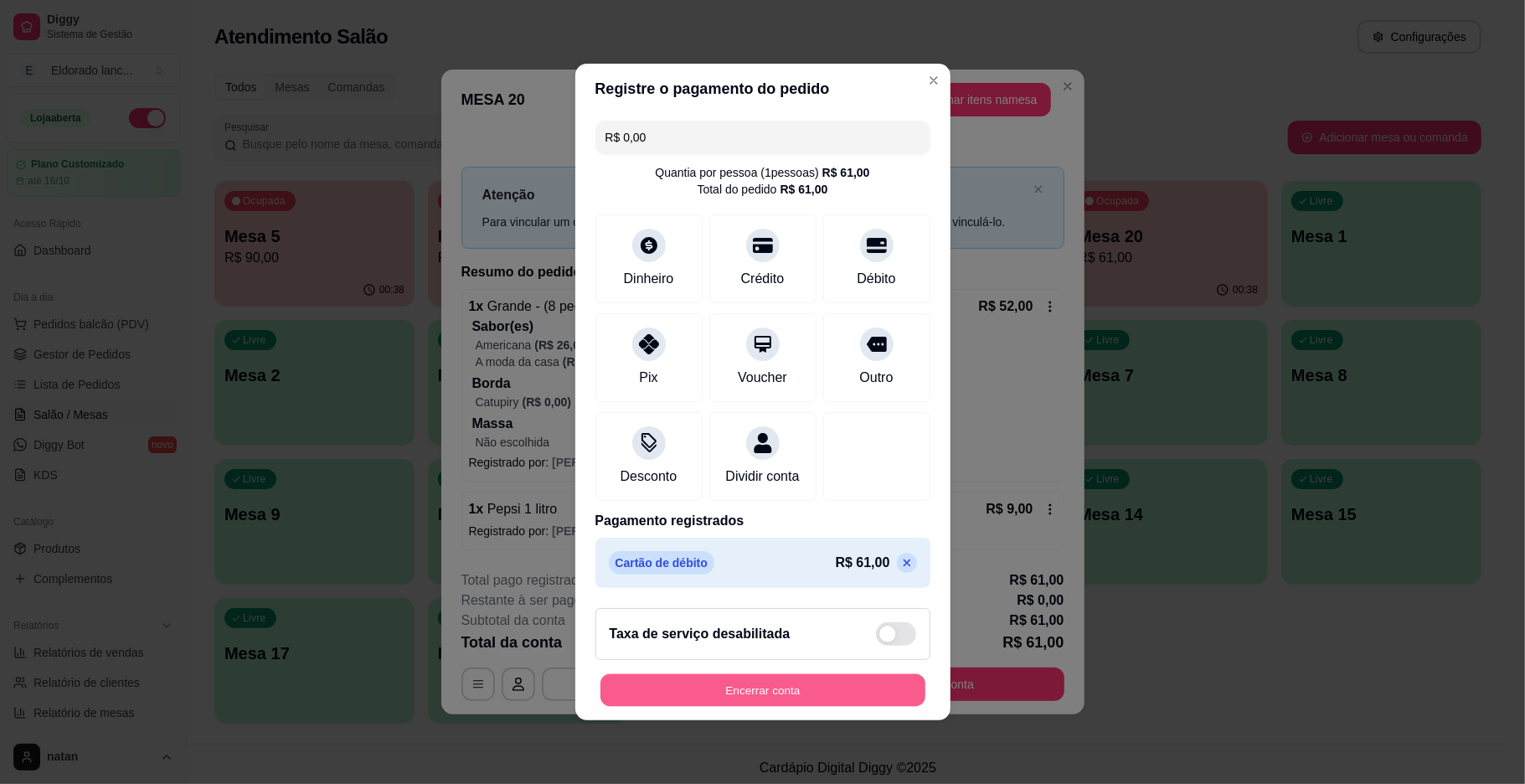
click at [768, 698] on button "Encerrar conta" at bounding box center [763, 690] width 325 height 33
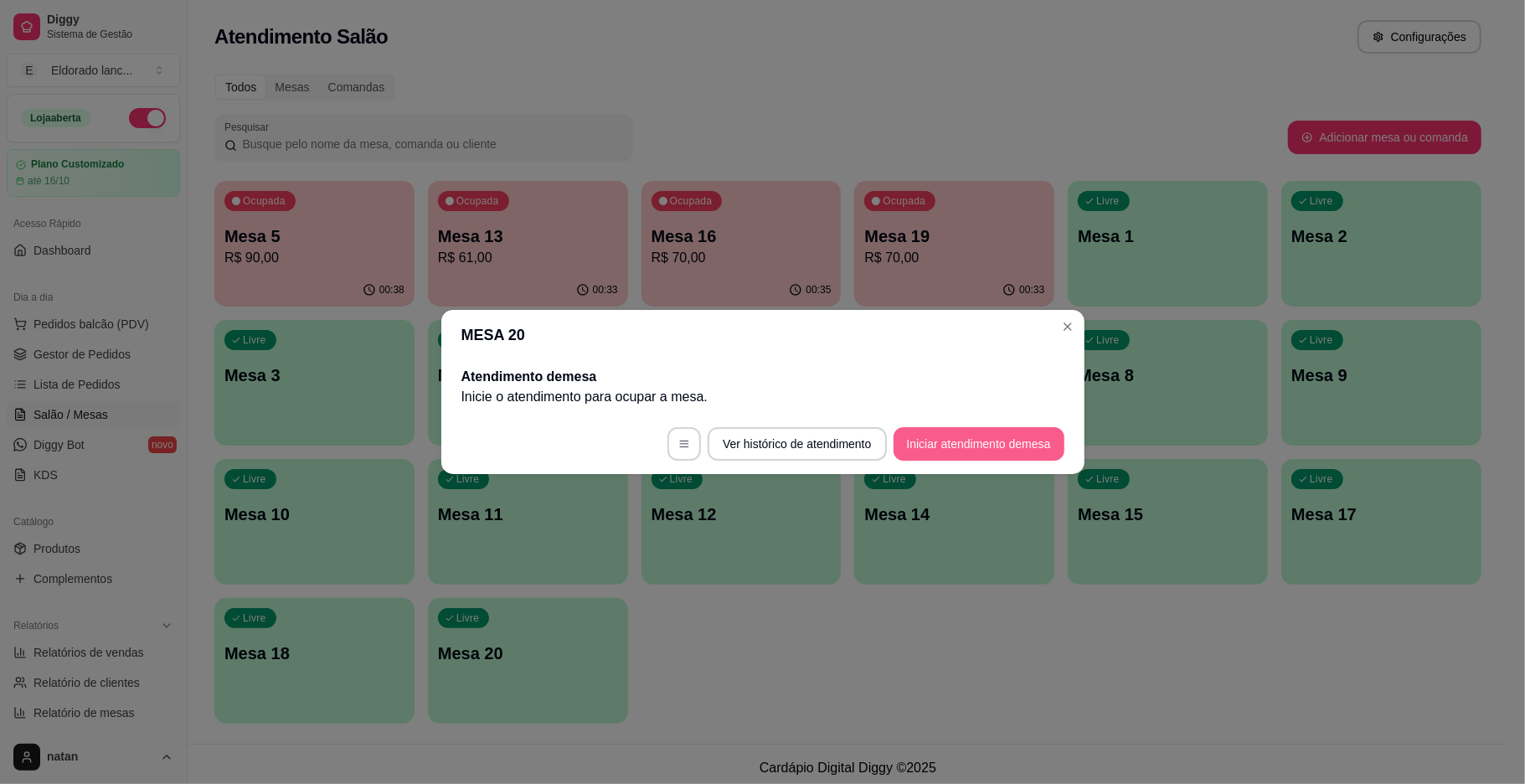
click at [972, 430] on button "Iniciar atendimento de mesa" at bounding box center [978, 443] width 171 height 33
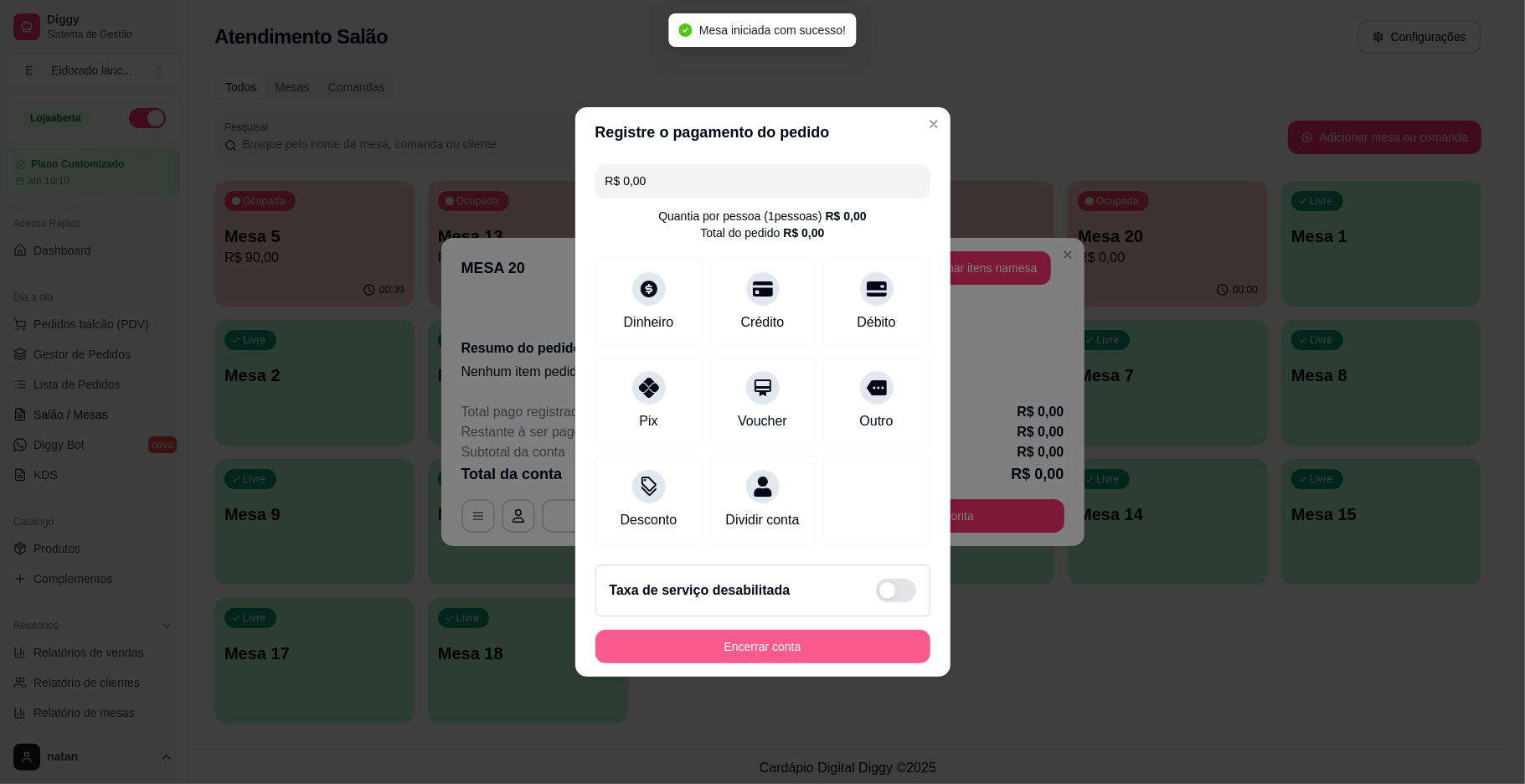
click at [753, 651] on button "Encerrar conta" at bounding box center [762, 646] width 335 height 33
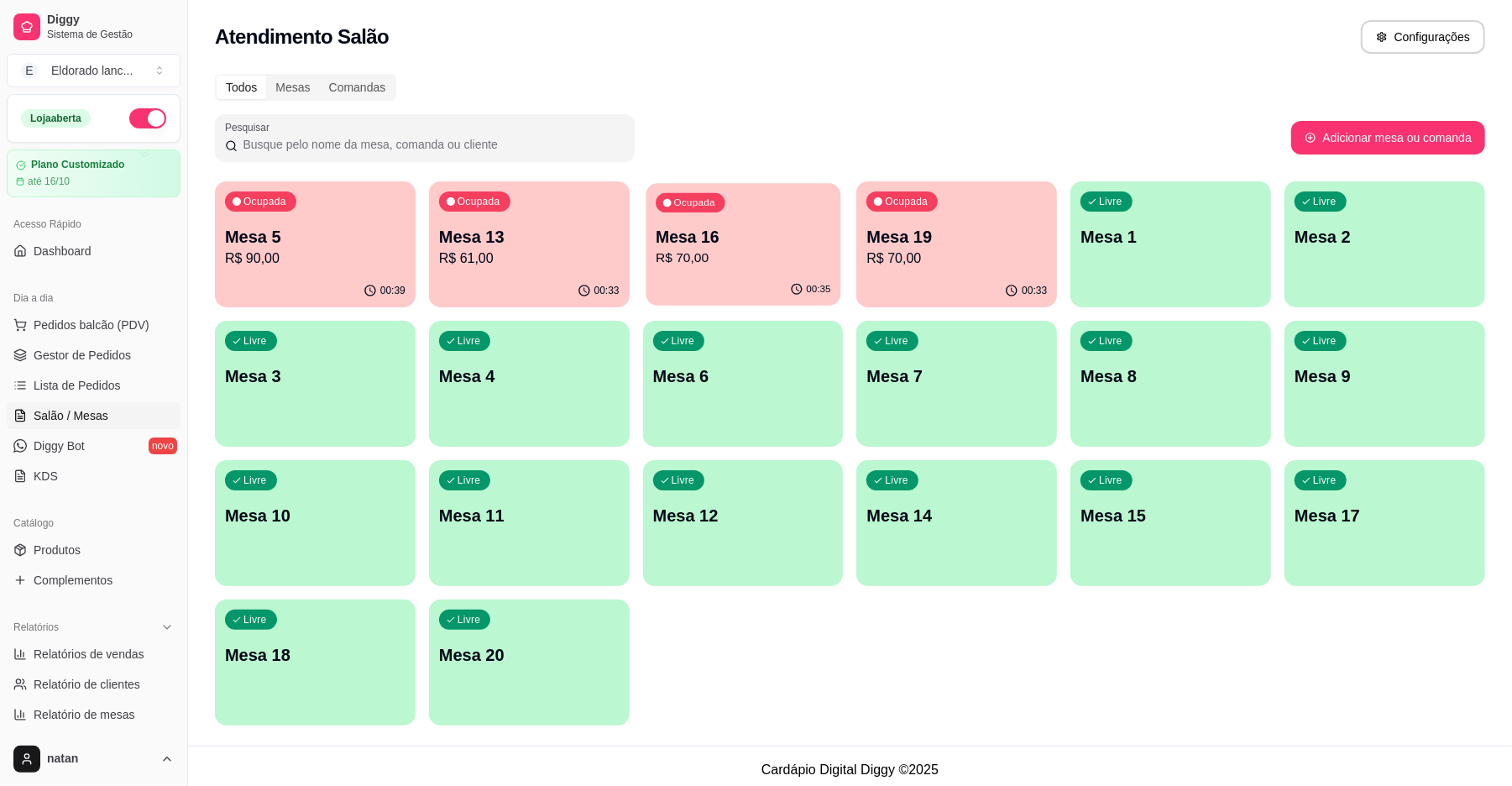
click at [788, 238] on p "Mesa 16" at bounding box center [742, 236] width 175 height 23
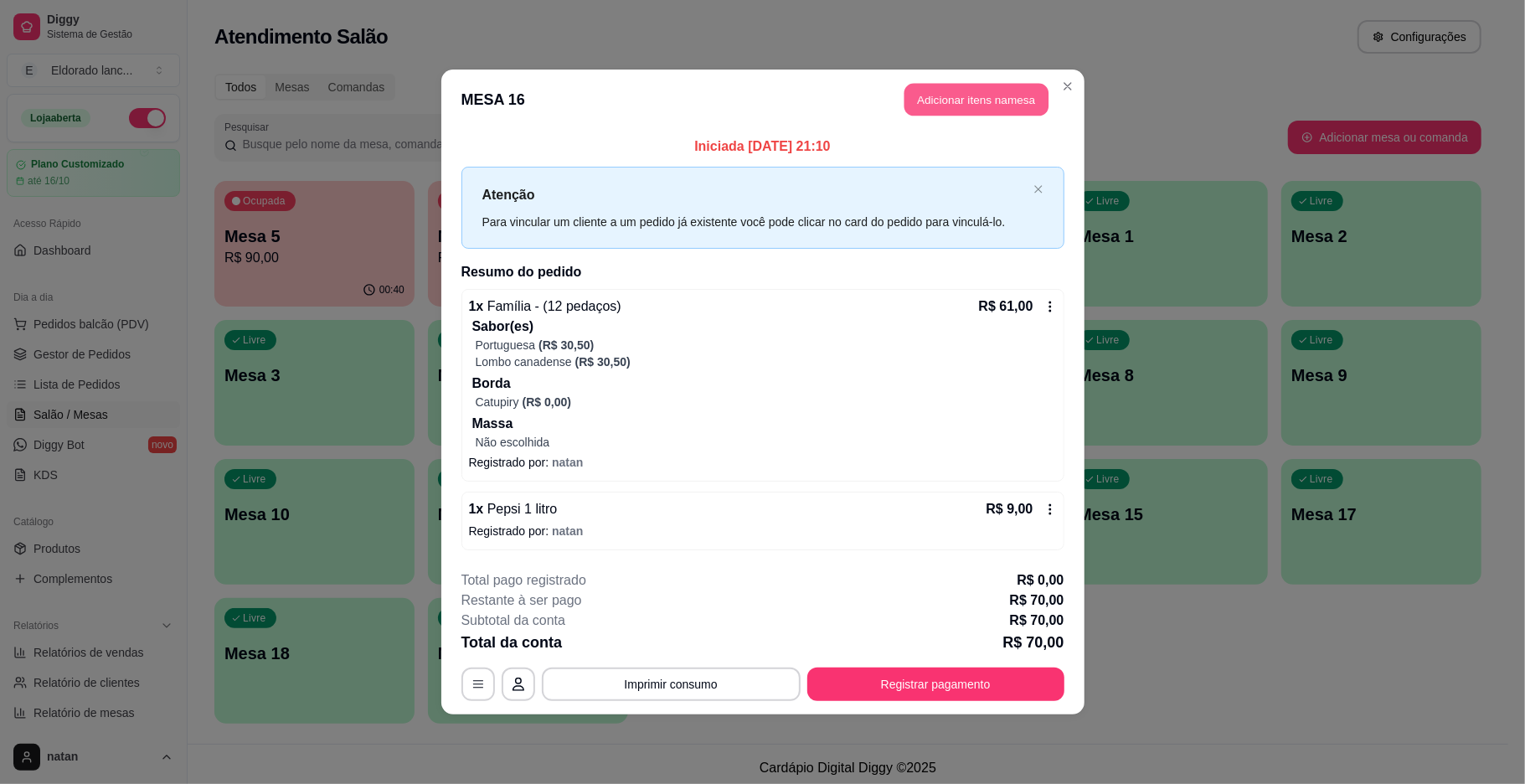
click at [956, 92] on button "Adicionar itens na mesa" at bounding box center [976, 100] width 144 height 33
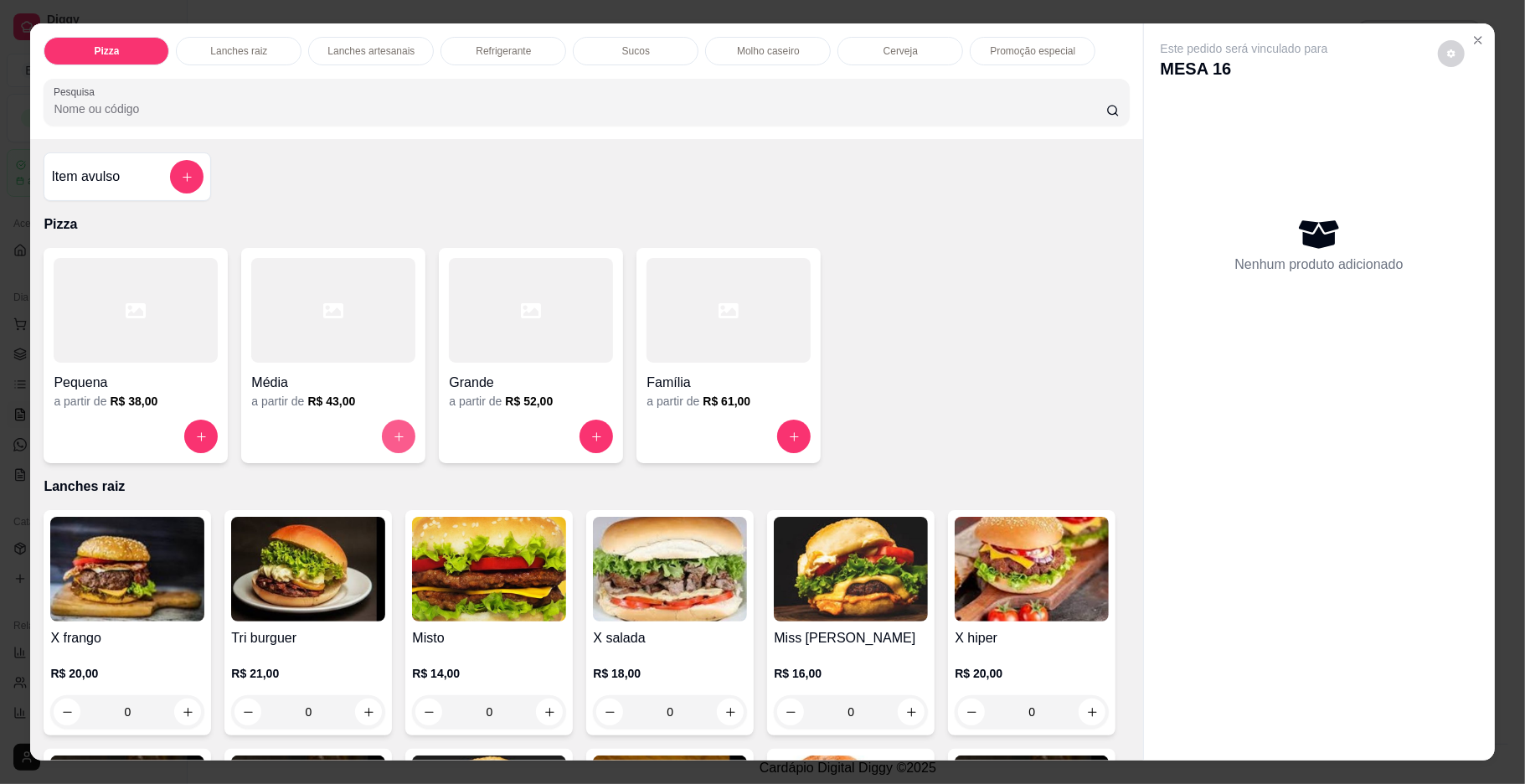
click at [385, 443] on button "increase-product-quantity" at bounding box center [398, 436] width 33 height 33
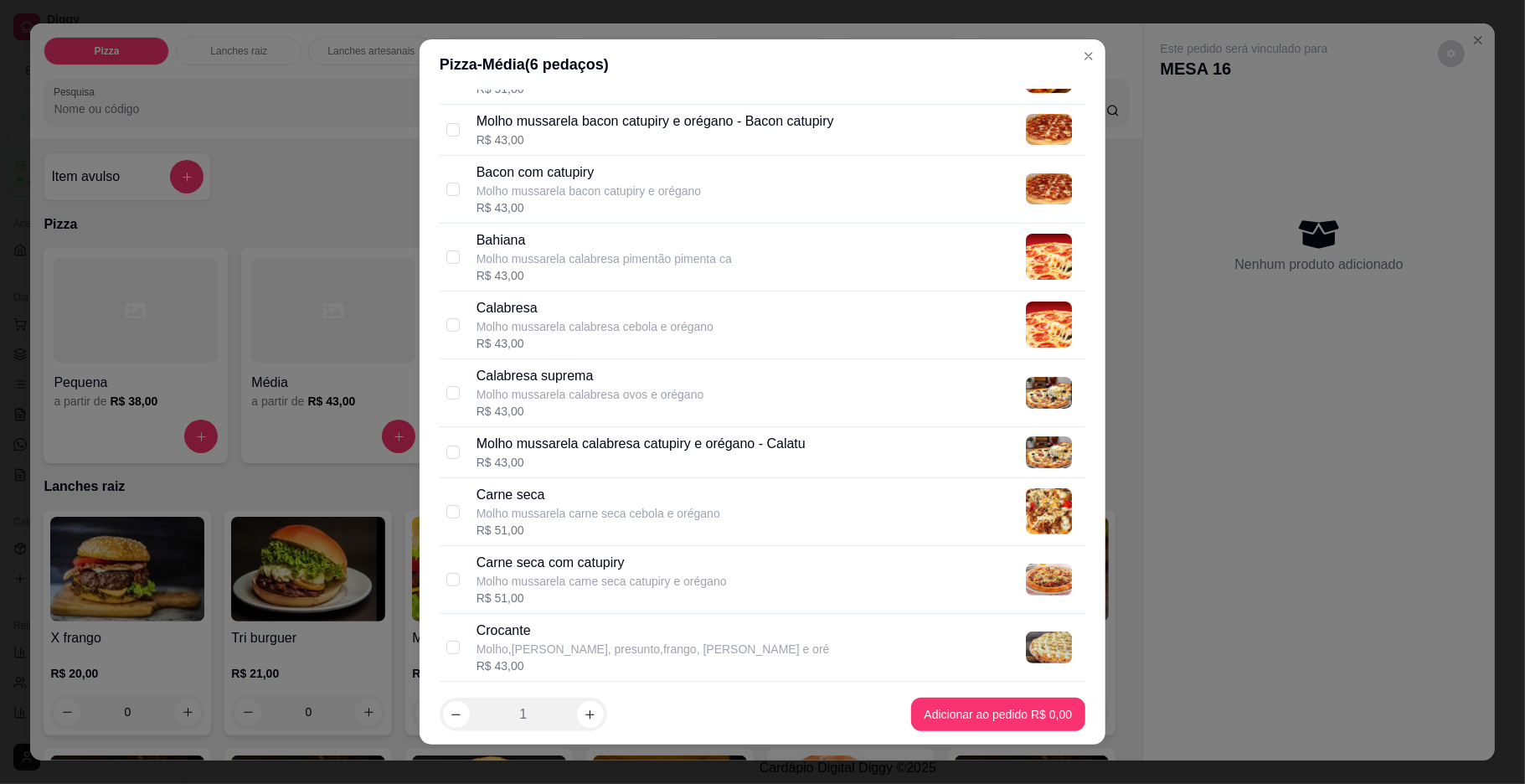
scroll to position [268, 0]
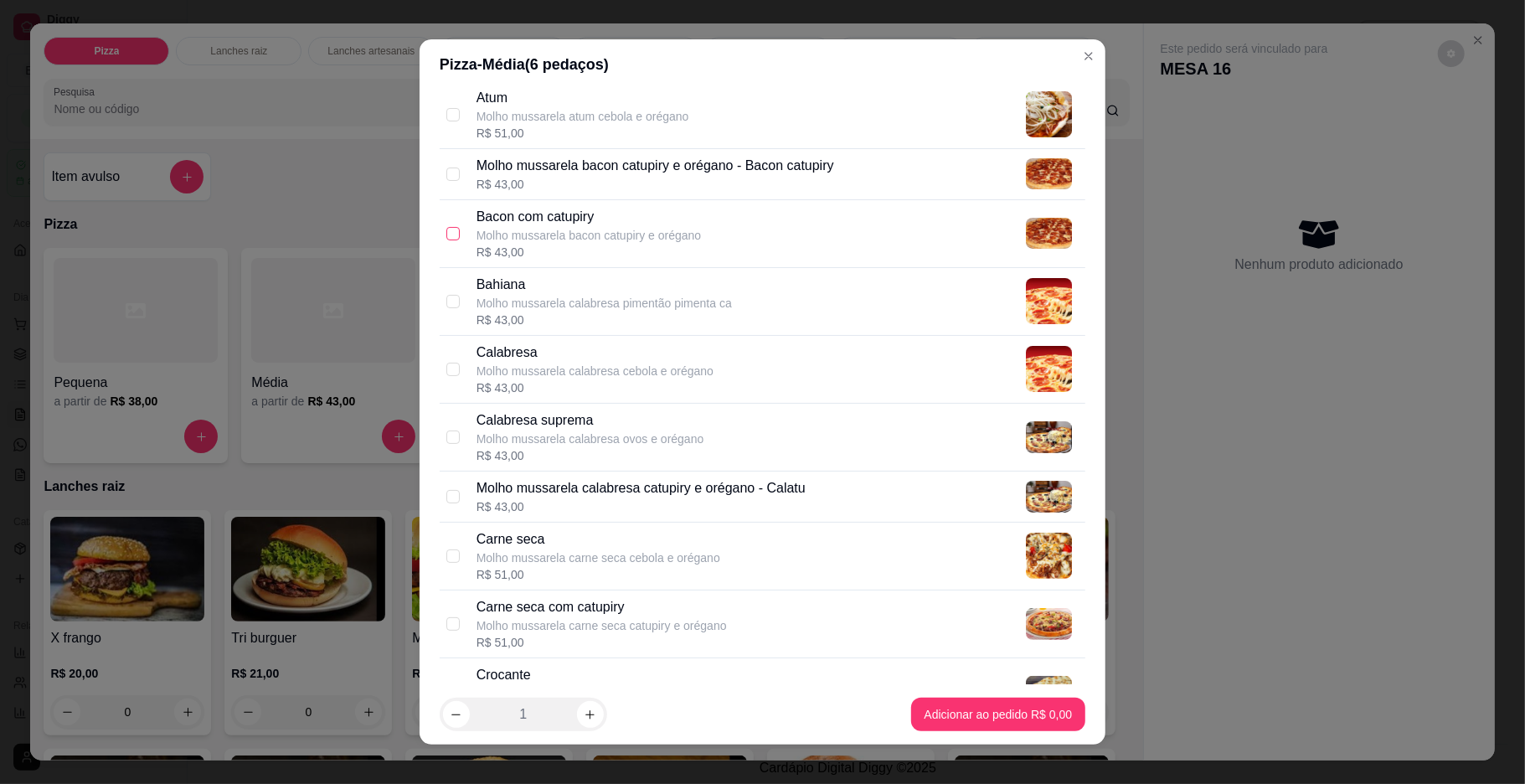
click at [446, 226] on label at bounding box center [453, 233] width 14 height 18
click at [446, 227] on input "checkbox" at bounding box center [453, 233] width 14 height 14
click at [446, 236] on input "checkbox" at bounding box center [453, 233] width 14 height 14
checkbox input "true"
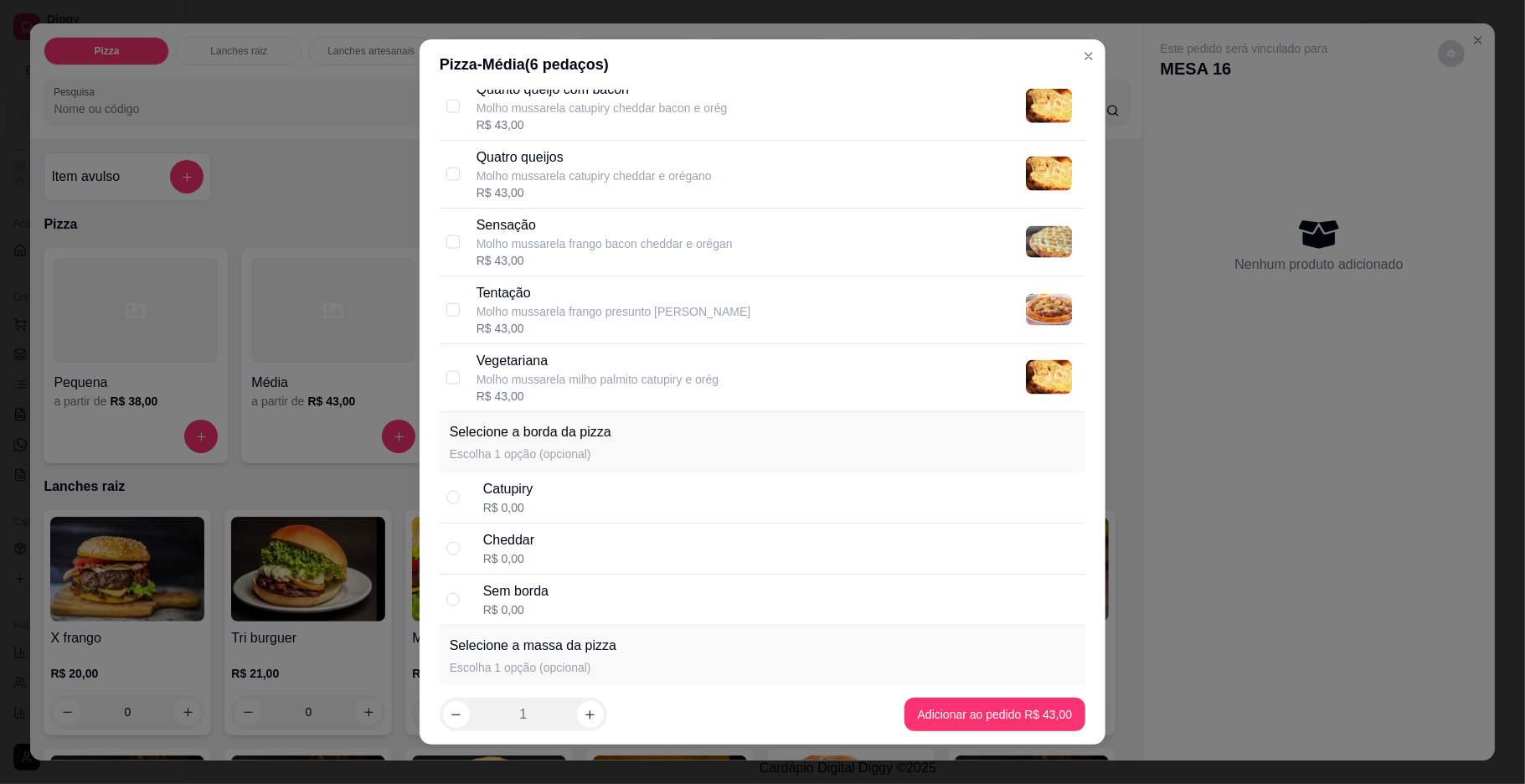
scroll to position [1831, 0]
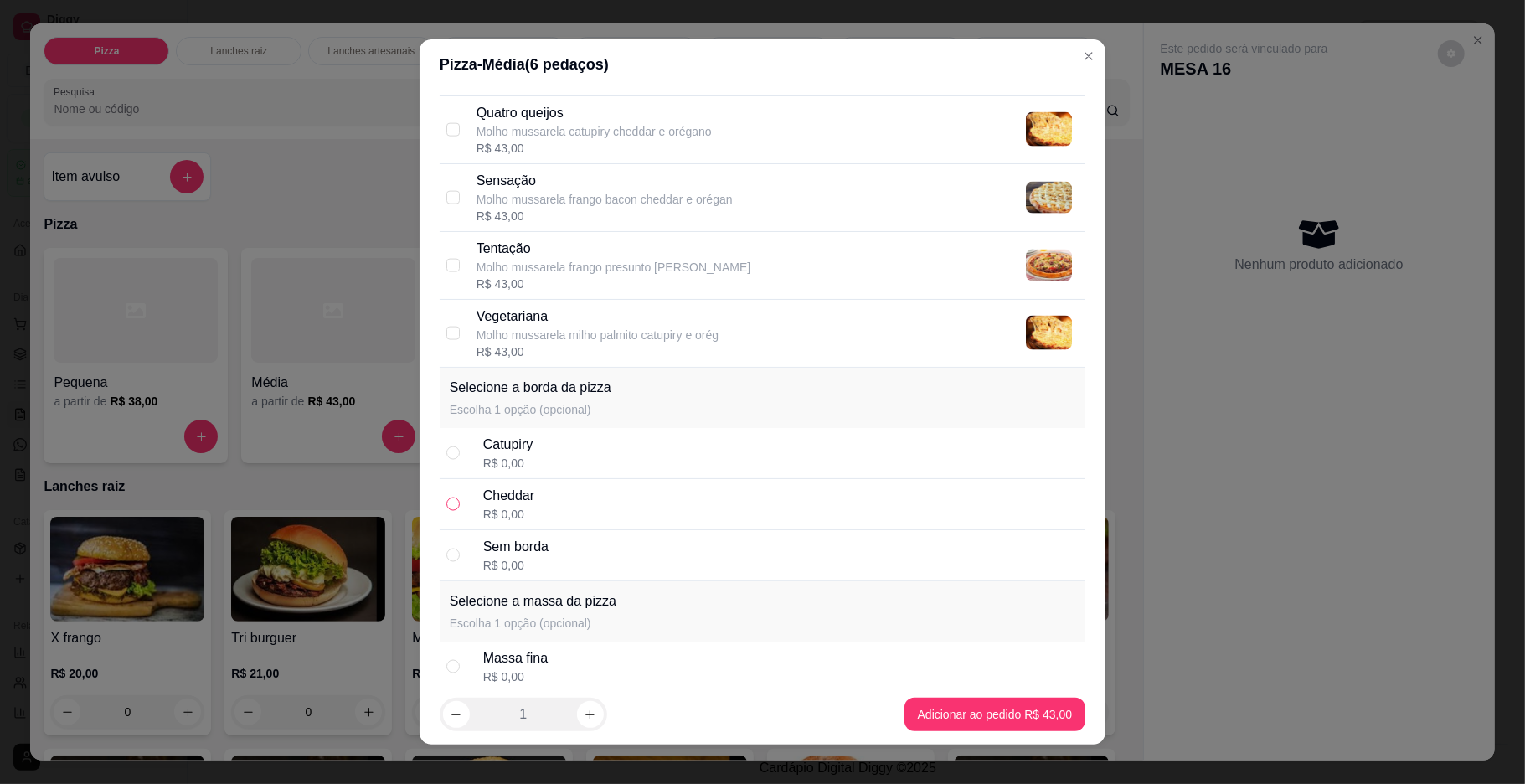
click at [446, 509] on input "radio" at bounding box center [453, 504] width 14 height 14
radio input "true"
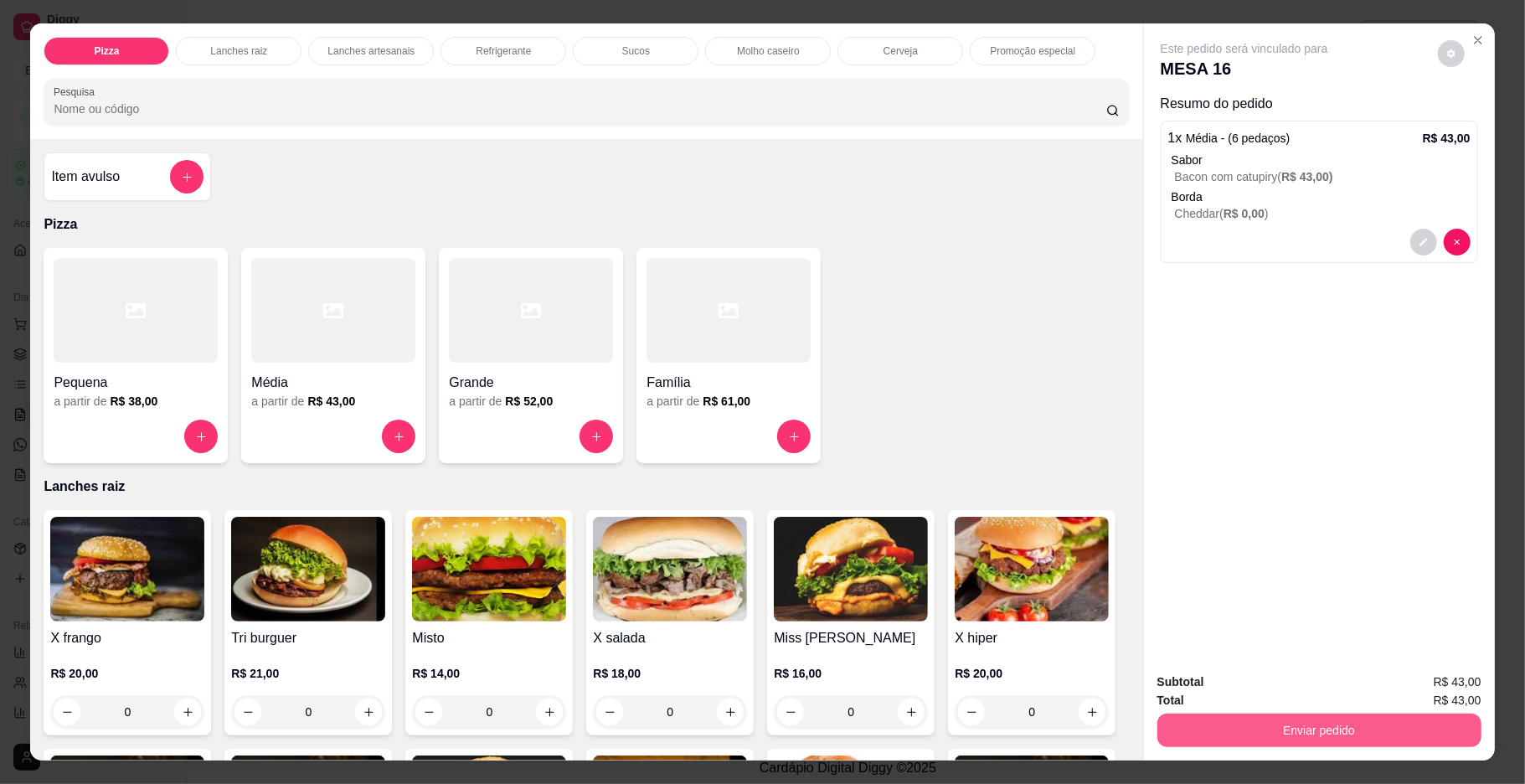
click at [1258, 728] on button "Enviar pedido" at bounding box center [1319, 730] width 324 height 33
click at [1457, 691] on button "Enviar pedido" at bounding box center [1436, 688] width 92 height 31
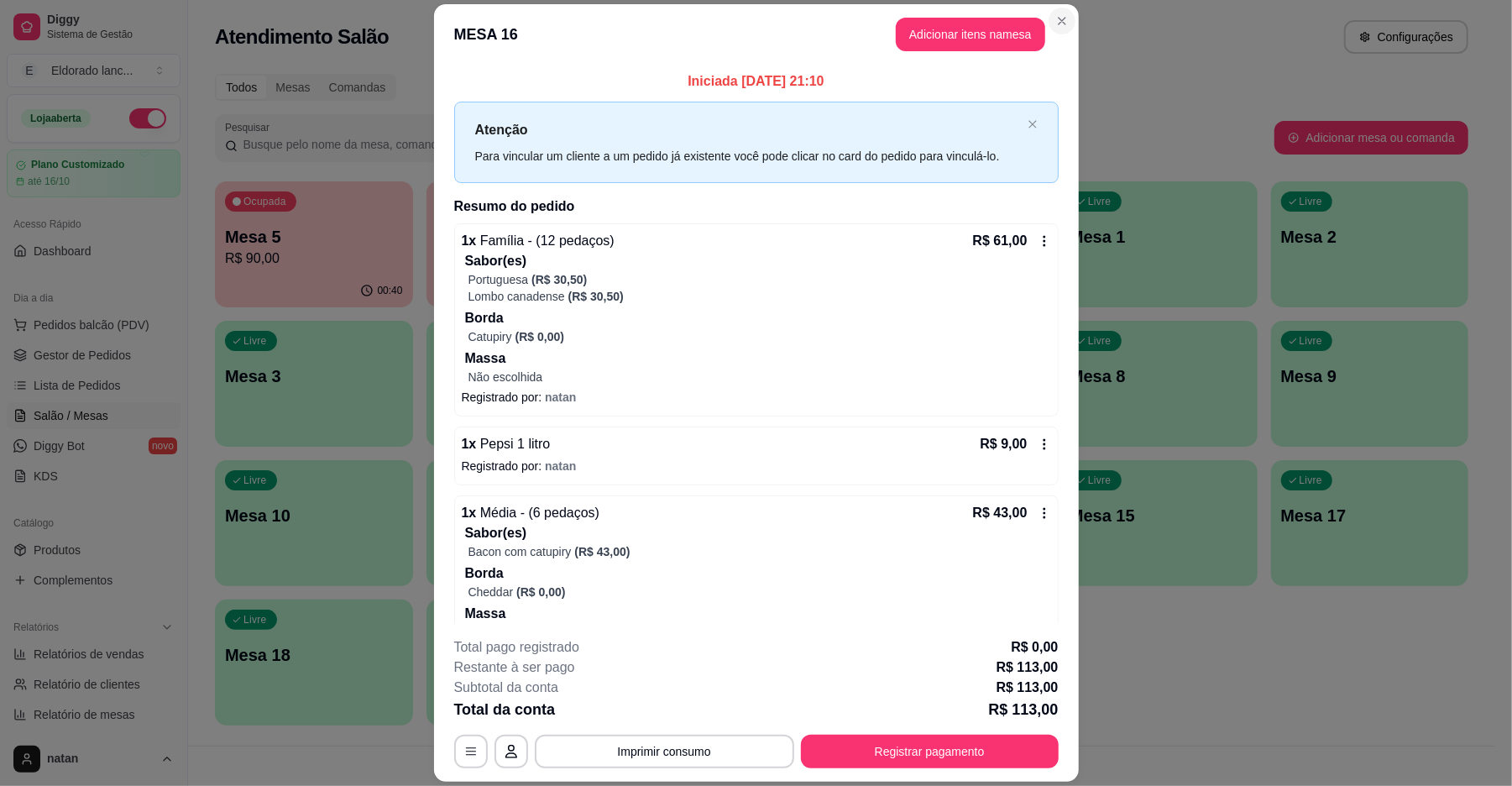
click at [1066, 25] on div "Atendimento Salão Configurações" at bounding box center [841, 36] width 1253 height 34
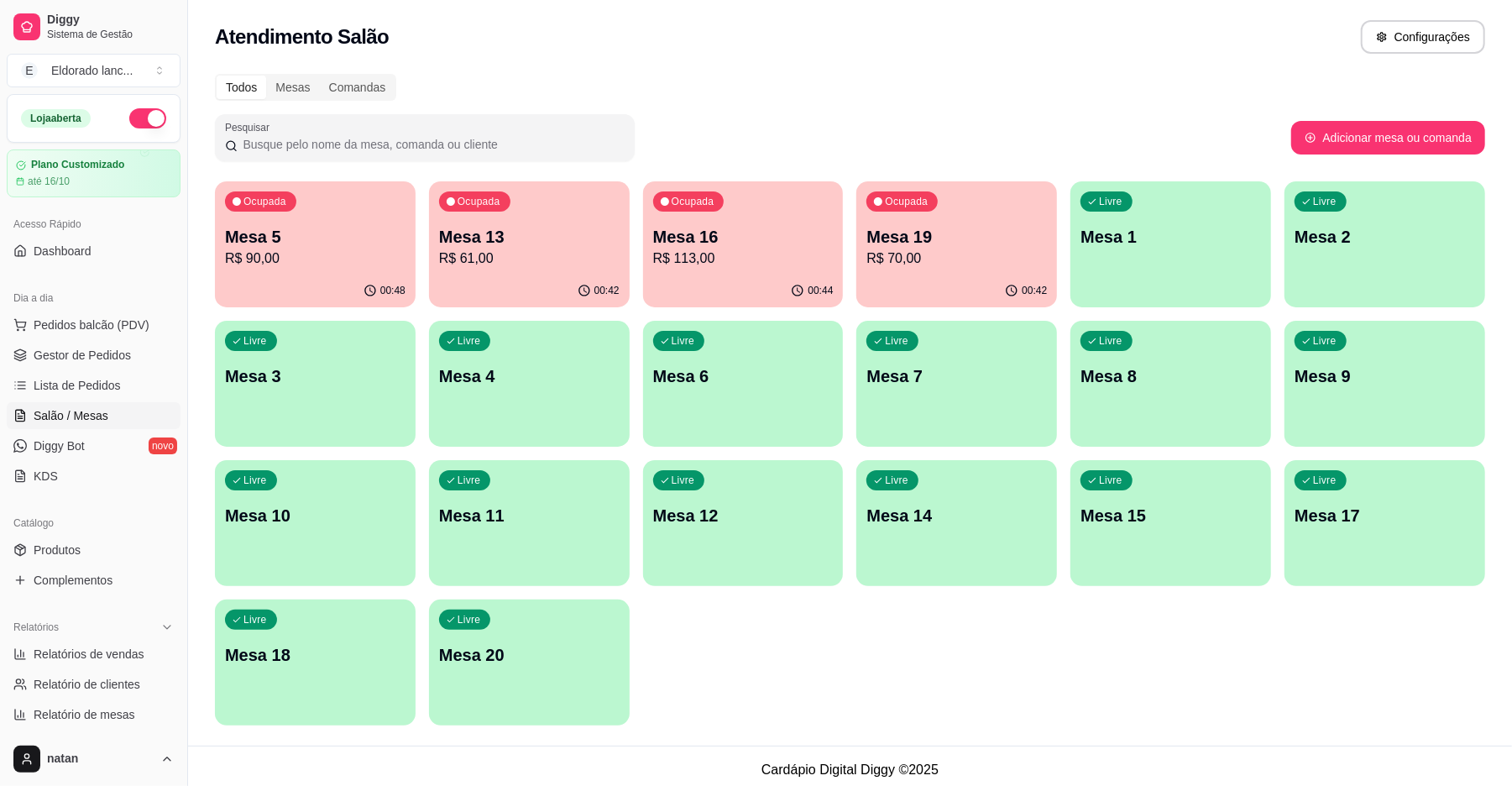
click at [394, 240] on p "Mesa 5" at bounding box center [314, 236] width 180 height 24
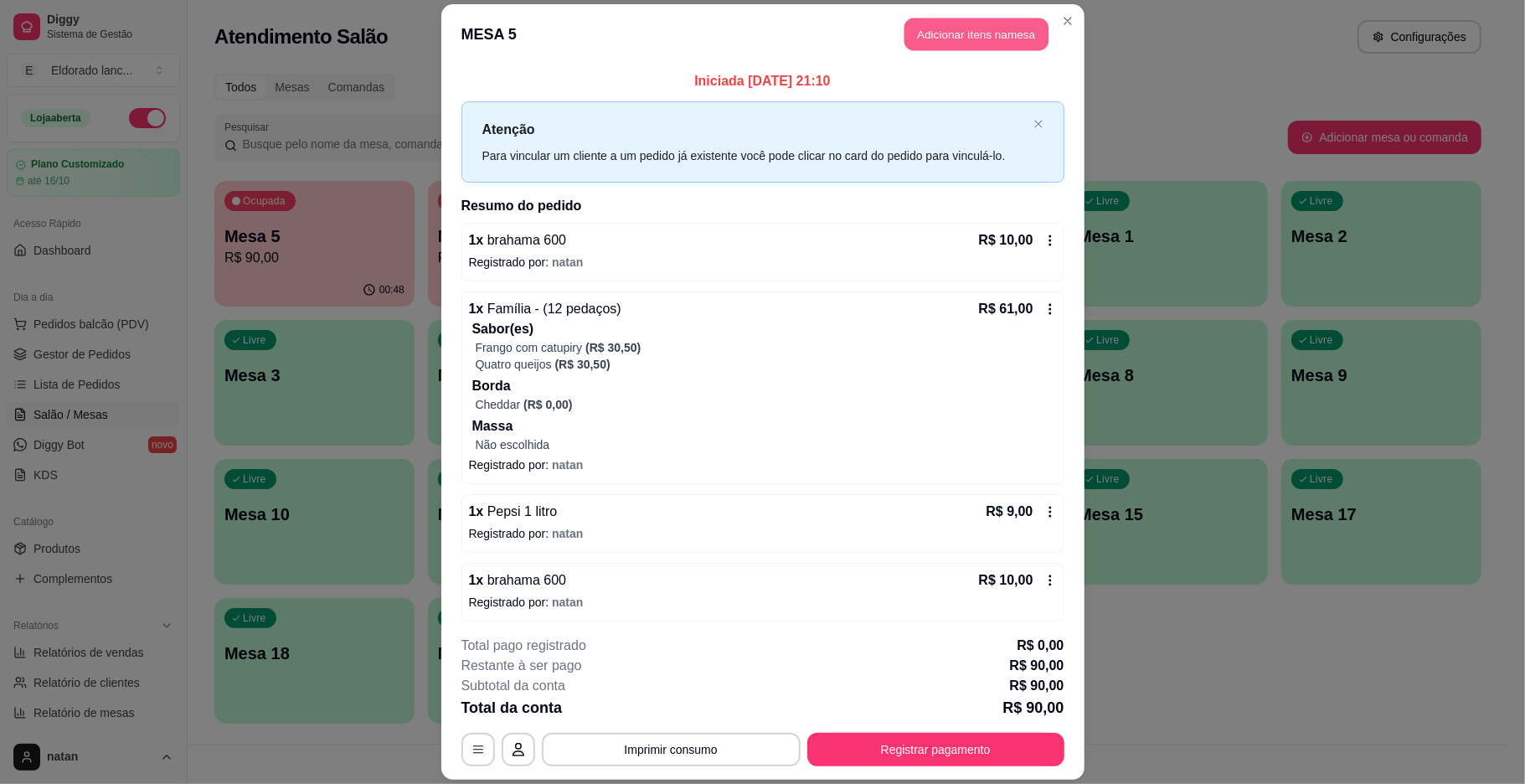
click at [949, 39] on button "Adicionar itens na mesa" at bounding box center [976, 33] width 144 height 33
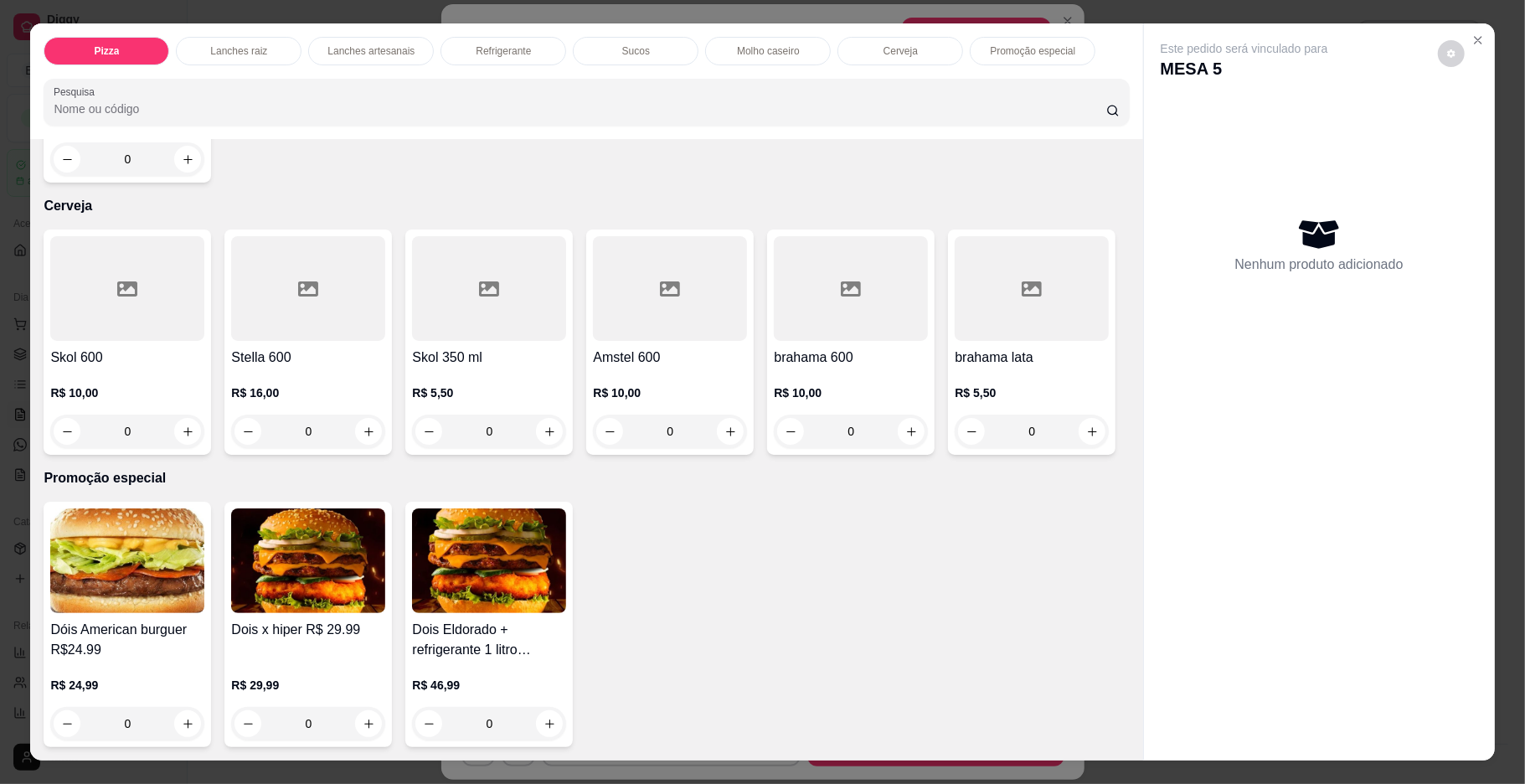
scroll to position [3572, 0]
click at [905, 433] on icon "increase-product-quantity" at bounding box center [912, 432] width 13 height 13
type input "1"
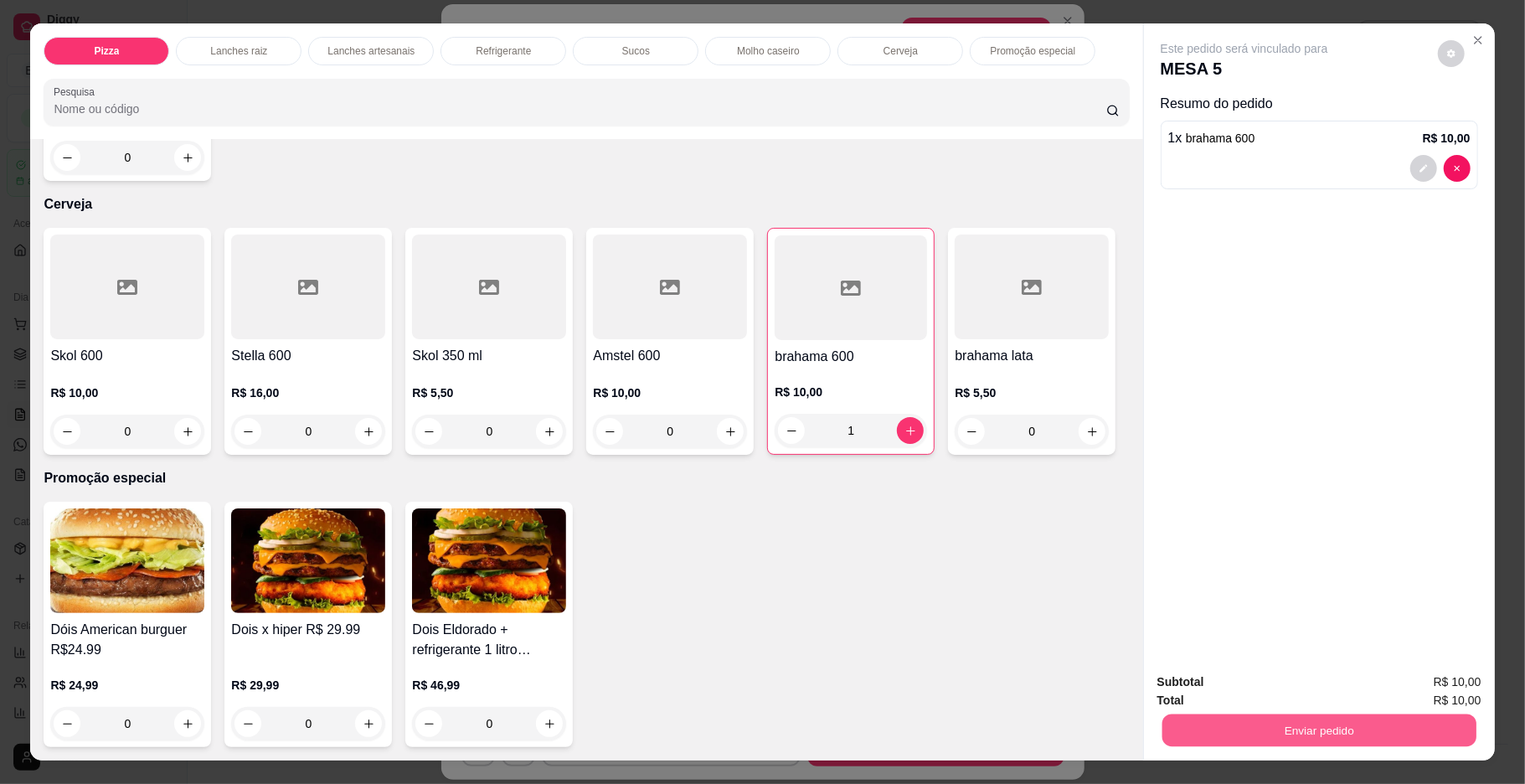
click at [1202, 733] on button "Enviar pedido" at bounding box center [1319, 731] width 314 height 33
click at [1411, 680] on button "Enviar pedido" at bounding box center [1436, 688] width 95 height 32
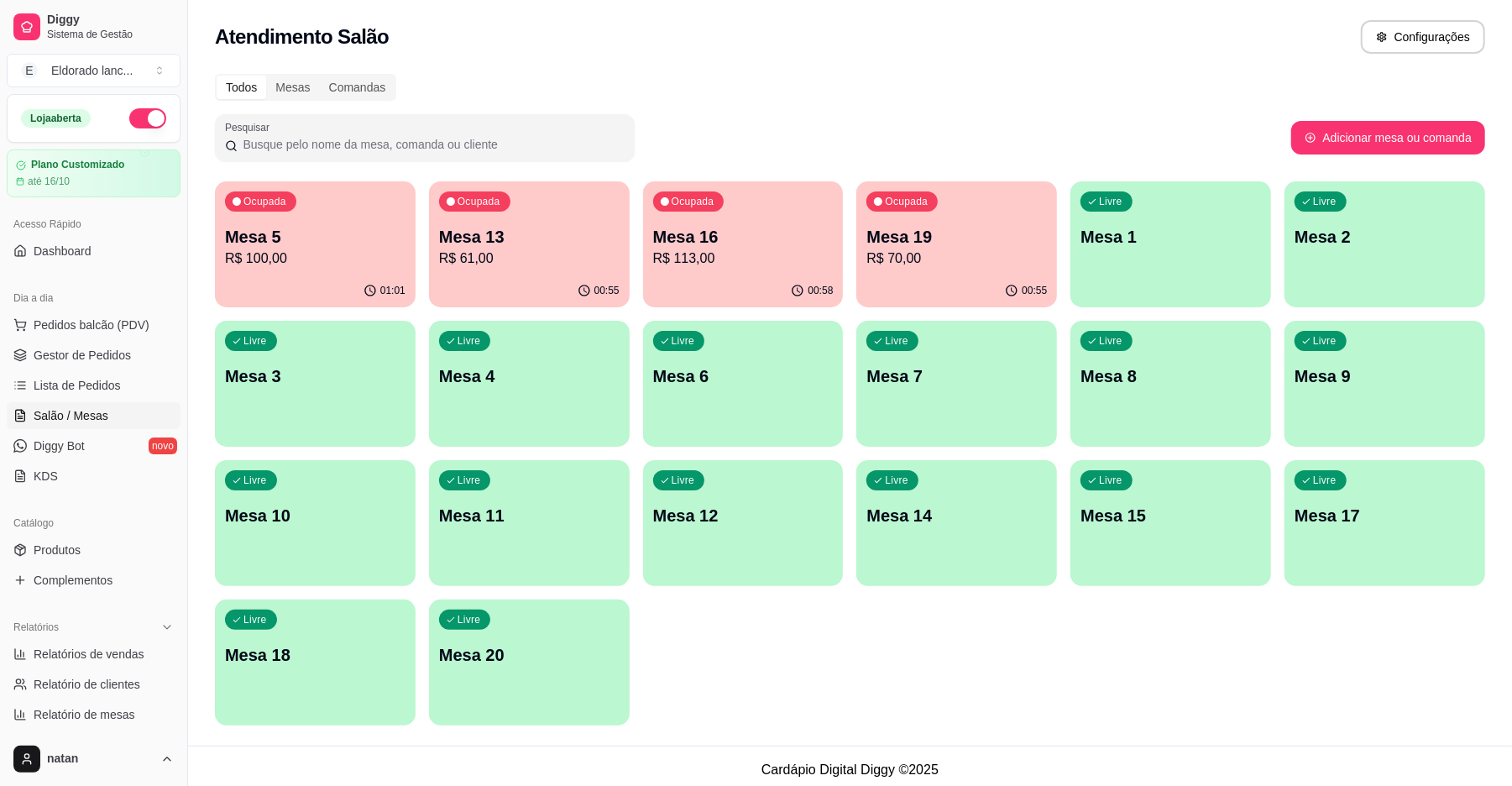
click at [608, 636] on div "Livre Mesa 20" at bounding box center [530, 652] width 201 height 106
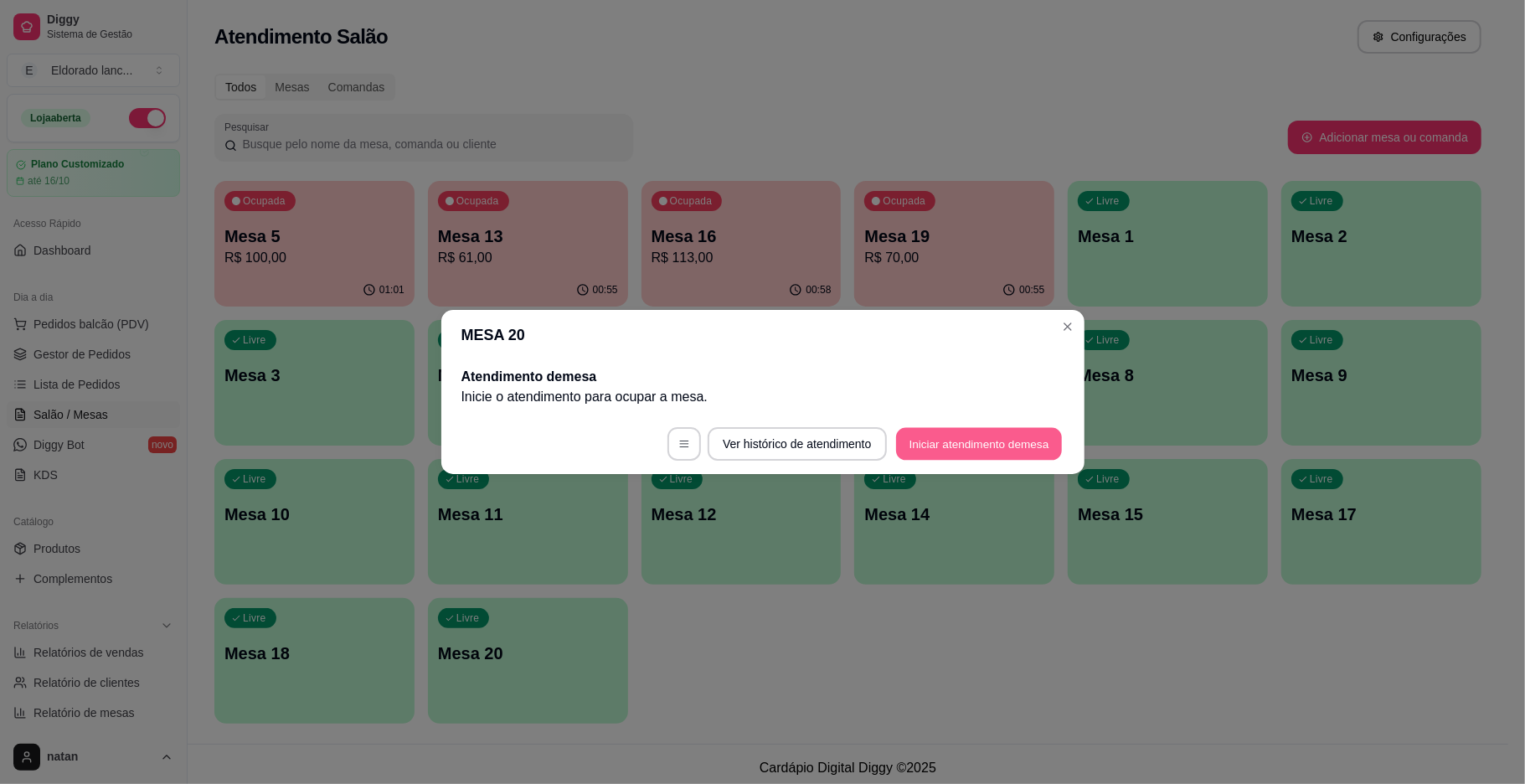
click at [947, 434] on button "Iniciar atendimento de mesa" at bounding box center [979, 444] width 166 height 33
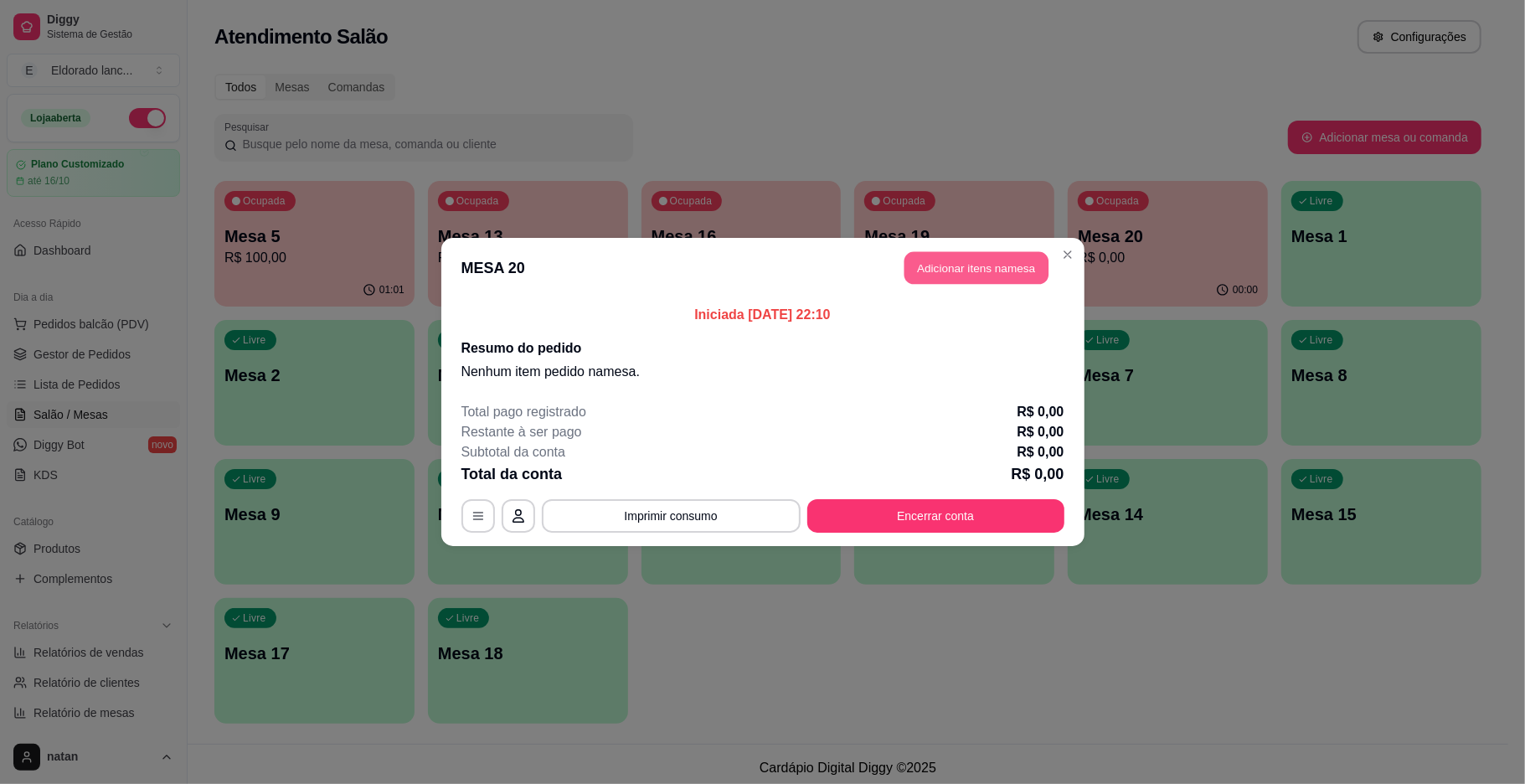
click at [987, 268] on button "Adicionar itens na mesa" at bounding box center [976, 268] width 144 height 33
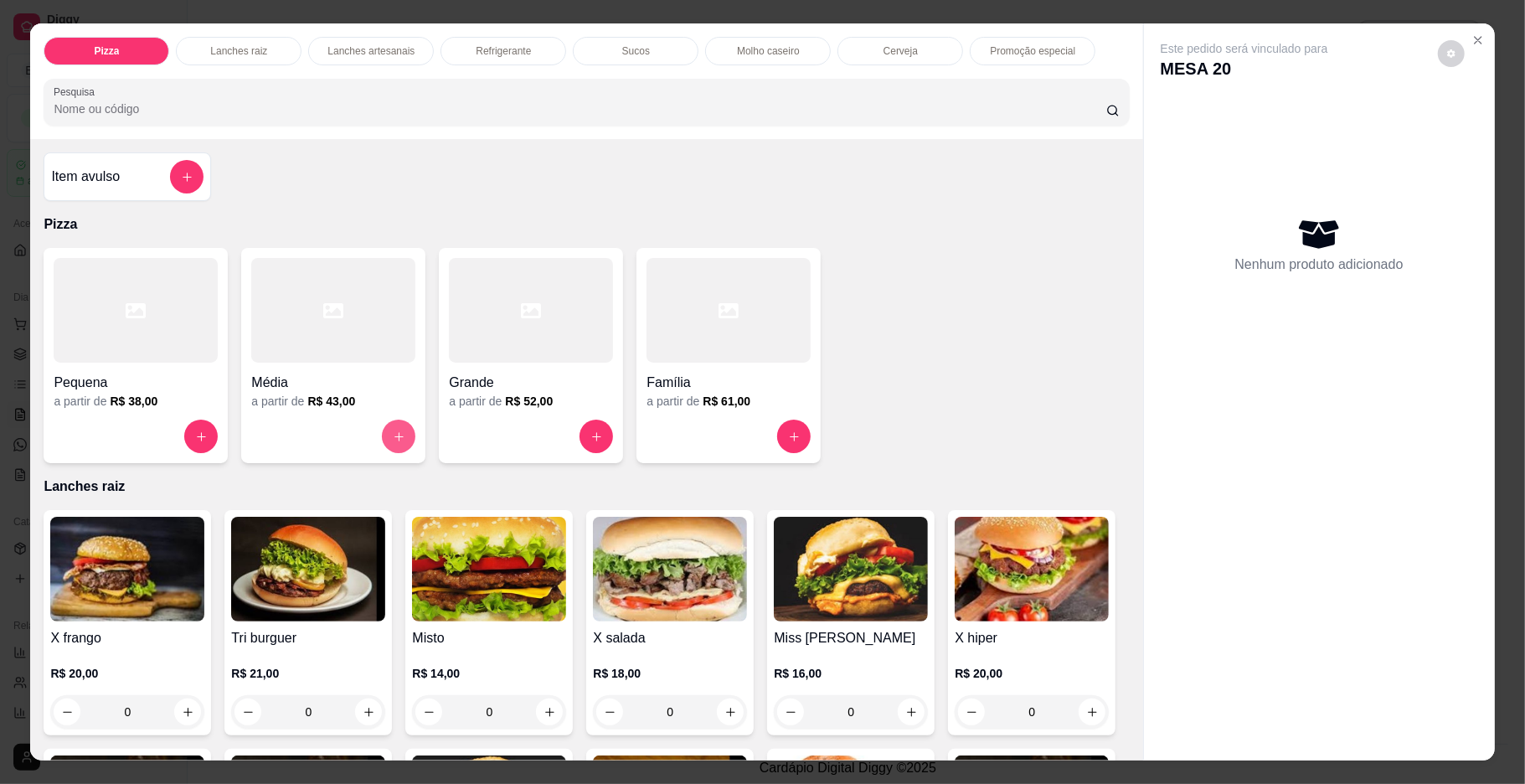
click at [397, 425] on button "increase-product-quantity" at bounding box center [398, 436] width 33 height 33
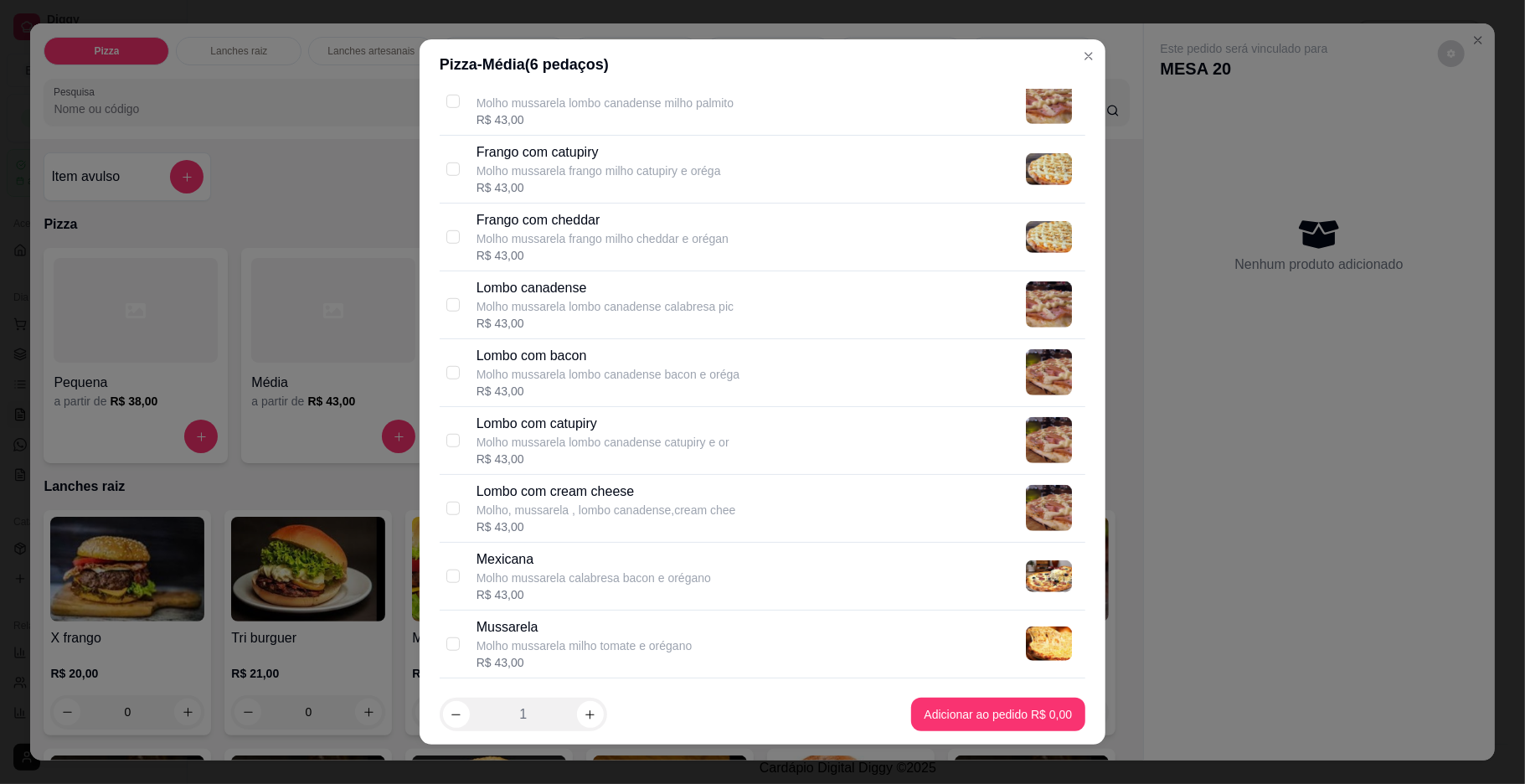
scroll to position [911, 0]
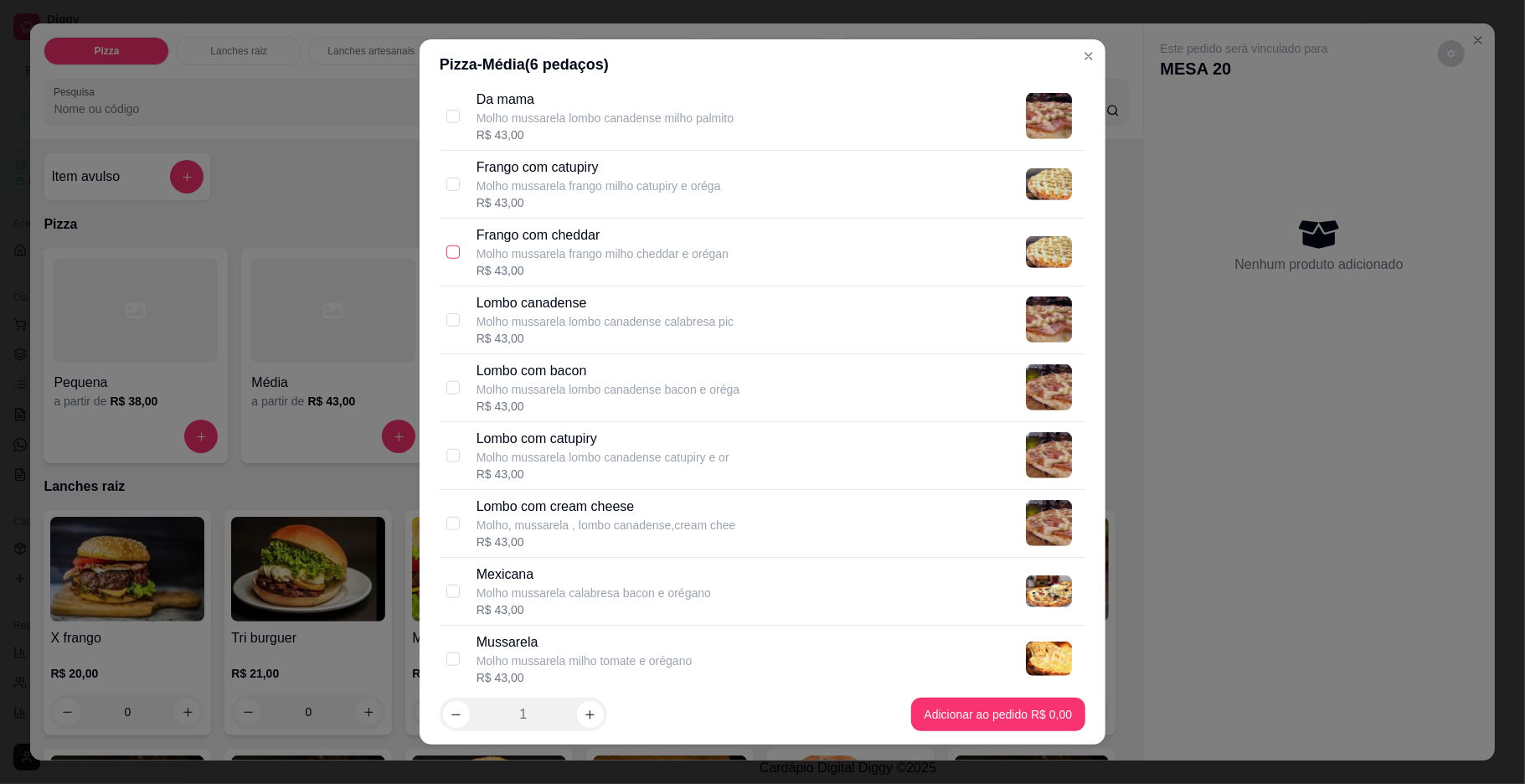
click at [446, 249] on input "checkbox" at bounding box center [453, 252] width 14 height 14
checkbox input "true"
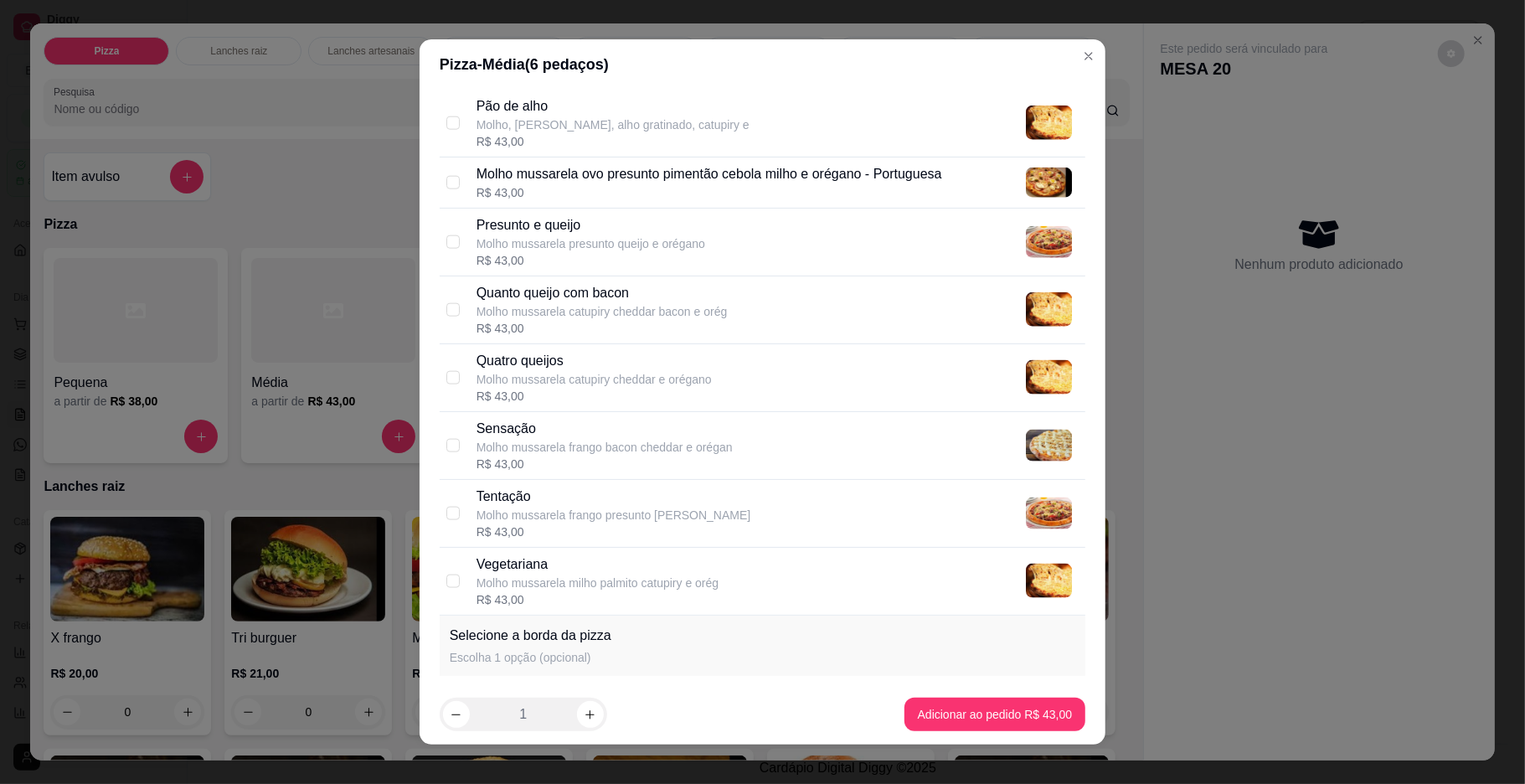
scroll to position [1594, 0]
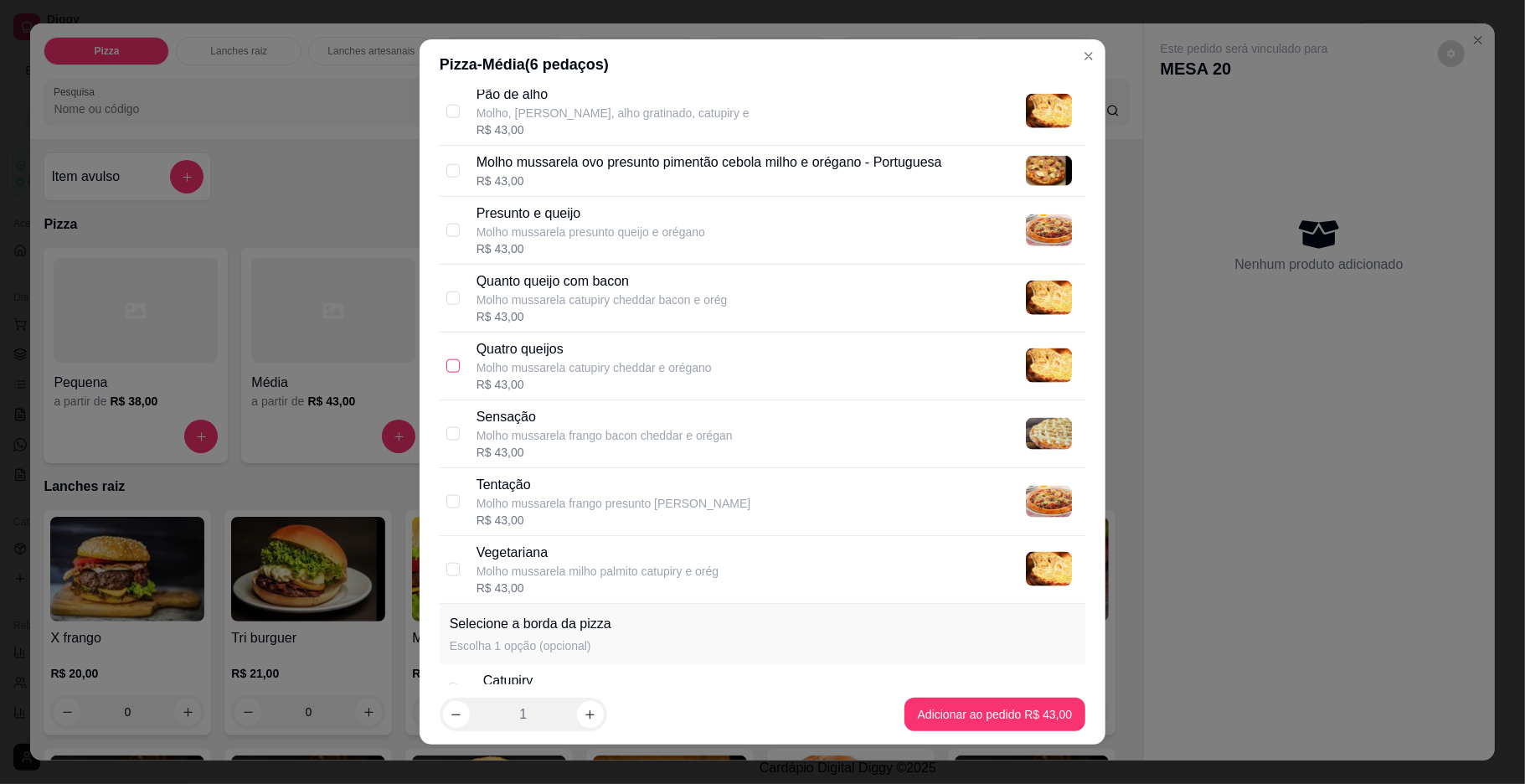
click at [446, 373] on input "checkbox" at bounding box center [453, 366] width 14 height 14
checkbox input "true"
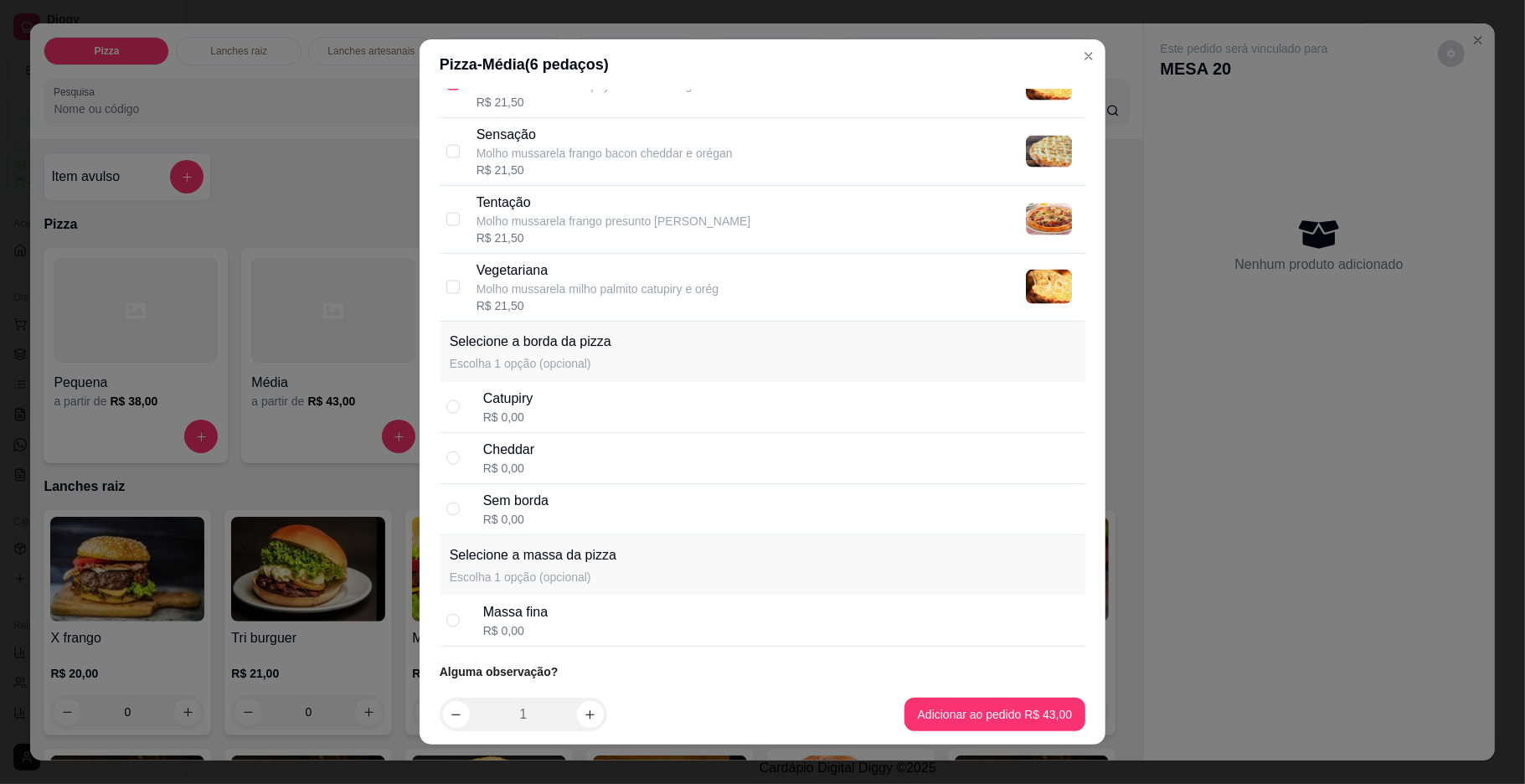
scroll to position [1923, 0]
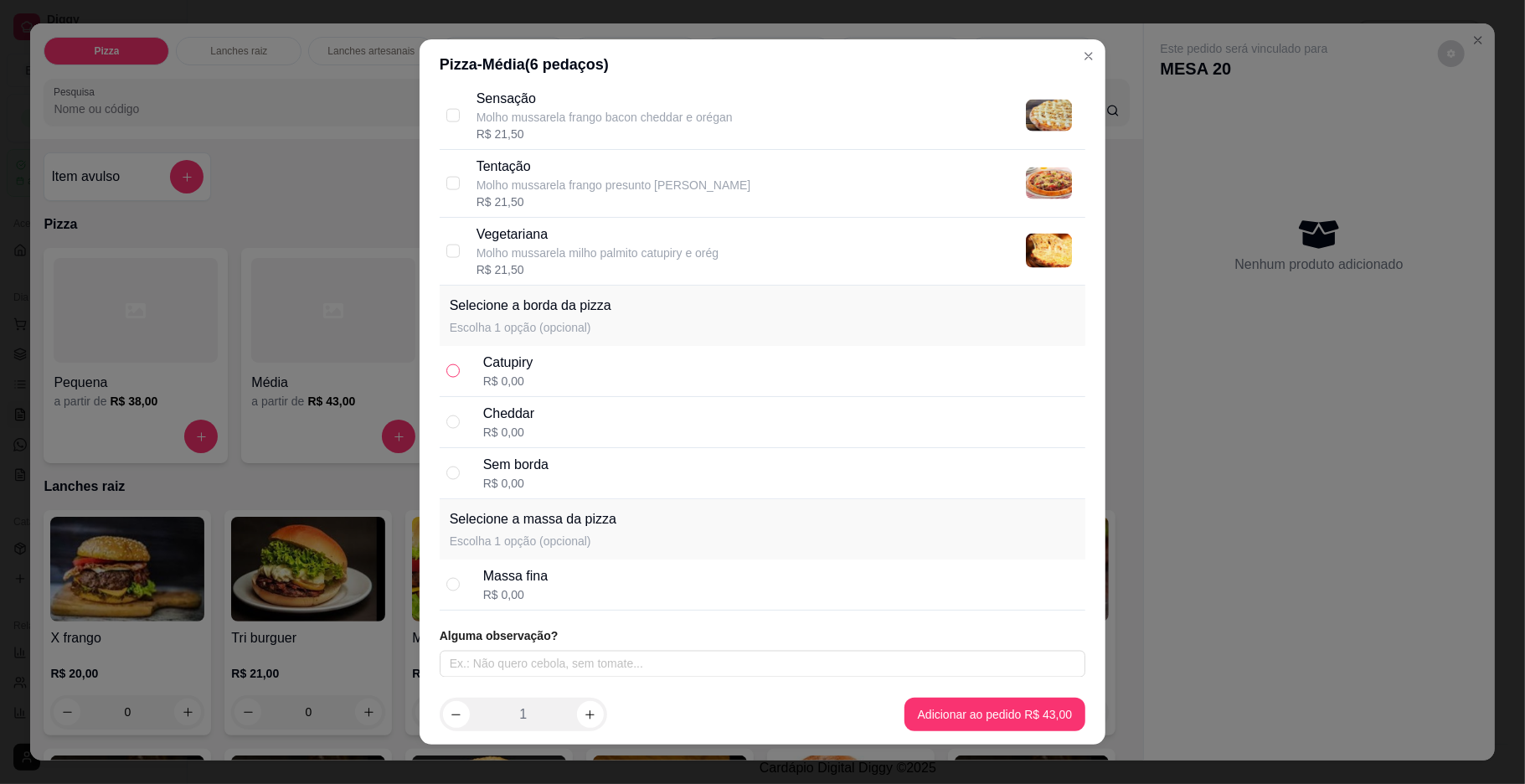
click at [446, 373] on input "radio" at bounding box center [453, 370] width 14 height 14
radio input "true"
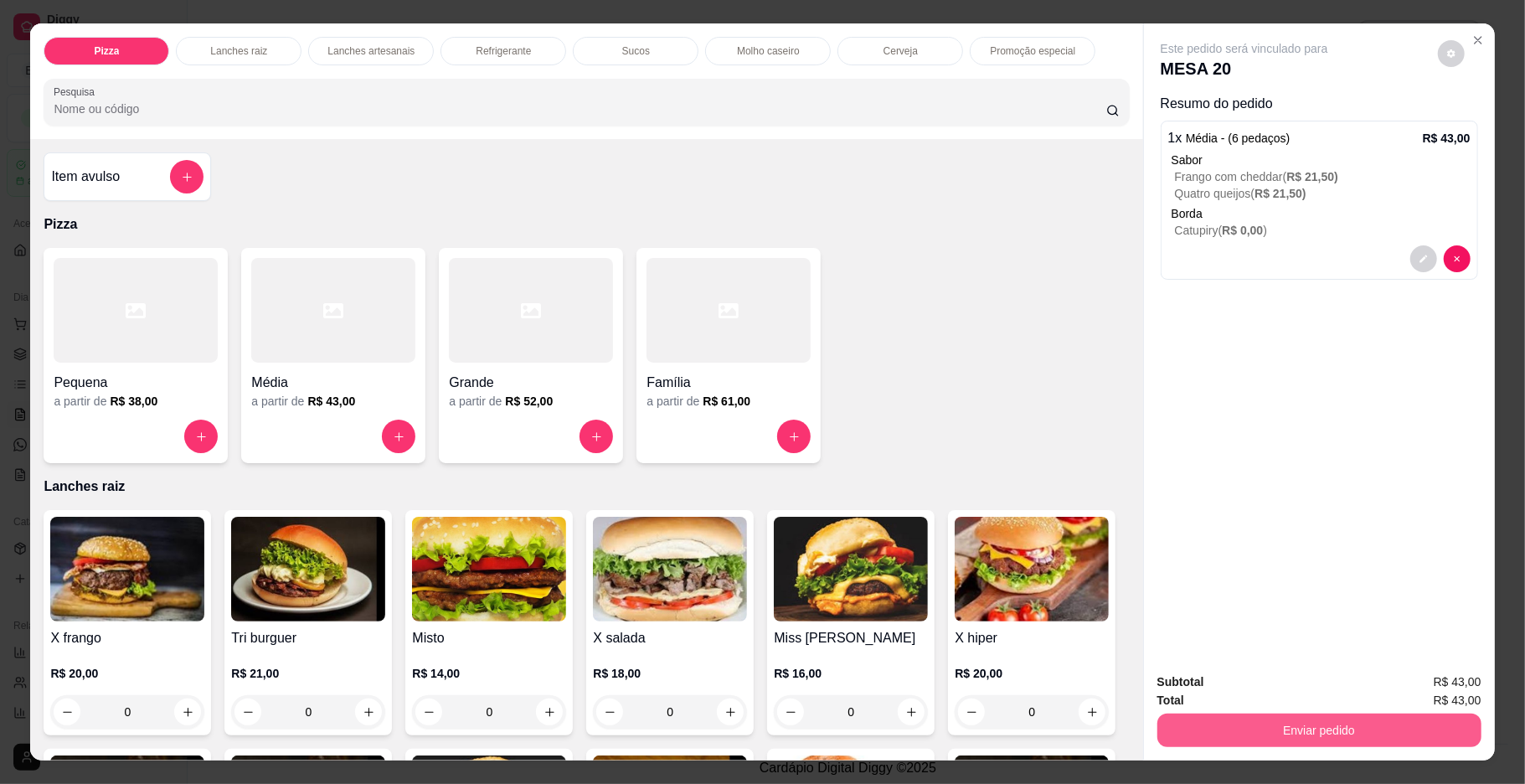
click at [1180, 733] on button "Enviar pedido" at bounding box center [1319, 730] width 324 height 33
click at [1410, 687] on button "Enviar pedido" at bounding box center [1436, 688] width 92 height 31
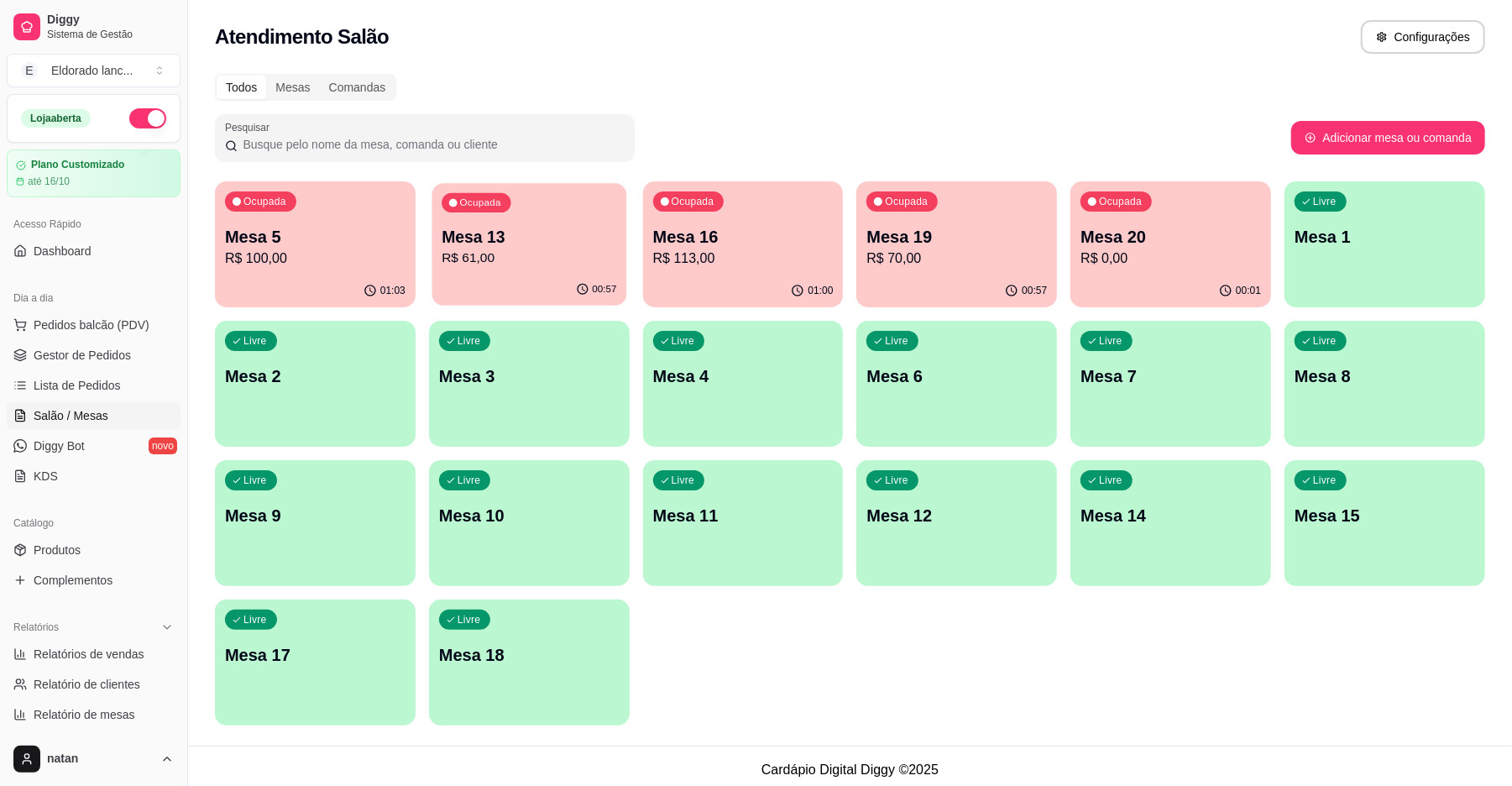
click at [544, 263] on p "R$ 61,00" at bounding box center [529, 257] width 175 height 19
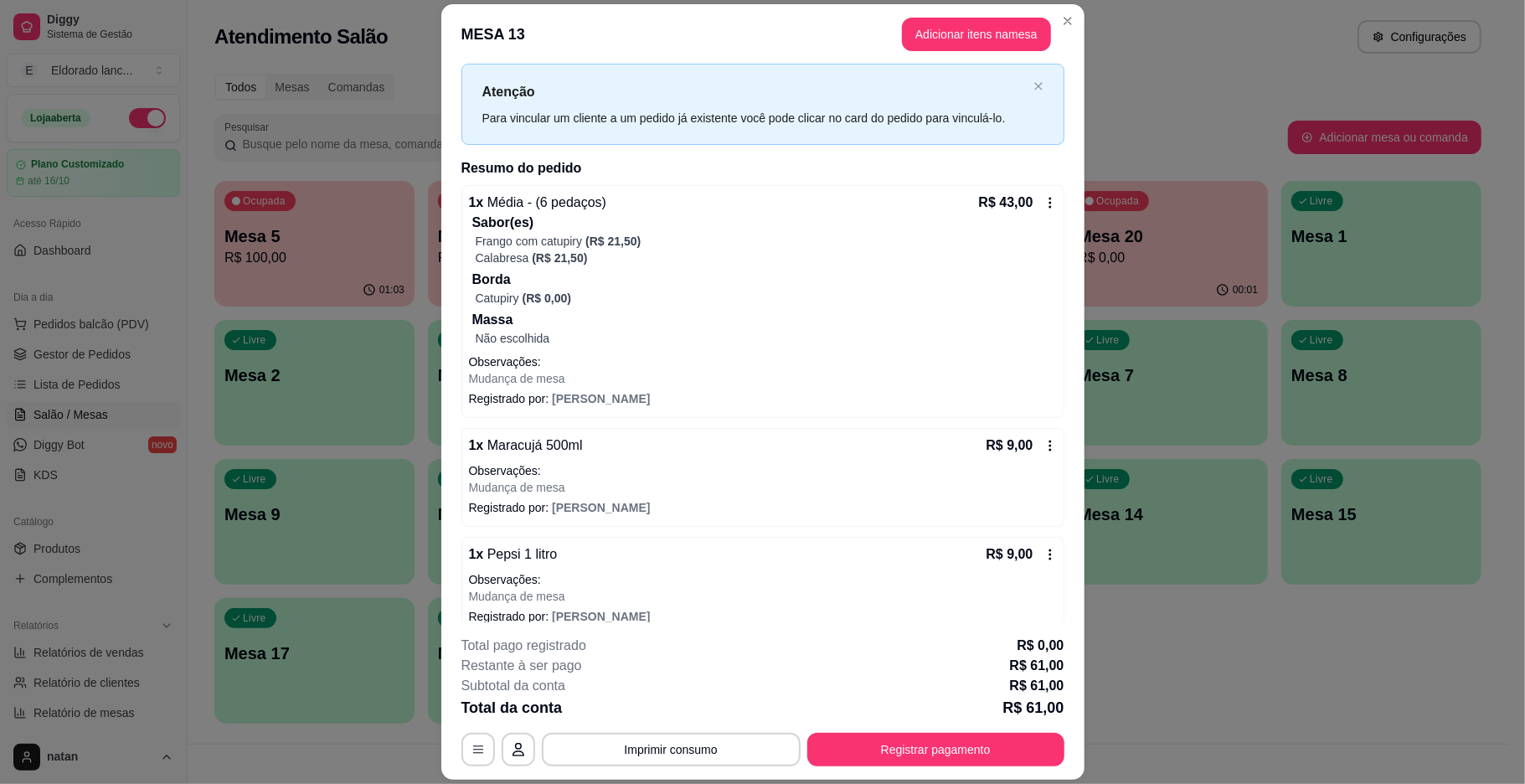
scroll to position [59, 0]
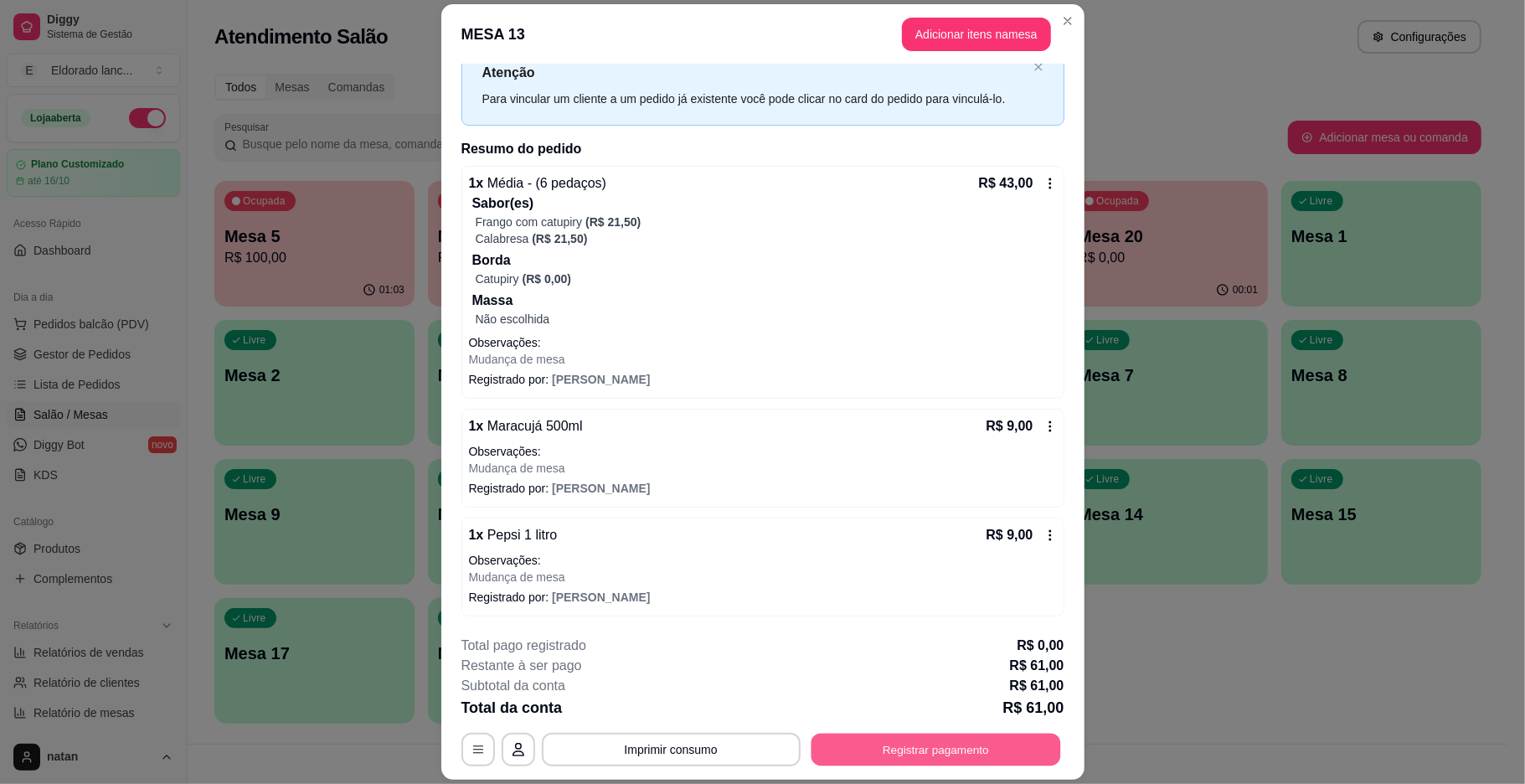
click at [950, 751] on button "Registrar pagamento" at bounding box center [935, 750] width 249 height 33
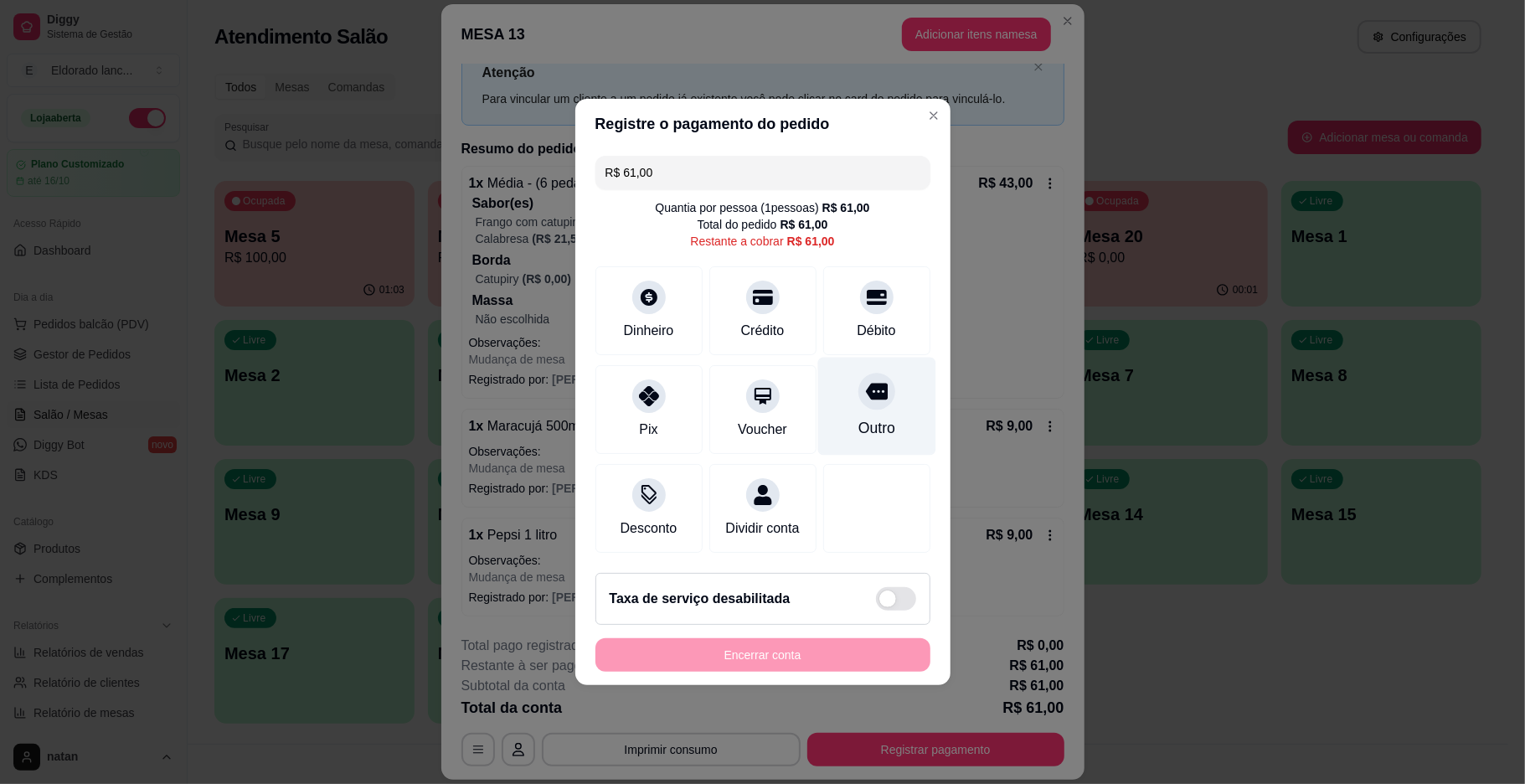
click at [868, 373] on div at bounding box center [876, 391] width 37 height 37
type input "R$ 0,00"
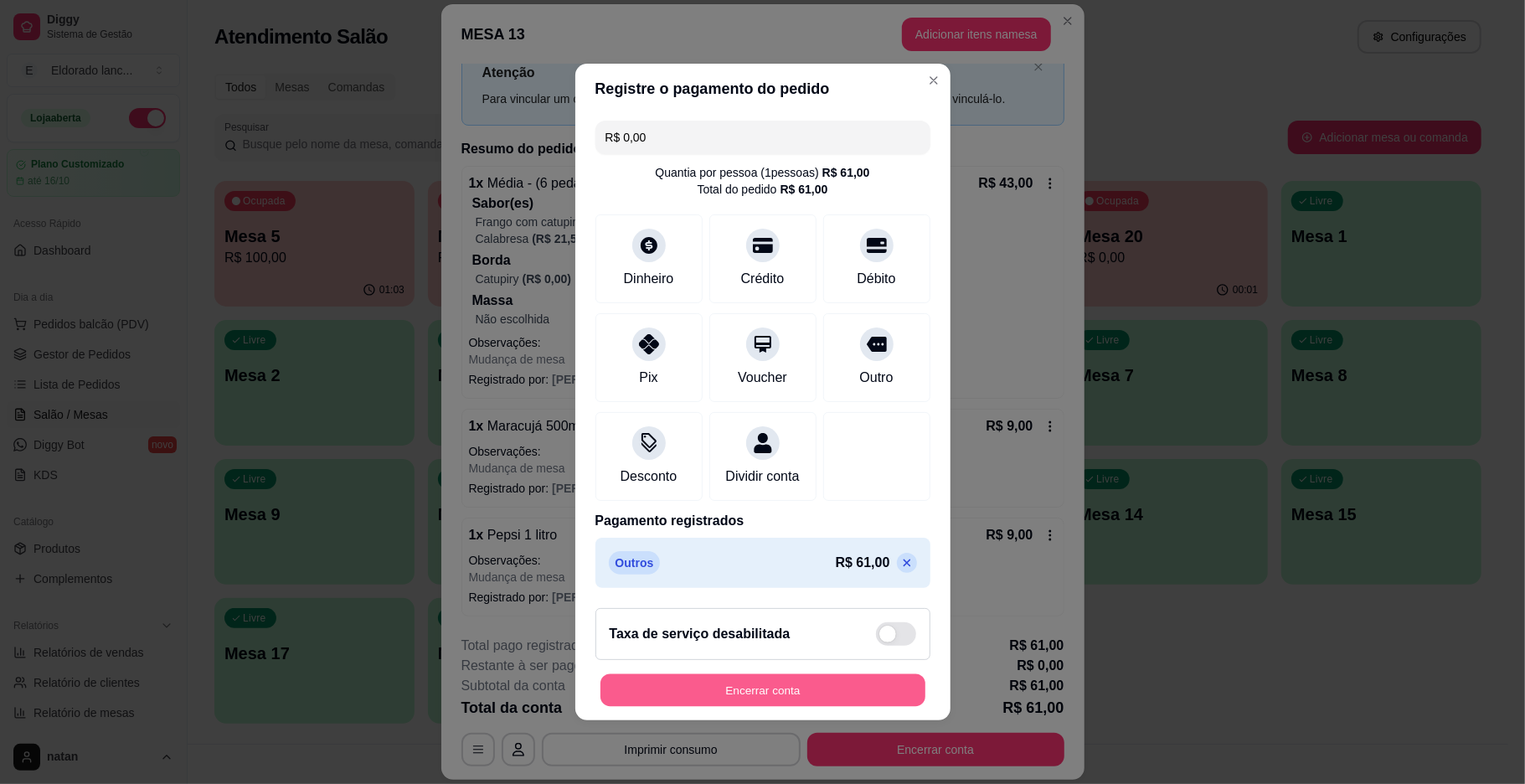
click at [757, 690] on button "Encerrar conta" at bounding box center [763, 690] width 325 height 33
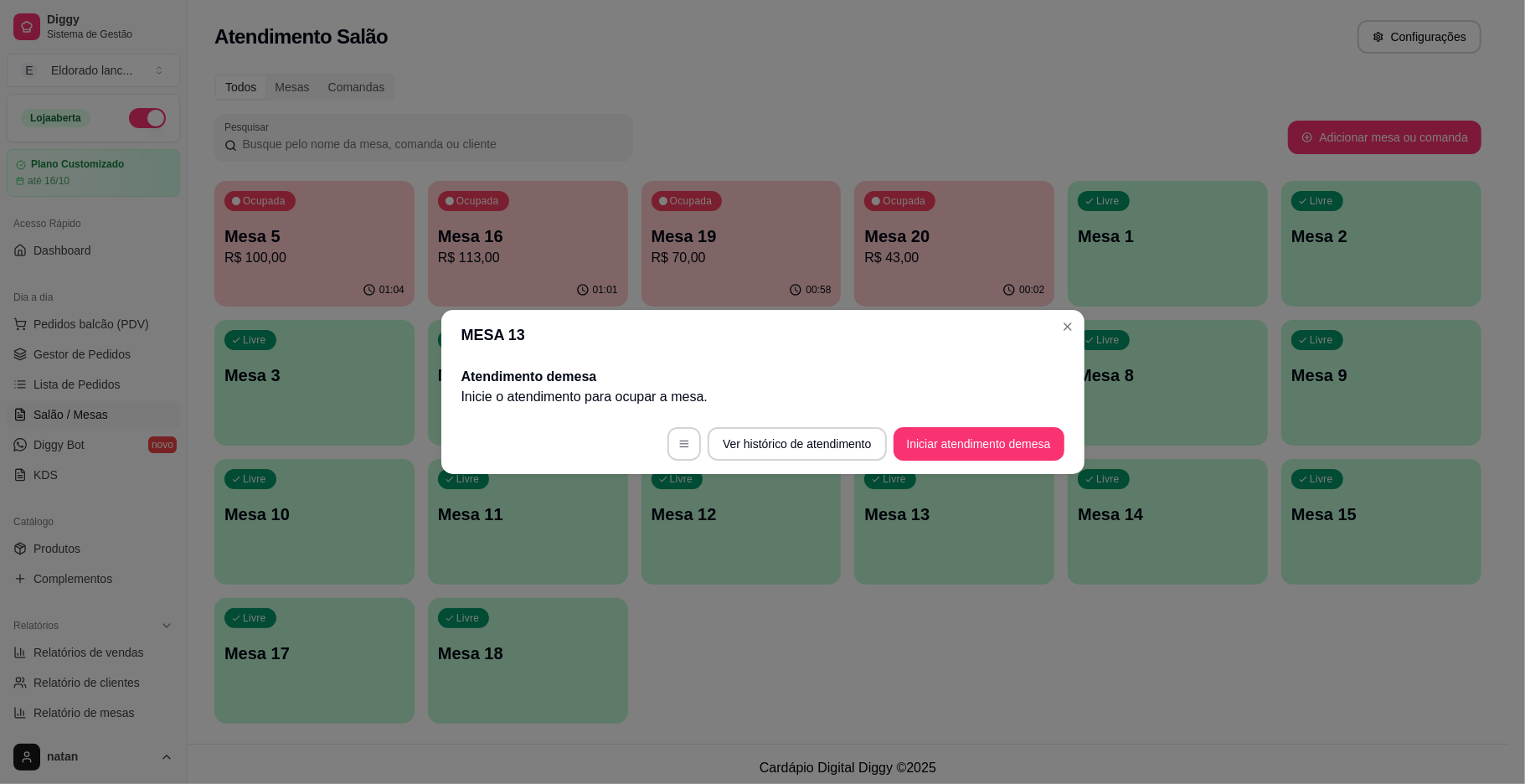
scroll to position [0, 0]
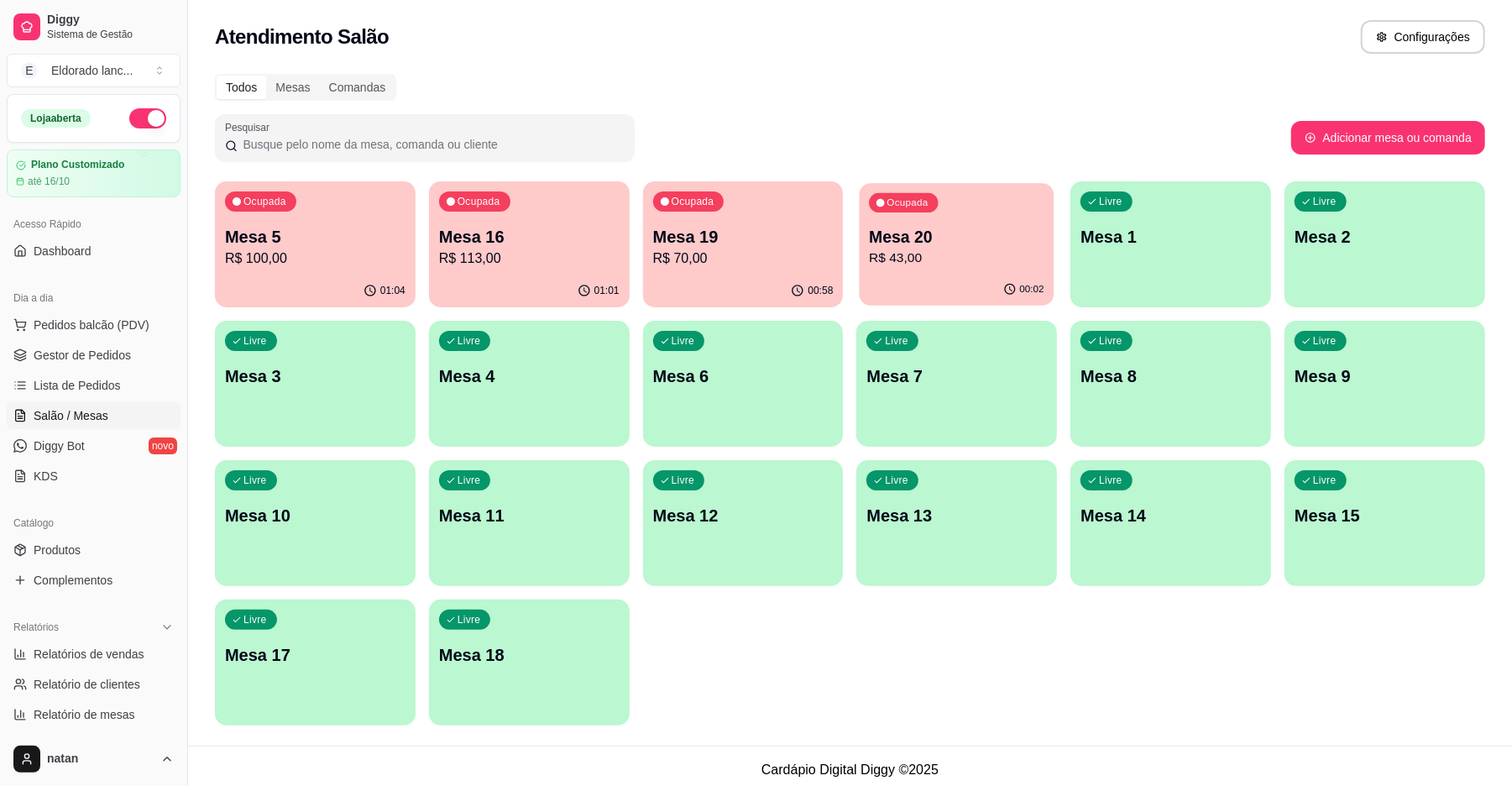
click at [957, 240] on p "Mesa 20" at bounding box center [957, 236] width 175 height 23
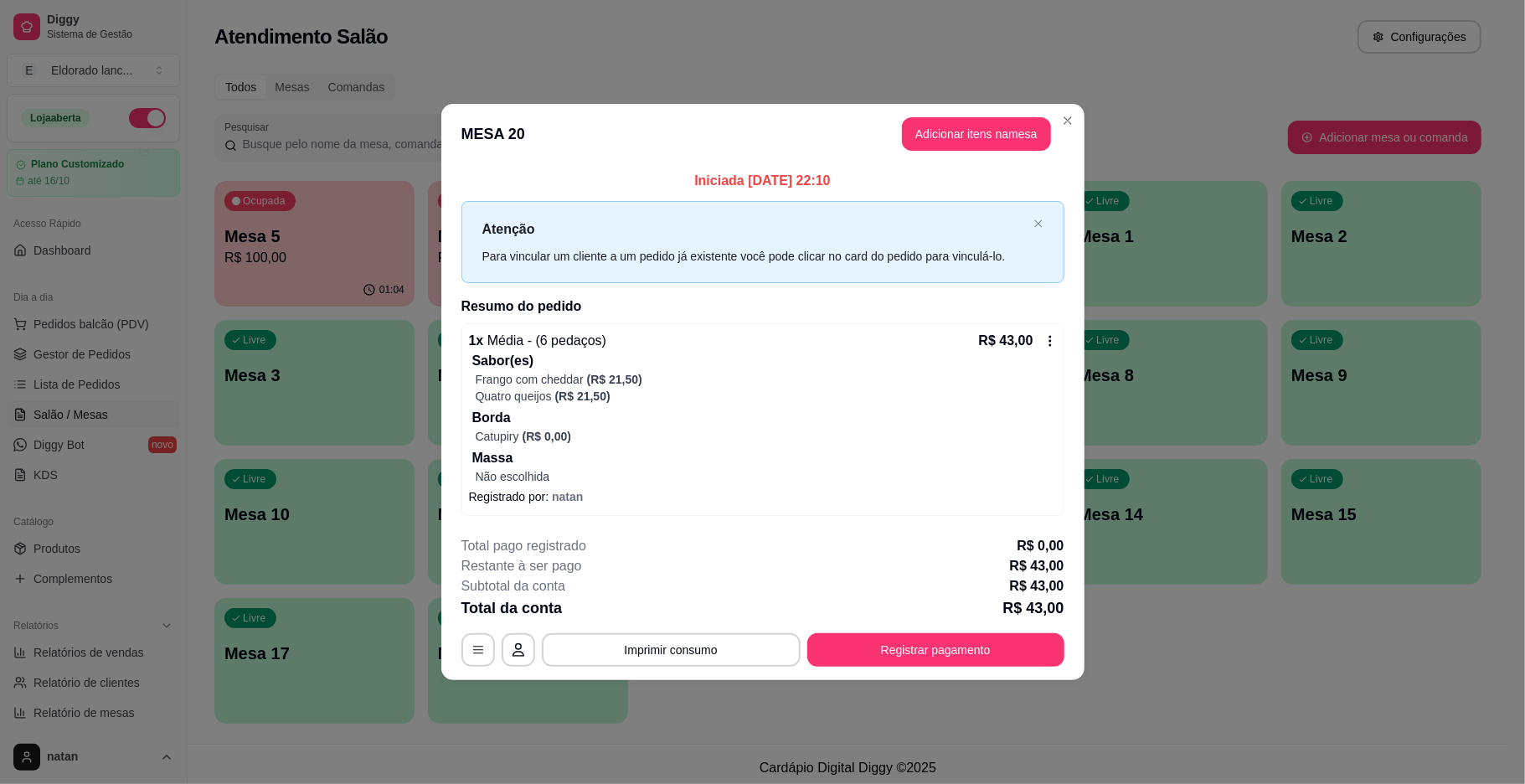
click at [883, 631] on div "**********" at bounding box center [763, 601] width 603 height 131
click at [883, 640] on button "Registrar pagamento" at bounding box center [936, 649] width 257 height 33
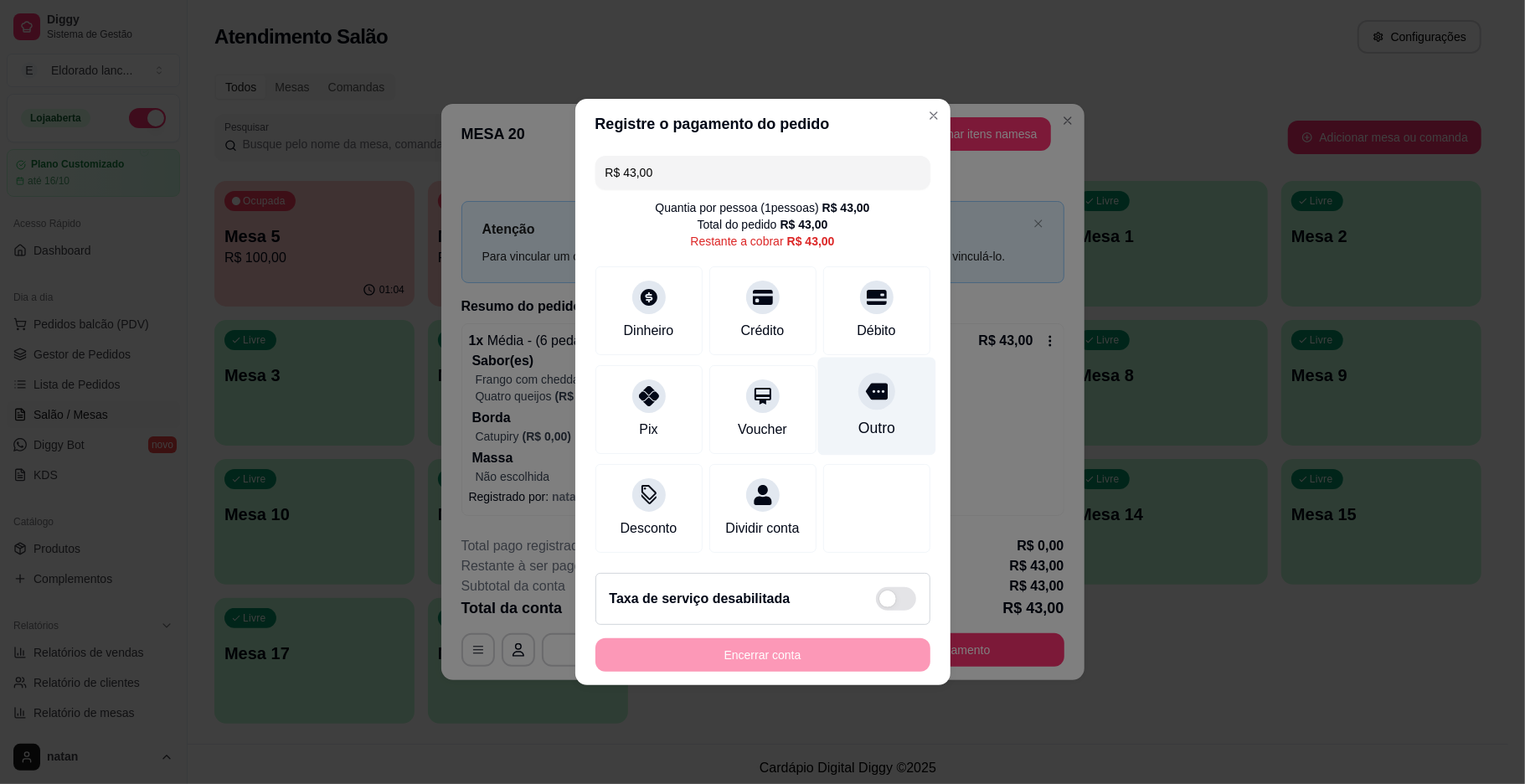
click at [871, 386] on icon at bounding box center [876, 392] width 22 height 17
type input "R$ 0,00"
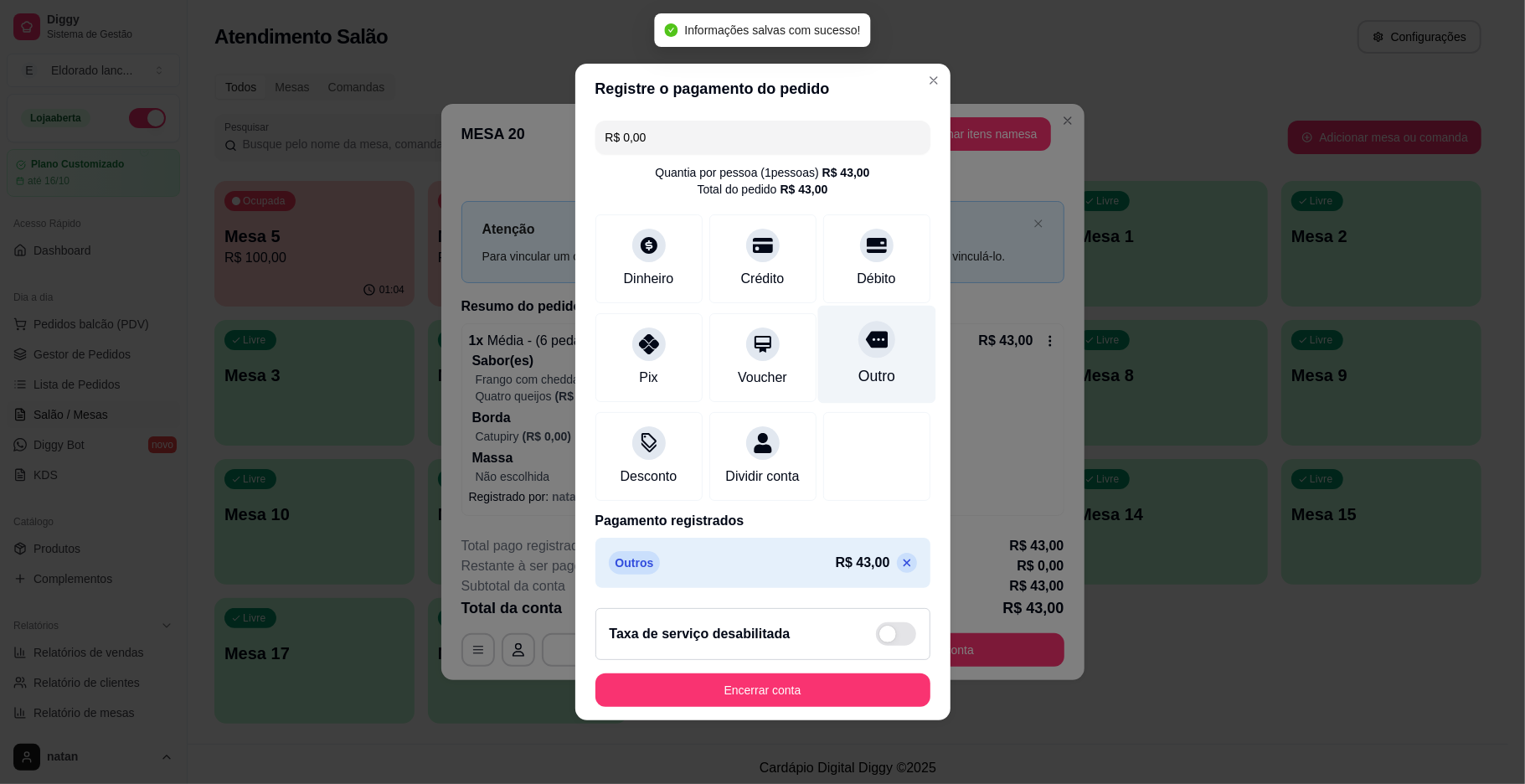
click at [871, 386] on div "Outro" at bounding box center [876, 354] width 118 height 98
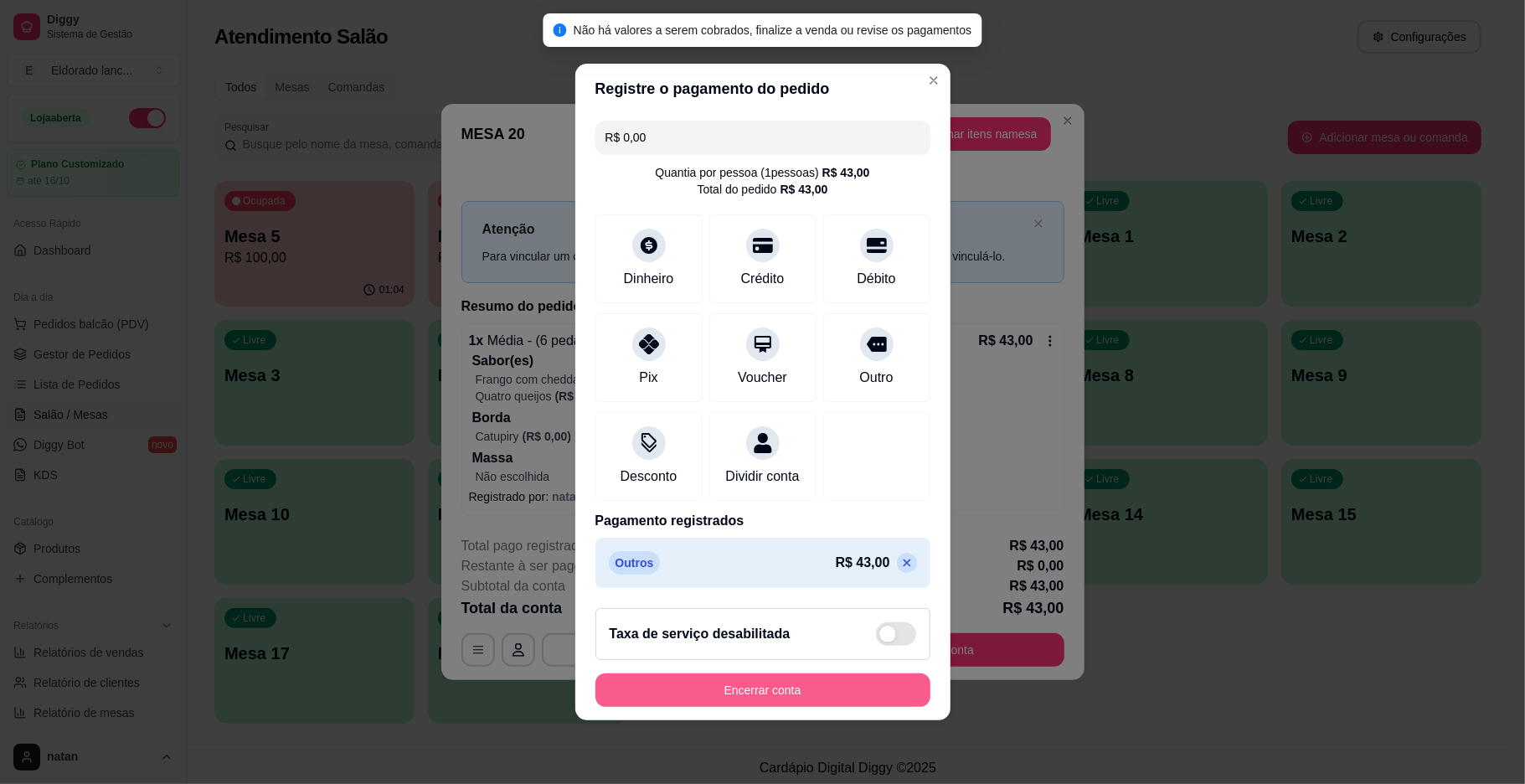
click at [745, 707] on button "Encerrar conta" at bounding box center [762, 689] width 335 height 33
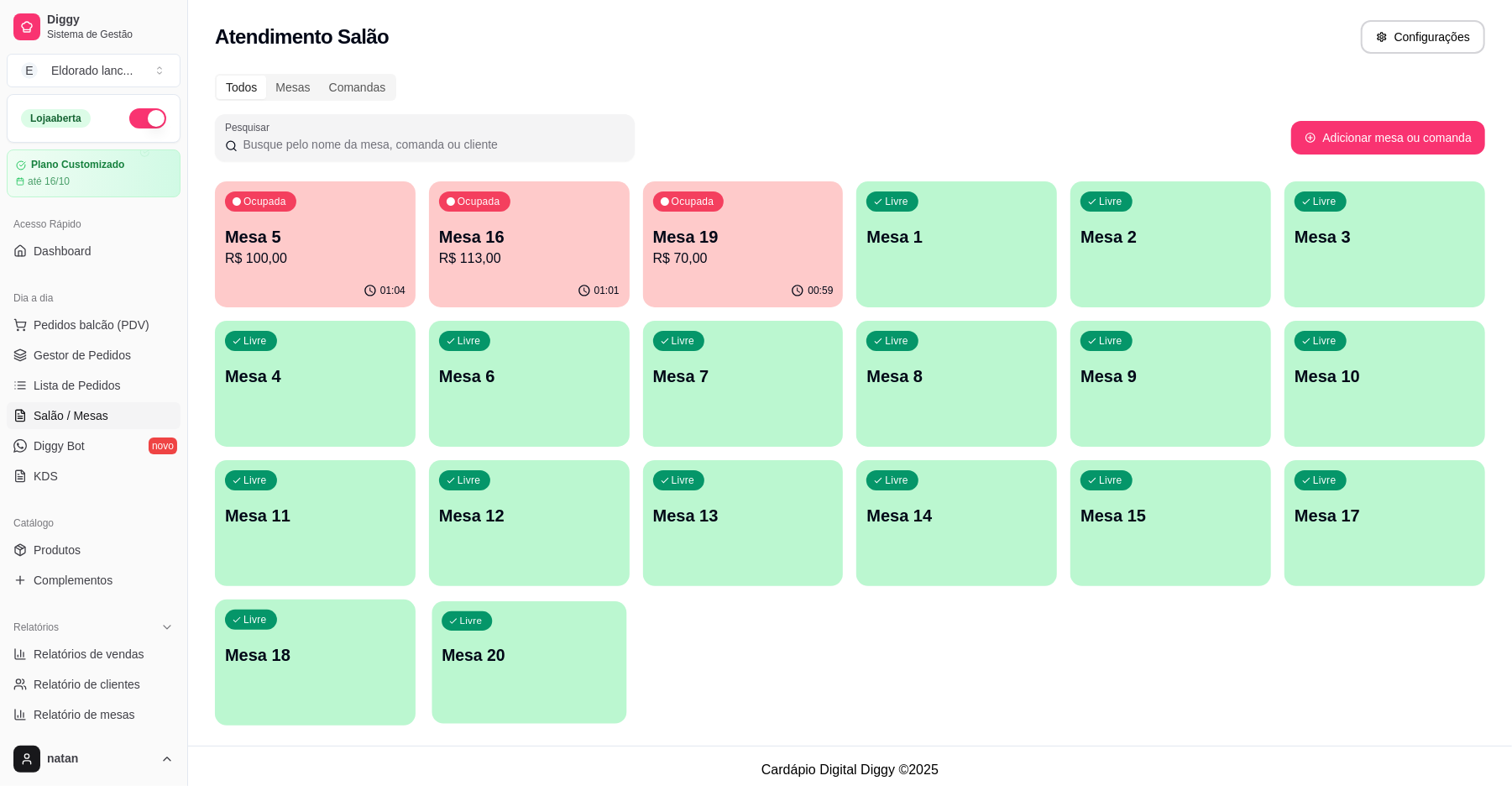
click at [527, 646] on p "Mesa 20" at bounding box center [529, 655] width 175 height 23
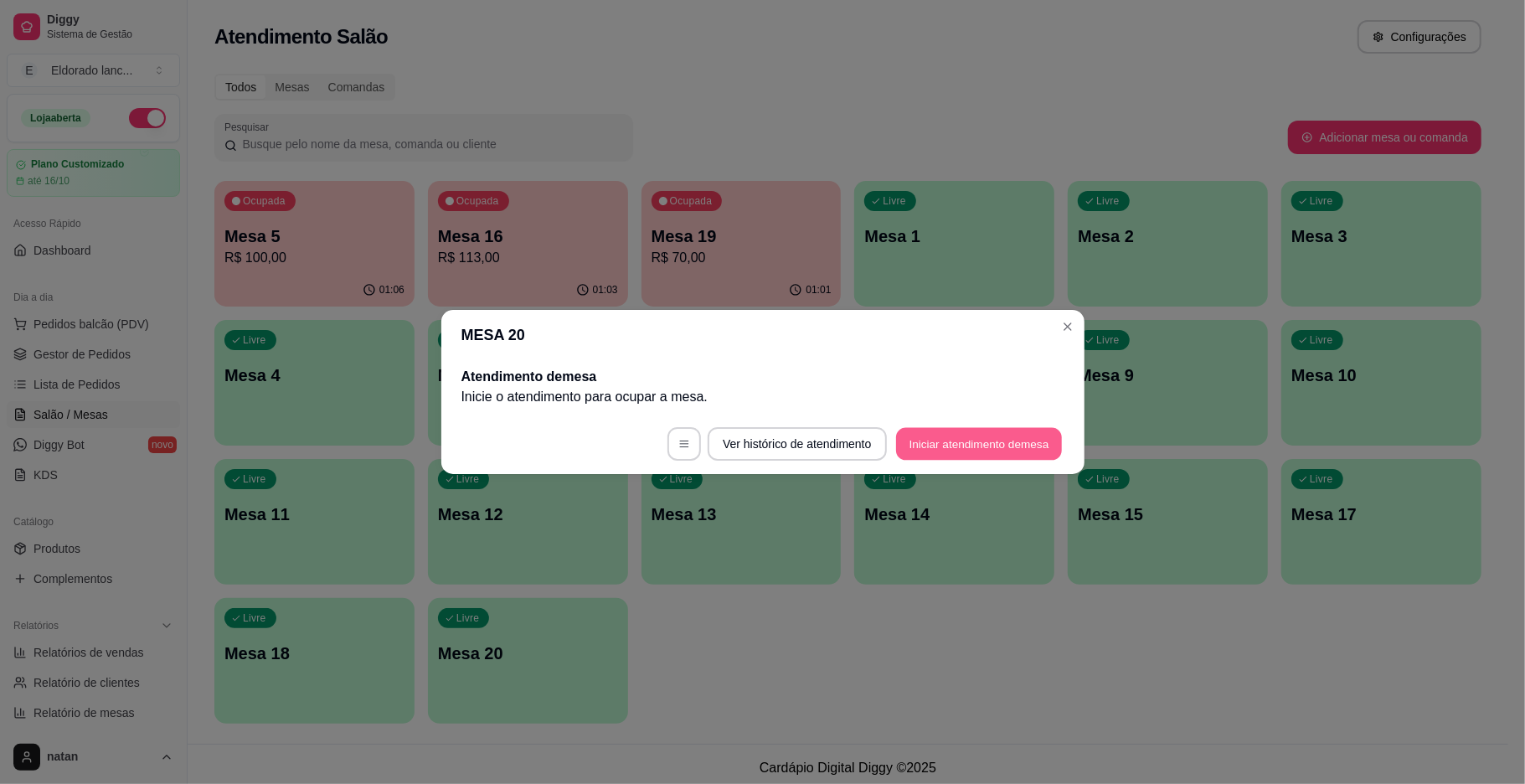
click at [920, 437] on button "Iniciar atendimento de mesa" at bounding box center [979, 444] width 166 height 33
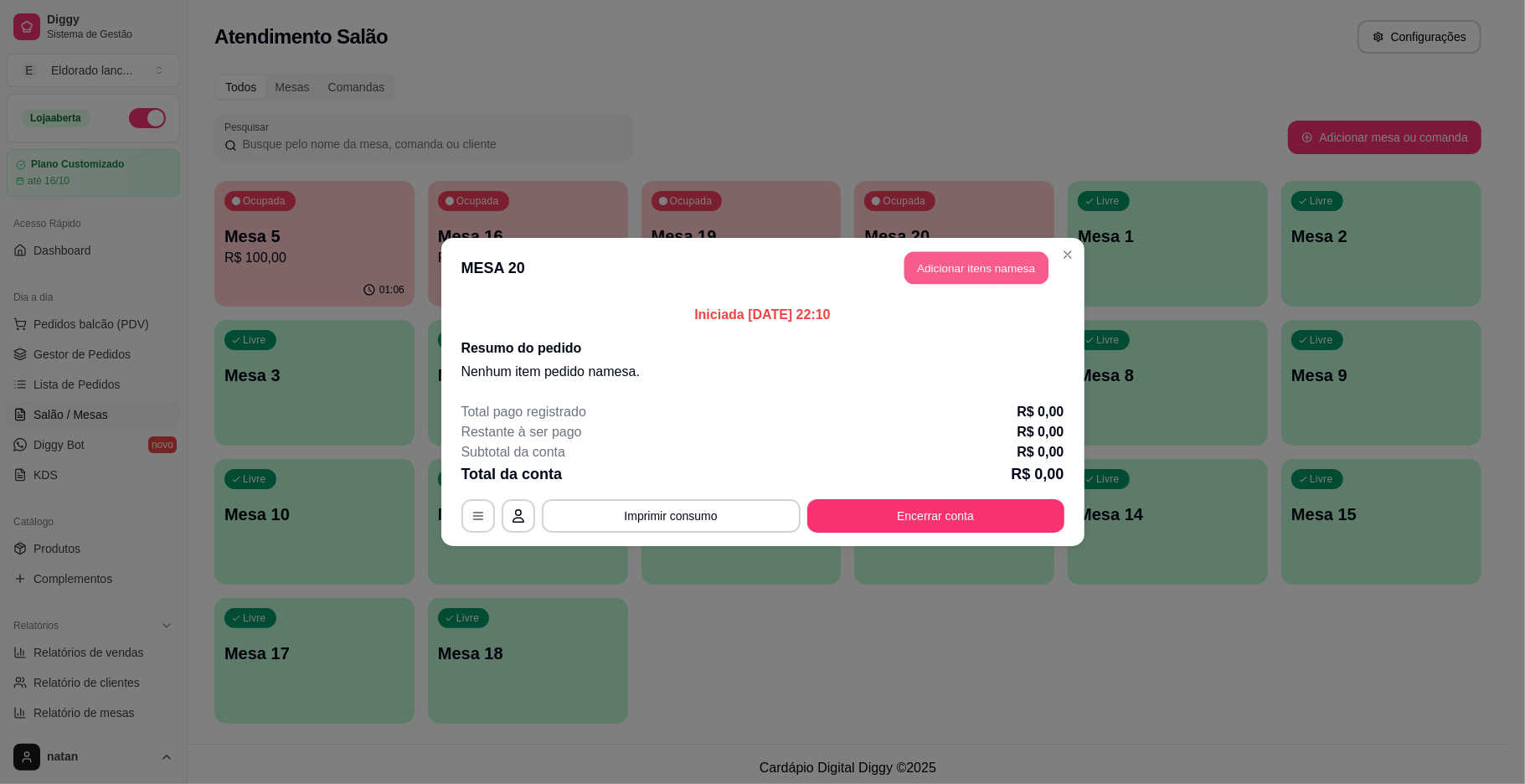
click at [992, 269] on button "Adicionar itens na mesa" at bounding box center [976, 268] width 144 height 33
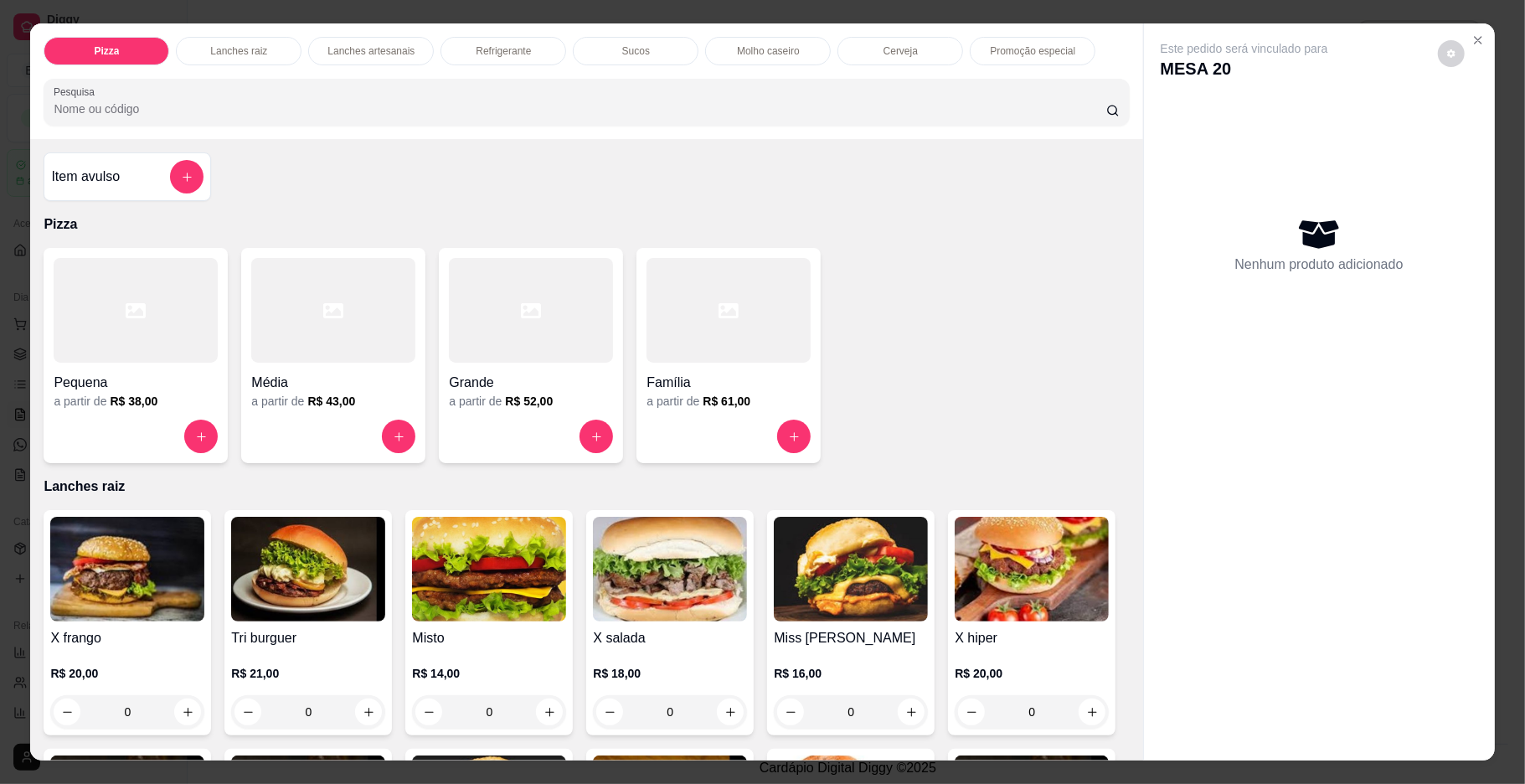
scroll to position [44, 0]
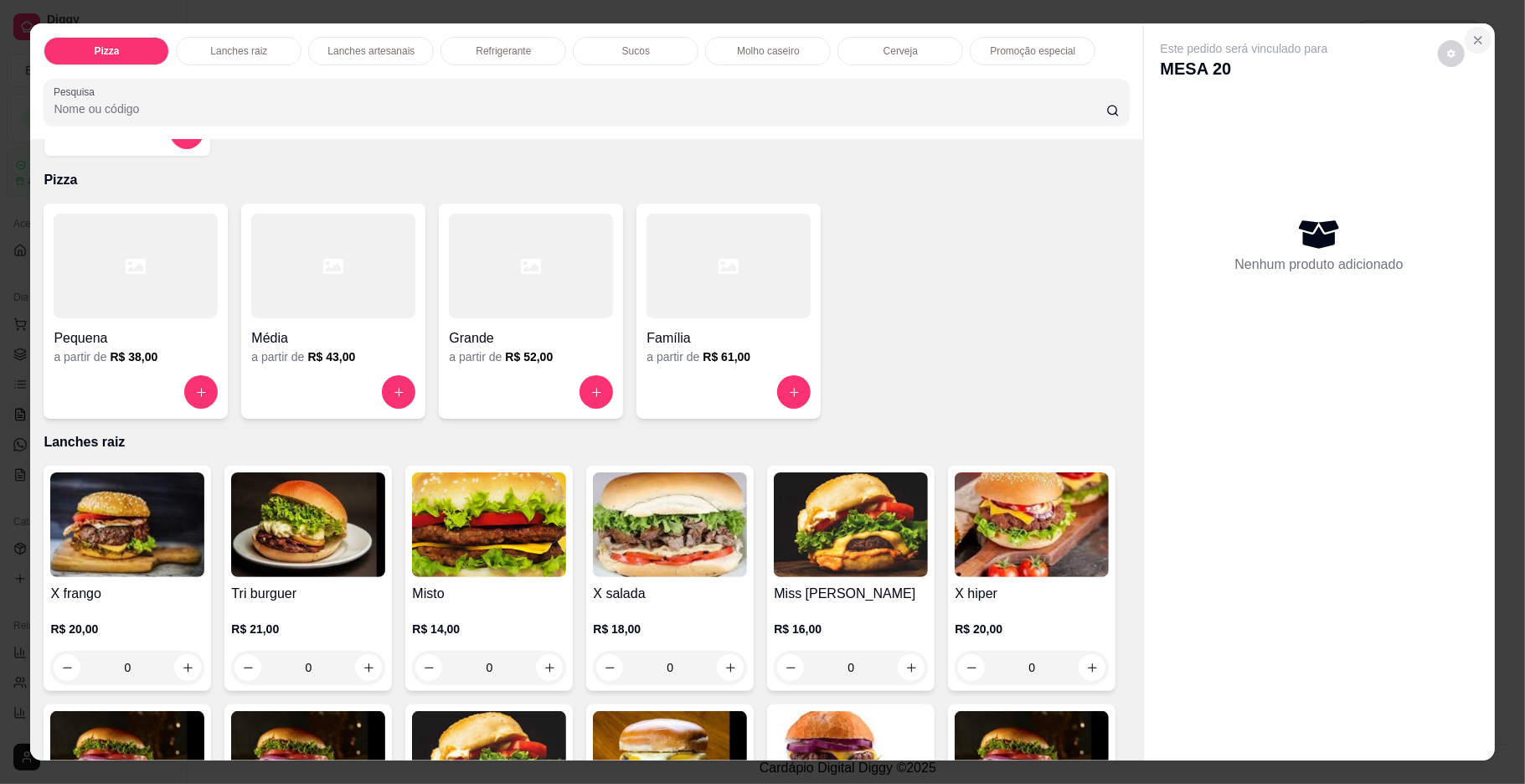
click at [1473, 42] on icon "Close" at bounding box center [1478, 40] width 14 height 14
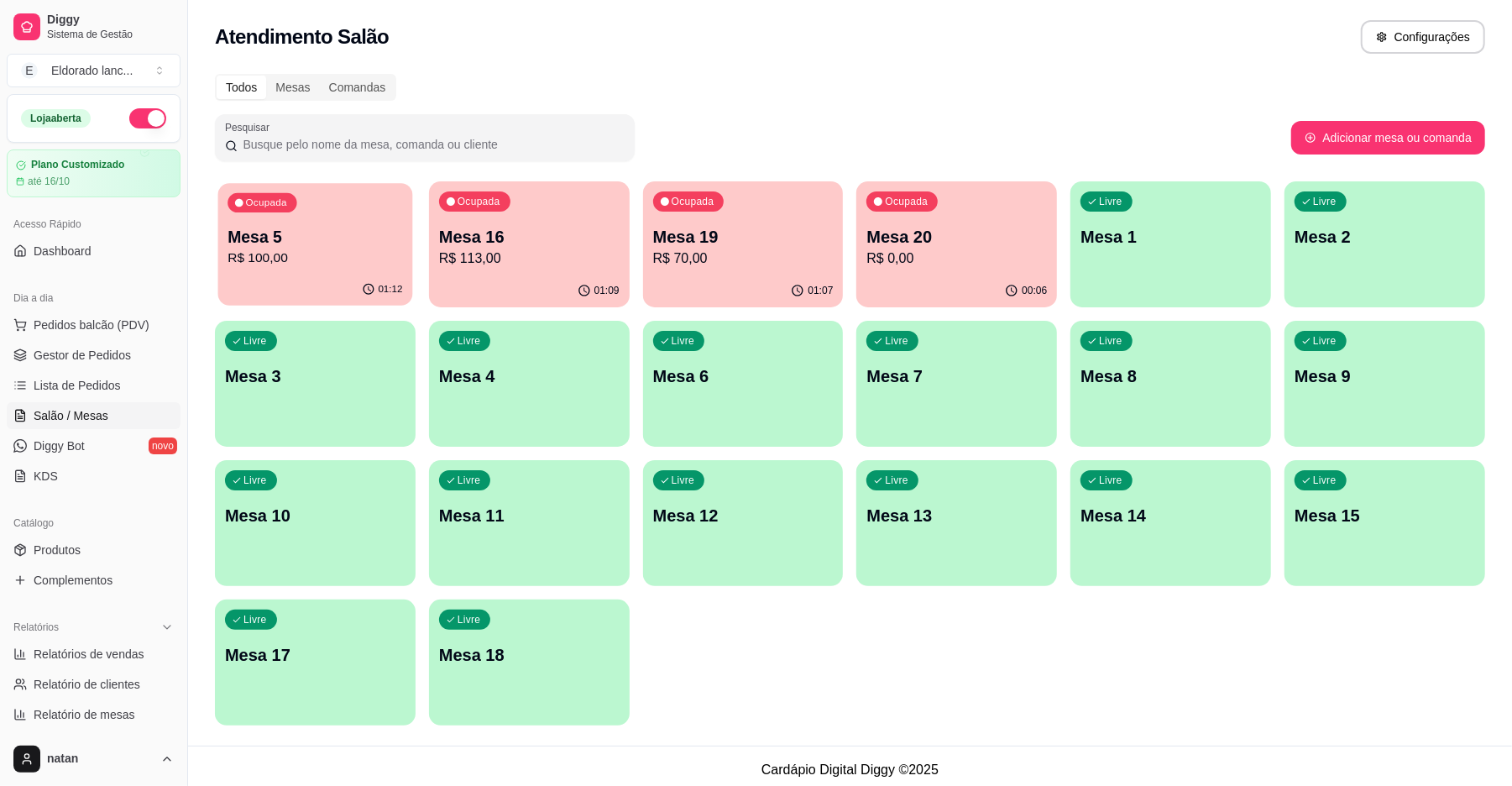
click at [347, 266] on p "R$ 100,00" at bounding box center [314, 257] width 175 height 19
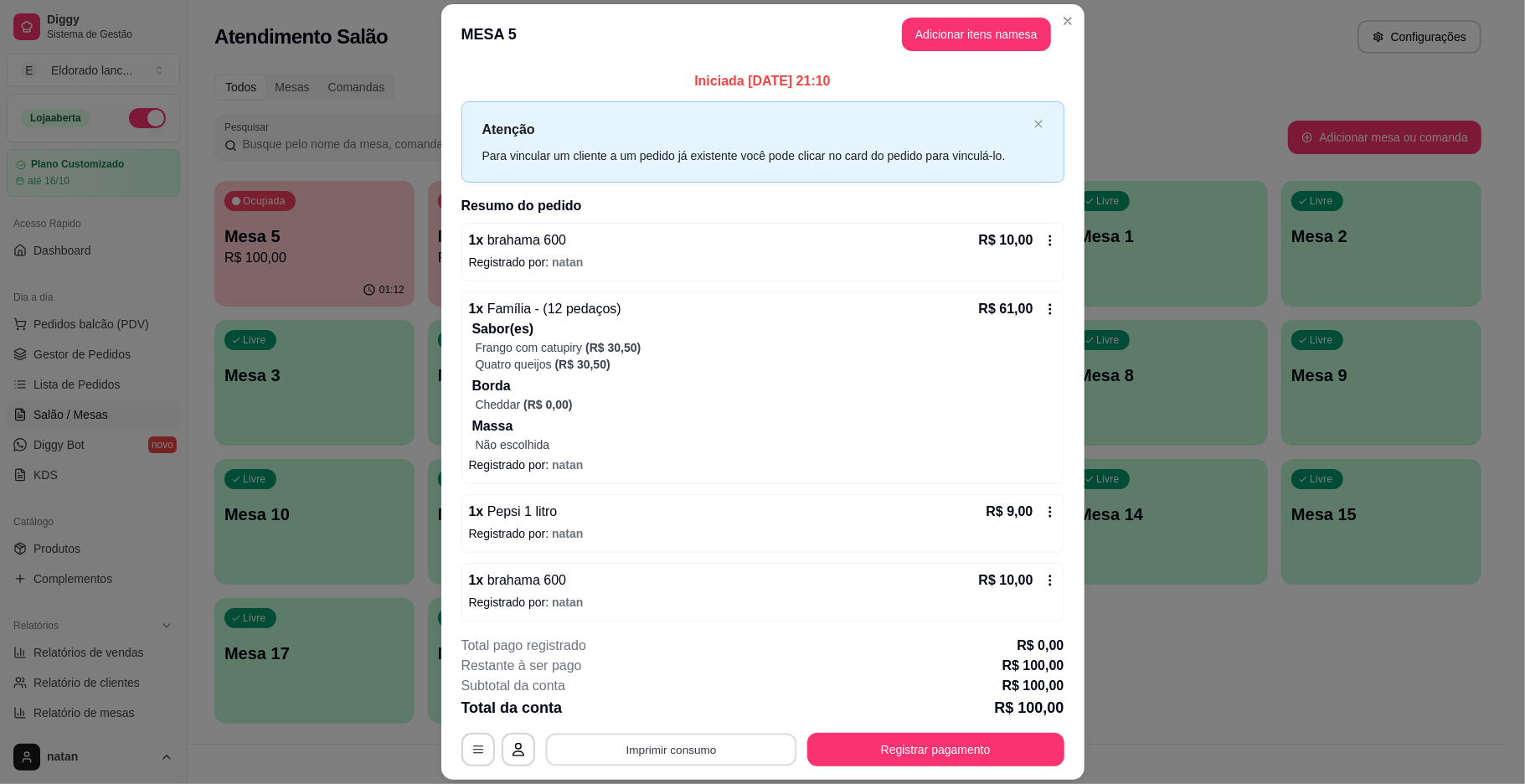
click at [772, 753] on button "Imprimir consumo" at bounding box center [671, 750] width 251 height 33
click at [669, 714] on button "IMPRESSORA" at bounding box center [668, 710] width 117 height 26
click at [873, 757] on button "Registrar pagamento" at bounding box center [935, 750] width 249 height 33
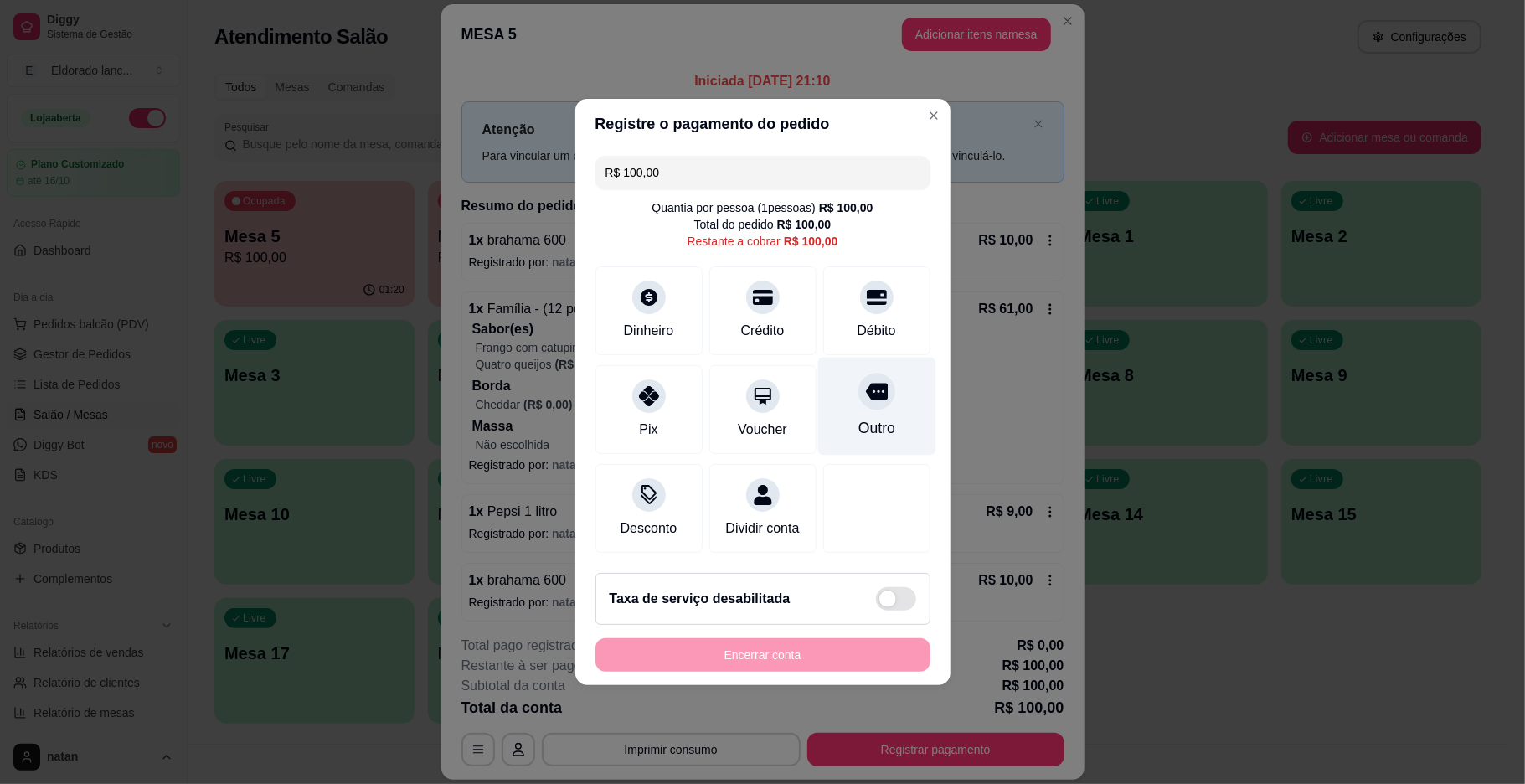
click at [880, 402] on div "Outro" at bounding box center [876, 406] width 118 height 98
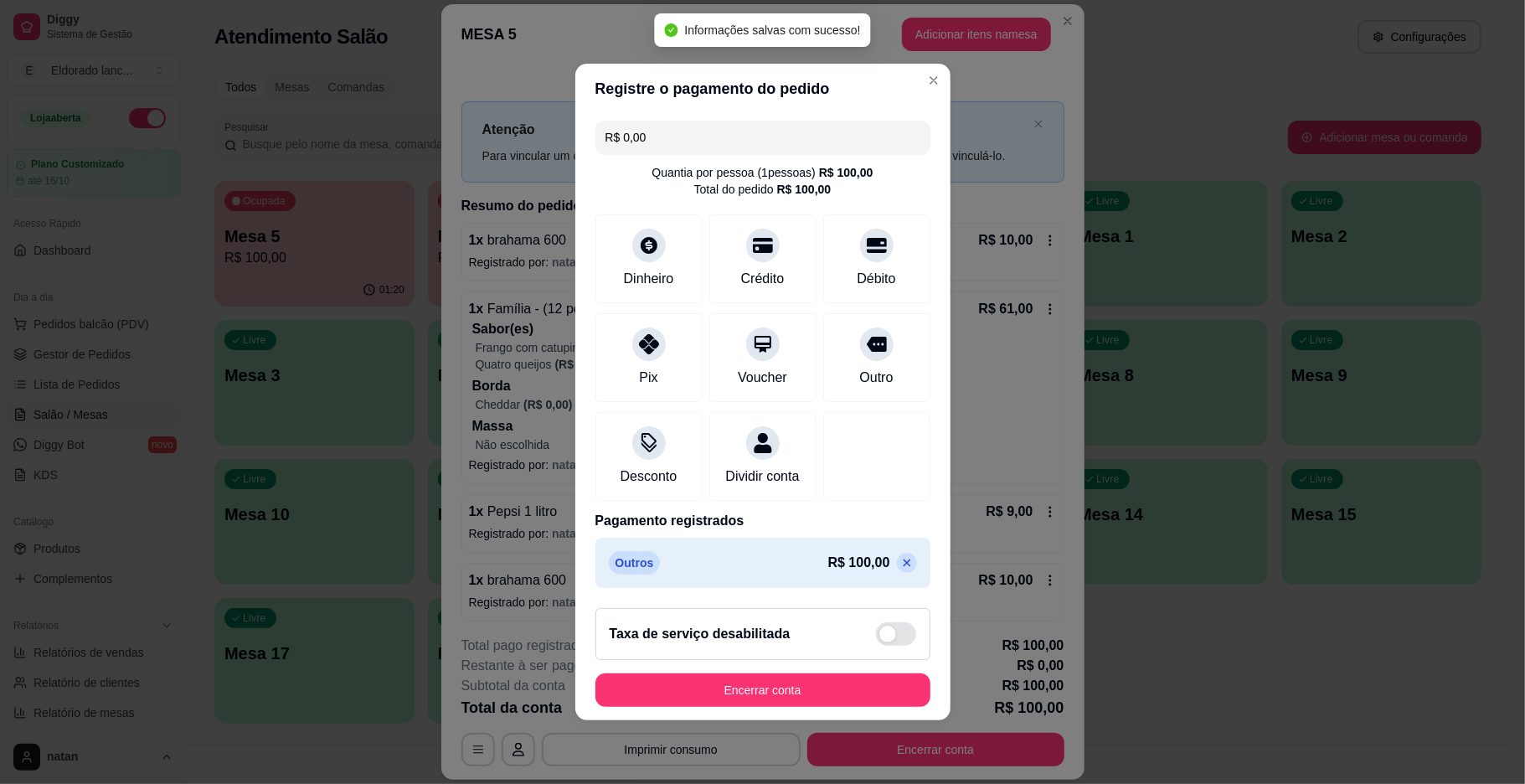
type input "R$ 0,00"
click at [791, 701] on button "Encerrar conta" at bounding box center [762, 689] width 335 height 33
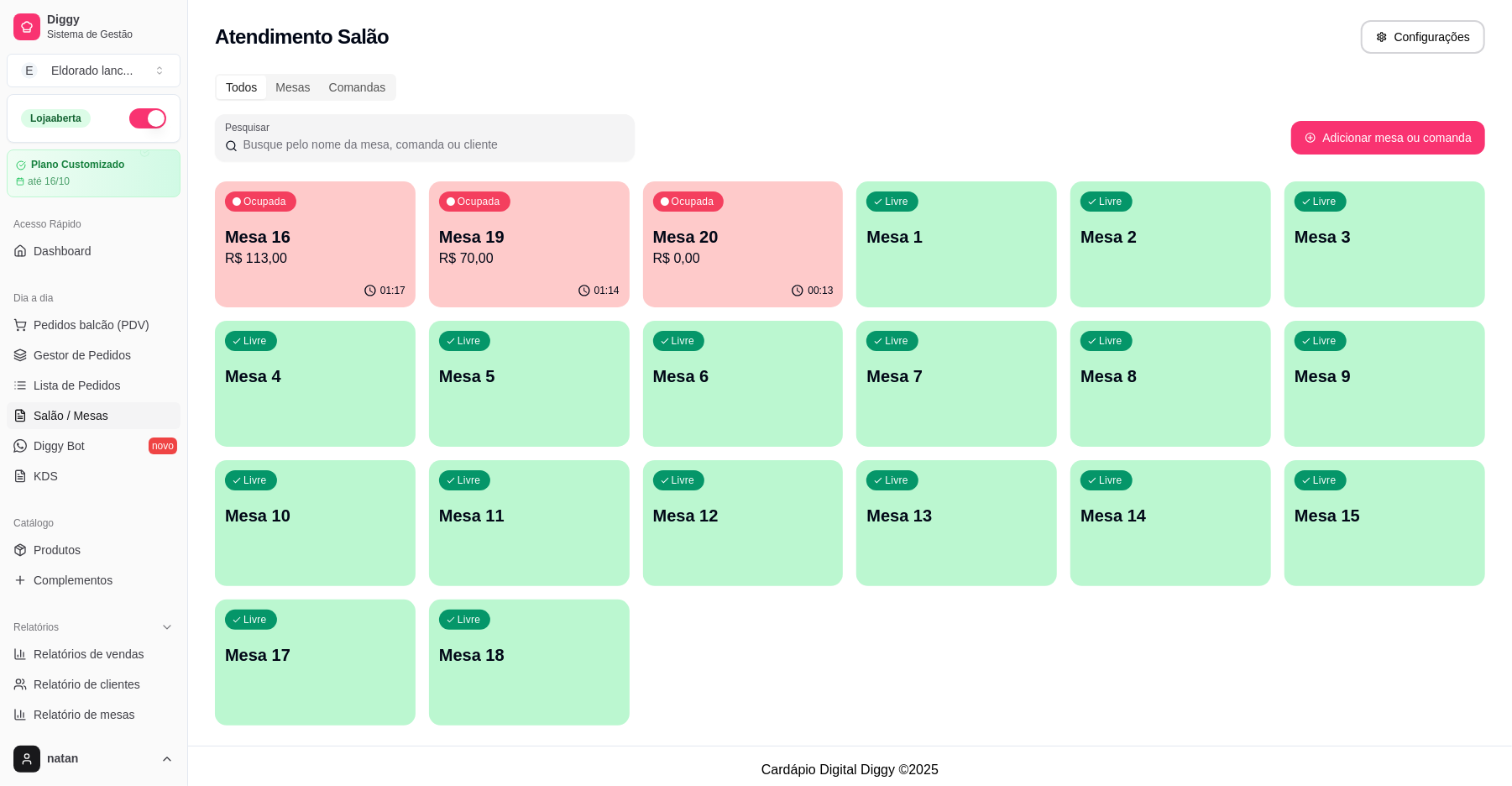
click at [320, 259] on p "R$ 113,00" at bounding box center [314, 258] width 180 height 20
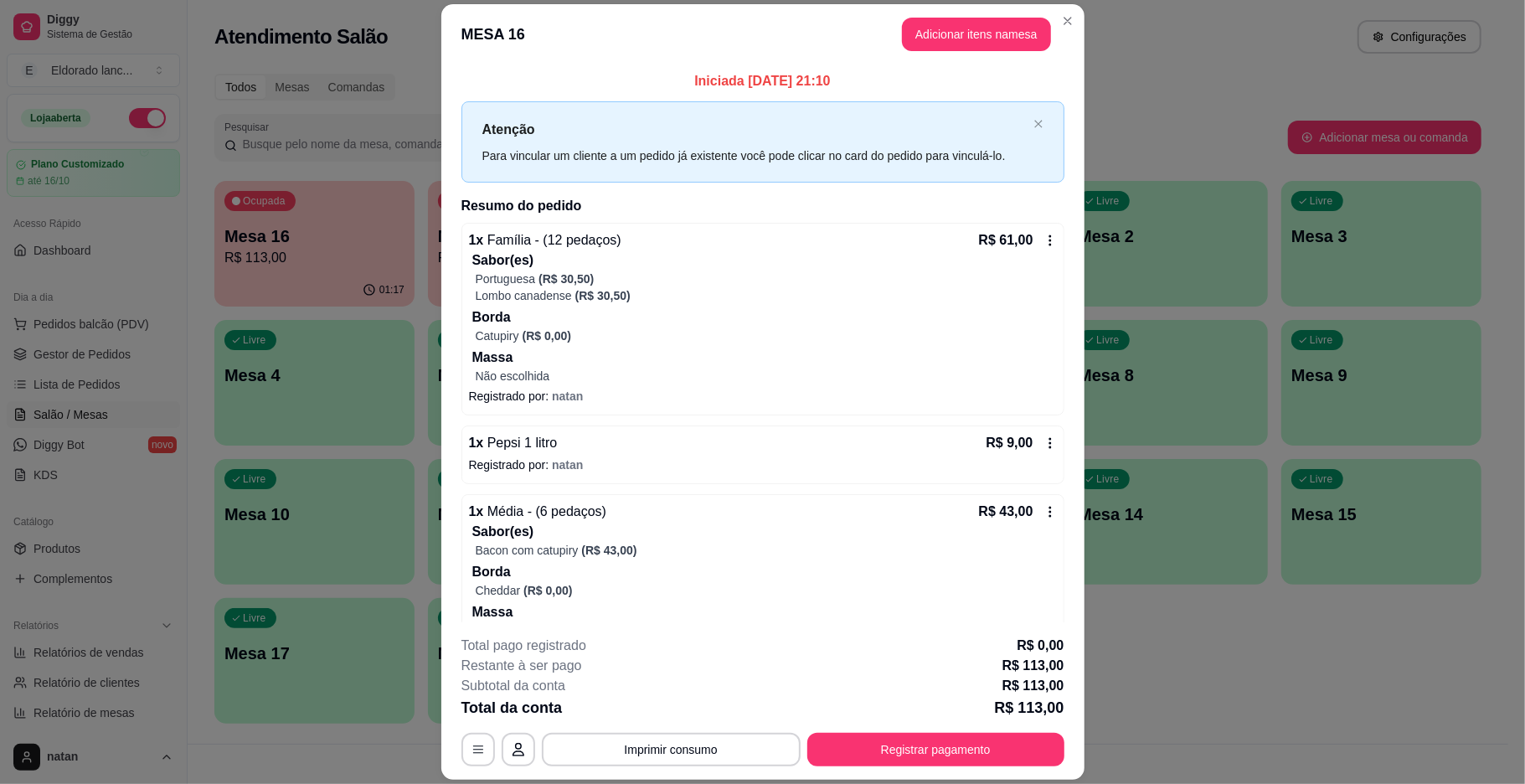
scroll to position [55, 0]
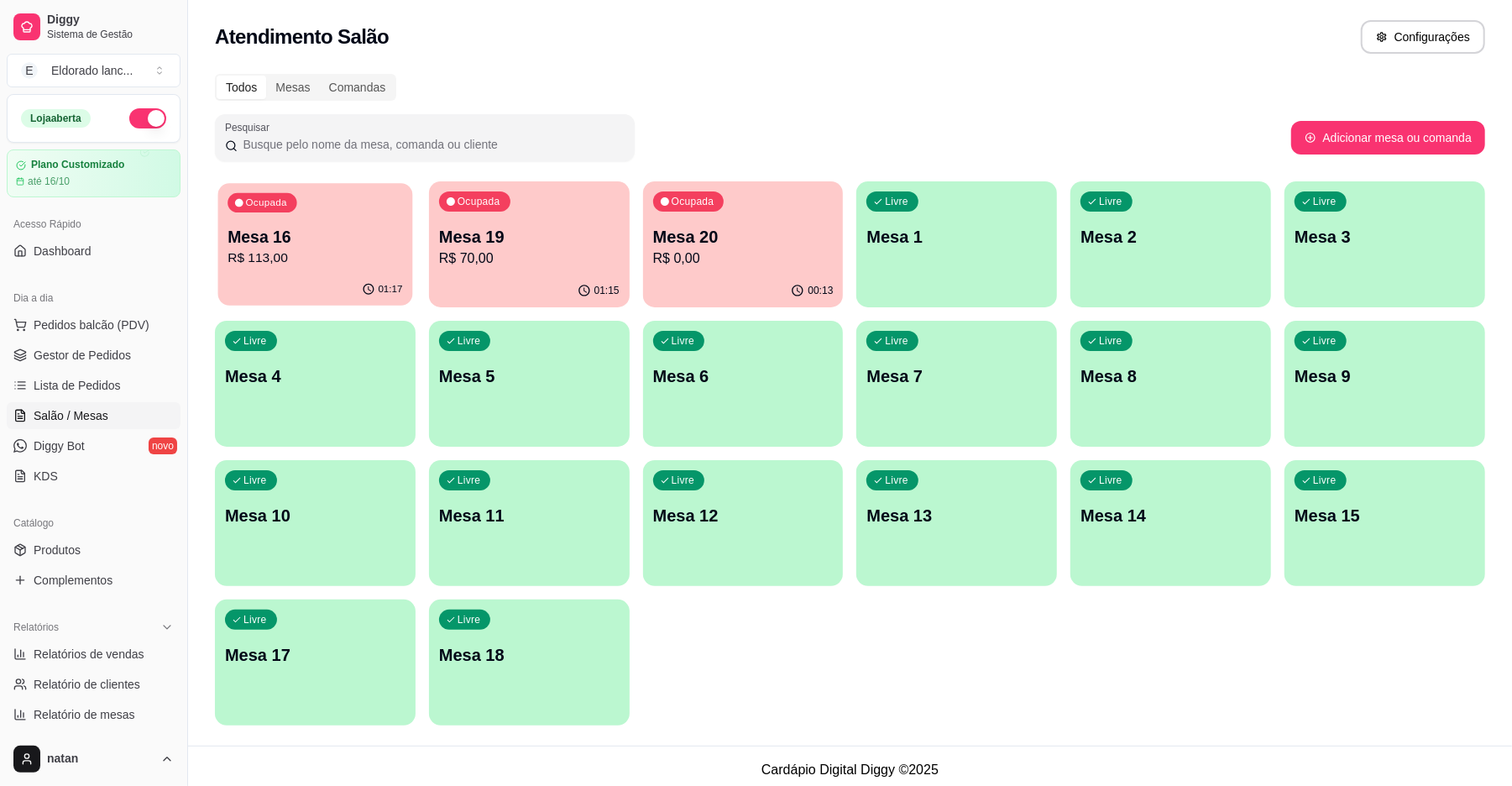
click at [336, 223] on div "Ocupada Mesa 16 R$ 113,00" at bounding box center [315, 228] width 195 height 91
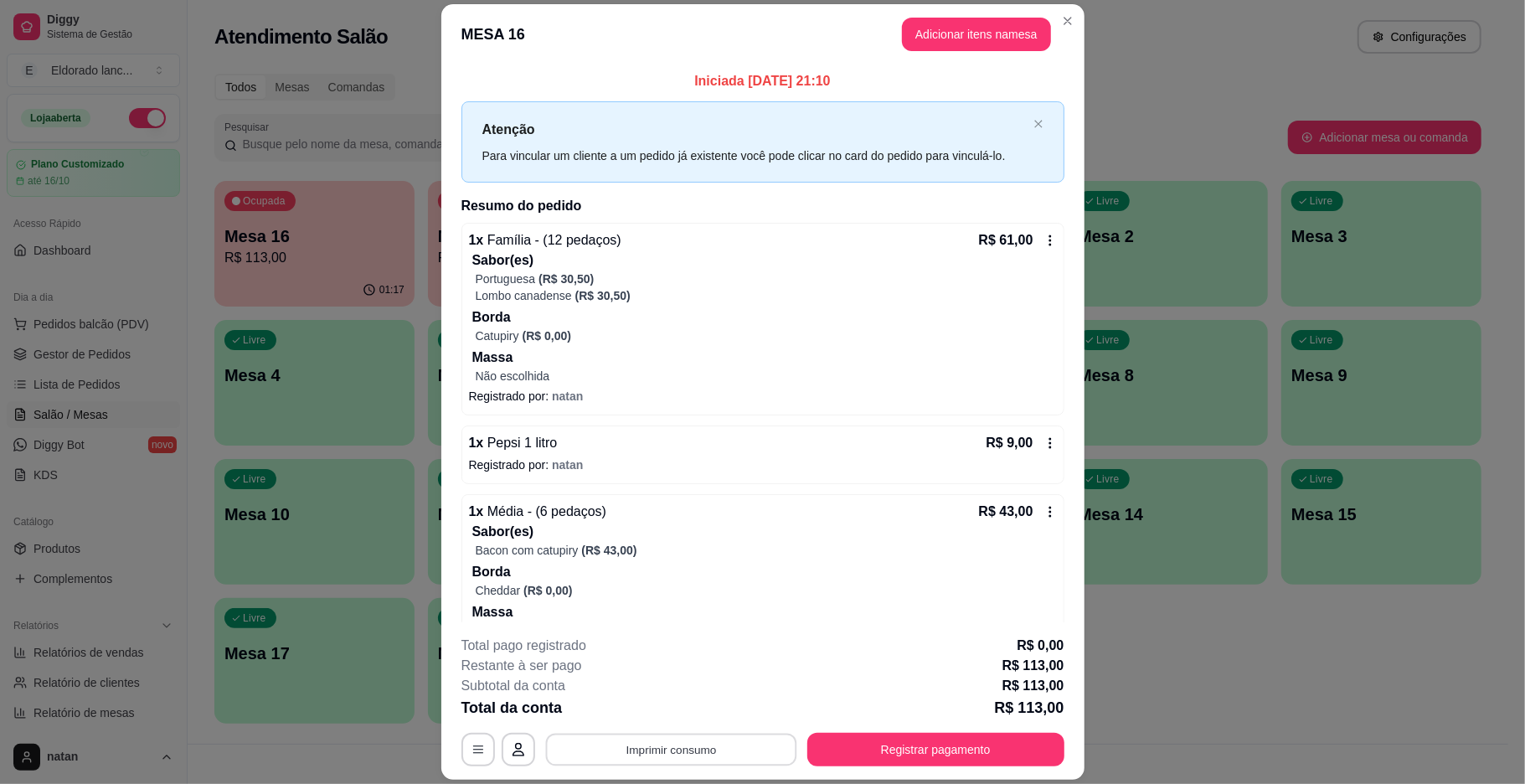
click at [625, 741] on button "Imprimir consumo" at bounding box center [671, 750] width 251 height 33
click at [684, 702] on button "IMPRESSORA" at bounding box center [668, 710] width 117 height 26
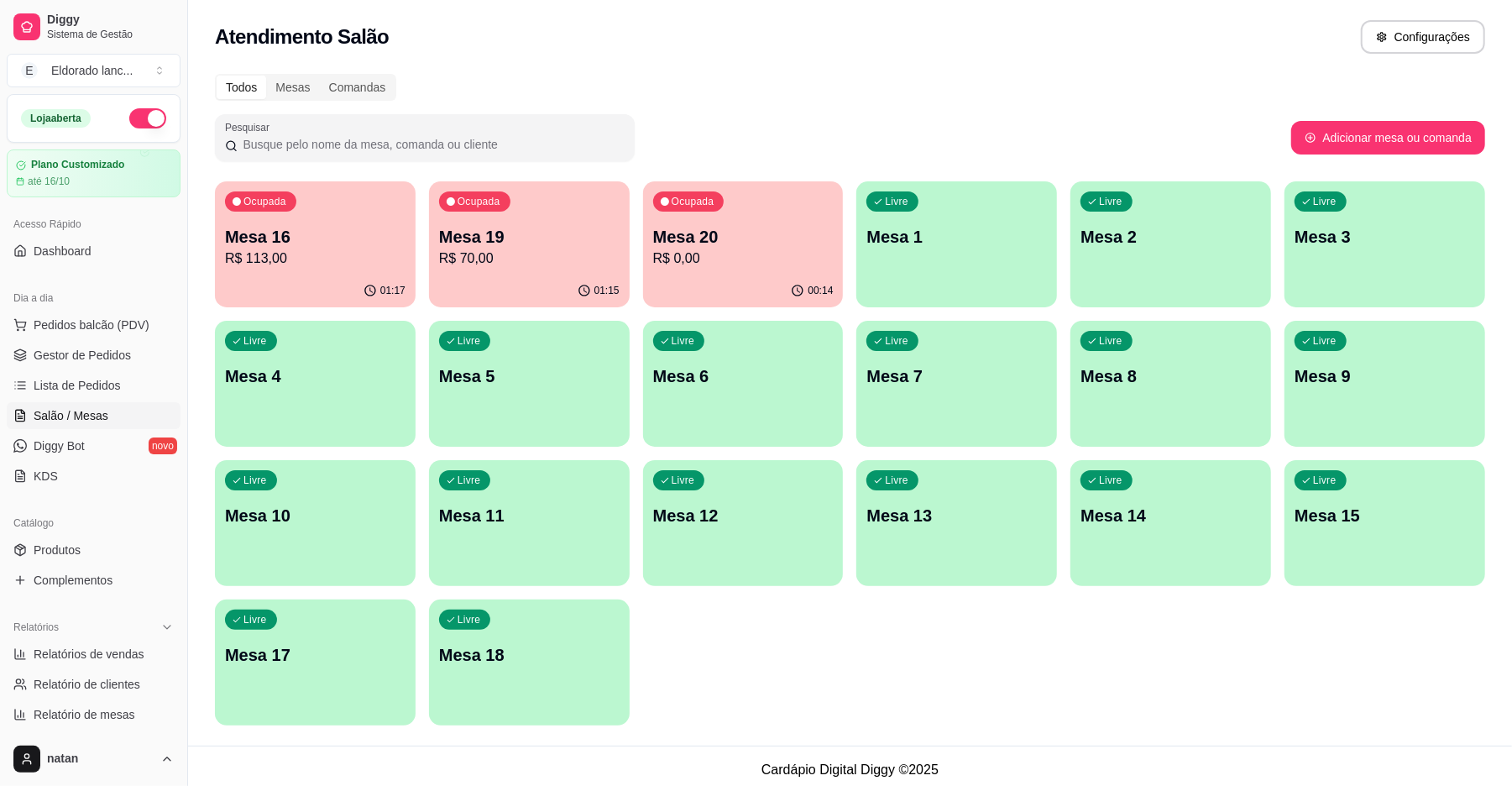
click at [525, 238] on p "Mesa 19" at bounding box center [529, 236] width 180 height 24
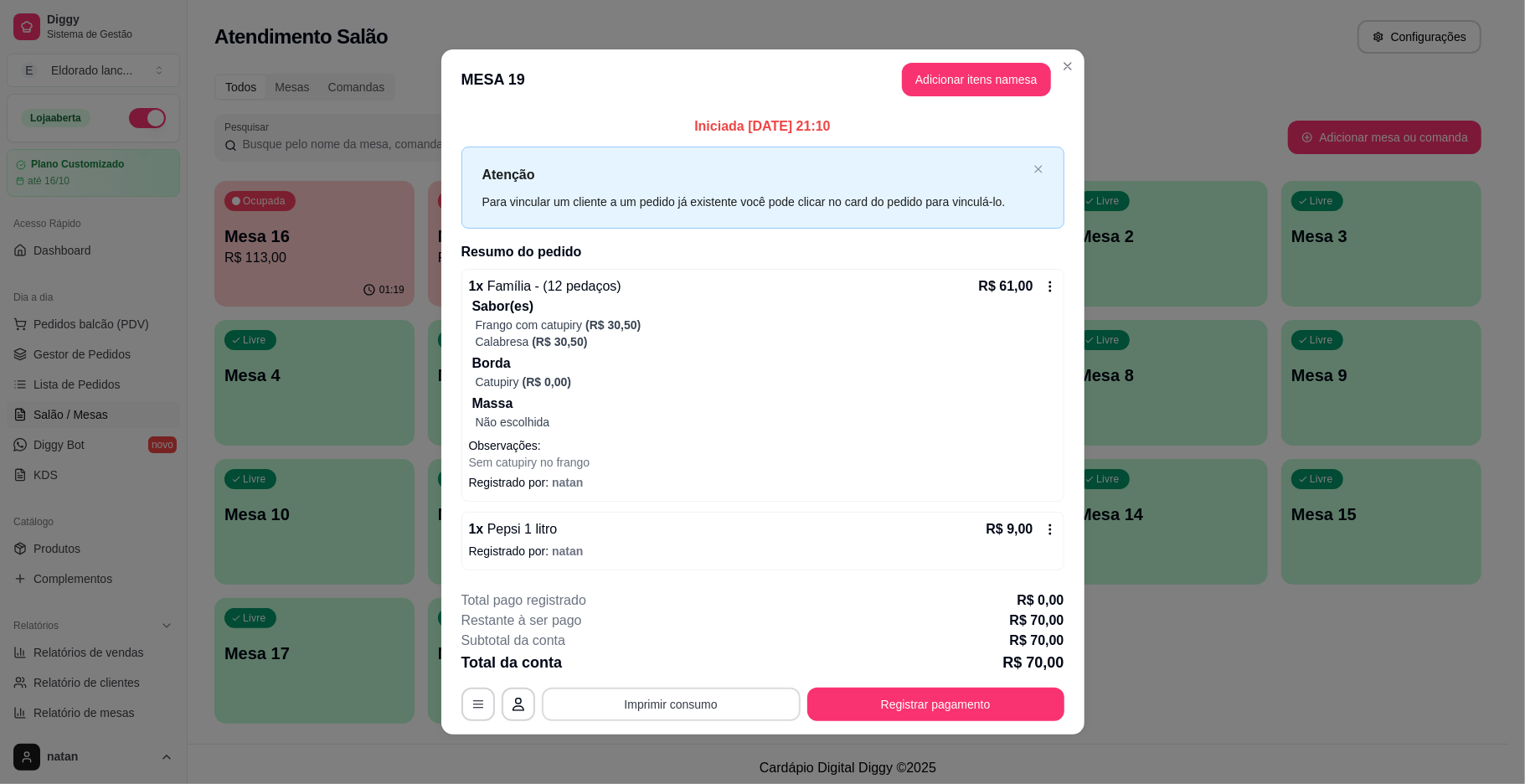
click at [741, 707] on button "Imprimir consumo" at bounding box center [671, 704] width 258 height 33
click at [678, 672] on button "IMPRESSORA" at bounding box center [668, 666] width 117 height 26
click at [879, 705] on button "Registrar pagamento" at bounding box center [935, 704] width 249 height 33
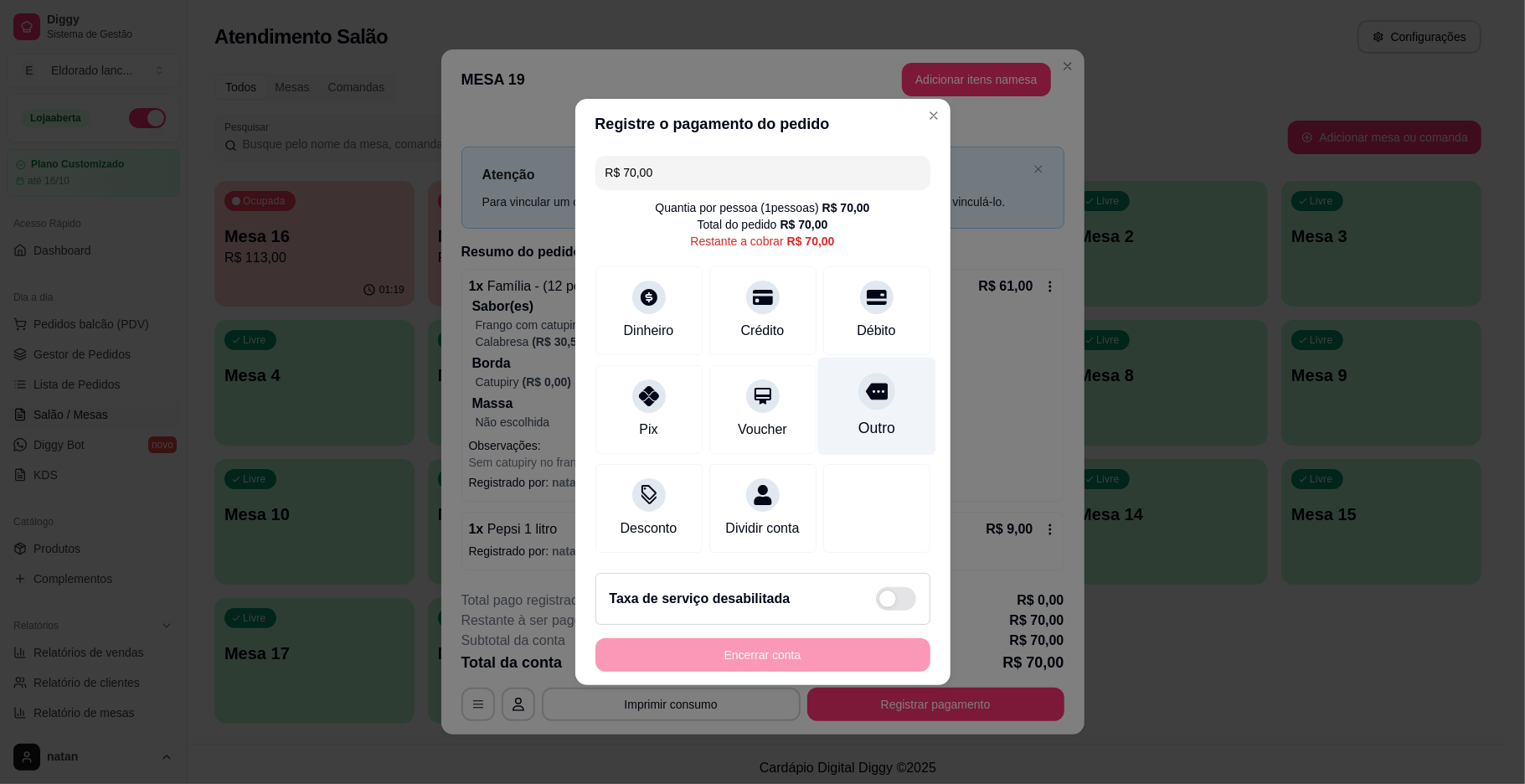
click at [873, 420] on div "Outro" at bounding box center [875, 428] width 37 height 22
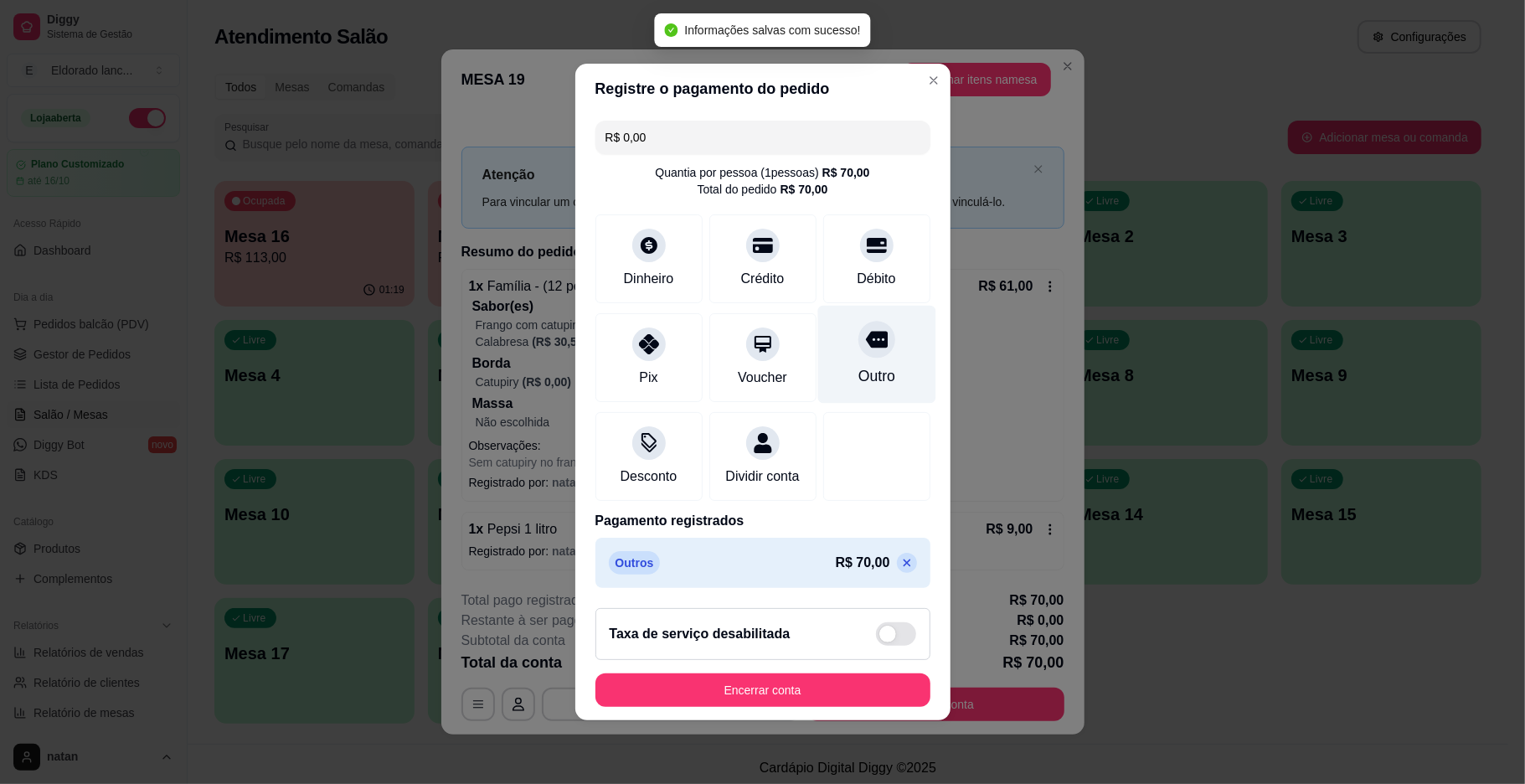
type input "R$ 0,00"
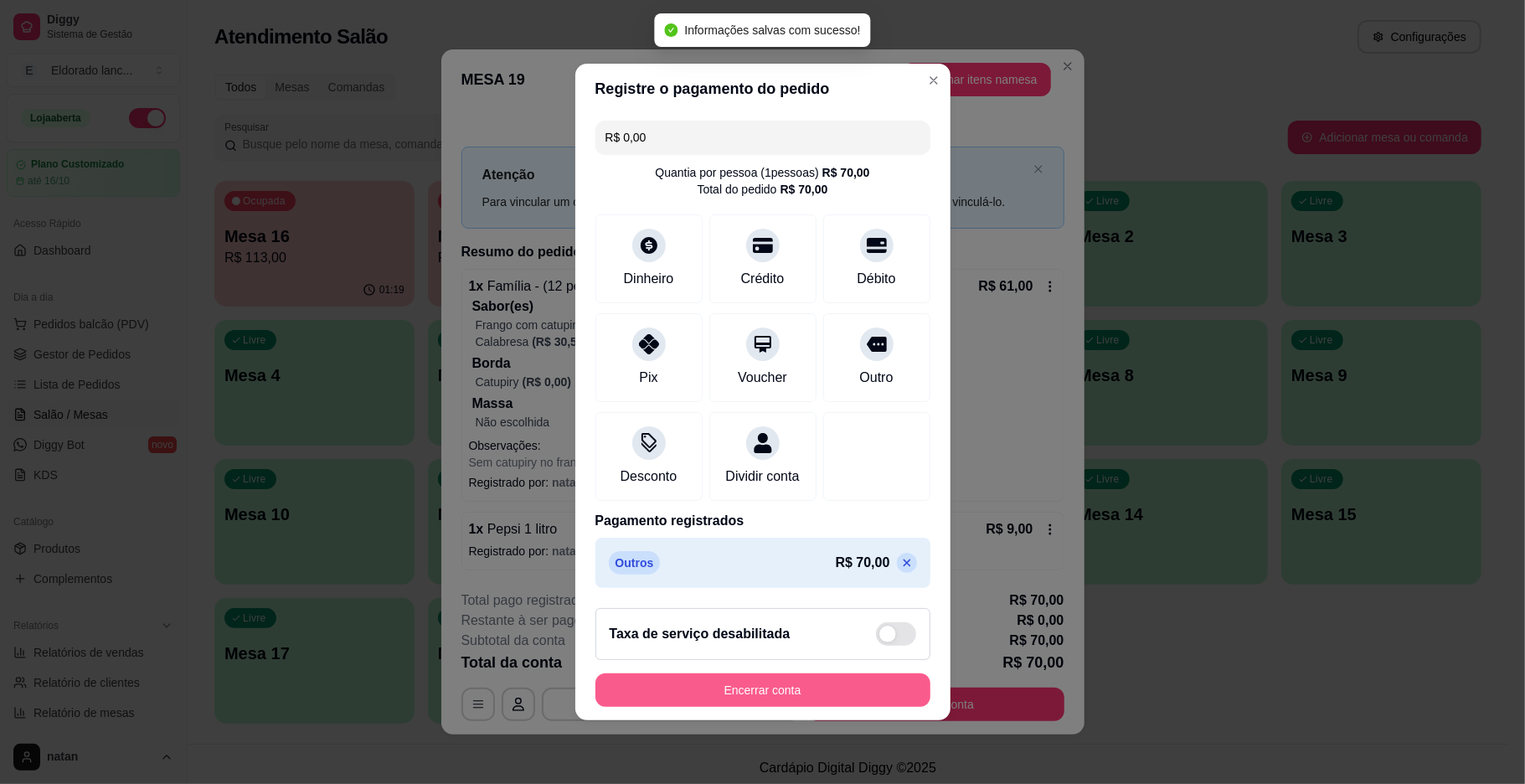
click at [718, 707] on button "Encerrar conta" at bounding box center [762, 689] width 335 height 33
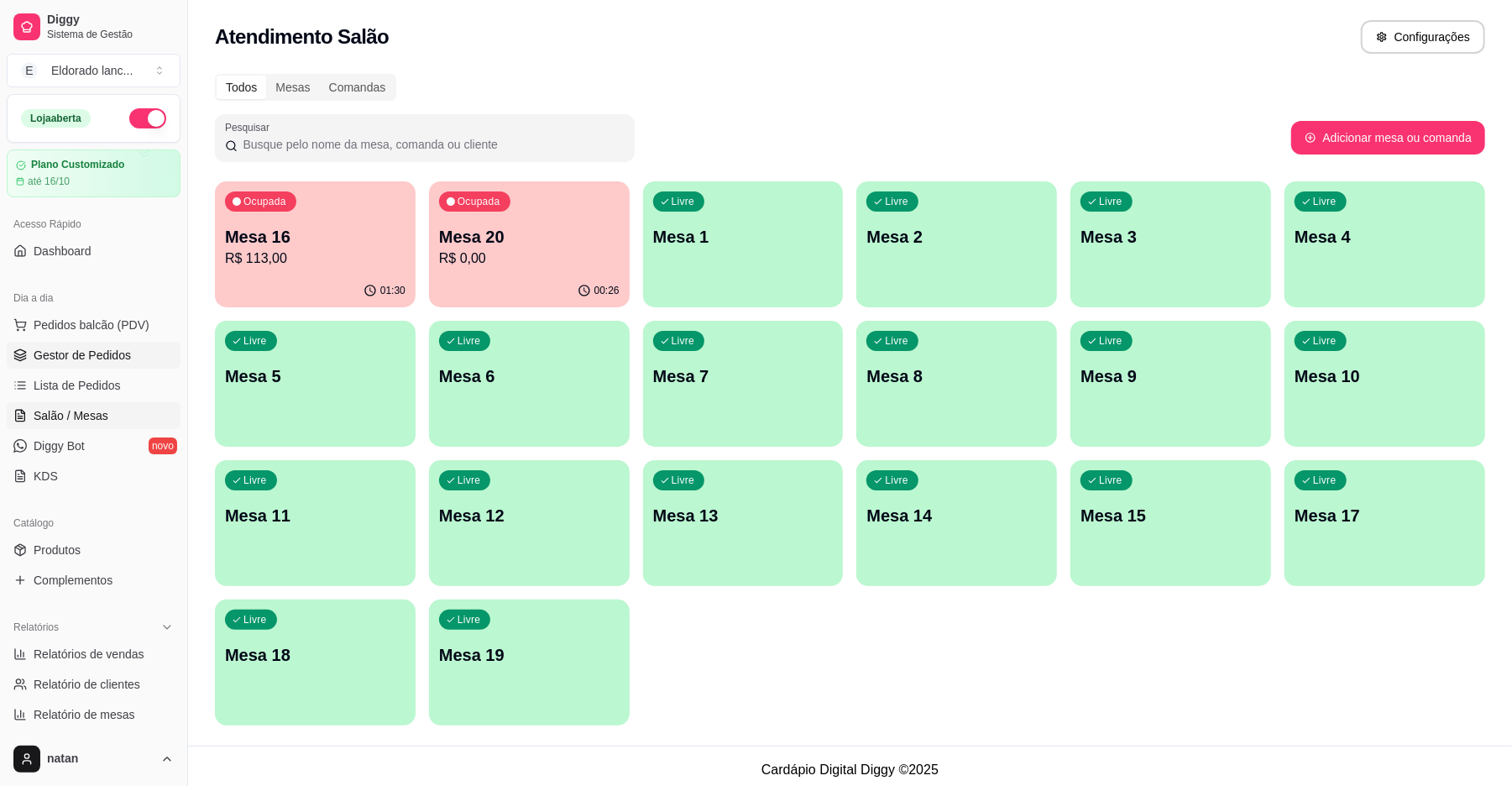
click at [106, 366] on link "Gestor de Pedidos" at bounding box center [93, 355] width 174 height 27
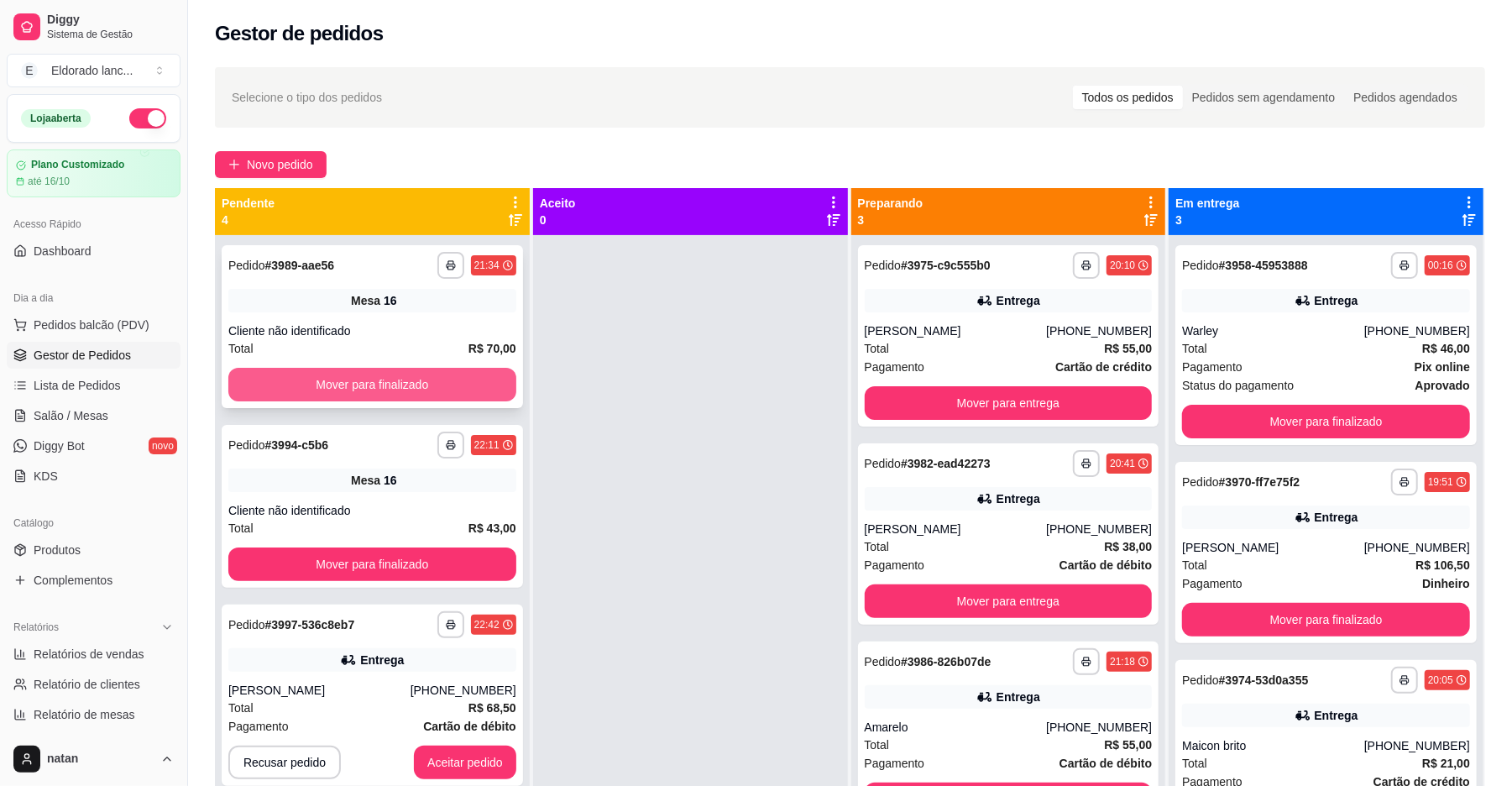
click at [436, 378] on button "Mover para finalizado" at bounding box center [372, 384] width 288 height 34
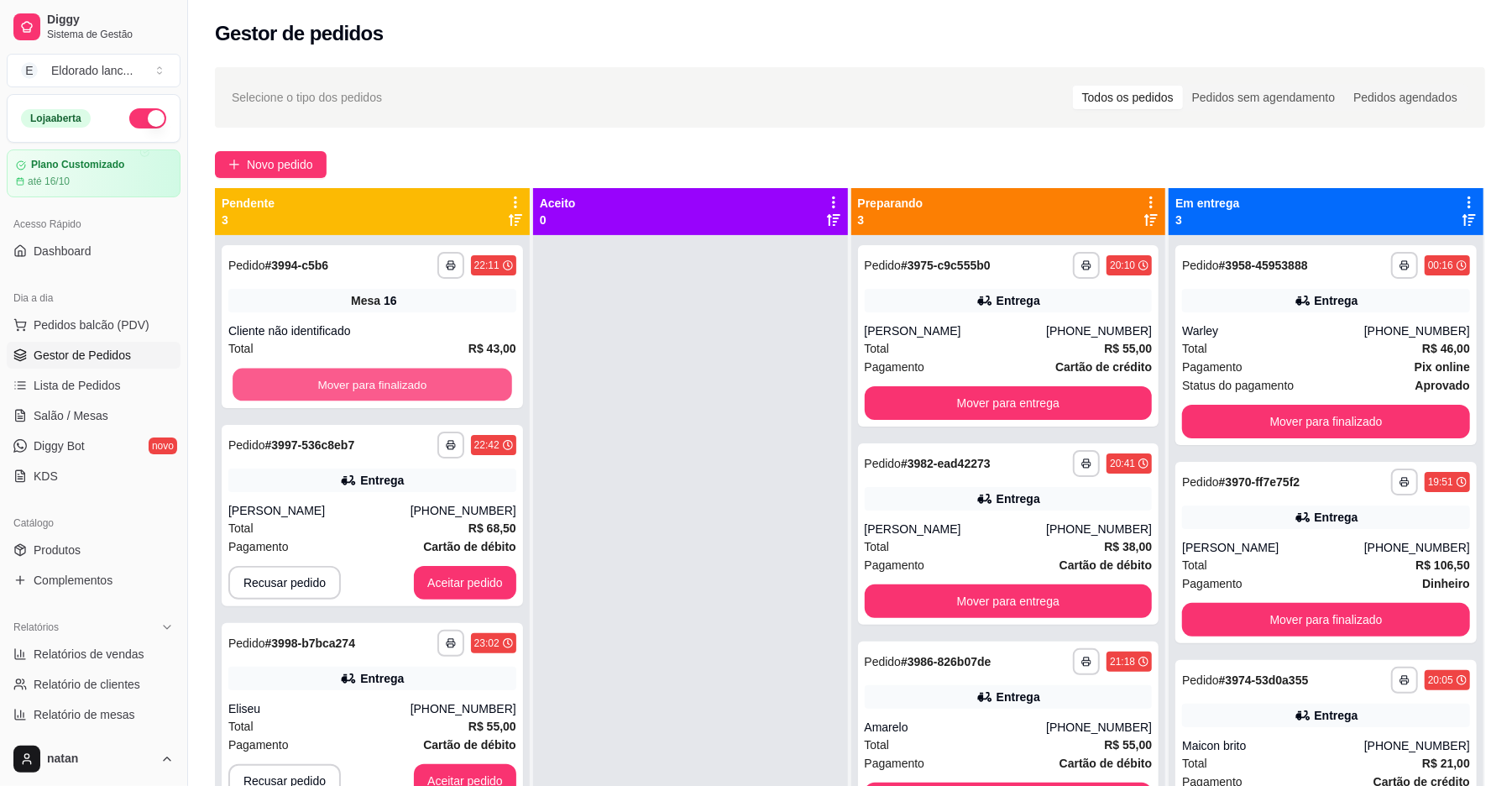
click at [436, 378] on button "Mover para finalizado" at bounding box center [372, 385] width 279 height 33
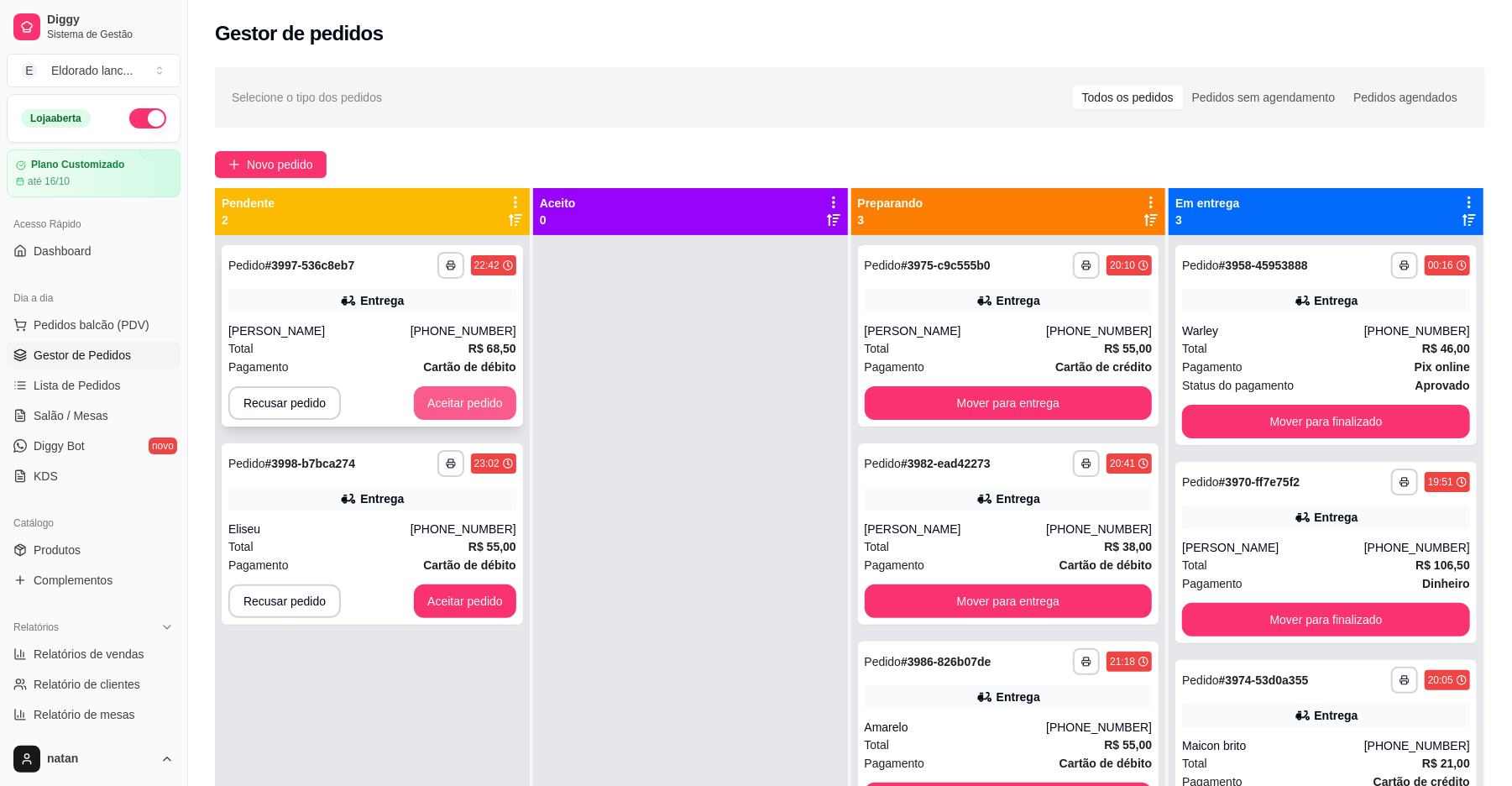
click at [435, 391] on button "Aceitar pedido" at bounding box center [464, 402] width 102 height 34
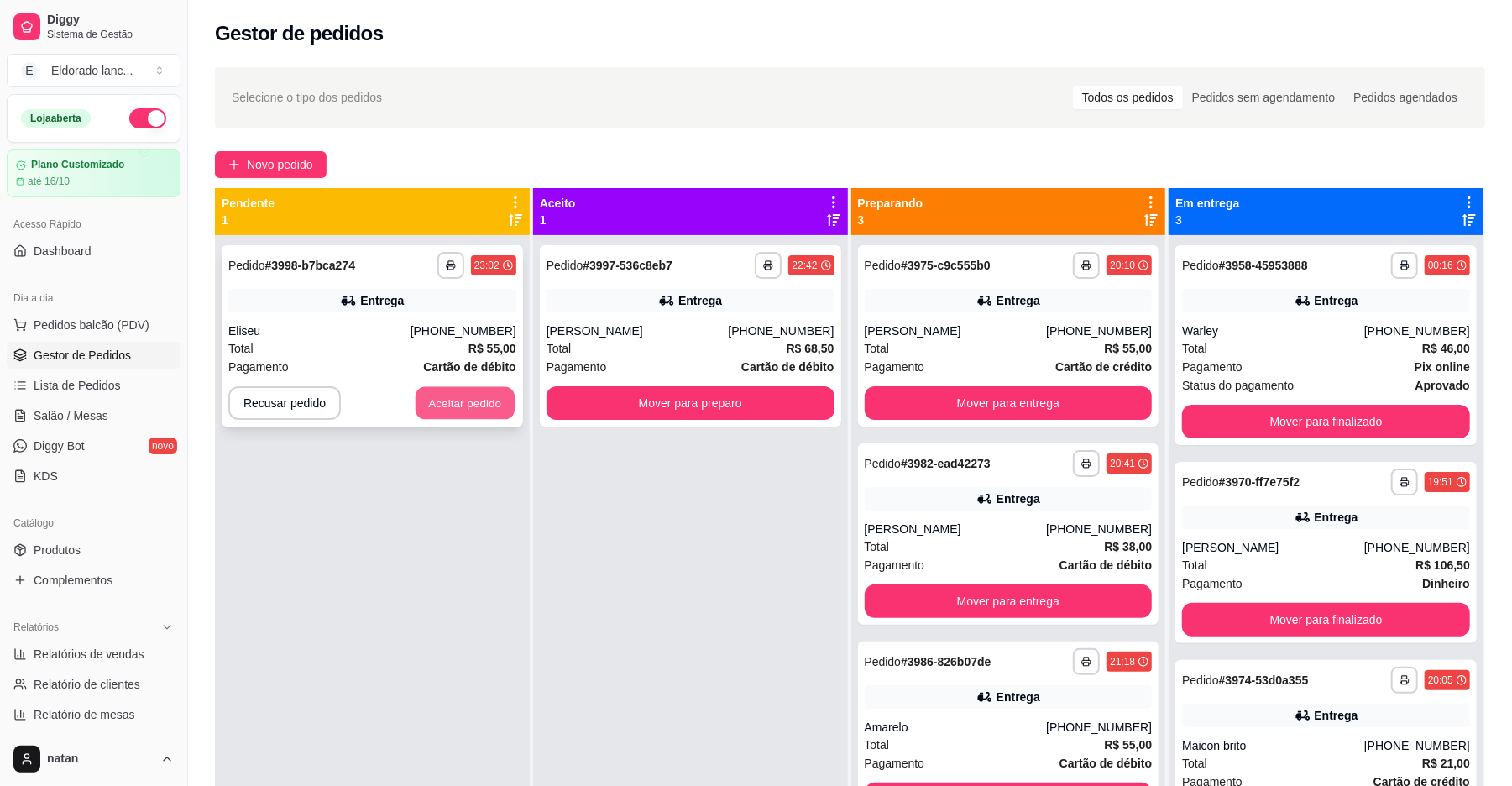
click at [452, 398] on button "Aceitar pedido" at bounding box center [464, 403] width 99 height 33
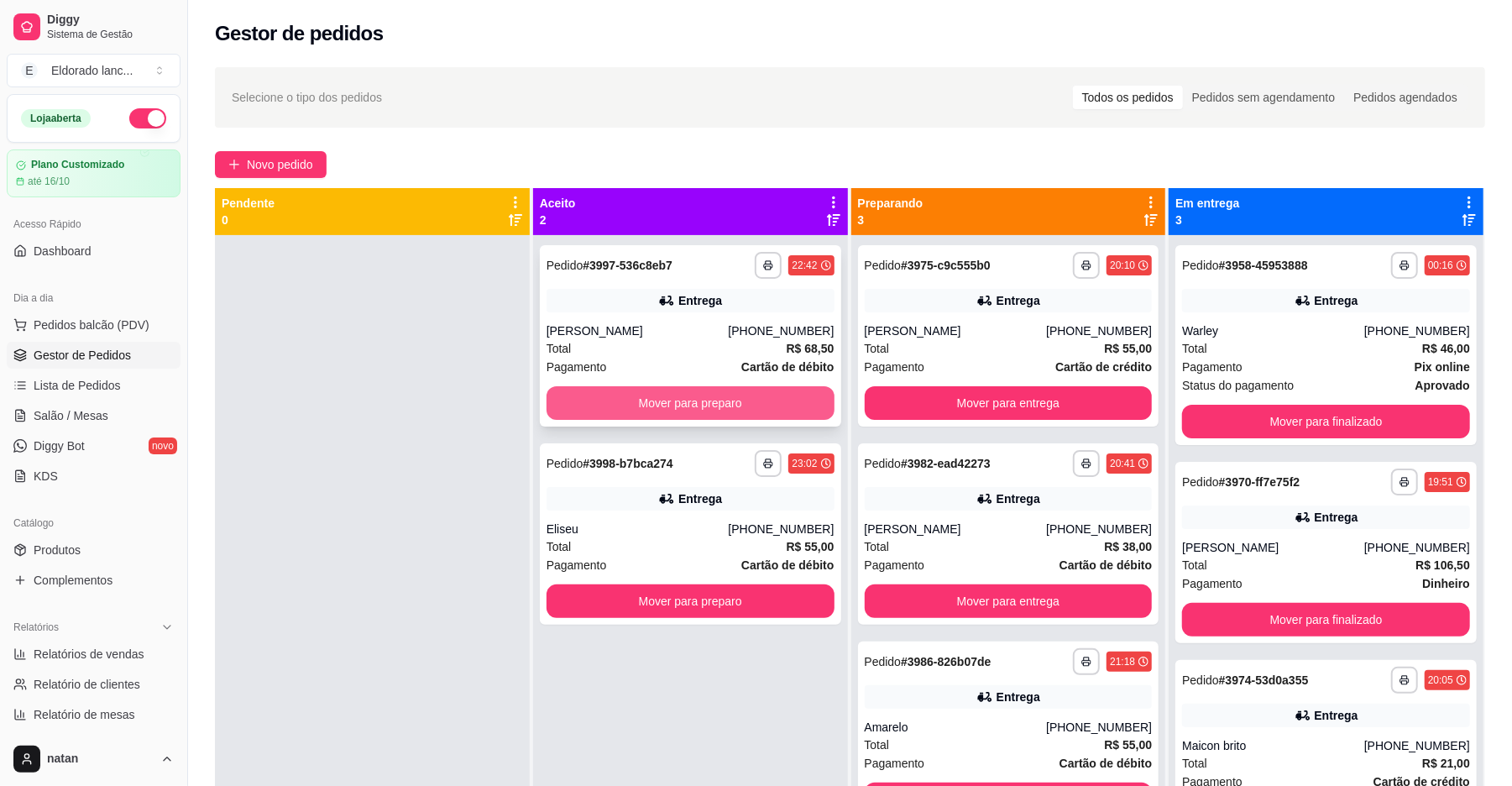
click at [565, 400] on button "Mover para preparo" at bounding box center [691, 402] width 288 height 34
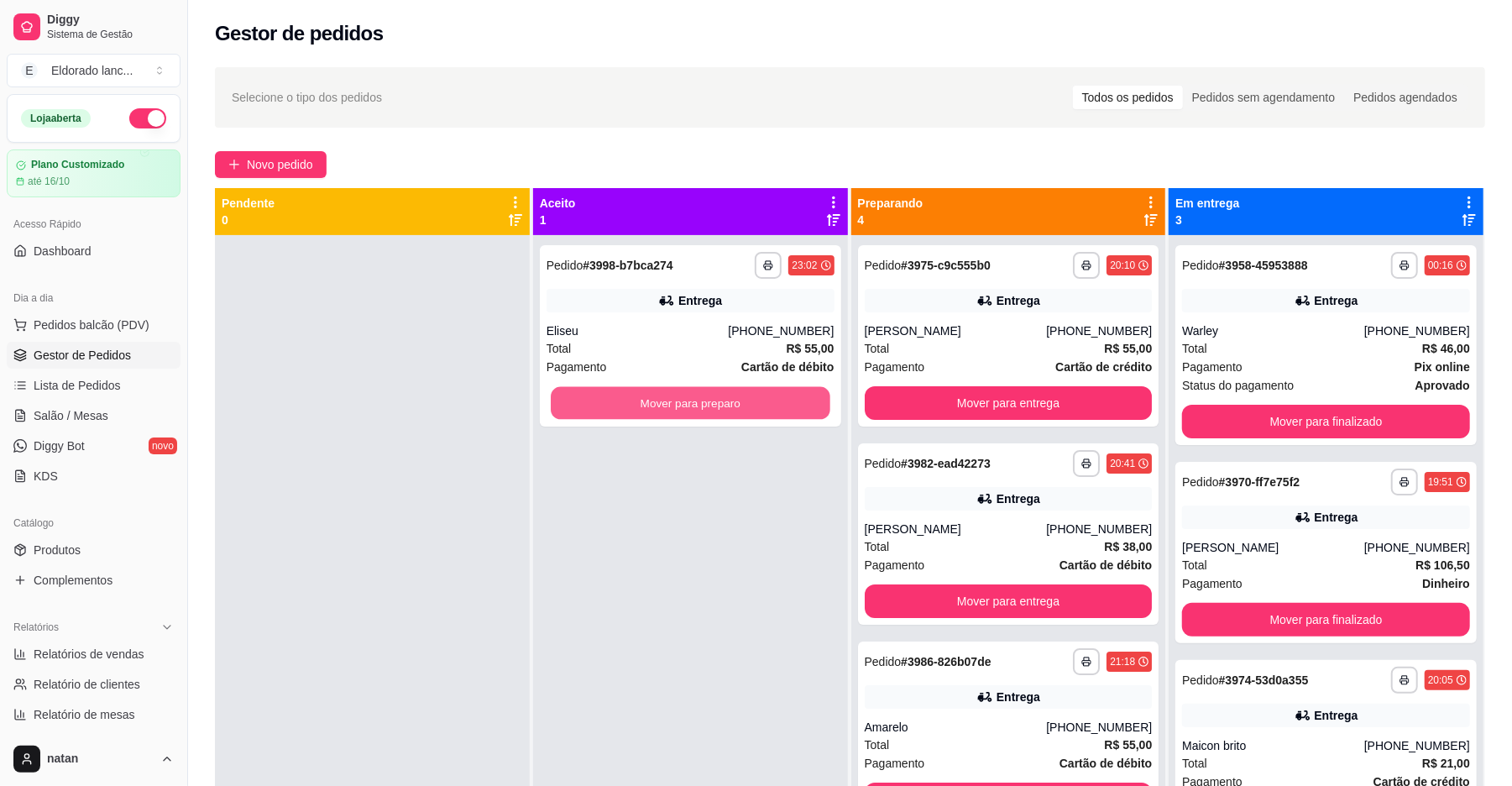
click at [565, 400] on button "Mover para preparo" at bounding box center [690, 403] width 279 height 33
click at [750, 405] on button "Mover para preparo" at bounding box center [691, 402] width 288 height 34
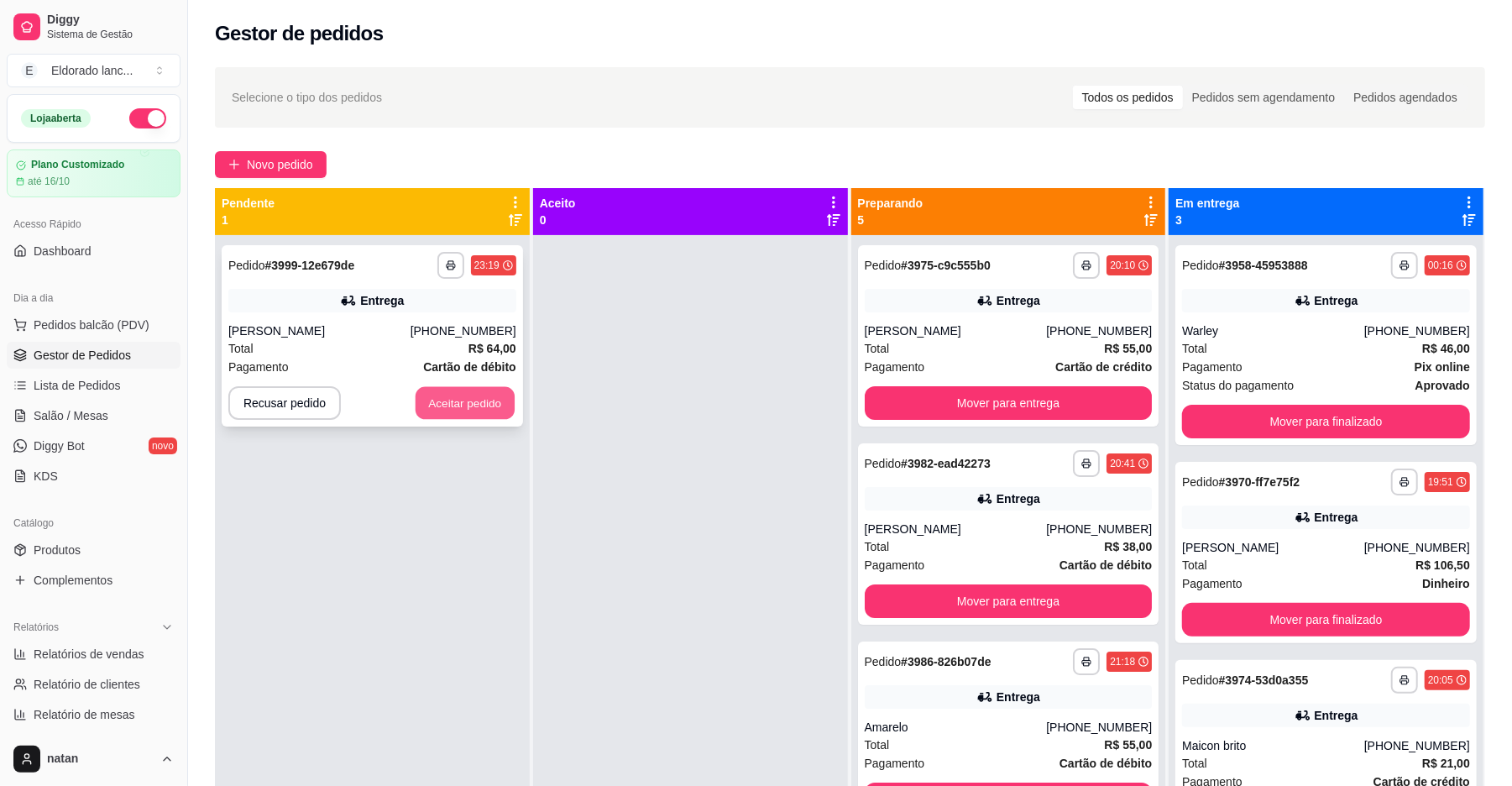
click at [451, 409] on button "Aceitar pedido" at bounding box center [464, 403] width 99 height 33
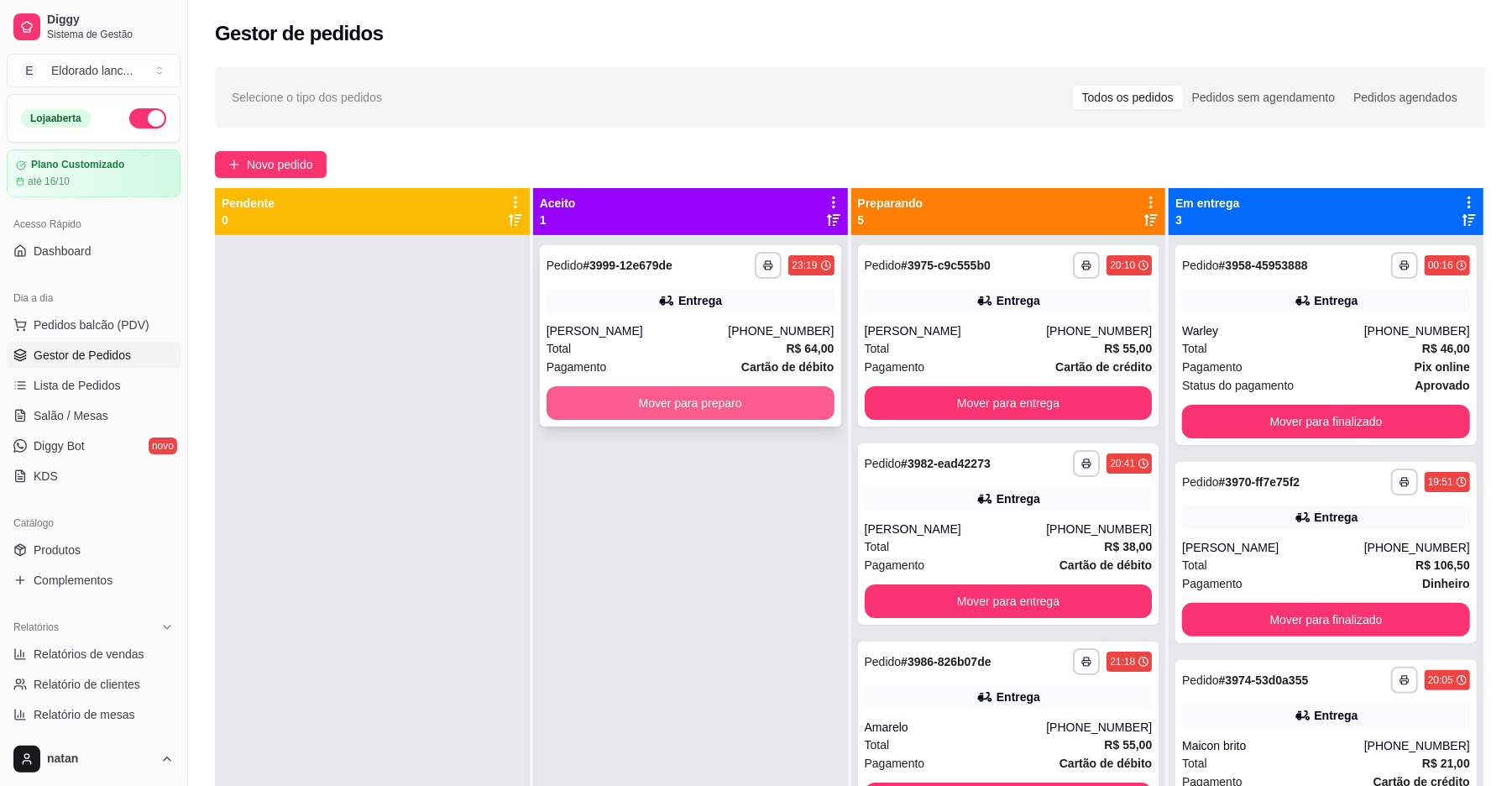
click at [643, 391] on button "Mover para preparo" at bounding box center [691, 402] width 288 height 34
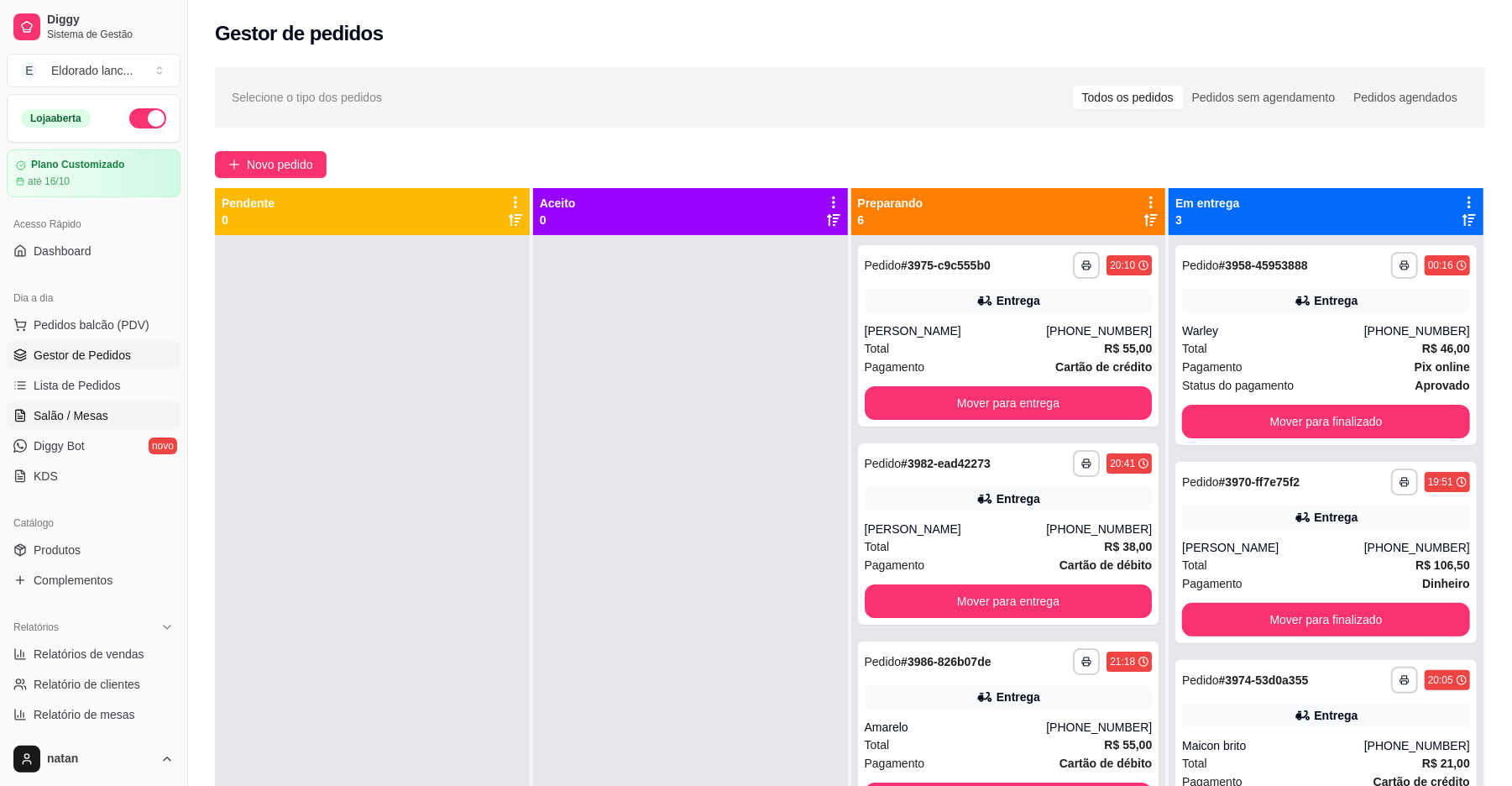
click at [72, 417] on span "Salão / Mesas" at bounding box center [71, 416] width 75 height 17
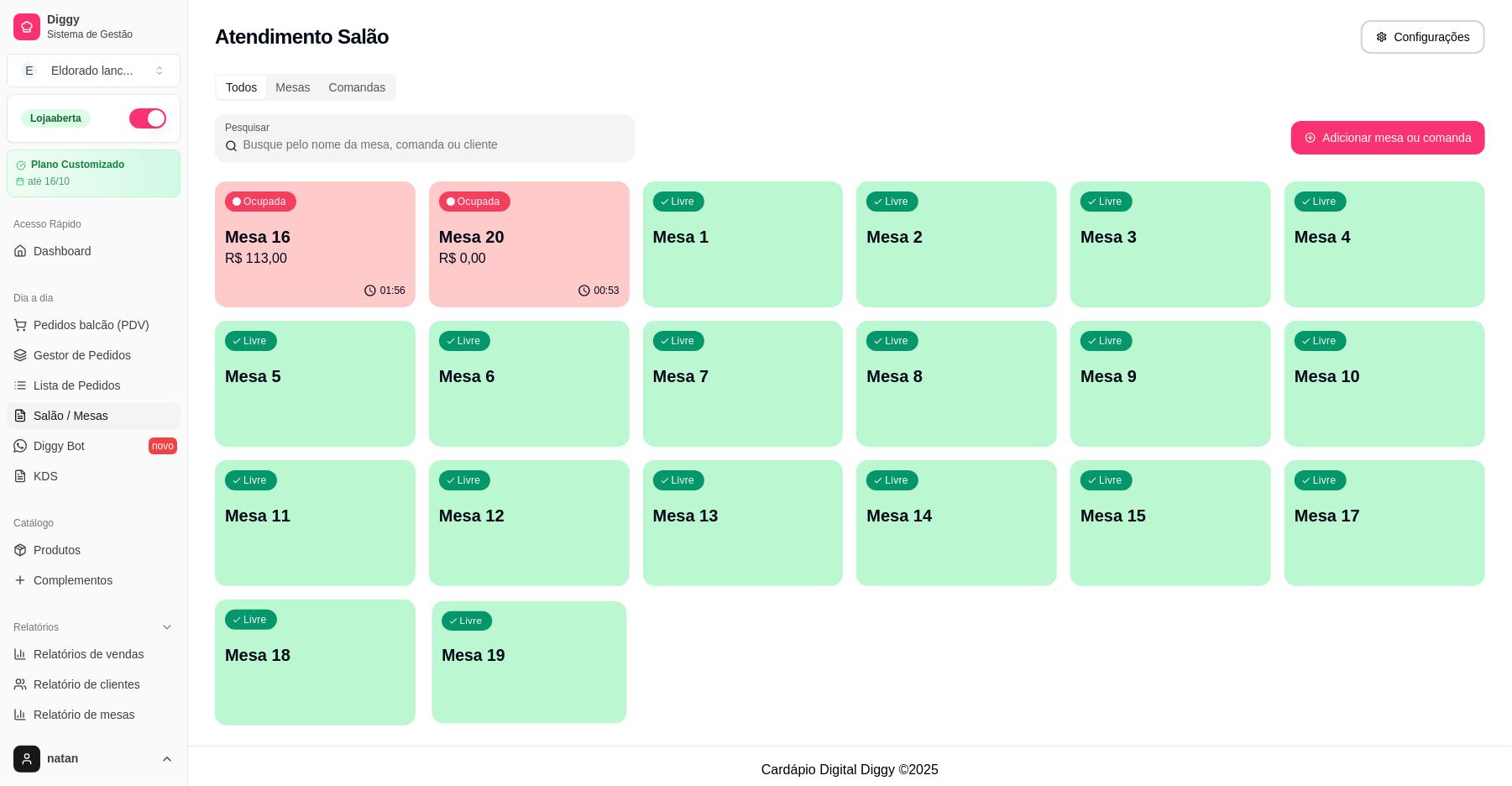
click at [541, 657] on p "Mesa 19" at bounding box center [529, 655] width 175 height 23
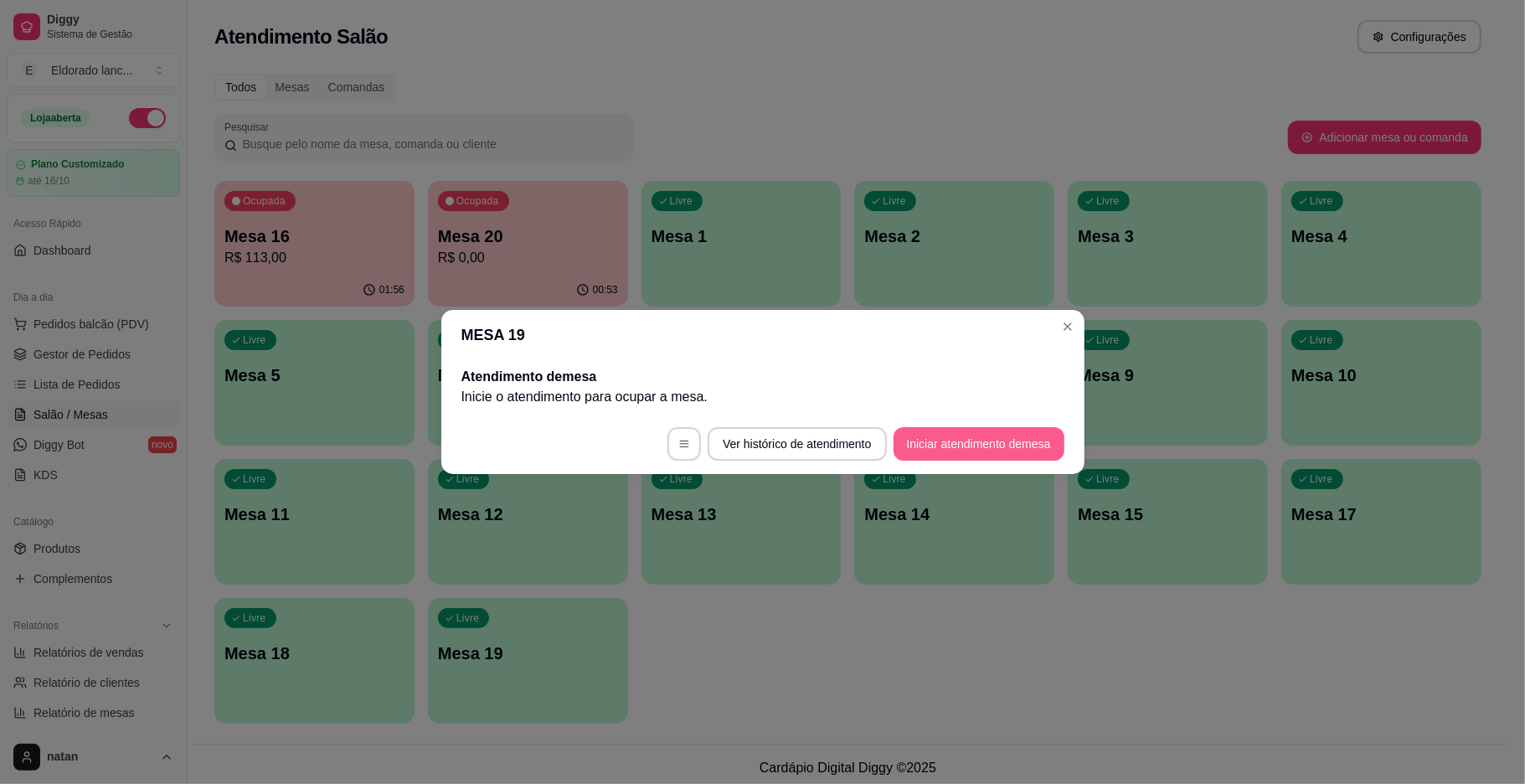
click at [979, 445] on button "Iniciar atendimento de mesa" at bounding box center [978, 443] width 171 height 33
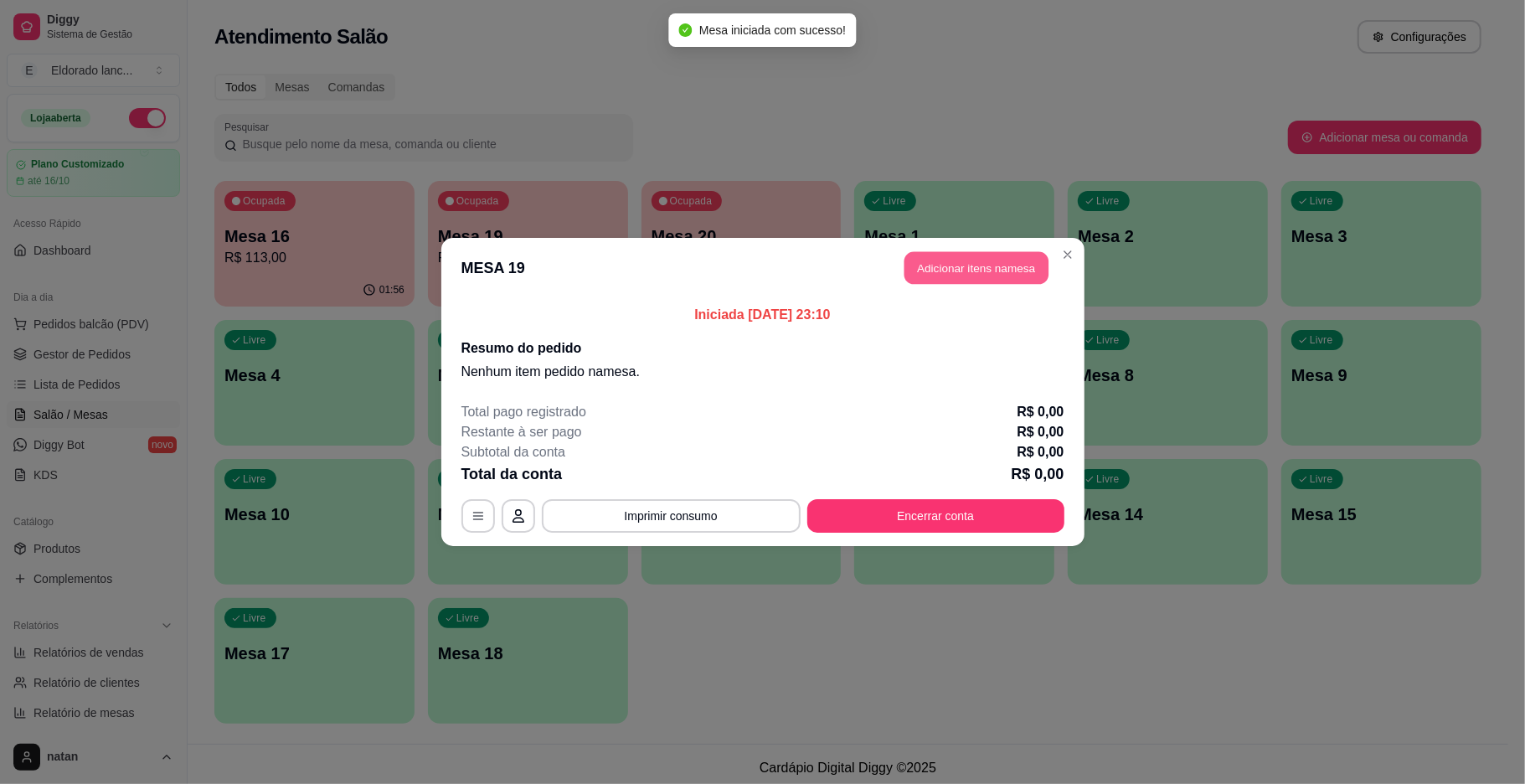
click at [976, 265] on button "Adicionar itens na mesa" at bounding box center [976, 268] width 144 height 33
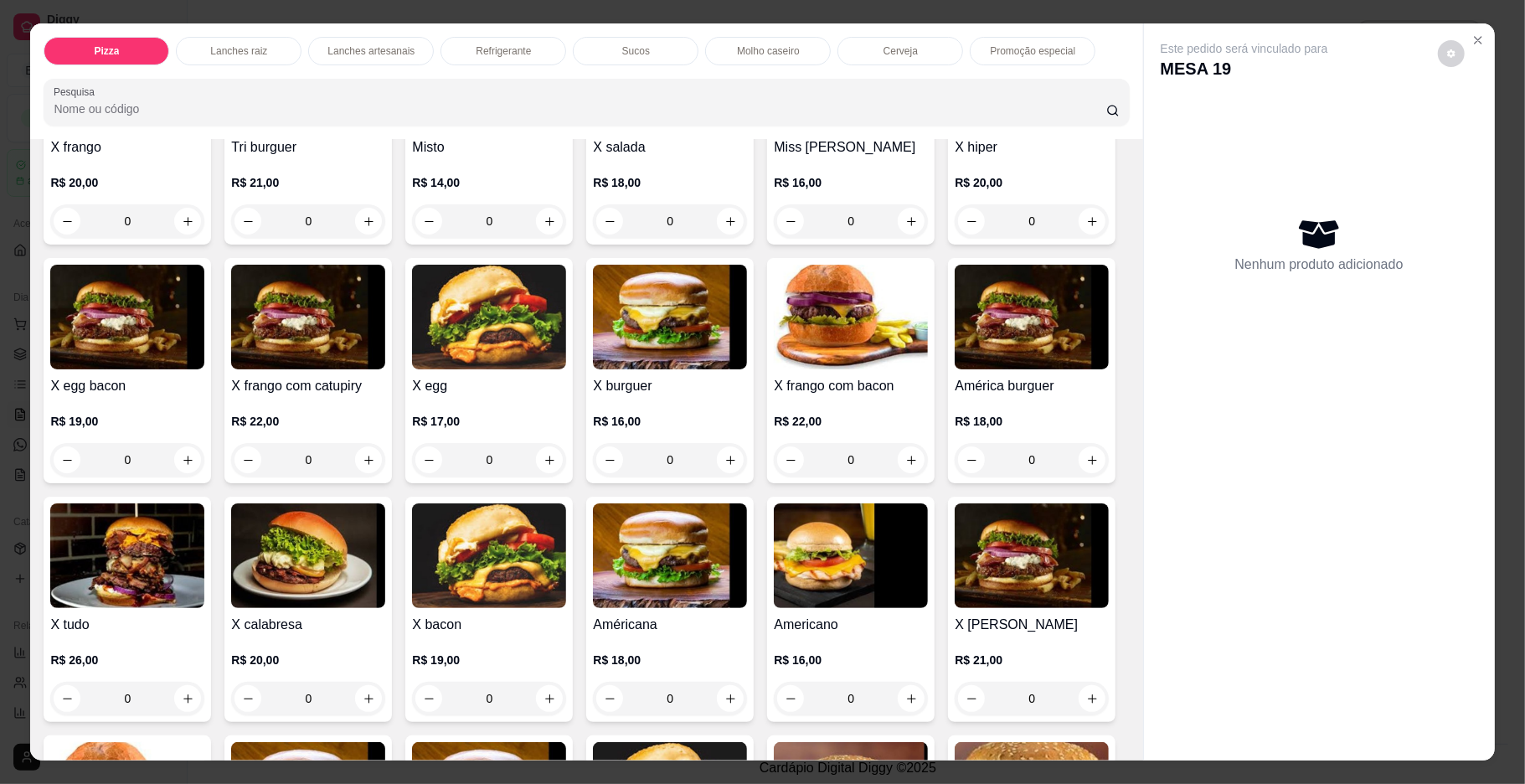
scroll to position [536, 0]
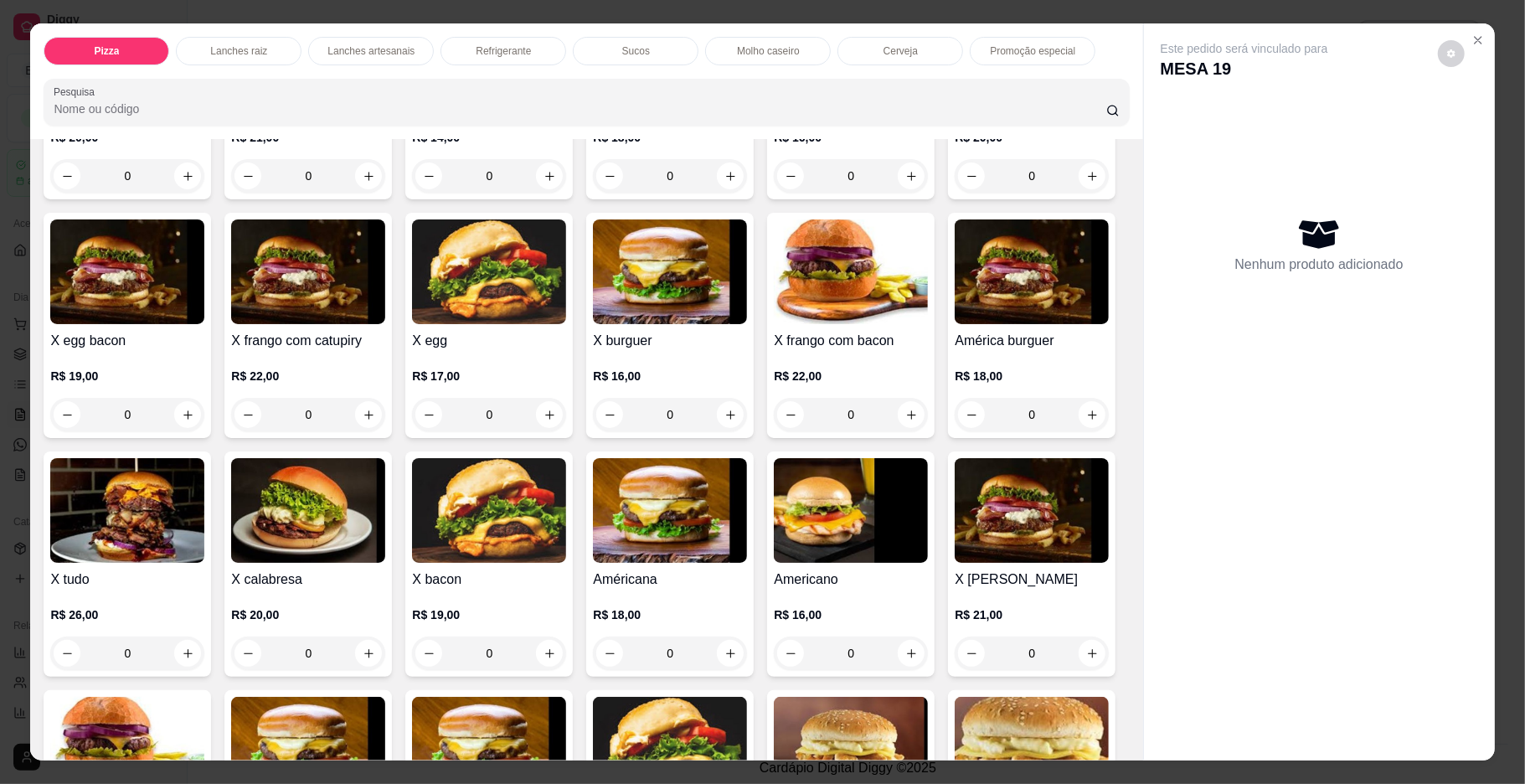
click at [204, 651] on div "0" at bounding box center [127, 653] width 154 height 33
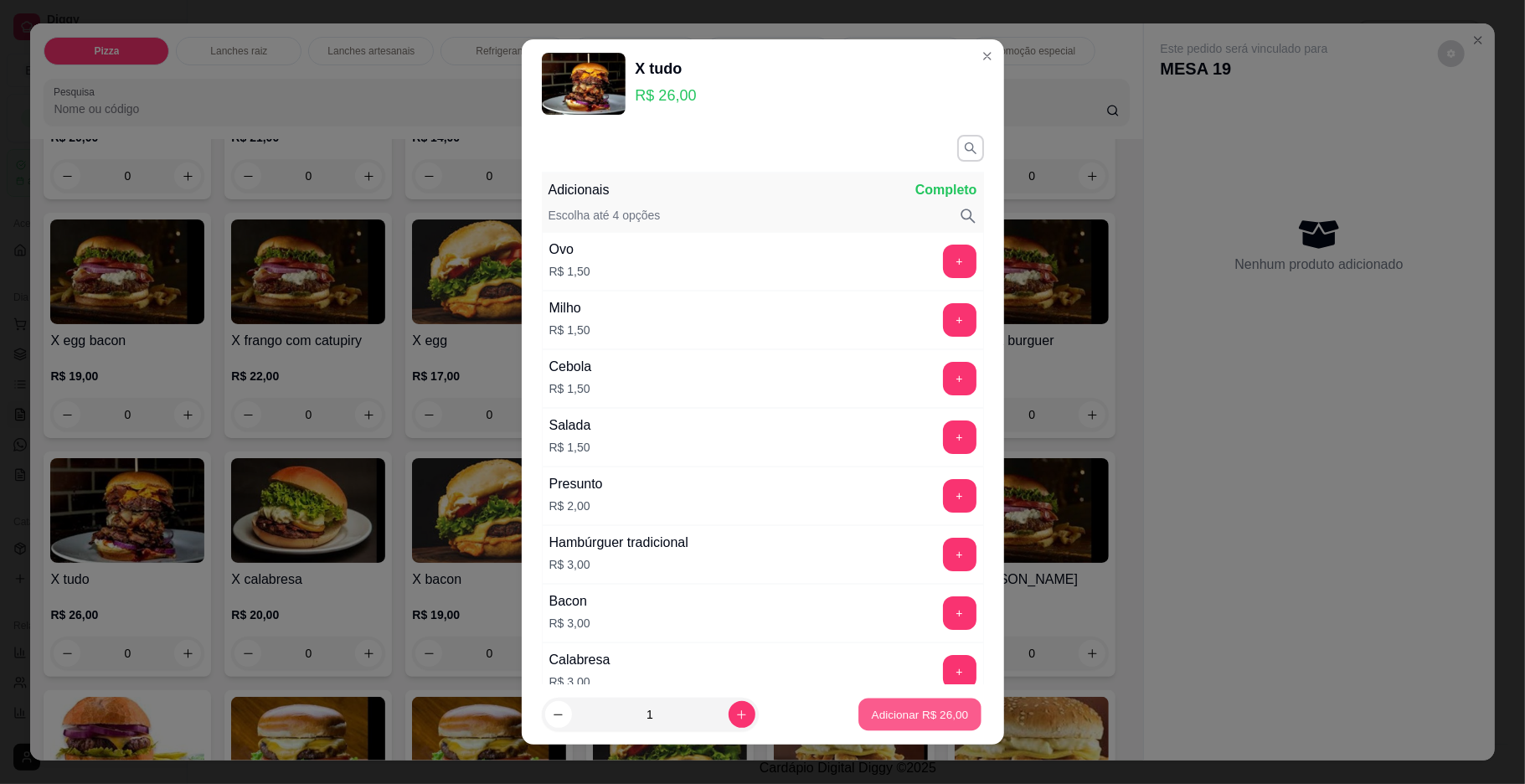
click at [859, 700] on button "Adicionar R$ 26,00" at bounding box center [921, 714] width 123 height 33
type input "1"
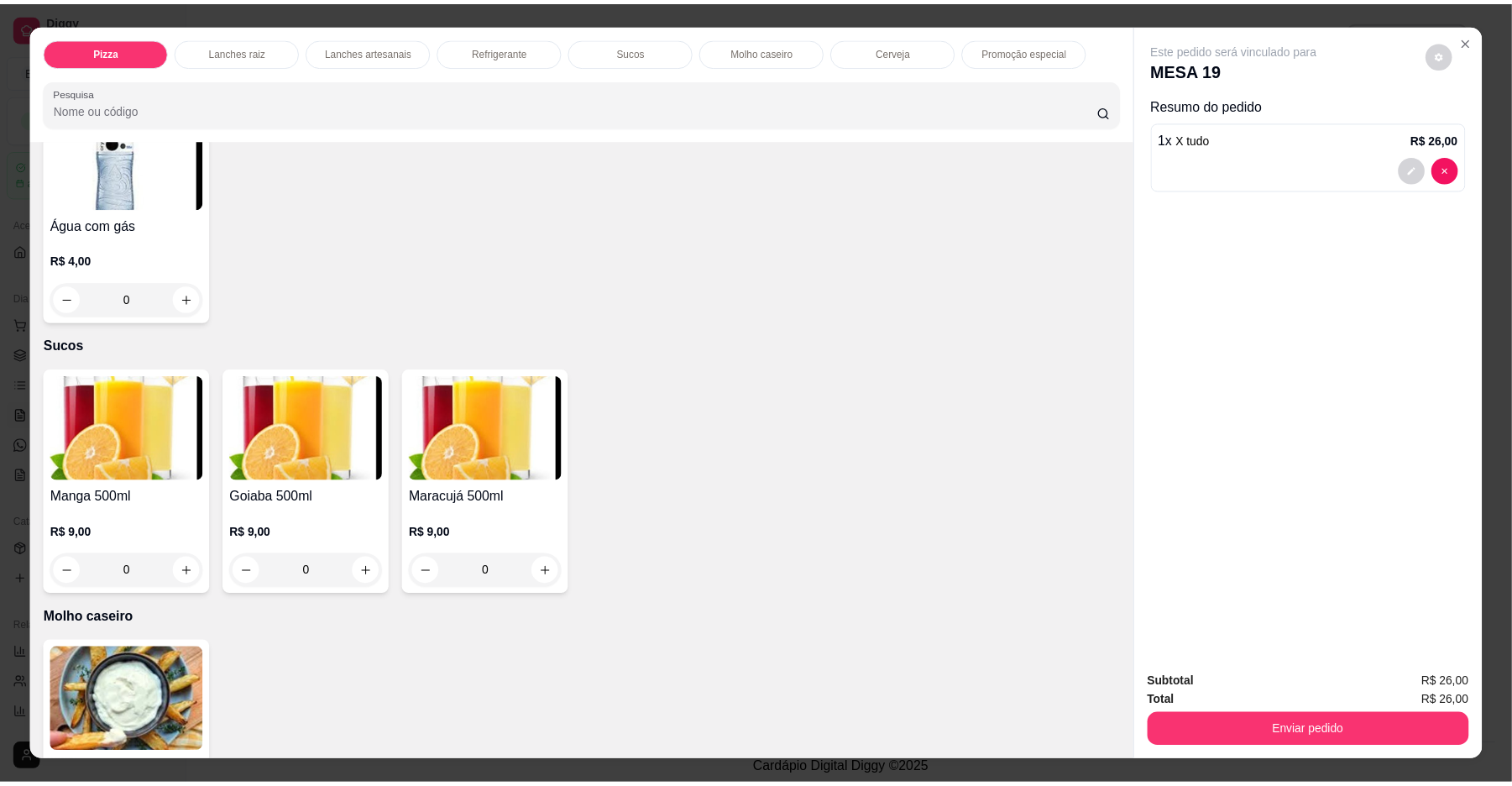
scroll to position [2462, 0]
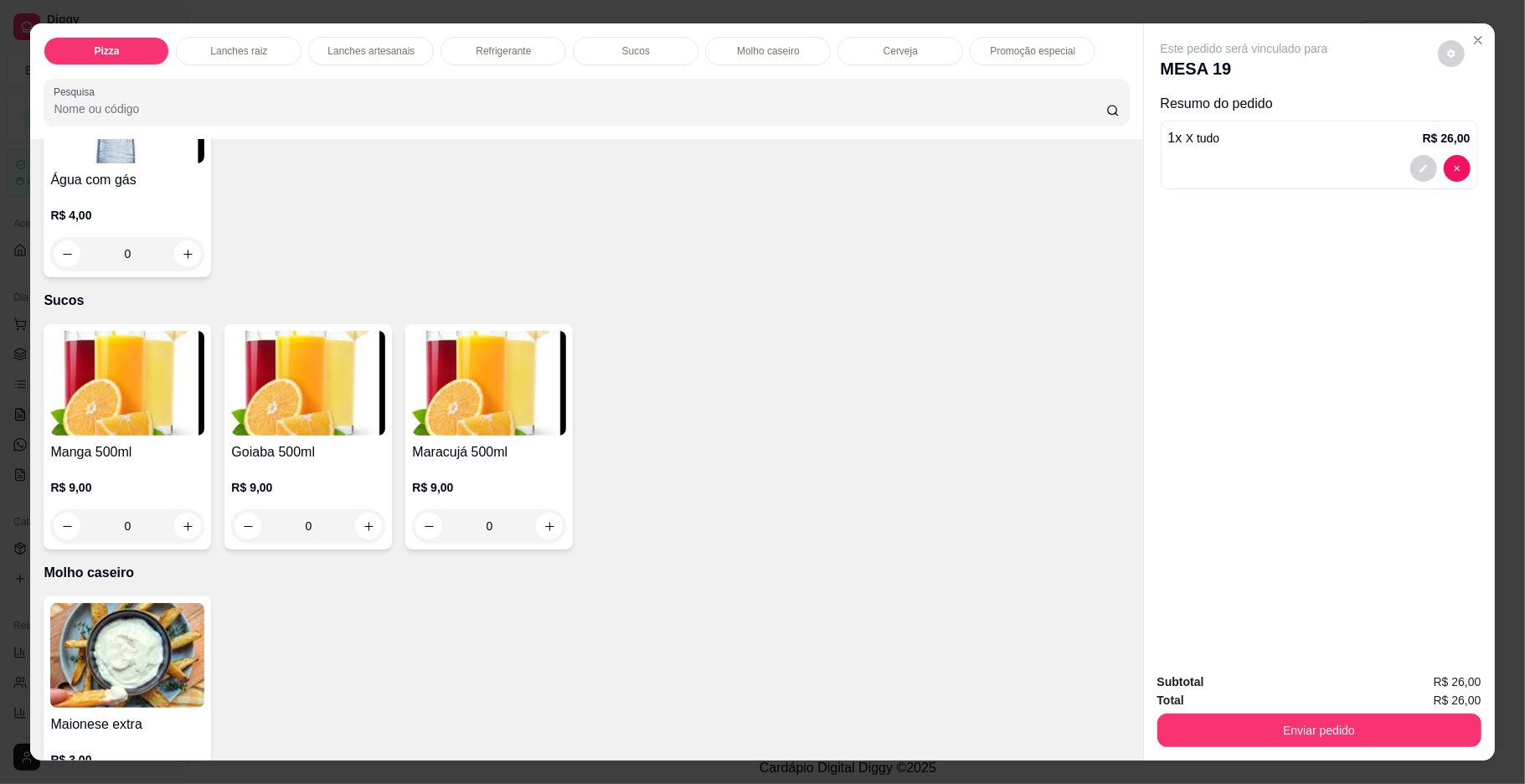
click at [720, 29] on button "increase-product-quantity" at bounding box center [731, 15] width 26 height 26
type input "1"
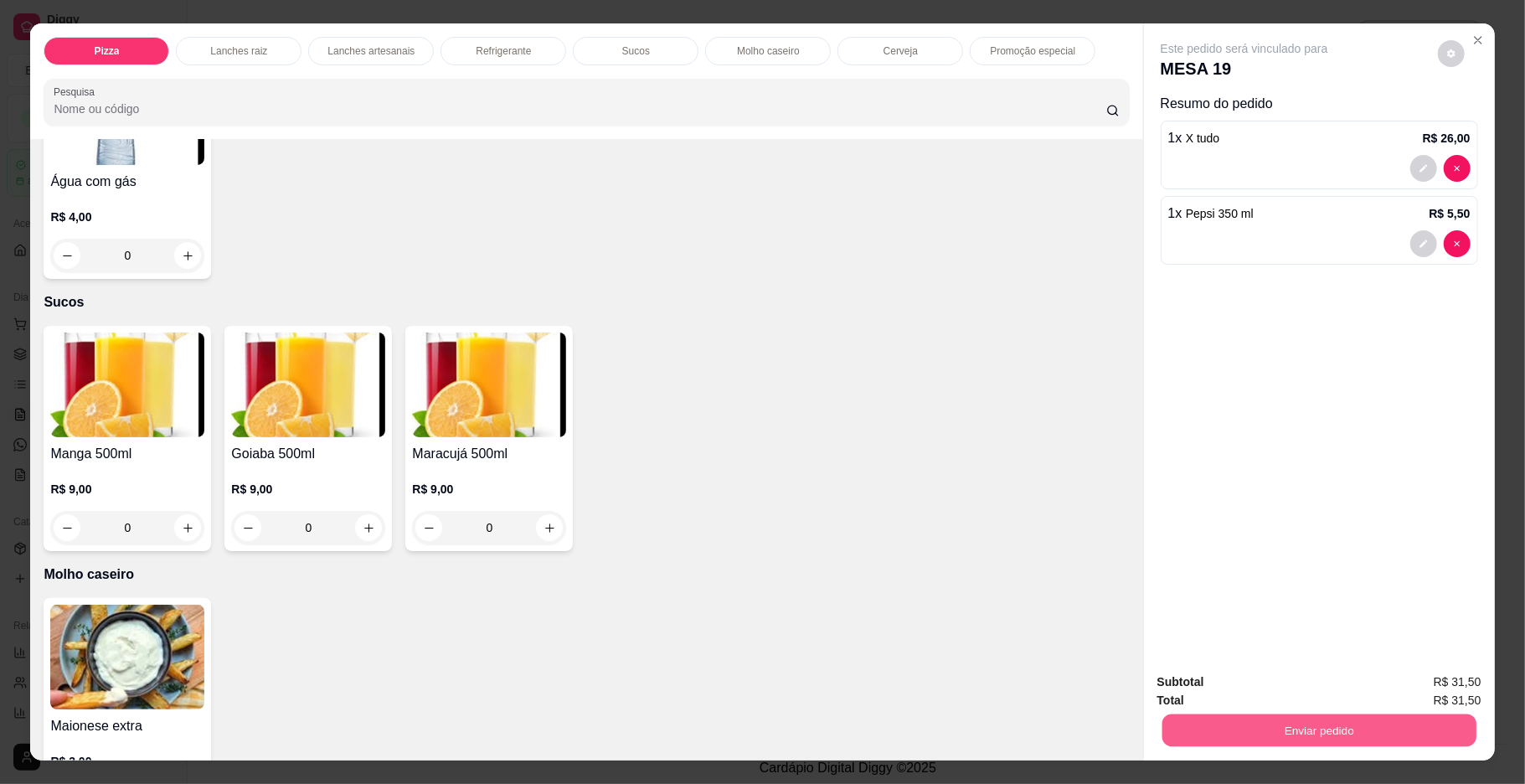
click at [1190, 737] on button "Enviar pedido" at bounding box center [1319, 731] width 314 height 33
click at [1473, 687] on button "Enviar pedido" at bounding box center [1436, 688] width 95 height 32
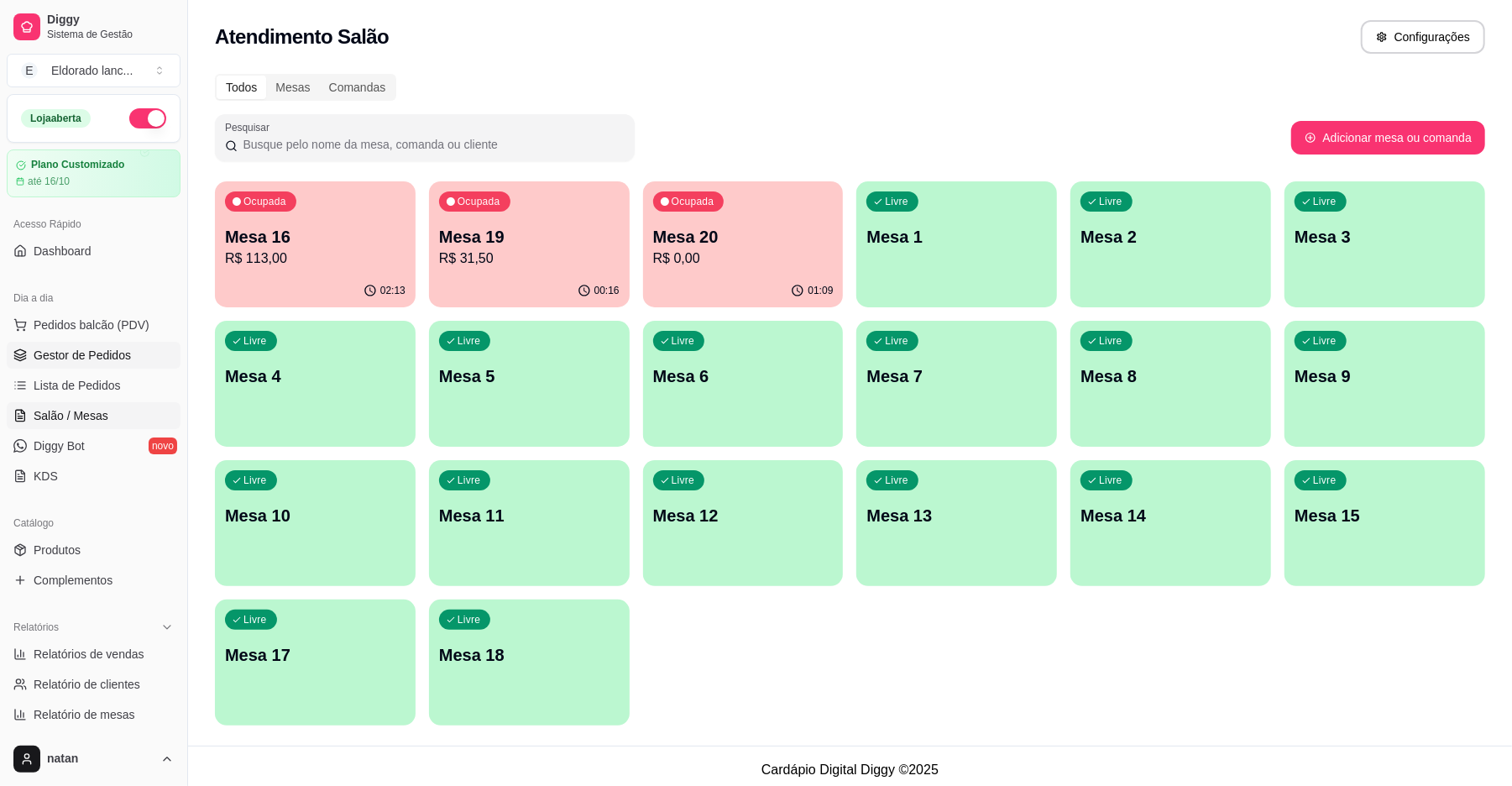
click at [99, 350] on span "Gestor de Pedidos" at bounding box center [82, 355] width 98 height 17
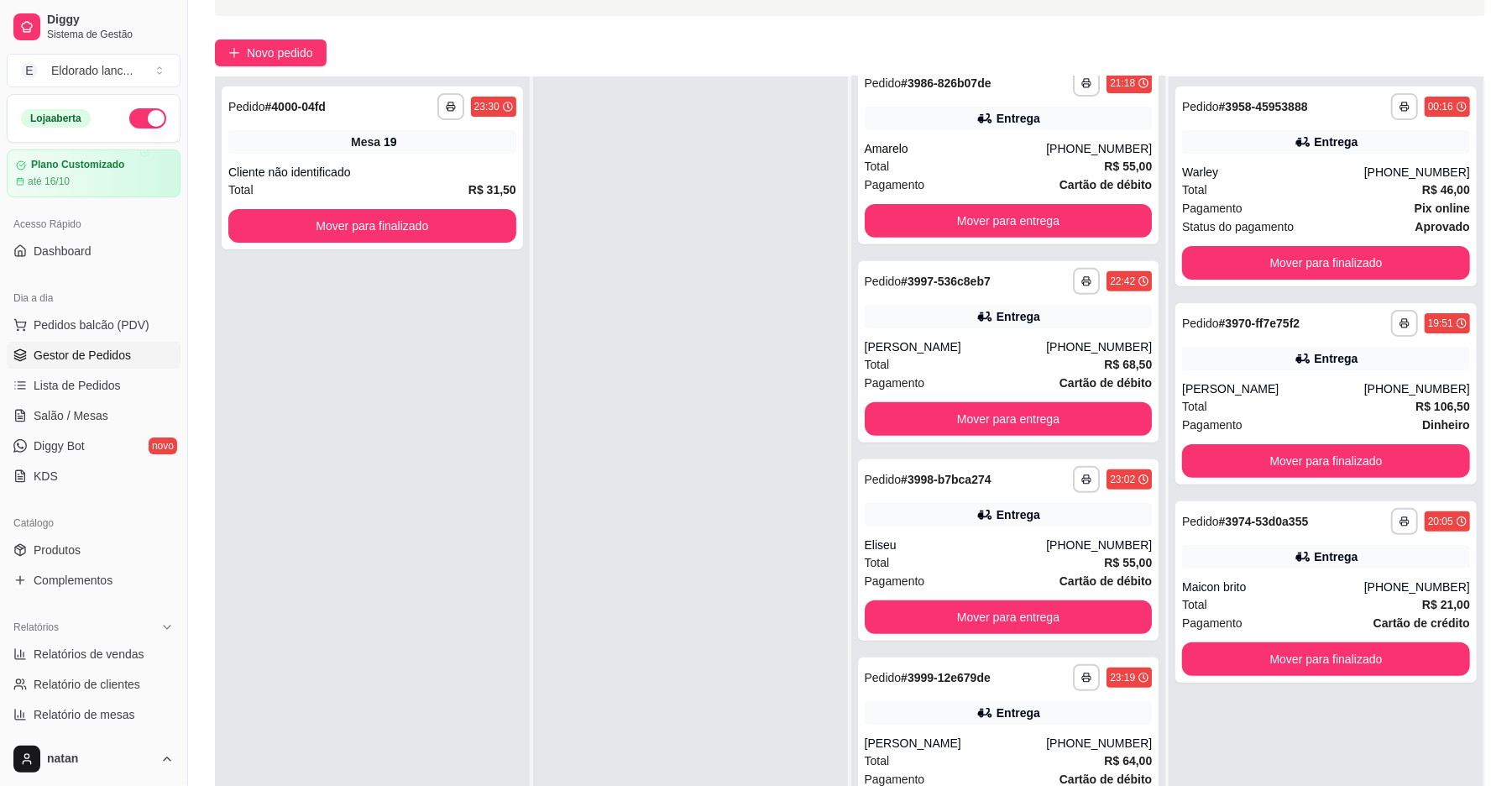
scroll to position [224, 0]
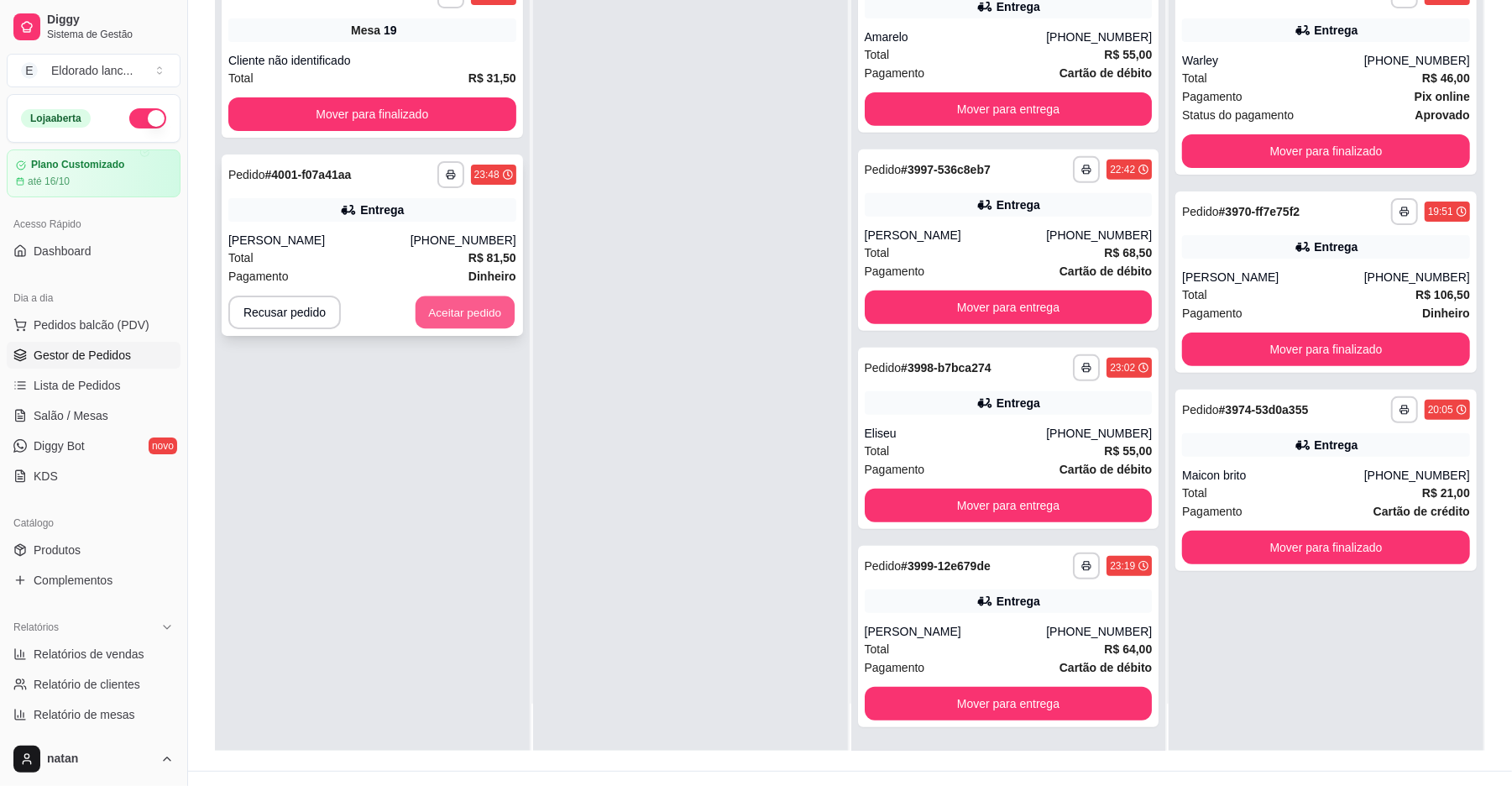
click at [441, 317] on button "Aceitar pedido" at bounding box center [464, 312] width 99 height 33
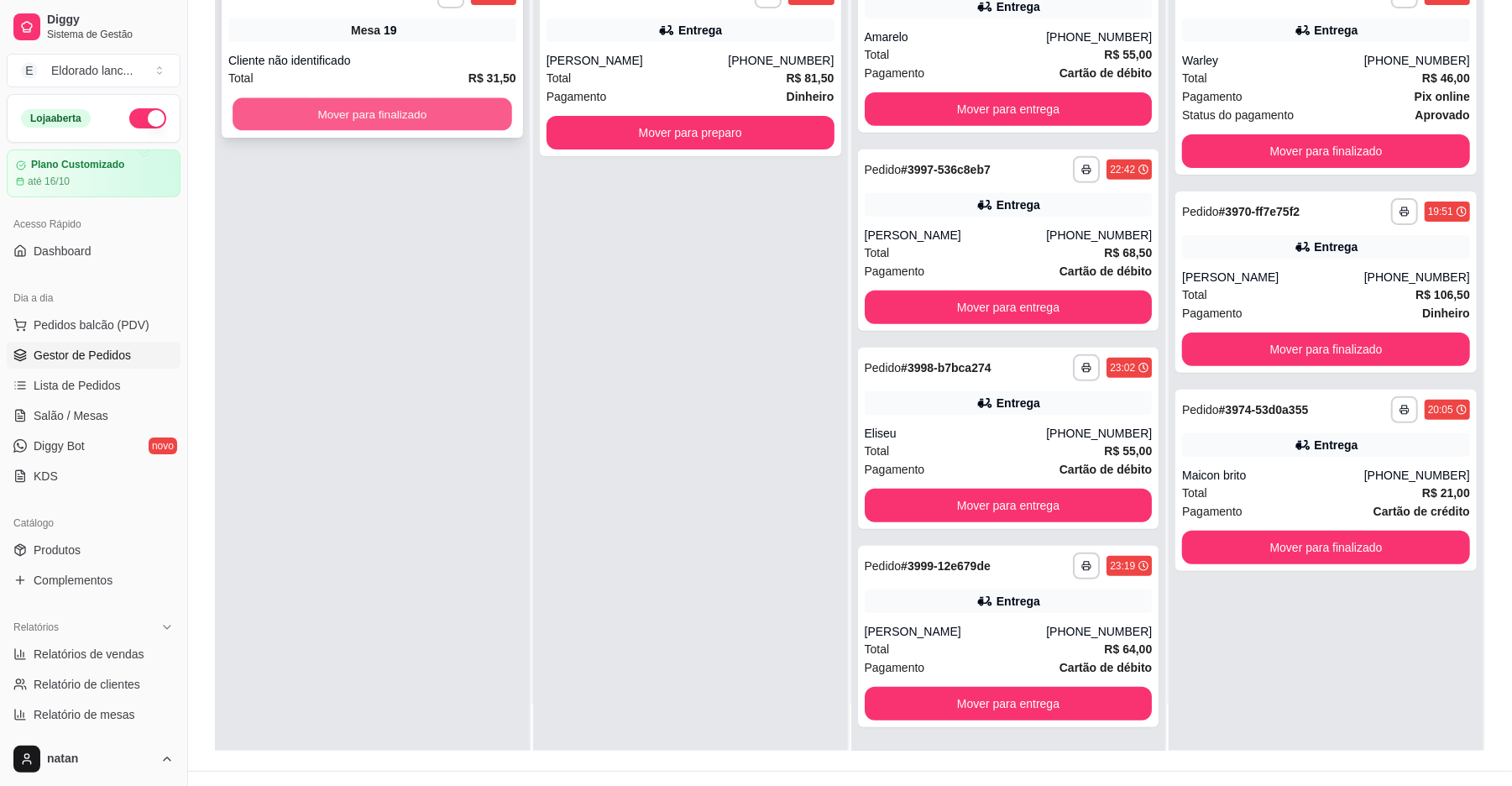
click at [451, 104] on button "Mover para finalizado" at bounding box center [372, 114] width 279 height 33
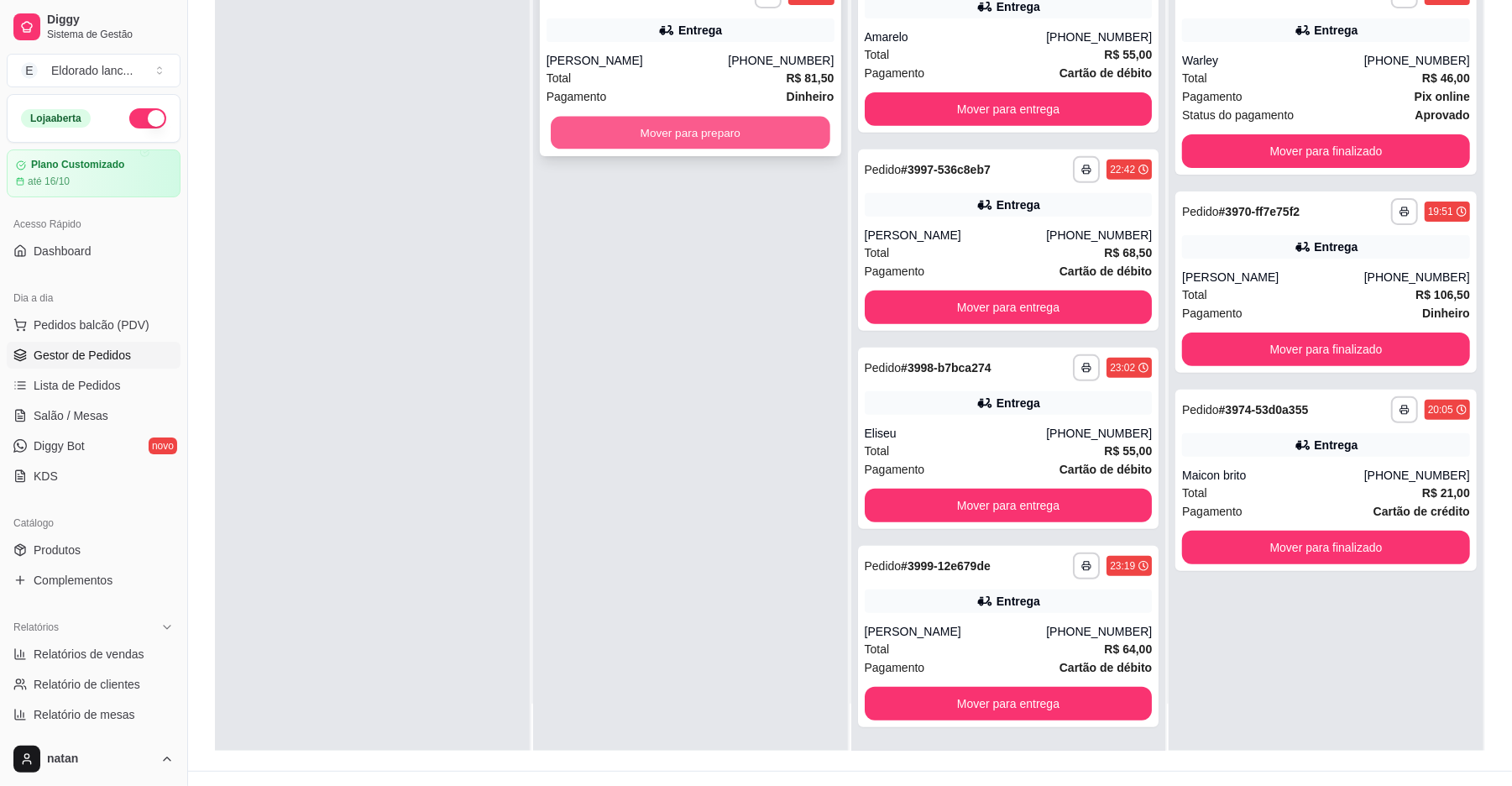
click at [582, 129] on button "Mover para preparo" at bounding box center [690, 133] width 279 height 33
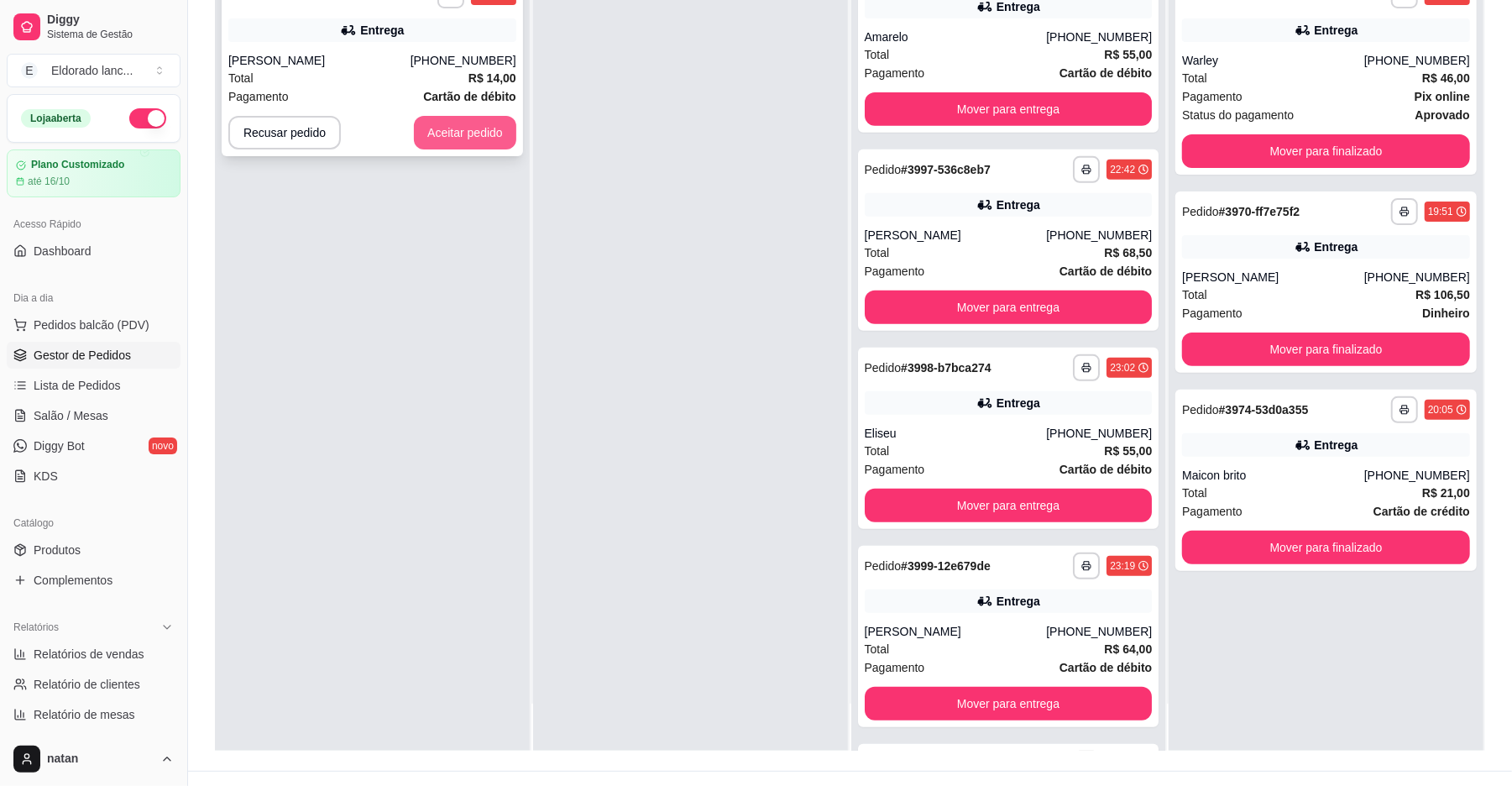
click at [481, 139] on button "Aceitar pedido" at bounding box center [464, 132] width 102 height 34
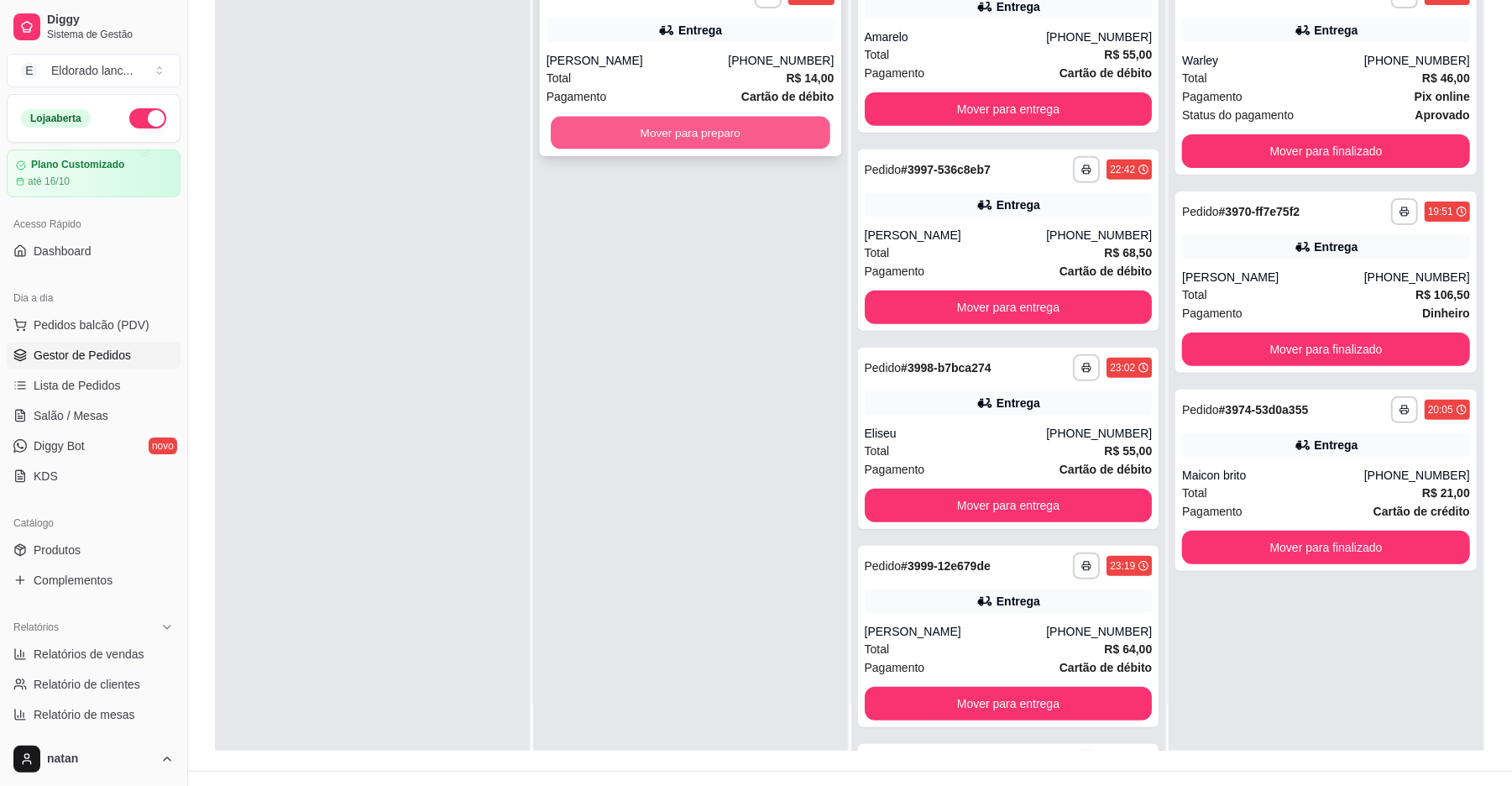
click at [561, 141] on button "Mover para preparo" at bounding box center [690, 133] width 279 height 33
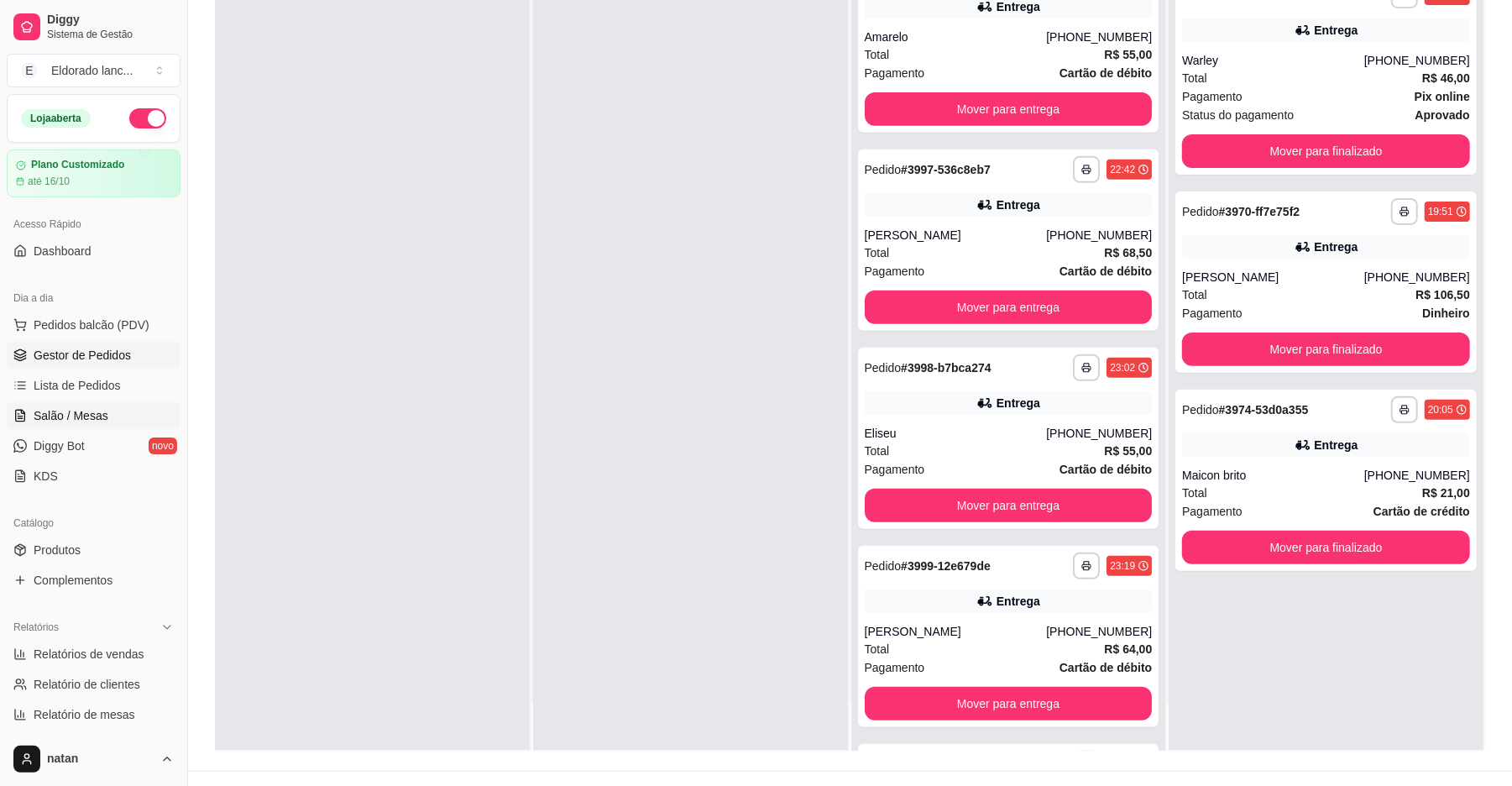
click at [111, 407] on link "Salão / Mesas" at bounding box center [93, 416] width 174 height 27
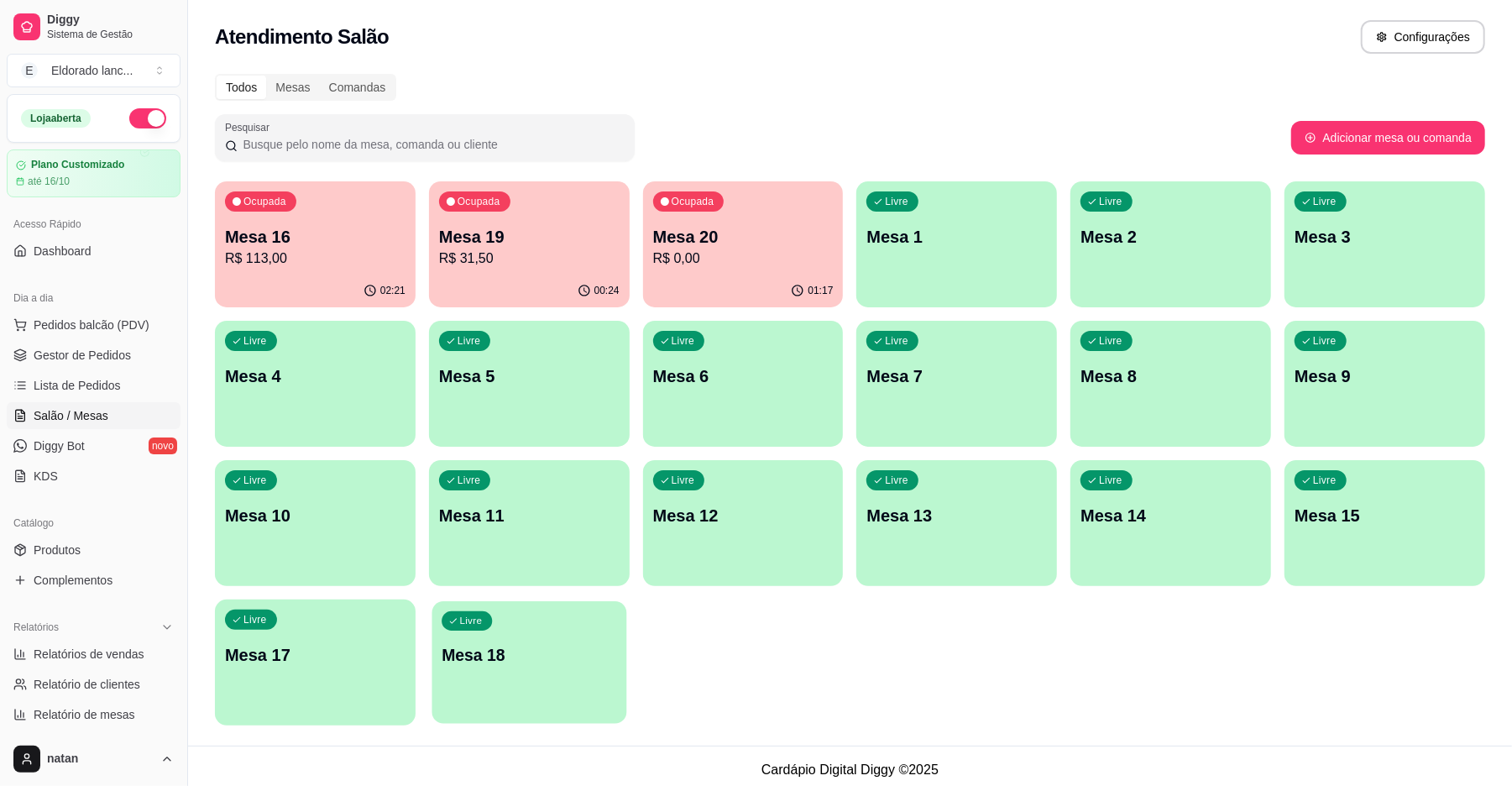
click at [512, 684] on div "Livre Mesa 18" at bounding box center [529, 652] width 195 height 102
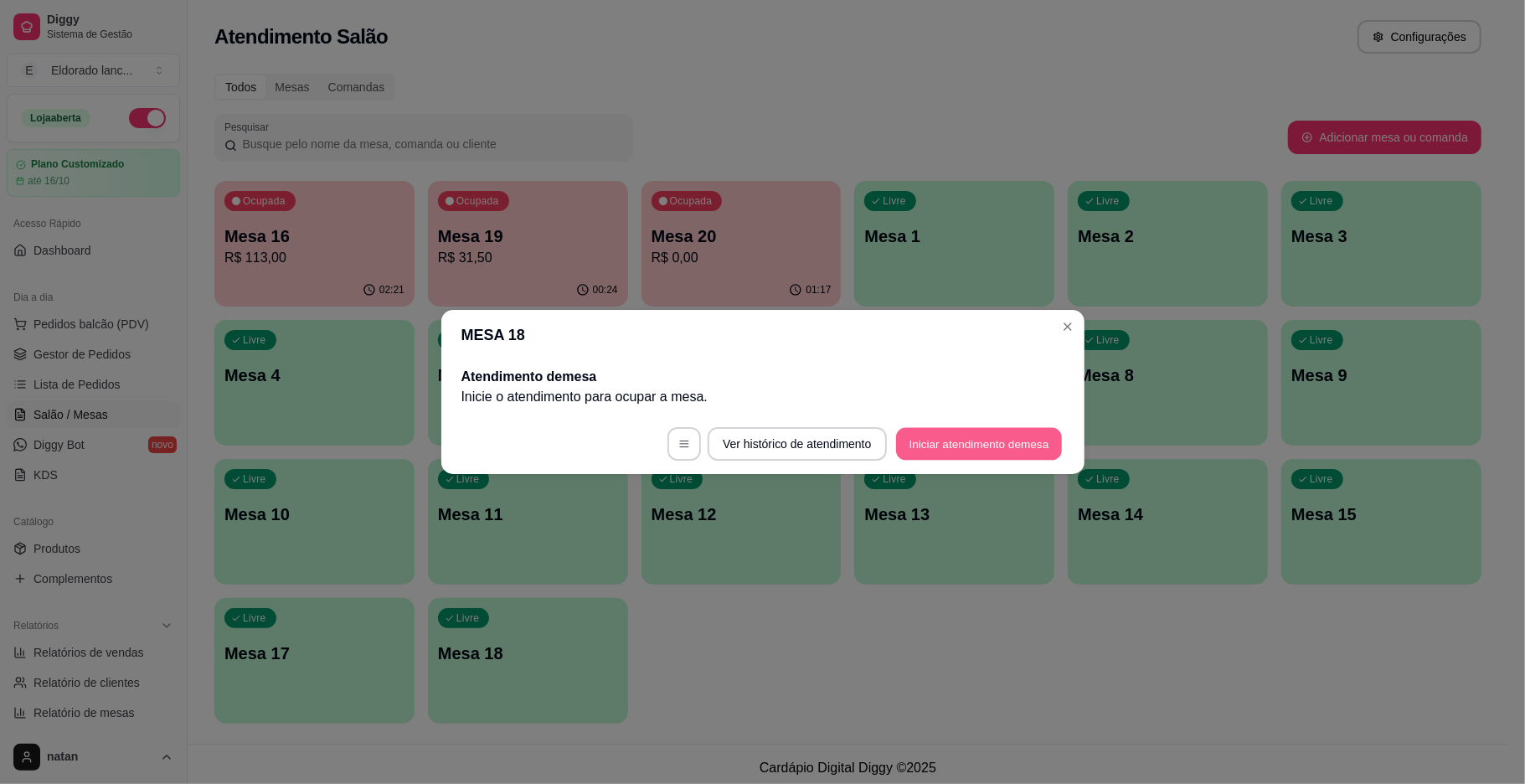
click at [947, 445] on button "Iniciar atendimento de mesa" at bounding box center [979, 444] width 166 height 33
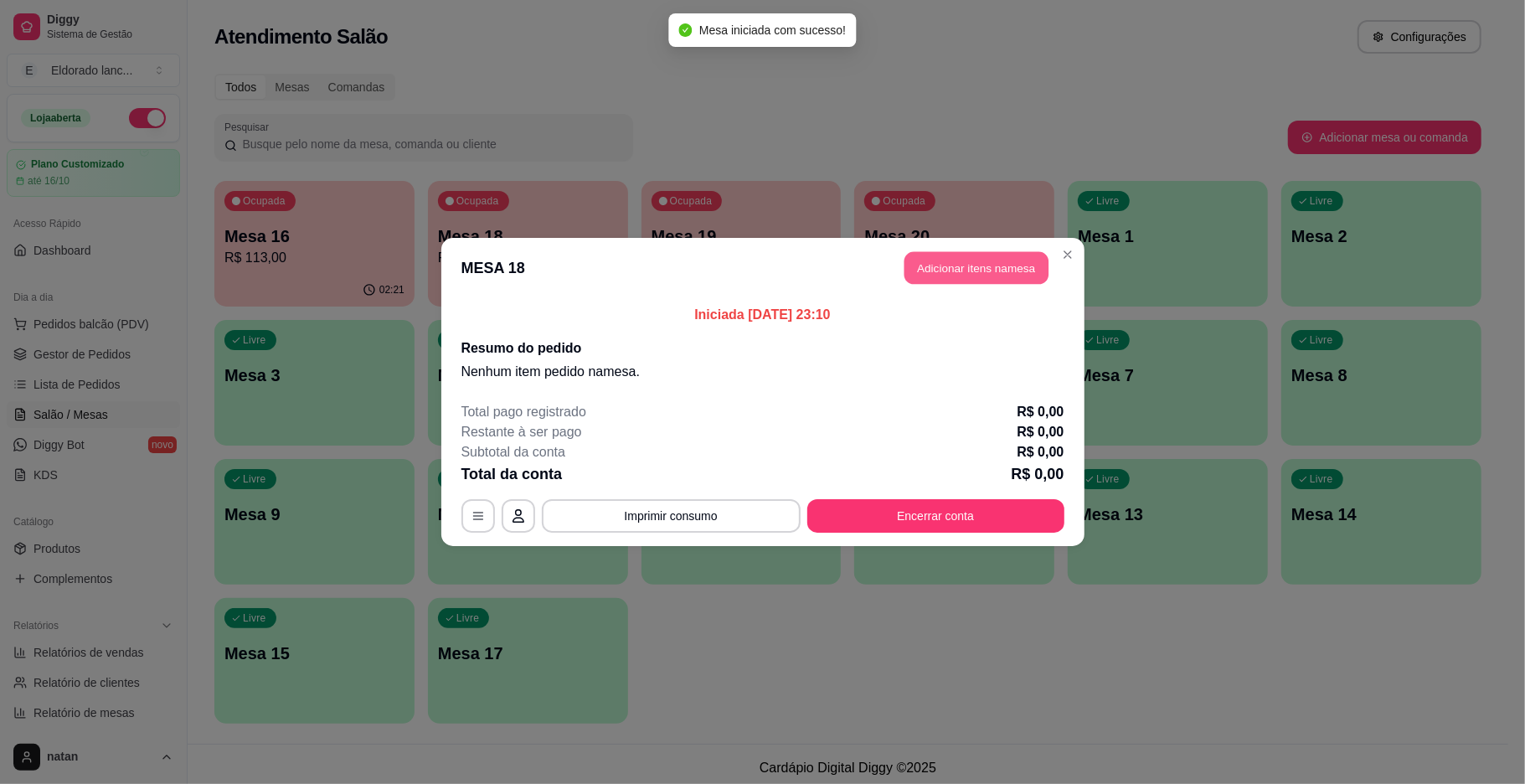
click at [985, 266] on button "Adicionar itens na mesa" at bounding box center [976, 268] width 144 height 33
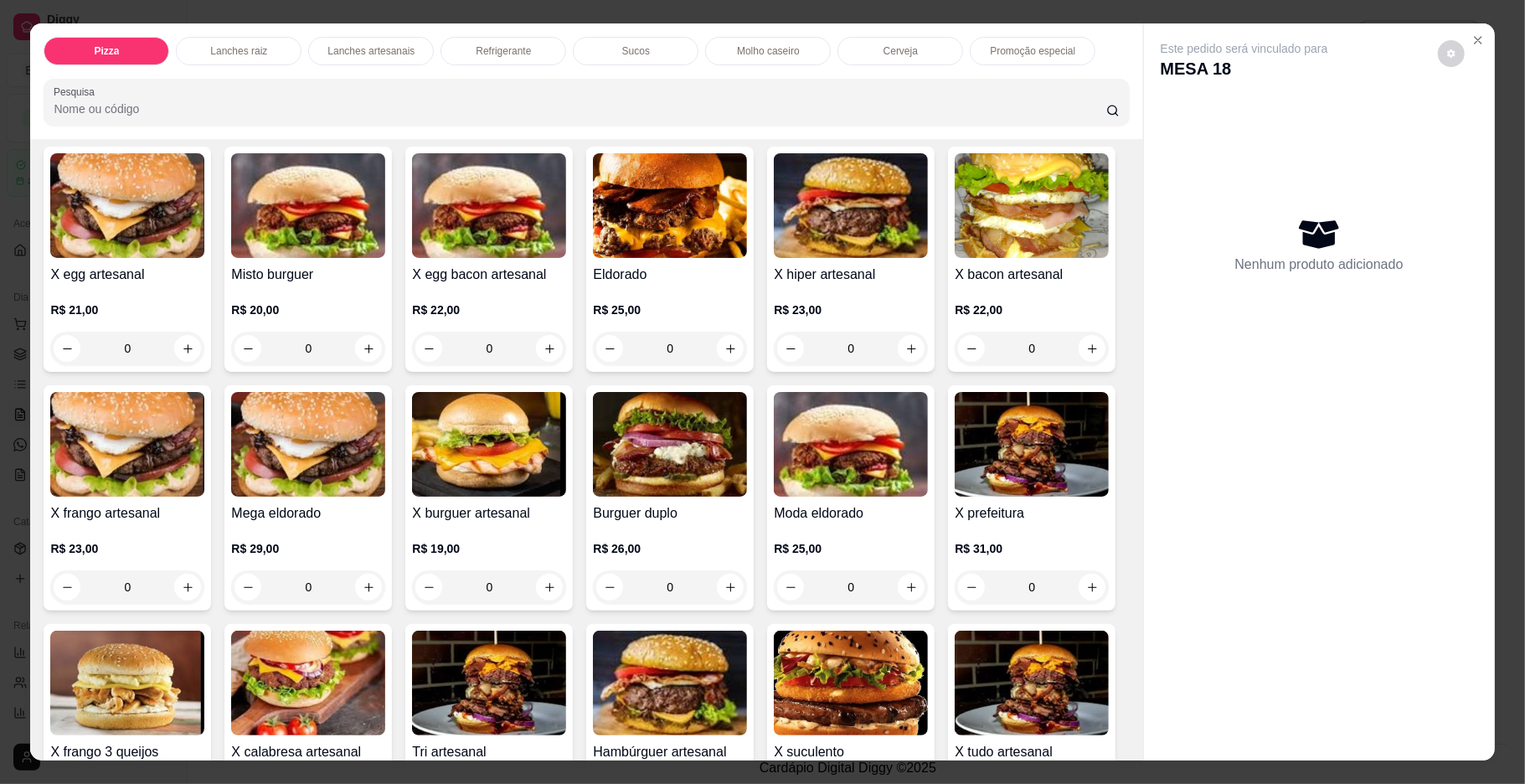
scroll to position [1773, 0]
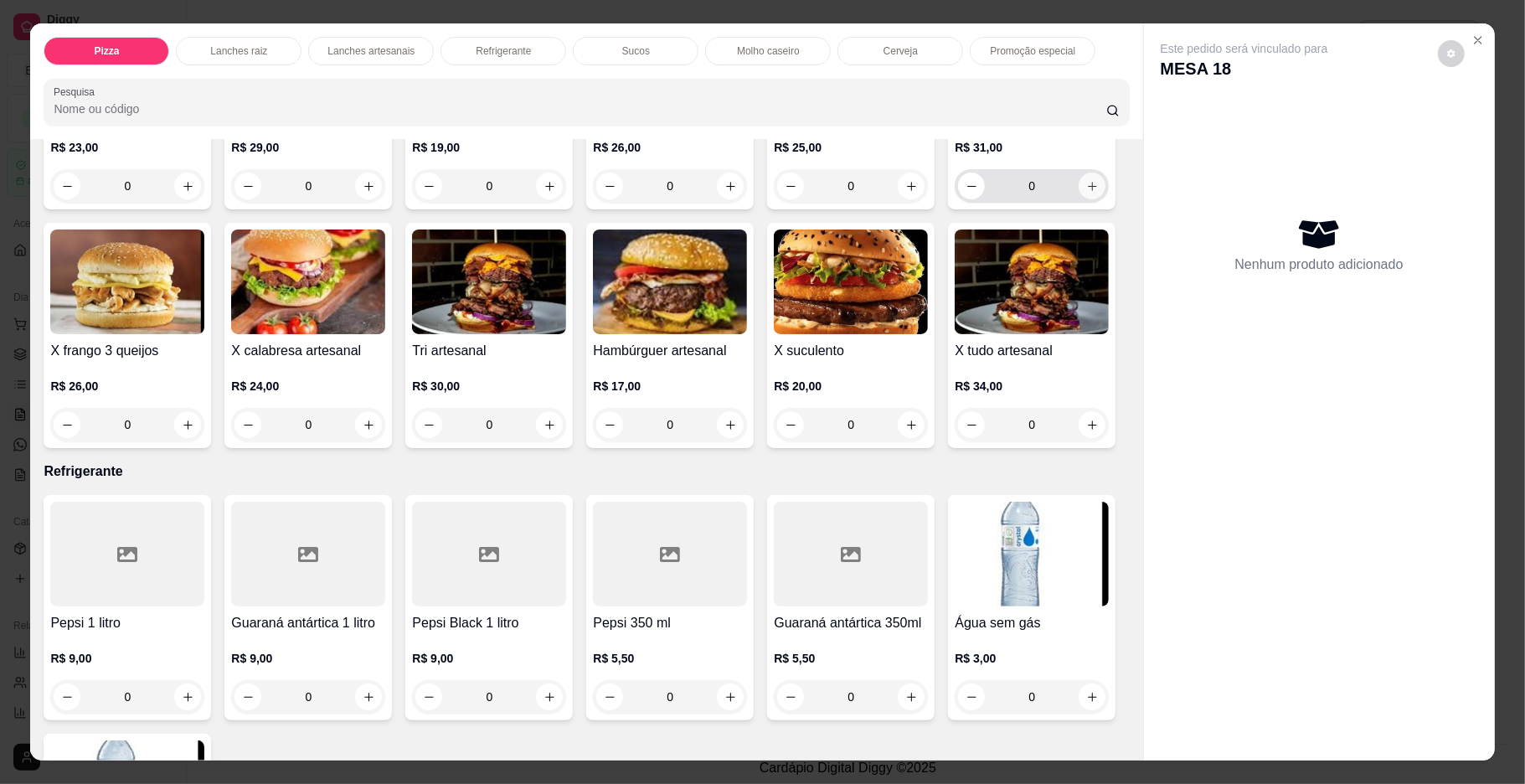
click at [1087, 192] on icon "increase-product-quantity" at bounding box center [1093, 186] width 13 height 13
type input "1"
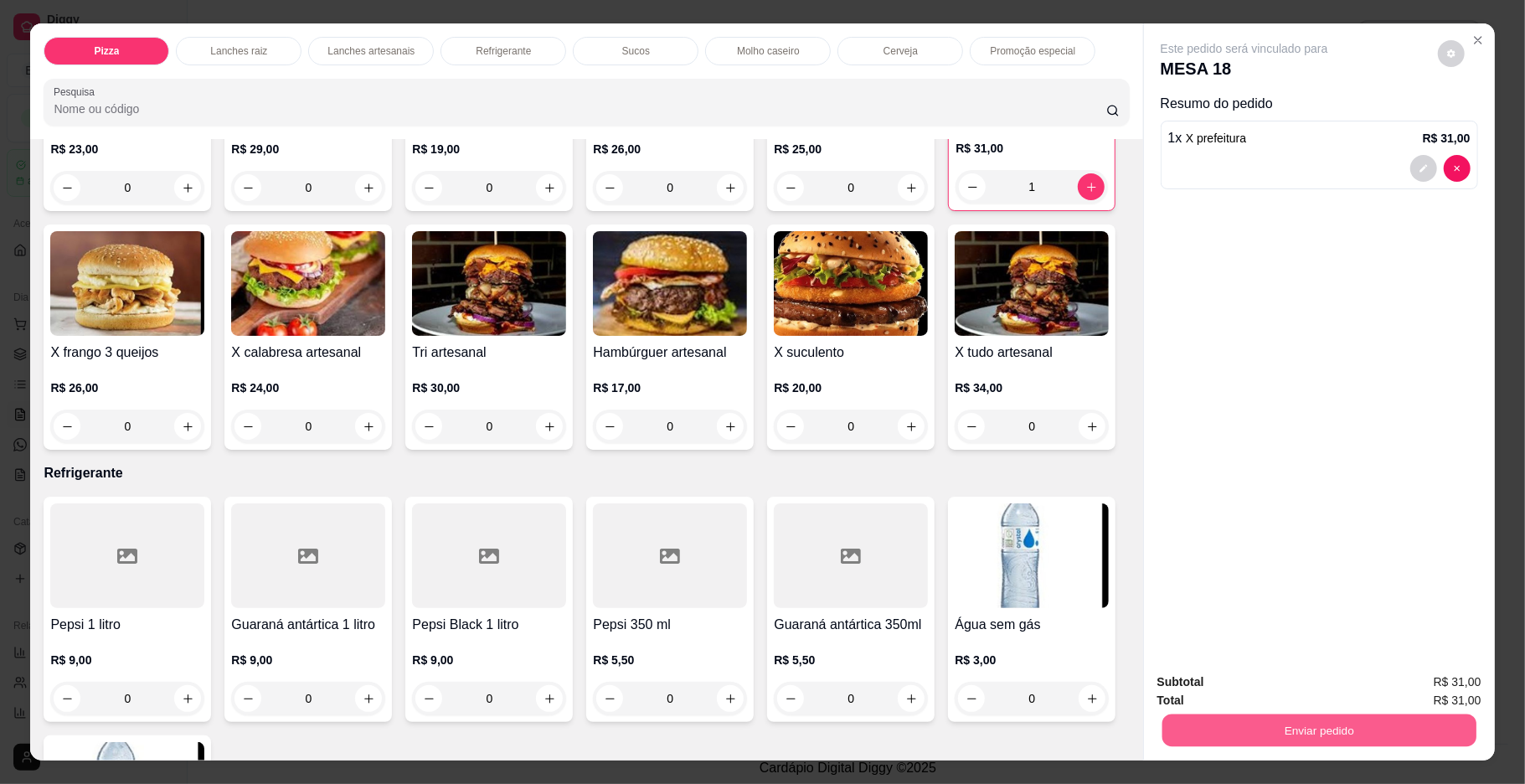
click at [1287, 729] on button "Enviar pedido" at bounding box center [1319, 731] width 314 height 33
click at [1428, 685] on button "Enviar pedido" at bounding box center [1436, 688] width 92 height 31
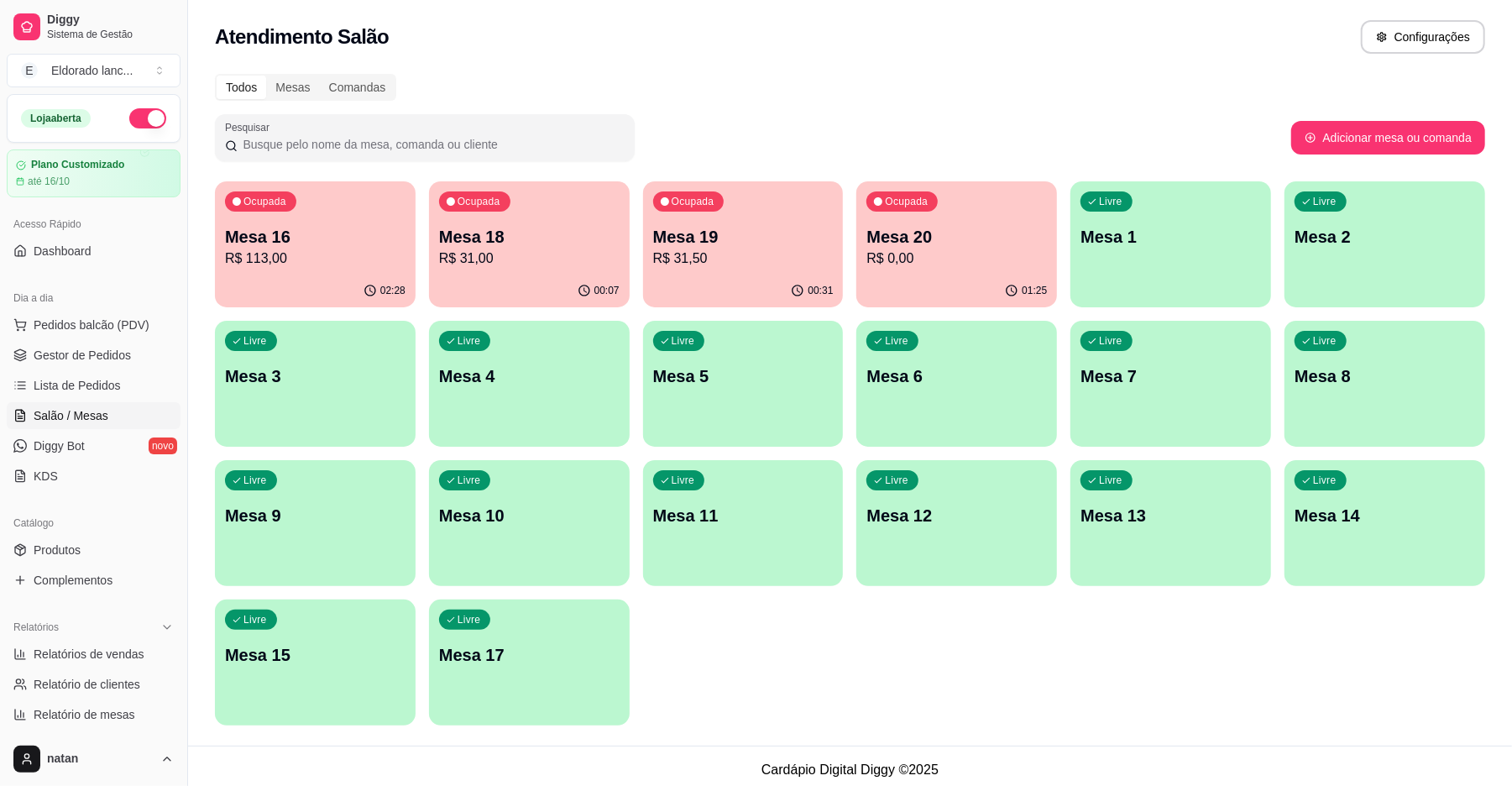
click at [550, 266] on p "R$ 31,00" at bounding box center [529, 258] width 180 height 20
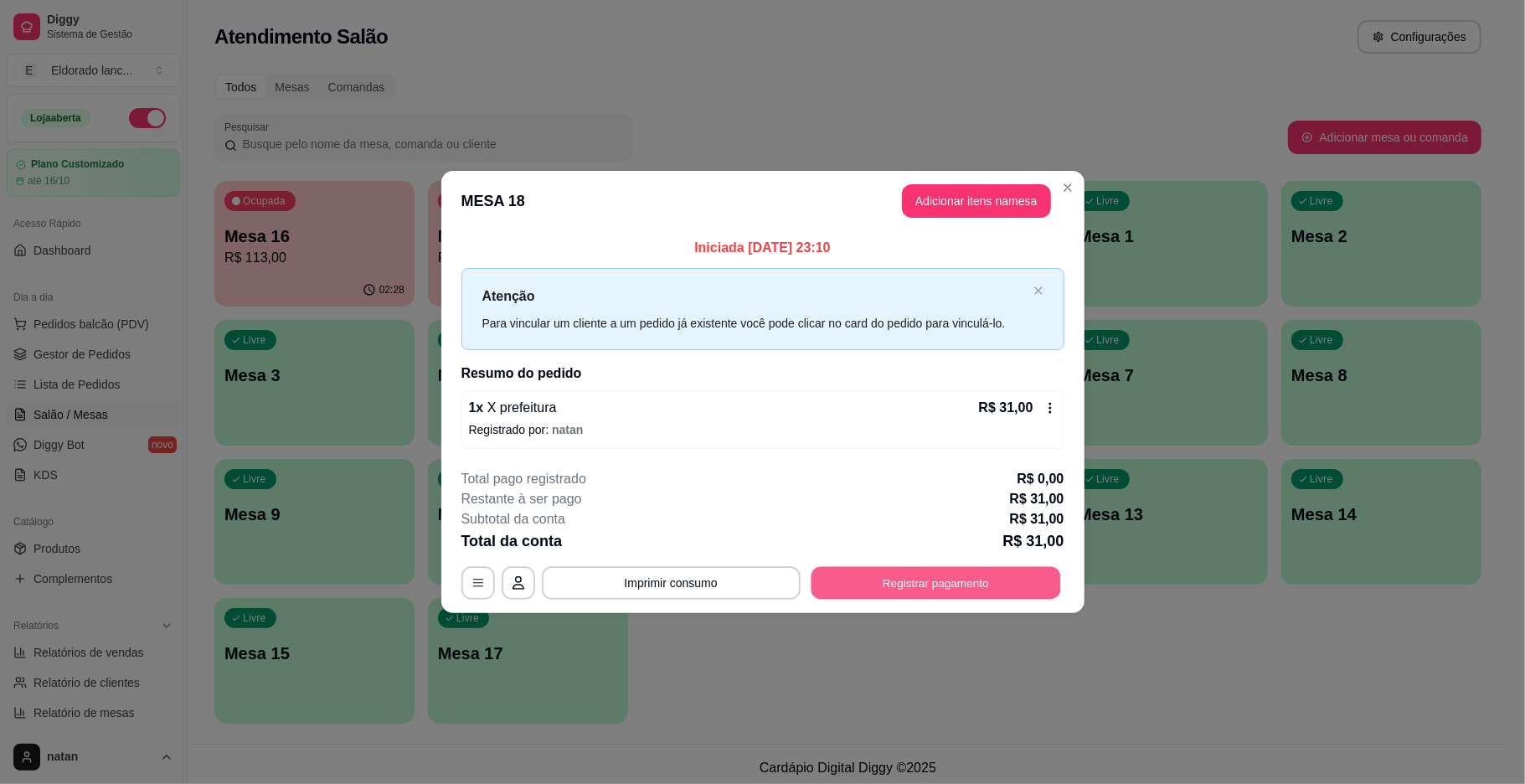
click at [879, 573] on button "Registrar pagamento" at bounding box center [935, 583] width 249 height 33
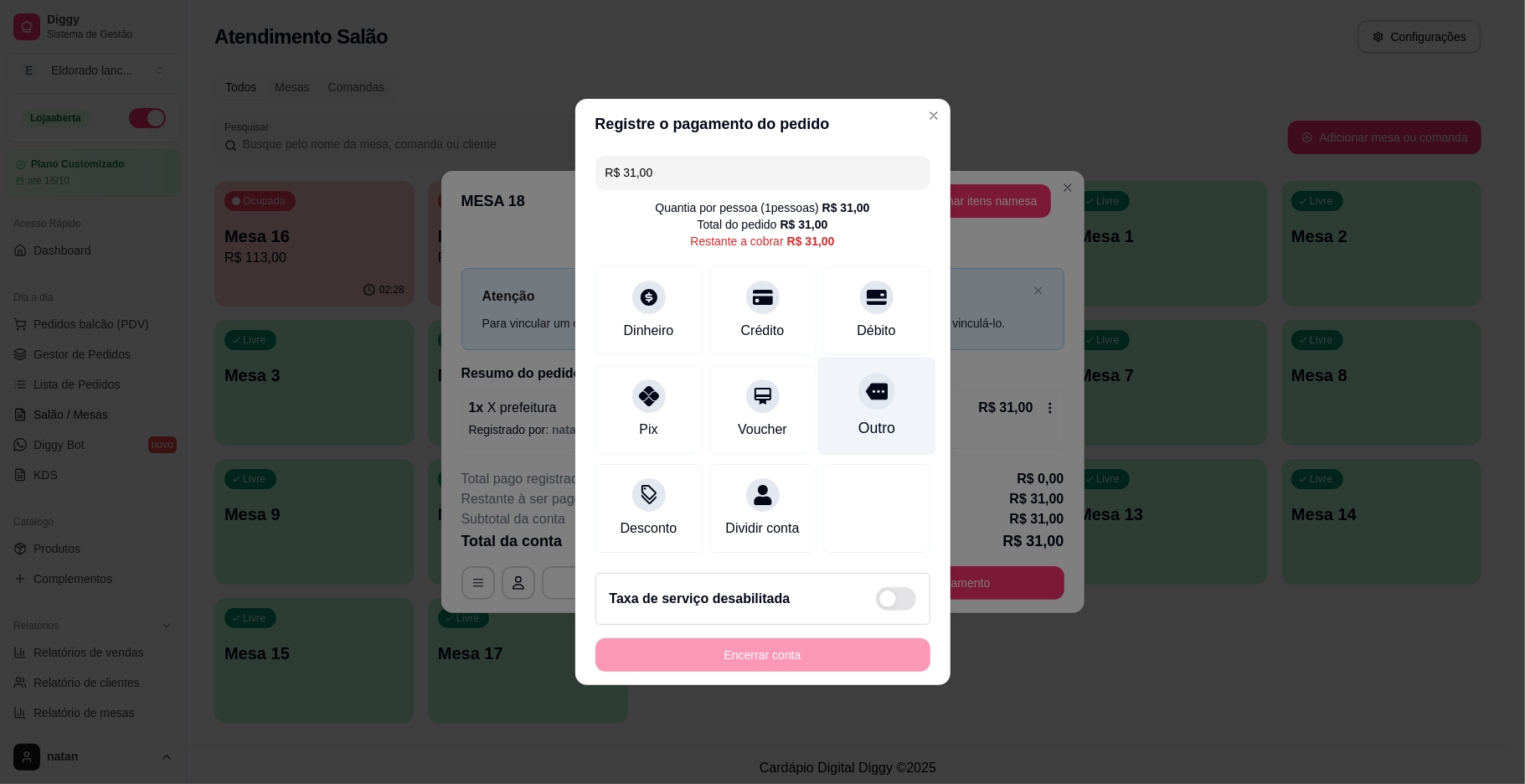
click at [858, 380] on div at bounding box center [876, 391] width 37 height 37
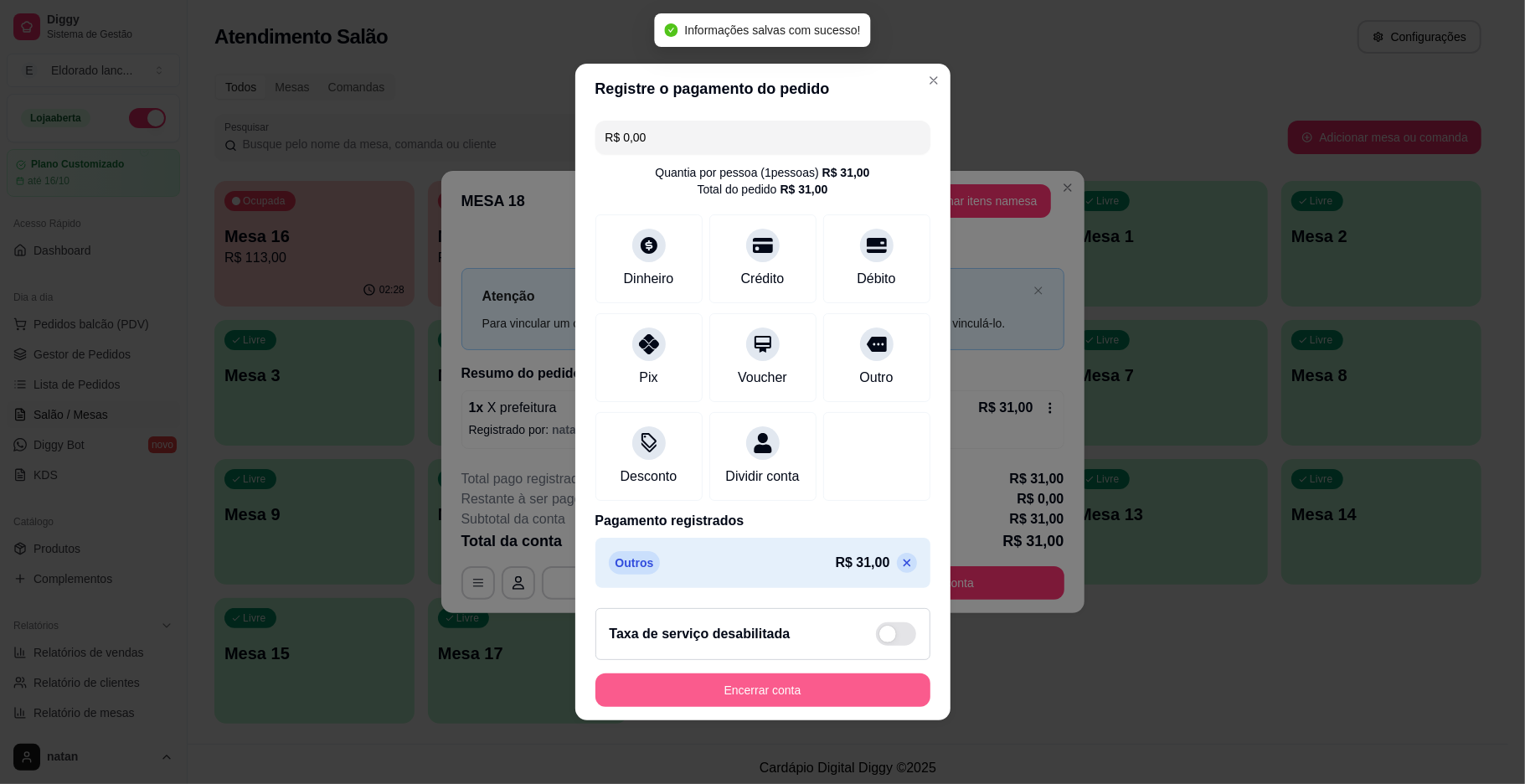
type input "R$ 0,00"
click at [802, 695] on button "Encerrar conta" at bounding box center [763, 690] width 325 height 33
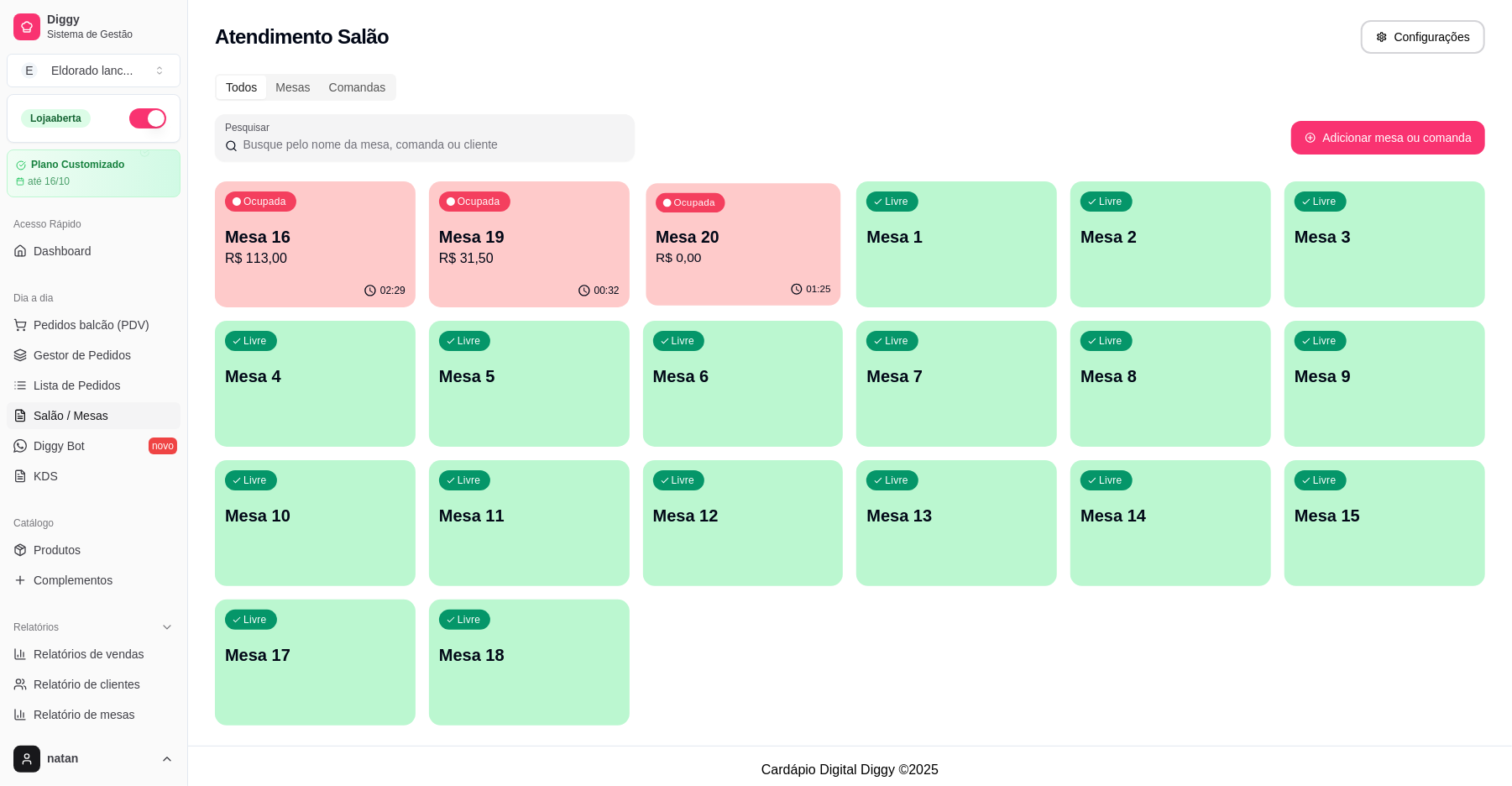
click at [790, 303] on div "01:25" at bounding box center [742, 289] width 195 height 32
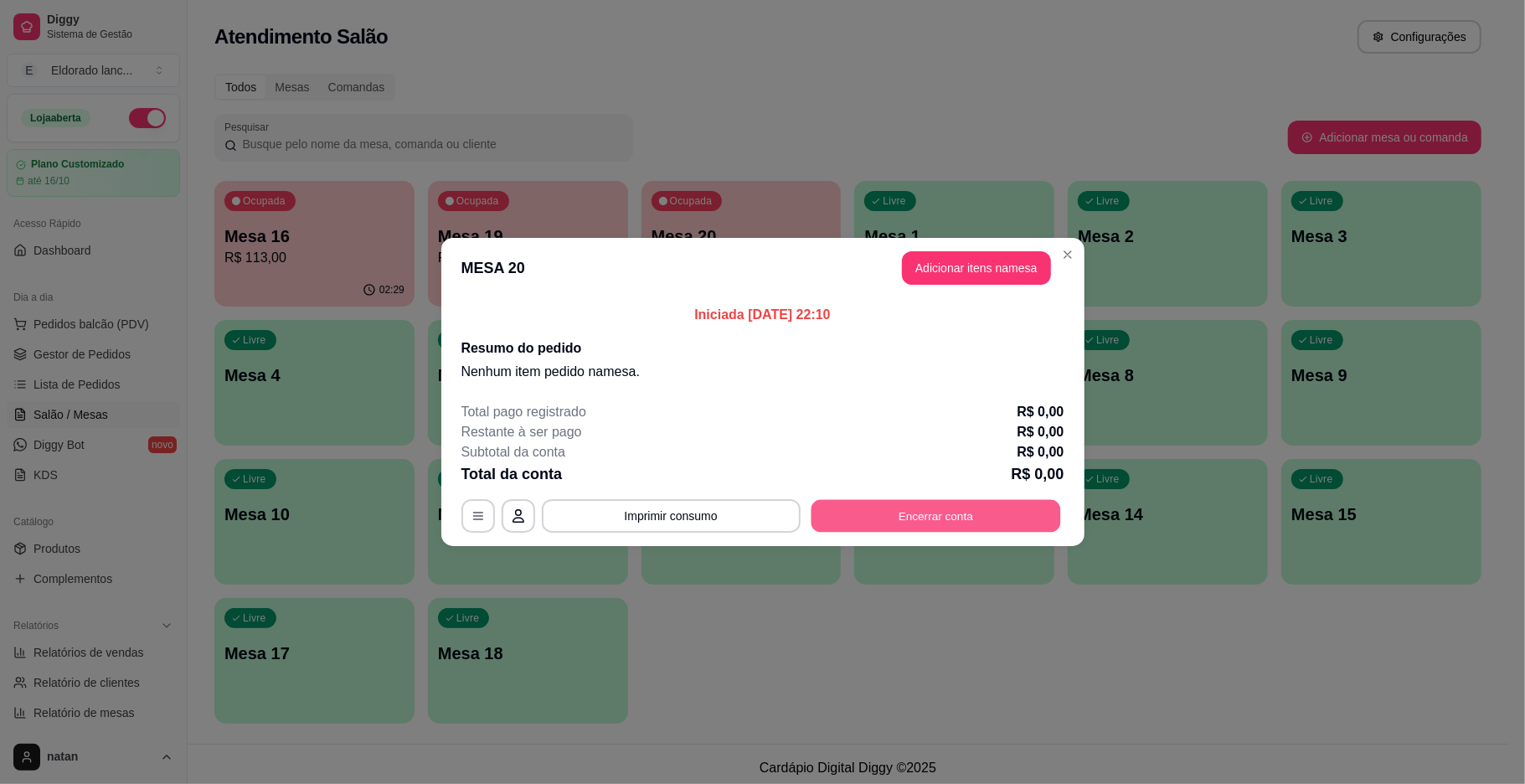
click at [902, 521] on button "Encerrar conta" at bounding box center [935, 517] width 249 height 33
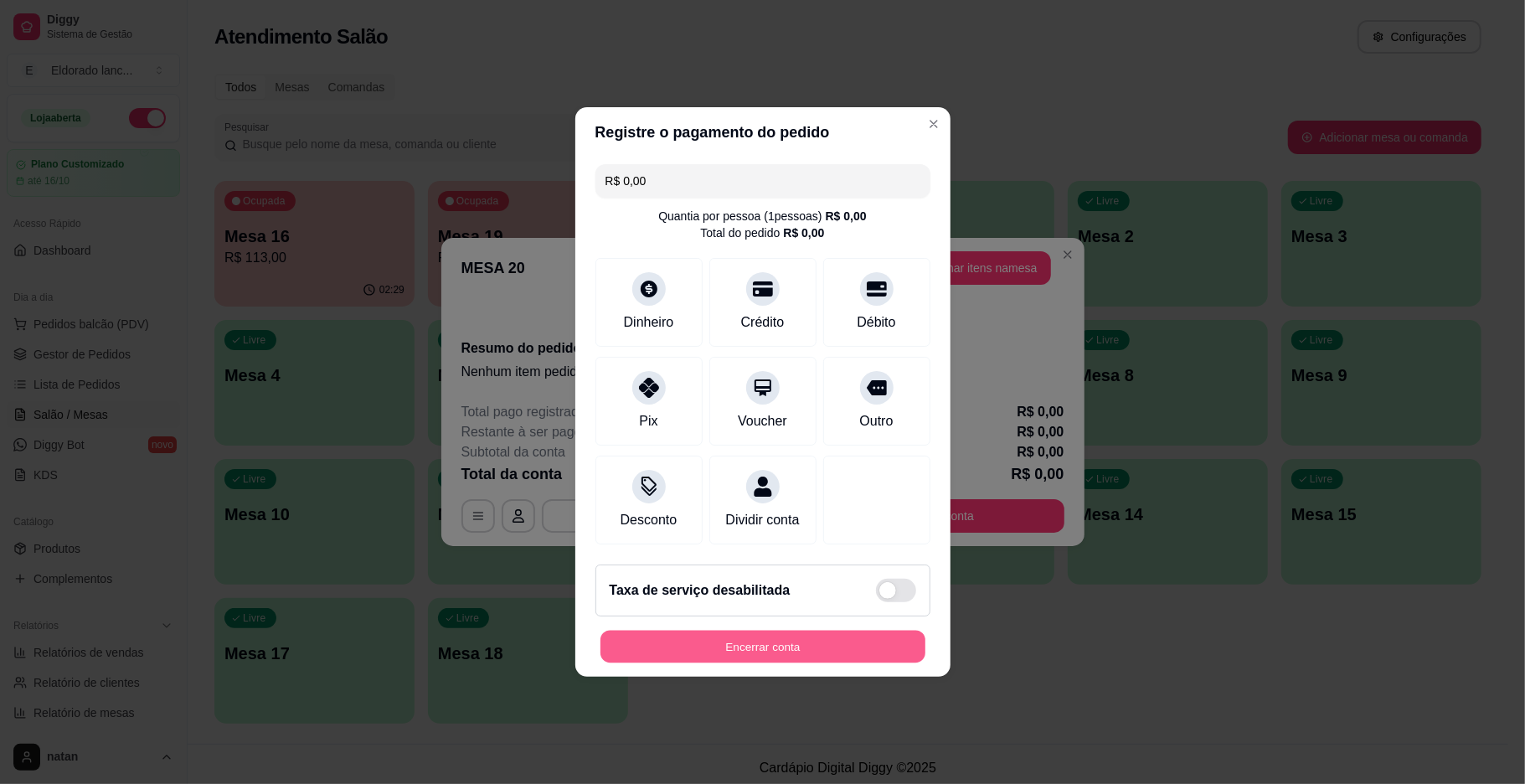
click at [832, 644] on button "Encerrar conta" at bounding box center [763, 647] width 325 height 33
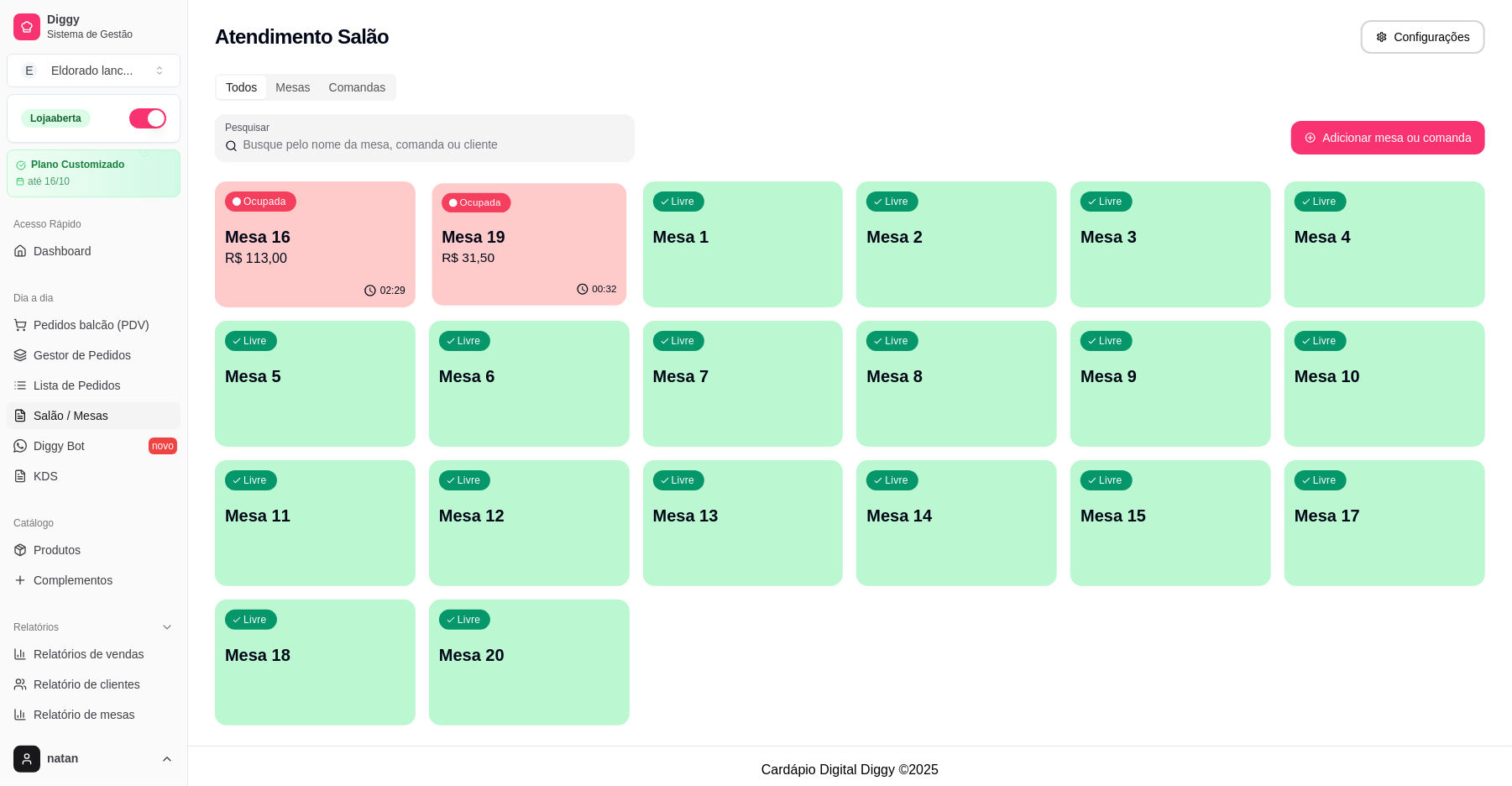
click at [574, 248] on p "R$ 31,50" at bounding box center [529, 257] width 175 height 19
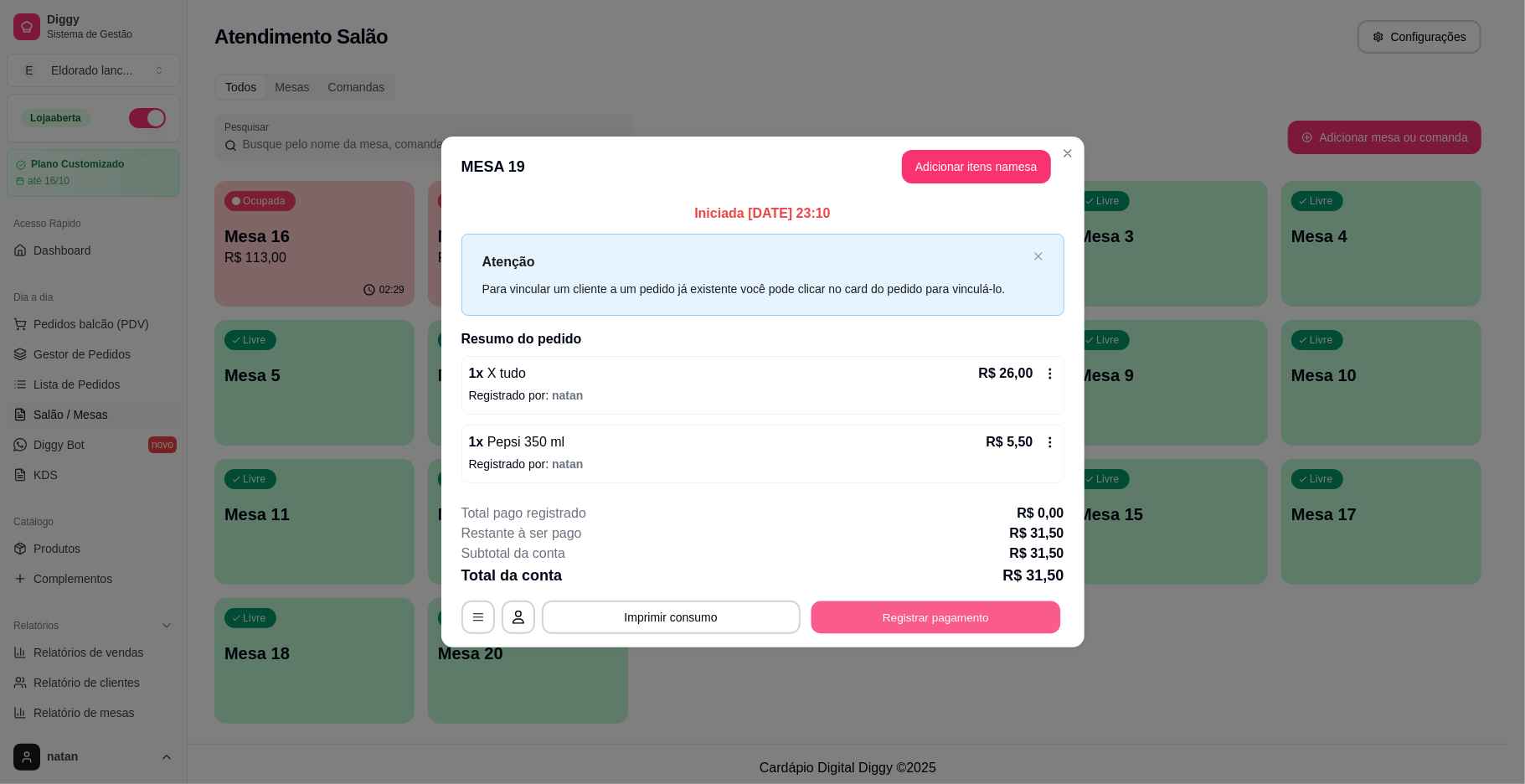
click at [865, 616] on button "Registrar pagamento" at bounding box center [935, 617] width 249 height 33
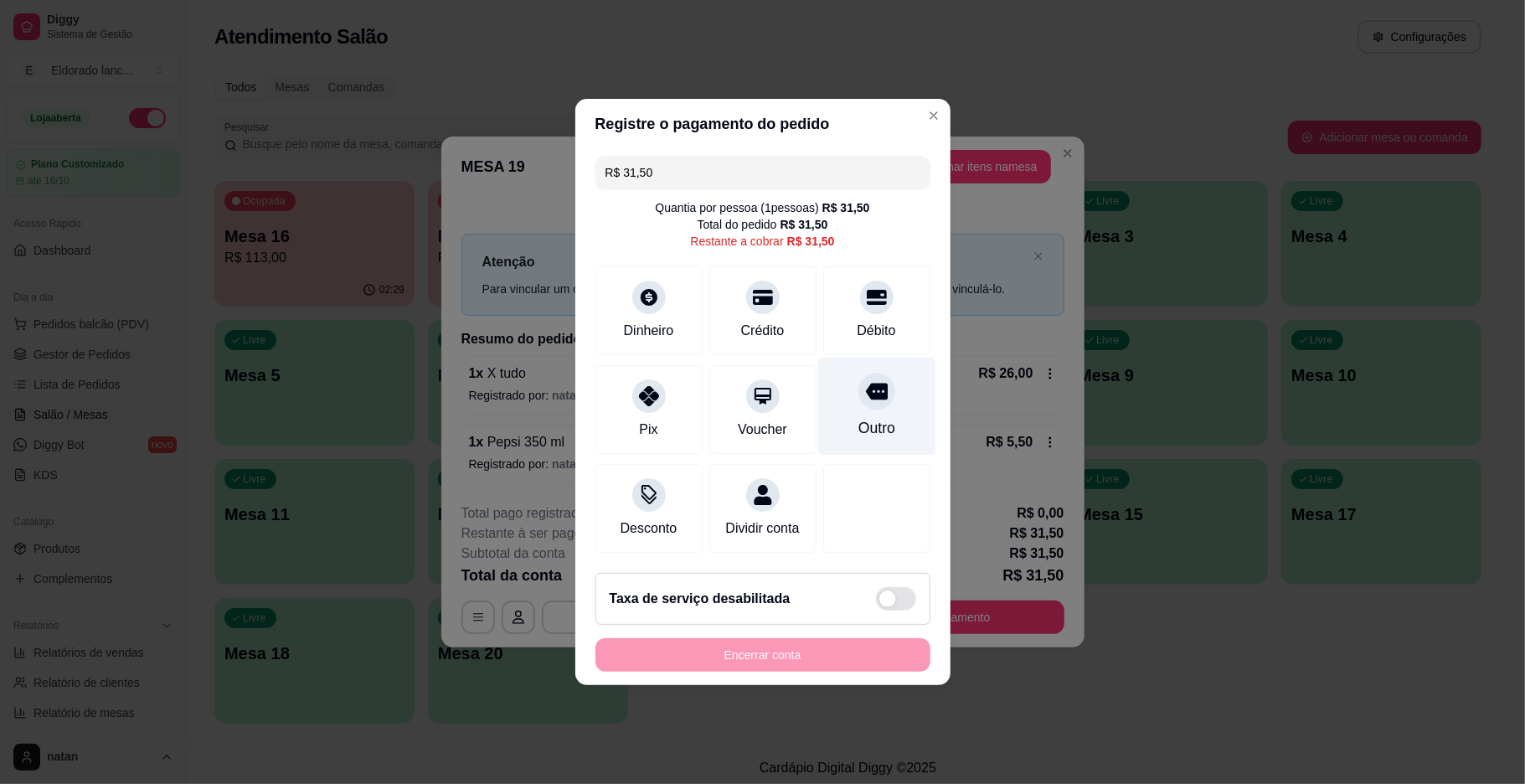
click at [865, 422] on div "Outro" at bounding box center [875, 428] width 37 height 22
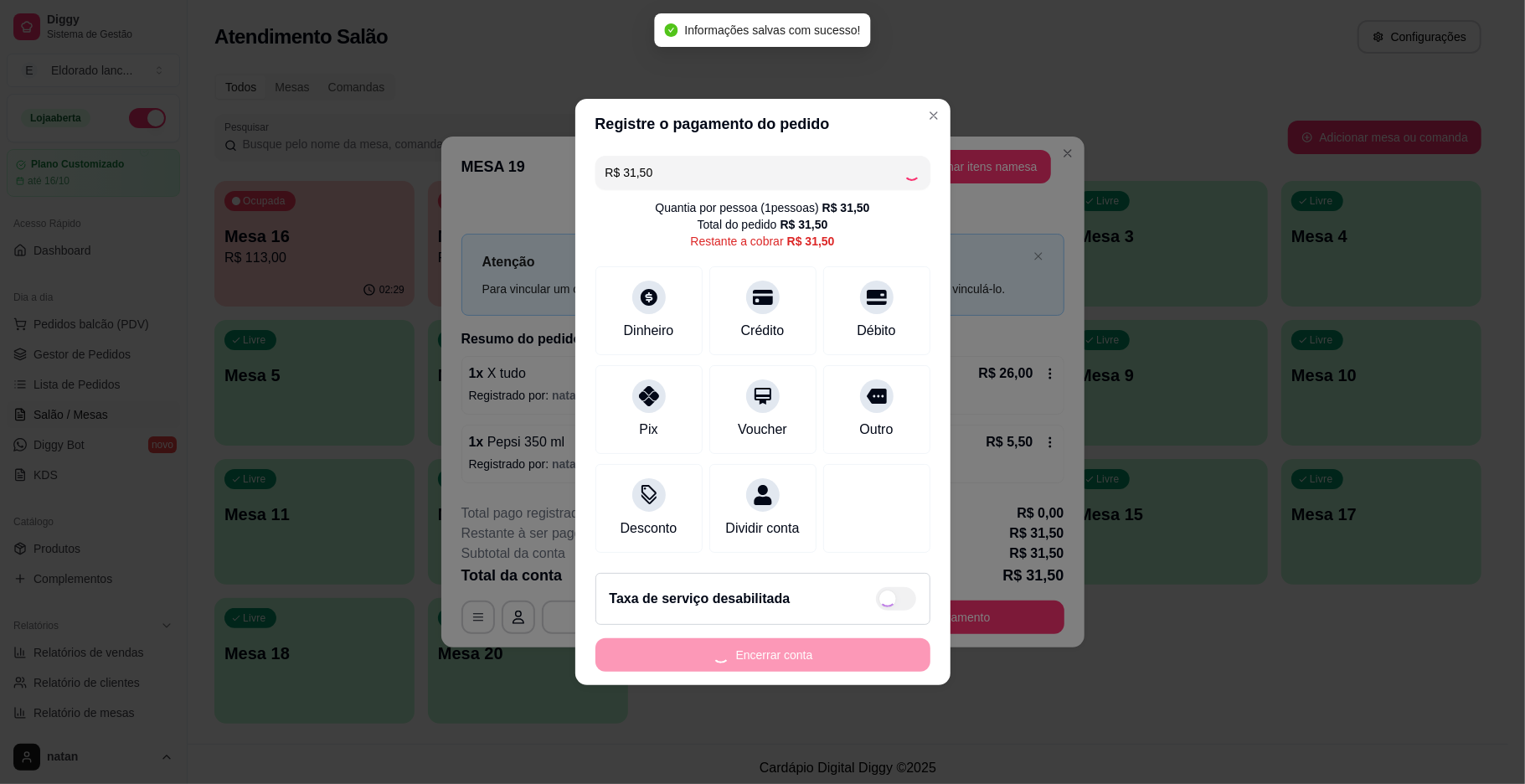
type input "R$ 0,00"
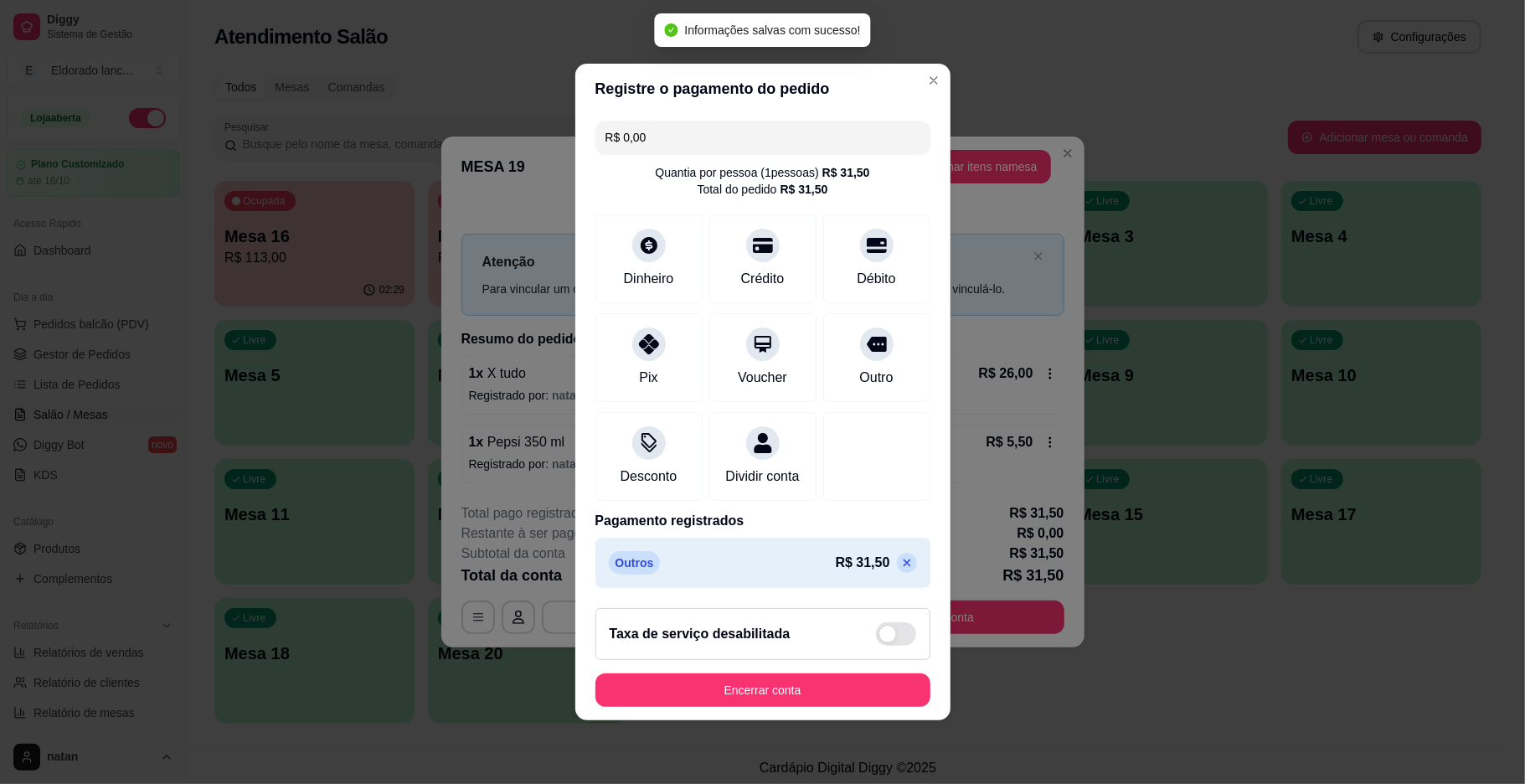
click at [810, 657] on div "Taxa de serviço desabilitada" at bounding box center [762, 633] width 335 height 51
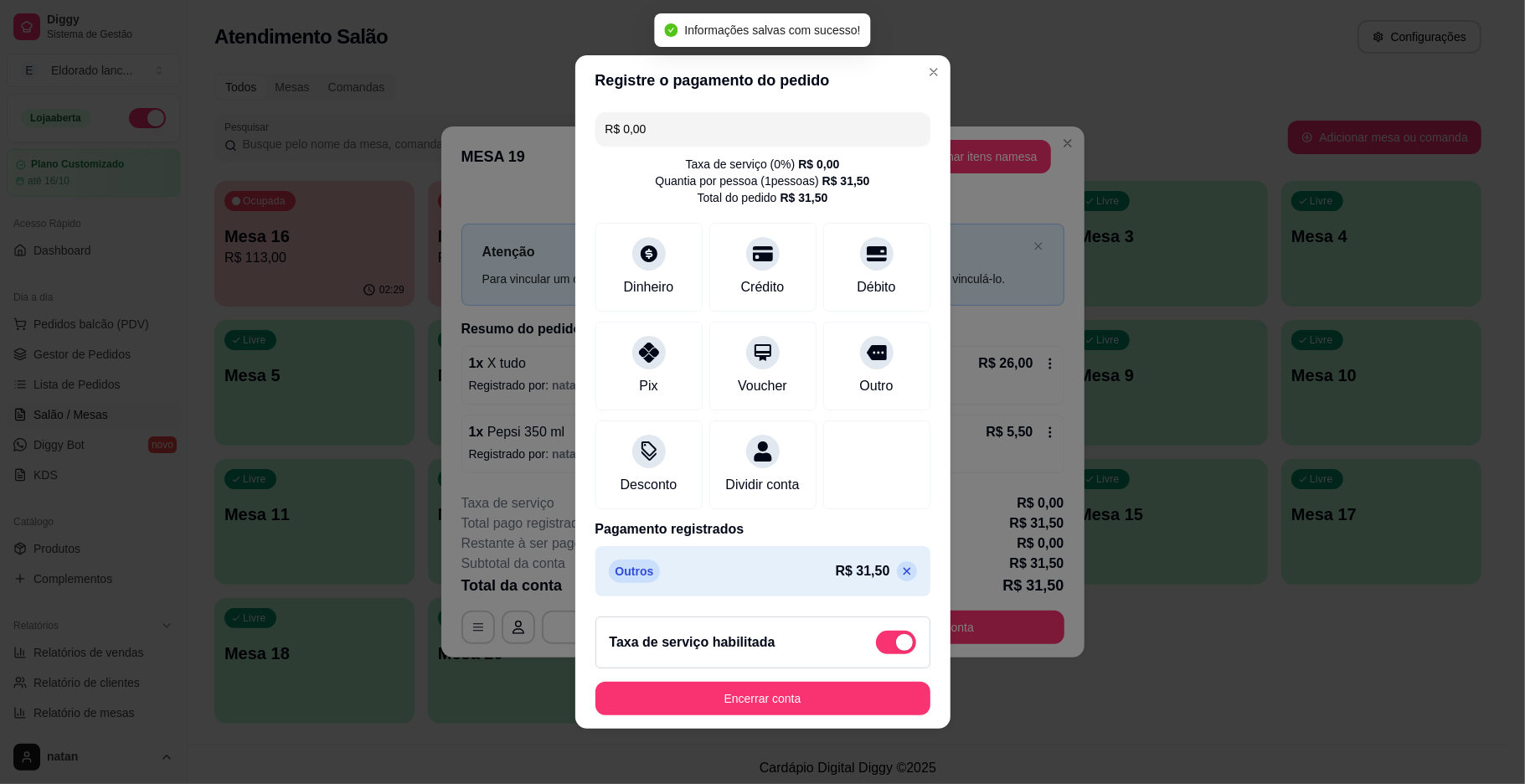
click at [802, 668] on div "Taxa de serviço habilitada" at bounding box center [762, 641] width 335 height 51
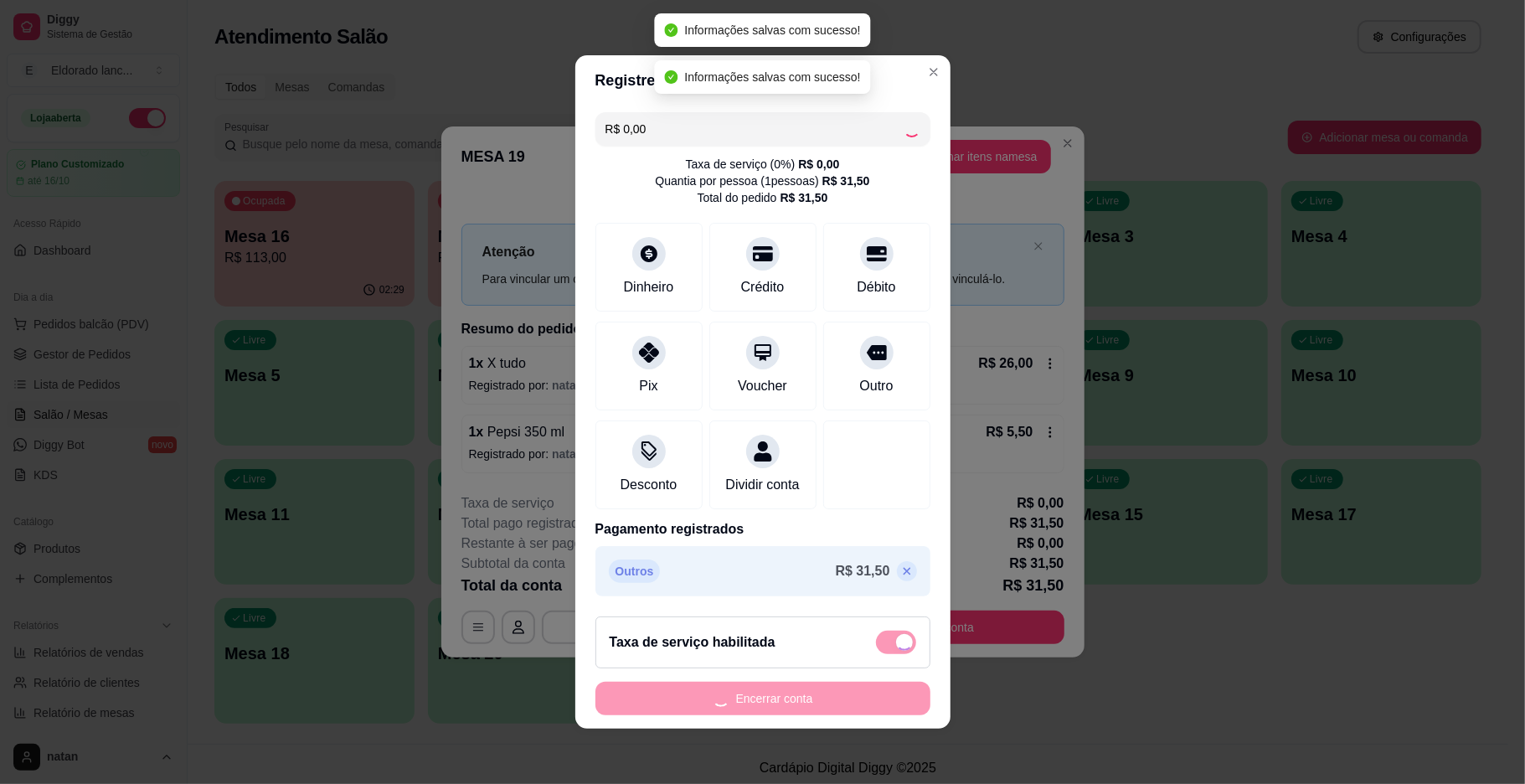
checkbox input "false"
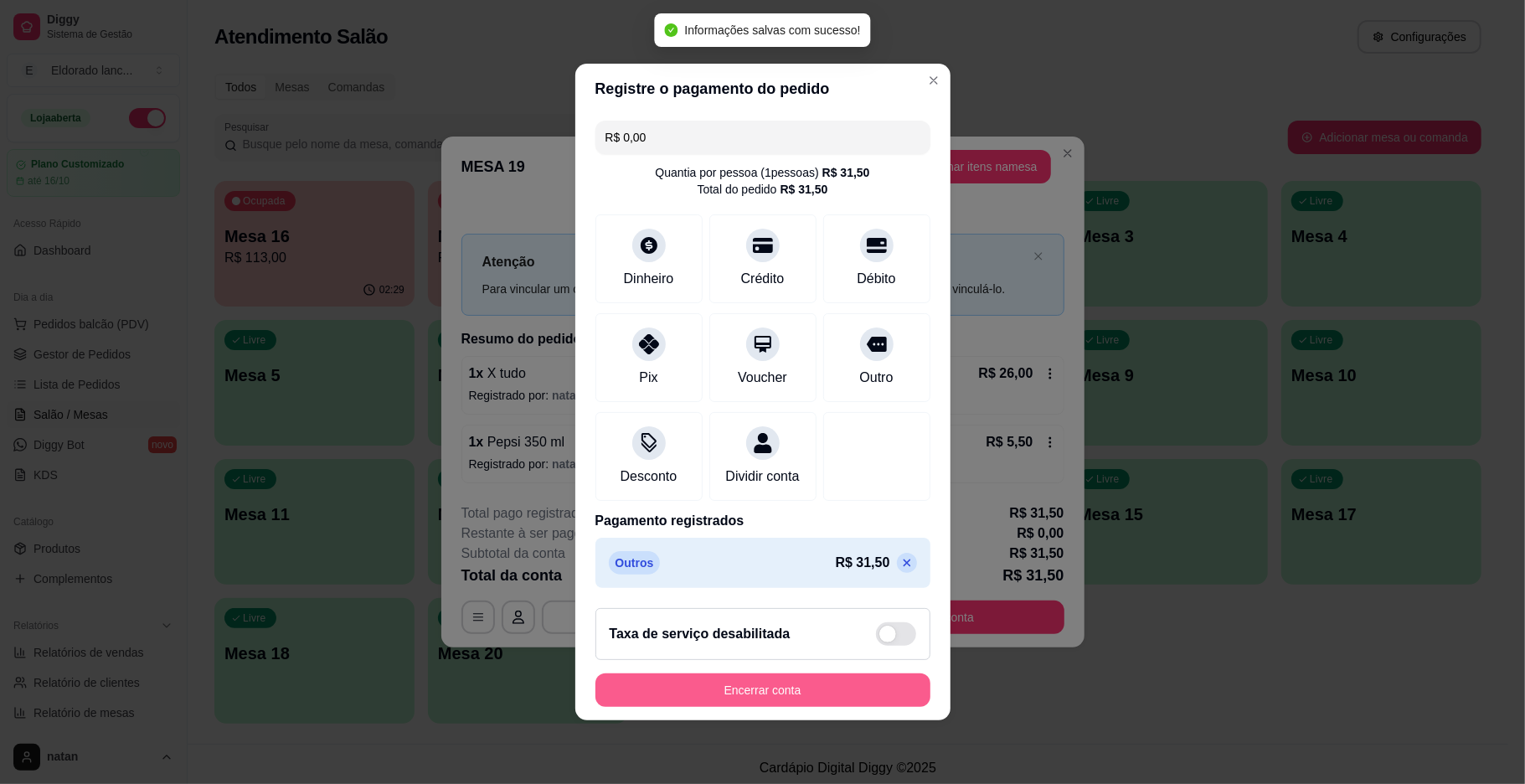
click at [799, 695] on button "Encerrar conta" at bounding box center [762, 689] width 335 height 33
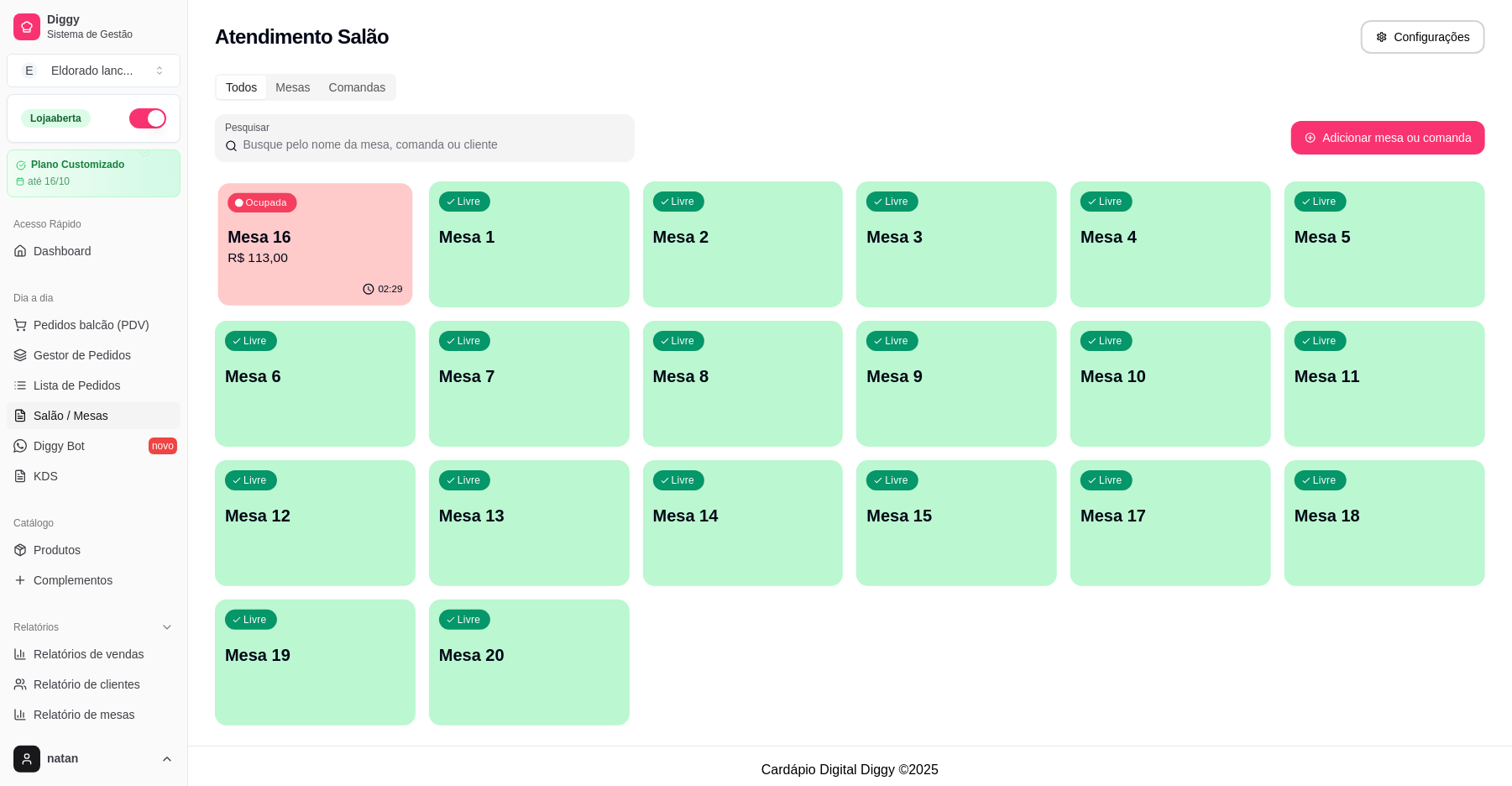
click at [390, 292] on p "02:29" at bounding box center [389, 289] width 24 height 14
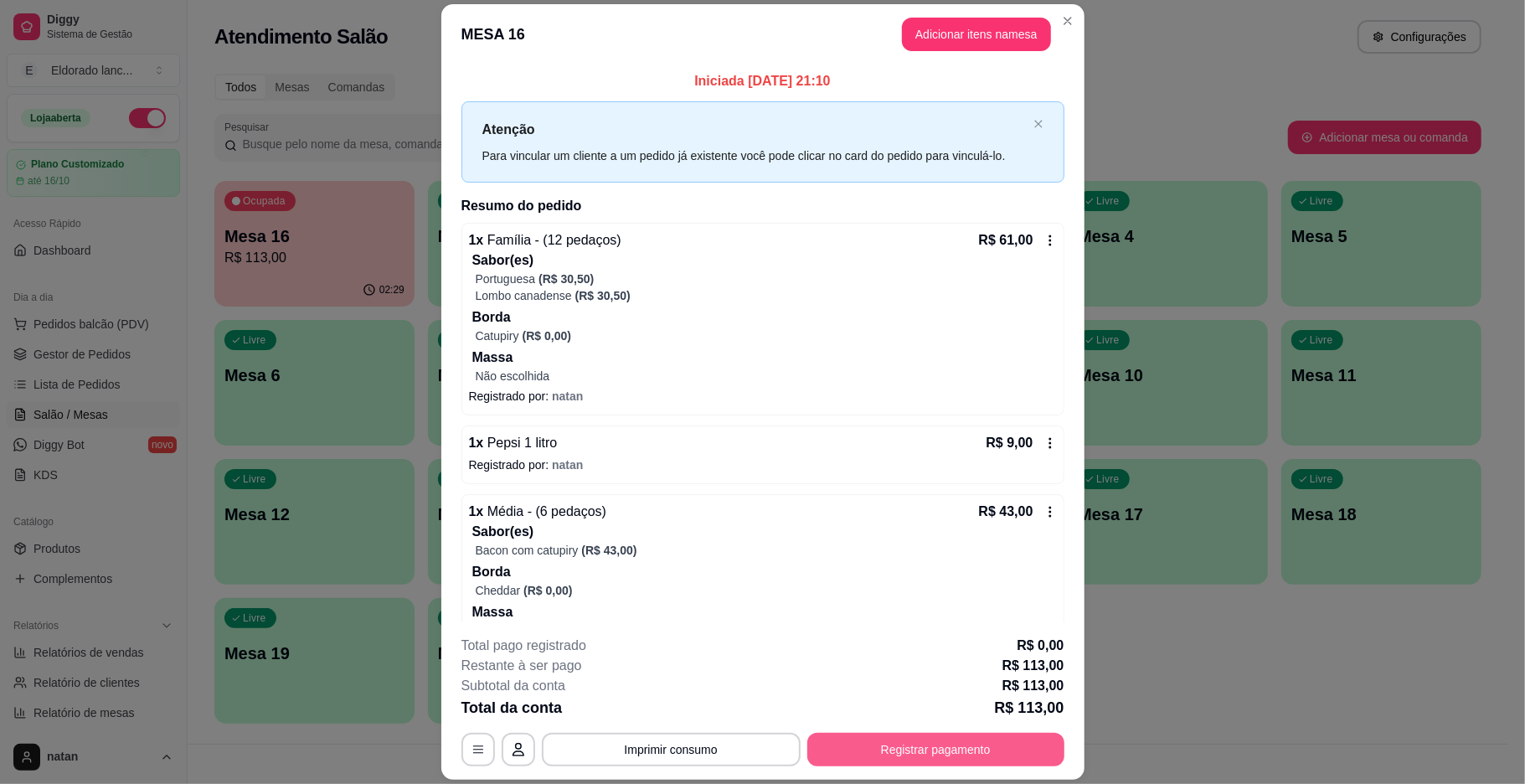
click at [821, 764] on button "Registrar pagamento" at bounding box center [936, 749] width 257 height 33
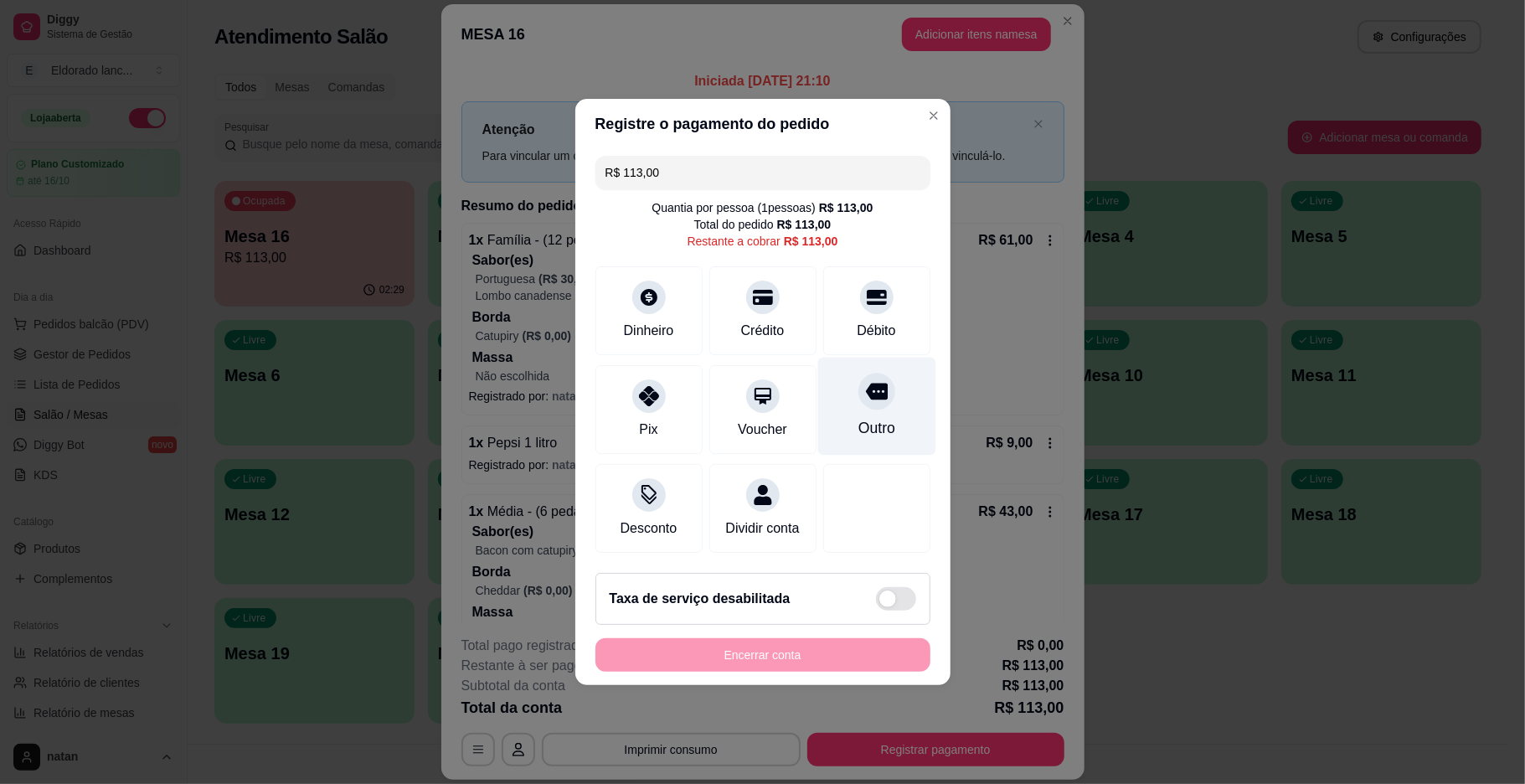
click at [876, 430] on div "Outro" at bounding box center [876, 406] width 118 height 98
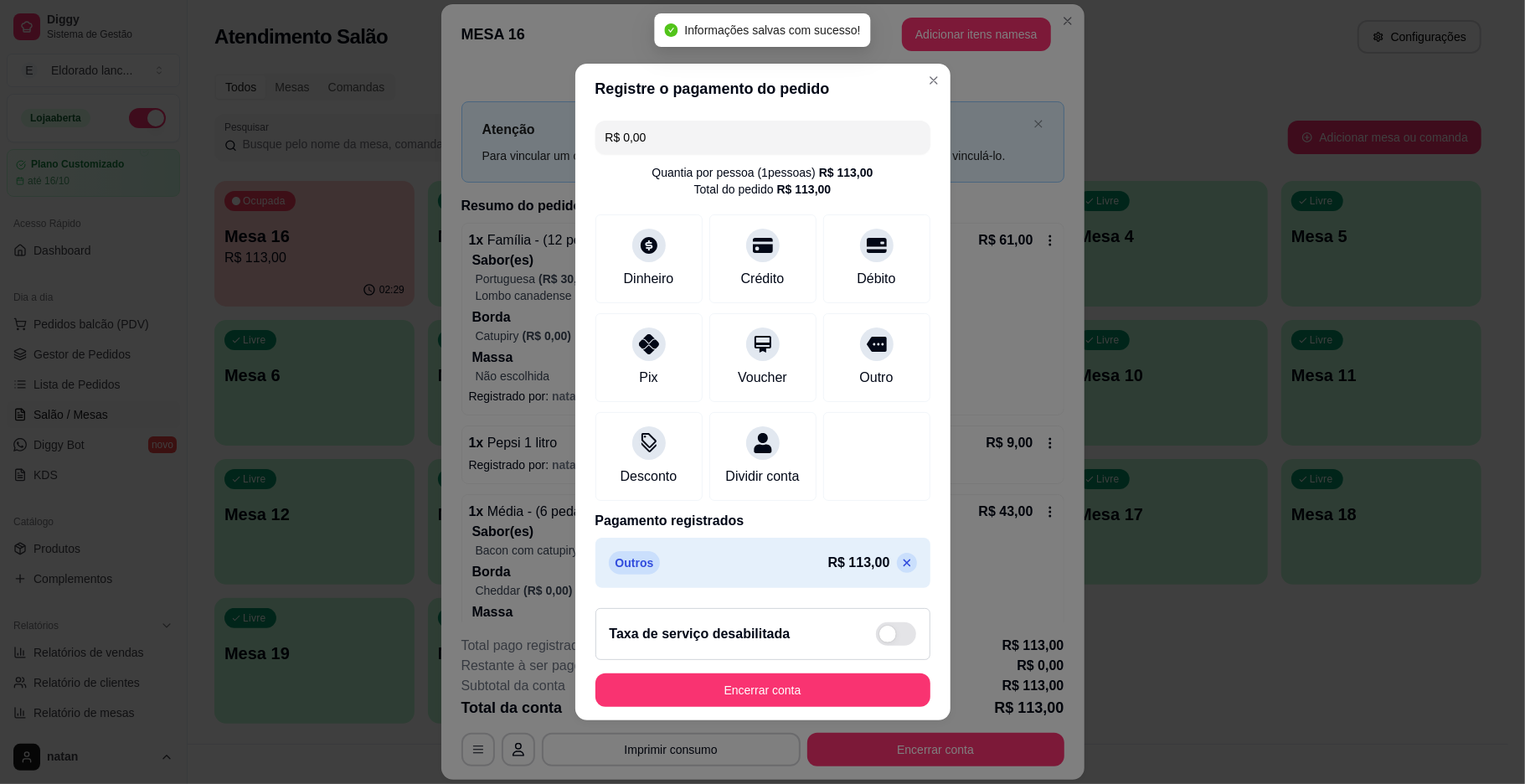
type input "R$ 0,00"
click at [812, 691] on button "Encerrar conta" at bounding box center [762, 689] width 335 height 33
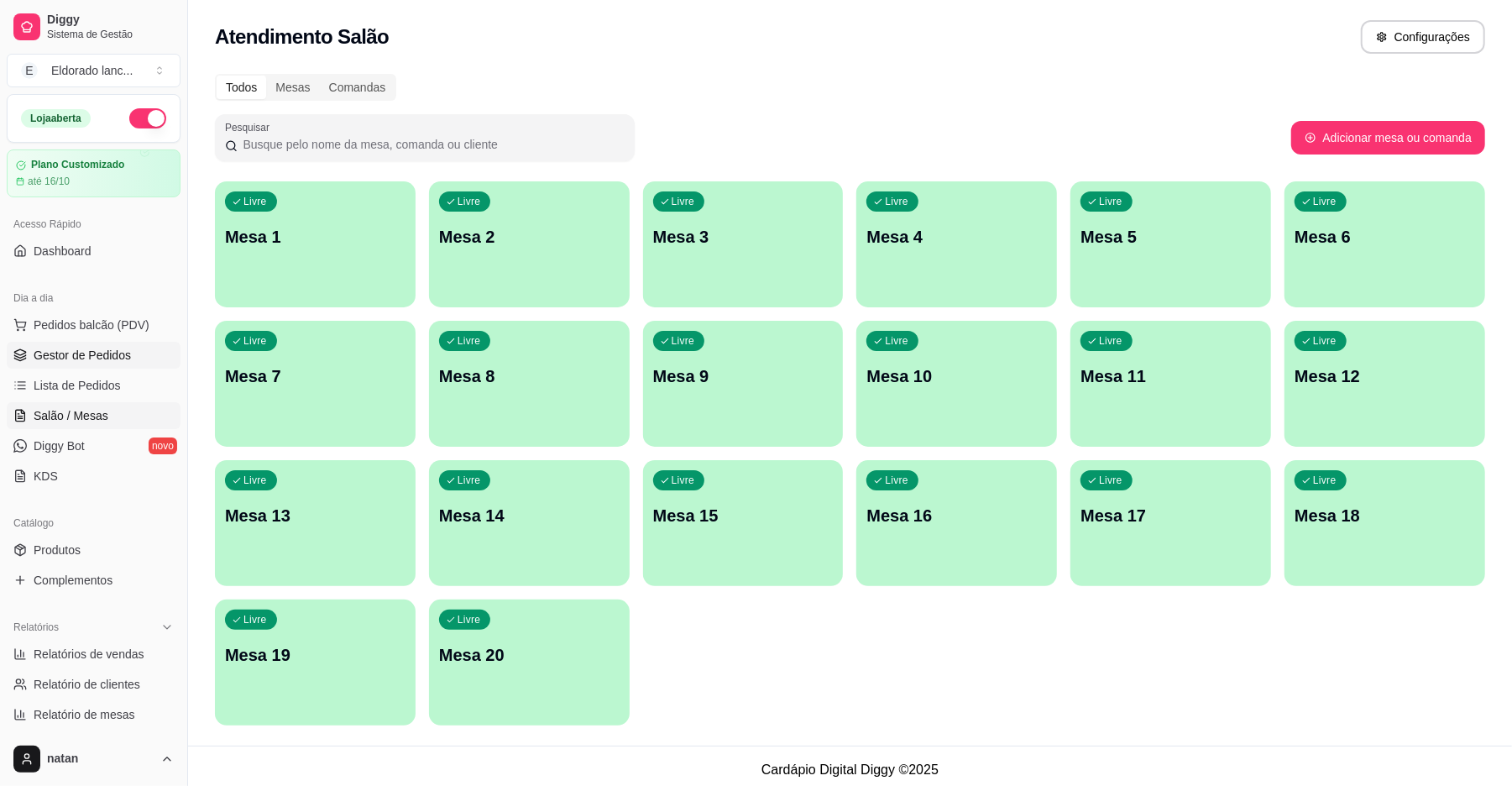
click at [120, 368] on link "Gestor de Pedidos" at bounding box center [93, 355] width 174 height 27
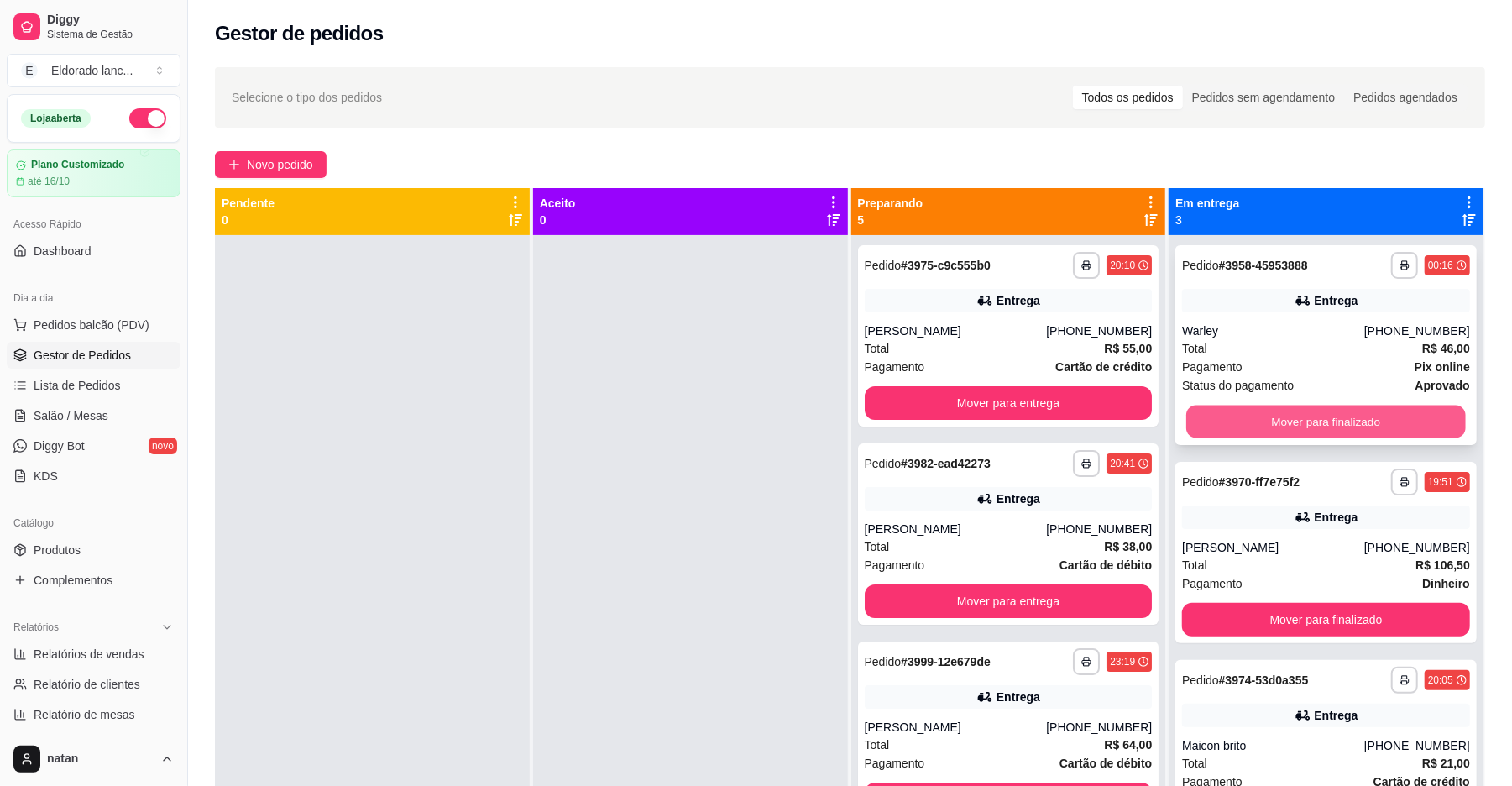
click at [1244, 417] on button "Mover para finalizado" at bounding box center [1325, 422] width 279 height 33
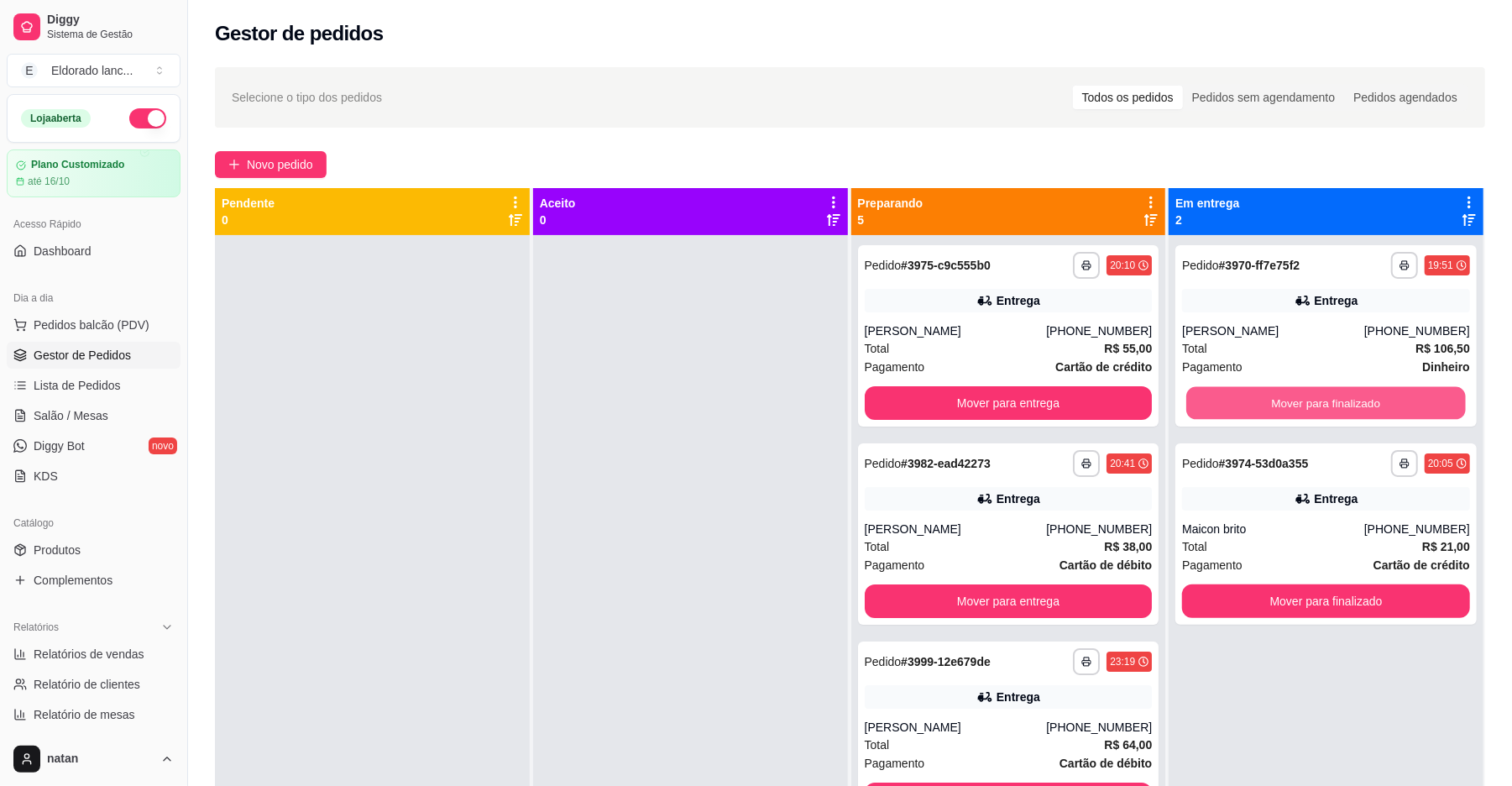
click at [1244, 417] on button "Mover para finalizado" at bounding box center [1325, 403] width 279 height 33
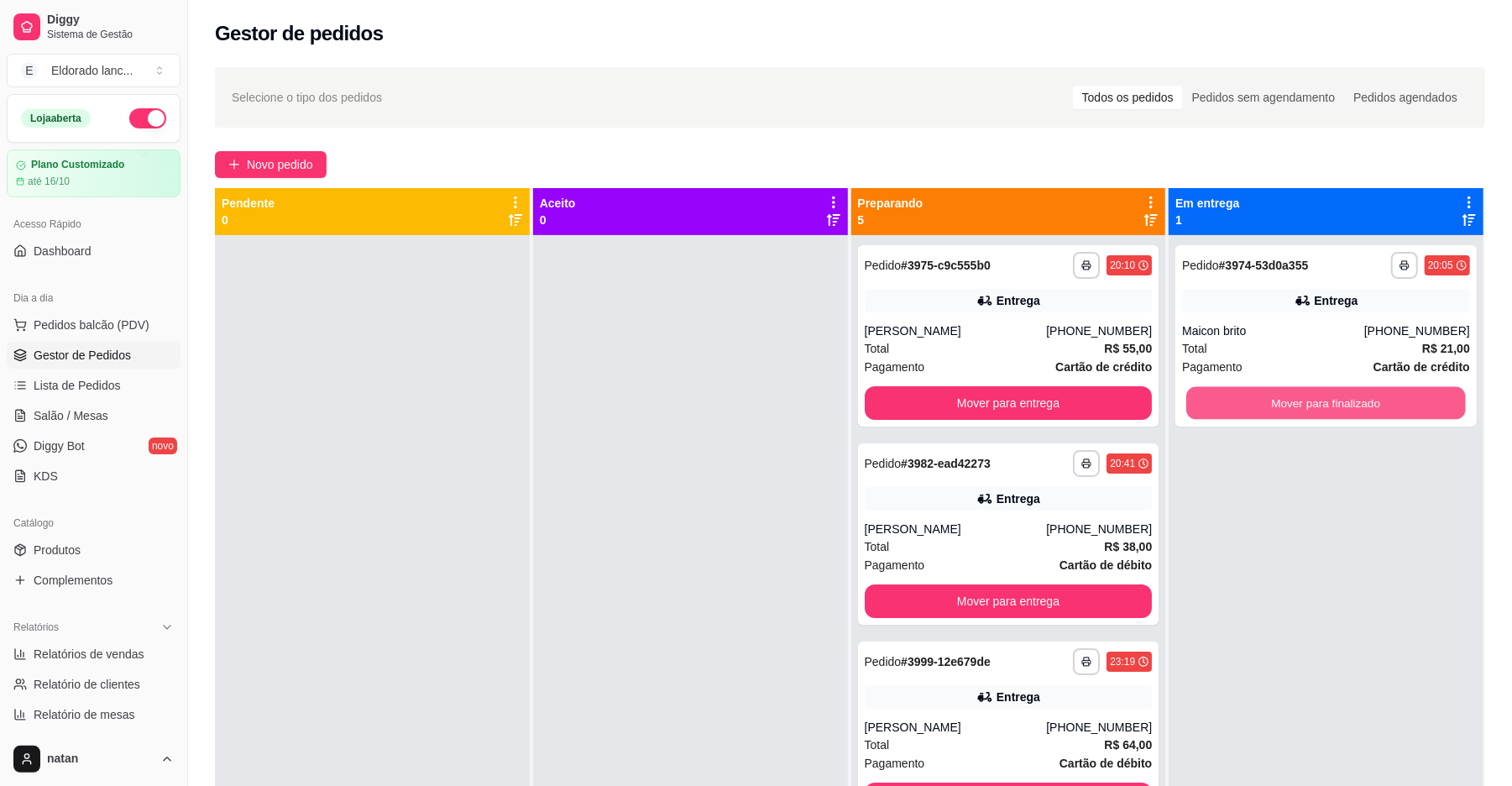
click at [1244, 417] on button "Mover para finalizado" at bounding box center [1325, 403] width 279 height 33
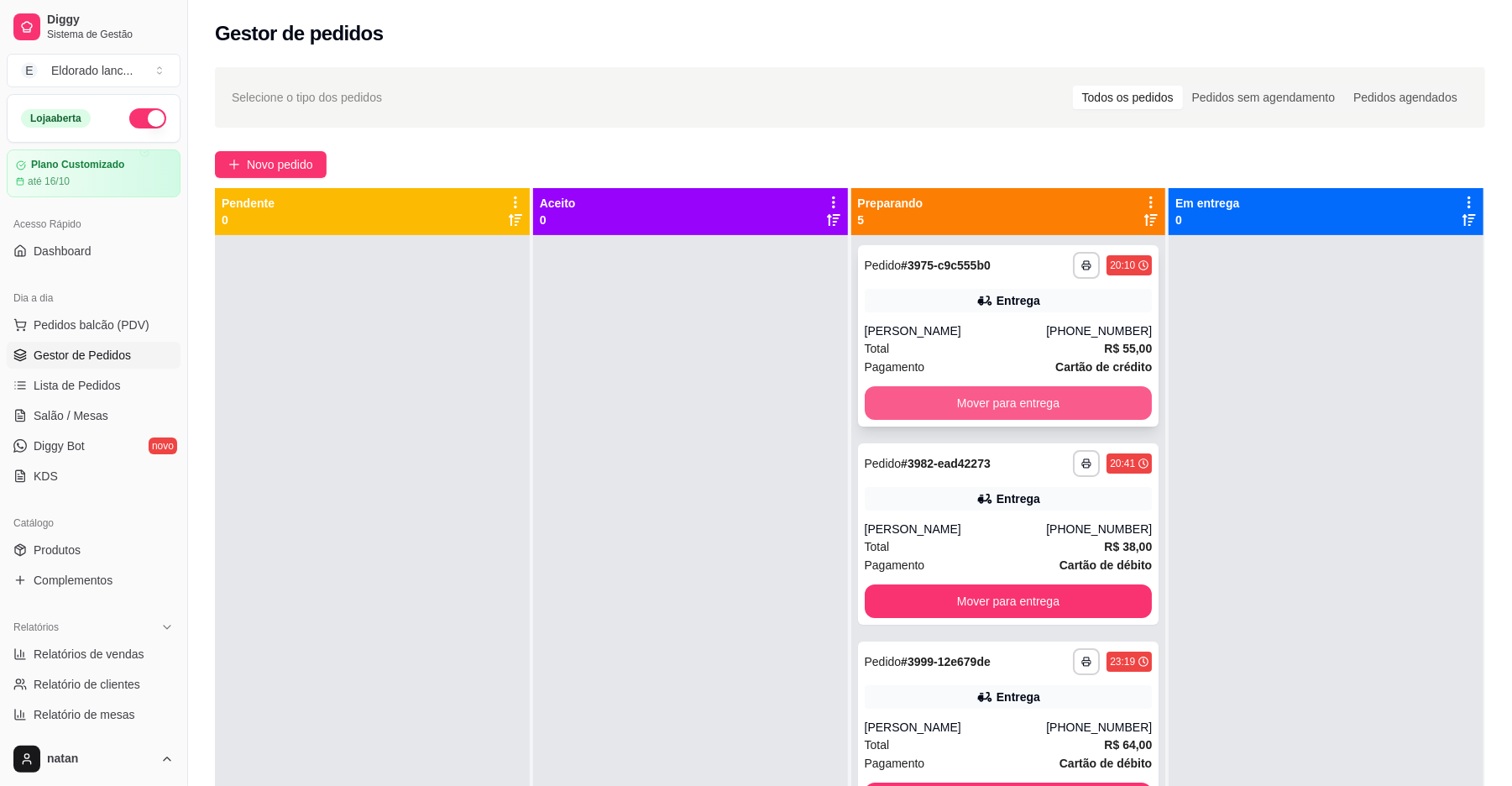
click at [1055, 397] on button "Mover para entrega" at bounding box center [1009, 402] width 288 height 34
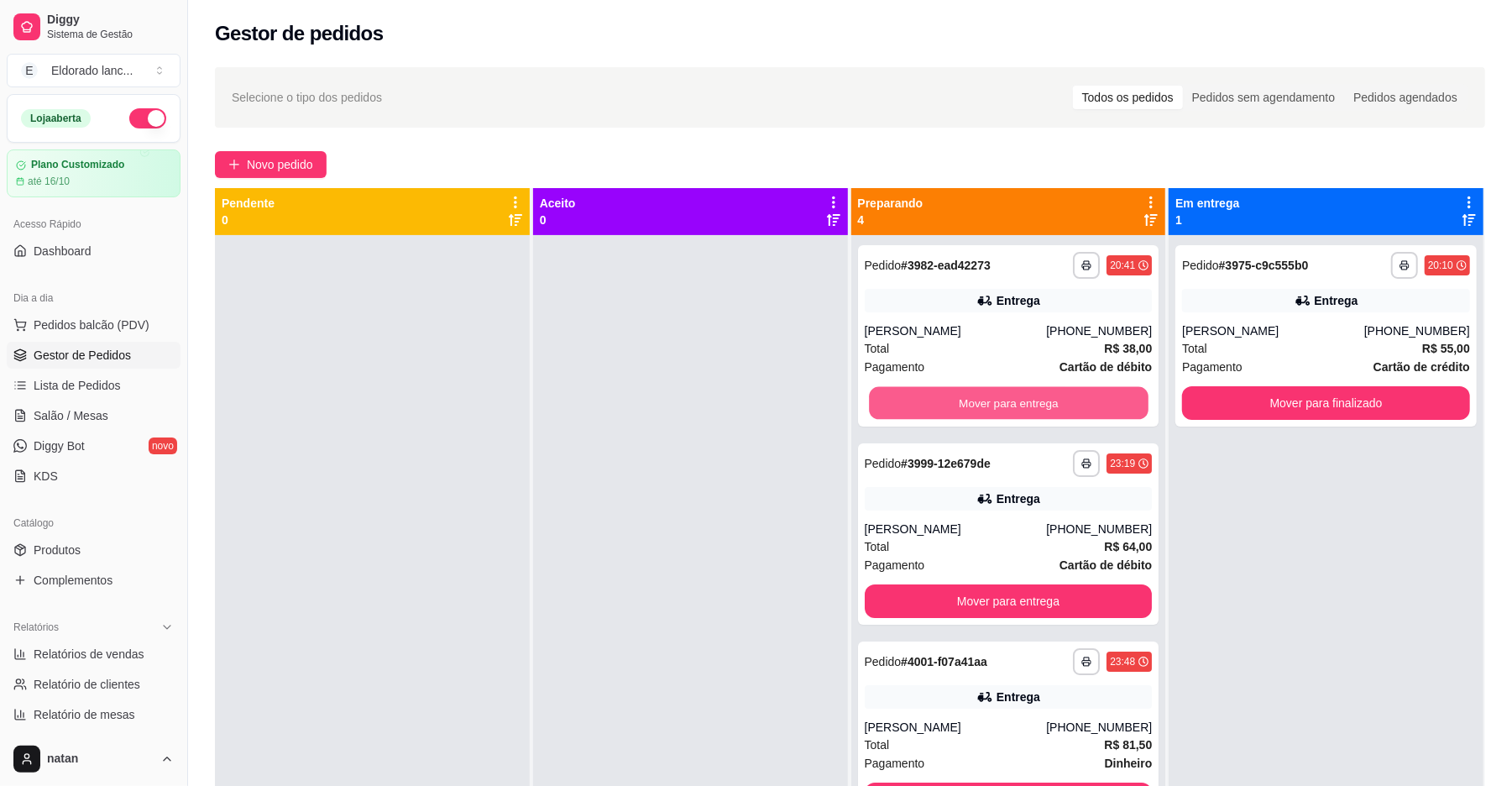
click at [1055, 397] on button "Mover para entrega" at bounding box center [1009, 403] width 279 height 33
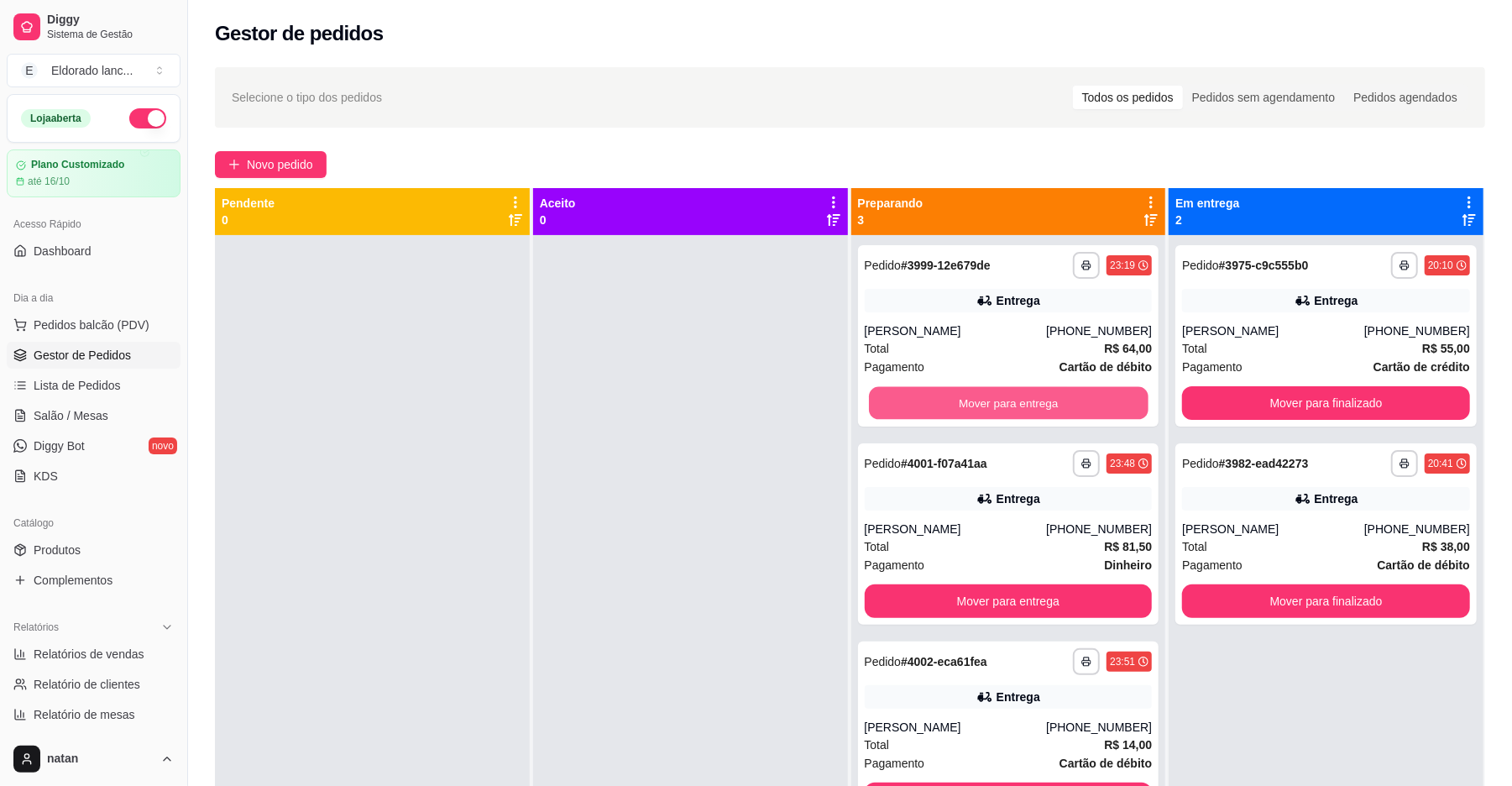
click at [1055, 397] on button "Mover para entrega" at bounding box center [1009, 403] width 279 height 33
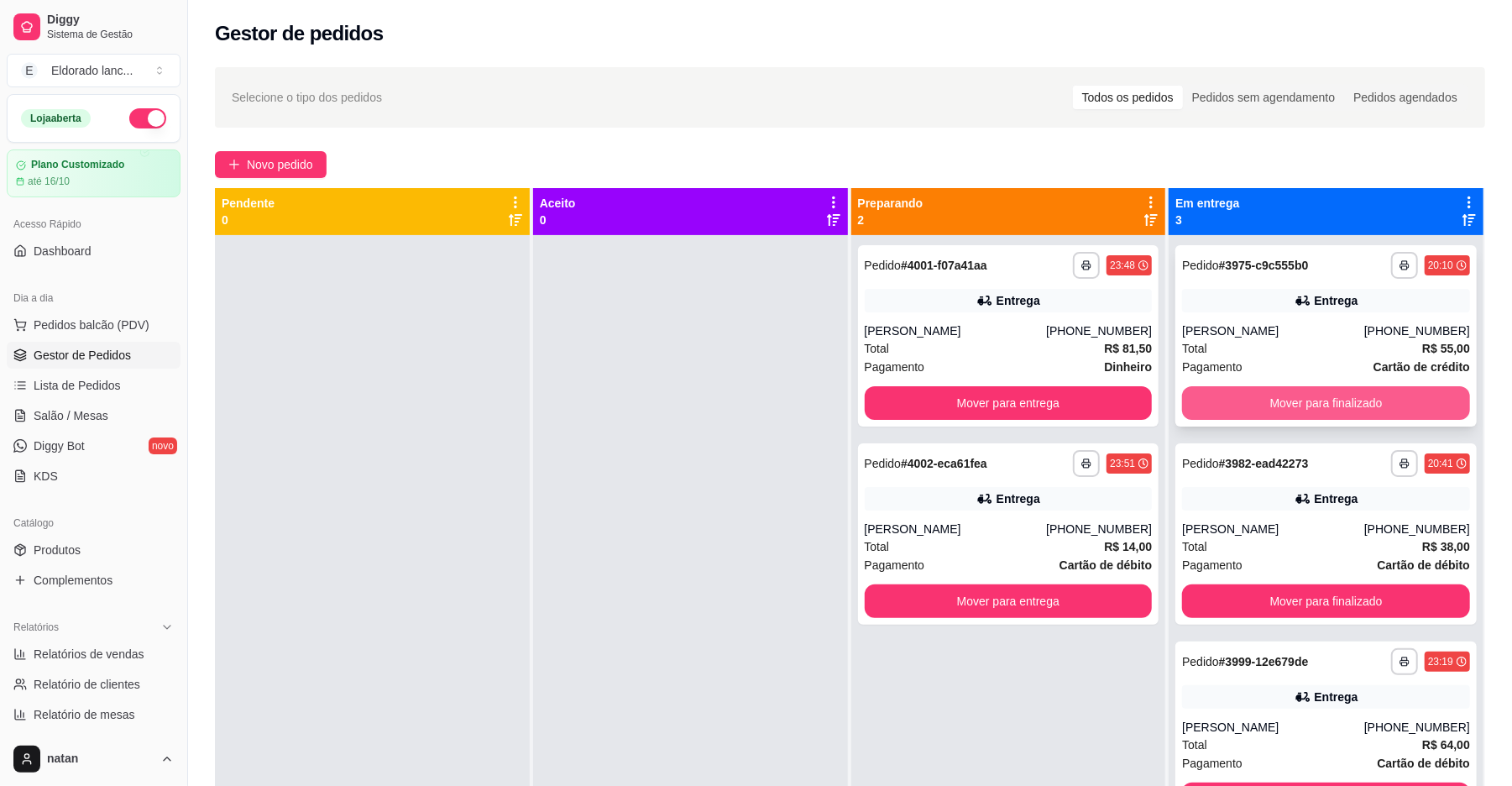
click at [1228, 407] on button "Mover para finalizado" at bounding box center [1325, 402] width 288 height 34
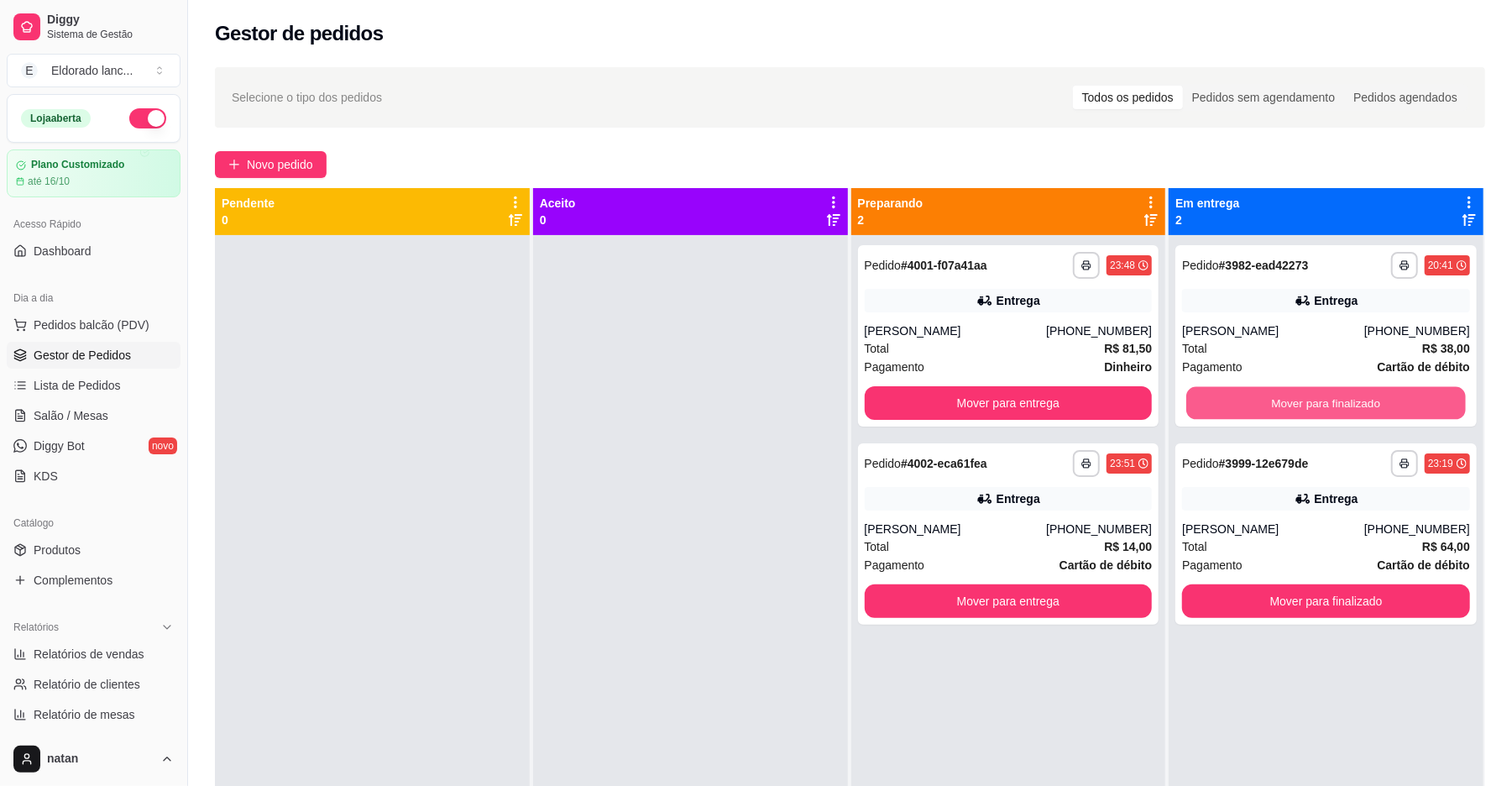
click at [1228, 407] on button "Mover para finalizado" at bounding box center [1325, 403] width 279 height 33
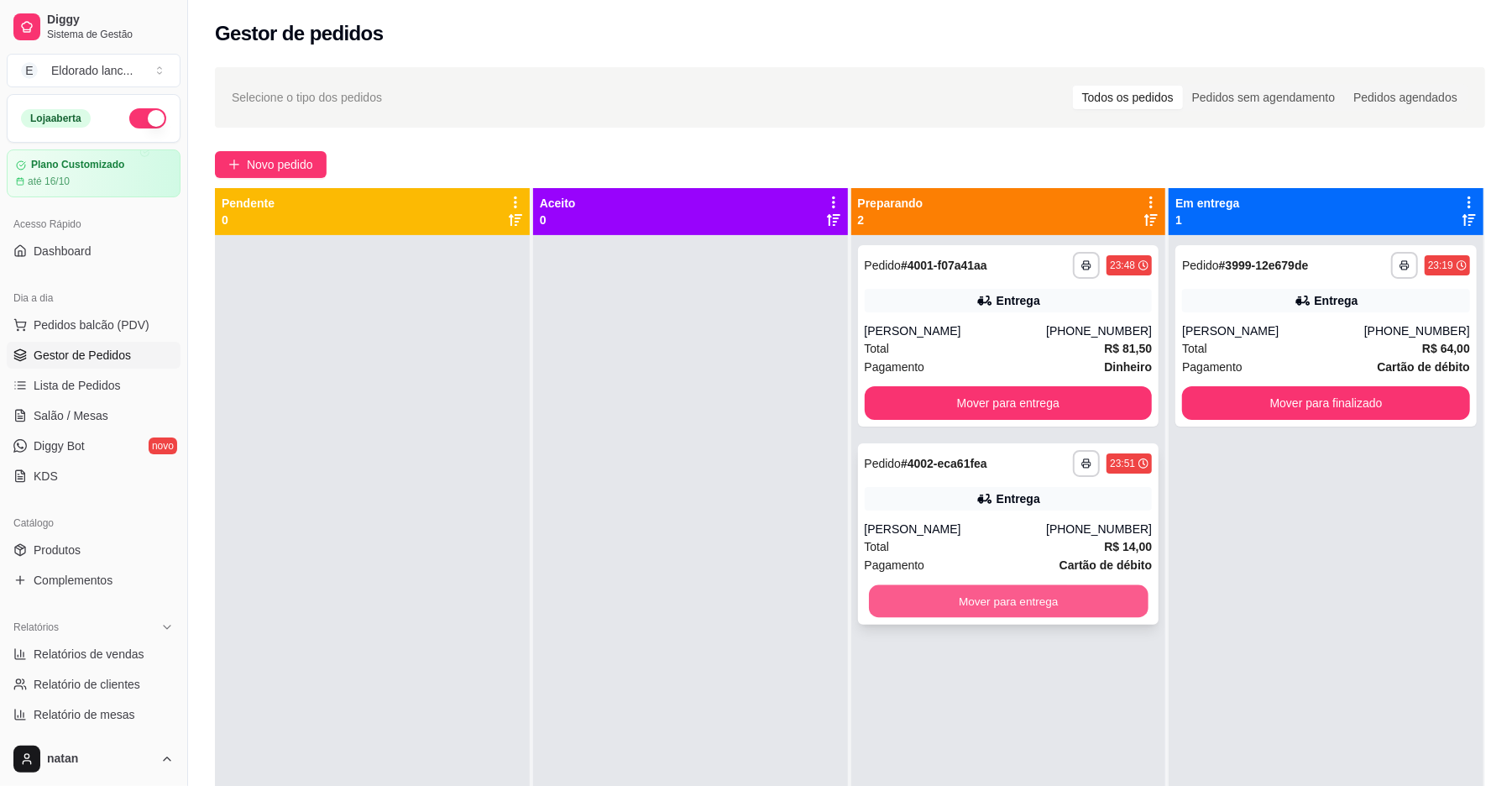
click at [1008, 605] on button "Mover para entrega" at bounding box center [1009, 601] width 279 height 33
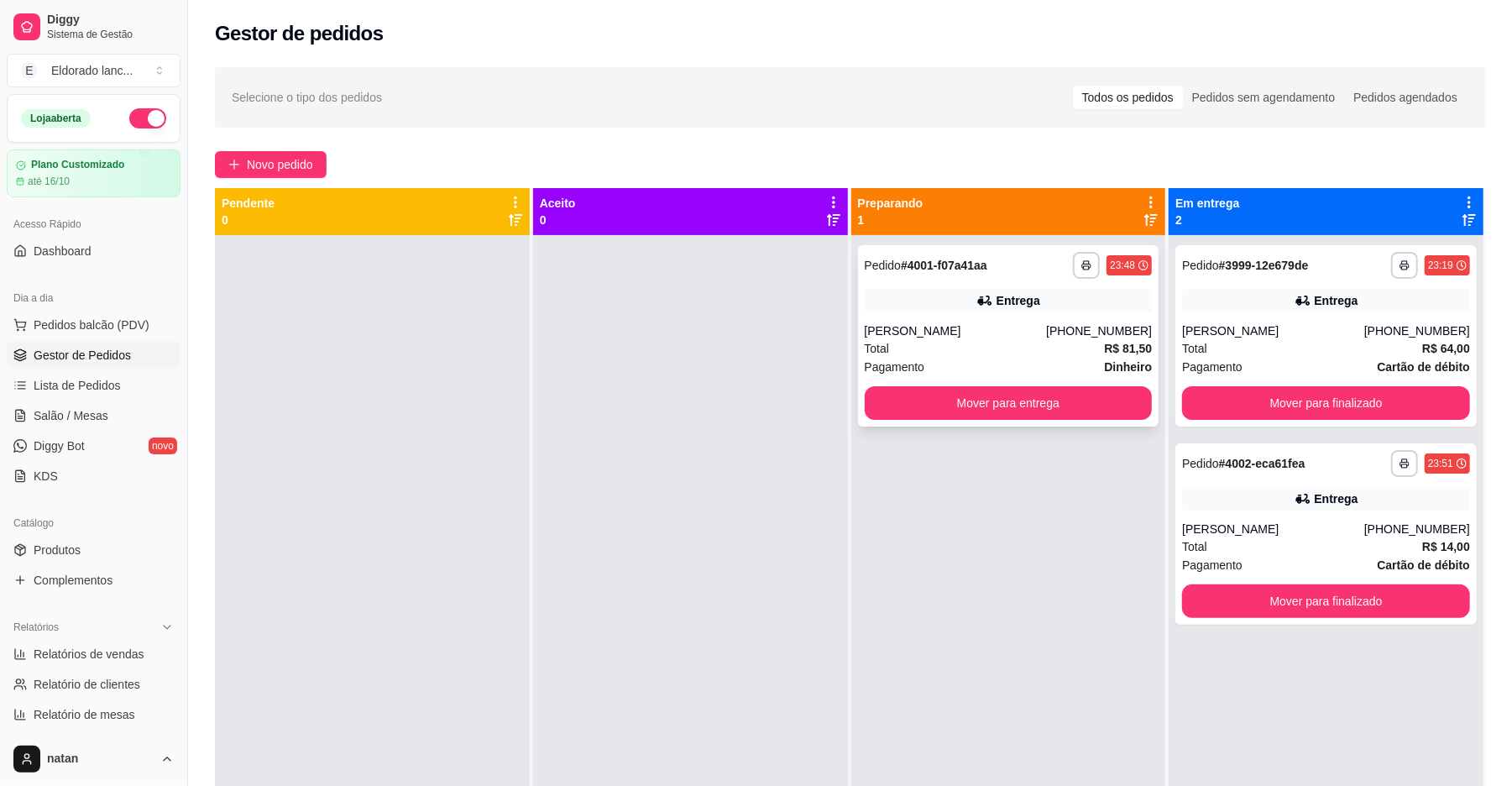
click at [955, 370] on div "Pagamento Dinheiro" at bounding box center [1009, 367] width 288 height 18
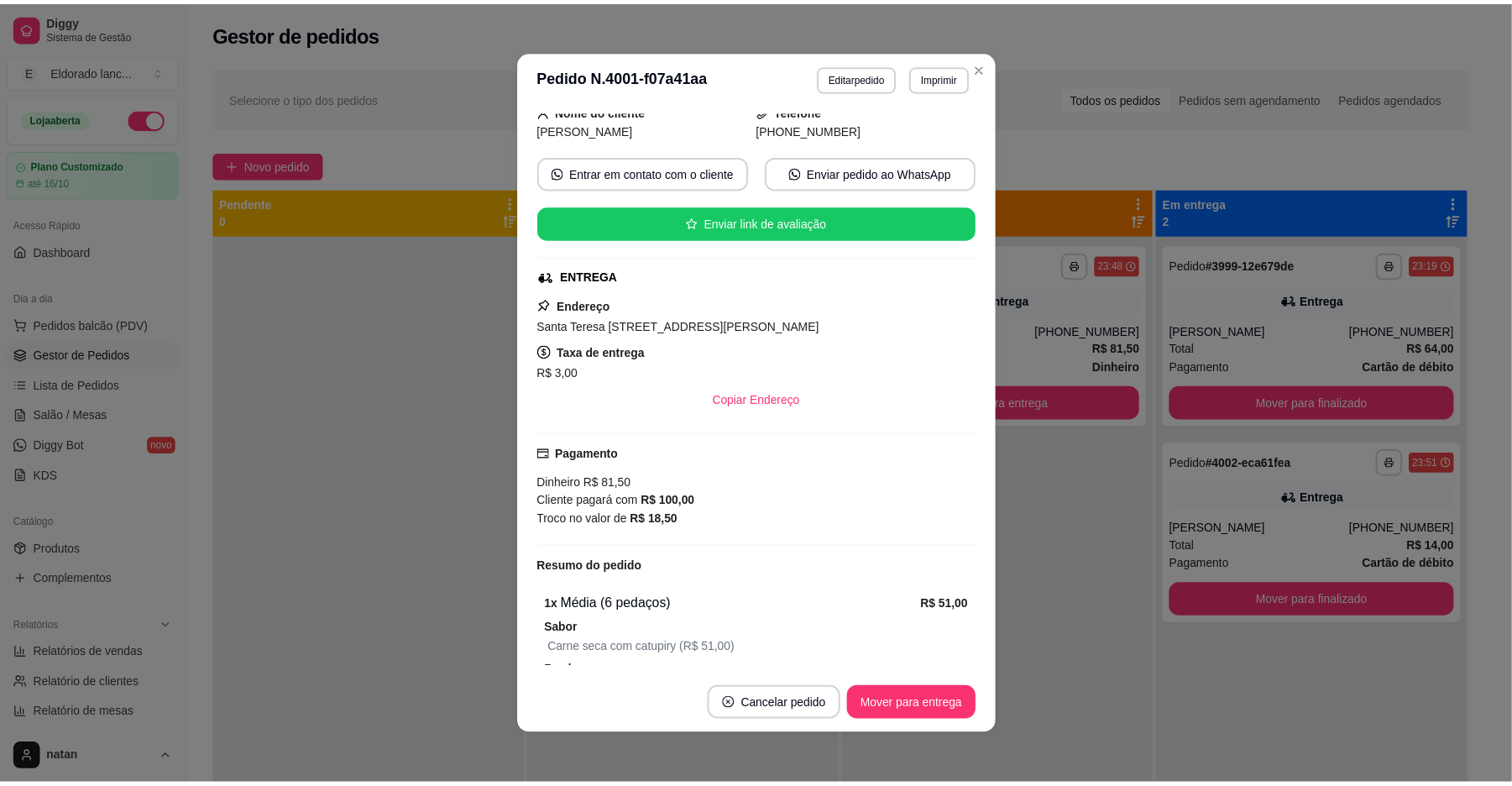
scroll to position [224, 0]
